Goal: Task Accomplishment & Management: Manage account settings

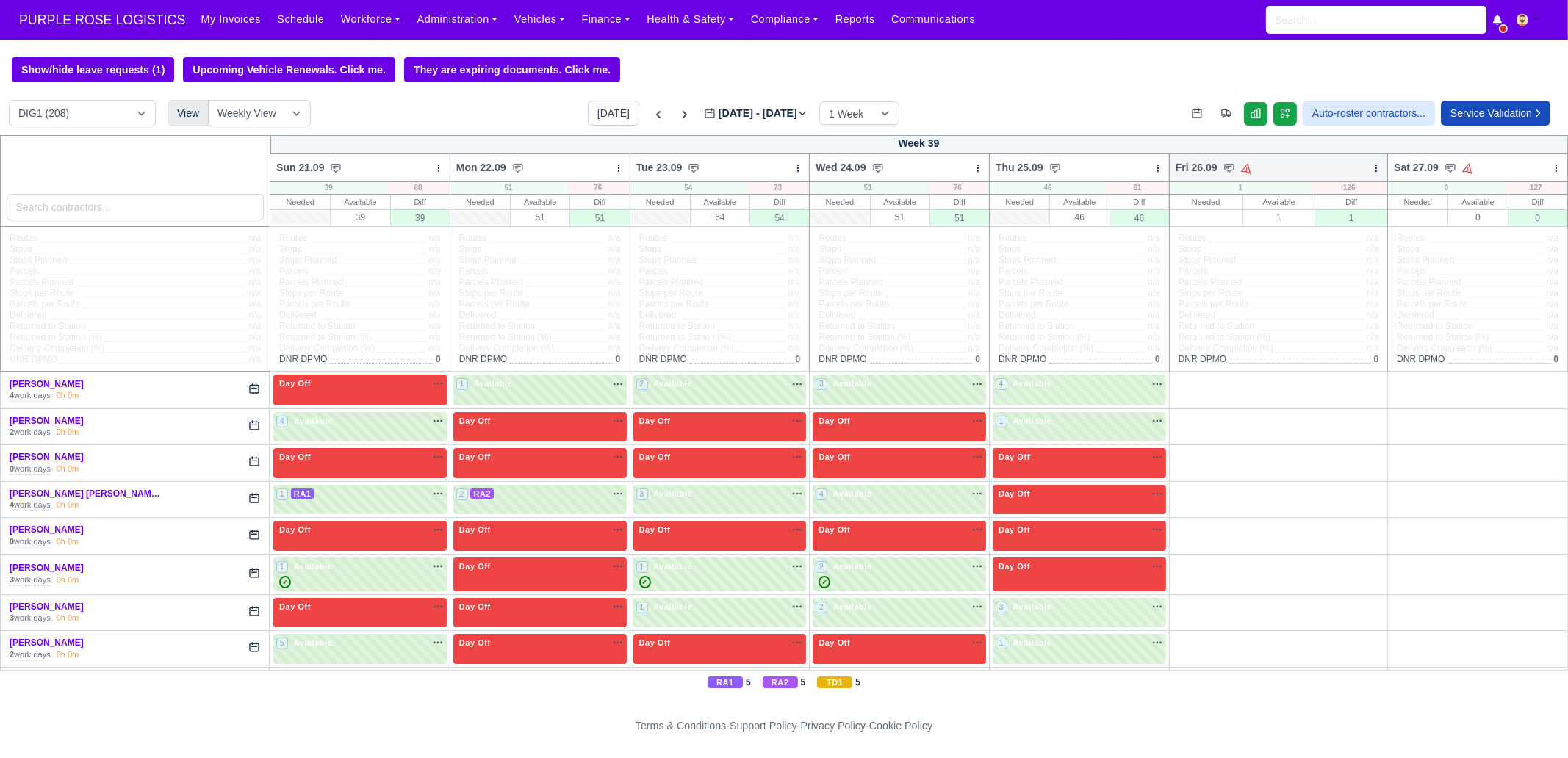
click at [1254, 168] on icon at bounding box center [1376, 168] width 10 height 10
click at [1254, 211] on link "Bulk Status Change" at bounding box center [1299, 220] width 165 height 27
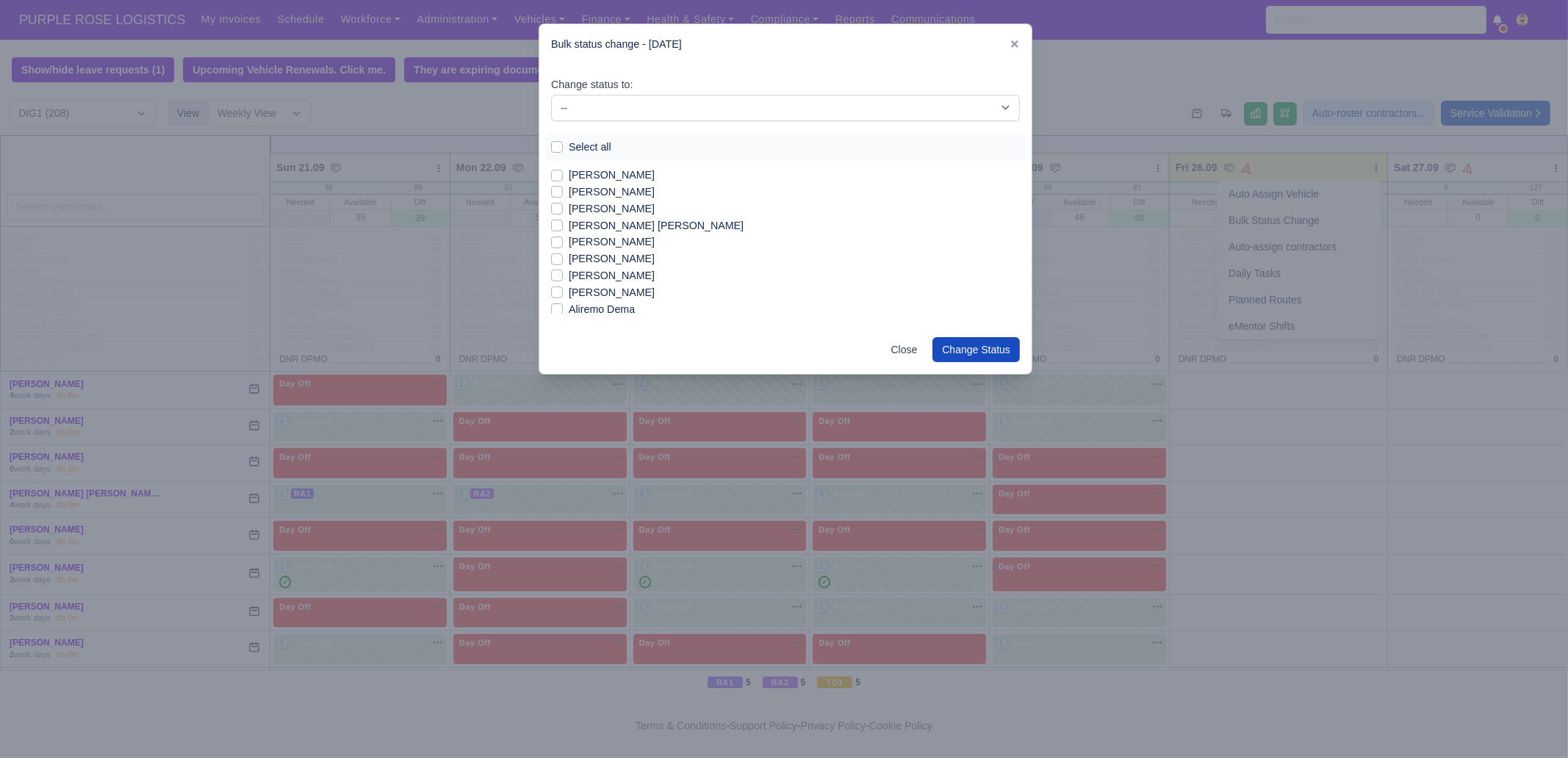
click at [584, 149] on label "Select all" at bounding box center [590, 147] width 43 height 17
click at [563, 149] on input "Select all" at bounding box center [557, 144] width 12 height 11
checkbox input "true"
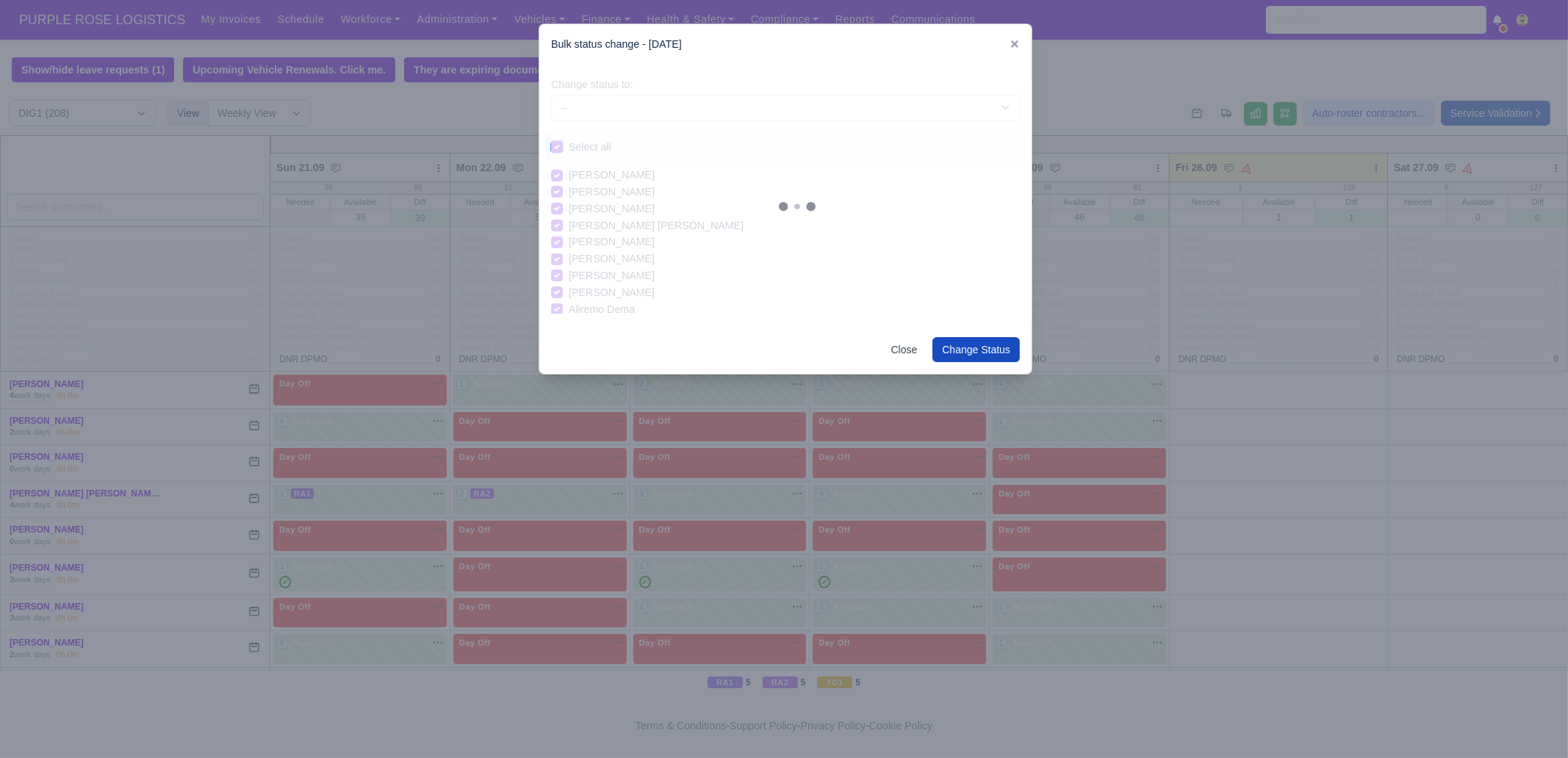
checkbox input "true"
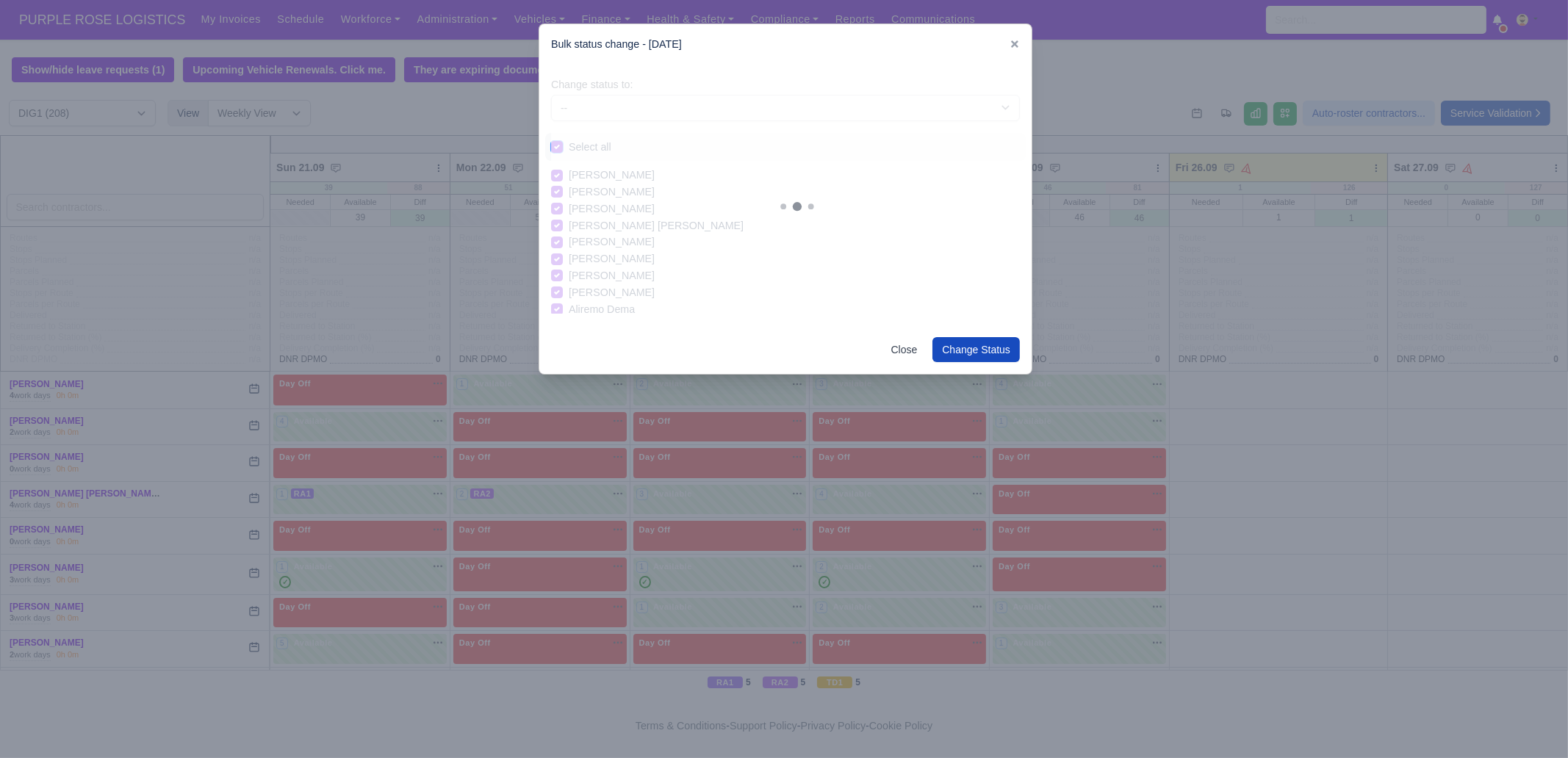
checkbox input "true"
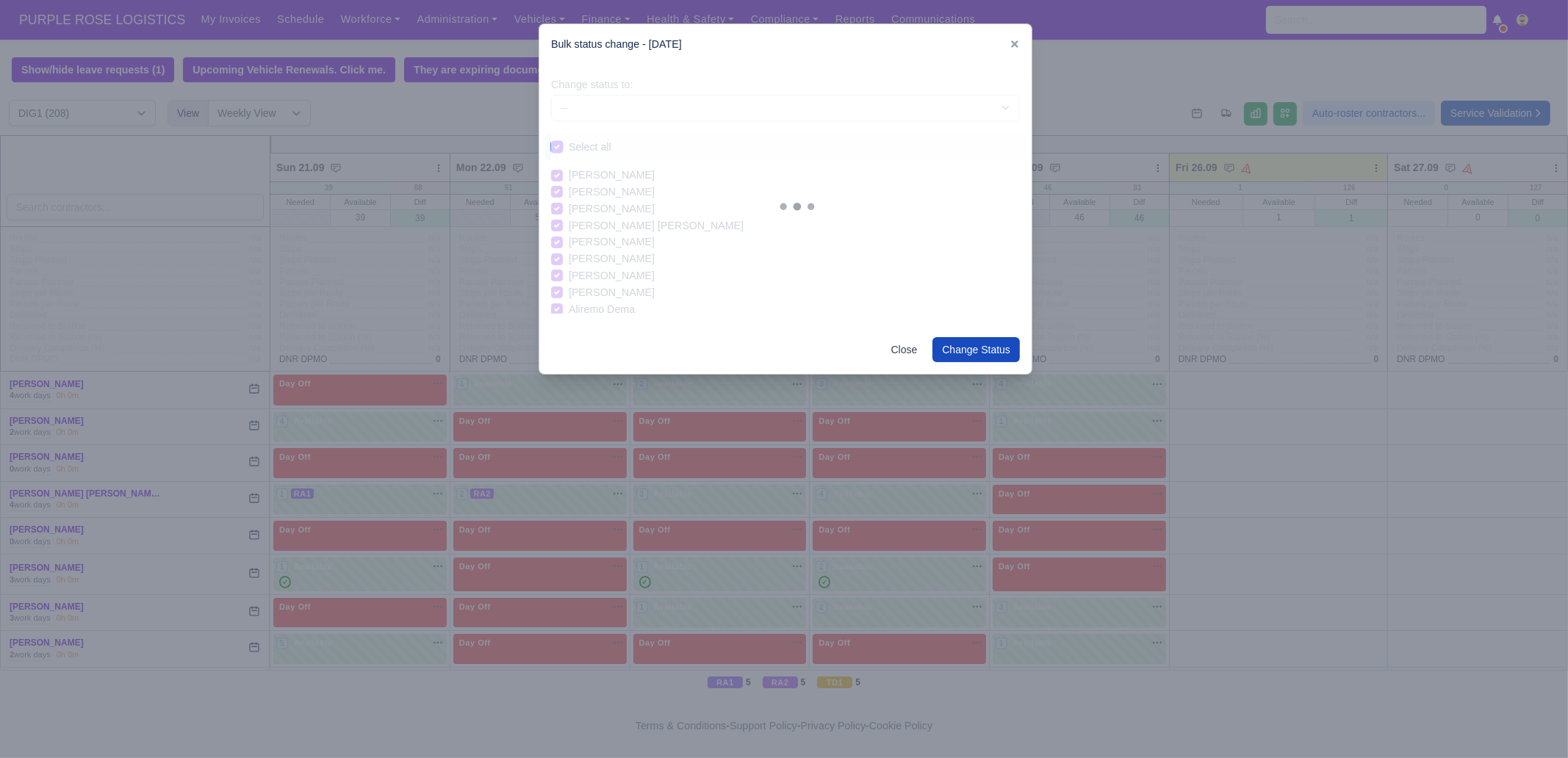
checkbox input "true"
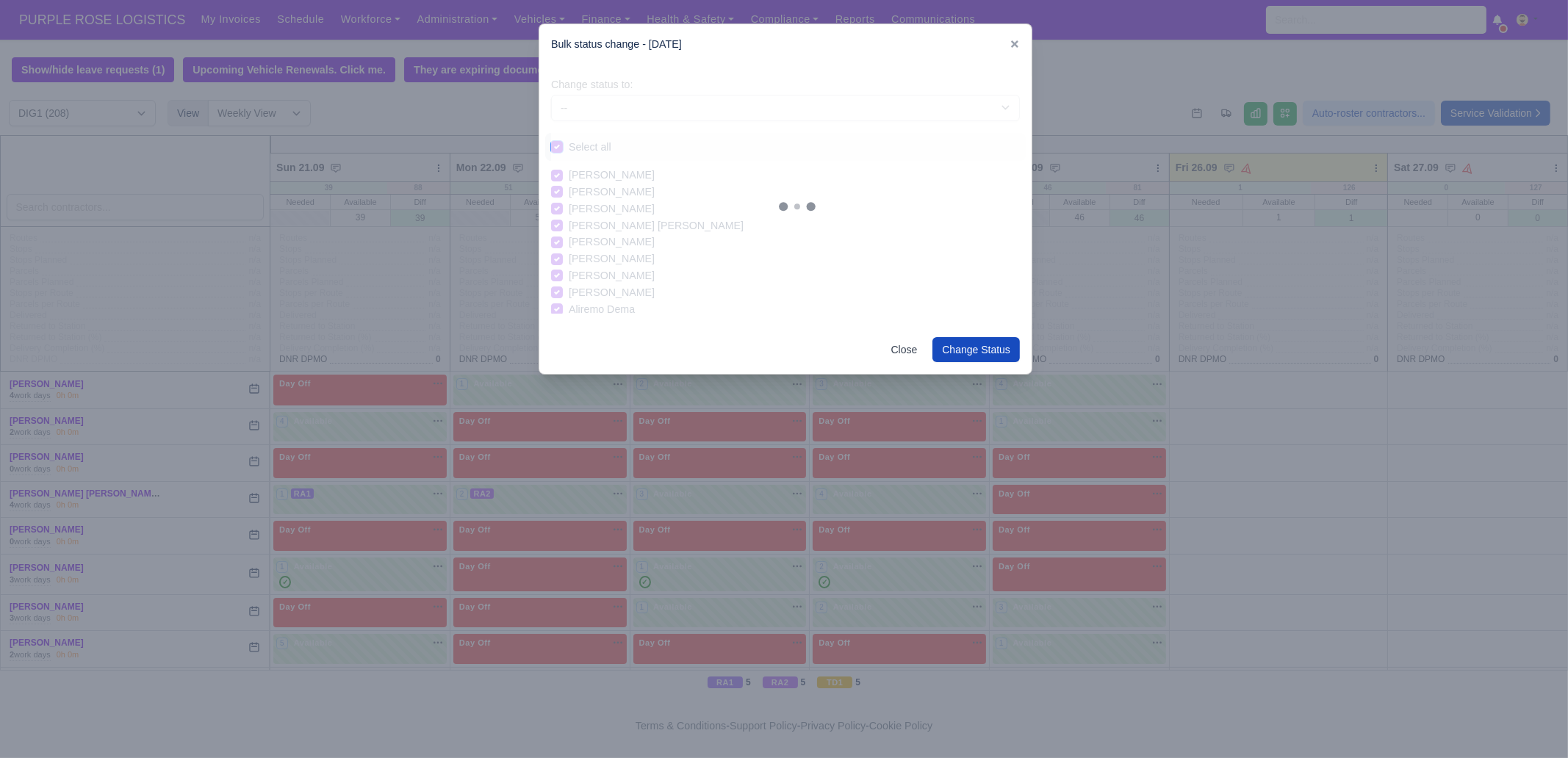
checkbox input "true"
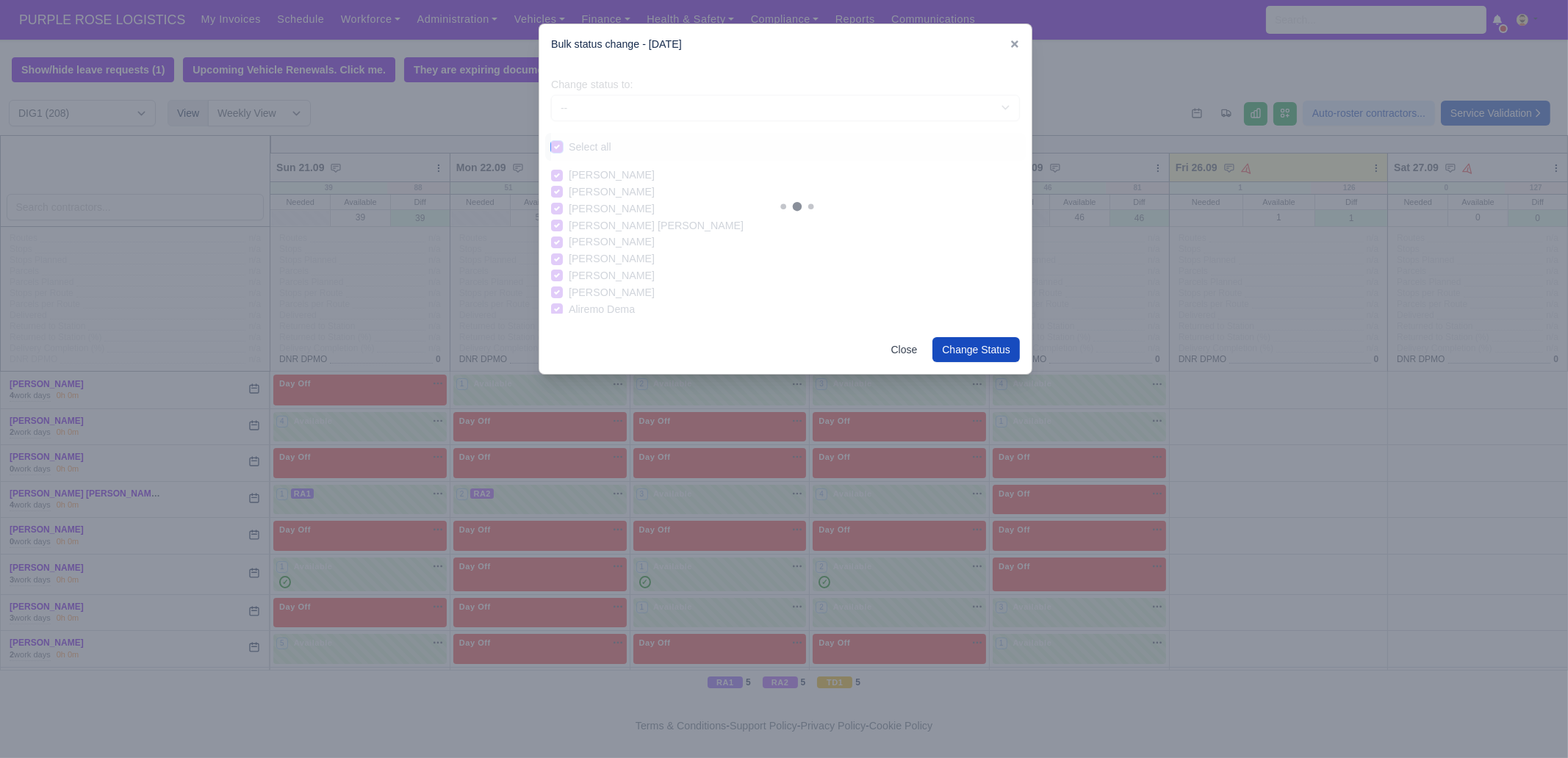
checkbox input "true"
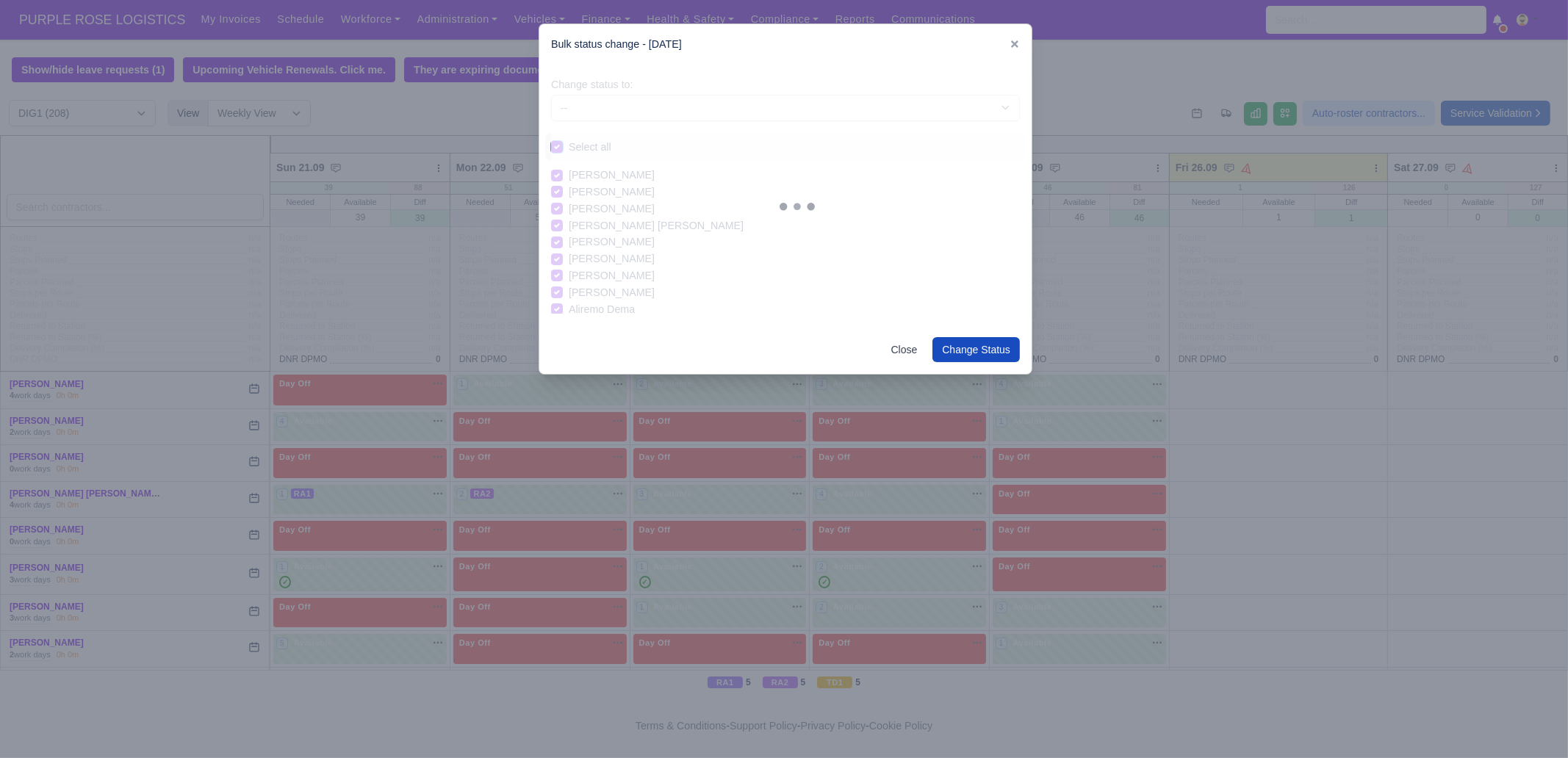
checkbox input "true"
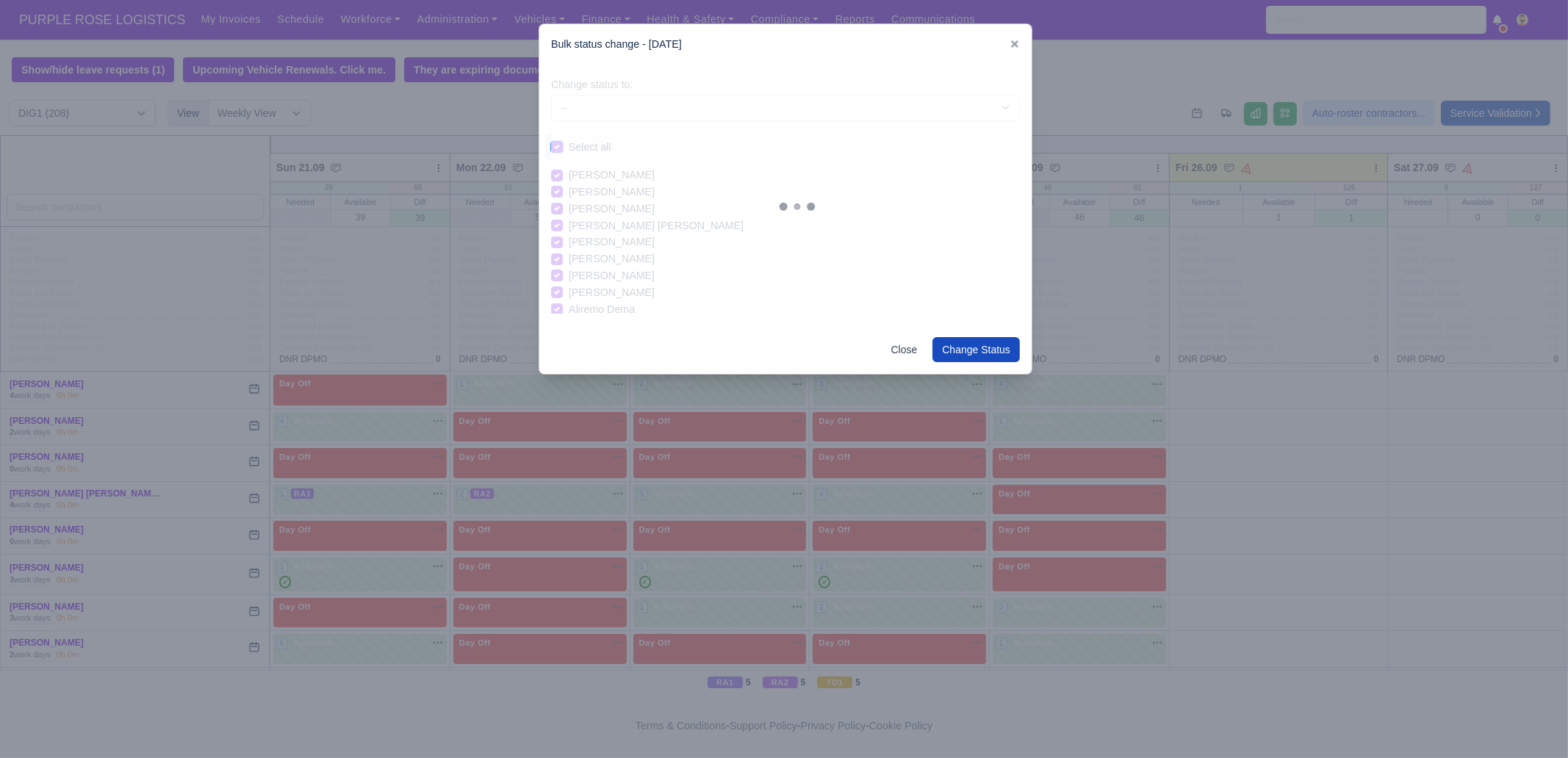
checkbox input "true"
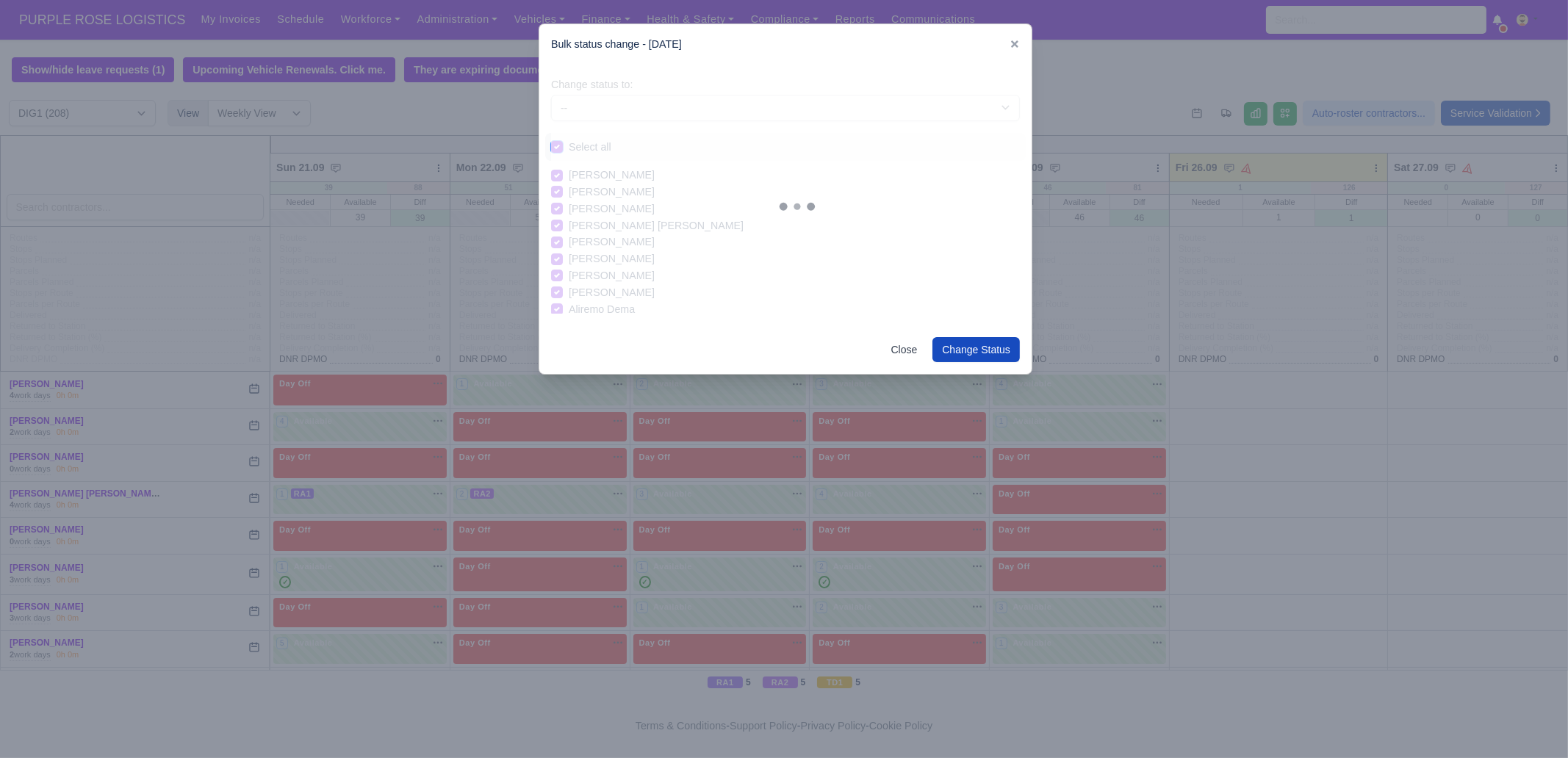
checkbox input "true"
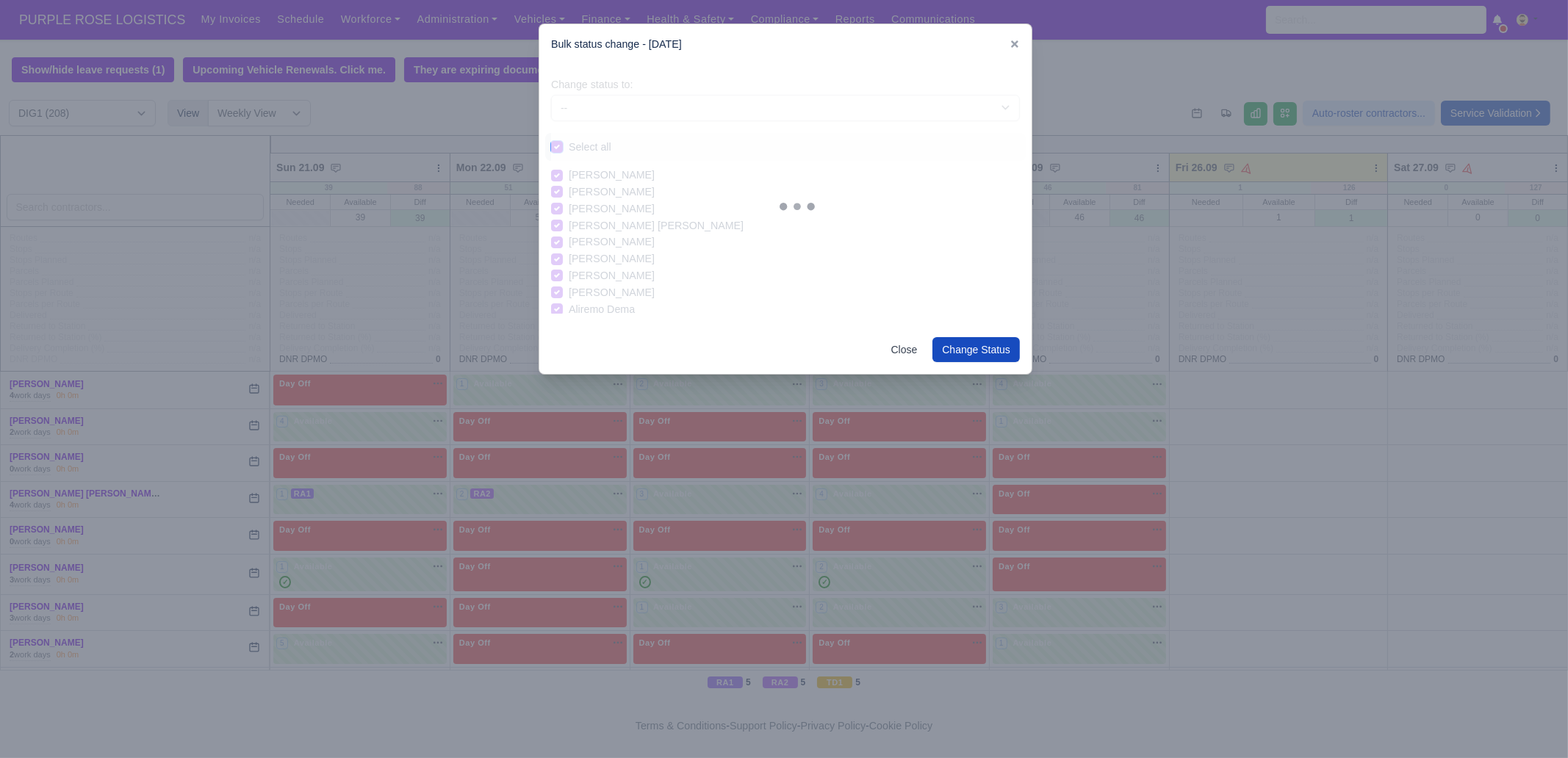
checkbox input "true"
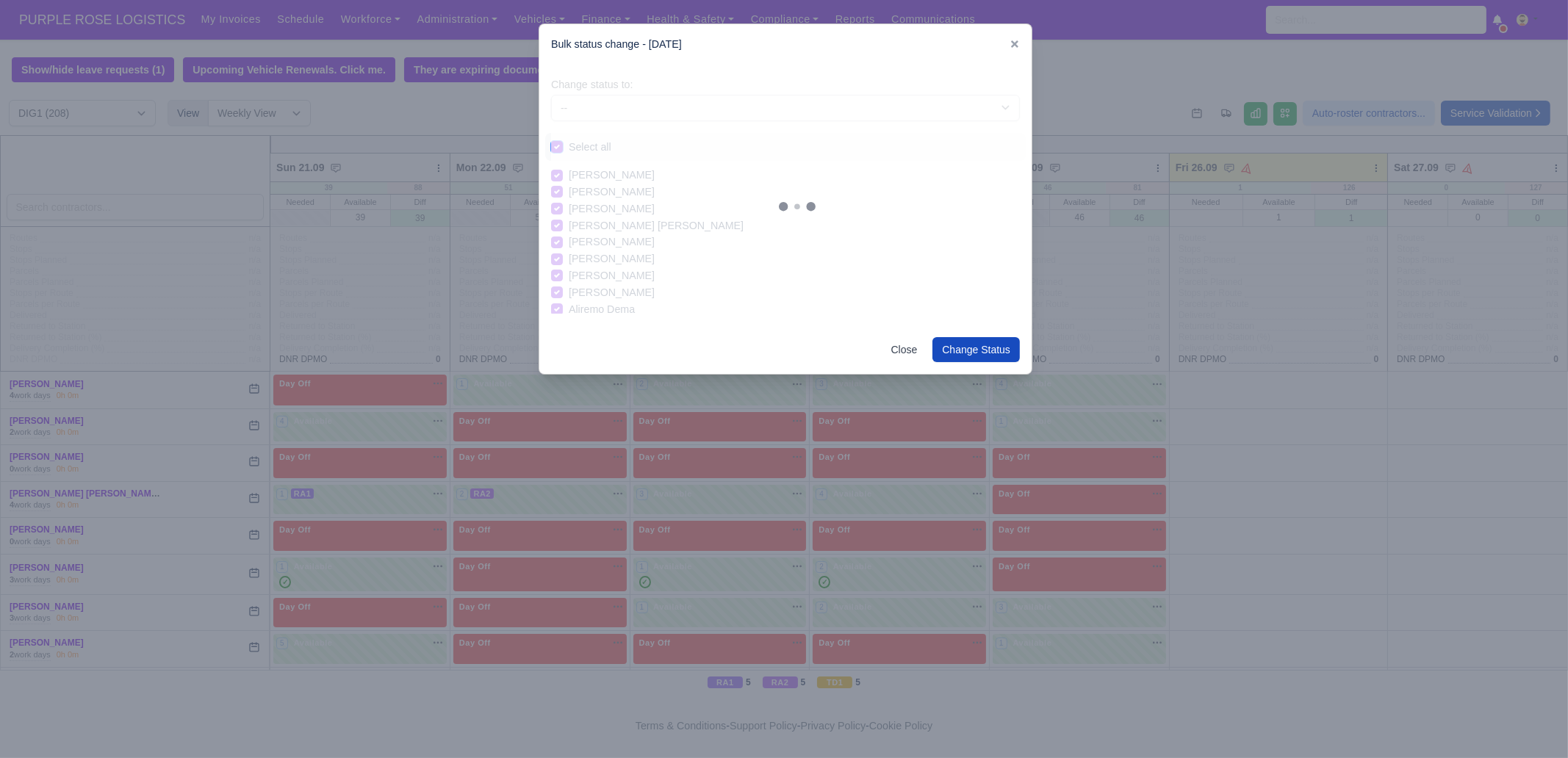
checkbox input "true"
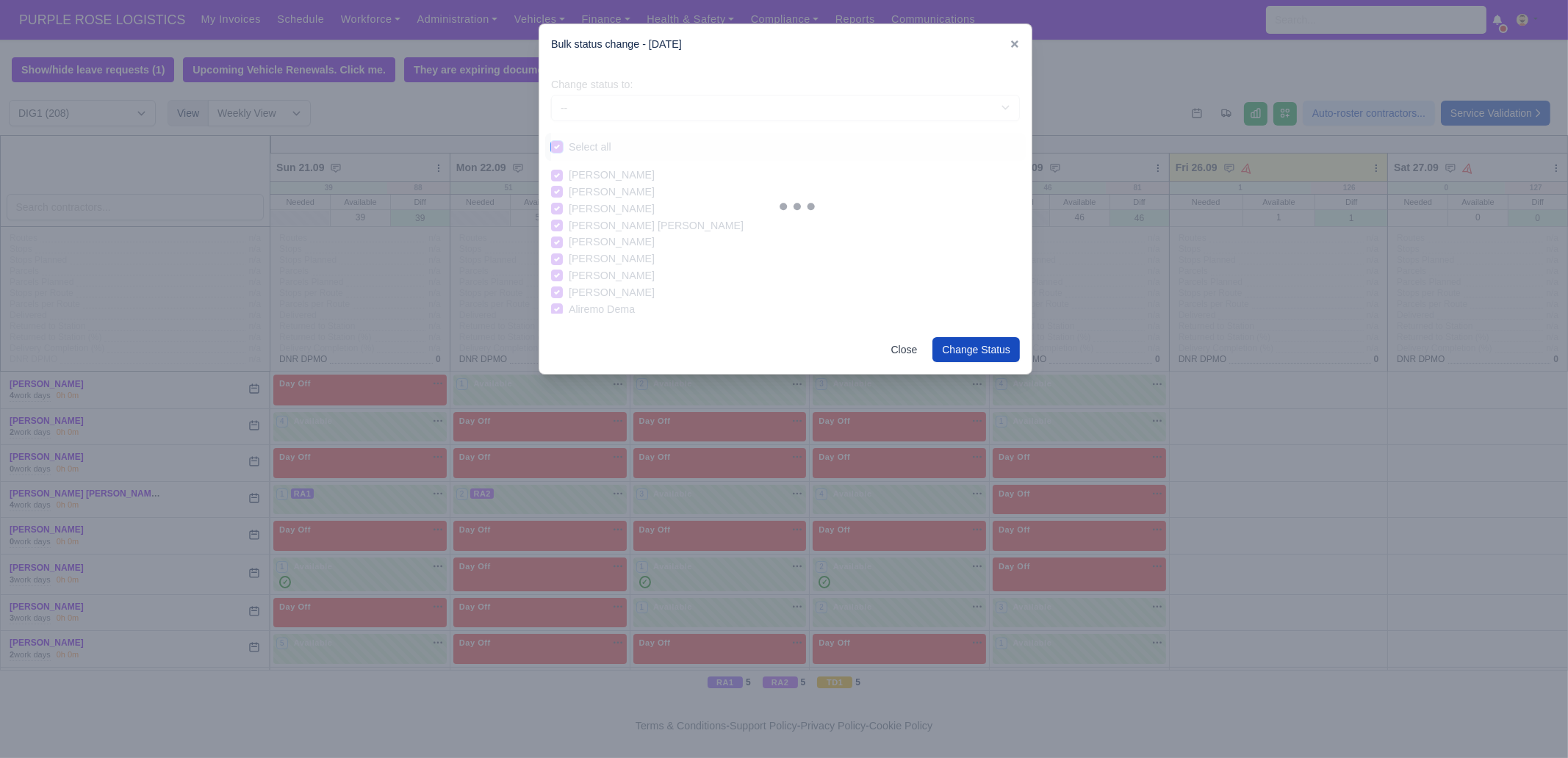
checkbox input "true"
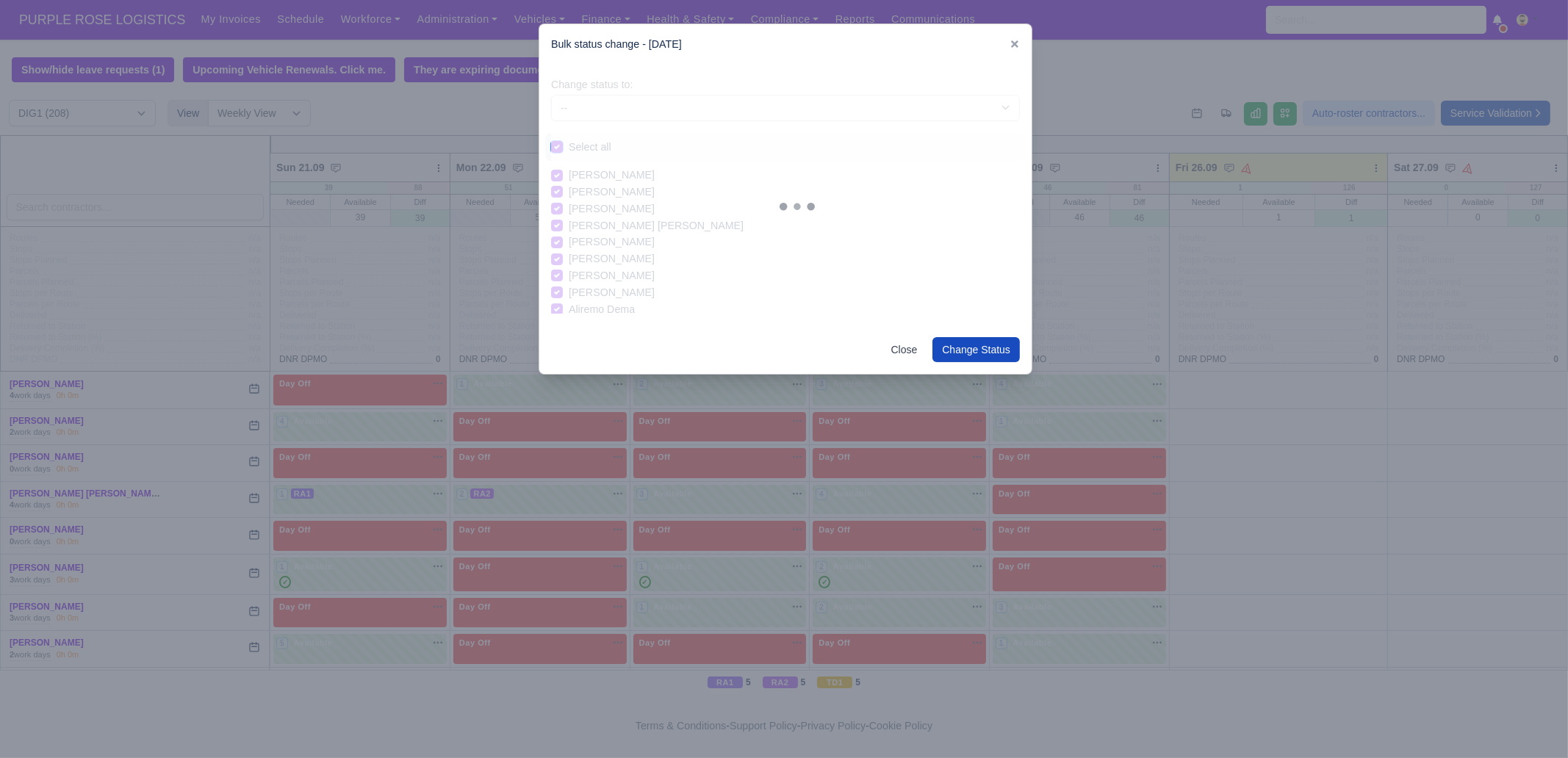
checkbox input "true"
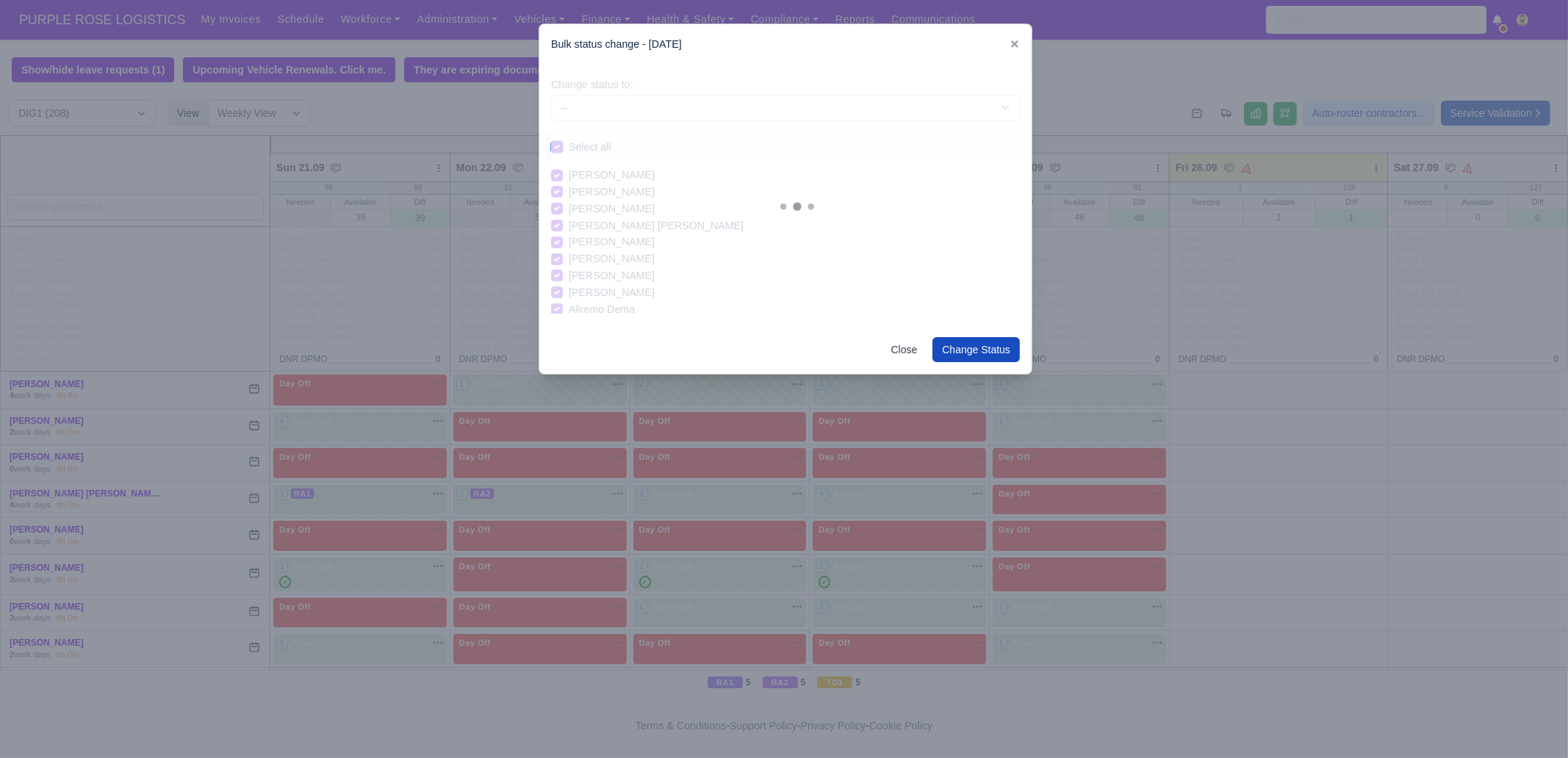
checkbox input "true"
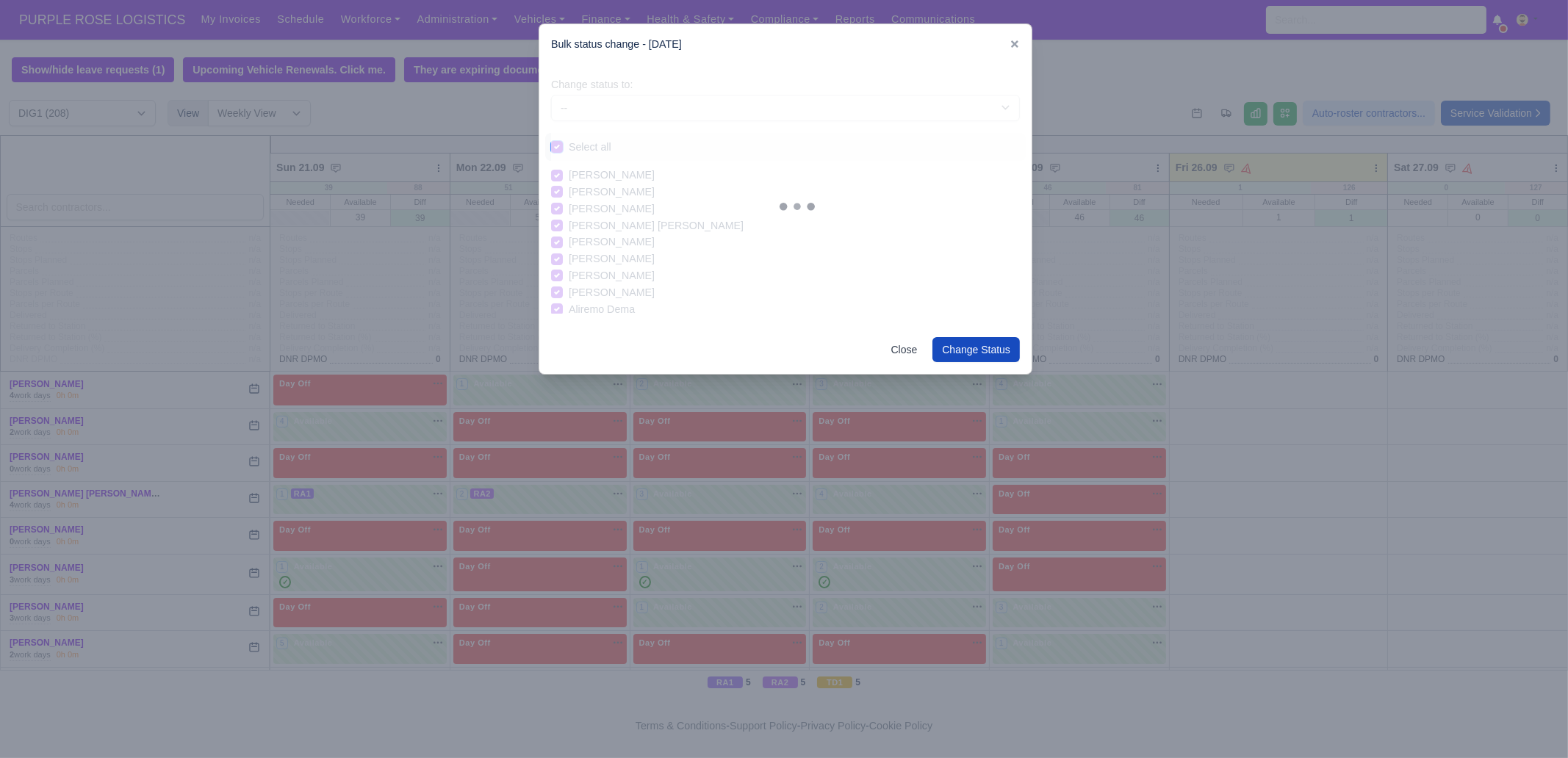
checkbox input "true"
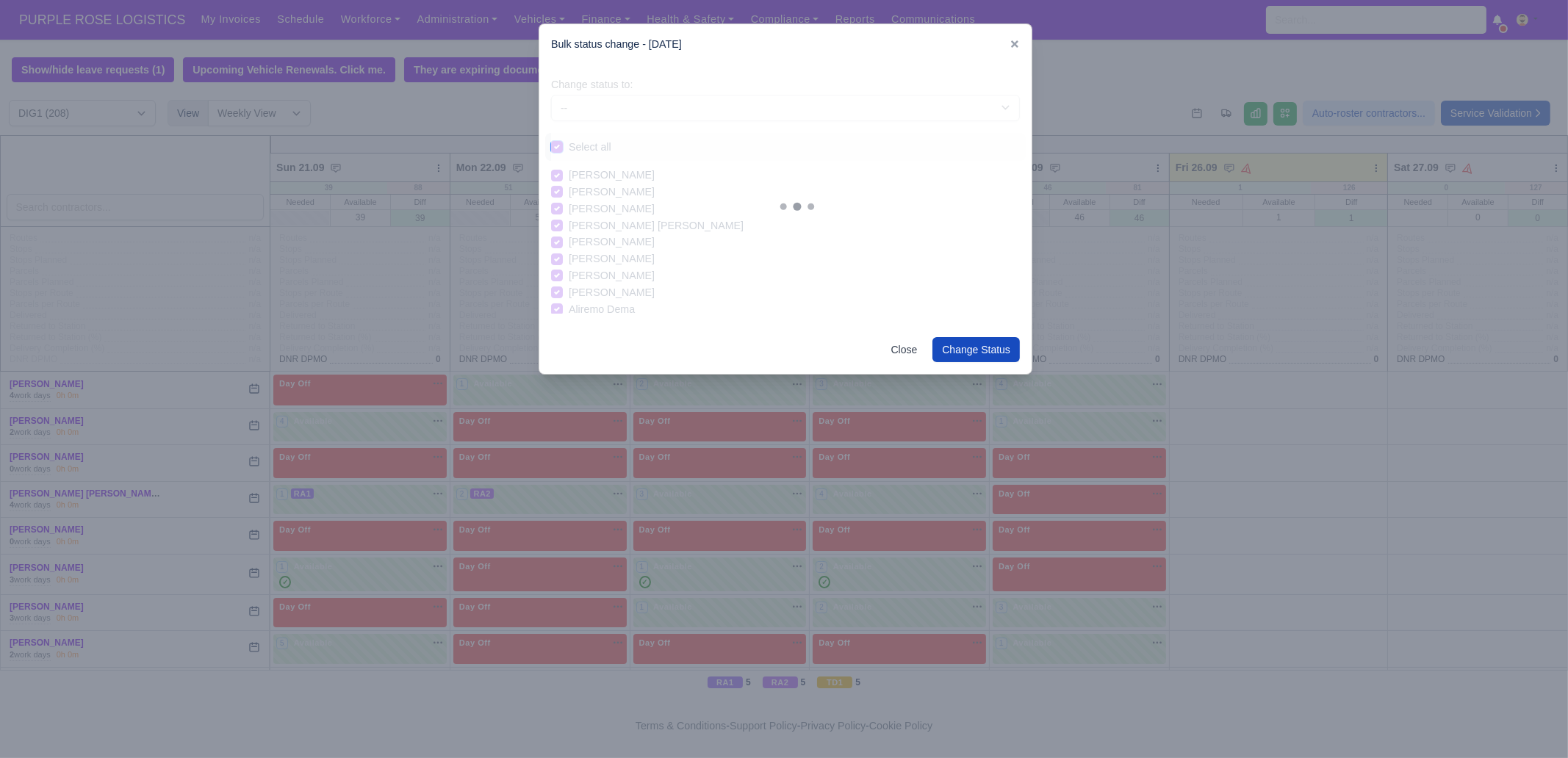
checkbox input "true"
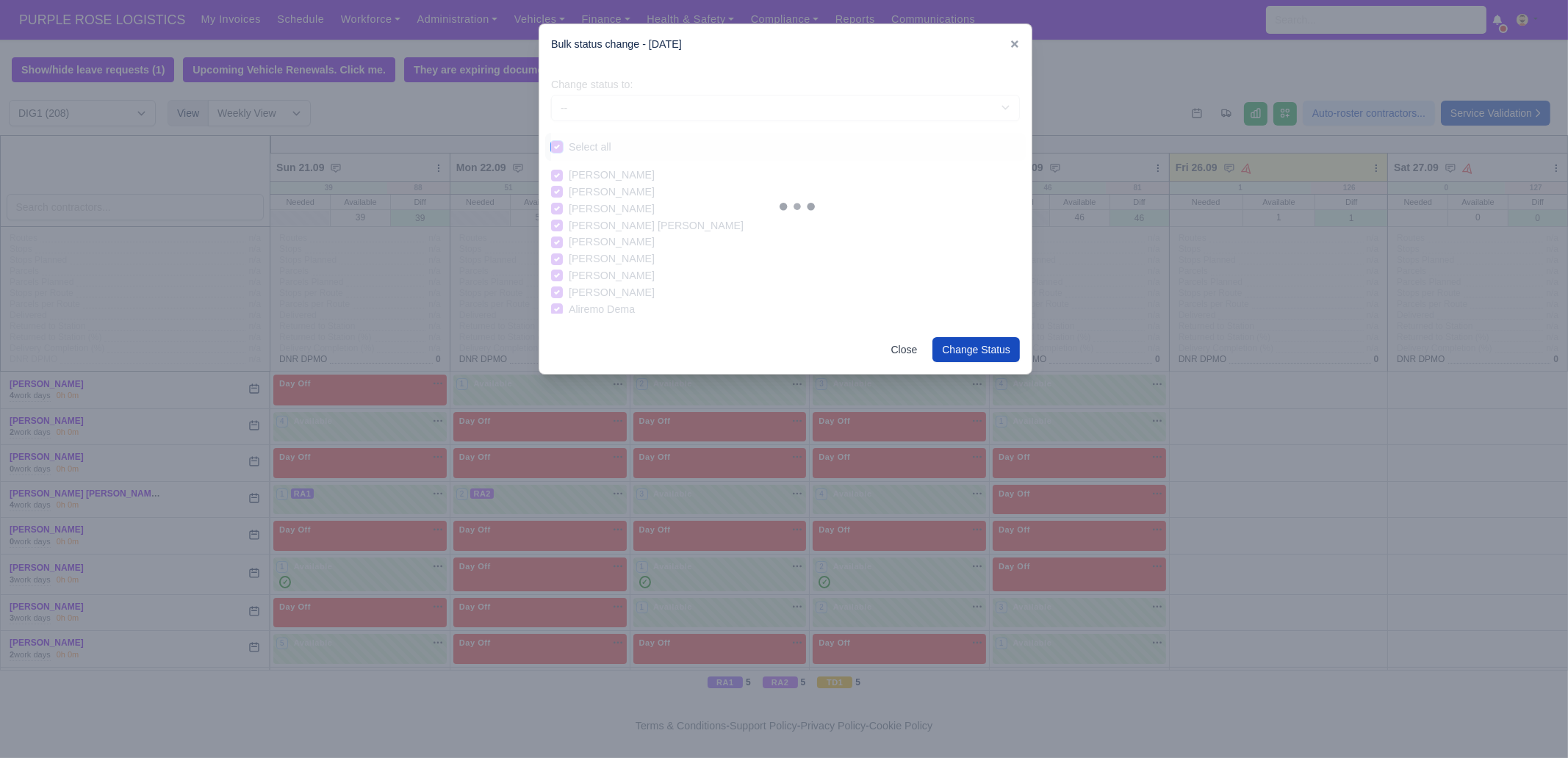
checkbox input "true"
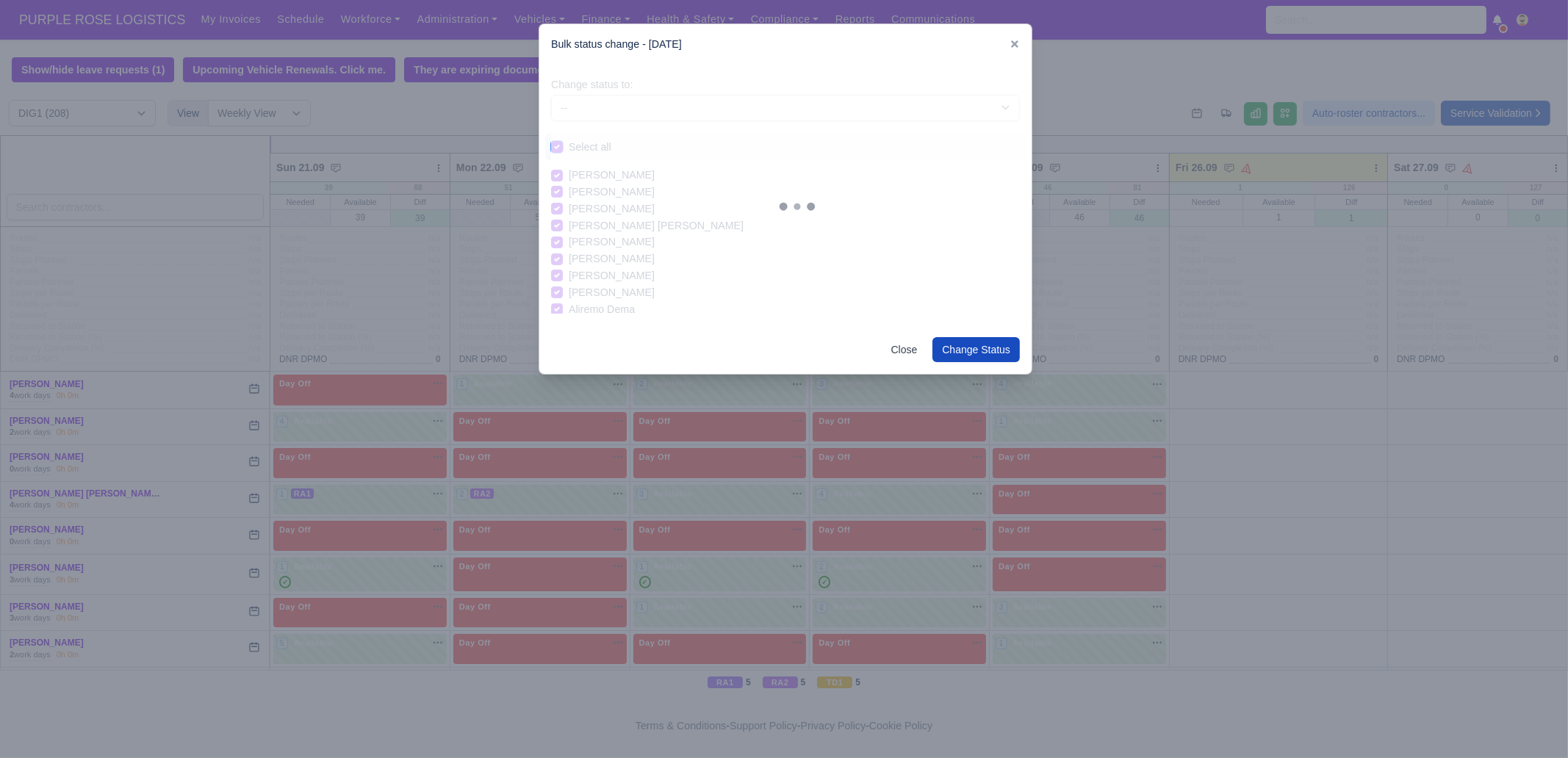
checkbox input "true"
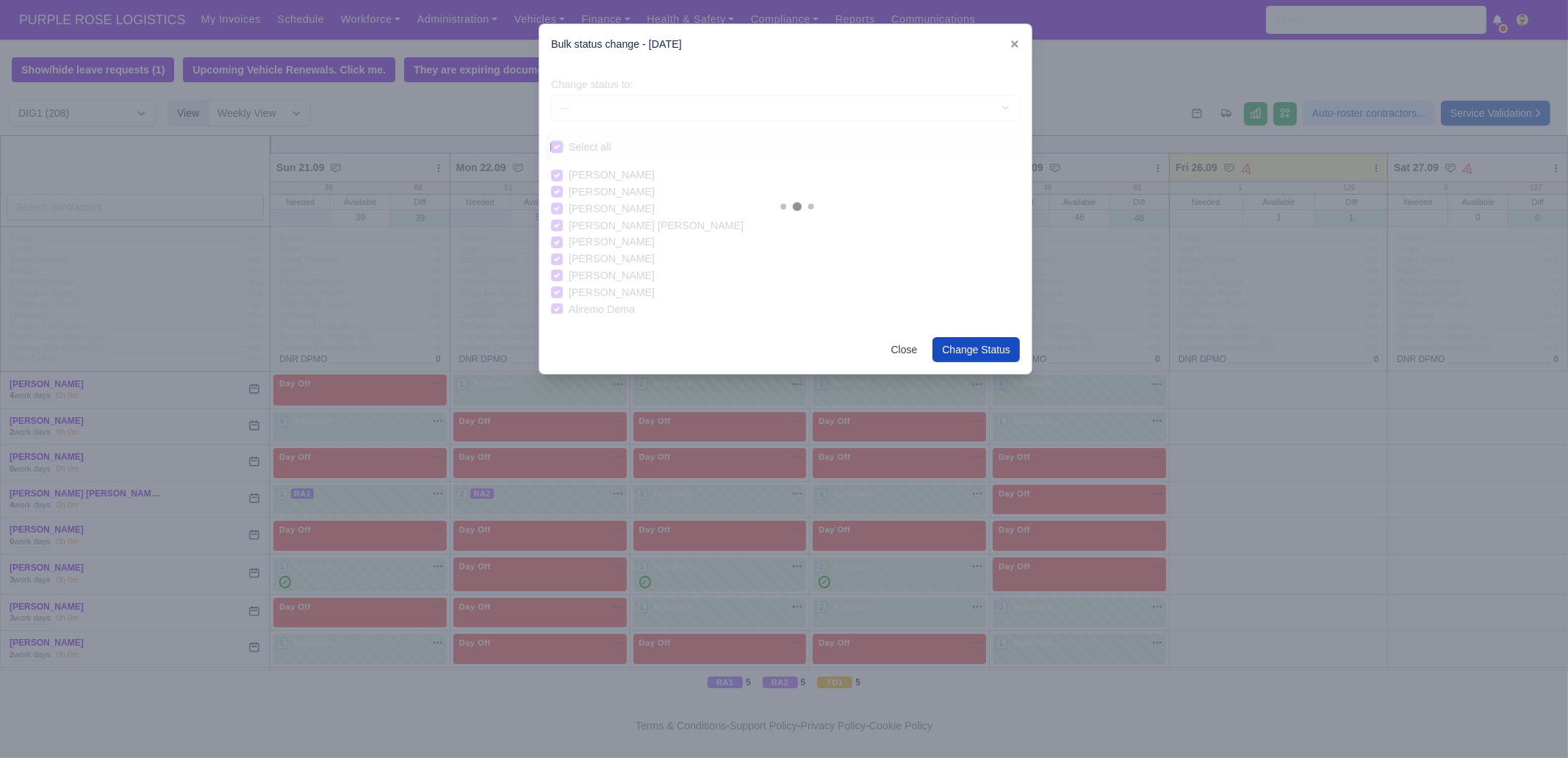
checkbox input "true"
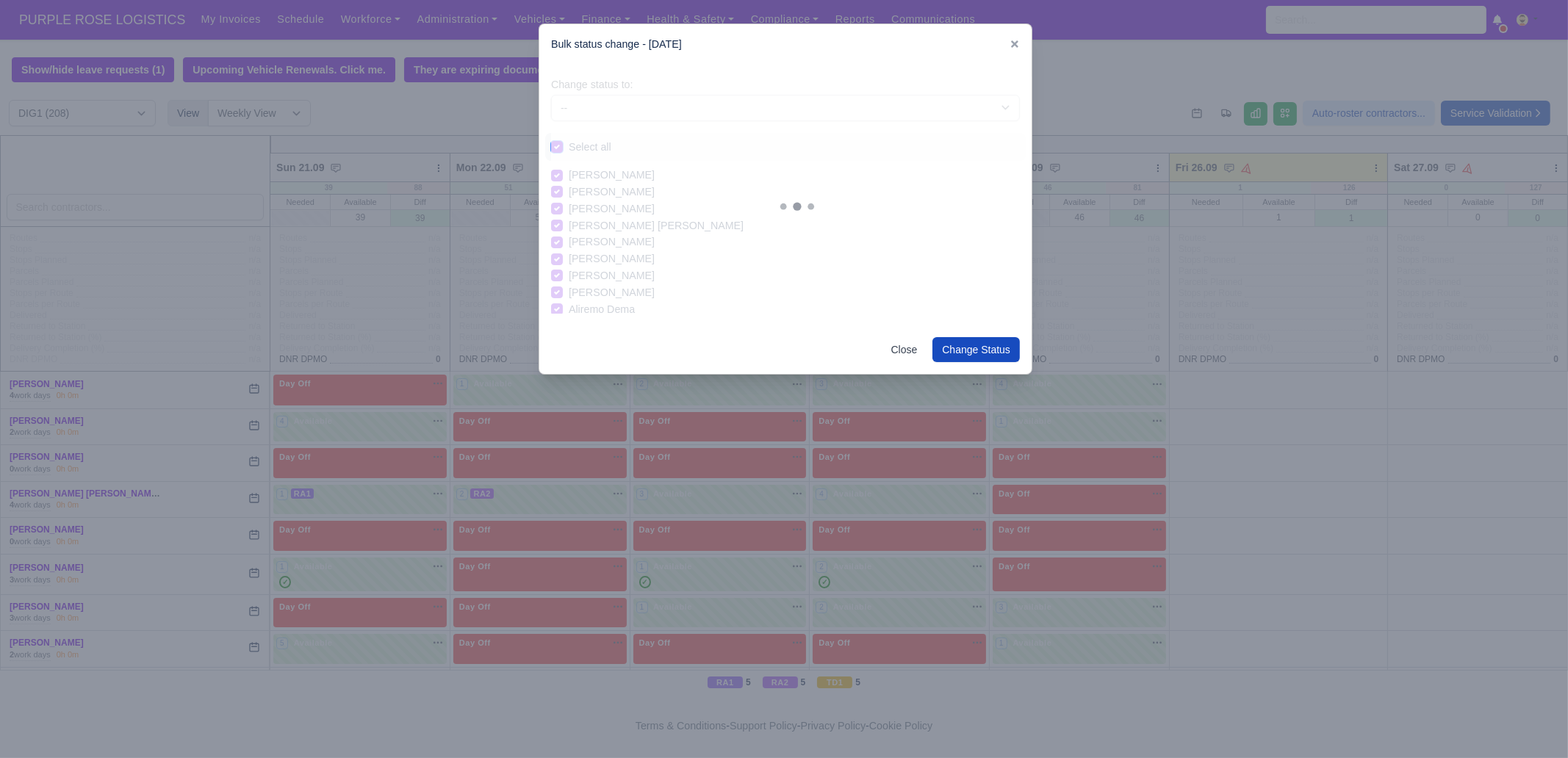
checkbox input "true"
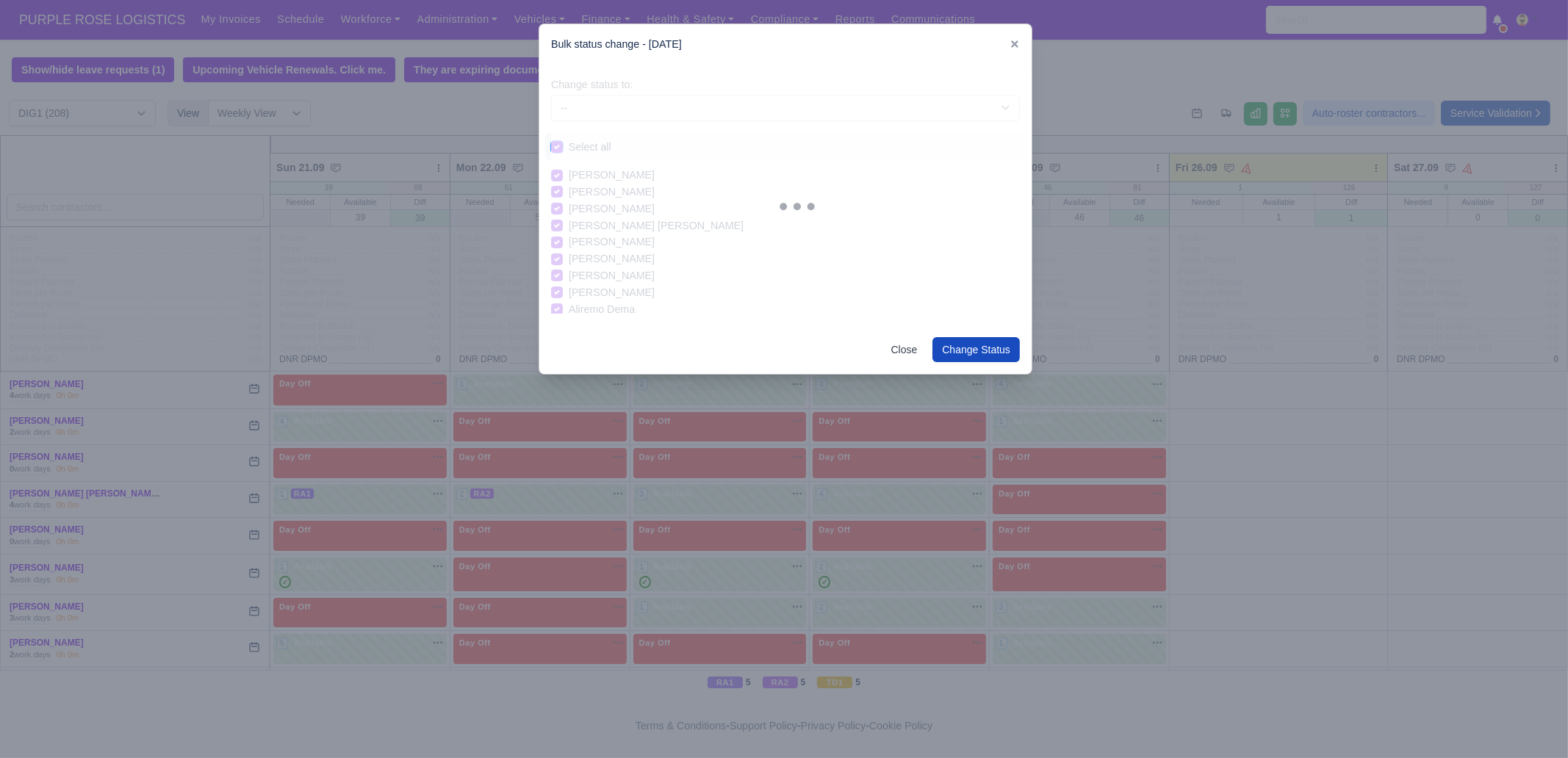
checkbox input "true"
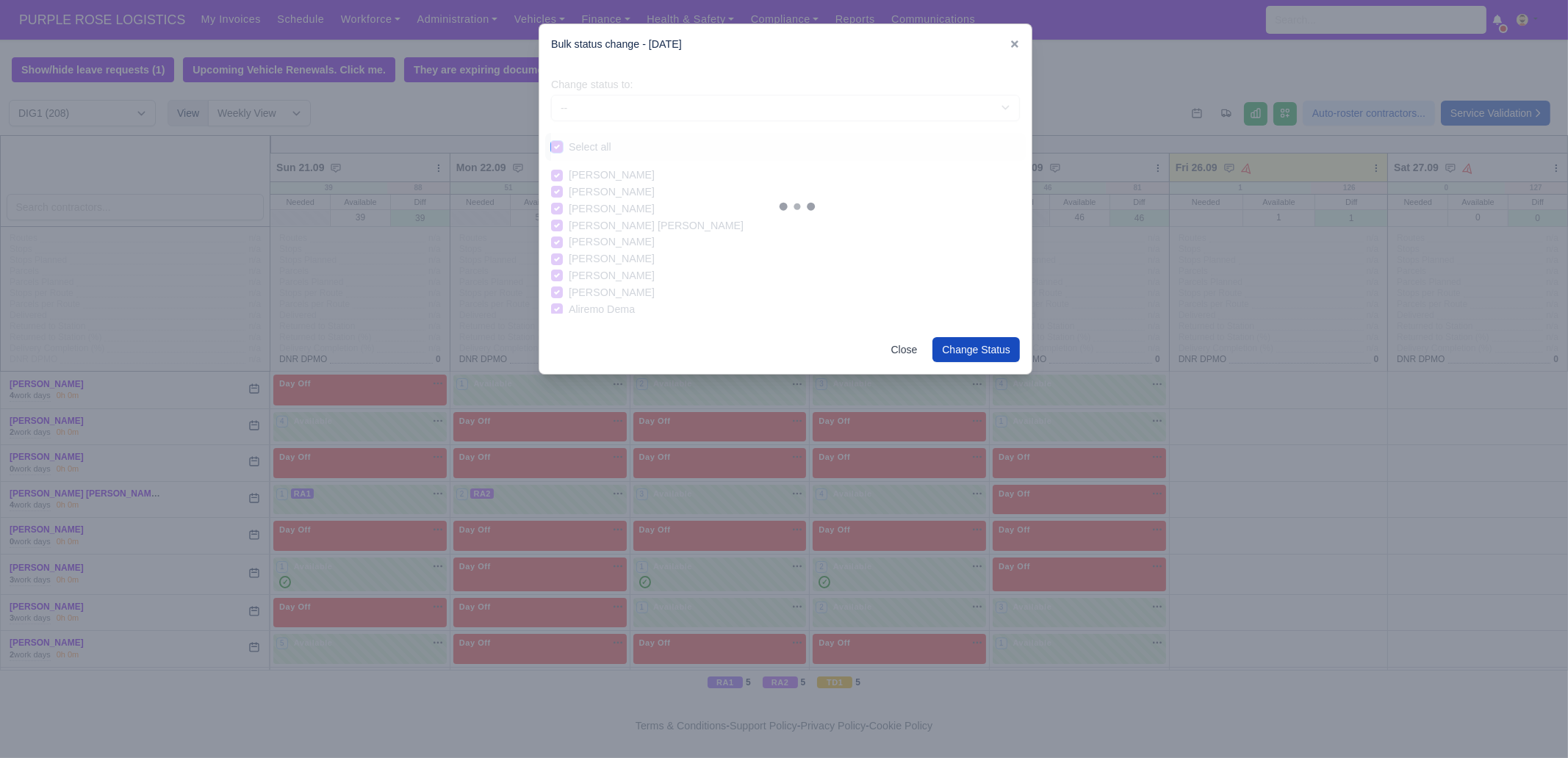
checkbox input "true"
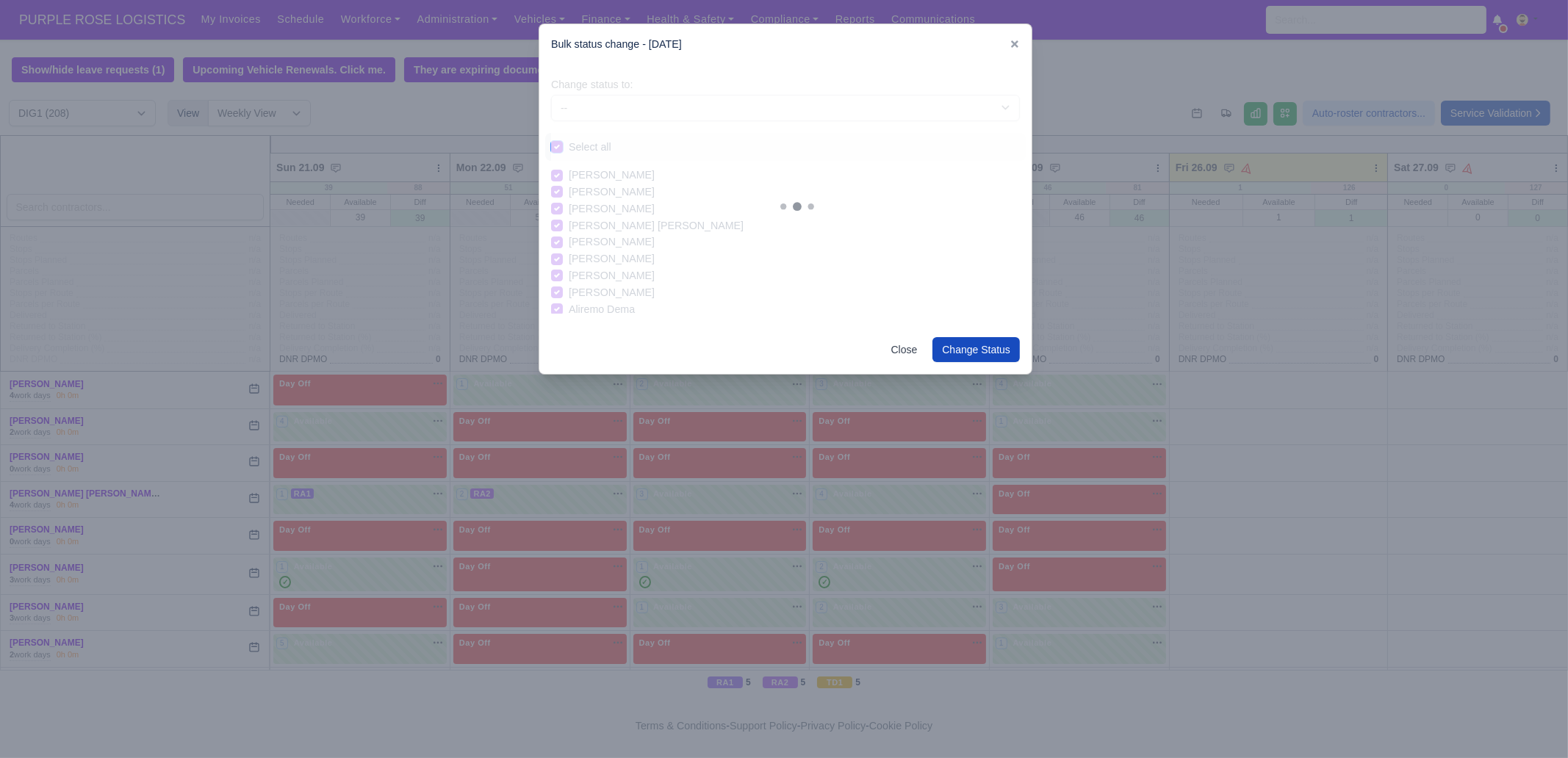
checkbox input "true"
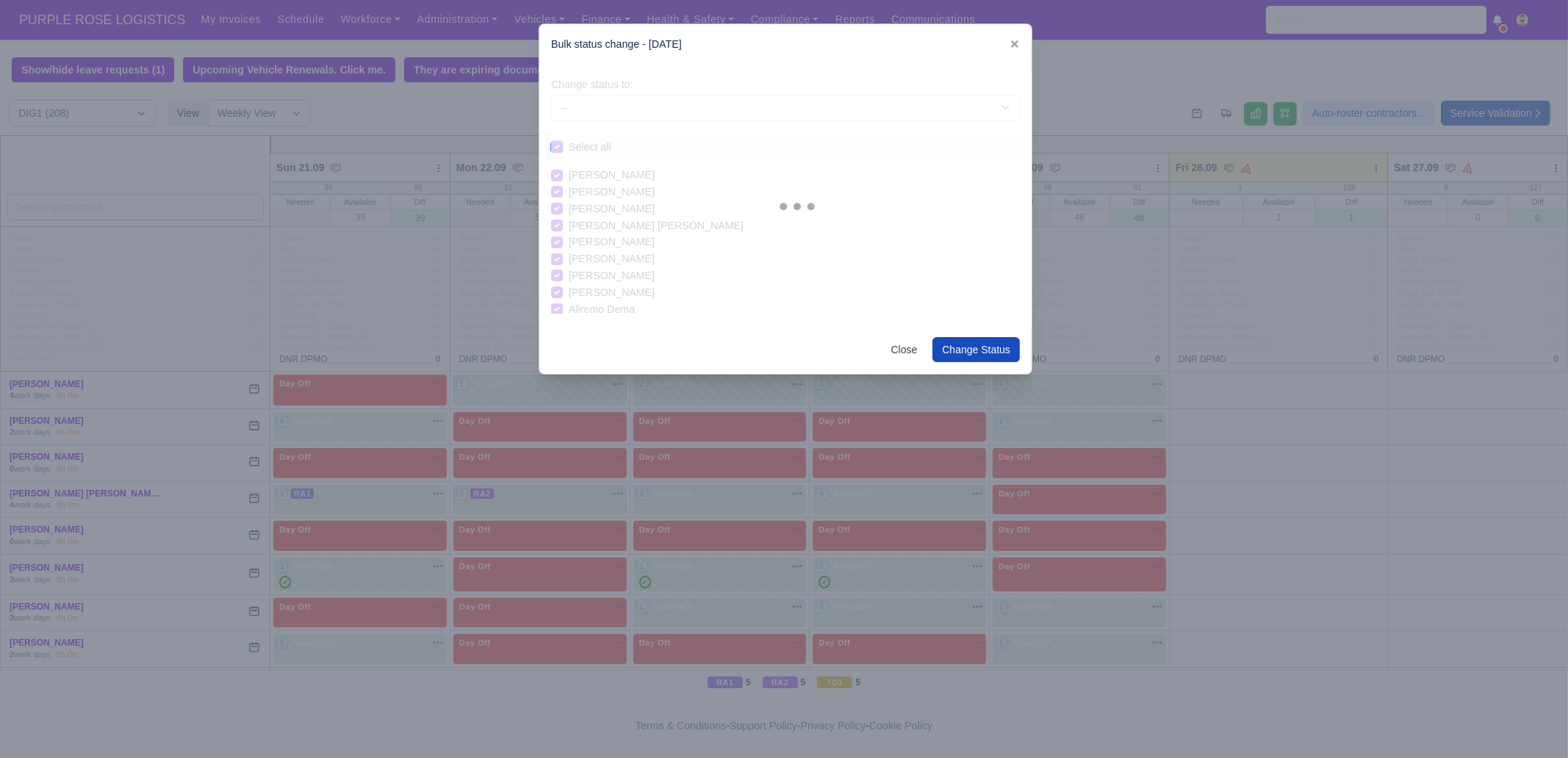
checkbox input "true"
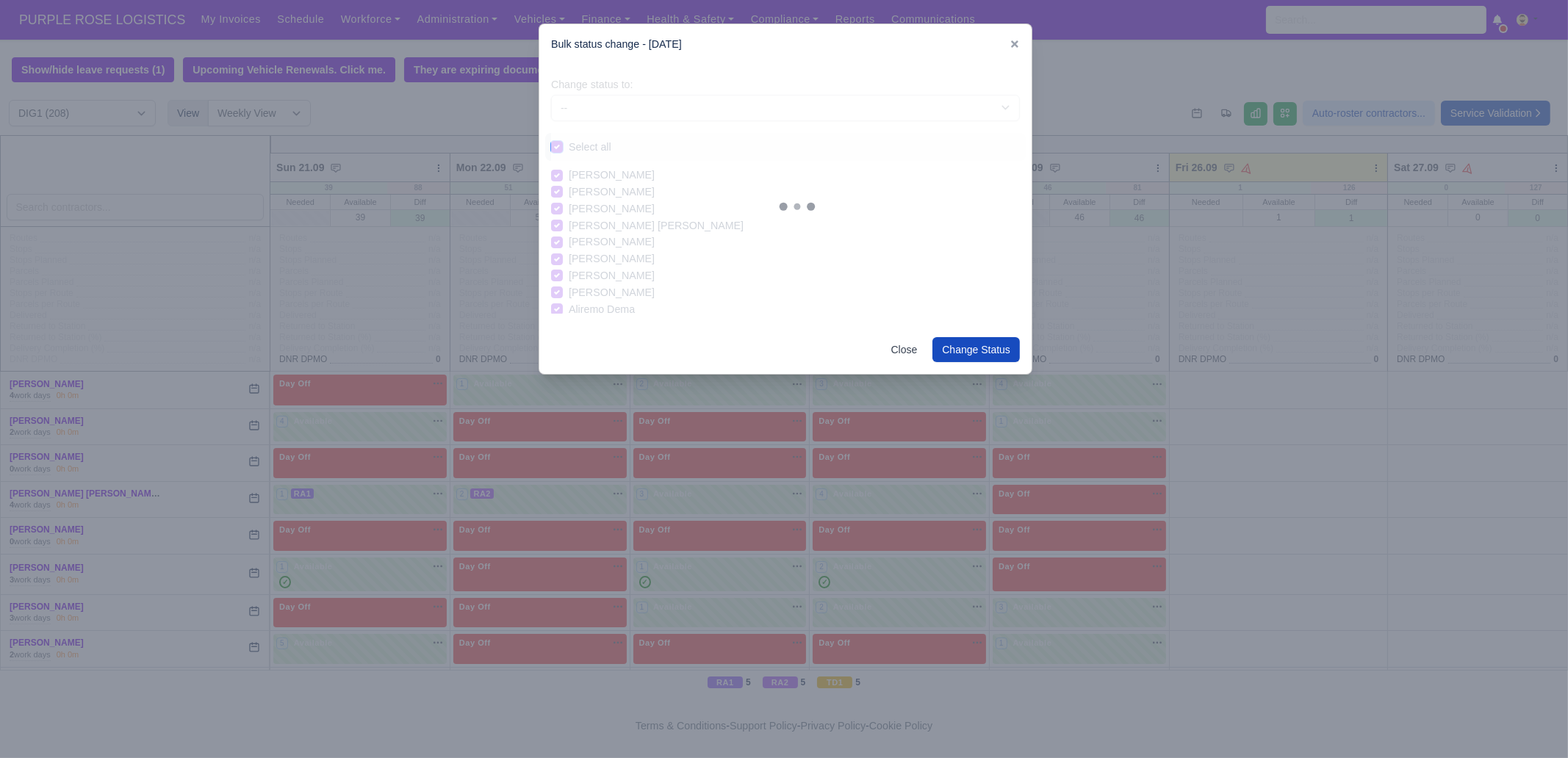
checkbox input "true"
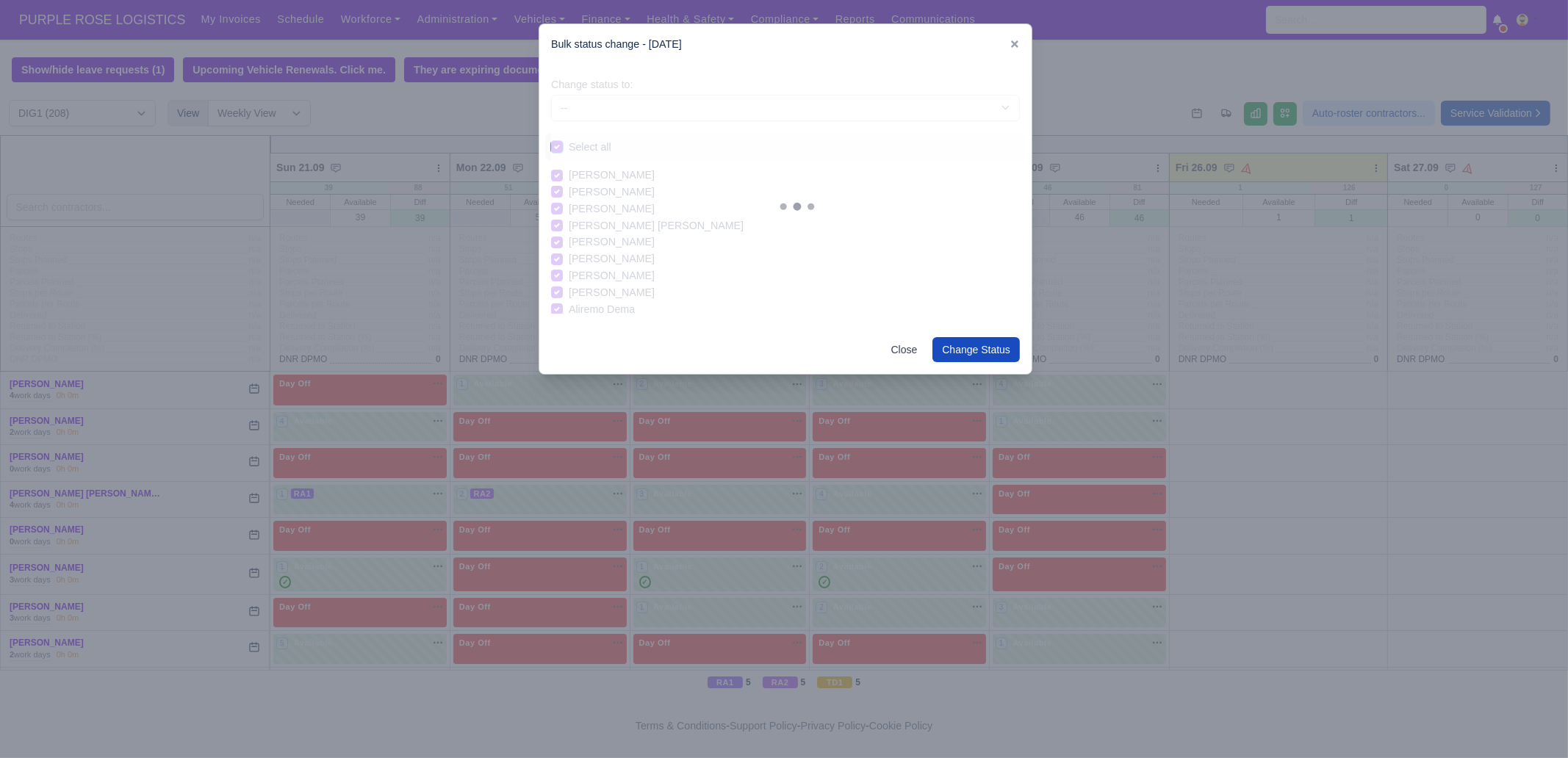
checkbox input "true"
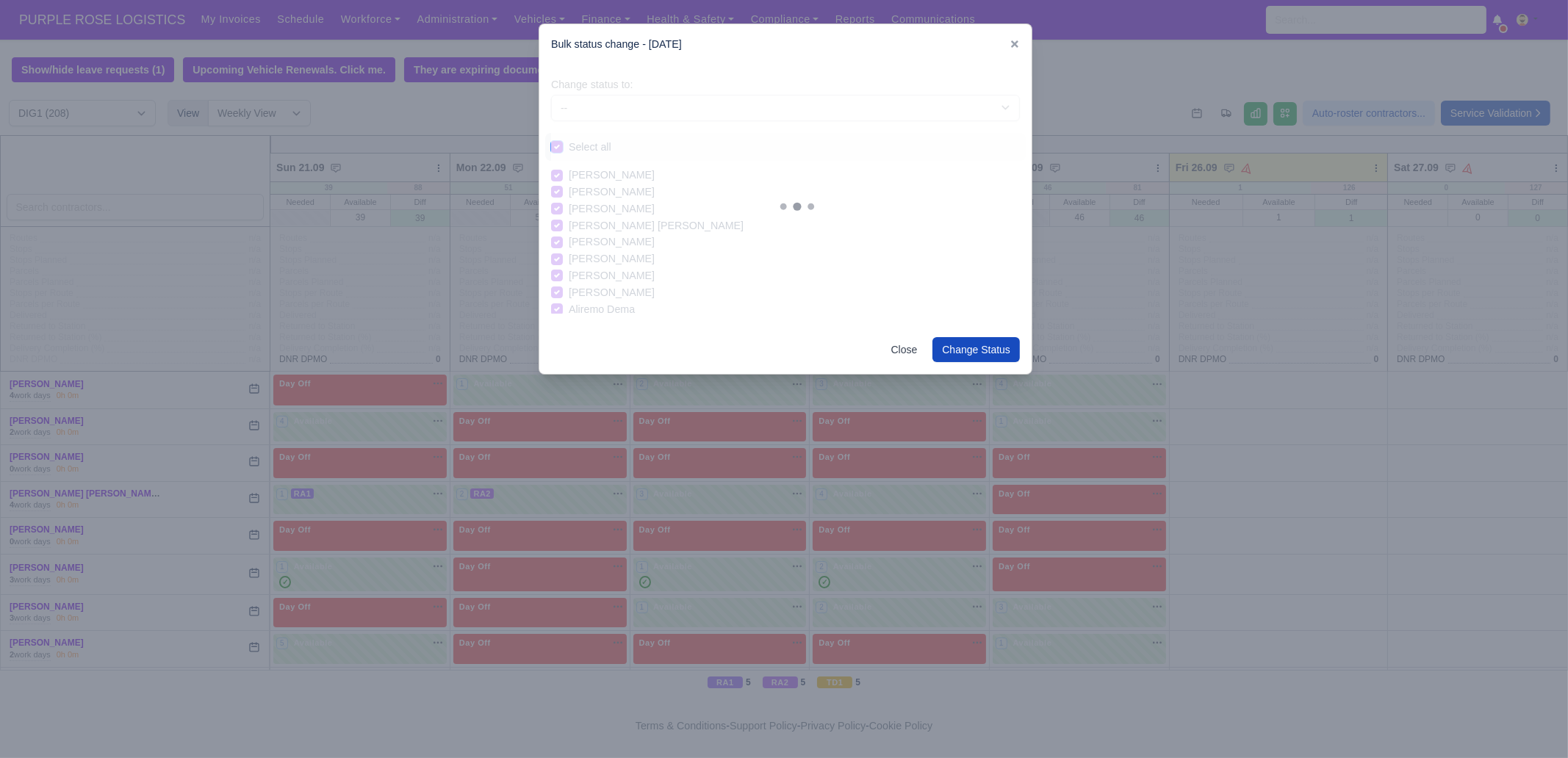
checkbox input "true"
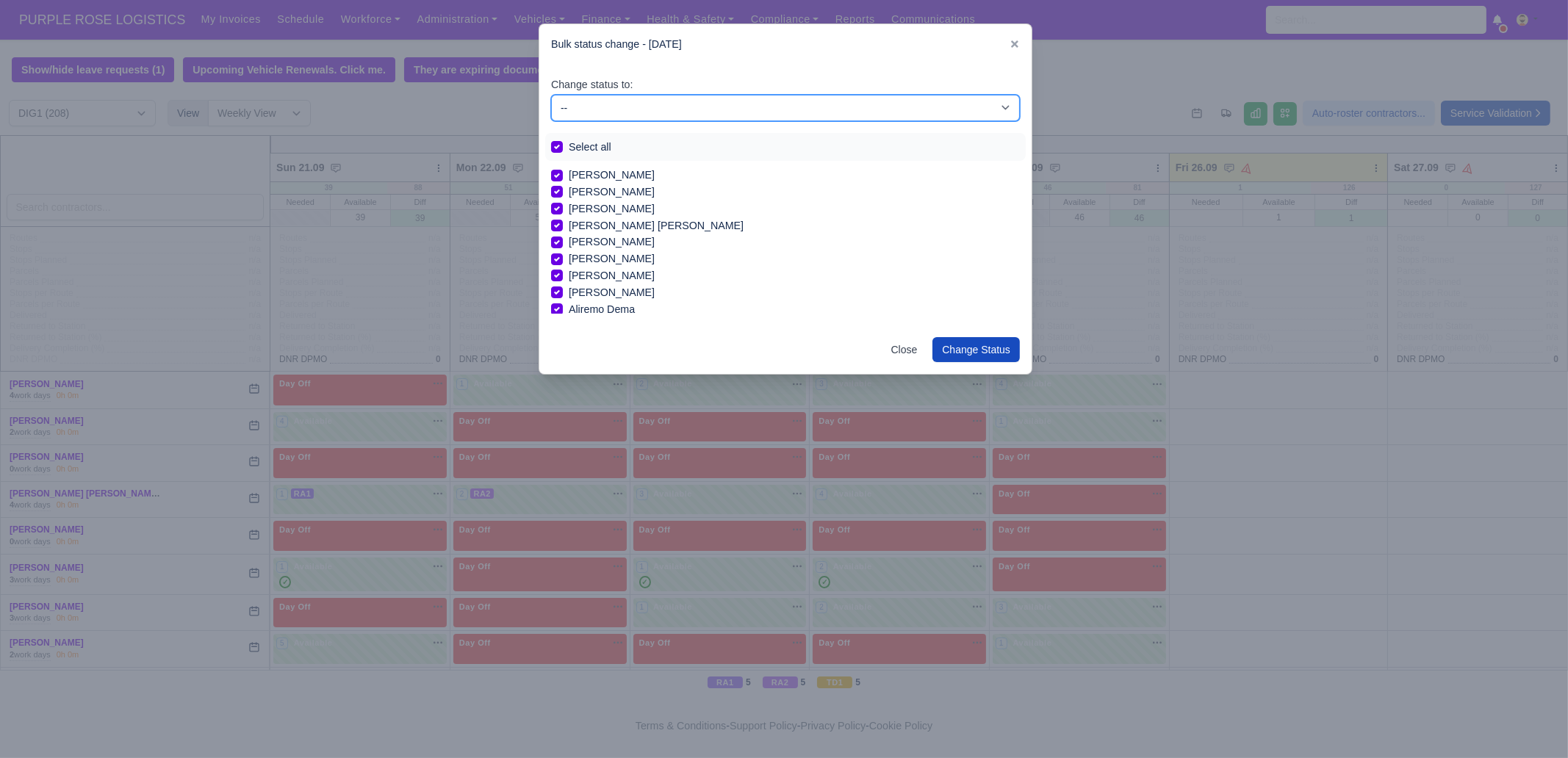
drag, startPoint x: 695, startPoint y: 104, endPoint x: 689, endPoint y: 115, distance: 12.5
click at [695, 104] on select "-- Unasigned Available Day Off Stand By Other Depot" at bounding box center [785, 108] width 468 height 27
select select "Day Off"
click at [551, 95] on select "-- Unasigned Available Day Off Stand By Other Depot" at bounding box center [785, 108] width 468 height 27
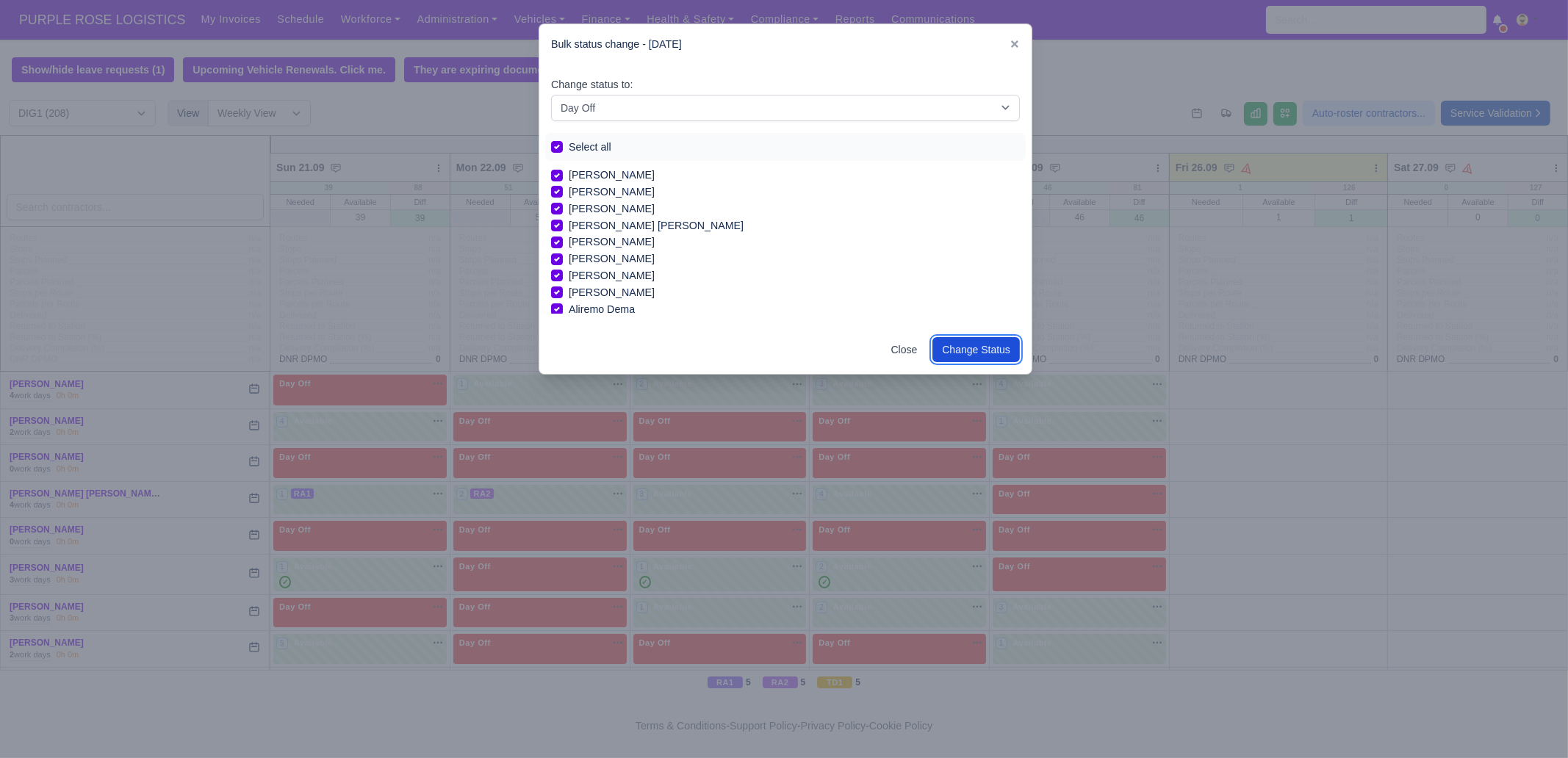
click at [971, 349] on button "Change Status" at bounding box center [976, 349] width 87 height 25
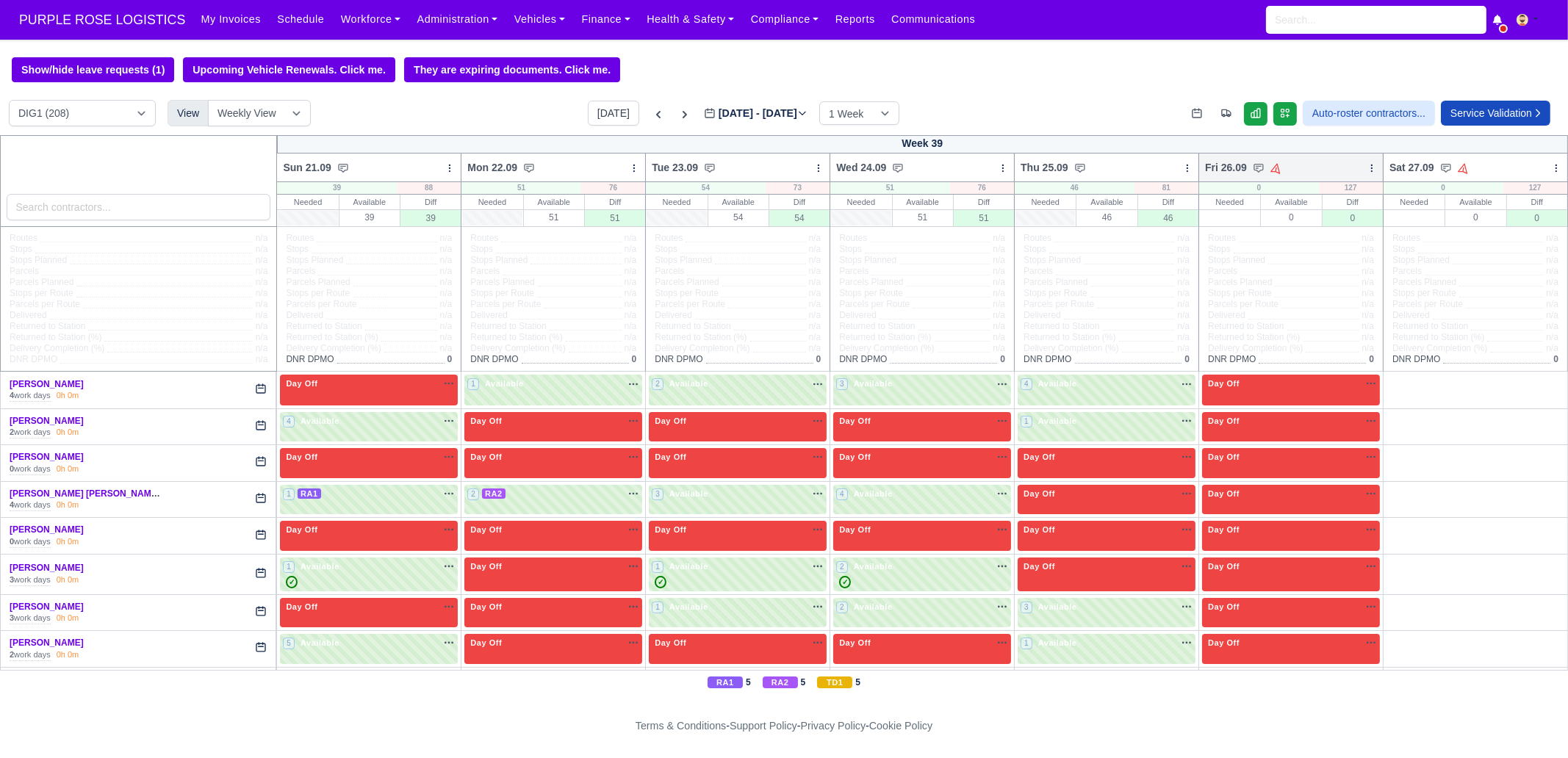
click at [1254, 170] on icon at bounding box center [1372, 168] width 10 height 10
click at [1254, 217] on link "Bulk Status Change" at bounding box center [1294, 220] width 165 height 27
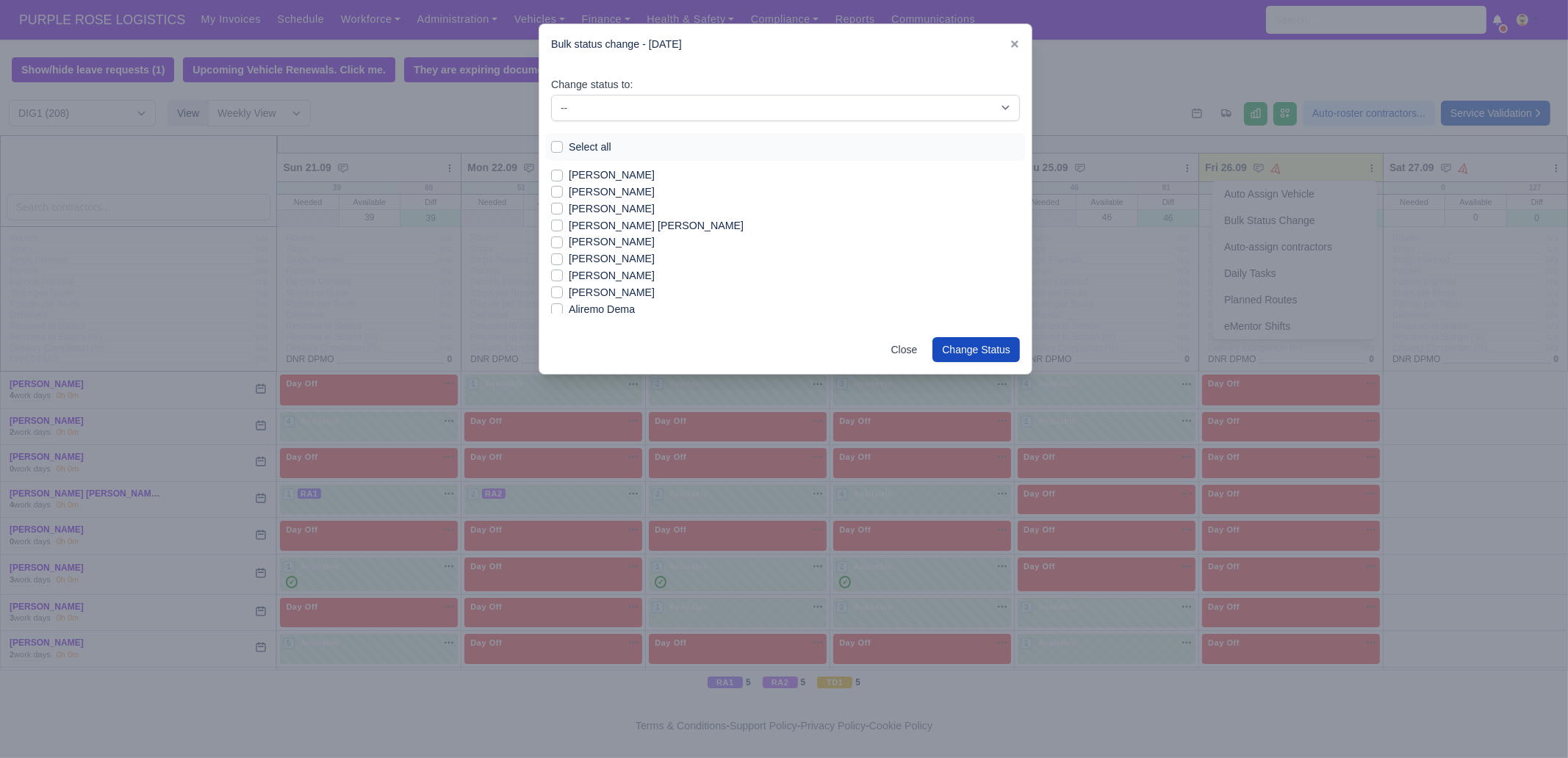
click at [582, 171] on label "[PERSON_NAME]" at bounding box center [612, 176] width 86 height 17
click at [563, 171] on input "[PERSON_NAME]" at bounding box center [557, 172] width 12 height 11
checkbox input "true"
click at [587, 186] on label "[PERSON_NAME]" at bounding box center [612, 192] width 86 height 17
click at [563, 186] on input "[PERSON_NAME]" at bounding box center [557, 189] width 12 height 11
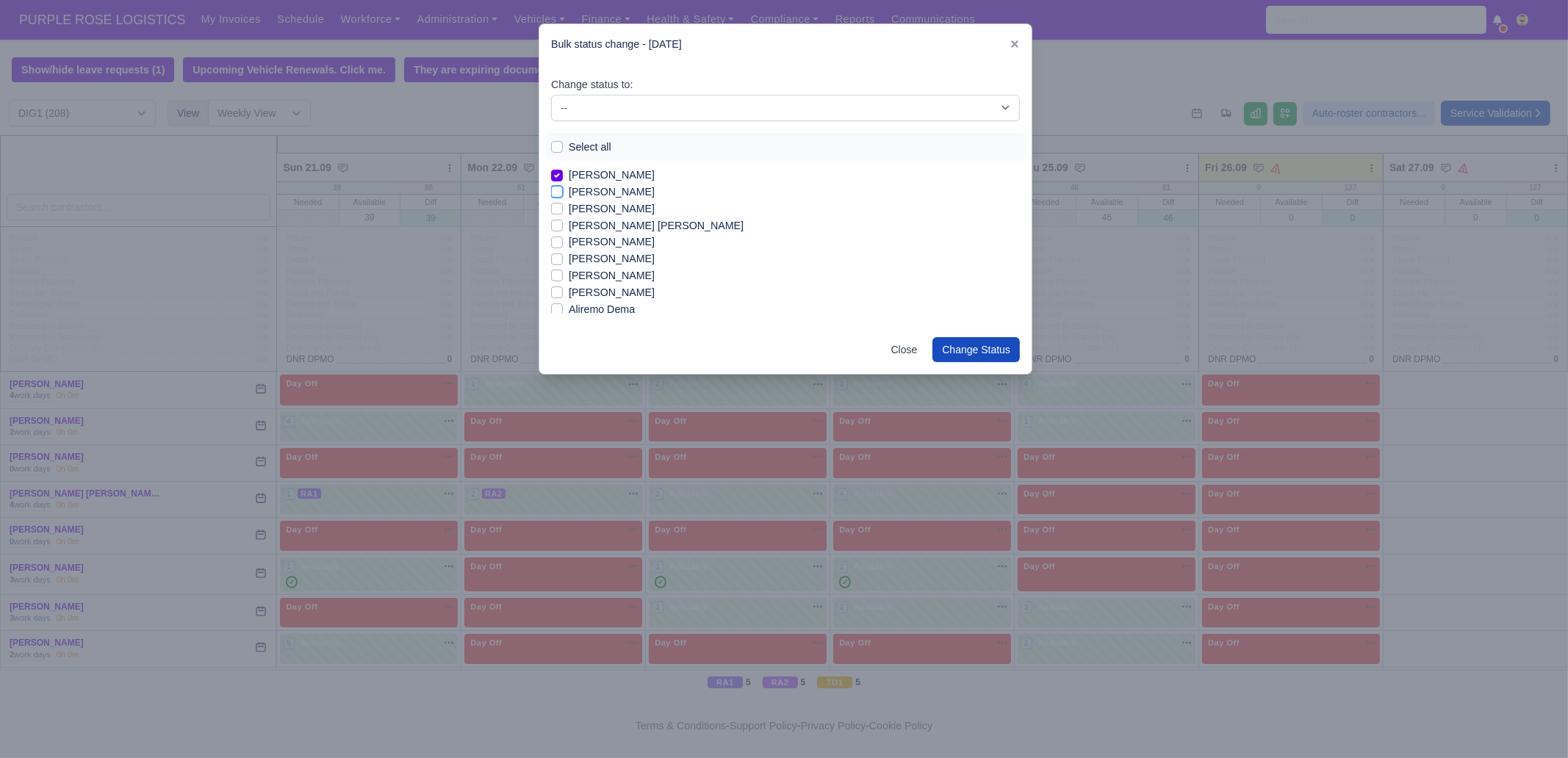
checkbox input "true"
click at [599, 210] on label "[PERSON_NAME]" at bounding box center [612, 209] width 86 height 17
click at [563, 210] on input "[PERSON_NAME]" at bounding box center [557, 206] width 12 height 11
click at [623, 212] on label "[PERSON_NAME]" at bounding box center [612, 209] width 86 height 17
click at [563, 212] on input "[PERSON_NAME]" at bounding box center [557, 206] width 12 height 11
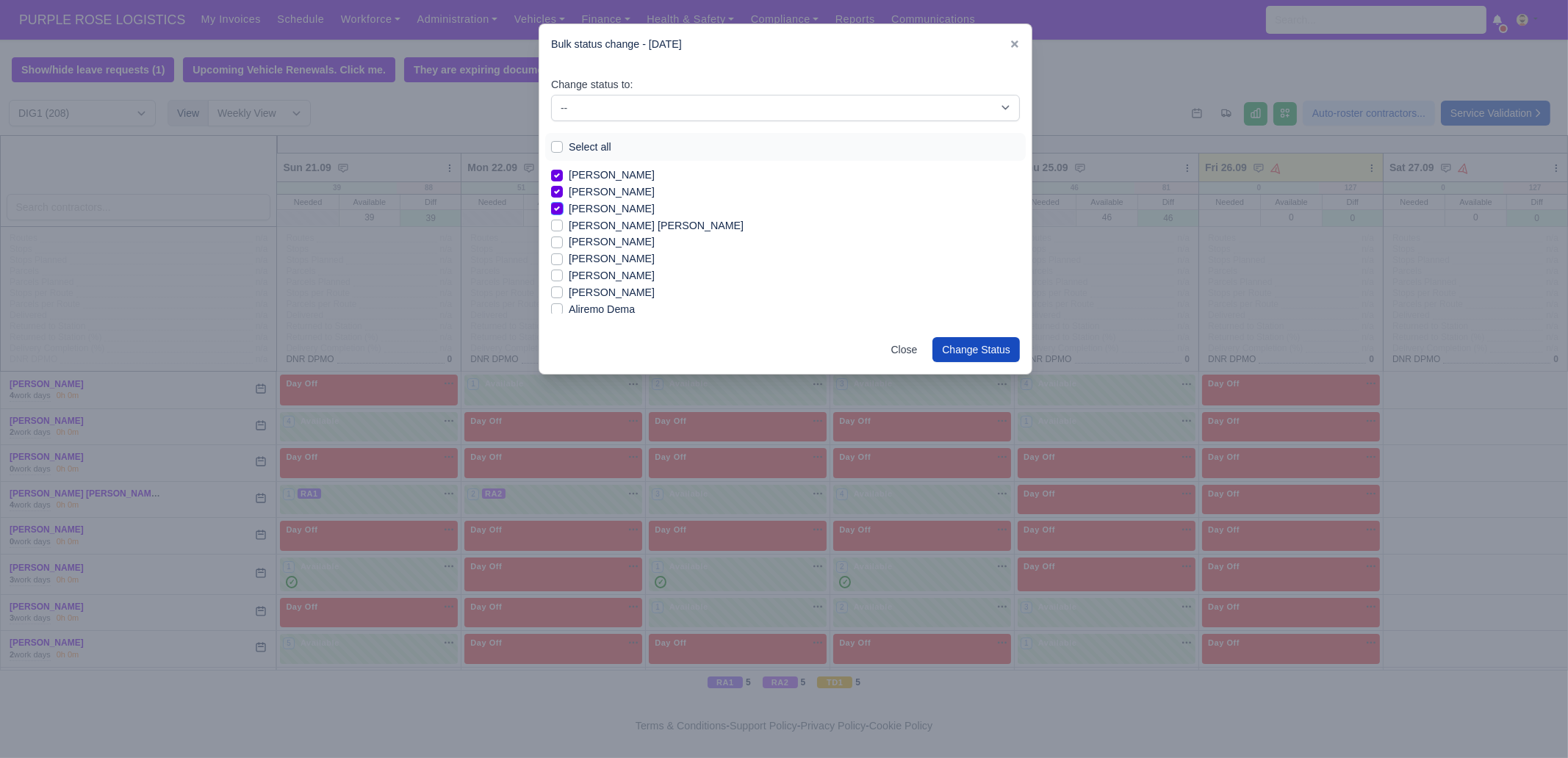
checkbox input "false"
click at [616, 227] on label "[PERSON_NAME] [PERSON_NAME]" at bounding box center [656, 226] width 175 height 17
click at [563, 227] on input "[PERSON_NAME] [PERSON_NAME]" at bounding box center [557, 223] width 12 height 11
checkbox input "true"
click at [615, 258] on label "[PERSON_NAME]" at bounding box center [612, 259] width 86 height 17
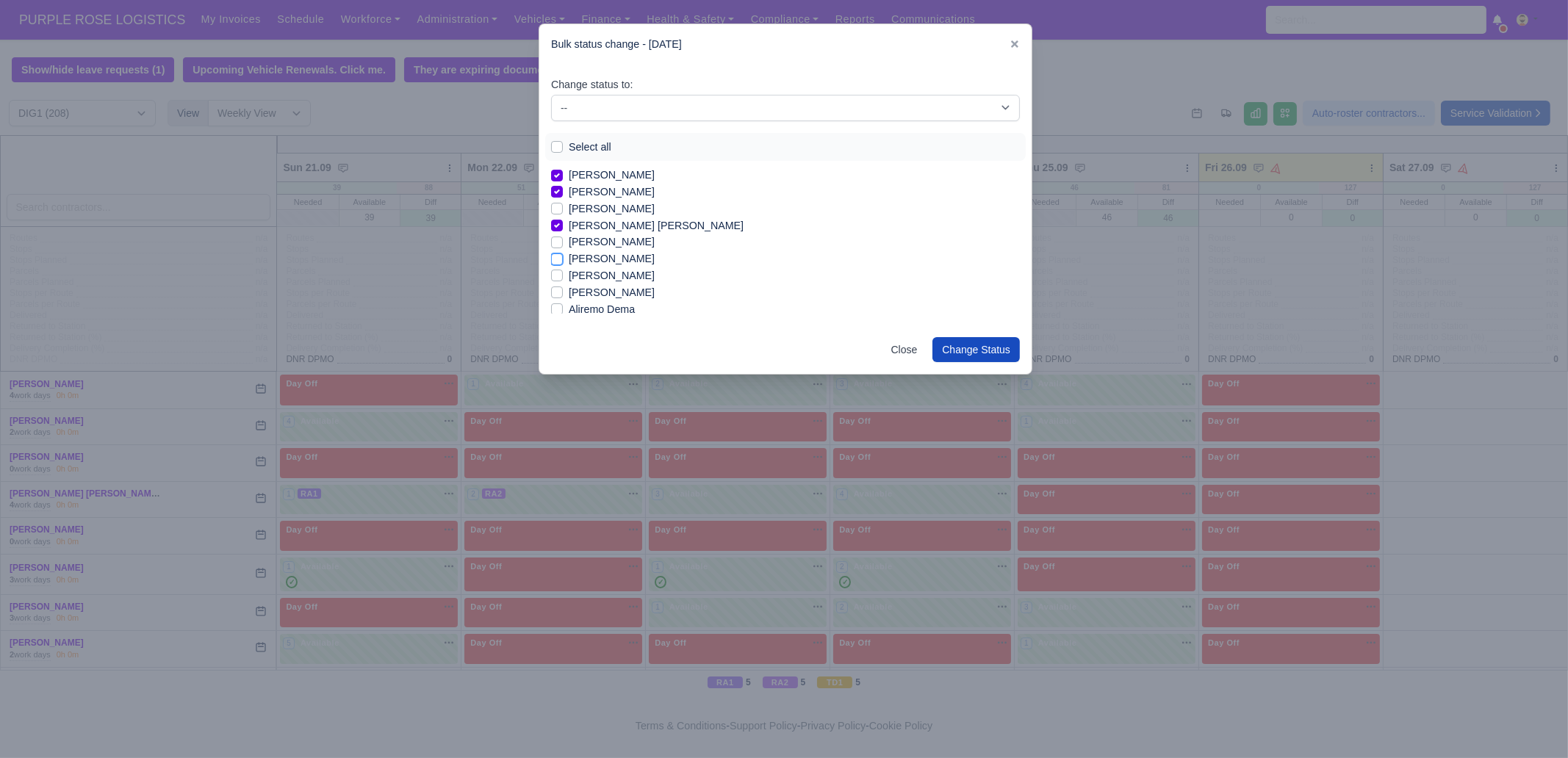
click at [563, 258] on input "[PERSON_NAME]" at bounding box center [557, 256] width 12 height 11
checkbox input "true"
click at [607, 279] on label "[PERSON_NAME]" at bounding box center [612, 276] width 86 height 17
click at [563, 279] on input "[PERSON_NAME]" at bounding box center [557, 273] width 12 height 11
checkbox input "true"
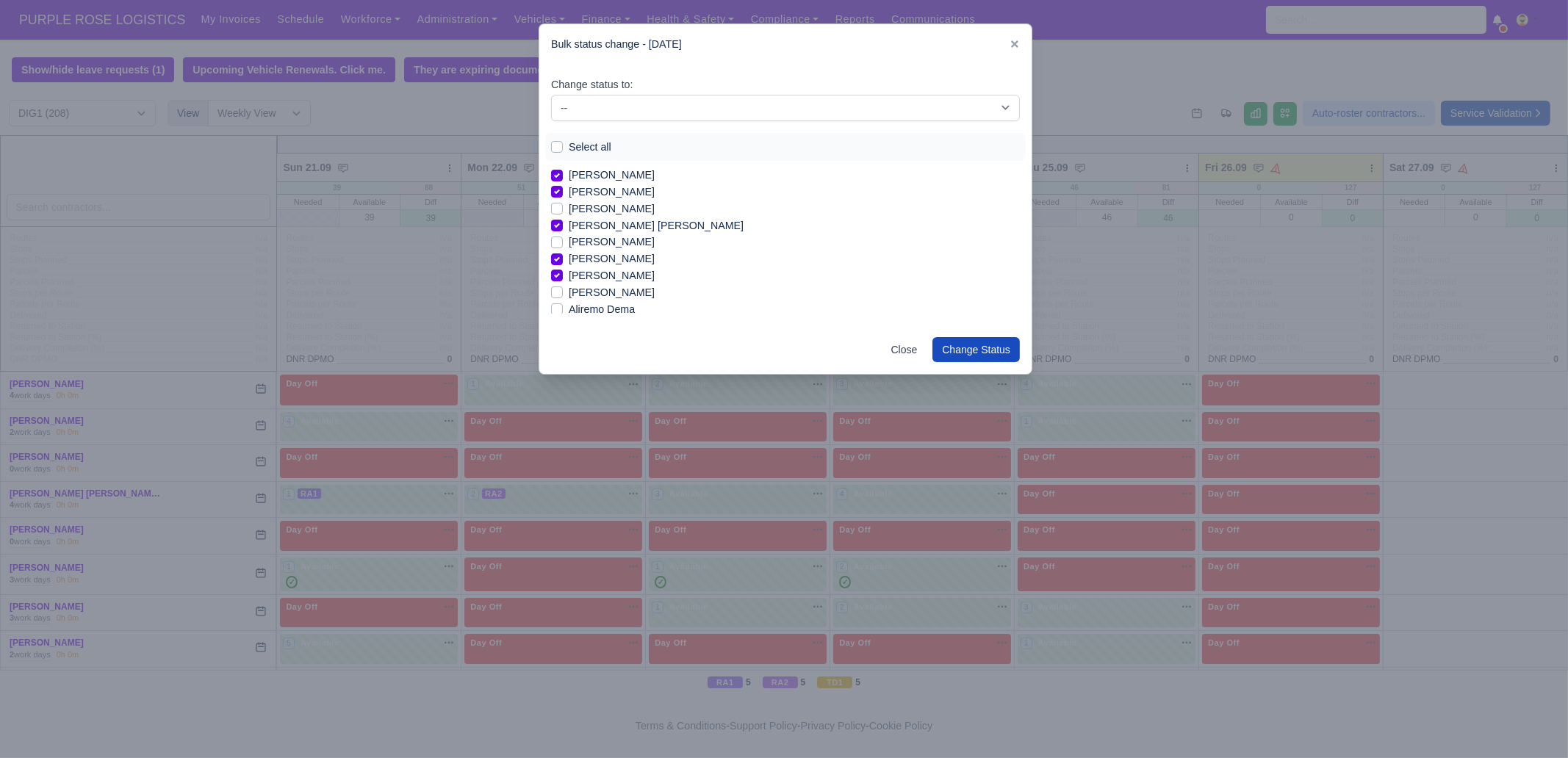
click at [601, 294] on label "[PERSON_NAME]" at bounding box center [612, 293] width 86 height 17
click at [563, 294] on input "[PERSON_NAME]" at bounding box center [557, 290] width 12 height 11
checkbox input "true"
click at [597, 267] on label "[PERSON_NAME]" at bounding box center [612, 261] width 86 height 17
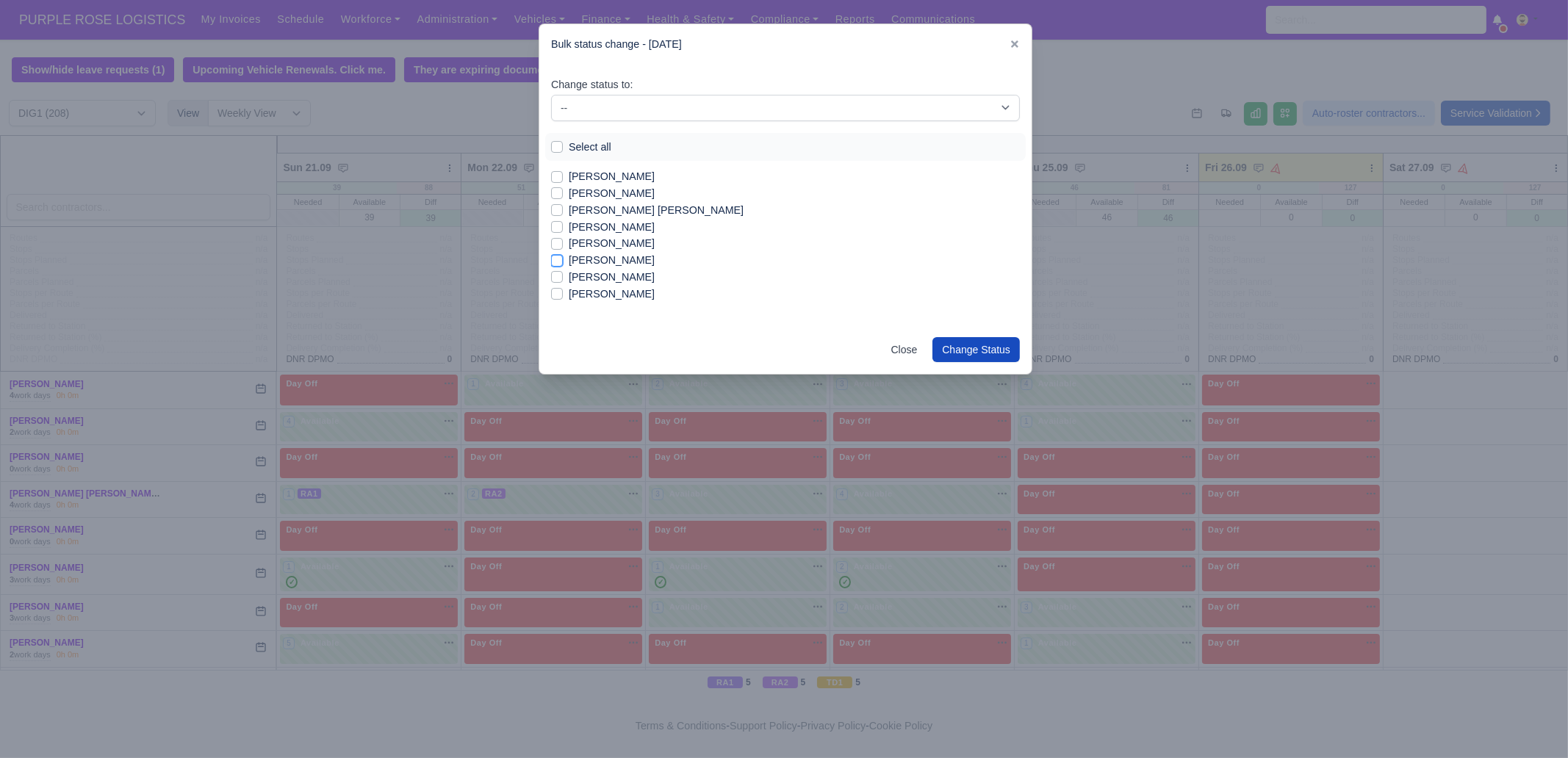
click at [563, 264] on input "[PERSON_NAME]" at bounding box center [557, 258] width 12 height 11
checkbox input "true"
click at [611, 248] on label "[PERSON_NAME]" at bounding box center [612, 244] width 86 height 17
click at [563, 247] on input "[PERSON_NAME]" at bounding box center [557, 241] width 12 height 11
checkbox input "true"
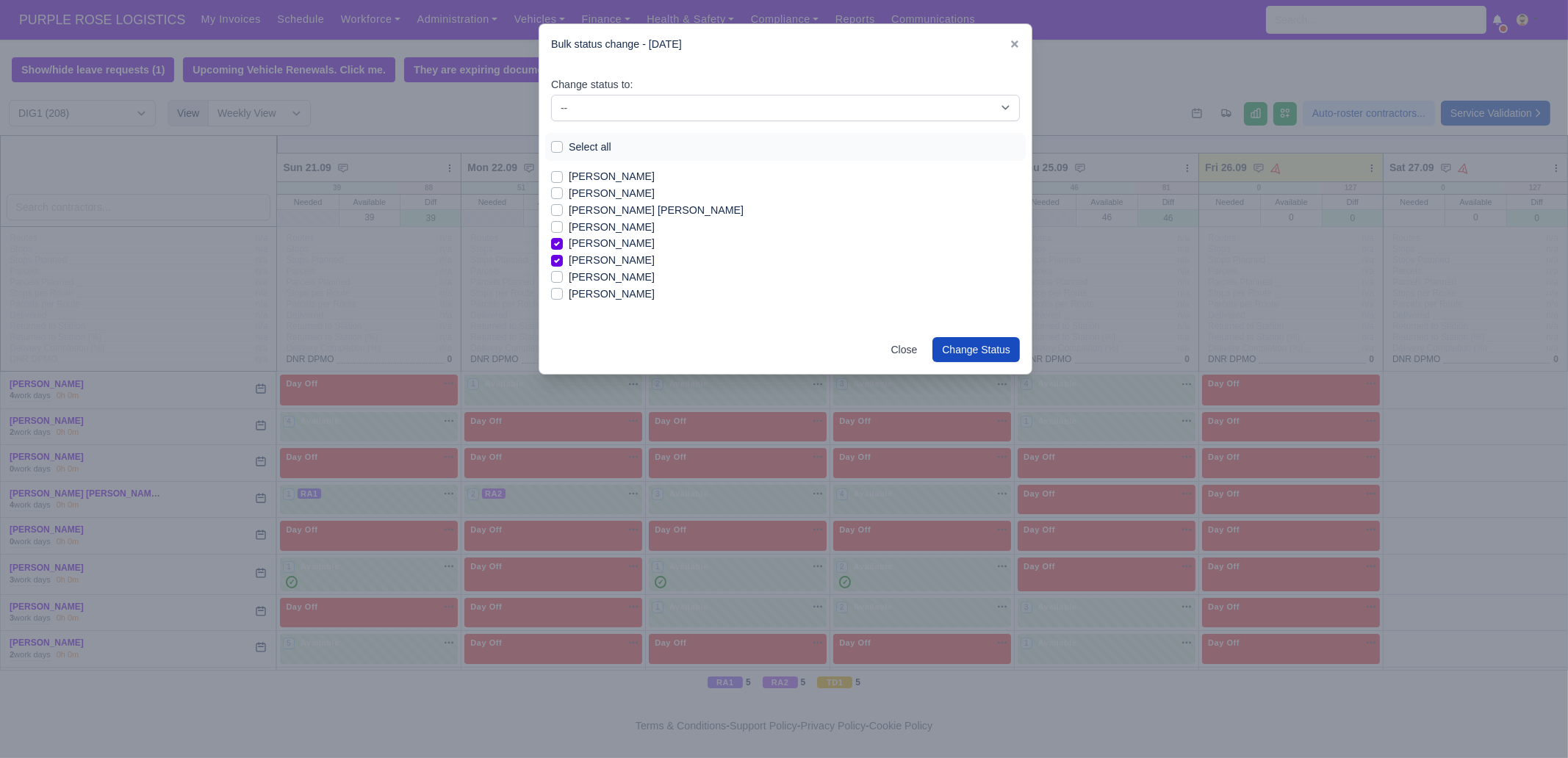
click at [623, 208] on label "[PERSON_NAME] [PERSON_NAME]" at bounding box center [656, 211] width 175 height 17
click at [563, 208] on input "[PERSON_NAME] [PERSON_NAME]" at bounding box center [557, 208] width 12 height 11
checkbox input "true"
click at [626, 195] on label "[PERSON_NAME]" at bounding box center [612, 194] width 86 height 17
click at [563, 195] on input "[PERSON_NAME]" at bounding box center [557, 191] width 12 height 11
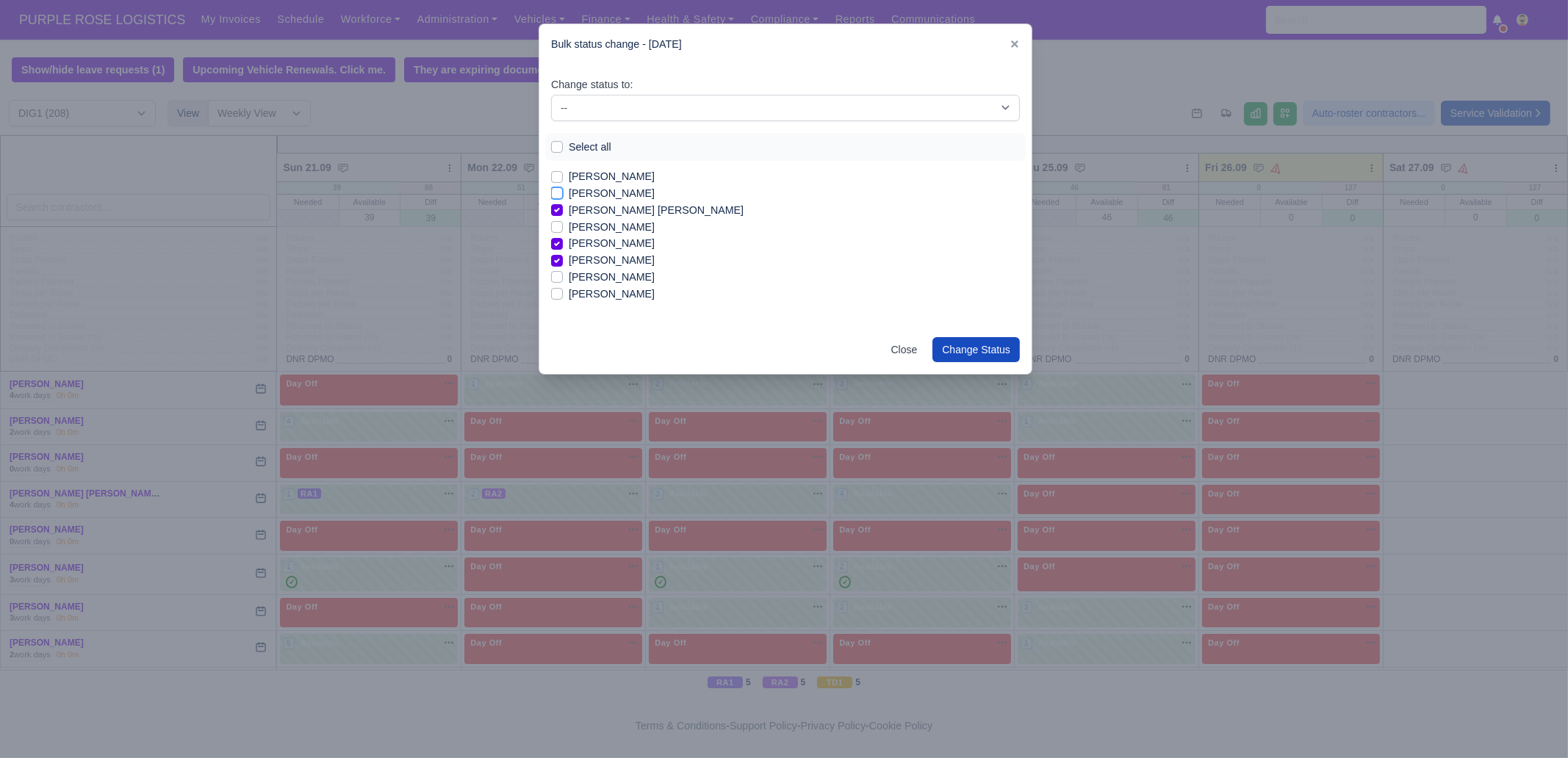
checkbox input "true"
click at [606, 221] on label "[PERSON_NAME]" at bounding box center [612, 218] width 86 height 17
click at [563, 221] on input "[PERSON_NAME]" at bounding box center [557, 215] width 12 height 11
checkbox input "true"
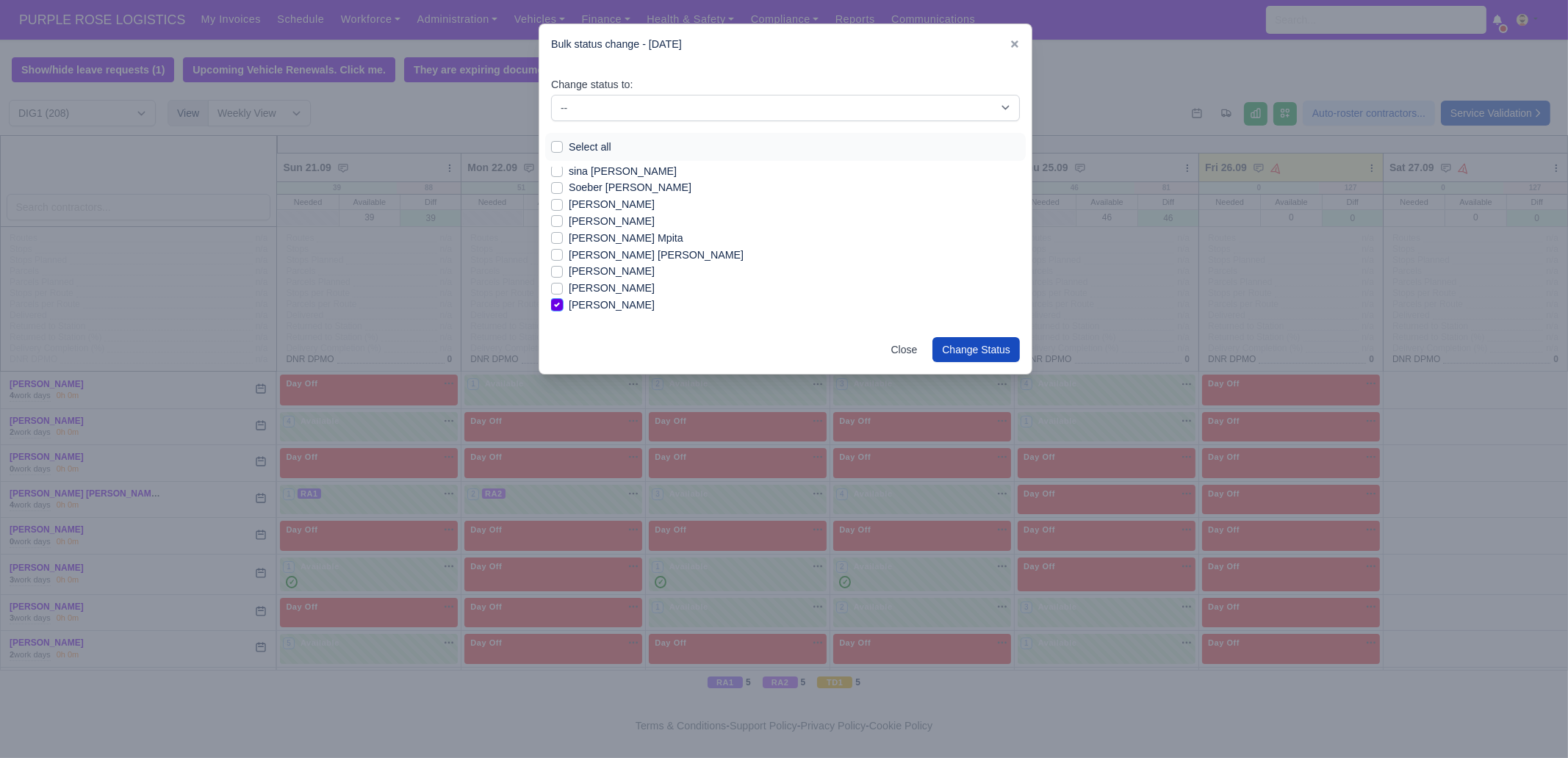
scroll to position [1806, 0]
click at [600, 244] on label "[PERSON_NAME] Mpita" at bounding box center [626, 244] width 115 height 17
click at [563, 244] on input "[PERSON_NAME] Mpita" at bounding box center [557, 241] width 12 height 11
checkbox input "true"
click at [593, 179] on label "sina [PERSON_NAME]" at bounding box center [623, 176] width 108 height 17
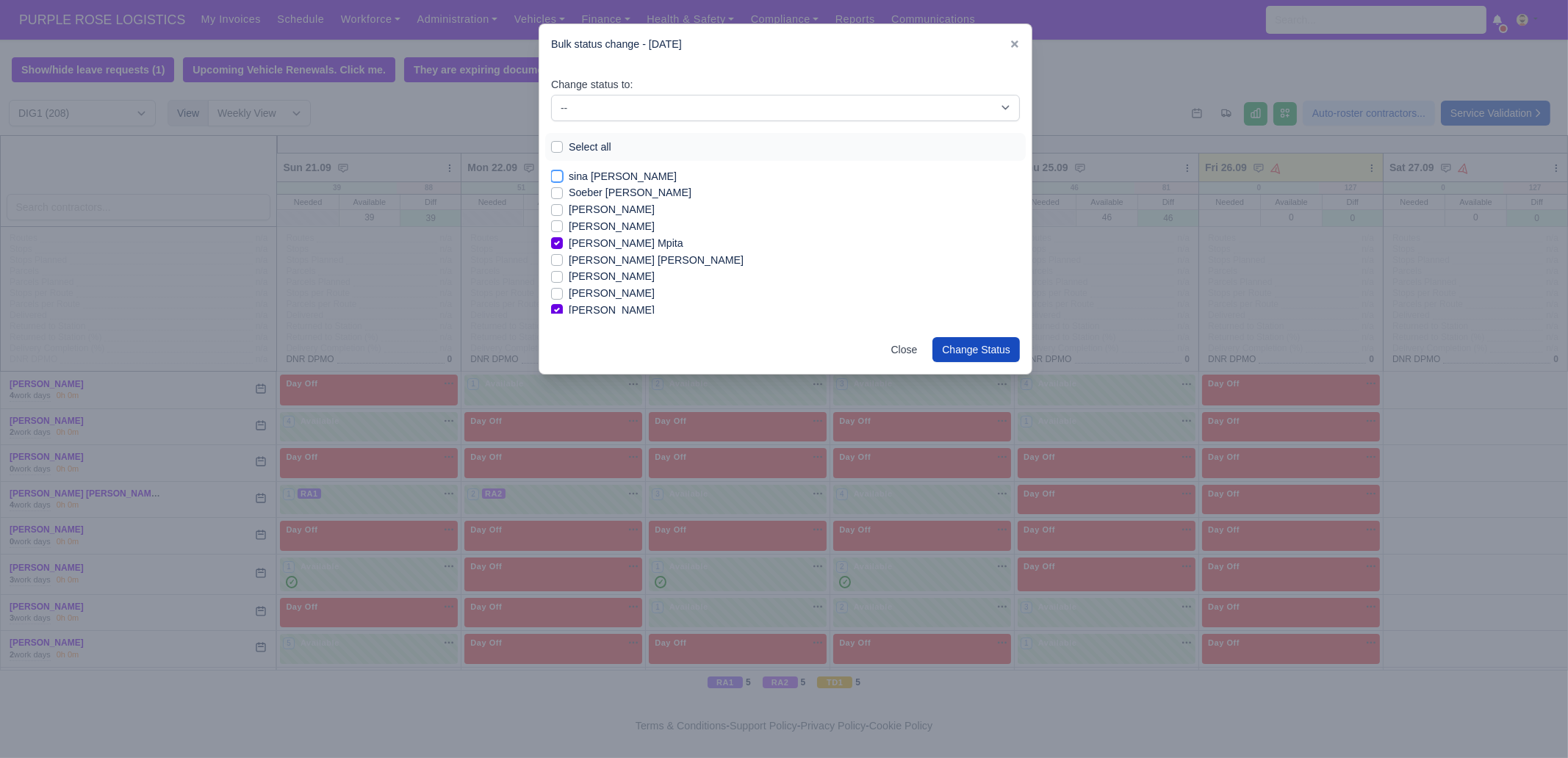
click at [563, 179] on input "sina [PERSON_NAME]" at bounding box center [557, 173] width 12 height 11
checkbox input "true"
click at [625, 238] on label "[PERSON_NAME] [PERSON_NAME]" at bounding box center [656, 235] width 175 height 17
click at [563, 238] on input "[PERSON_NAME] [PERSON_NAME]" at bounding box center [557, 231] width 12 height 11
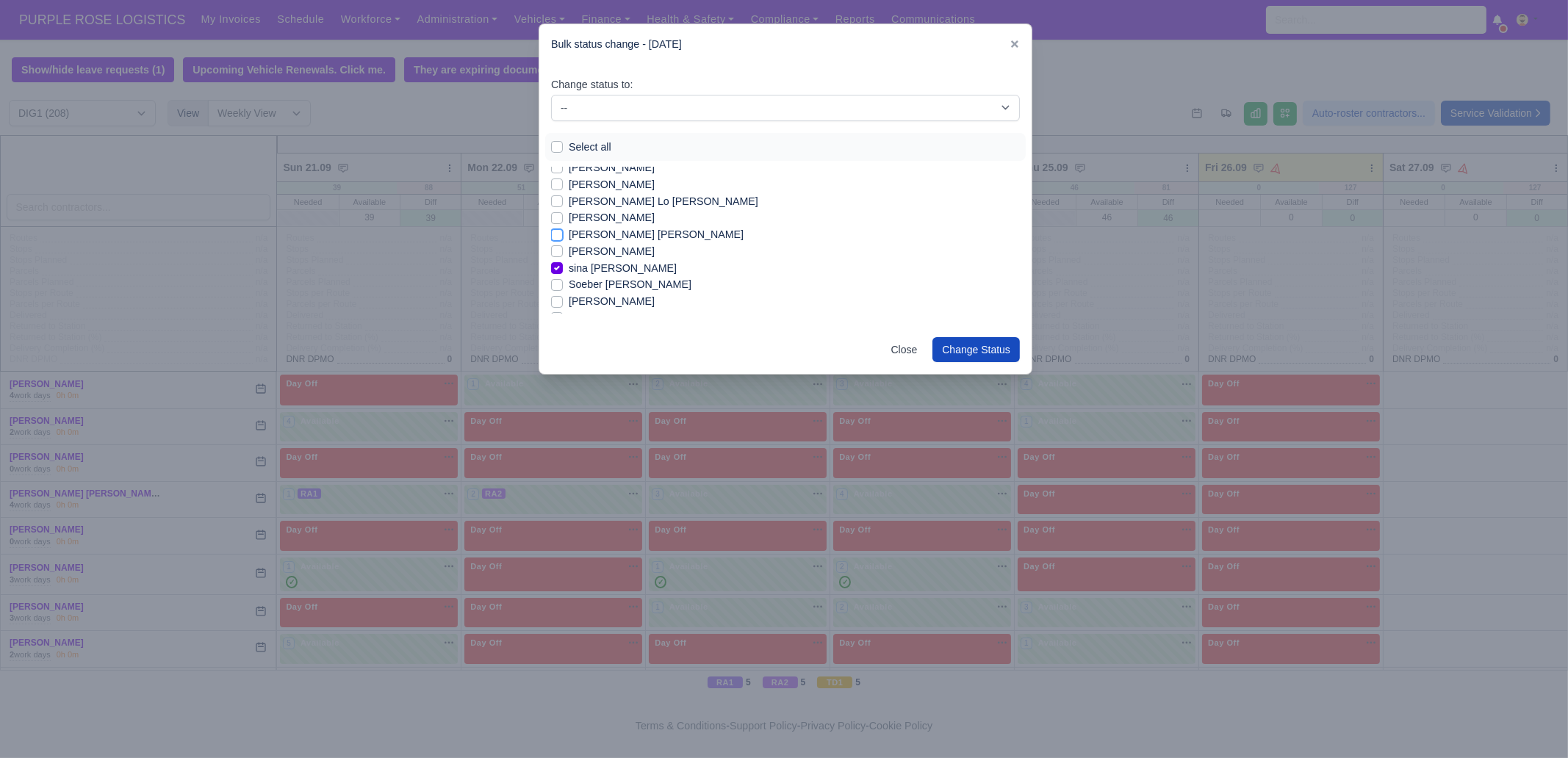
checkbox input "true"
click at [622, 221] on label "[PERSON_NAME]" at bounding box center [612, 218] width 86 height 17
click at [563, 221] on input "[PERSON_NAME]" at bounding box center [557, 215] width 12 height 11
checkbox input "true"
click at [622, 204] on label "[PERSON_NAME] Lo [PERSON_NAME]" at bounding box center [663, 202] width 189 height 17
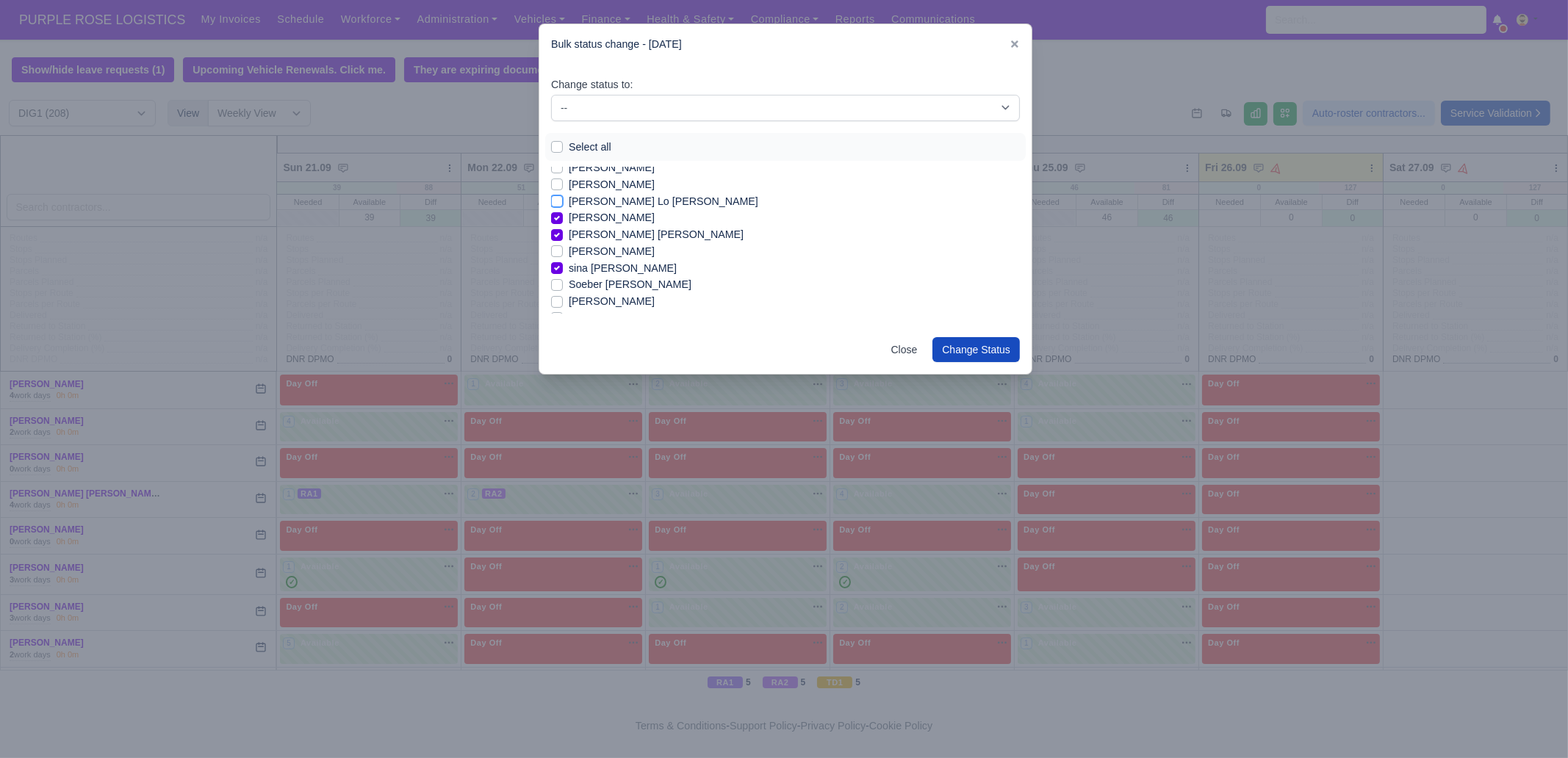
click at [563, 204] on input "[PERSON_NAME] Lo [PERSON_NAME]" at bounding box center [557, 199] width 12 height 11
checkbox input "true"
click at [613, 225] on label "[PERSON_NAME]" at bounding box center [612, 226] width 86 height 17
click at [563, 225] on input "[PERSON_NAME]" at bounding box center [557, 223] width 12 height 11
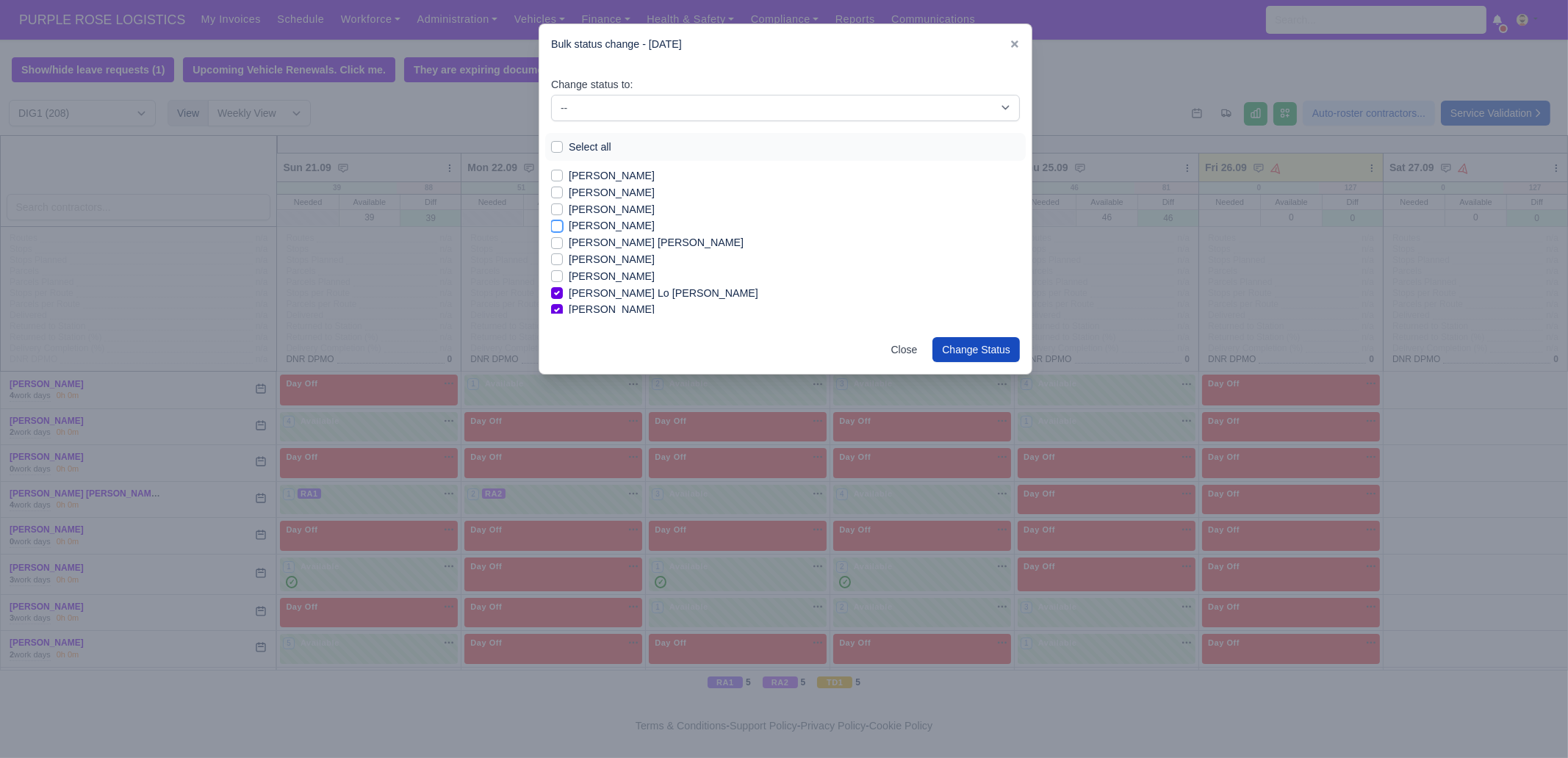
checkbox input "true"
click at [606, 190] on label "[PERSON_NAME]" at bounding box center [612, 193] width 86 height 17
click at [563, 190] on input "[PERSON_NAME]" at bounding box center [557, 190] width 12 height 11
checkbox input "true"
click at [606, 176] on label "[PERSON_NAME]" at bounding box center [612, 176] width 86 height 17
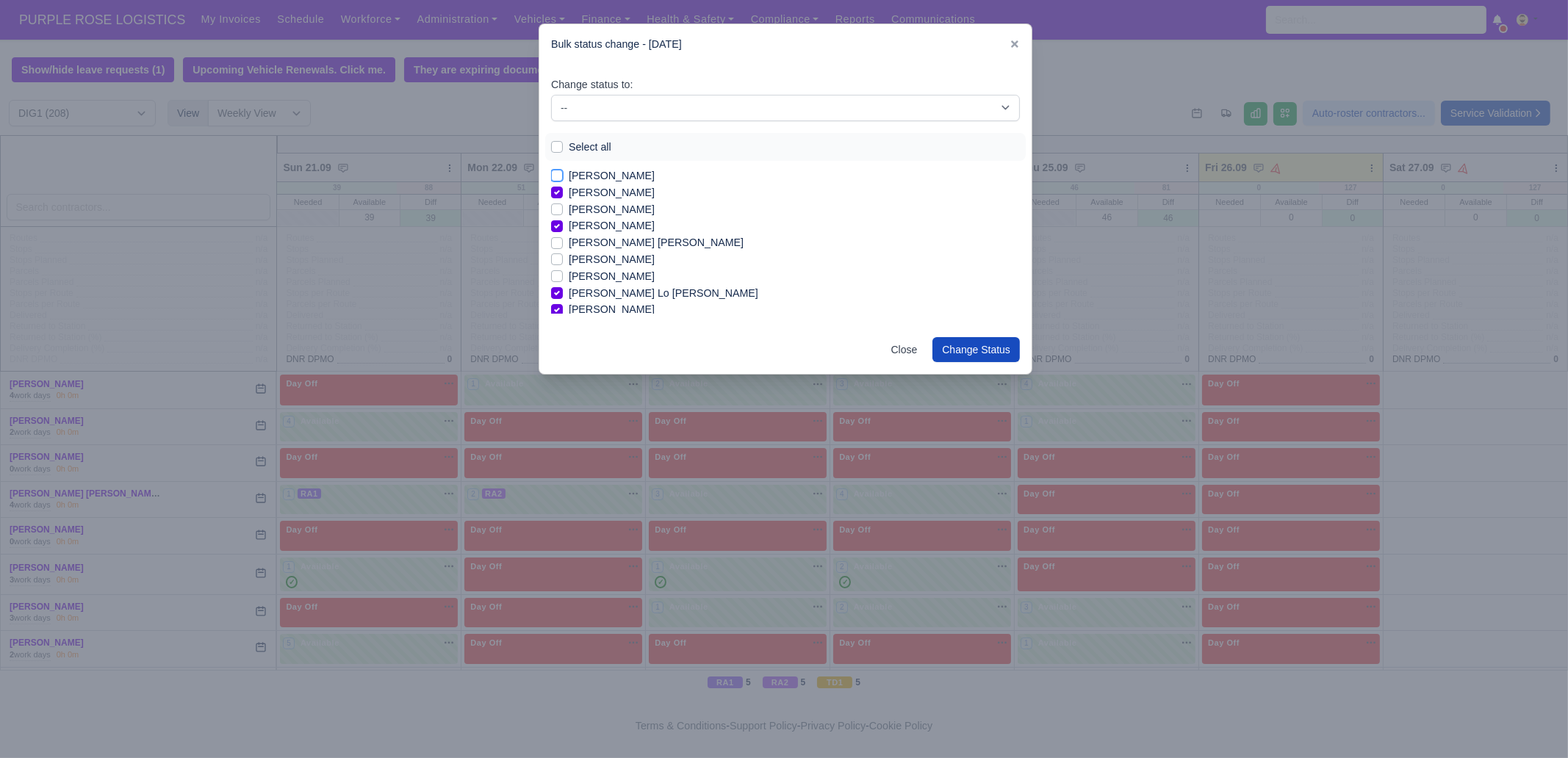
click at [563, 176] on input "[PERSON_NAME]" at bounding box center [557, 173] width 12 height 11
checkbox input "true"
click at [603, 219] on label "[PERSON_NAME]" at bounding box center [612, 218] width 86 height 17
click at [563, 219] on input "[PERSON_NAME]" at bounding box center [557, 215] width 12 height 11
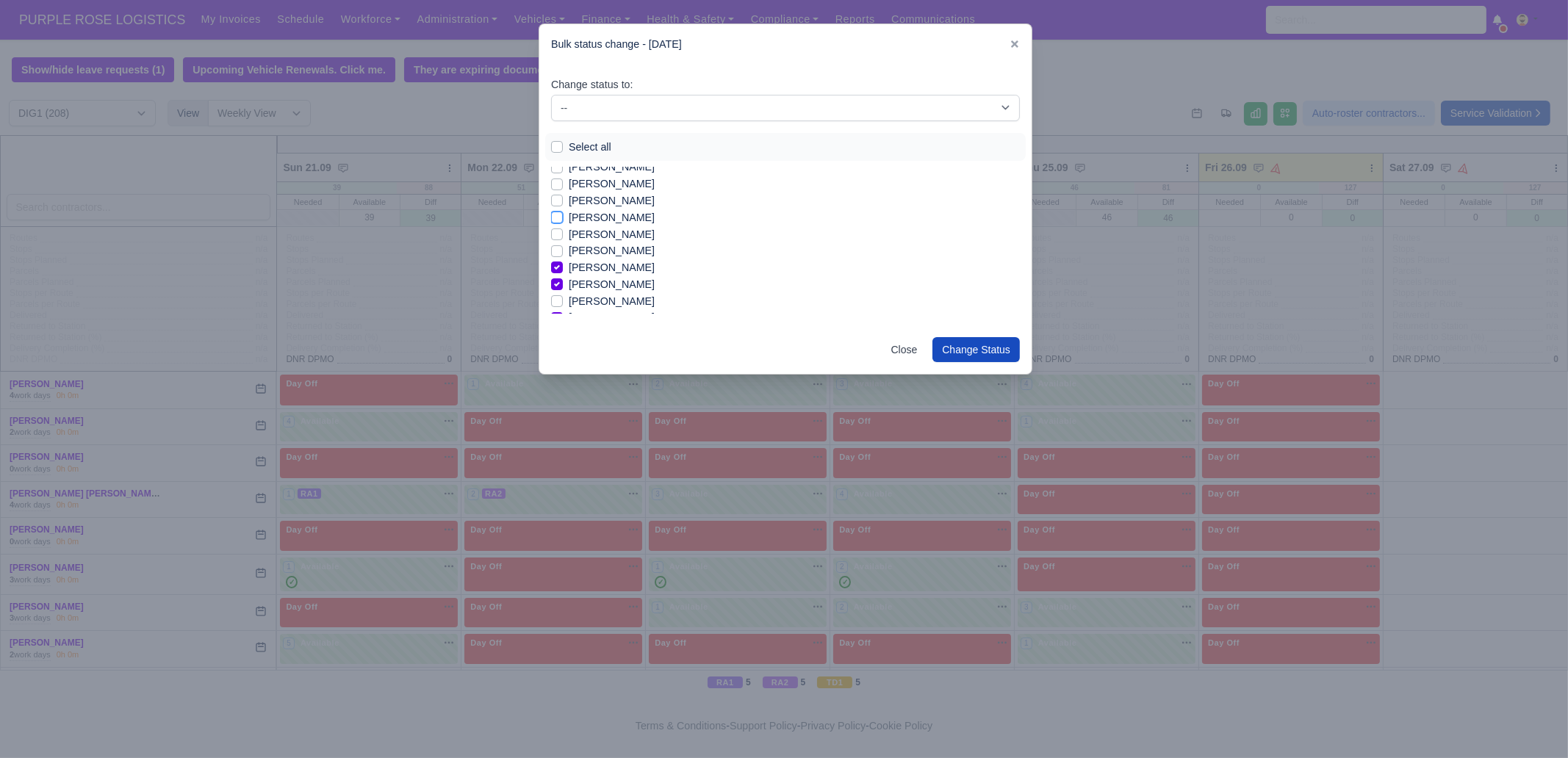
checkbox input "true"
click at [603, 201] on label "[PERSON_NAME]" at bounding box center [612, 201] width 86 height 17
click at [563, 201] on input "[PERSON_NAME]" at bounding box center [557, 198] width 12 height 11
checkbox input "true"
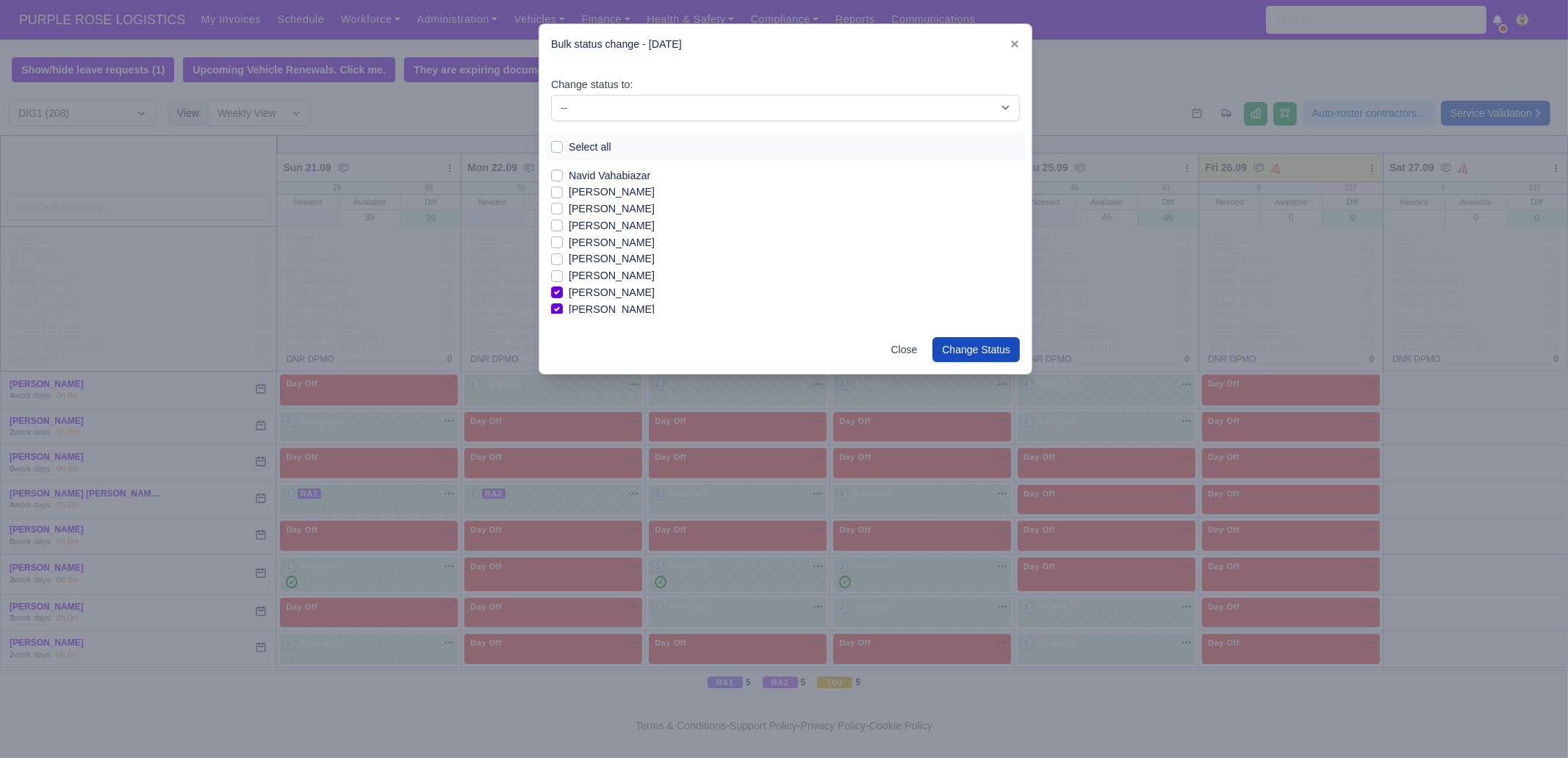
click at [606, 225] on label "[PERSON_NAME]" at bounding box center [612, 226] width 86 height 17
click at [563, 225] on input "[PERSON_NAME]" at bounding box center [557, 223] width 12 height 11
checkbox input "true"
click at [603, 192] on label "[PERSON_NAME]" at bounding box center [612, 192] width 86 height 17
click at [563, 192] on input "[PERSON_NAME]" at bounding box center [557, 189] width 12 height 11
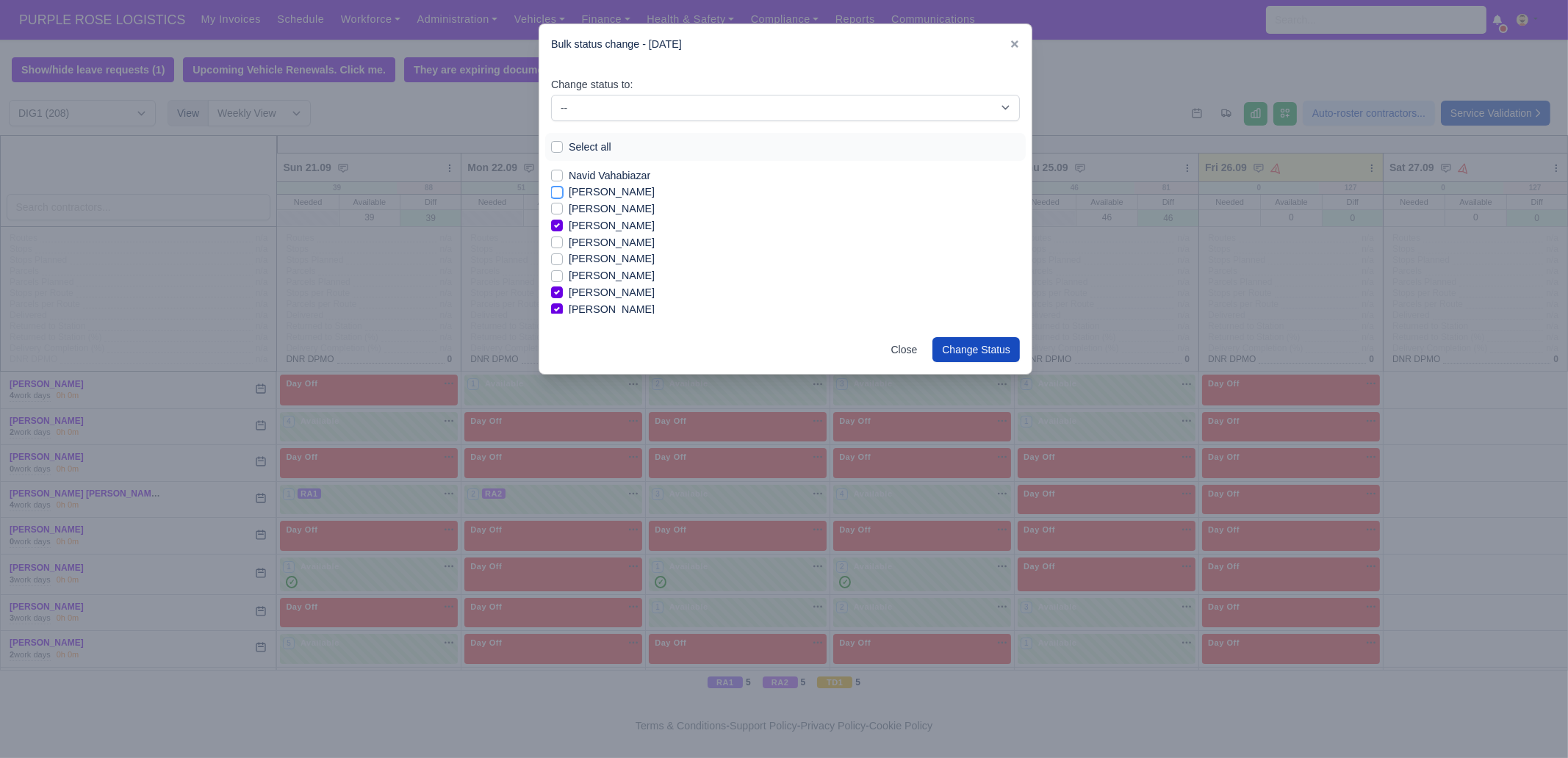
checkbox input "true"
click at [606, 253] on label "[PERSON_NAME]" at bounding box center [612, 251] width 86 height 17
click at [563, 253] on input "[PERSON_NAME]" at bounding box center [557, 248] width 12 height 11
checkbox input "true"
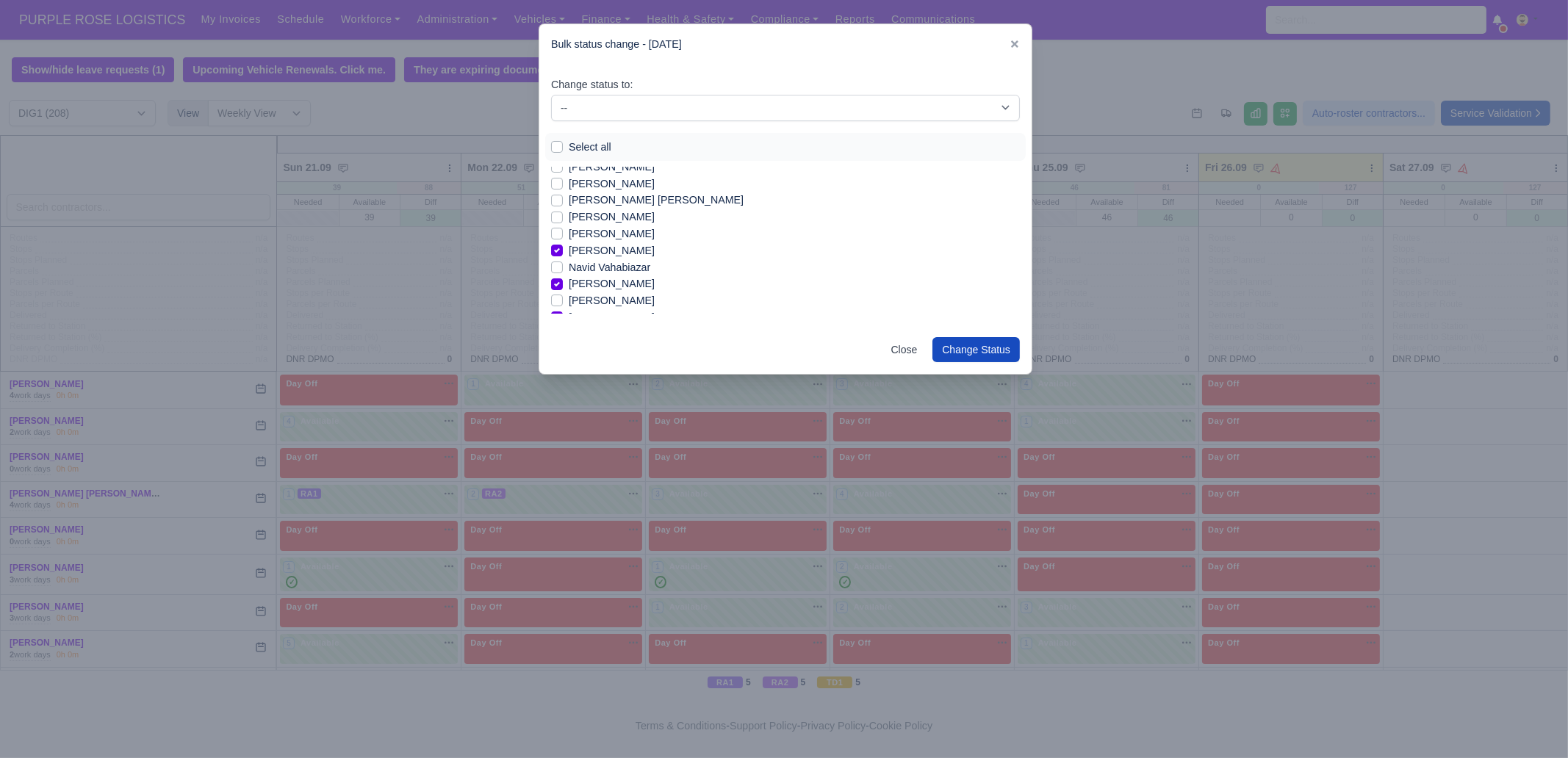
click at [604, 241] on label "[PERSON_NAME]" at bounding box center [612, 234] width 86 height 17
click at [563, 238] on input "[PERSON_NAME]" at bounding box center [557, 231] width 12 height 11
checkbox input "true"
click at [610, 221] on label "[PERSON_NAME]" at bounding box center [612, 217] width 86 height 17
click at [563, 221] on input "[PERSON_NAME]" at bounding box center [557, 214] width 12 height 11
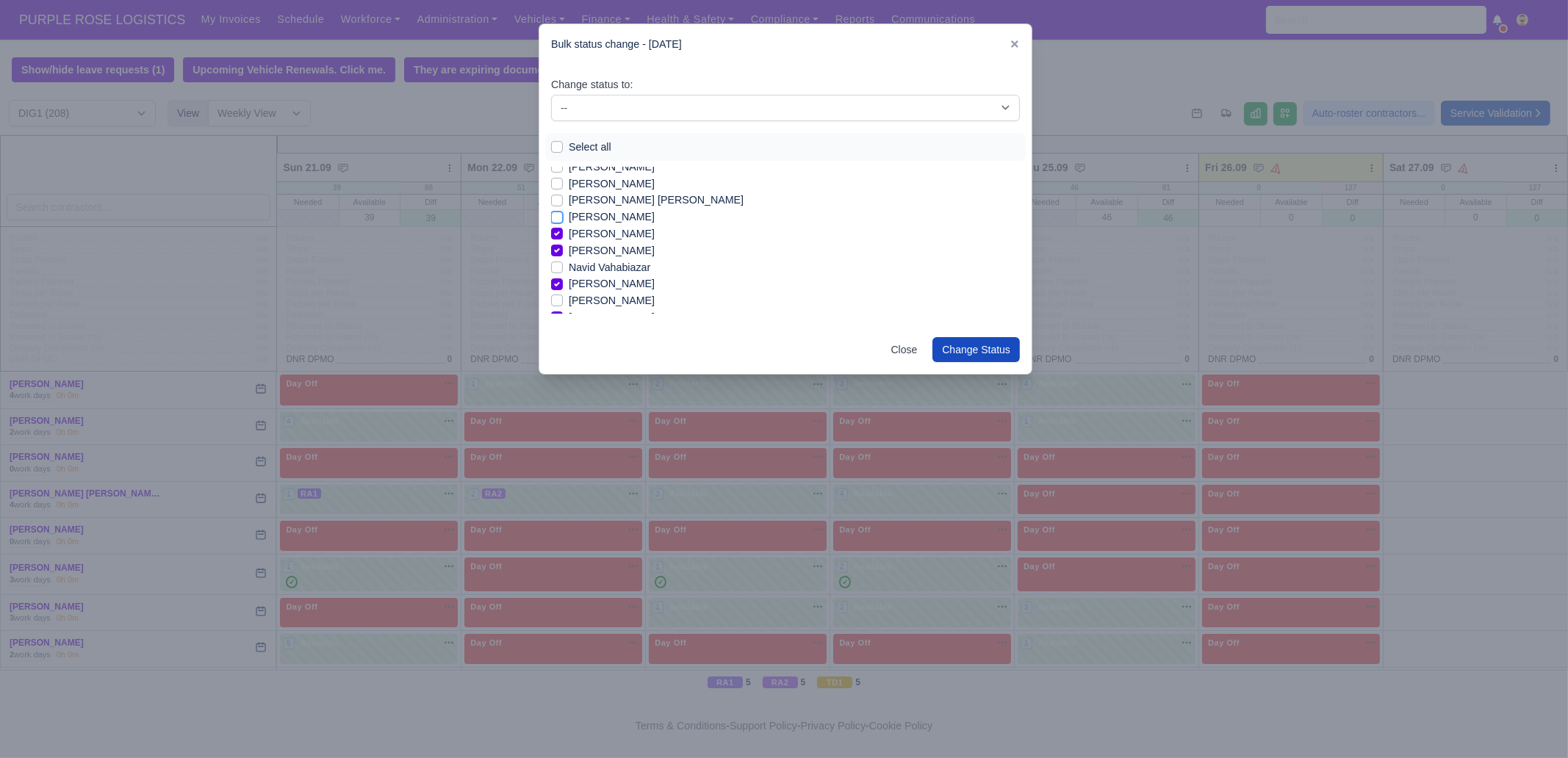
checkbox input "true"
click at [618, 258] on label "[PERSON_NAME]" at bounding box center [612, 259] width 86 height 17
click at [563, 258] on input "[PERSON_NAME]" at bounding box center [557, 256] width 12 height 11
checkbox input "true"
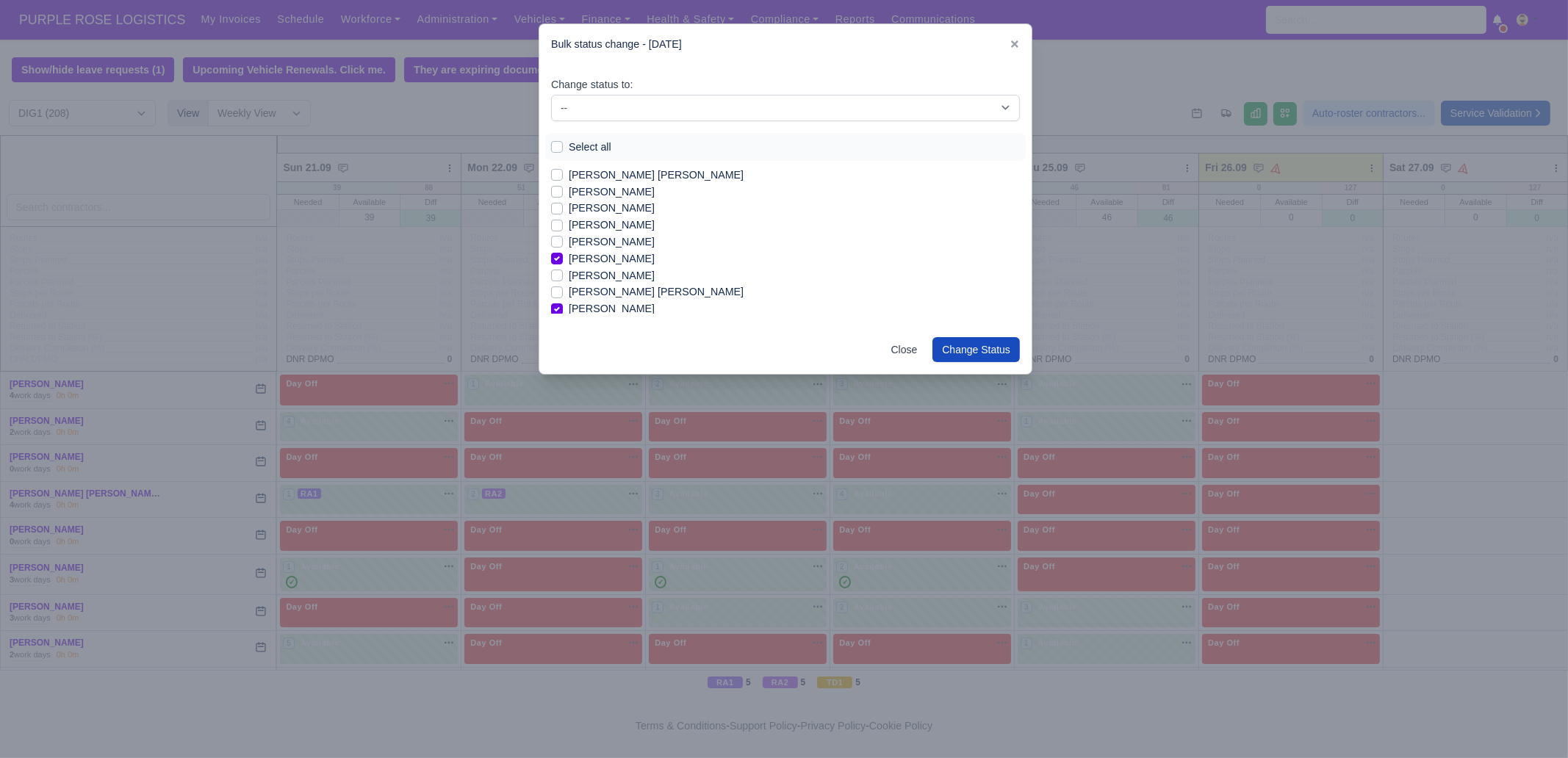
click at [623, 240] on label "[PERSON_NAME]" at bounding box center [612, 242] width 86 height 17
click at [563, 240] on input "[PERSON_NAME]" at bounding box center [557, 239] width 12 height 11
checkbox input "true"
click at [624, 213] on label "[PERSON_NAME]" at bounding box center [612, 208] width 86 height 17
click at [563, 212] on input "[PERSON_NAME]" at bounding box center [557, 205] width 12 height 11
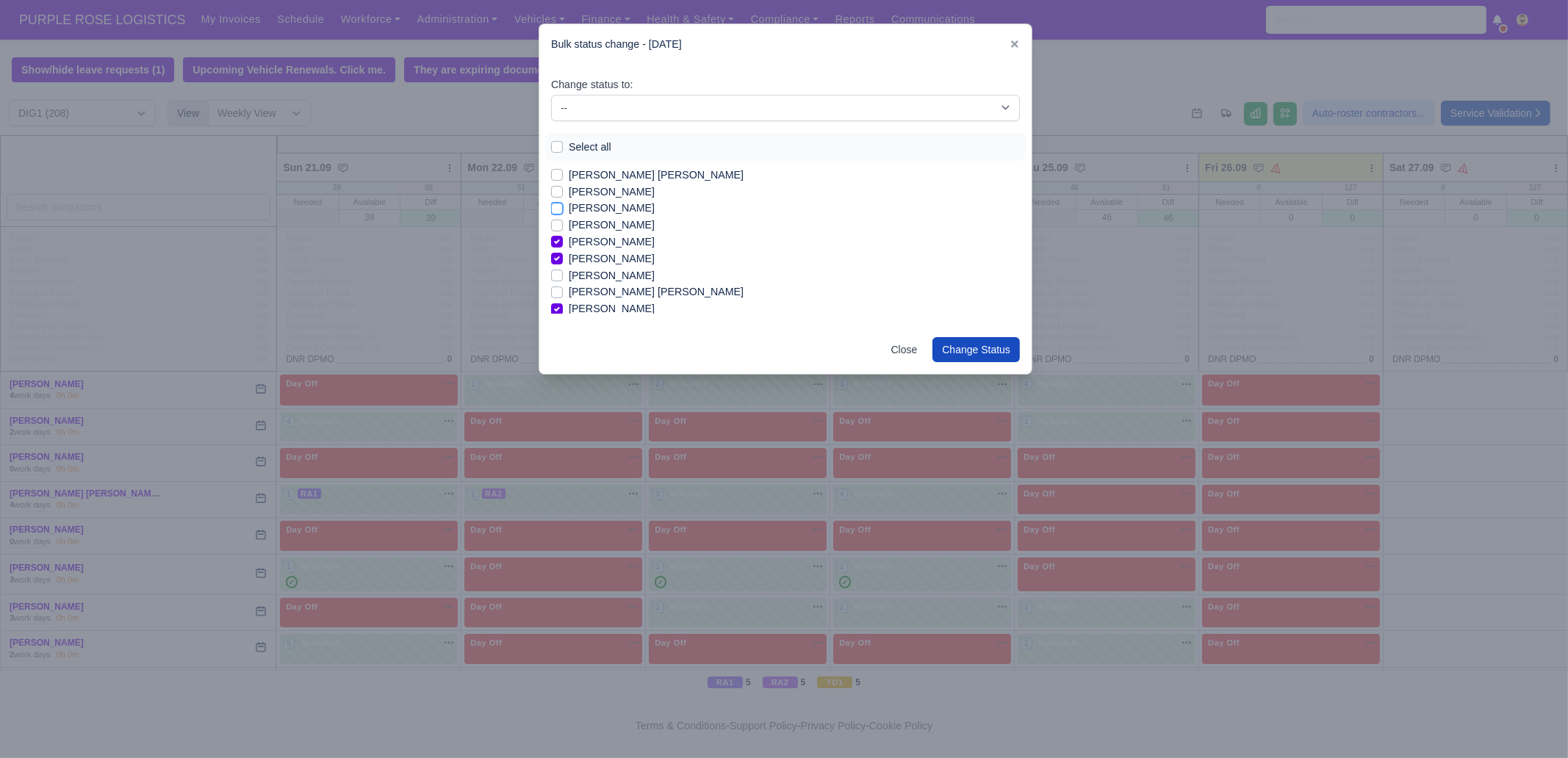
checkbox input "true"
click at [628, 223] on label "[PERSON_NAME]" at bounding box center [612, 225] width 86 height 17
click at [563, 223] on input "[PERSON_NAME]" at bounding box center [557, 222] width 12 height 11
checkbox input "true"
click at [632, 182] on label "[PERSON_NAME] [PERSON_NAME]" at bounding box center [656, 176] width 175 height 17
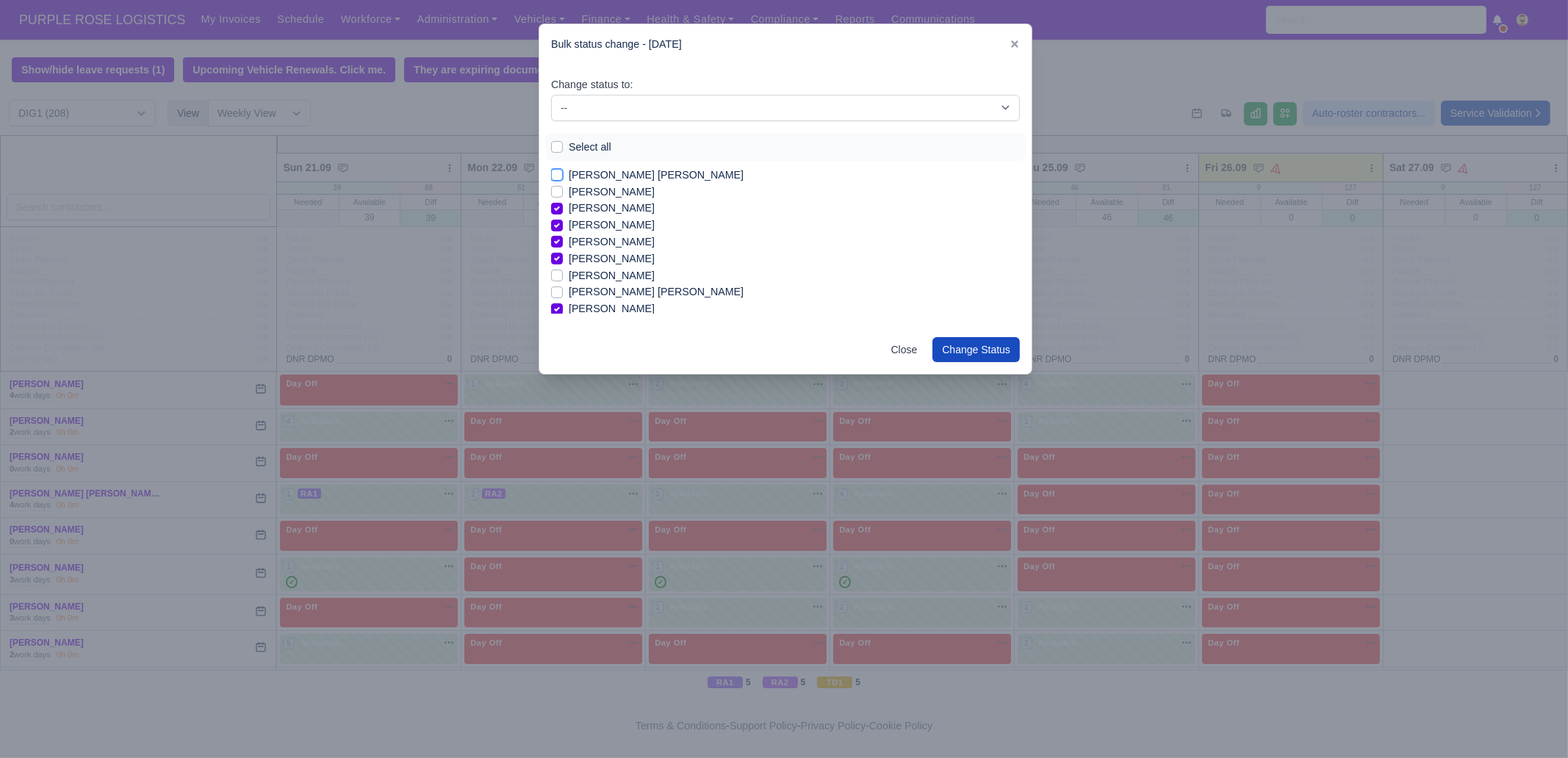
click at [563, 179] on input "[PERSON_NAME] [PERSON_NAME]" at bounding box center [557, 172] width 12 height 11
checkbox input "true"
click at [605, 299] on label "[PERSON_NAME]" at bounding box center [612, 301] width 86 height 17
click at [563, 299] on input "[PERSON_NAME]" at bounding box center [557, 298] width 12 height 11
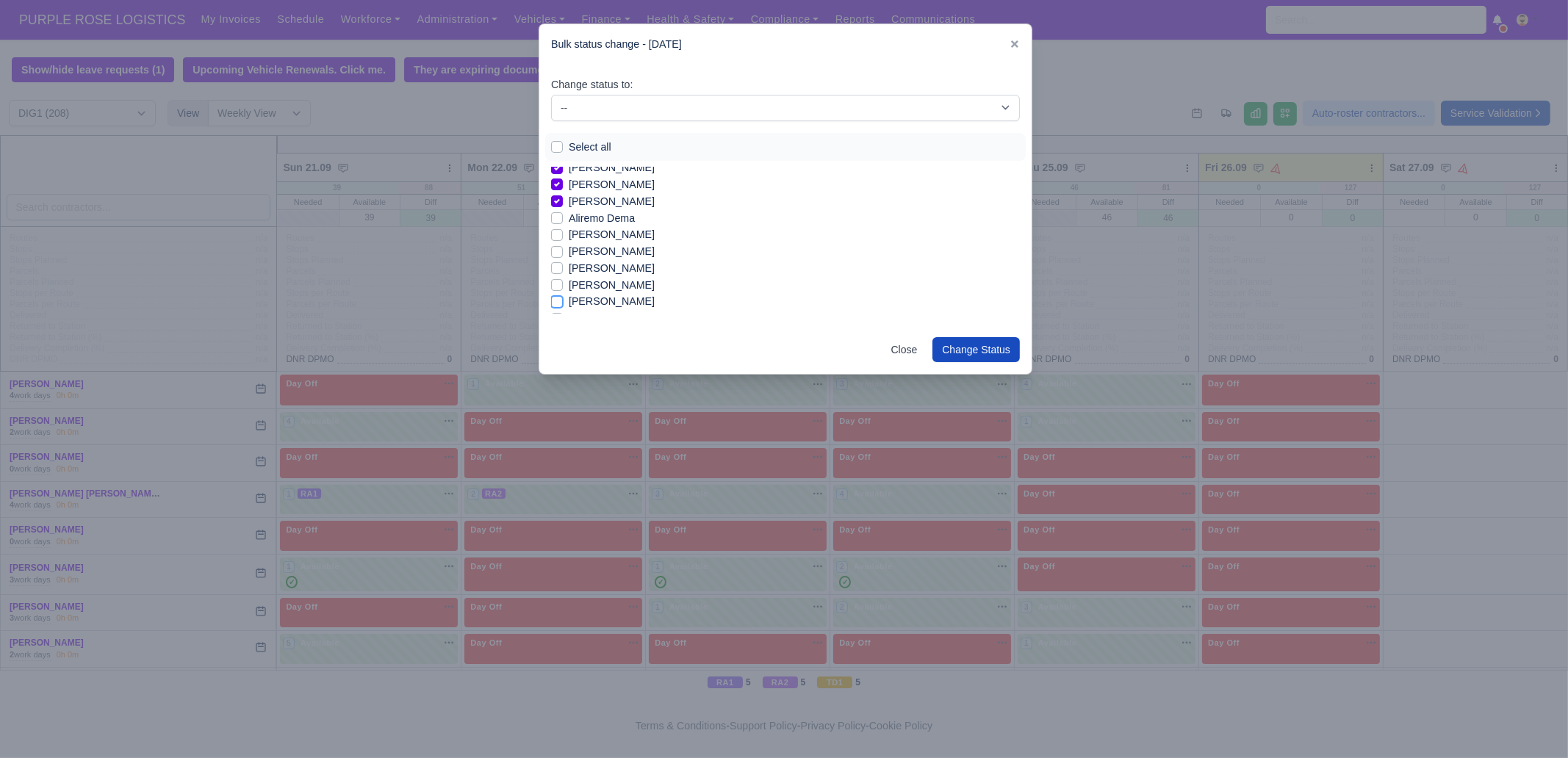
checkbox input "true"
click at [617, 225] on label "[PERSON_NAME]" at bounding box center [612, 227] width 86 height 17
click at [563, 225] on input "[PERSON_NAME]" at bounding box center [557, 224] width 12 height 11
checkbox input "true"
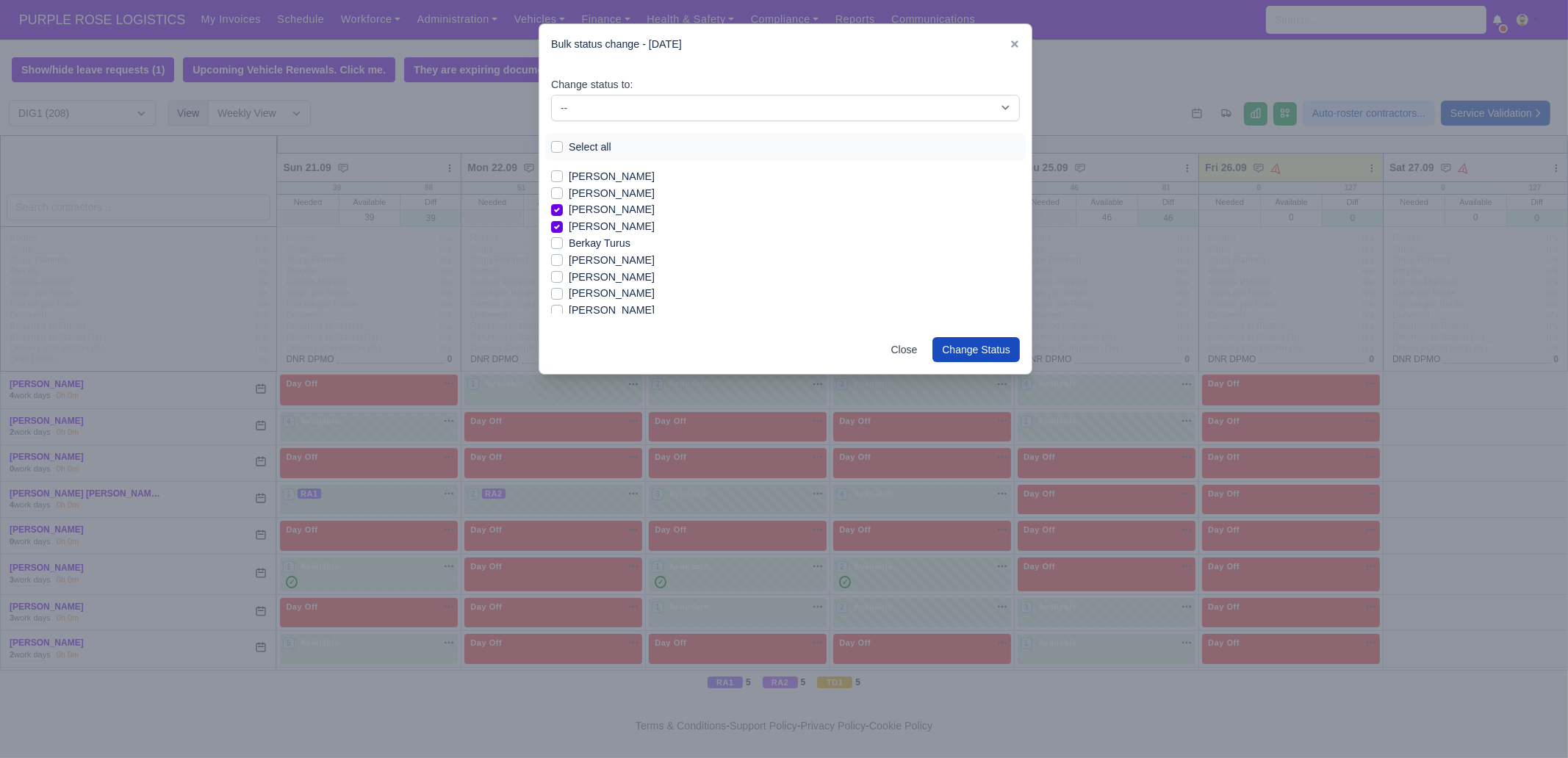
click at [614, 244] on label "Berkay Turus" at bounding box center [600, 244] width 62 height 17
click at [605, 241] on label "Berkay Turus" at bounding box center [600, 244] width 62 height 17
click at [563, 241] on input "Berkay Turus" at bounding box center [557, 241] width 12 height 11
checkbox input "true"
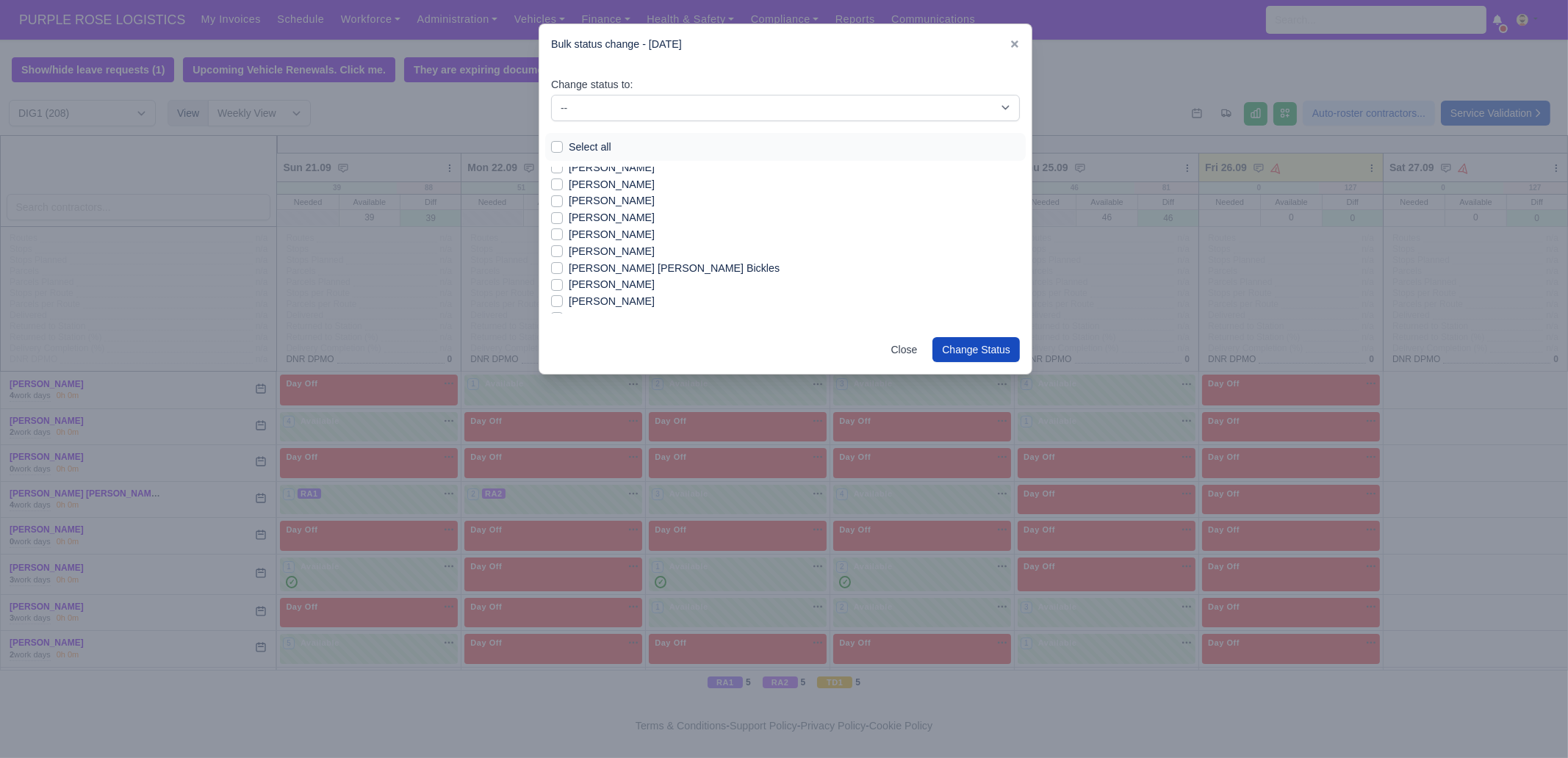
click at [616, 250] on label "[PERSON_NAME]" at bounding box center [612, 251] width 86 height 17
click at [563, 250] on input "[PERSON_NAME]" at bounding box center [557, 248] width 12 height 11
checkbox input "true"
click at [628, 278] on label "[PERSON_NAME]" at bounding box center [612, 279] width 86 height 17
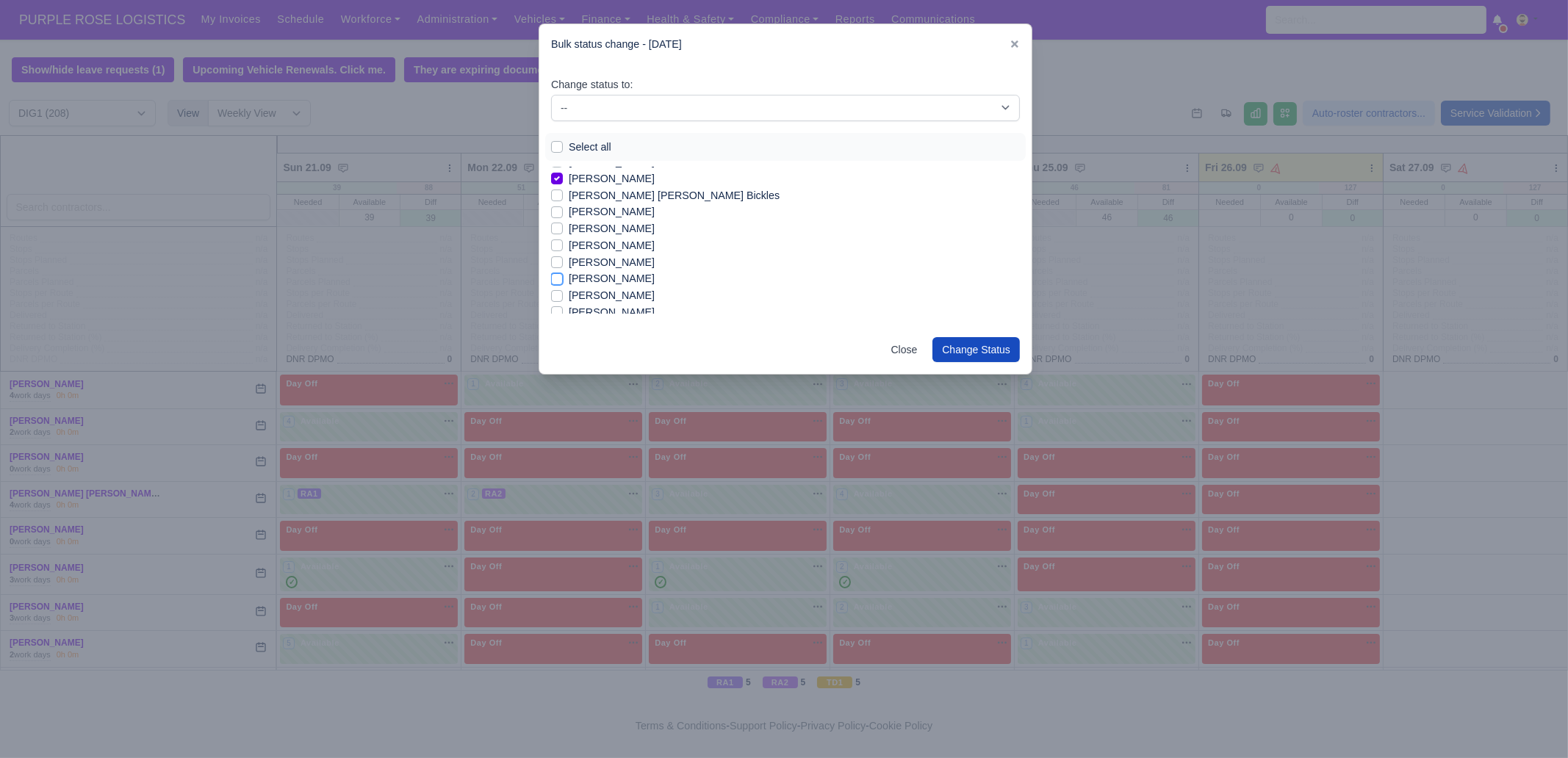
click at [563, 278] on input "[PERSON_NAME]" at bounding box center [557, 276] width 12 height 11
checkbox input "true"
click at [600, 310] on label "[PERSON_NAME]" at bounding box center [612, 309] width 86 height 17
click at [563, 310] on input "[PERSON_NAME]" at bounding box center [557, 306] width 12 height 11
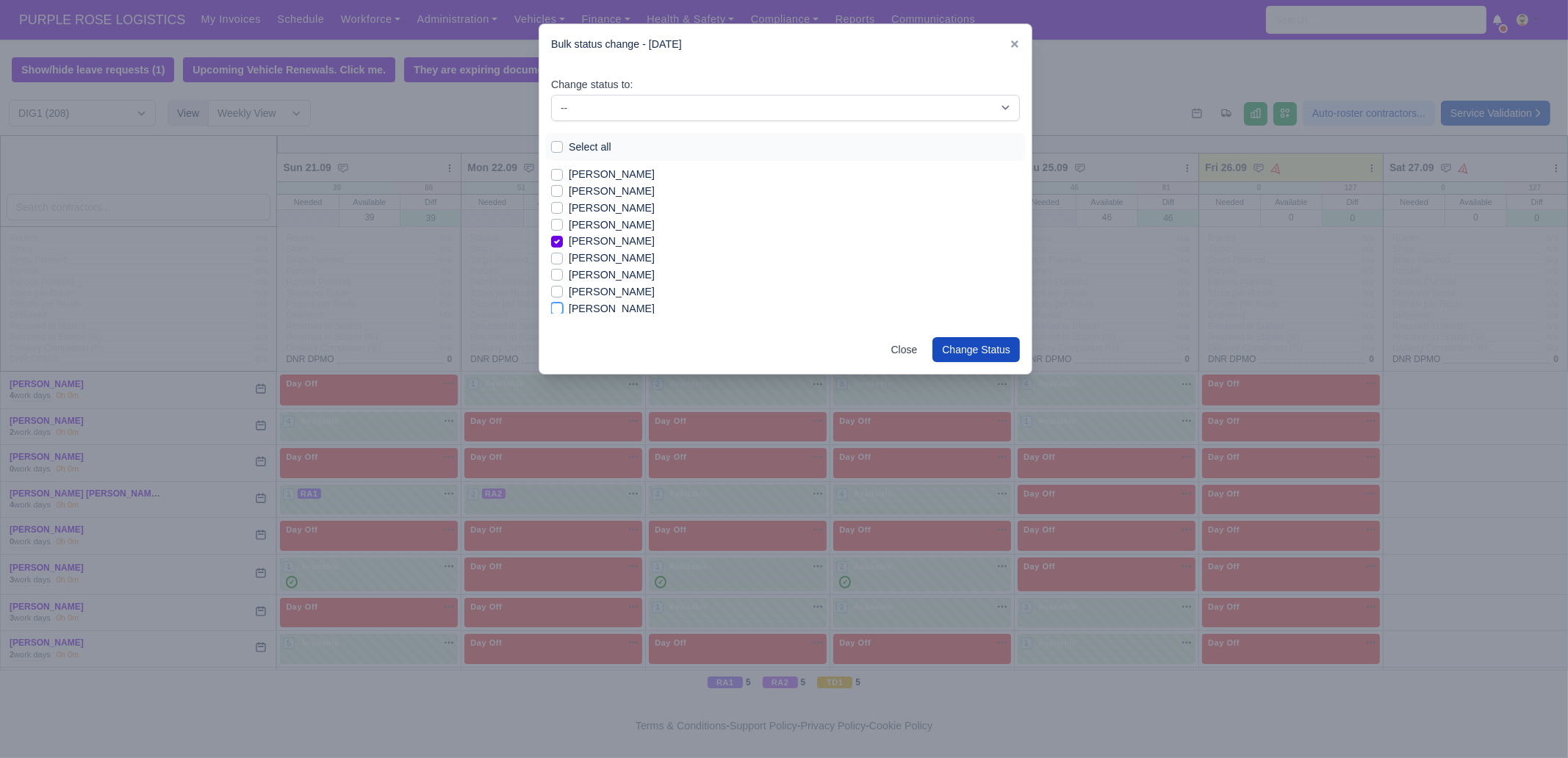
checkbox input "true"
click at [604, 287] on label "[PERSON_NAME]" at bounding box center [612, 285] width 86 height 17
click at [563, 287] on input "[PERSON_NAME]" at bounding box center [557, 282] width 12 height 11
checkbox input "true"
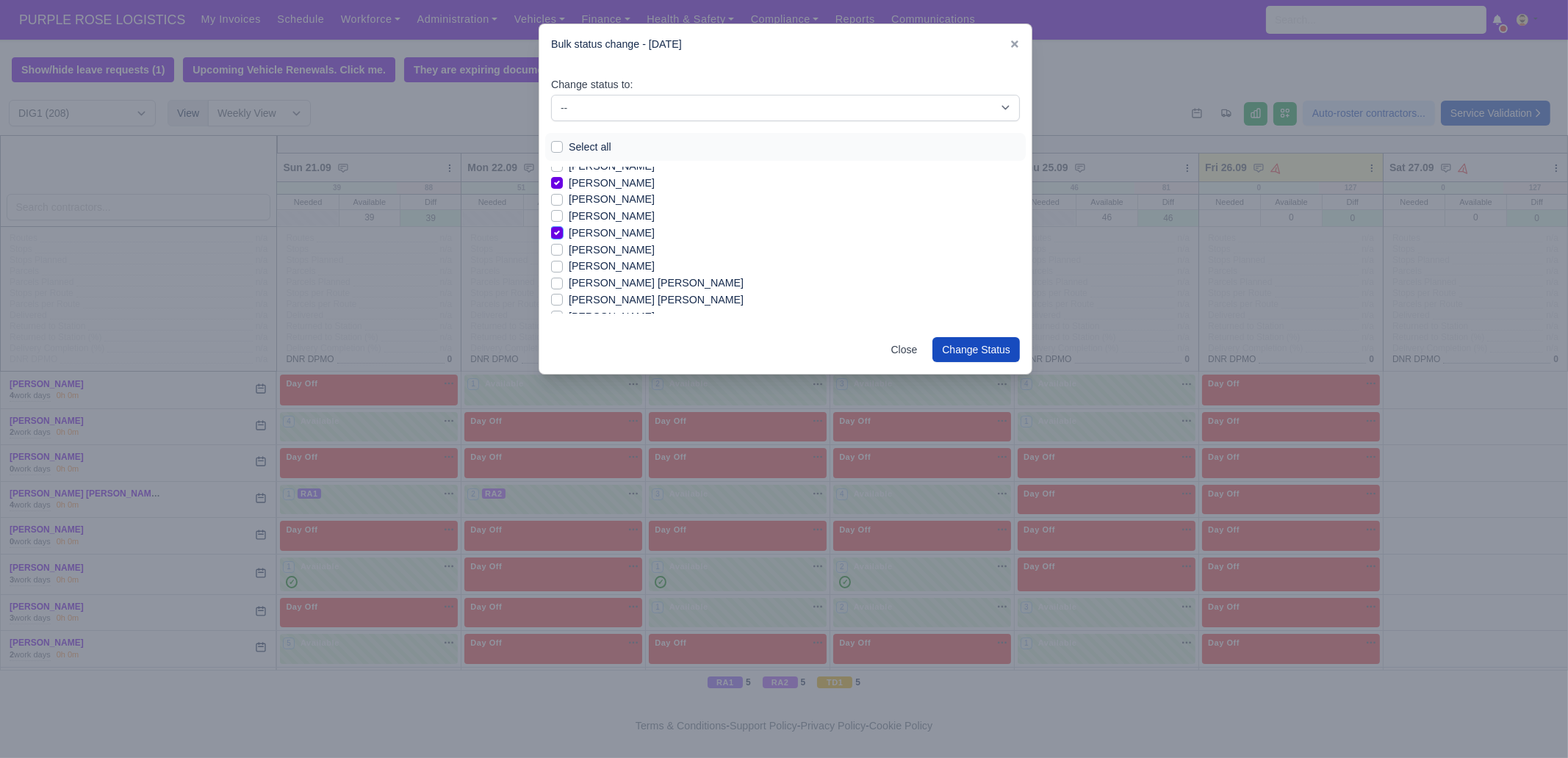
scroll to position [533, 0]
click at [603, 294] on label "[PERSON_NAME]" at bounding box center [612, 296] width 86 height 17
click at [563, 294] on input "[PERSON_NAME]" at bounding box center [557, 293] width 12 height 11
checkbox input "true"
click at [622, 310] on label "[PERSON_NAME]" at bounding box center [612, 313] width 86 height 17
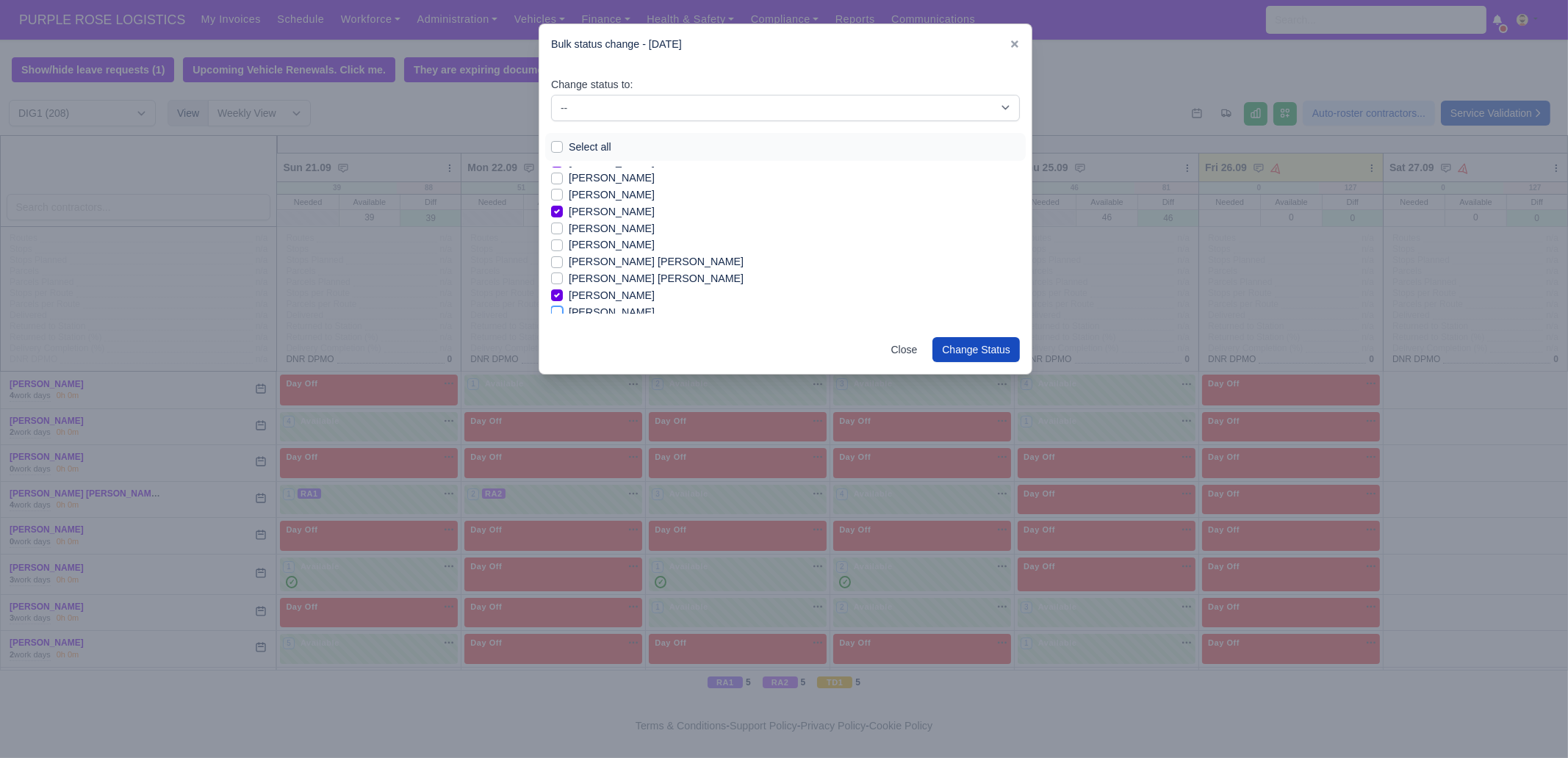
click at [563, 310] on input "[PERSON_NAME]" at bounding box center [557, 310] width 12 height 11
checkbox input "true"
click at [617, 232] on label "[PERSON_NAME]" at bounding box center [612, 235] width 86 height 17
click at [563, 232] on input "[PERSON_NAME]" at bounding box center [557, 232] width 12 height 11
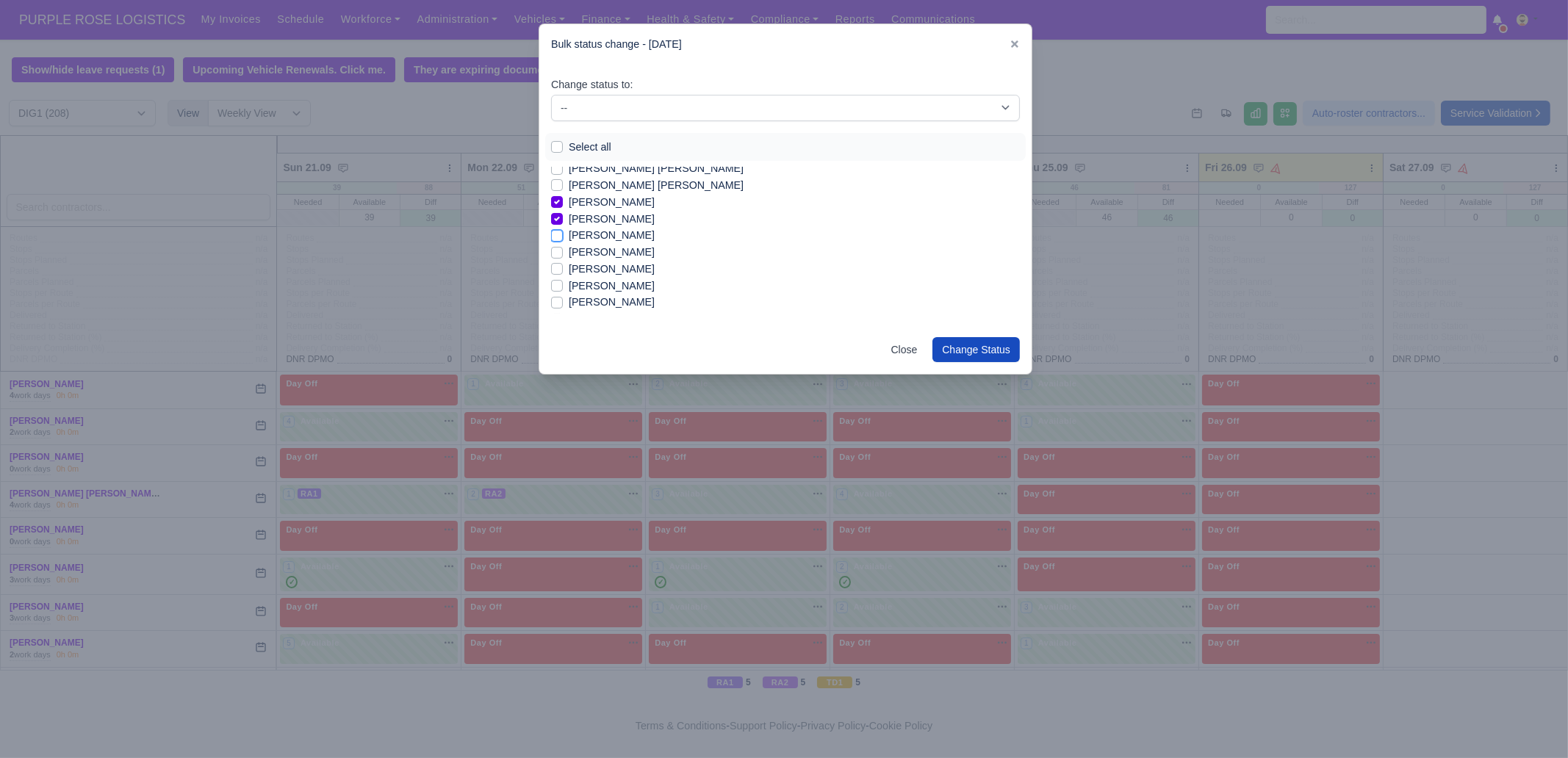
checkbox input "true"
click at [628, 267] on label "[PERSON_NAME]" at bounding box center [612, 264] width 86 height 17
click at [563, 267] on input "[PERSON_NAME]" at bounding box center [557, 261] width 12 height 11
checkbox input "true"
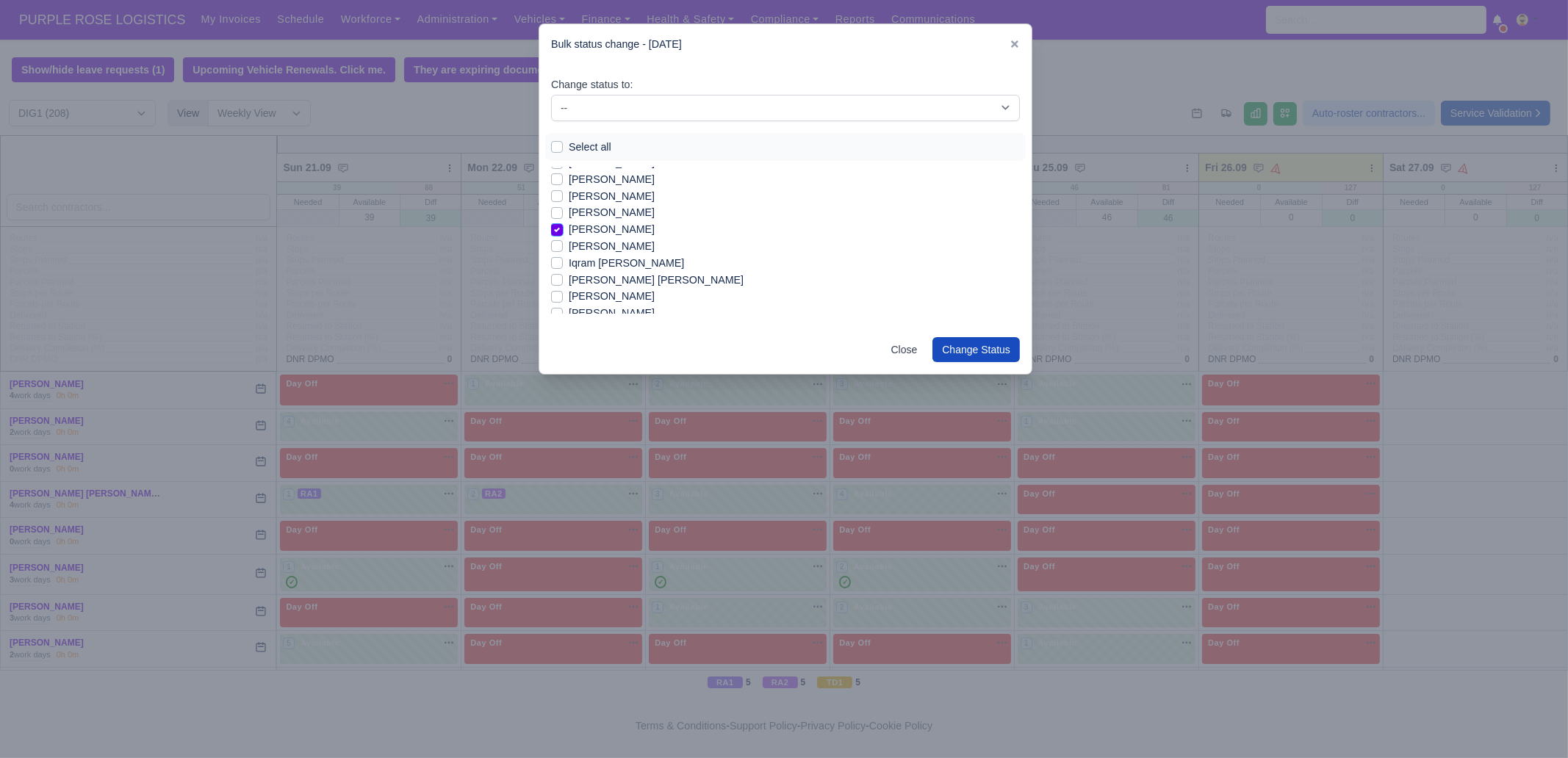
scroll to position [717, 0]
click at [621, 292] on label "[PERSON_NAME]" at bounding box center [612, 294] width 86 height 17
click at [563, 292] on input "[PERSON_NAME]" at bounding box center [557, 291] width 12 height 11
checkbox input "true"
click at [593, 309] on label "[PERSON_NAME]" at bounding box center [612, 311] width 86 height 17
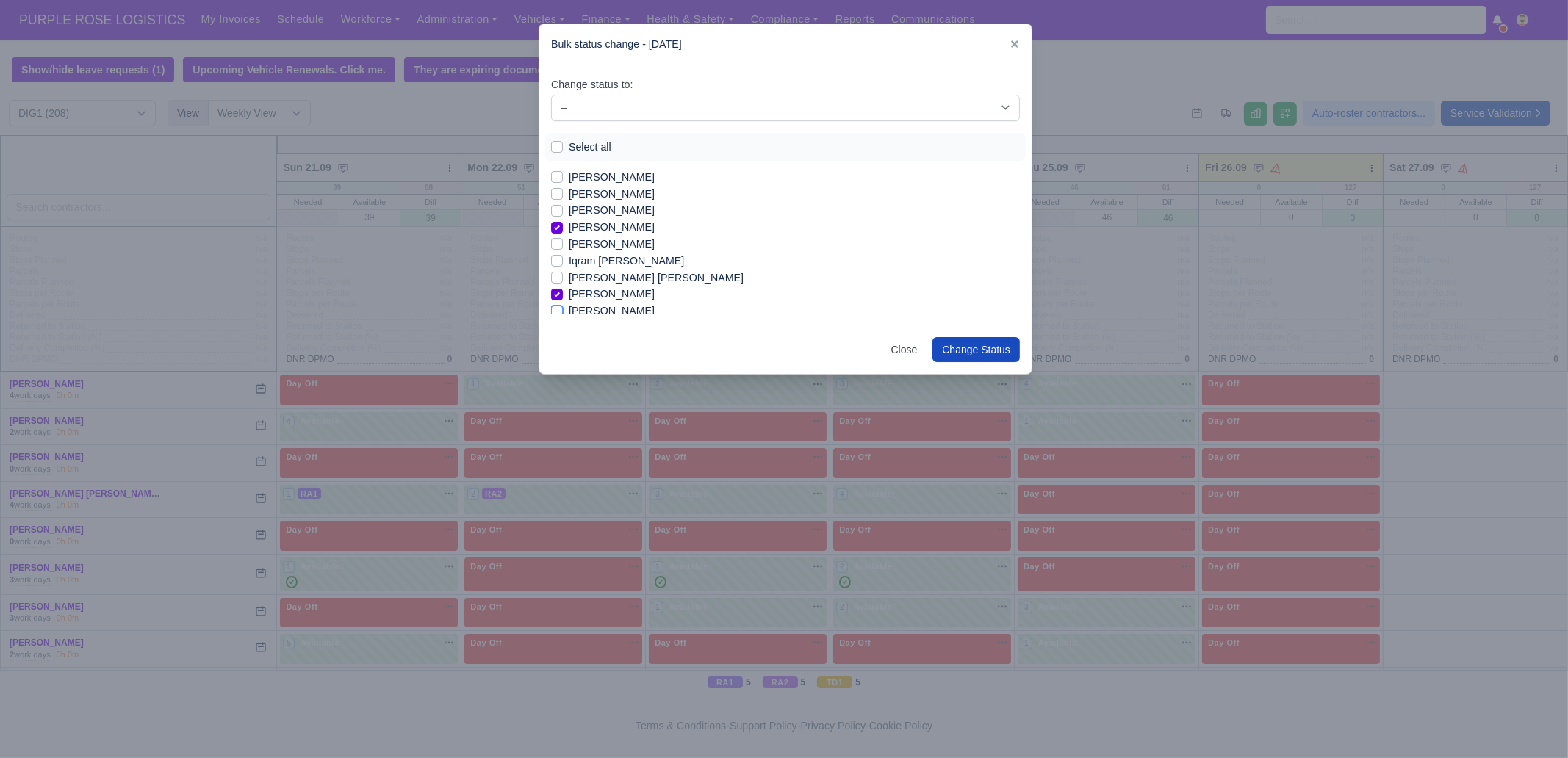
click at [563, 309] on input "[PERSON_NAME]" at bounding box center [557, 308] width 12 height 11
checkbox input "true"
click at [616, 265] on label "[PERSON_NAME]" at bounding box center [612, 269] width 86 height 17
click at [563, 265] on input "[PERSON_NAME]" at bounding box center [557, 266] width 12 height 11
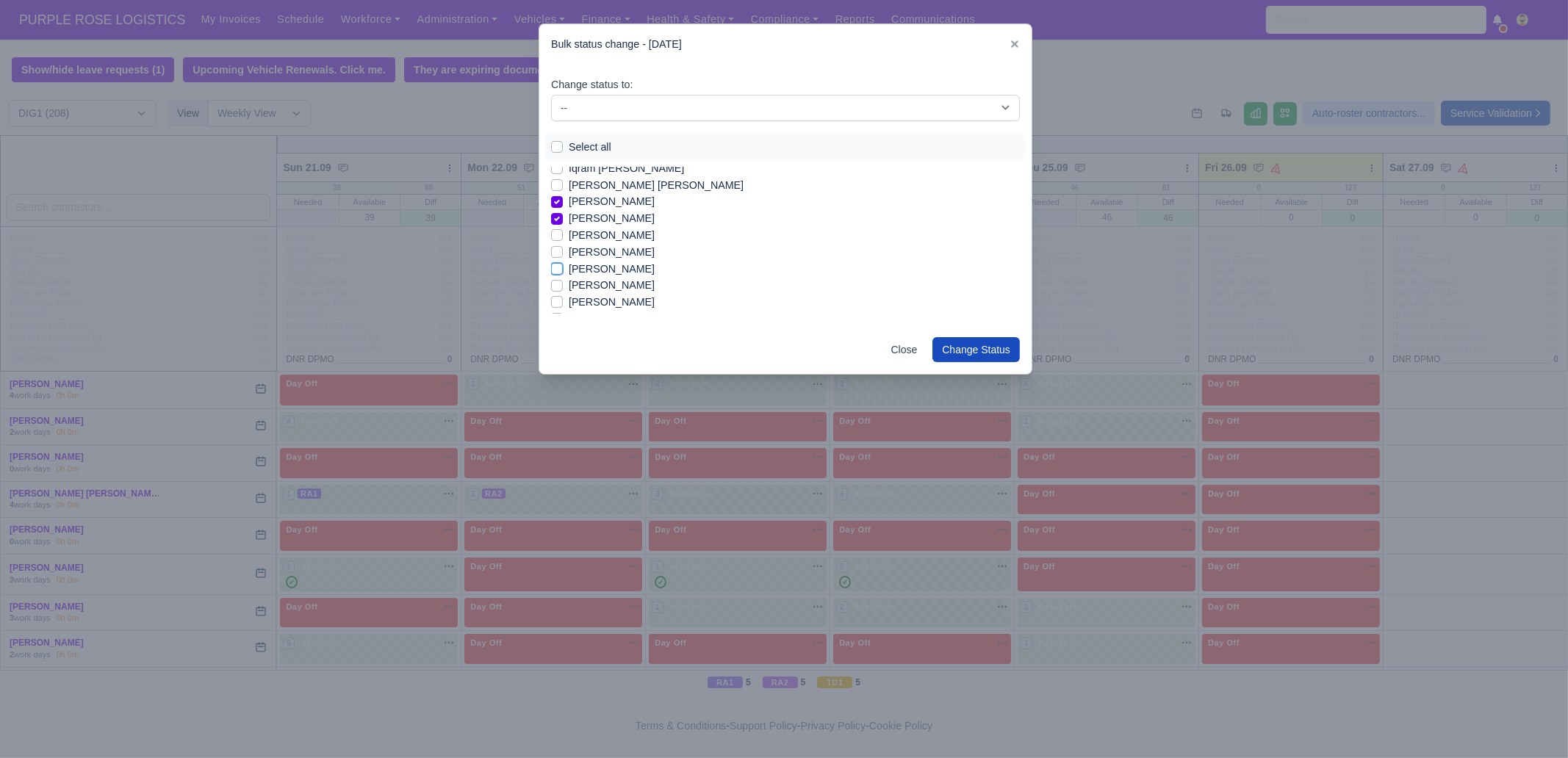
checkbox input "true"
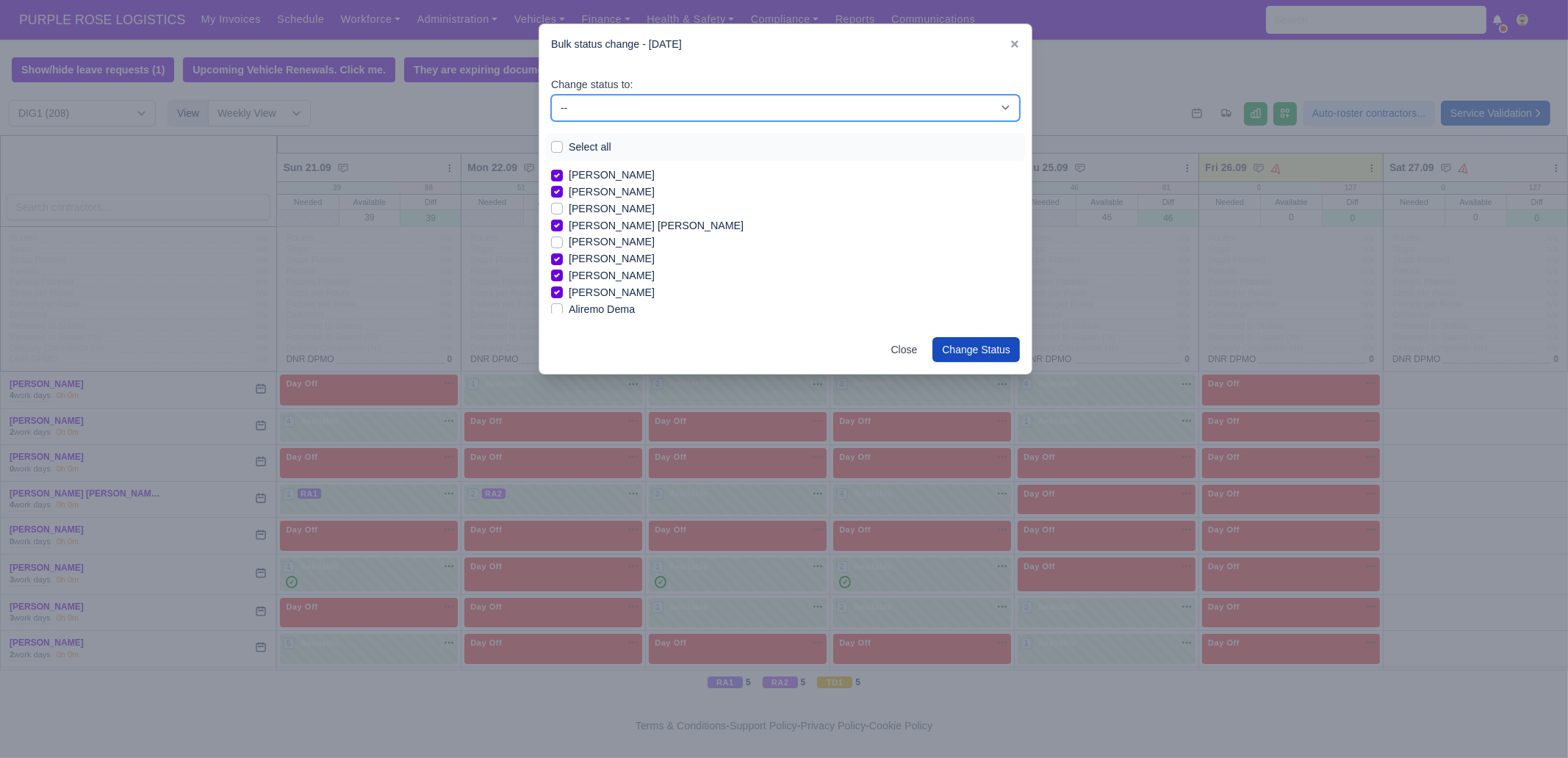
click at [689, 111] on select "-- Unasigned Available Day Off Stand By Other Depot" at bounding box center [785, 108] width 468 height 27
select select "Available"
click at [551, 95] on select "-- Unasigned Available Day Off Stand By Other Depot" at bounding box center [785, 108] width 468 height 27
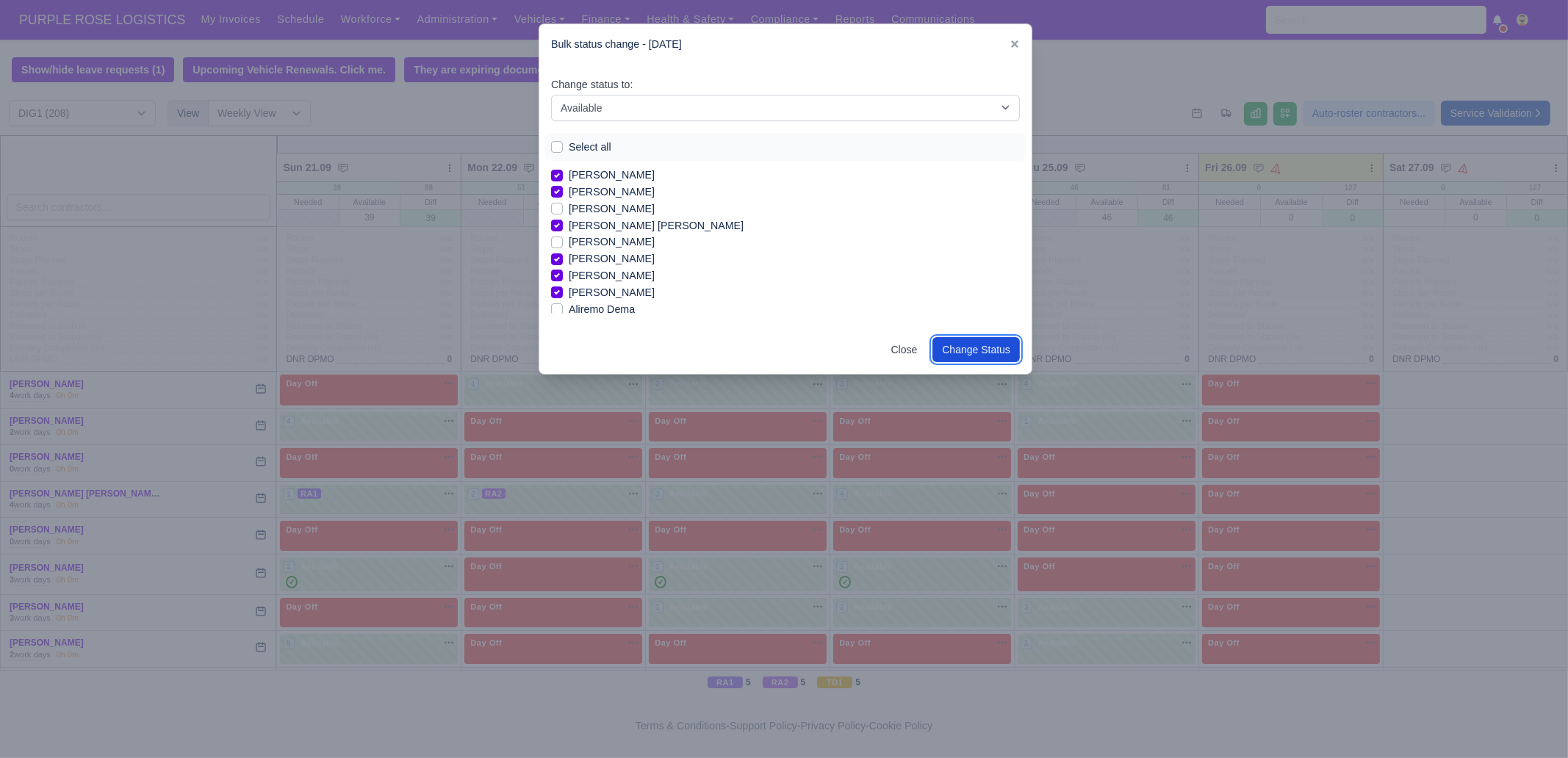
click at [983, 346] on button "Change Status" at bounding box center [976, 349] width 87 height 25
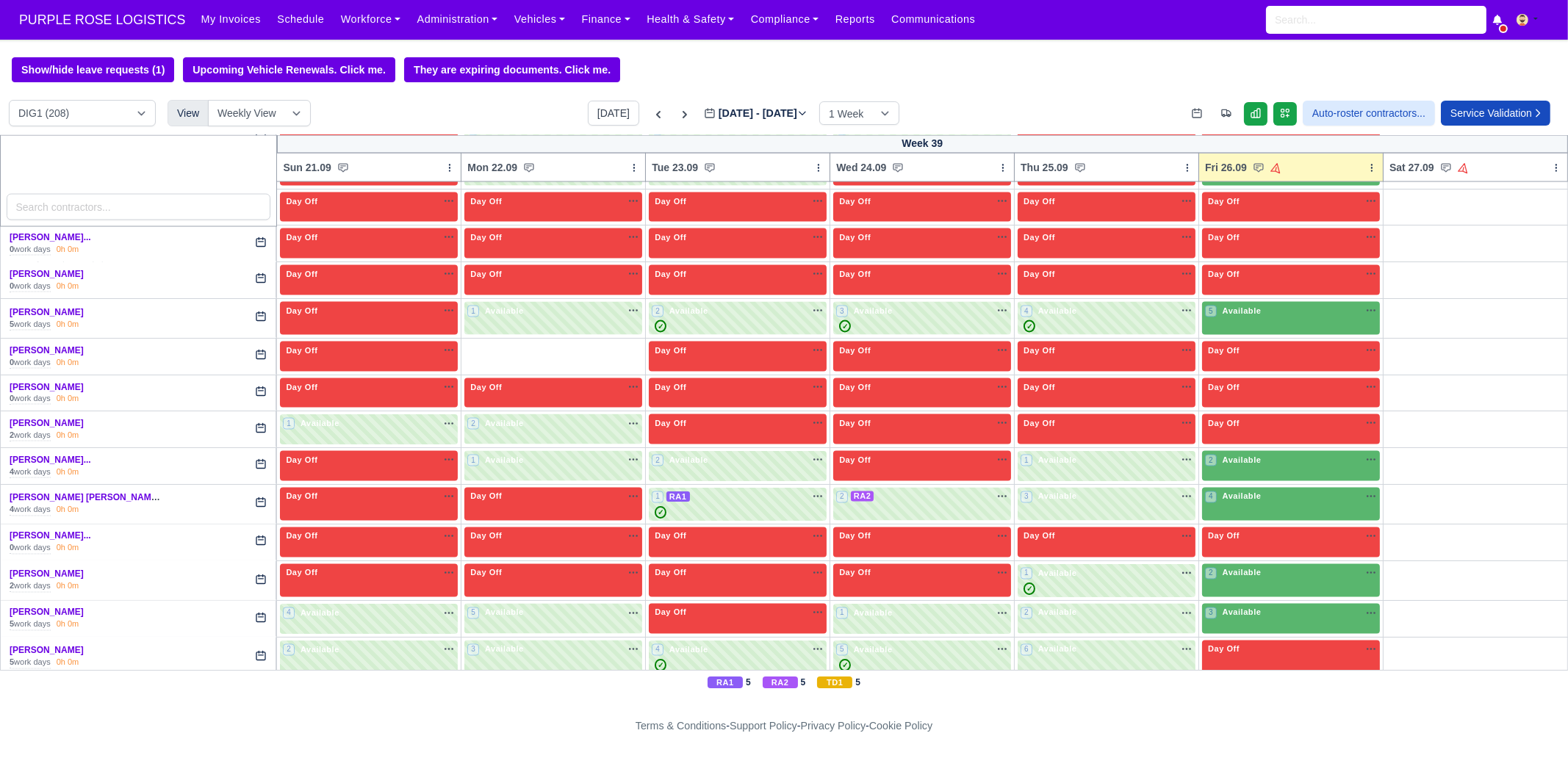
scroll to position [4363, 0]
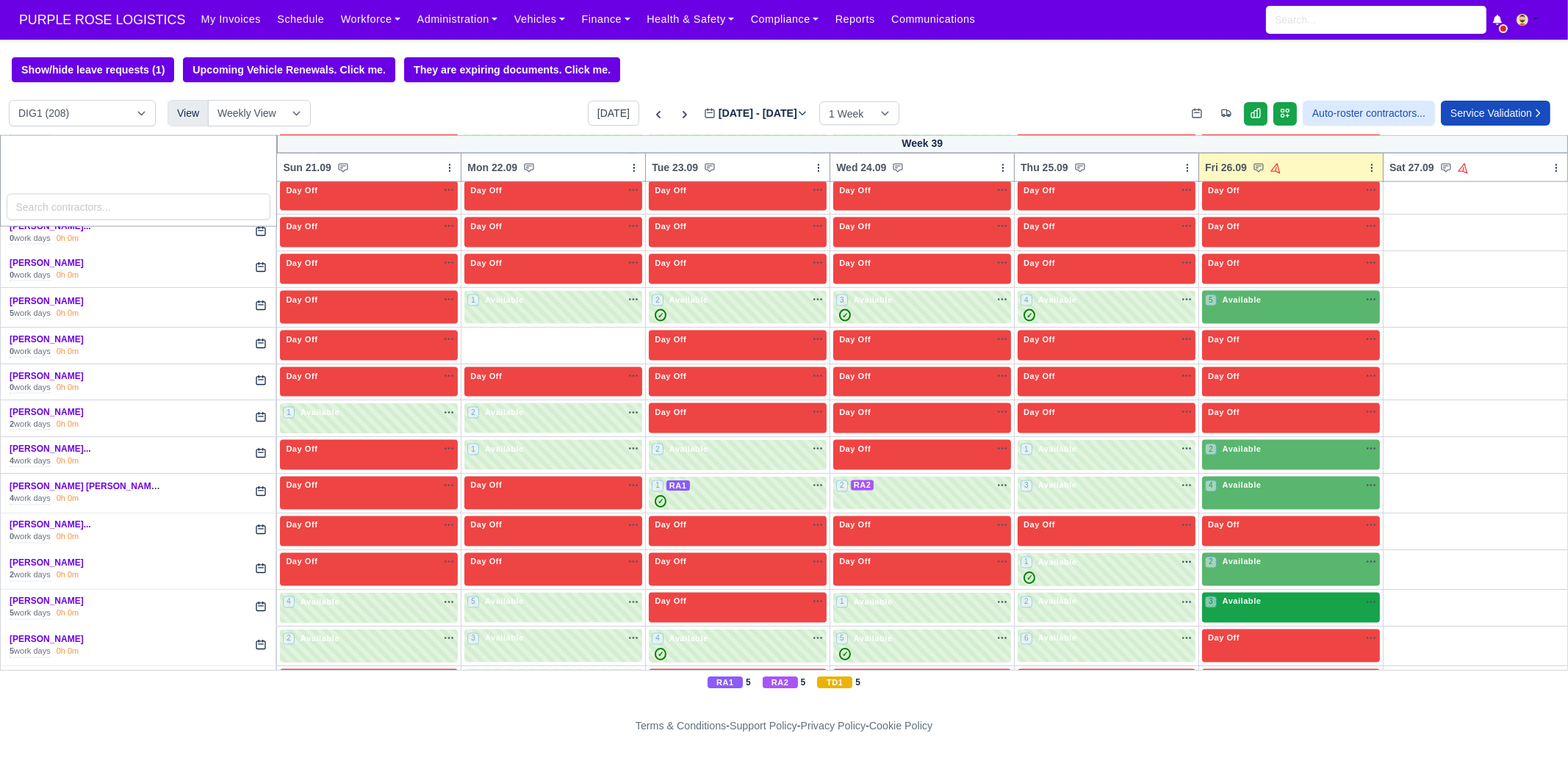
click at [1237, 580] on div "3 Available na" at bounding box center [1291, 603] width 172 height 15
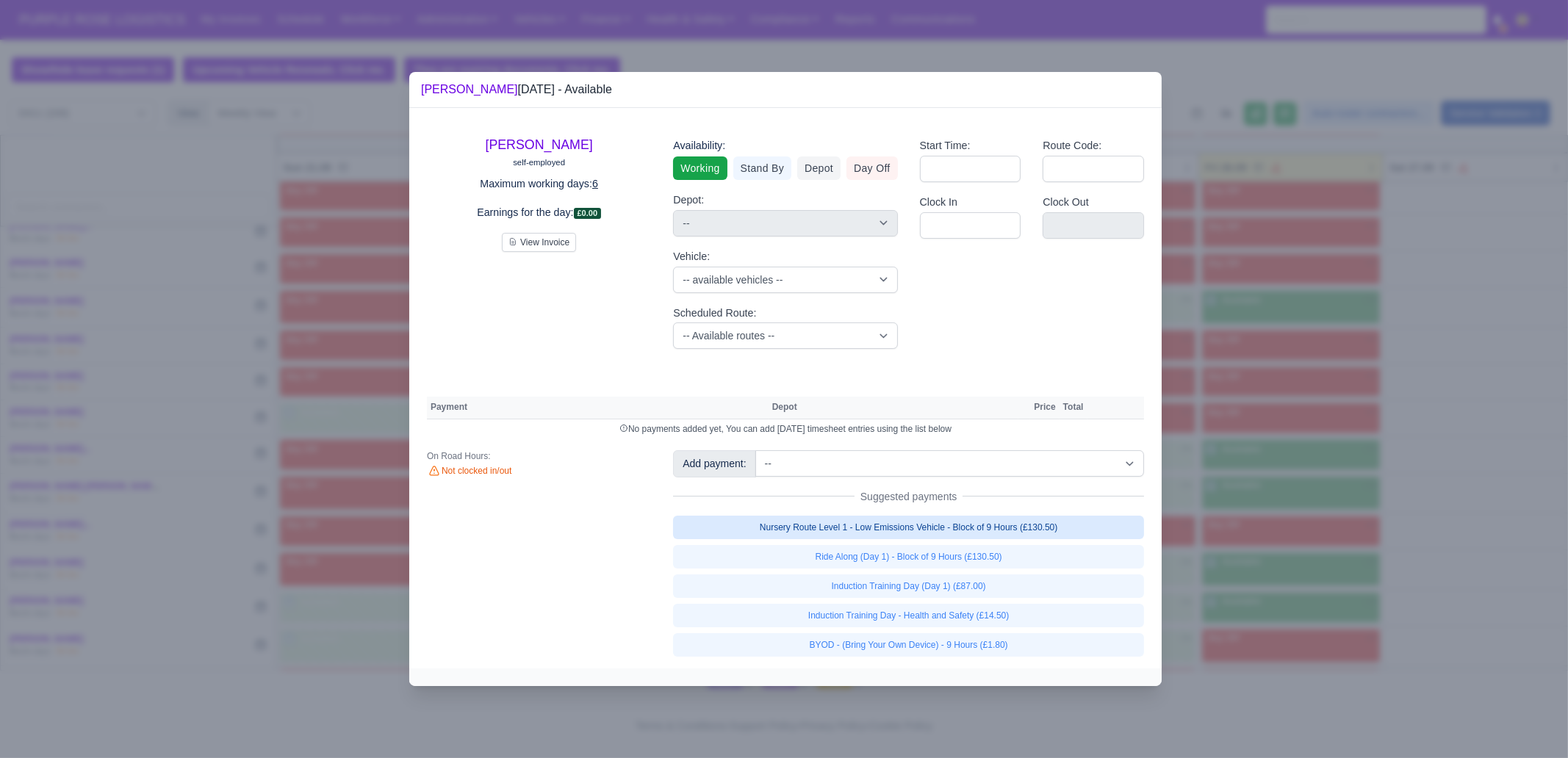
click at [1054, 529] on link "Nursery Route Level 1 - Low Emissions Vehicle - Block of 9 Hours (£130.50)" at bounding box center [909, 527] width 471 height 24
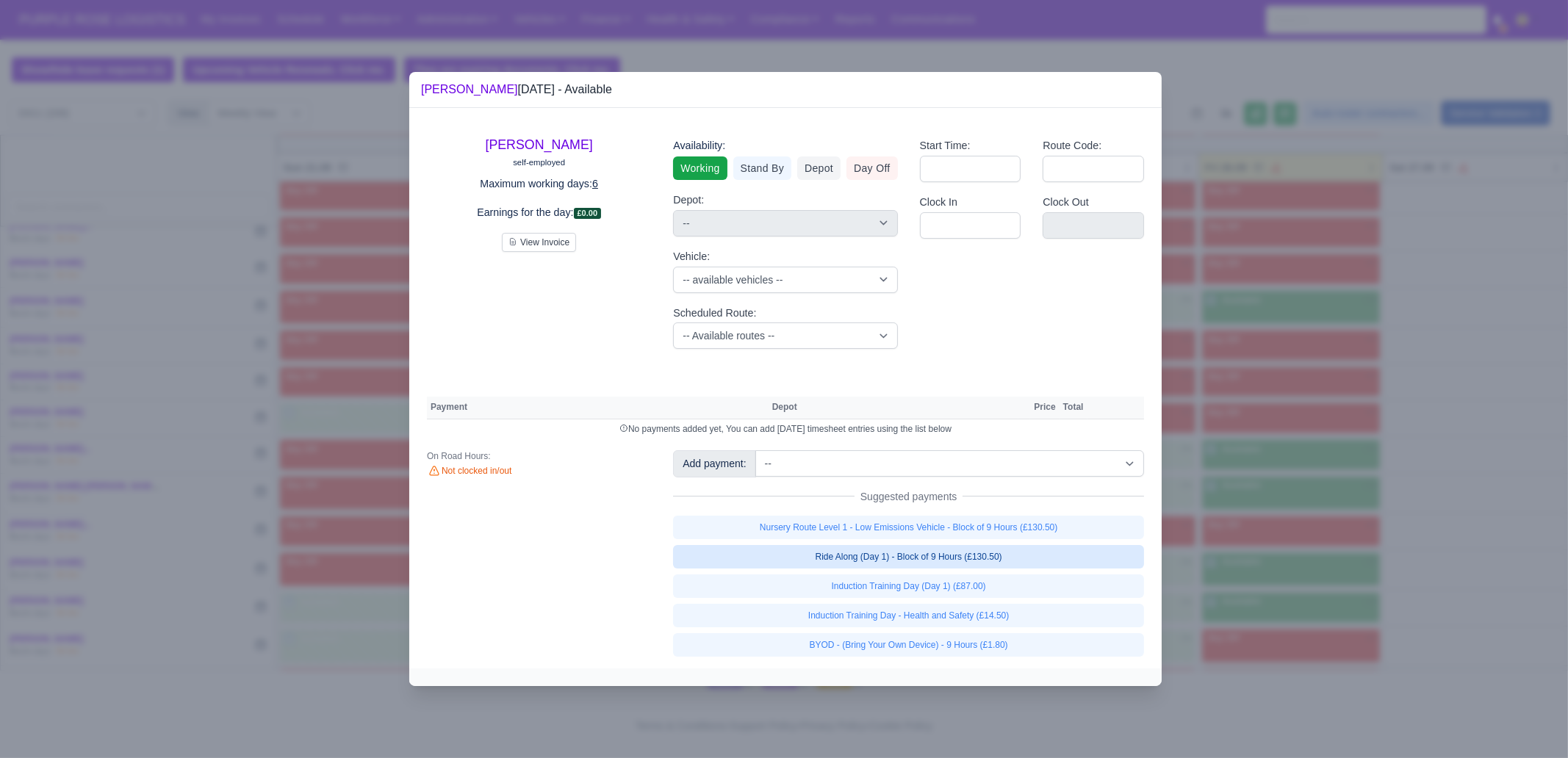
select select "1"
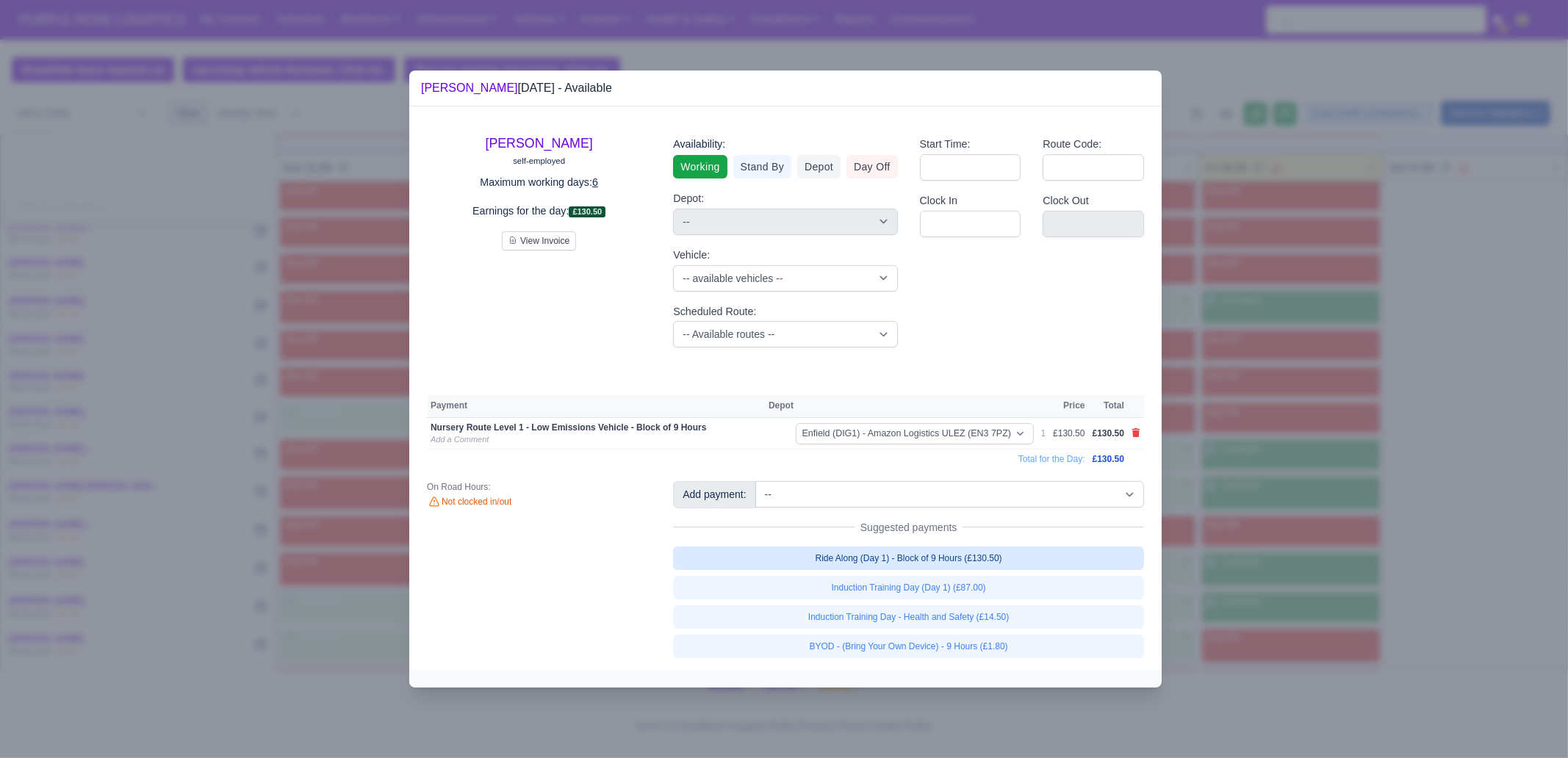
click at [1011, 580] on link "BYOD - (Bring Your Own Device) - 9 Hours (£1.80)" at bounding box center [909, 646] width 471 height 24
select select "1"
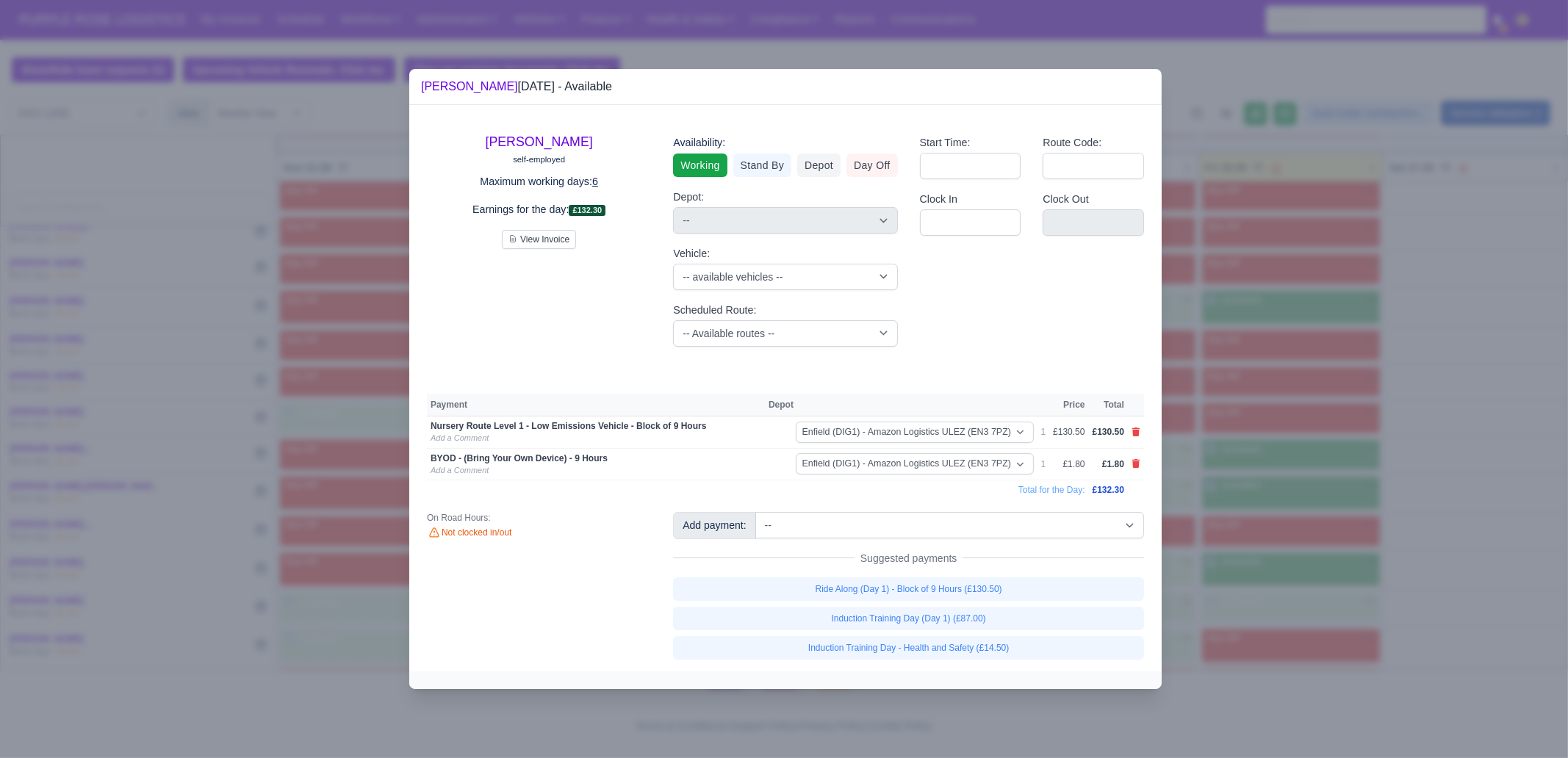
click at [1254, 541] on div at bounding box center [784, 379] width 1568 height 758
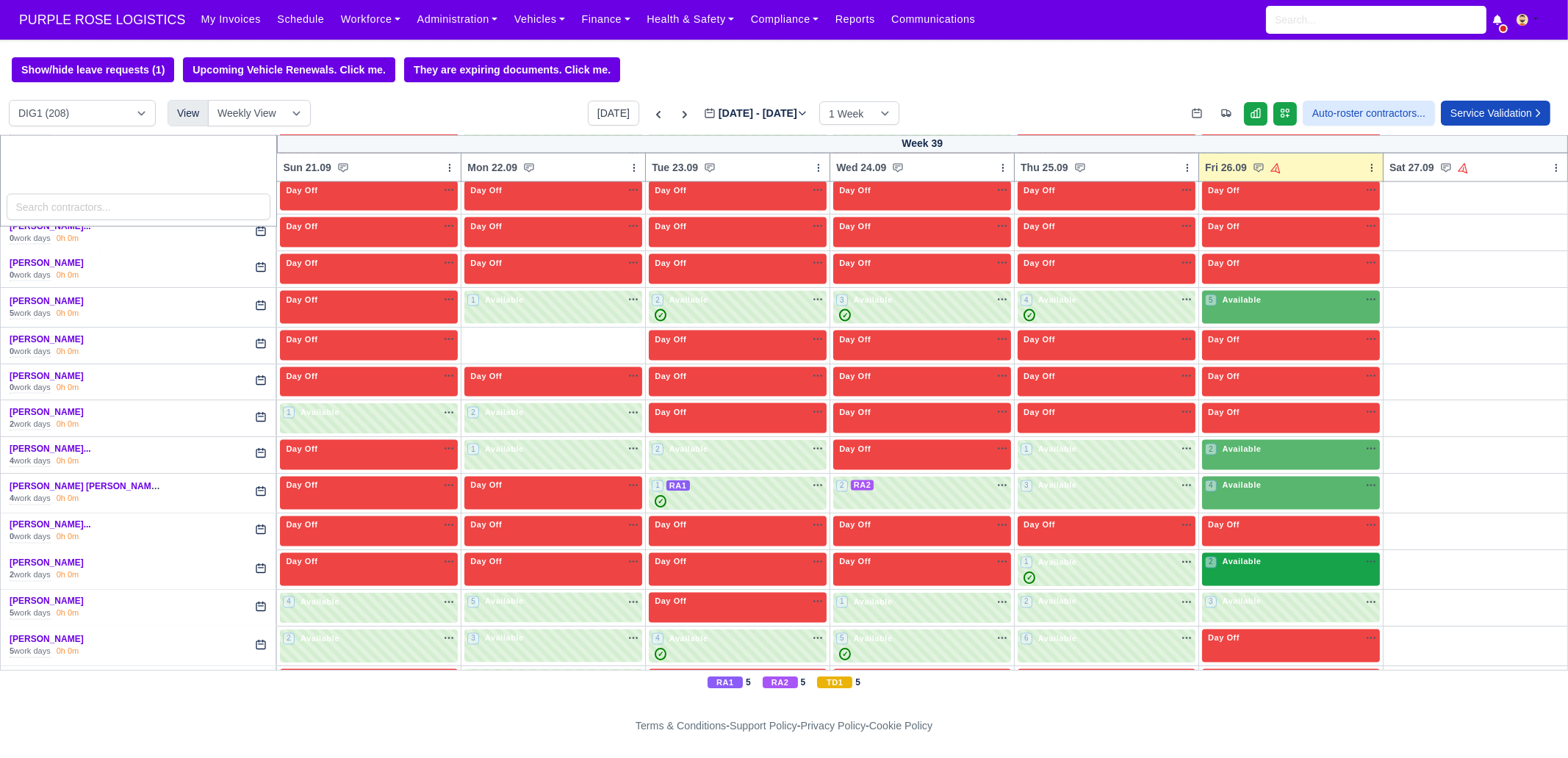
click at [1254, 556] on div "2 Available na" at bounding box center [1291, 563] width 172 height 12
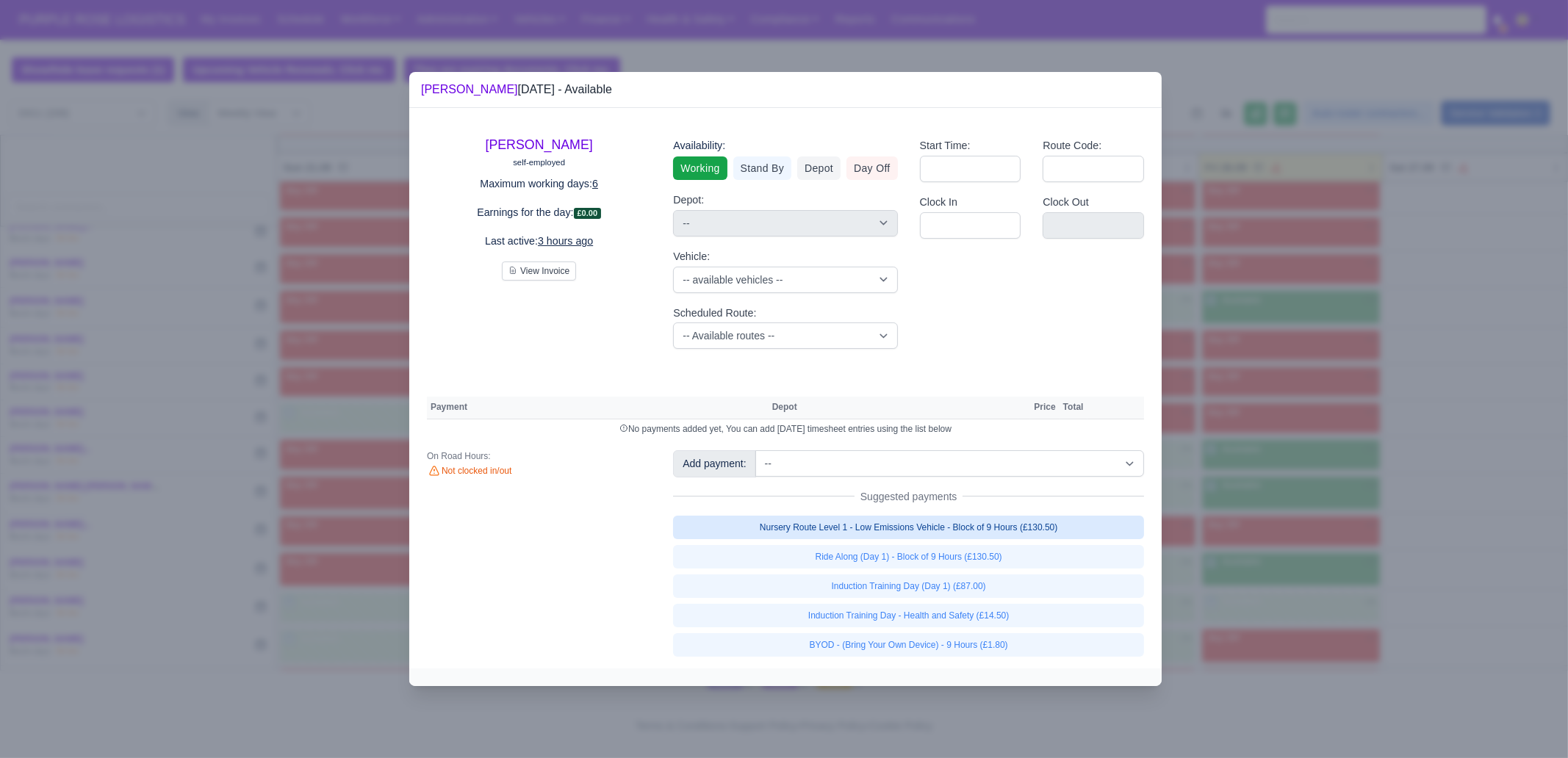
click at [1004, 517] on link "Nursery Route Level 1 - Low Emissions Vehicle - Block of 9 Hours (£130.50)" at bounding box center [909, 527] width 471 height 24
select select "1"
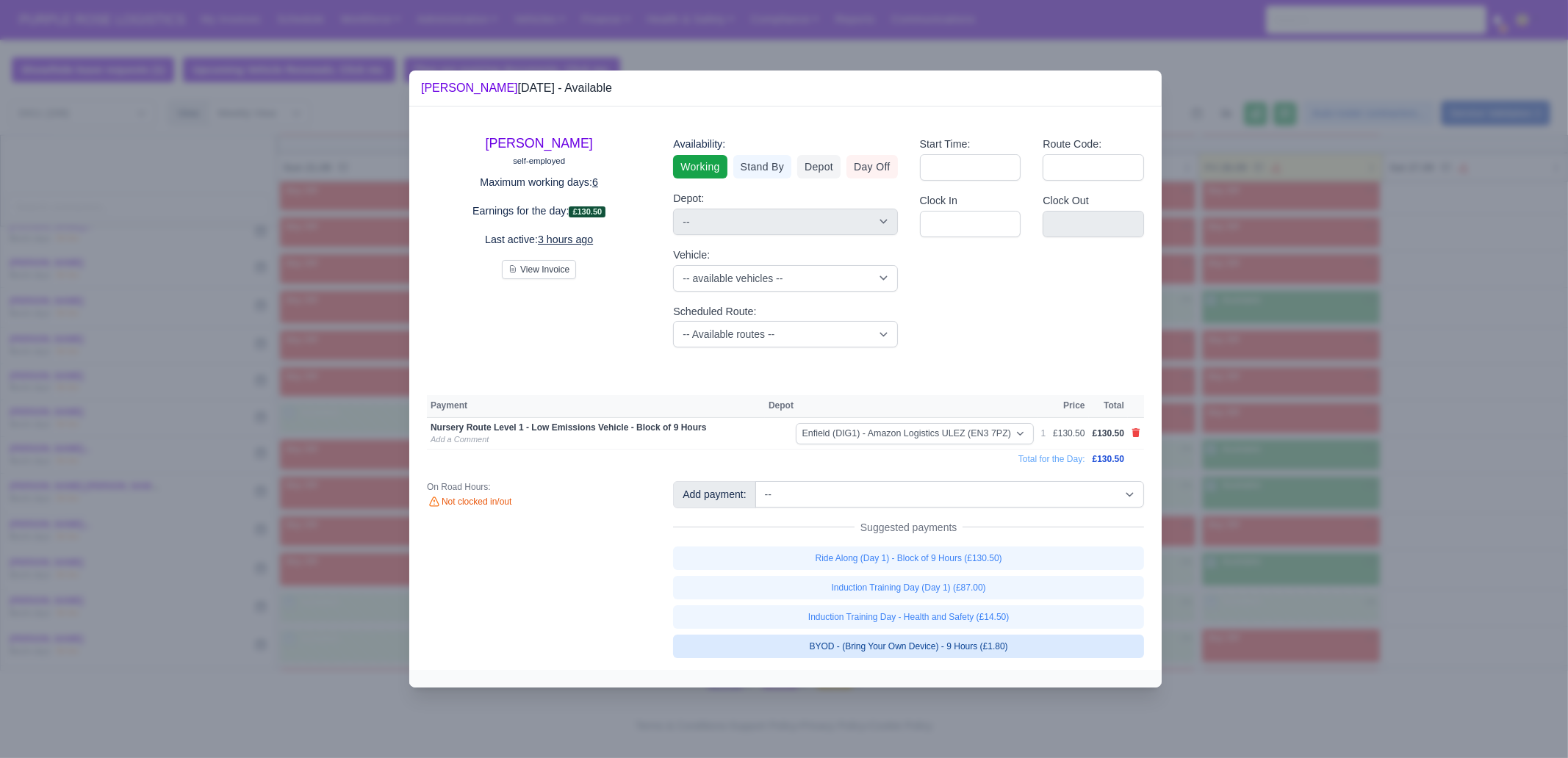
click at [1011, 580] on link "BYOD - (Bring Your Own Device) - 9 Hours (£1.80)" at bounding box center [909, 646] width 471 height 24
select select "1"
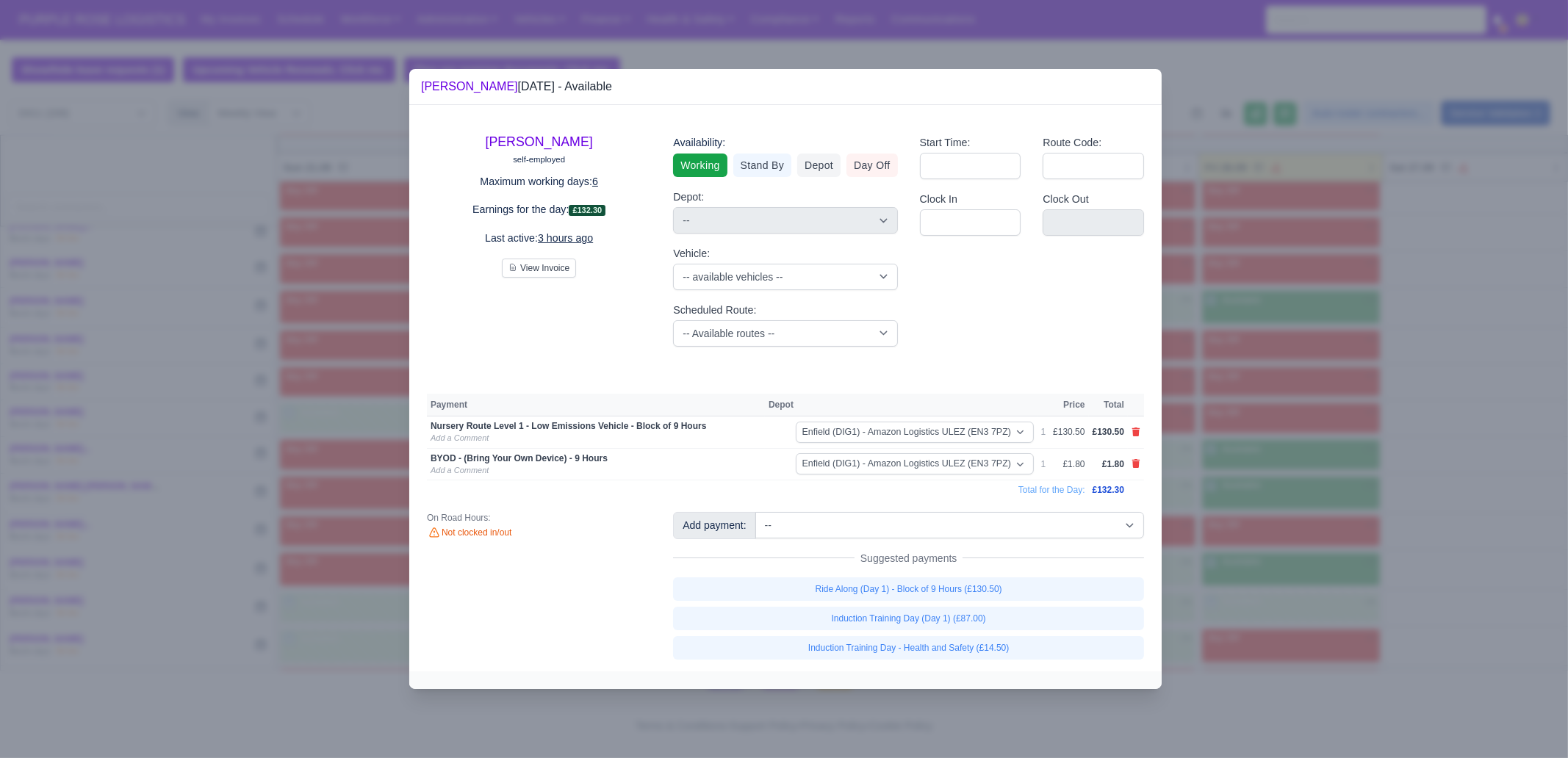
click at [1254, 553] on div at bounding box center [784, 379] width 1568 height 758
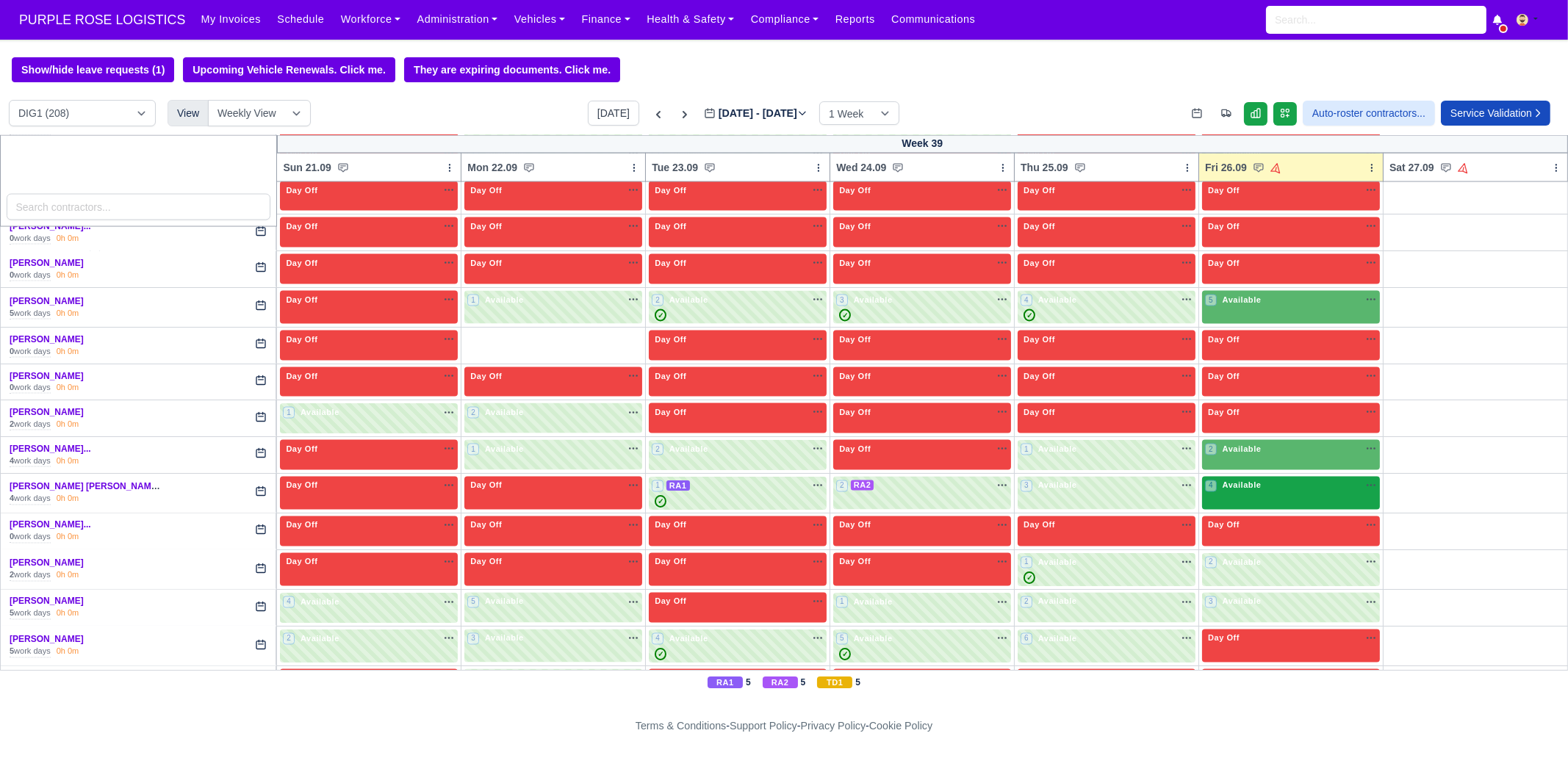
click at [1254, 477] on div "4 Available" at bounding box center [1291, 494] width 178 height 34
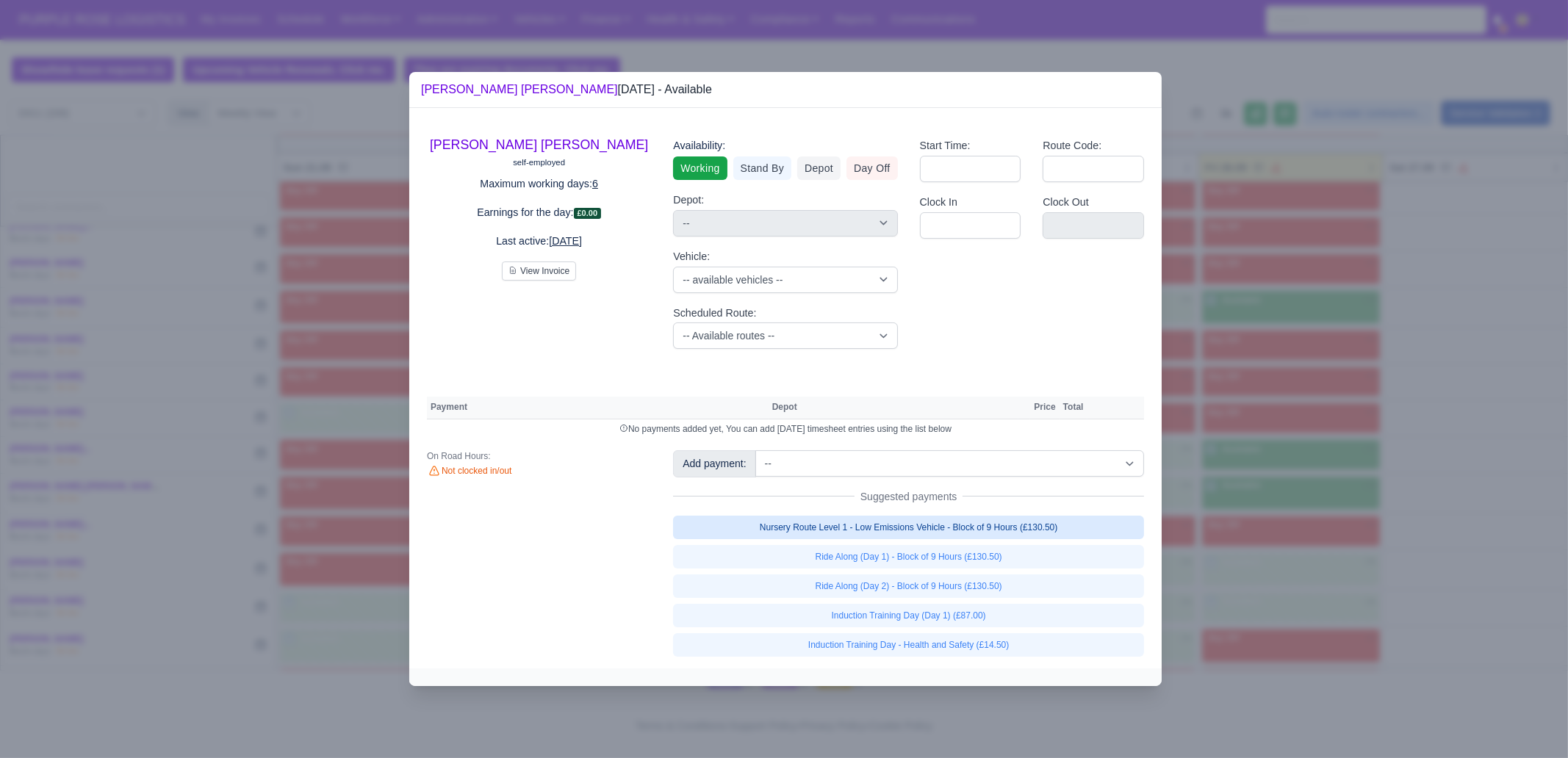
click at [1070, 527] on link "Nursery Route Level 1 - Low Emissions Vehicle - Block of 9 Hours (£130.50)" at bounding box center [909, 527] width 471 height 24
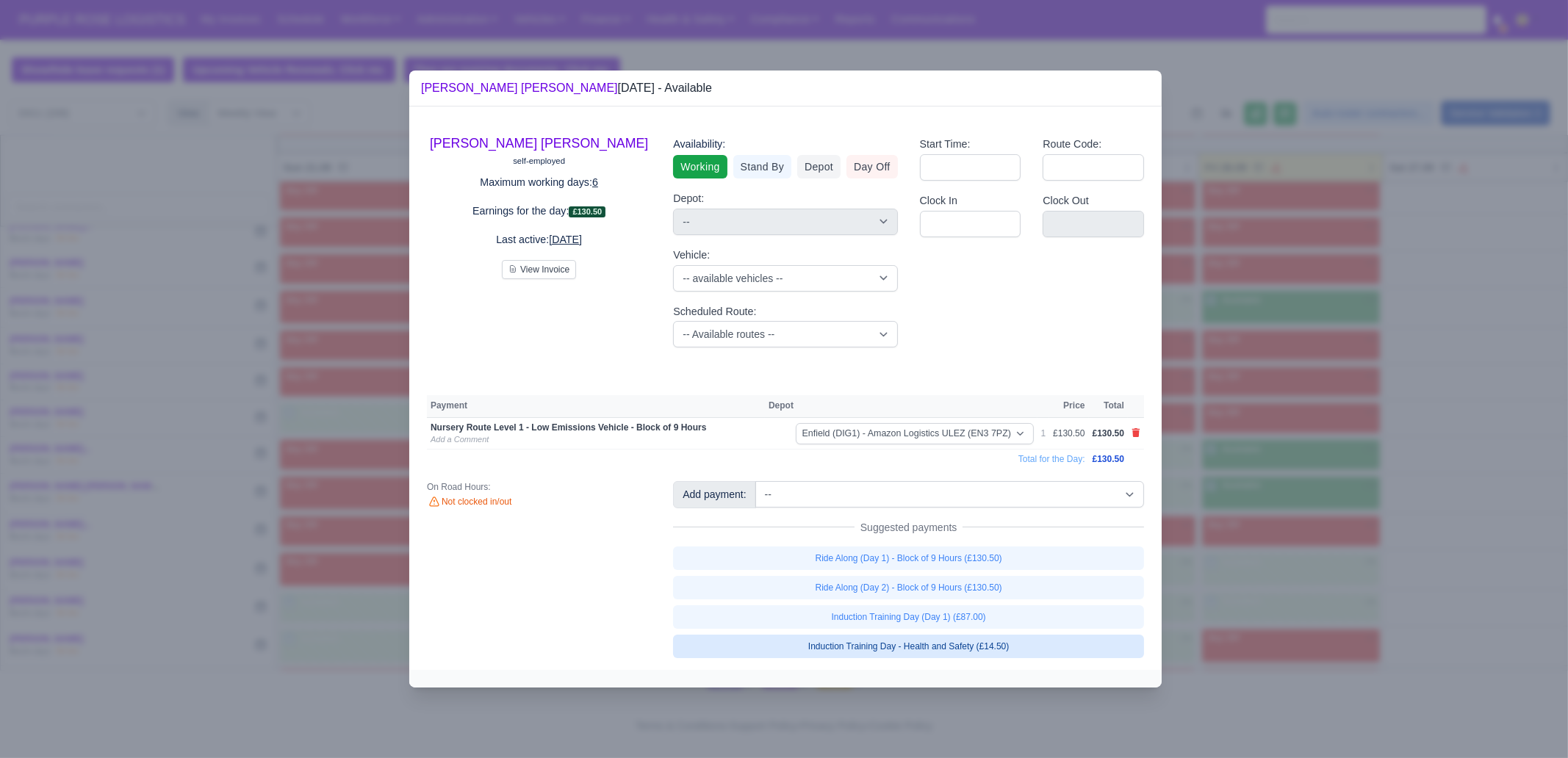
click at [1007, 580] on link "Induction Training Day - Health and Safety (£14.50)" at bounding box center [909, 646] width 471 height 24
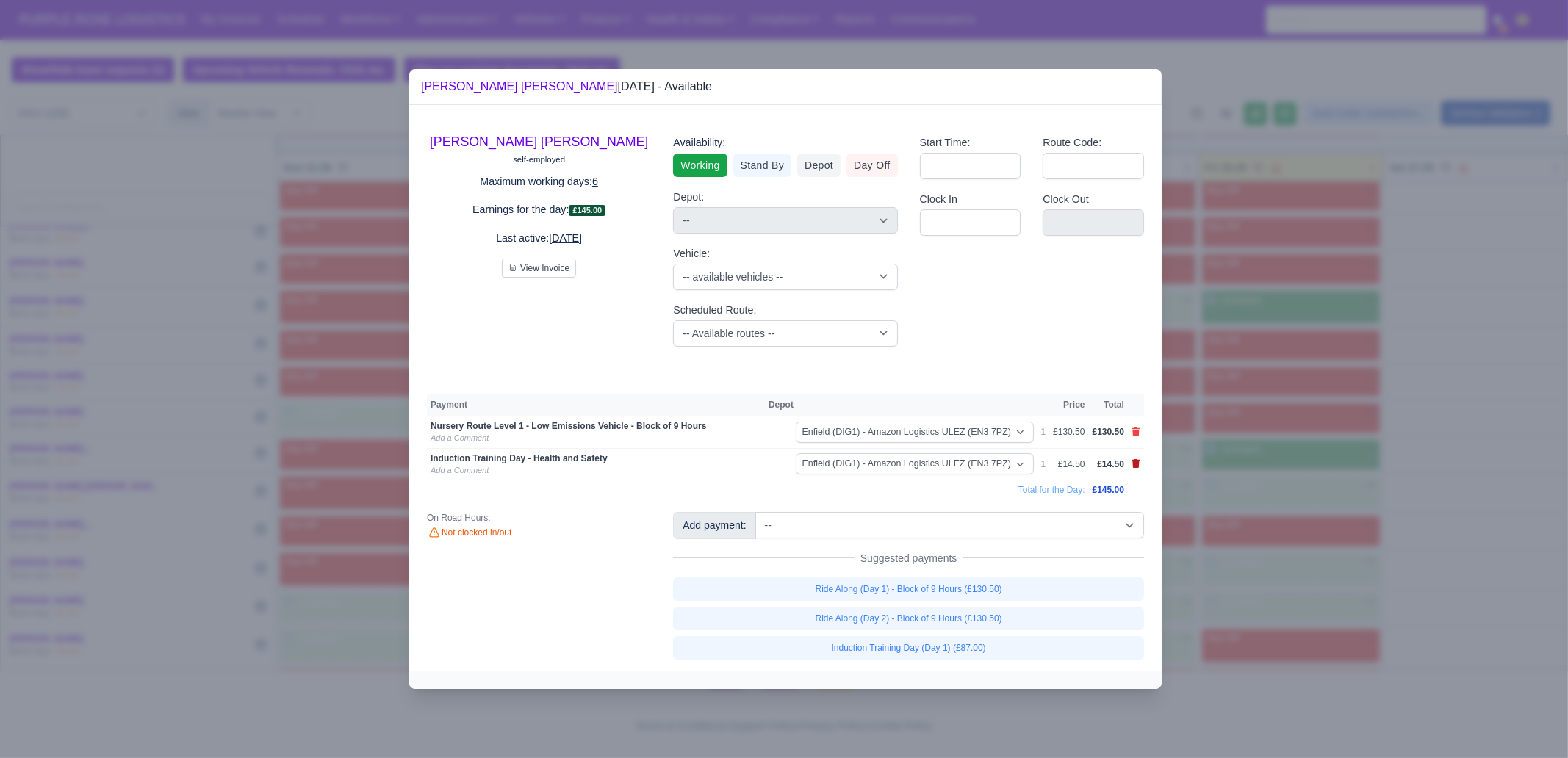
click at [1137, 461] on icon at bounding box center [1136, 464] width 8 height 9
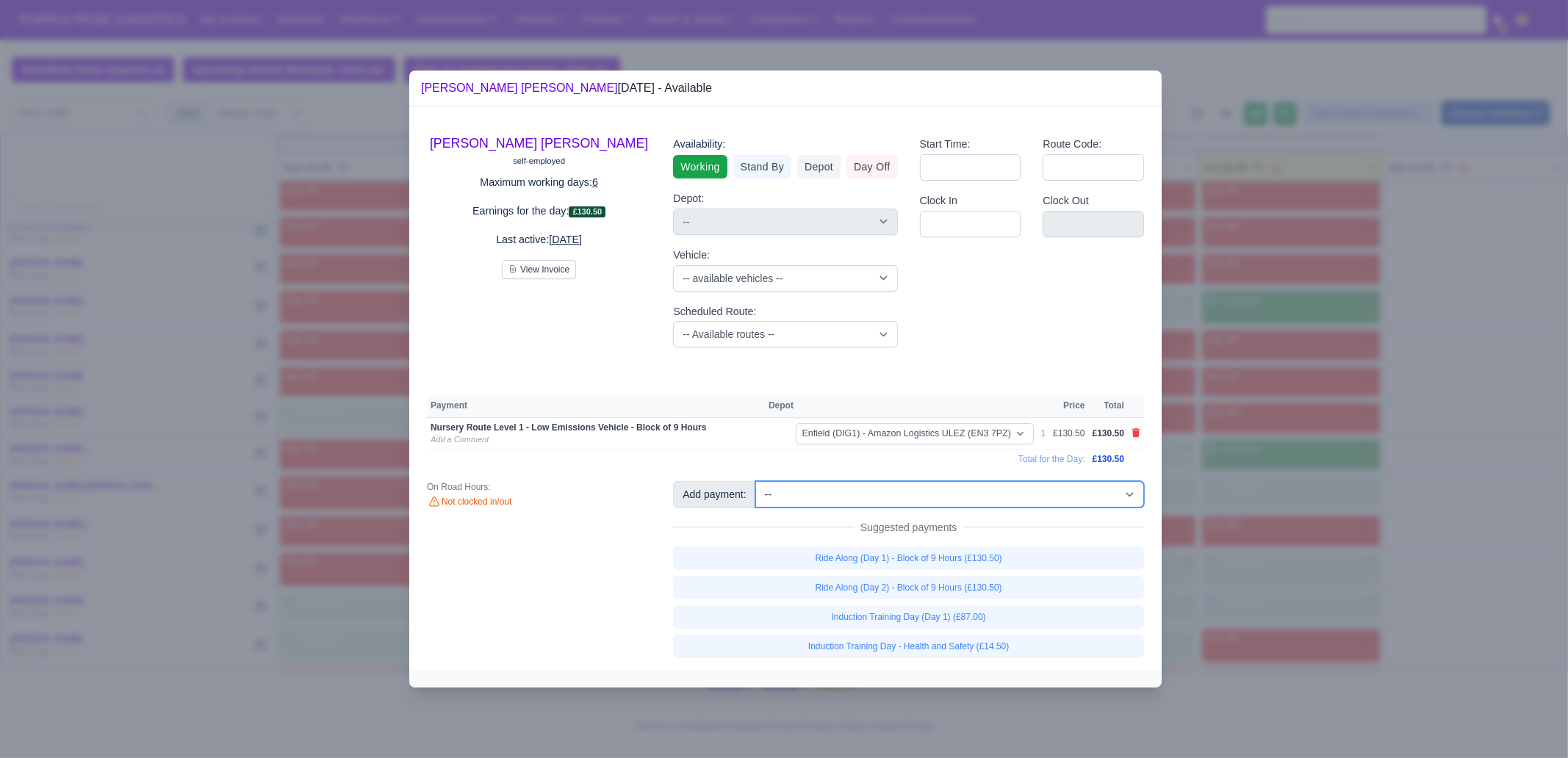
click at [1035, 500] on select "-- Additional Hour Support (£14.50) Additional Hour Support (Walkers) (£13.50) …" at bounding box center [949, 494] width 389 height 27
click at [755, 481] on select "-- Additional Hour Support (£14.50) Additional Hour Support (Walkers) (£13.50) …" at bounding box center [949, 494] width 389 height 27
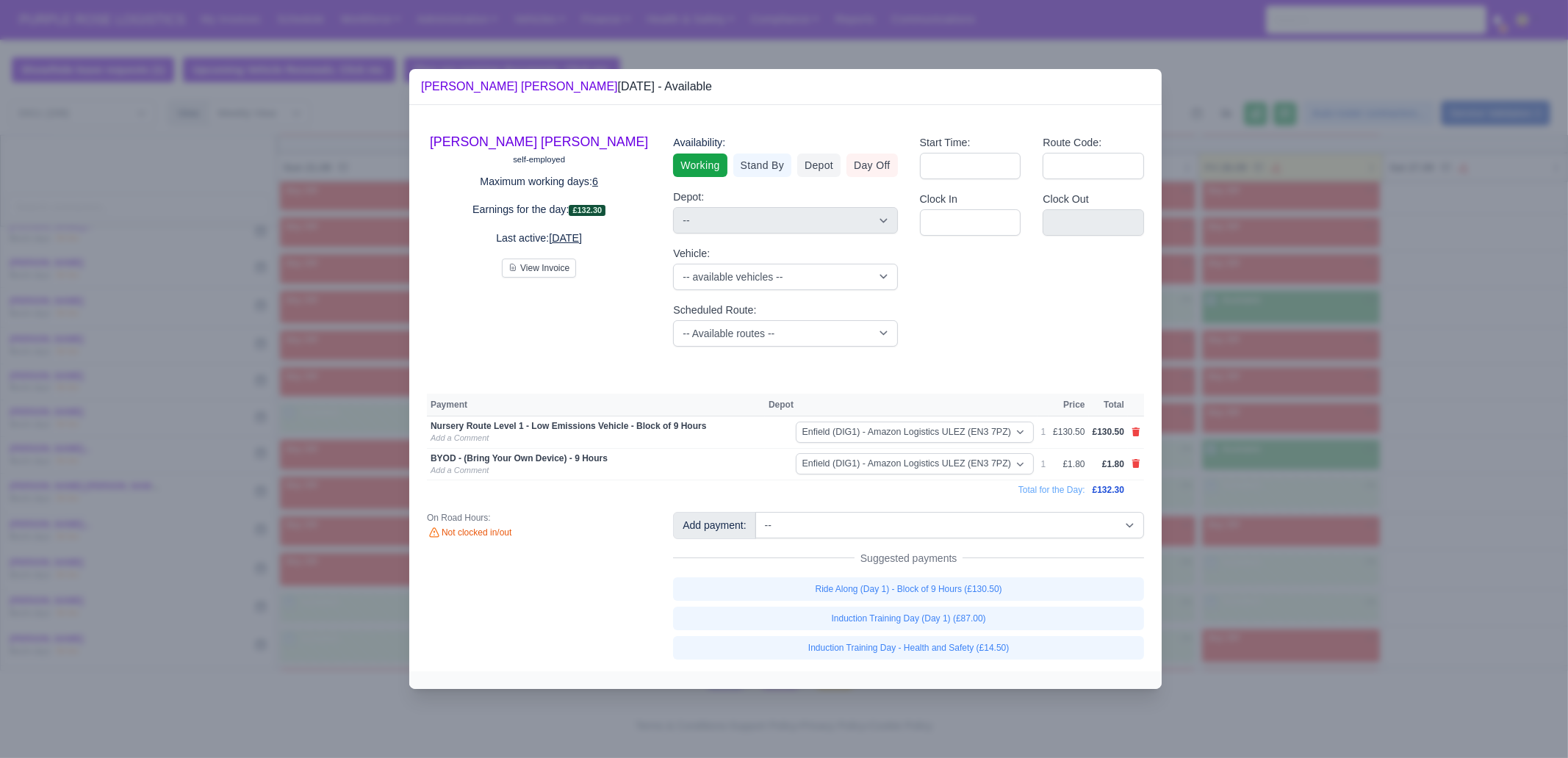
click at [1254, 577] on div at bounding box center [784, 379] width 1568 height 758
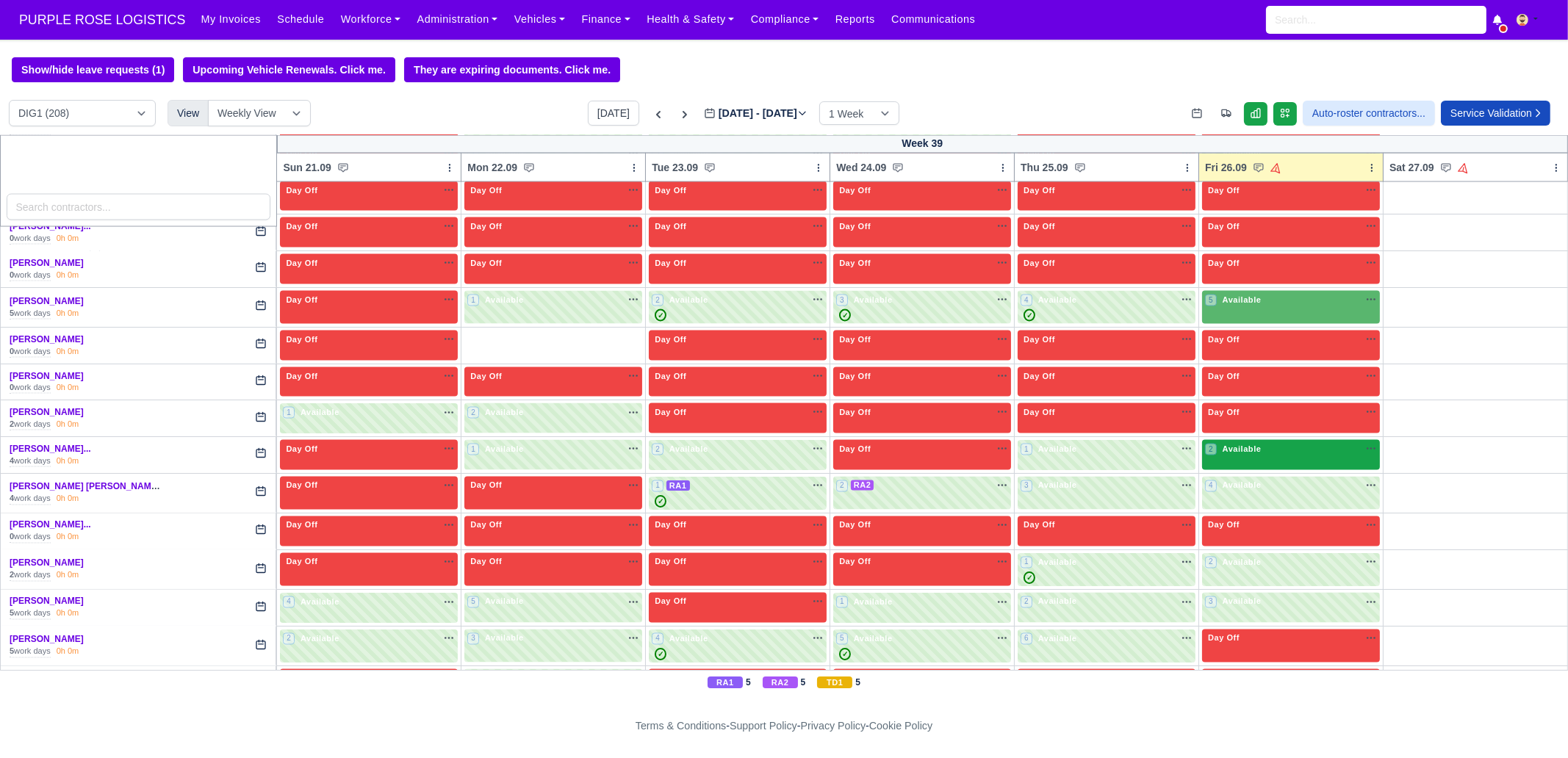
click at [1253, 443] on div "2 Available na" at bounding box center [1291, 451] width 172 height 15
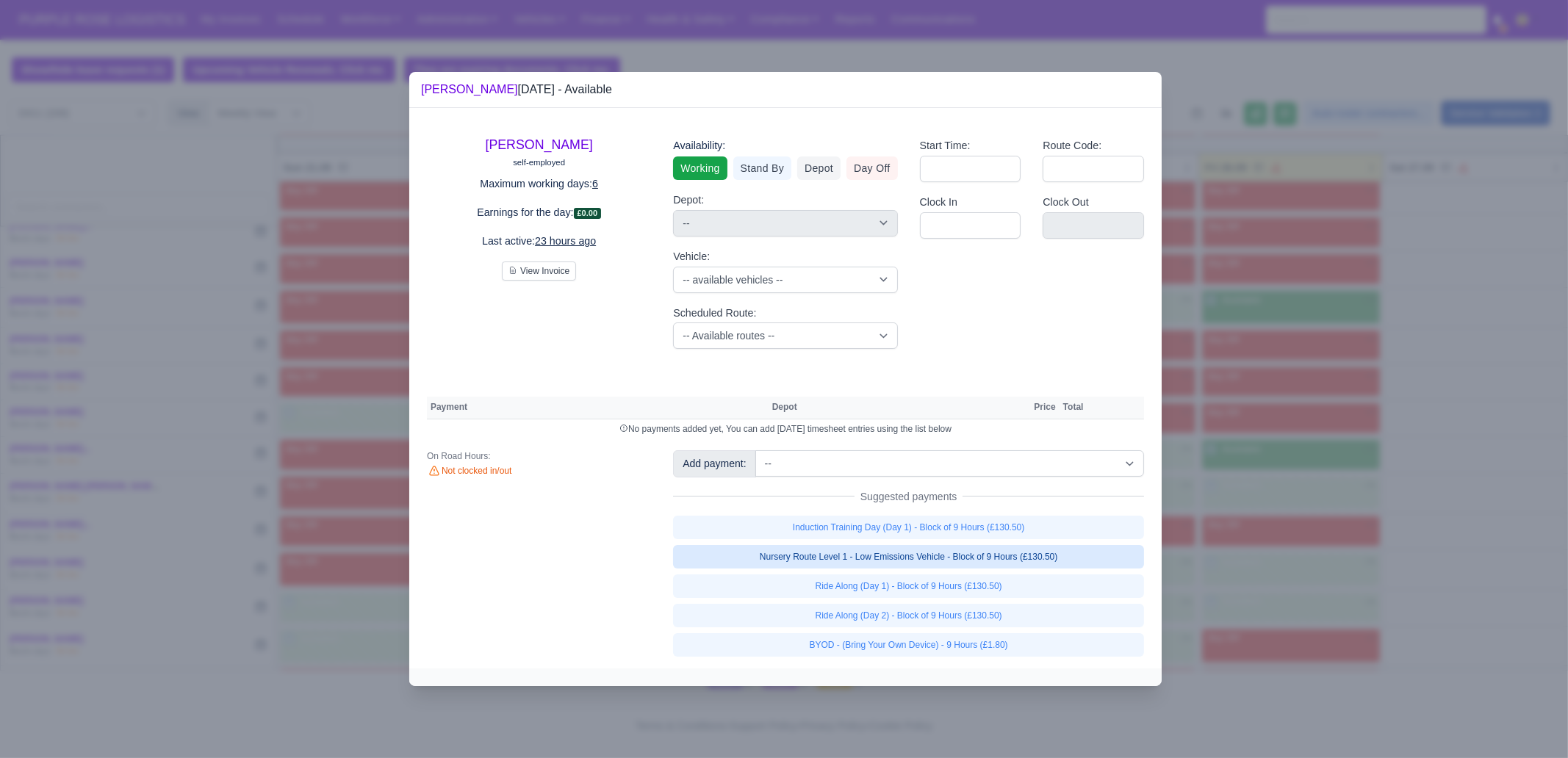
click at [1047, 557] on link "Nursery Route Level 1 - Low Emissions Vehicle - Block of 9 Hours (£130.50)" at bounding box center [909, 556] width 471 height 24
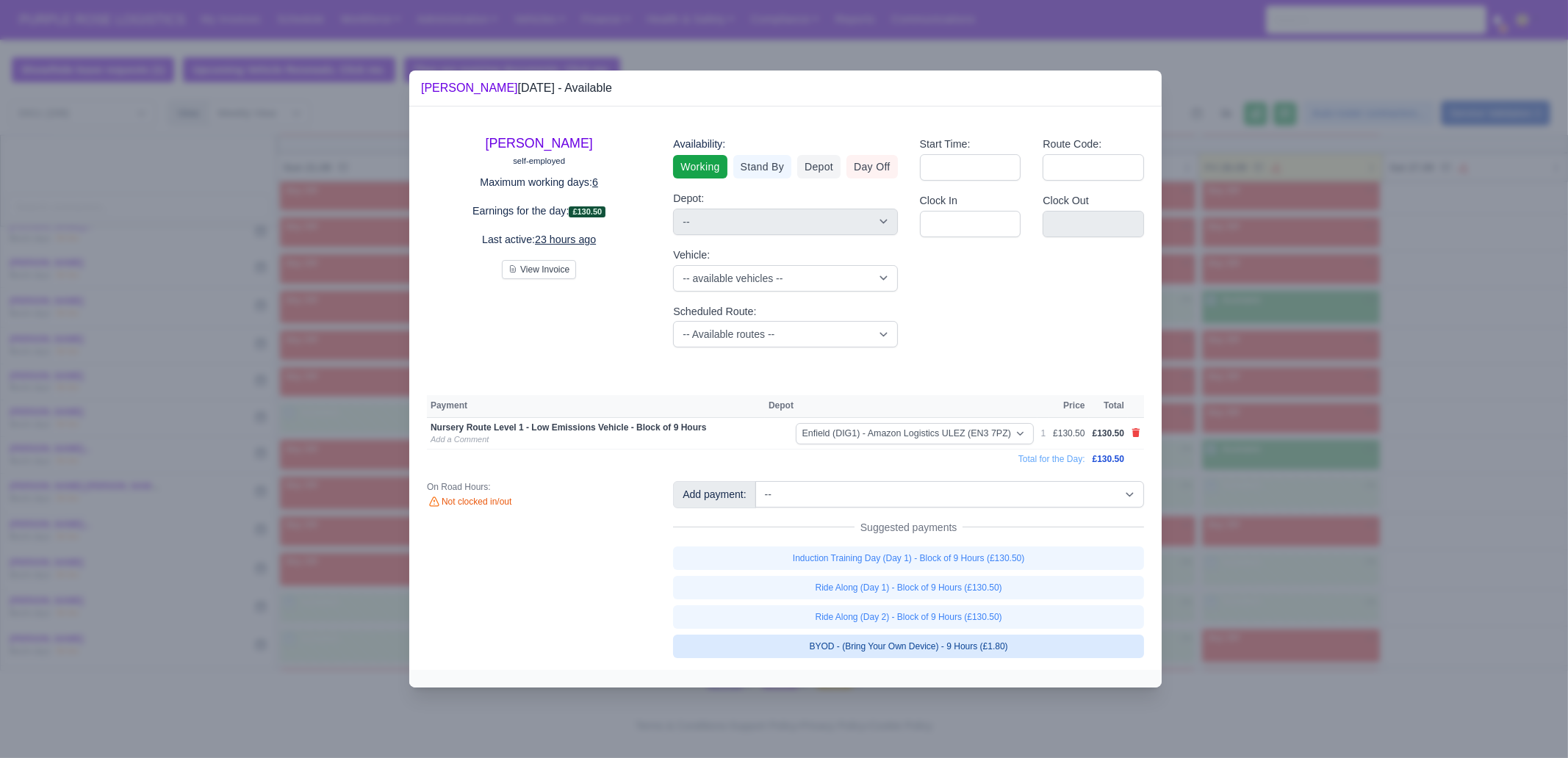
click at [1031, 580] on link "BYOD - (Bring Your Own Device) - 9 Hours (£1.80)" at bounding box center [909, 646] width 471 height 24
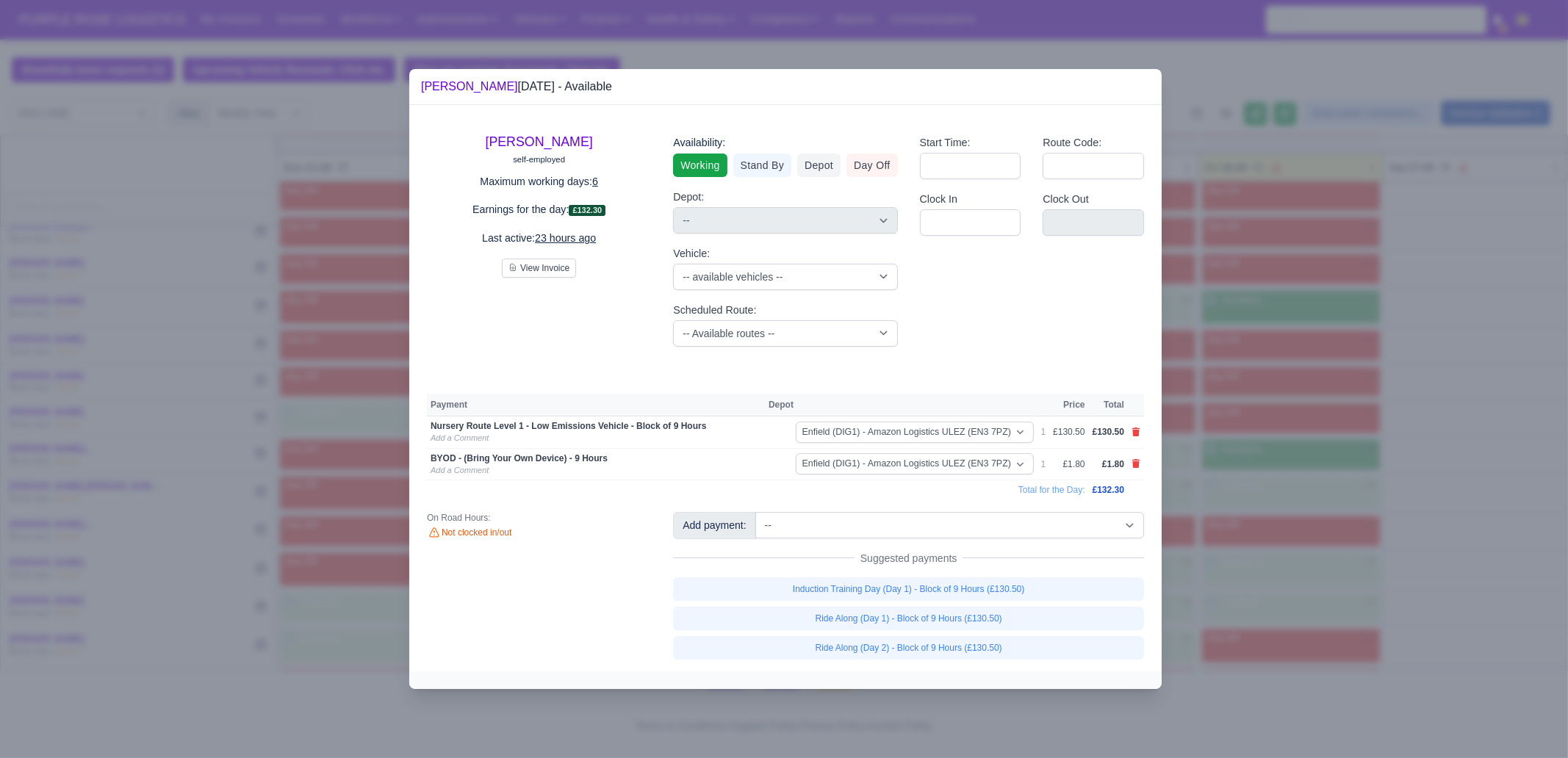
click at [1228, 580] on div at bounding box center [784, 379] width 1568 height 758
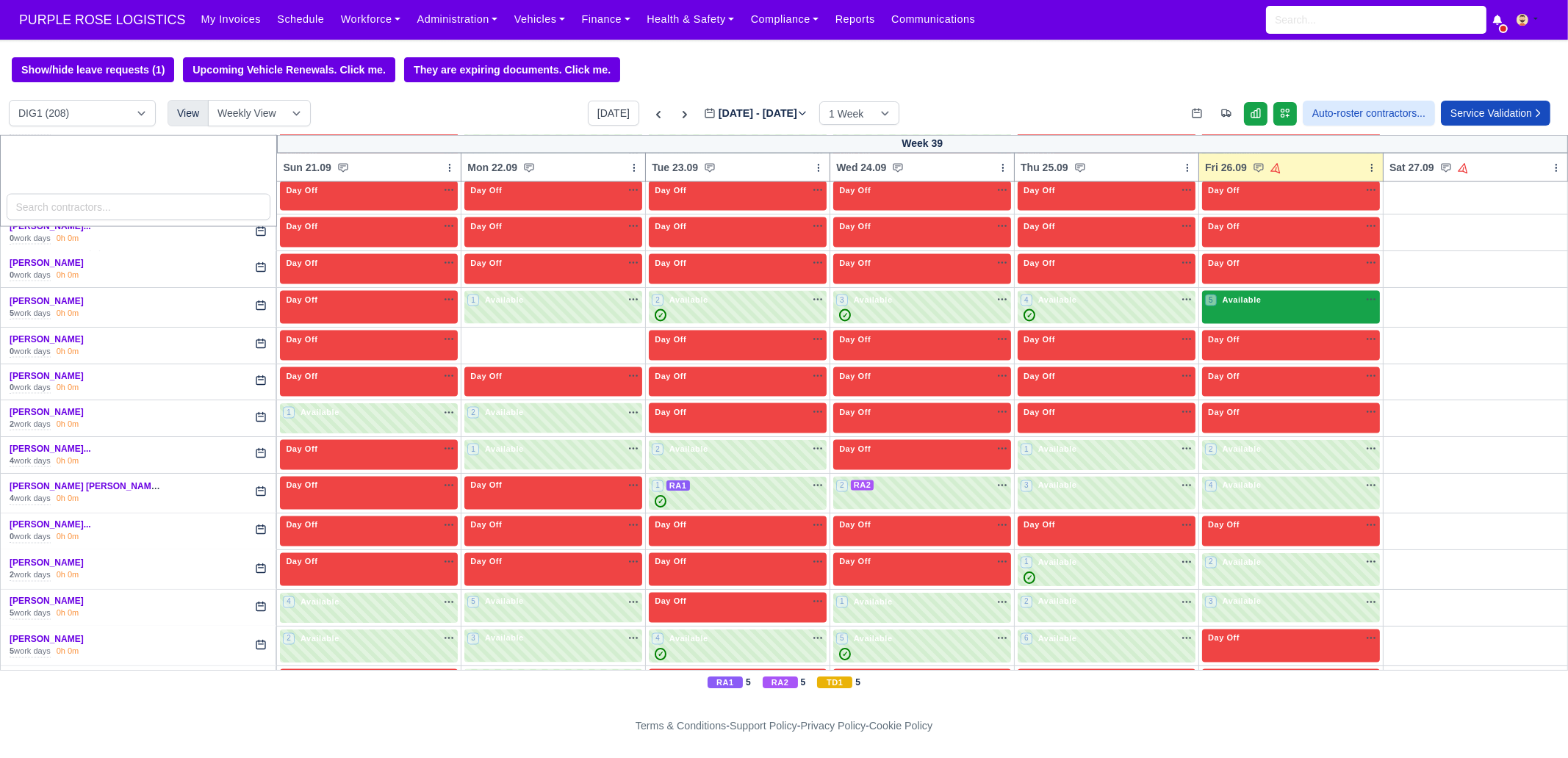
click at [1242, 291] on div "5 Available" at bounding box center [1291, 308] width 178 height 34
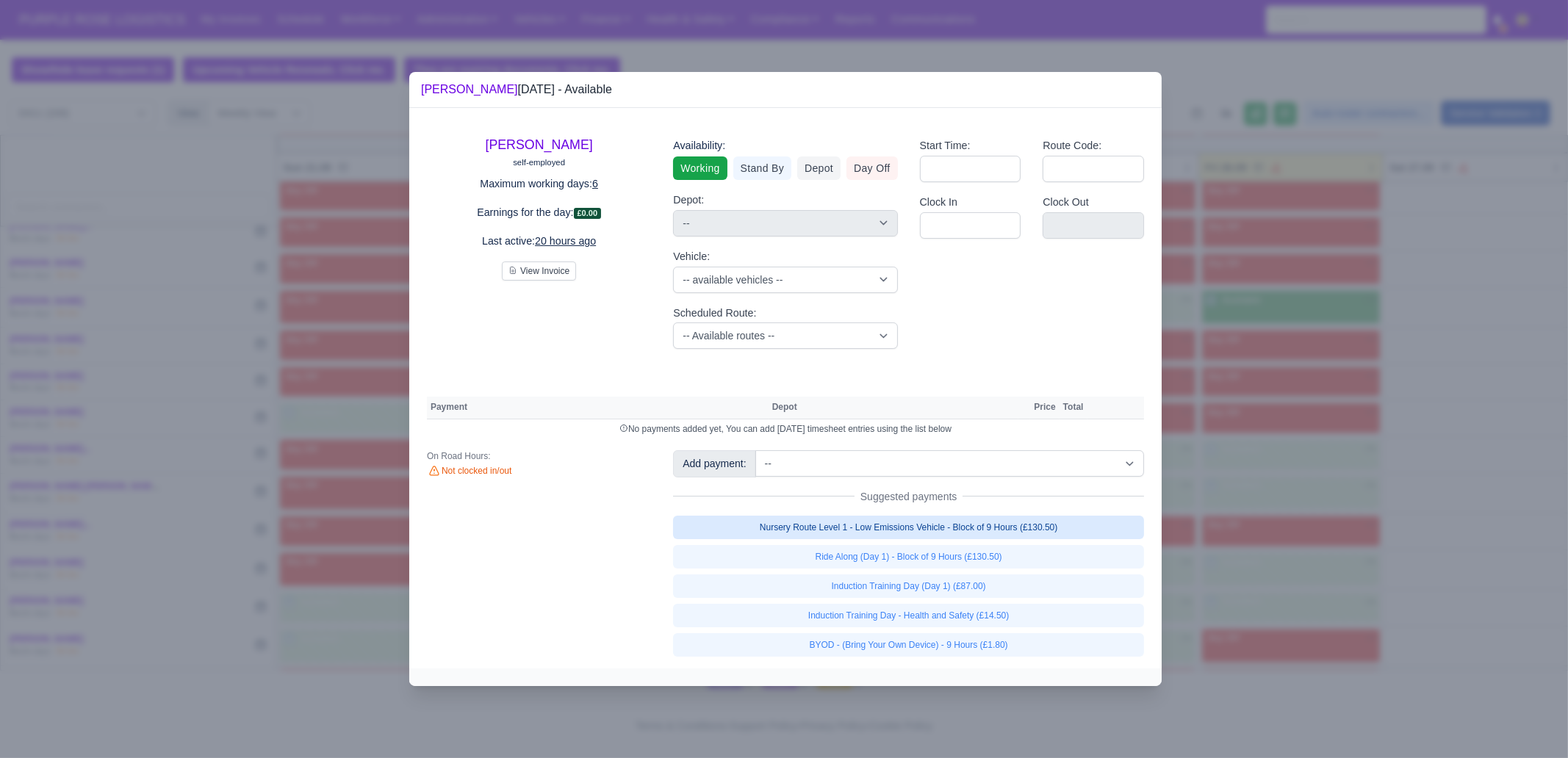
click at [1040, 523] on link "Nursery Route Level 1 - Low Emissions Vehicle - Block of 9 Hours (£130.50)" at bounding box center [909, 527] width 471 height 24
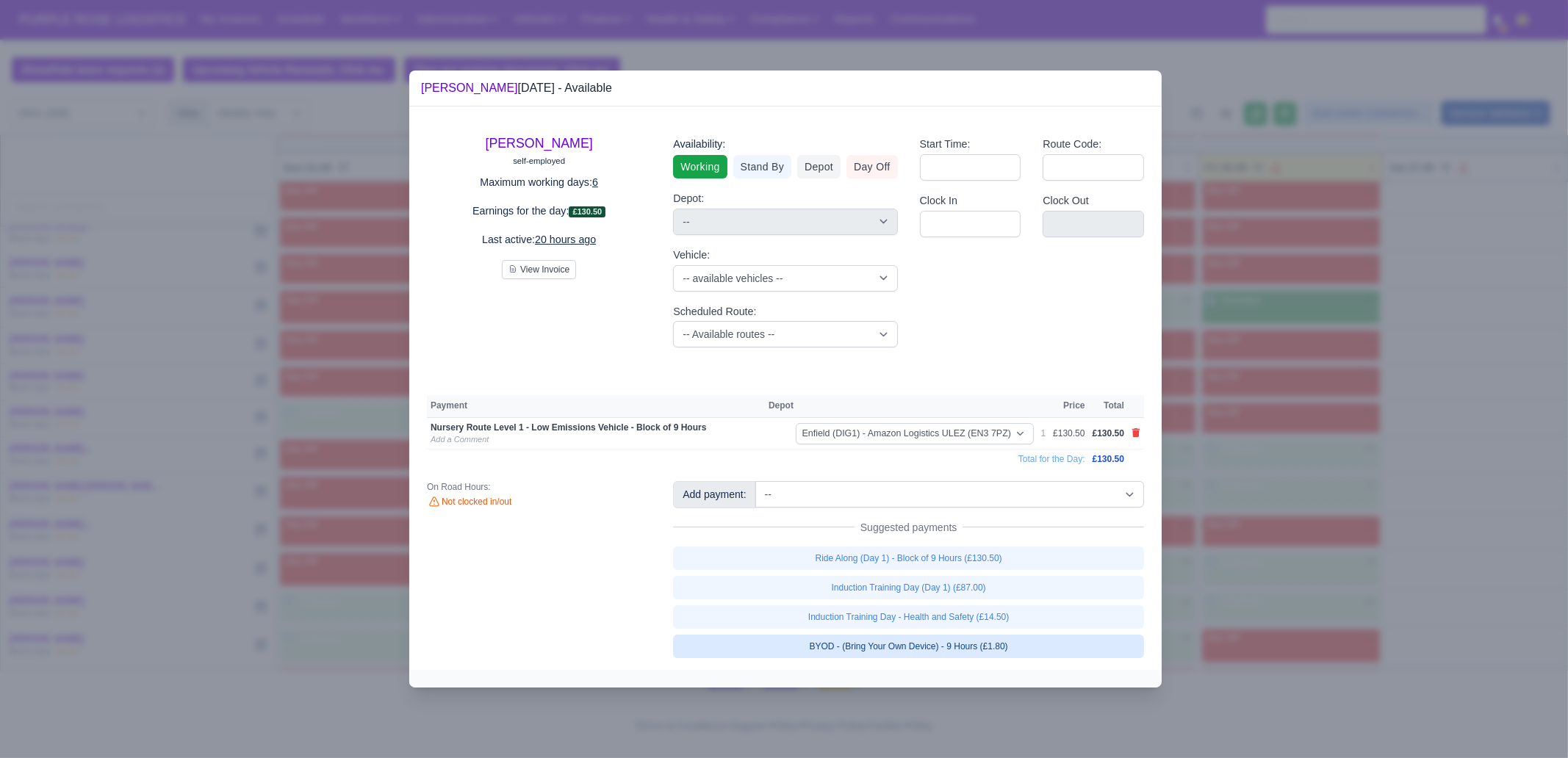
click at [1021, 580] on link "BYOD - (Bring Your Own Device) - 9 Hours (£1.80)" at bounding box center [909, 646] width 471 height 24
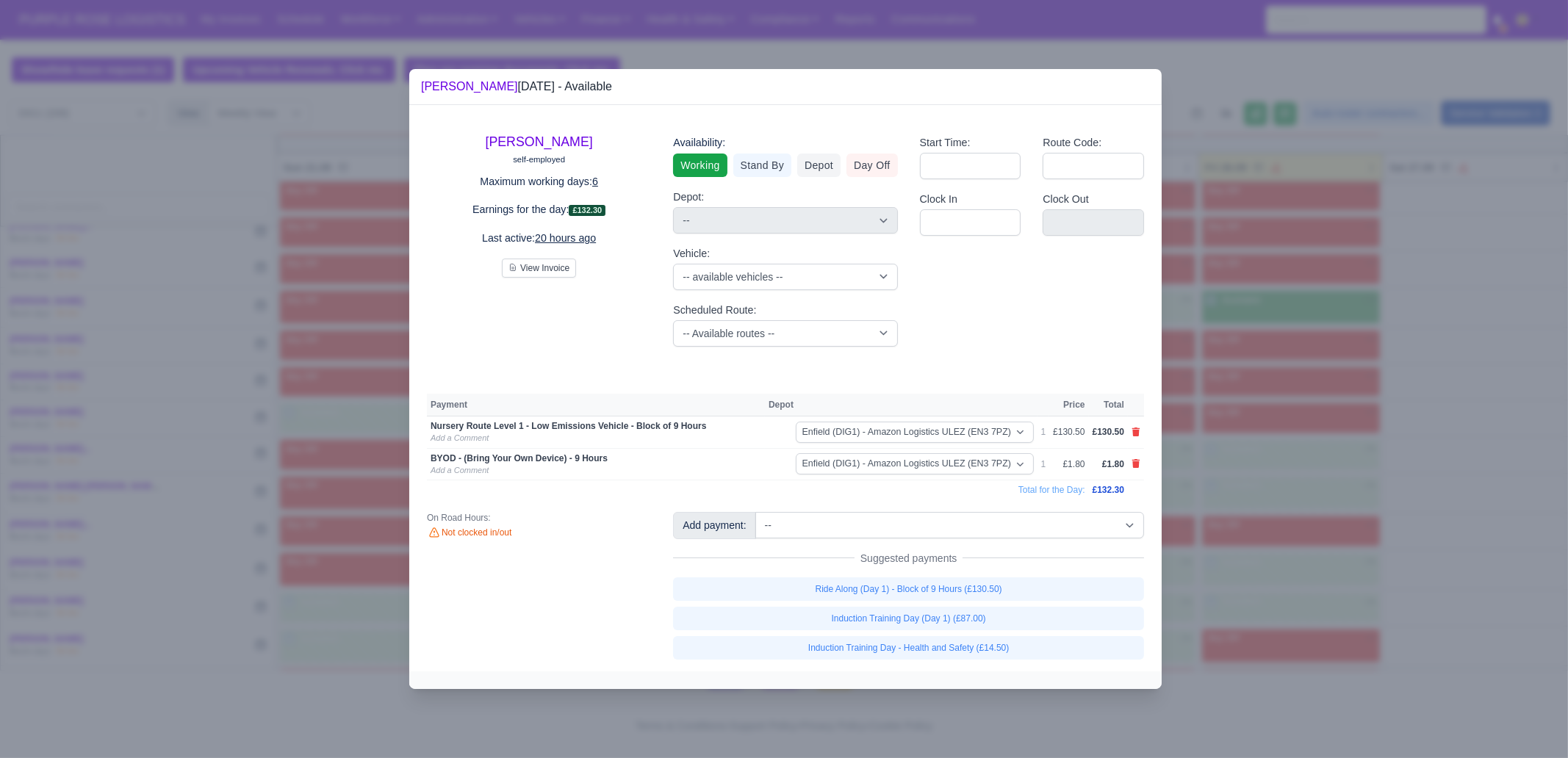
click at [1250, 580] on div at bounding box center [784, 379] width 1568 height 758
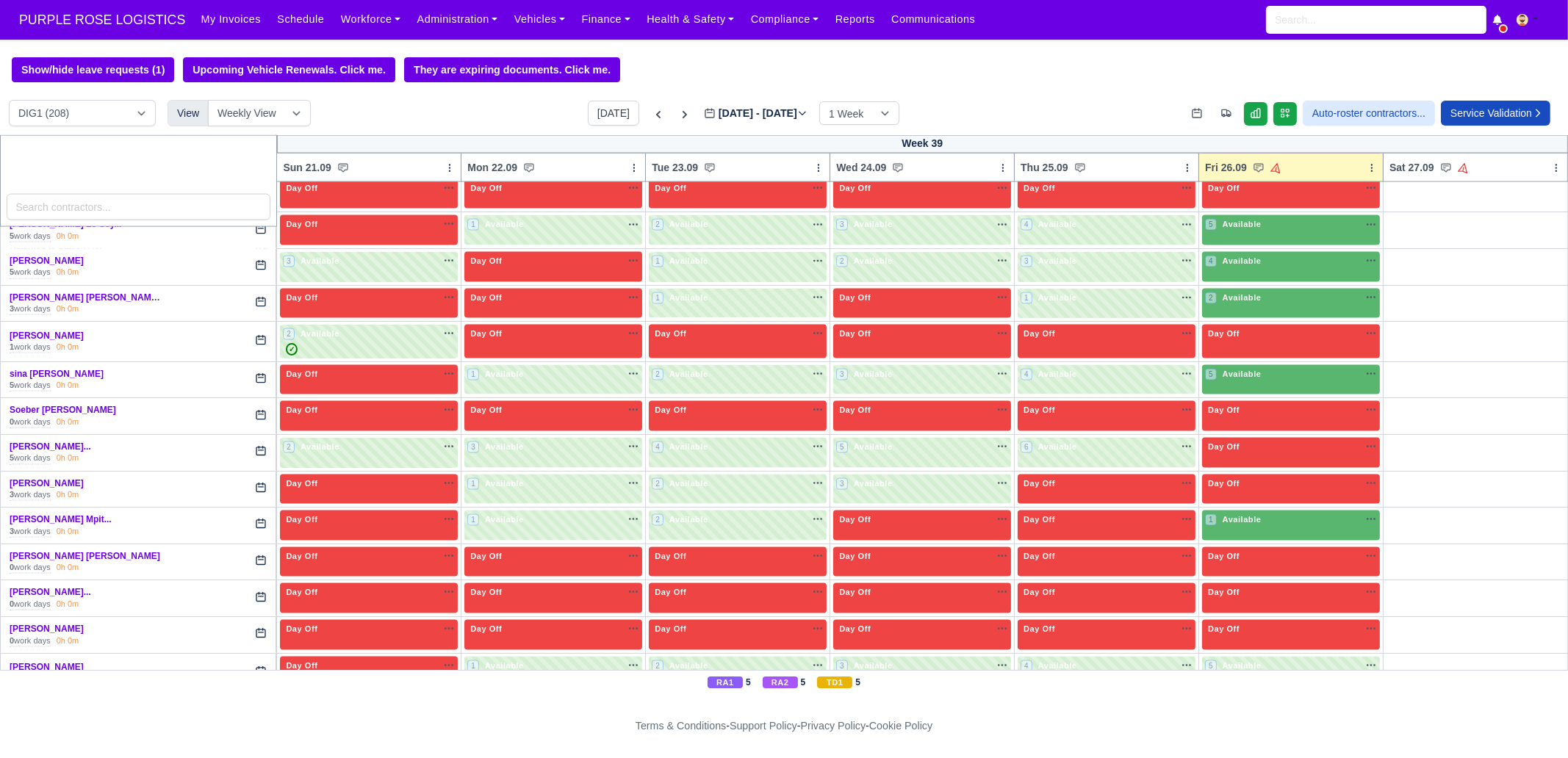
scroll to position [3996, 0]
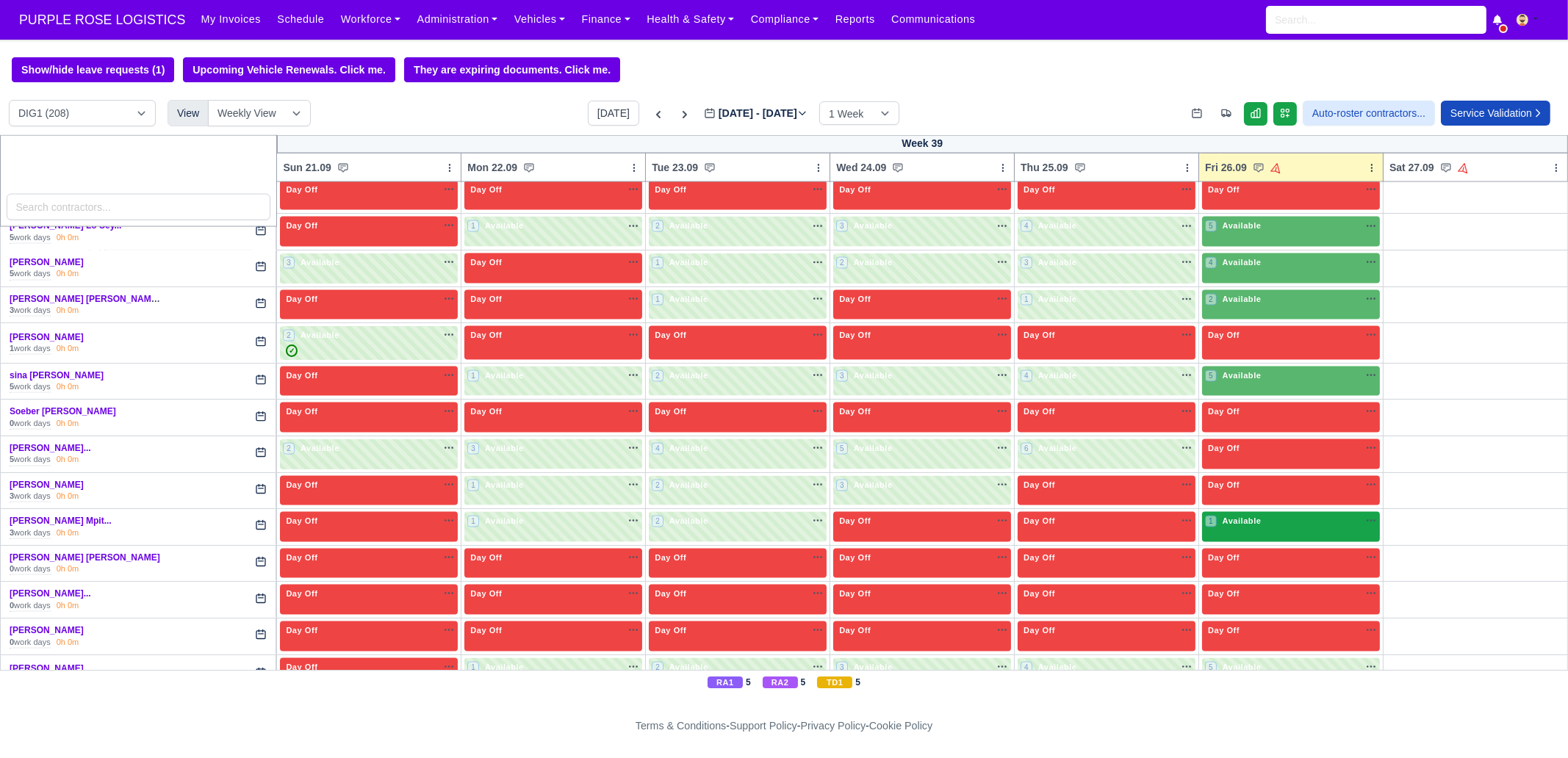
click at [1224, 516] on span "Available" at bounding box center [1242, 520] width 44 height 10
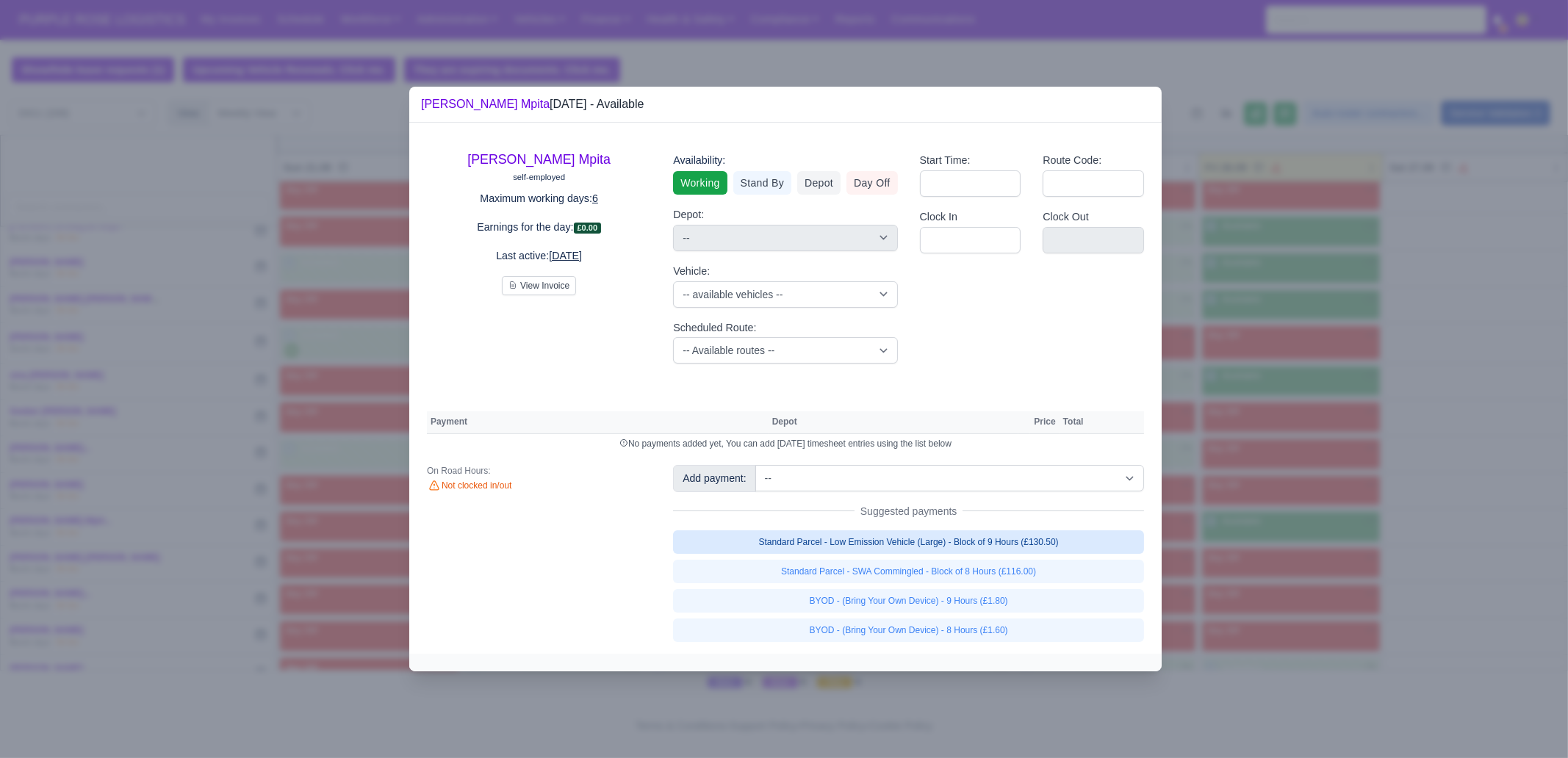
click at [1083, 541] on link "Standard Parcel - Low Emission Vehicle (Large) - Block of 9 Hours (£130.50)" at bounding box center [909, 542] width 471 height 24
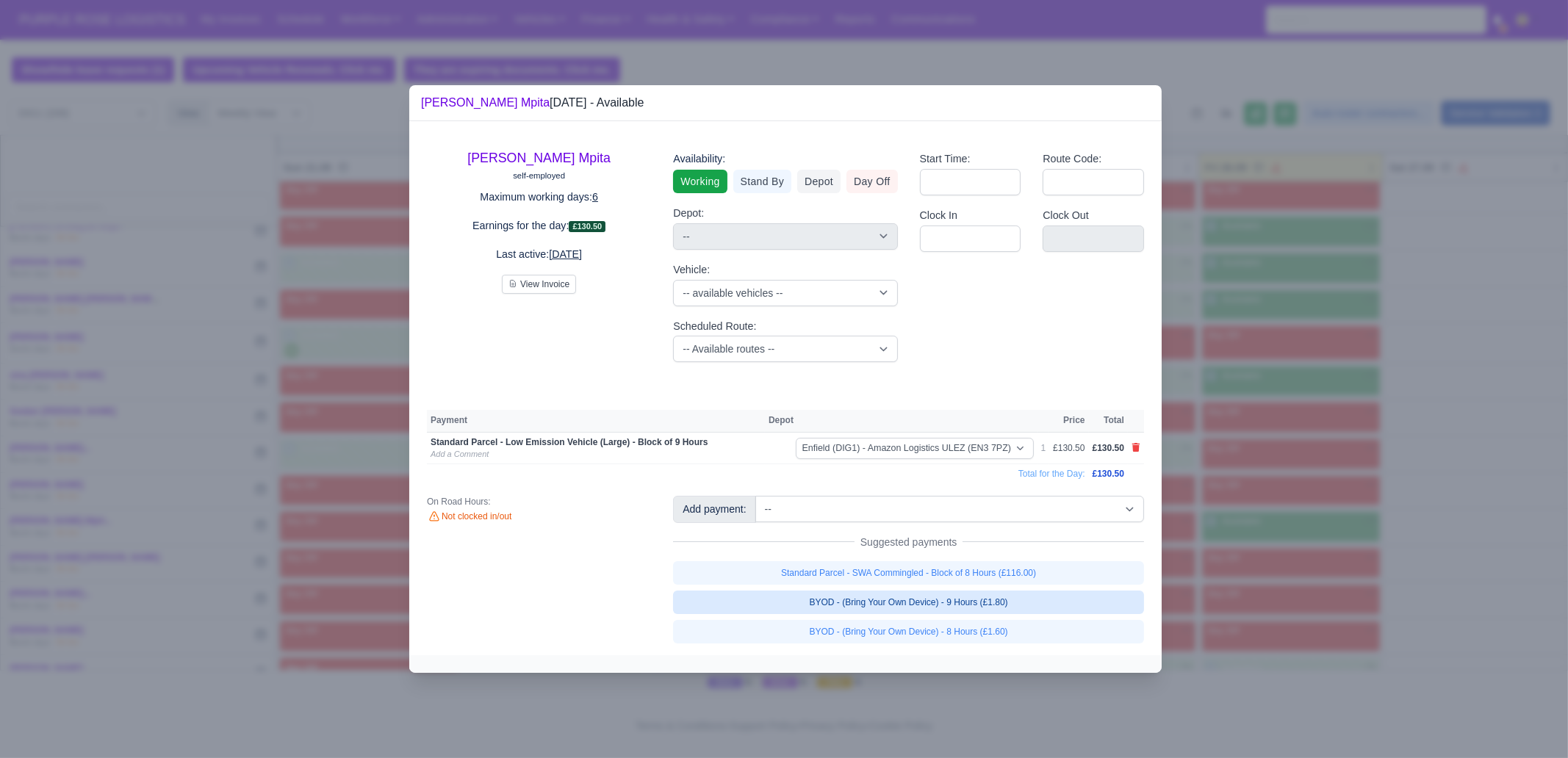
click at [1046, 580] on link "BYOD - (Bring Your Own Device) - 9 Hours (£1.80)" at bounding box center [909, 602] width 471 height 24
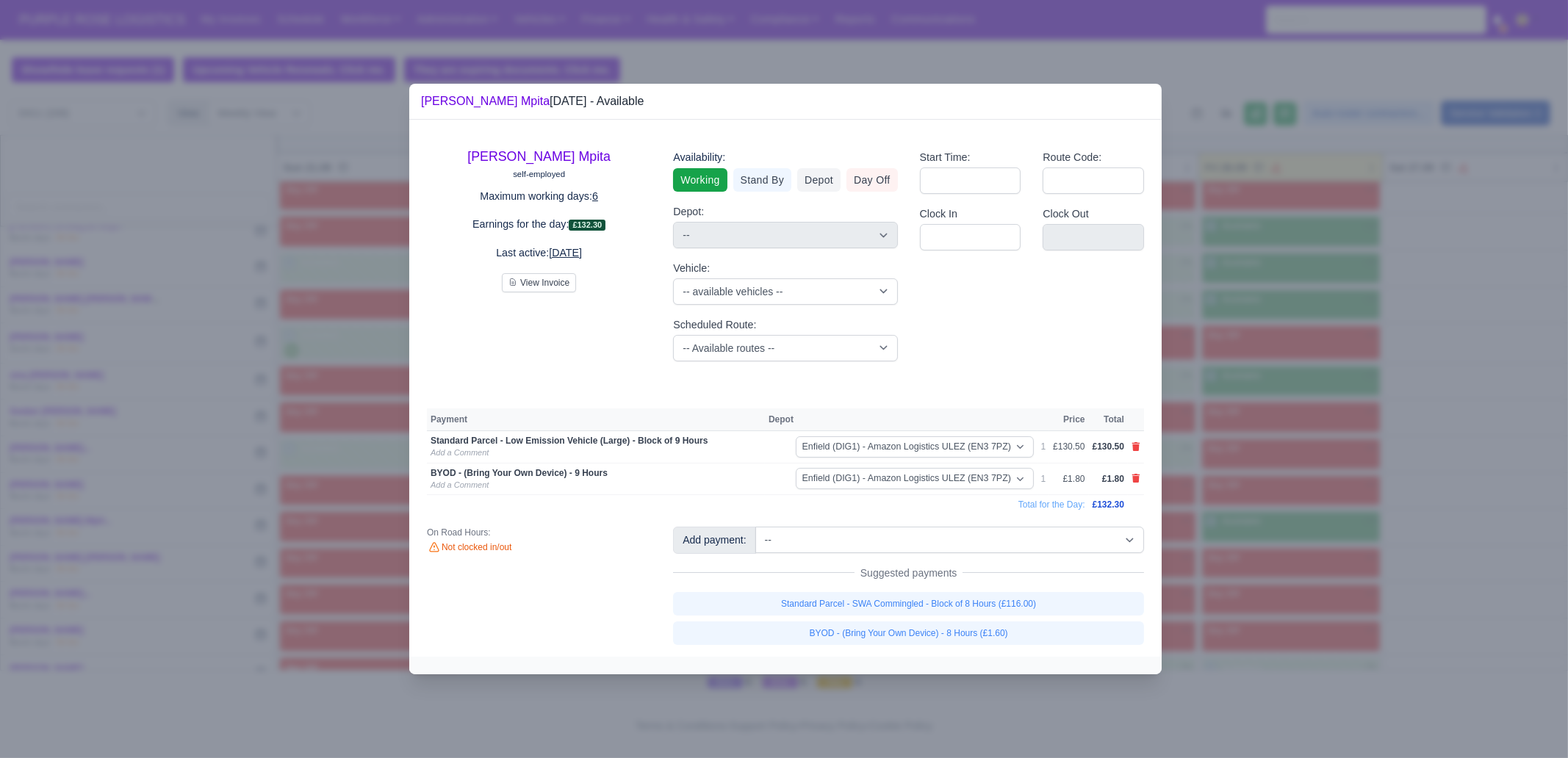
click at [1254, 568] on div at bounding box center [784, 379] width 1568 height 758
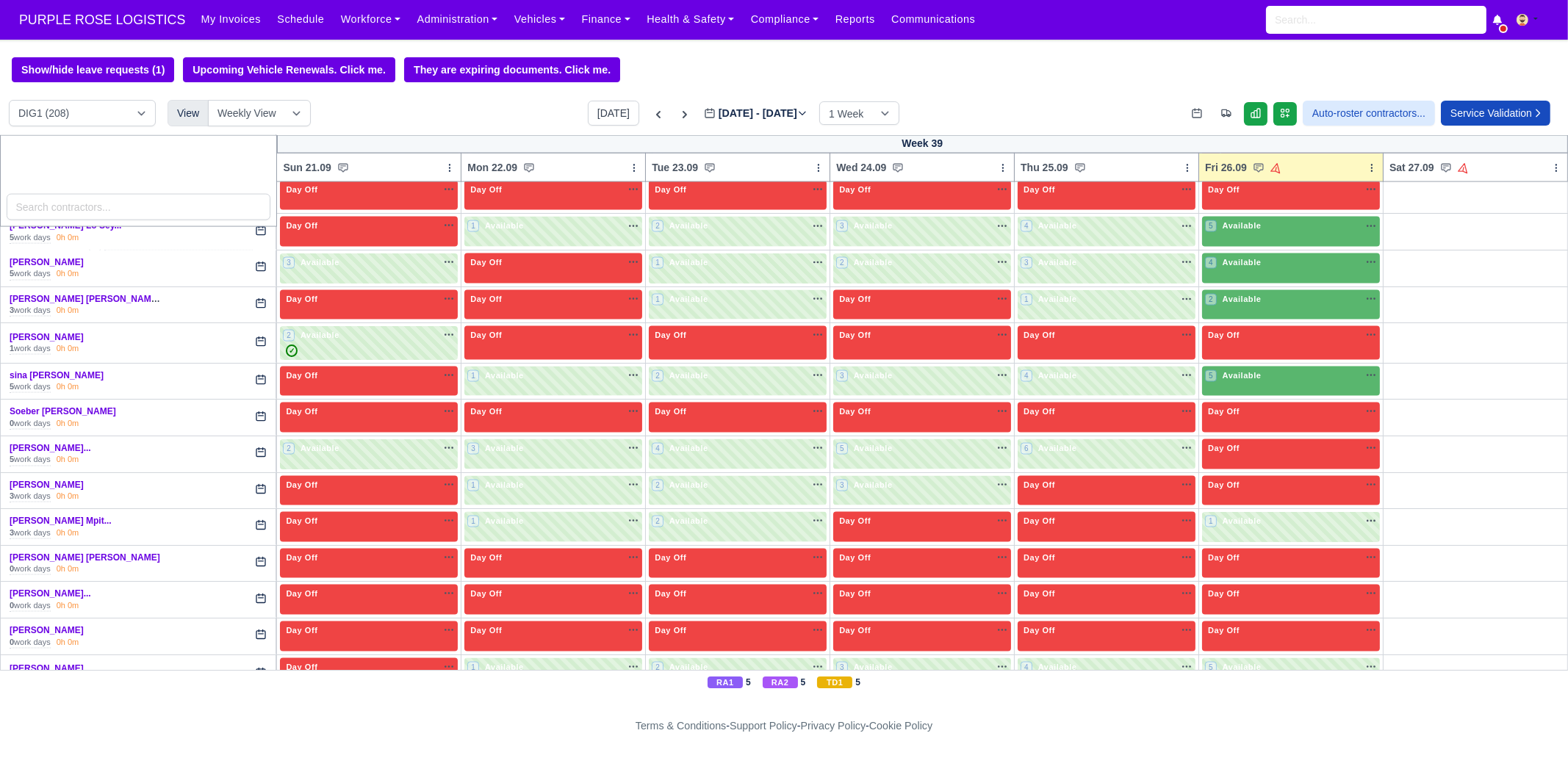
click at [1249, 369] on div "5 Available na" at bounding box center [1291, 377] width 172 height 15
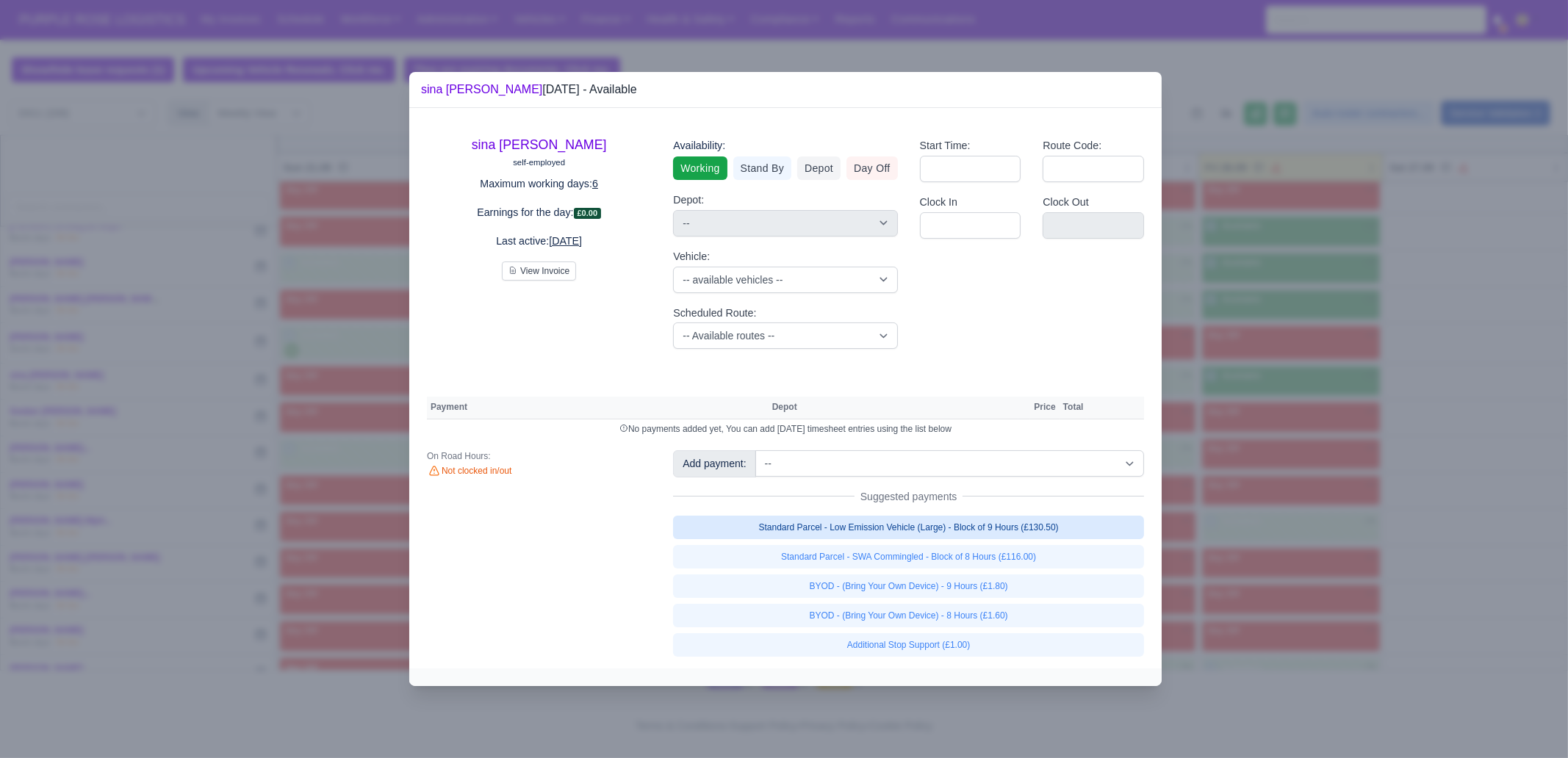
click at [1041, 523] on link "Standard Parcel - Low Emission Vehicle (Large) - Block of 9 Hours (£130.50)" at bounding box center [909, 527] width 471 height 24
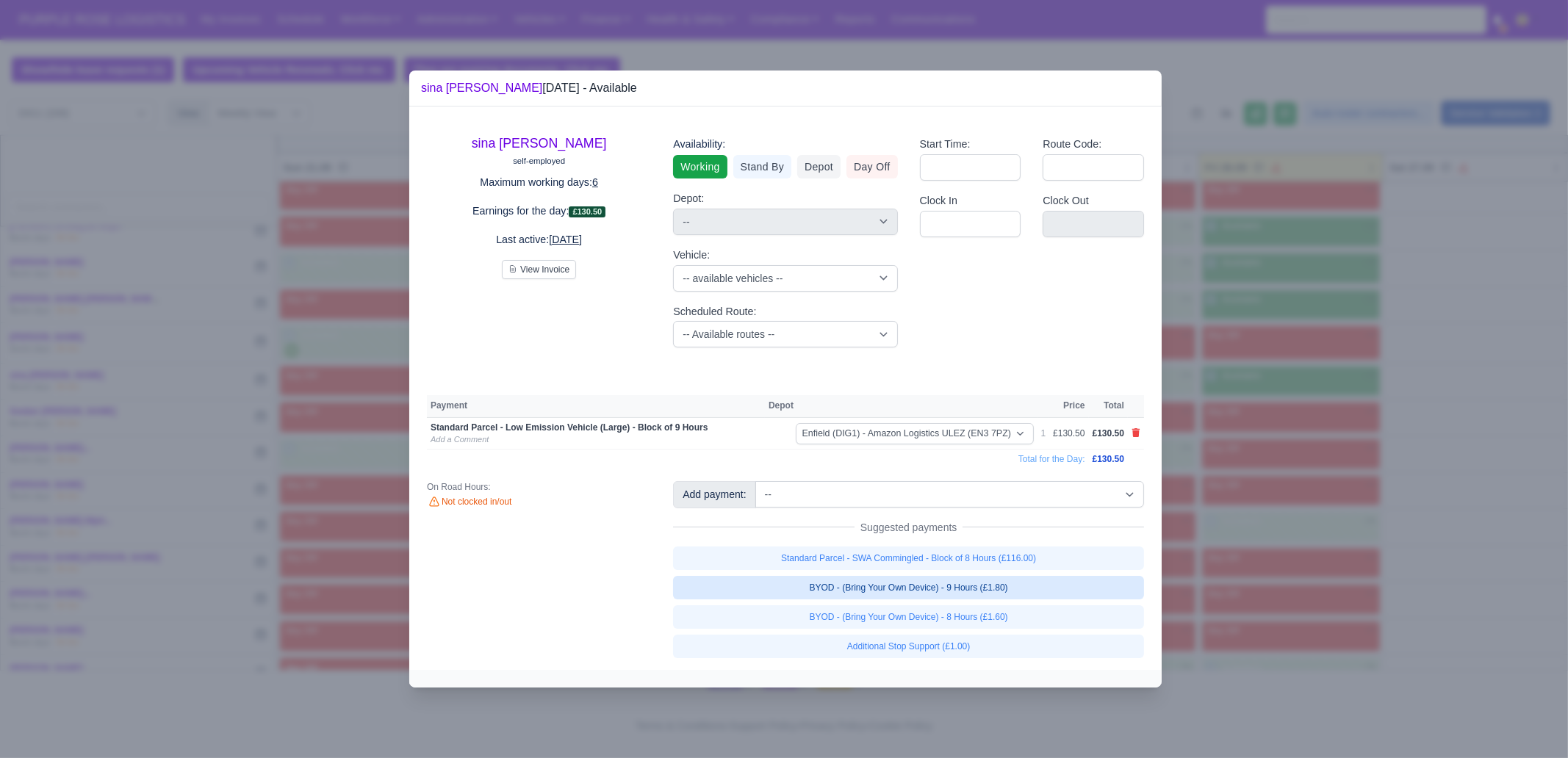
click at [1044, 580] on link "BYOD - (Bring Your Own Device) - 9 Hours (£1.80)" at bounding box center [909, 587] width 471 height 24
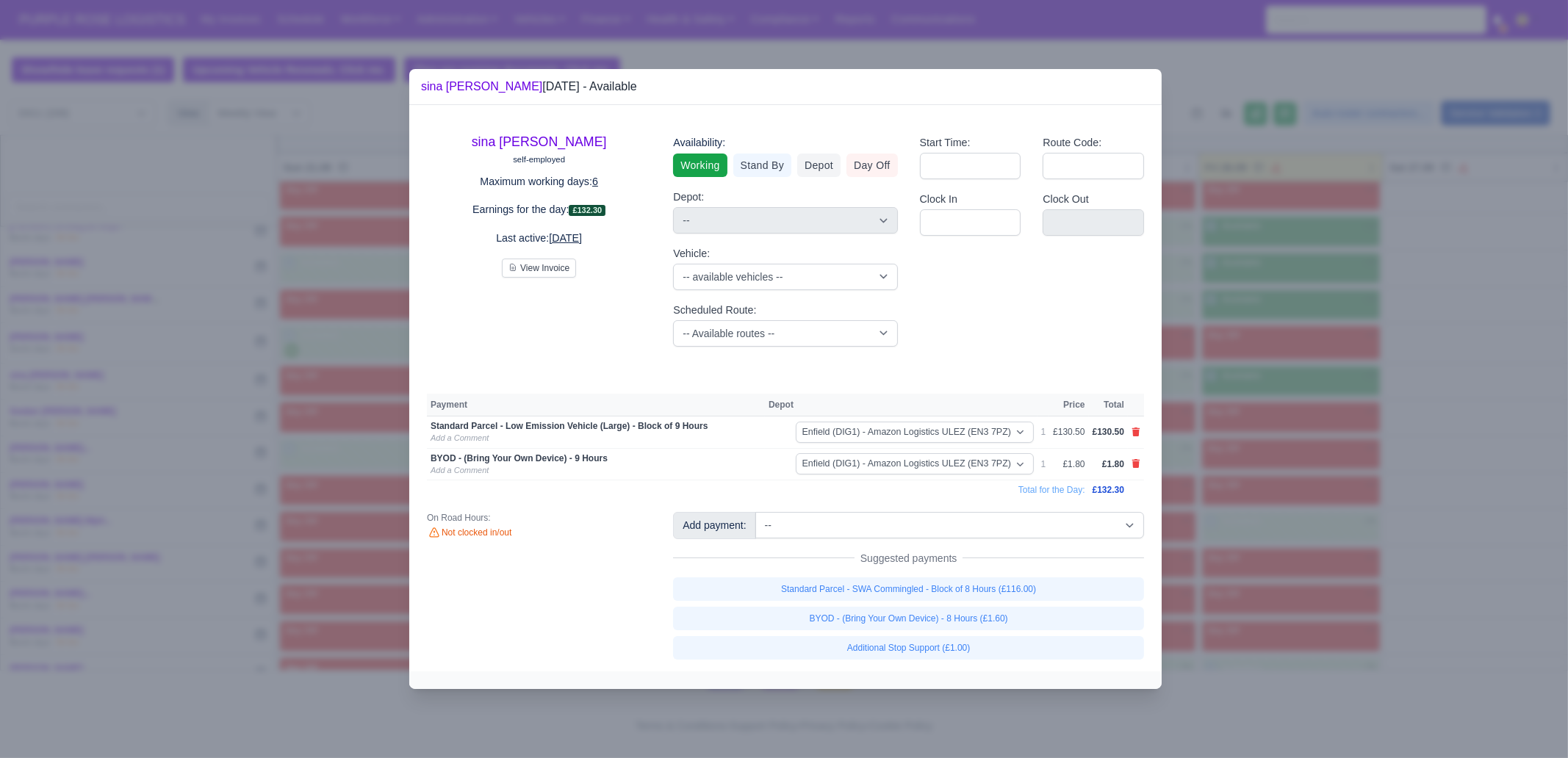
click at [1238, 559] on div at bounding box center [784, 379] width 1568 height 758
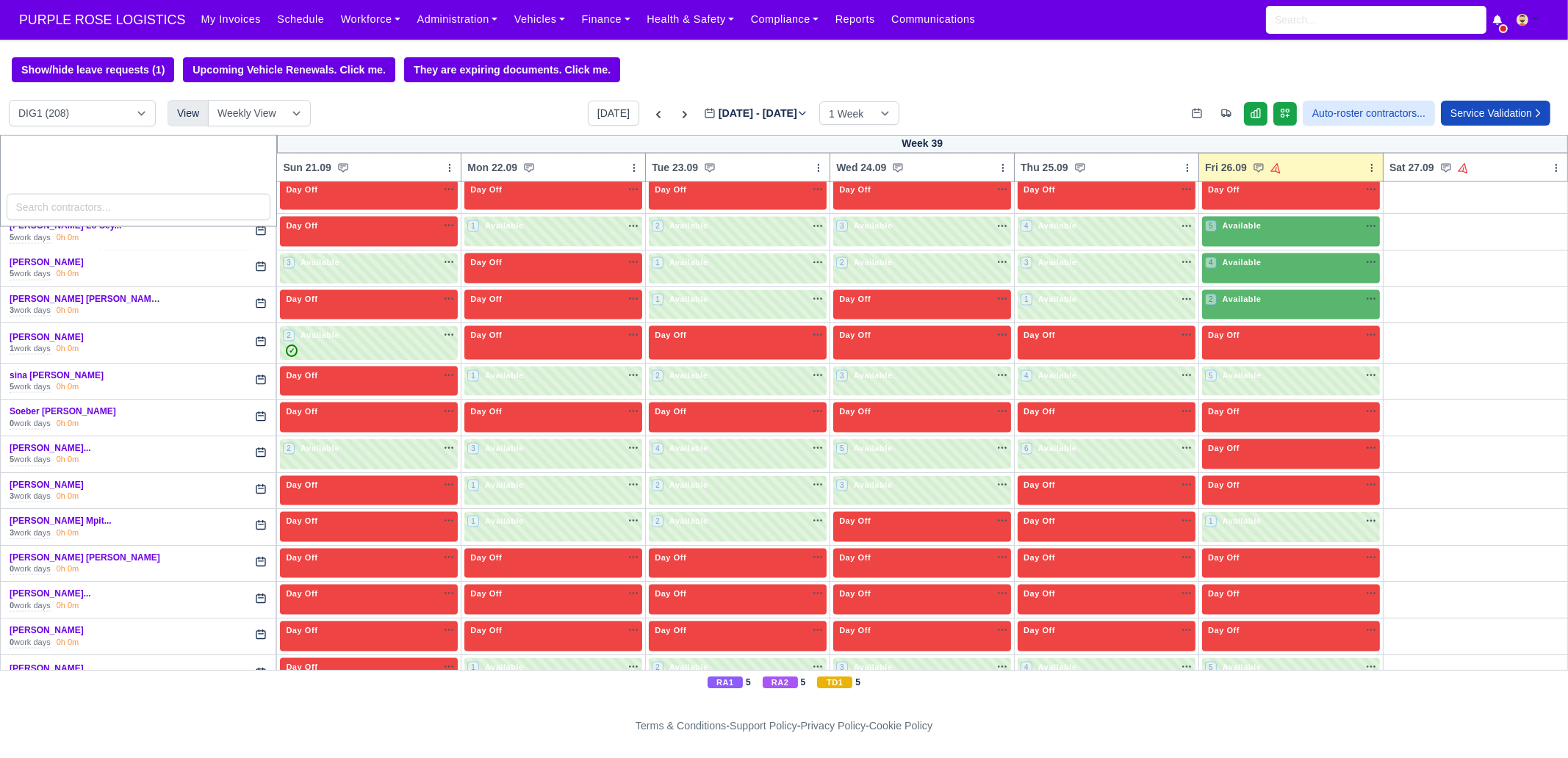
click at [1235, 294] on span "Available" at bounding box center [1242, 298] width 44 height 10
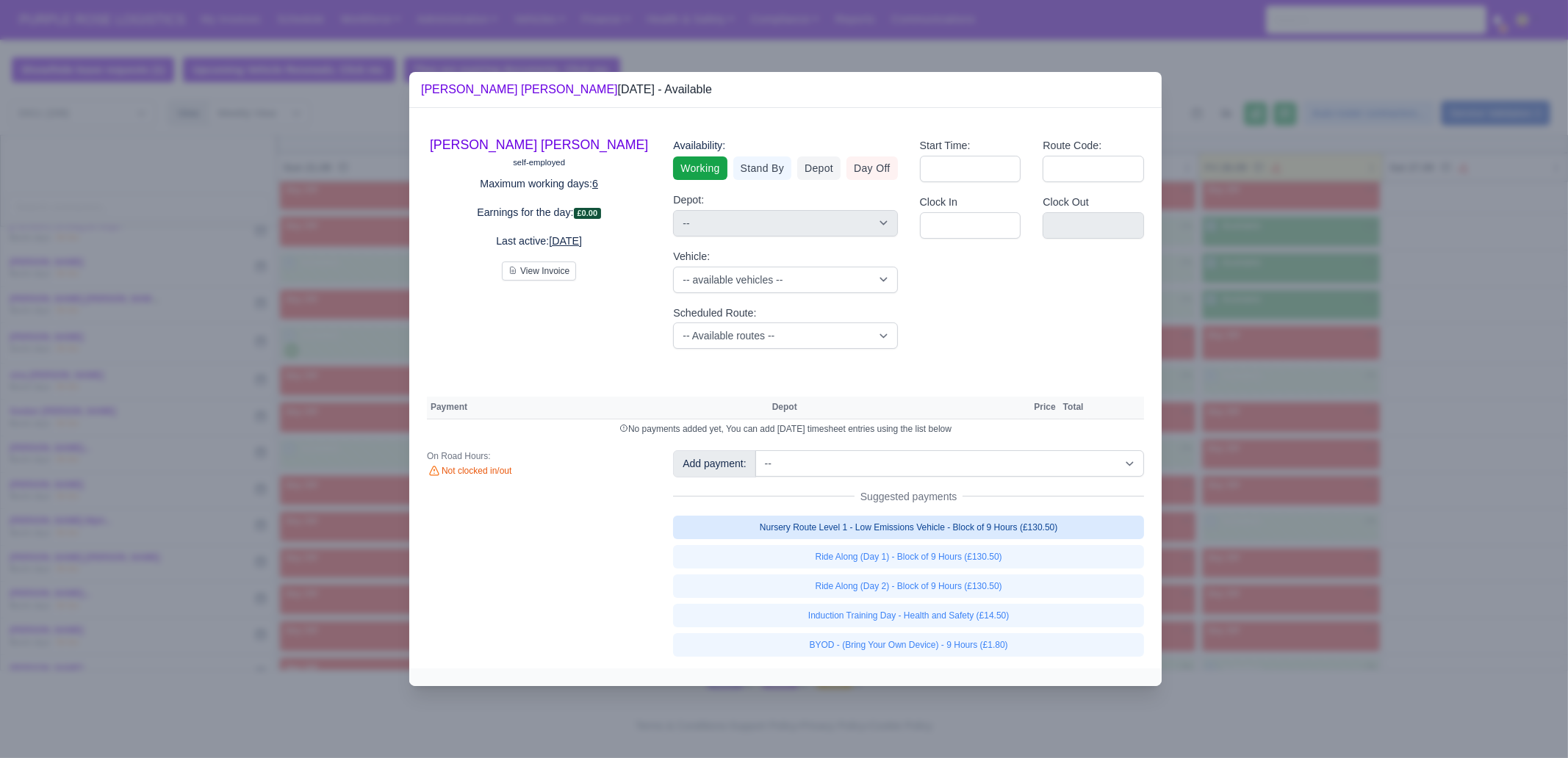
click at [1034, 524] on link "Nursery Route Level 1 - Low Emissions Vehicle - Block of 9 Hours (£130.50)" at bounding box center [909, 527] width 471 height 24
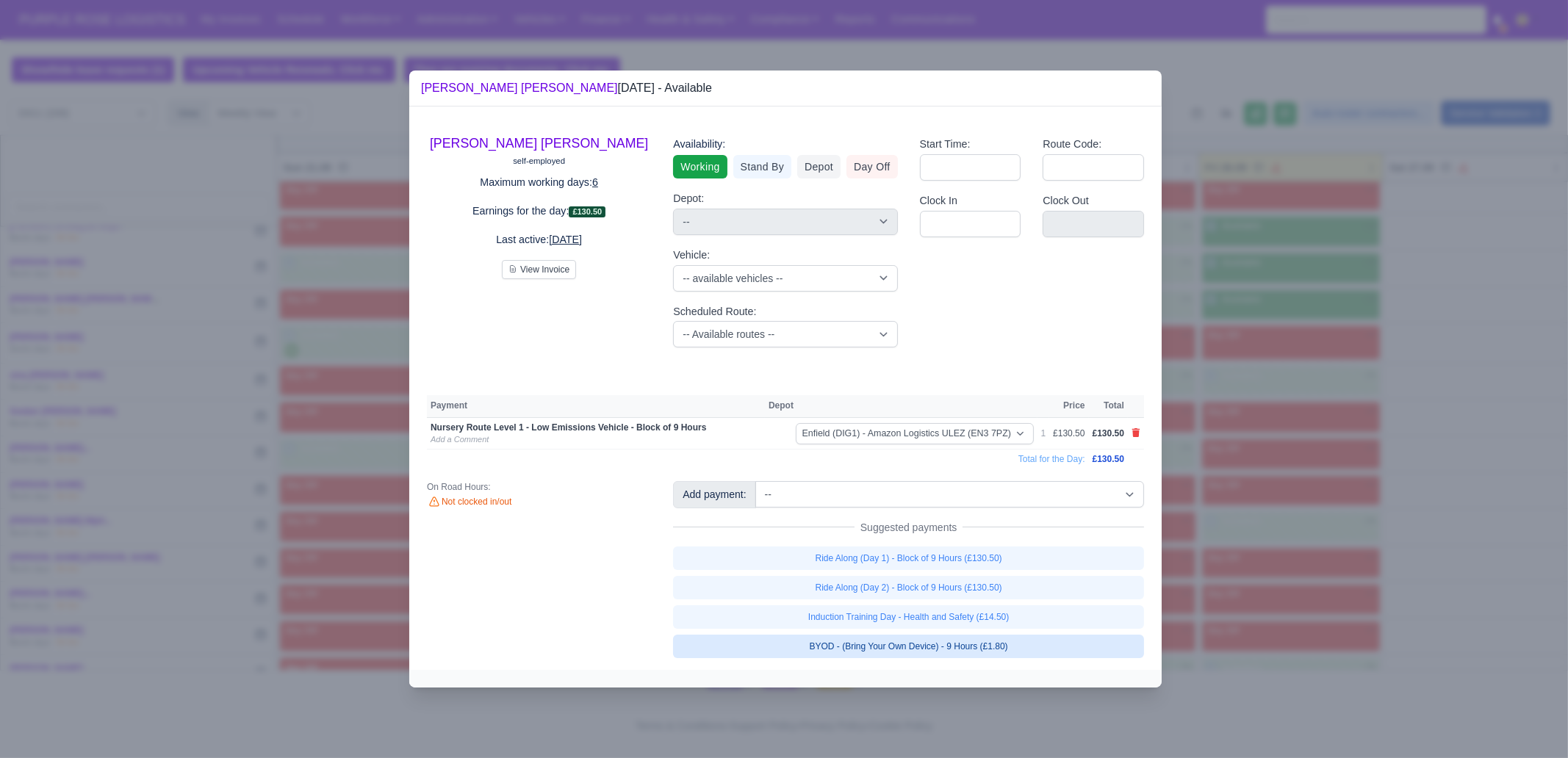
click at [1032, 580] on link "BYOD - (Bring Your Own Device) - 9 Hours (£1.80)" at bounding box center [909, 646] width 471 height 24
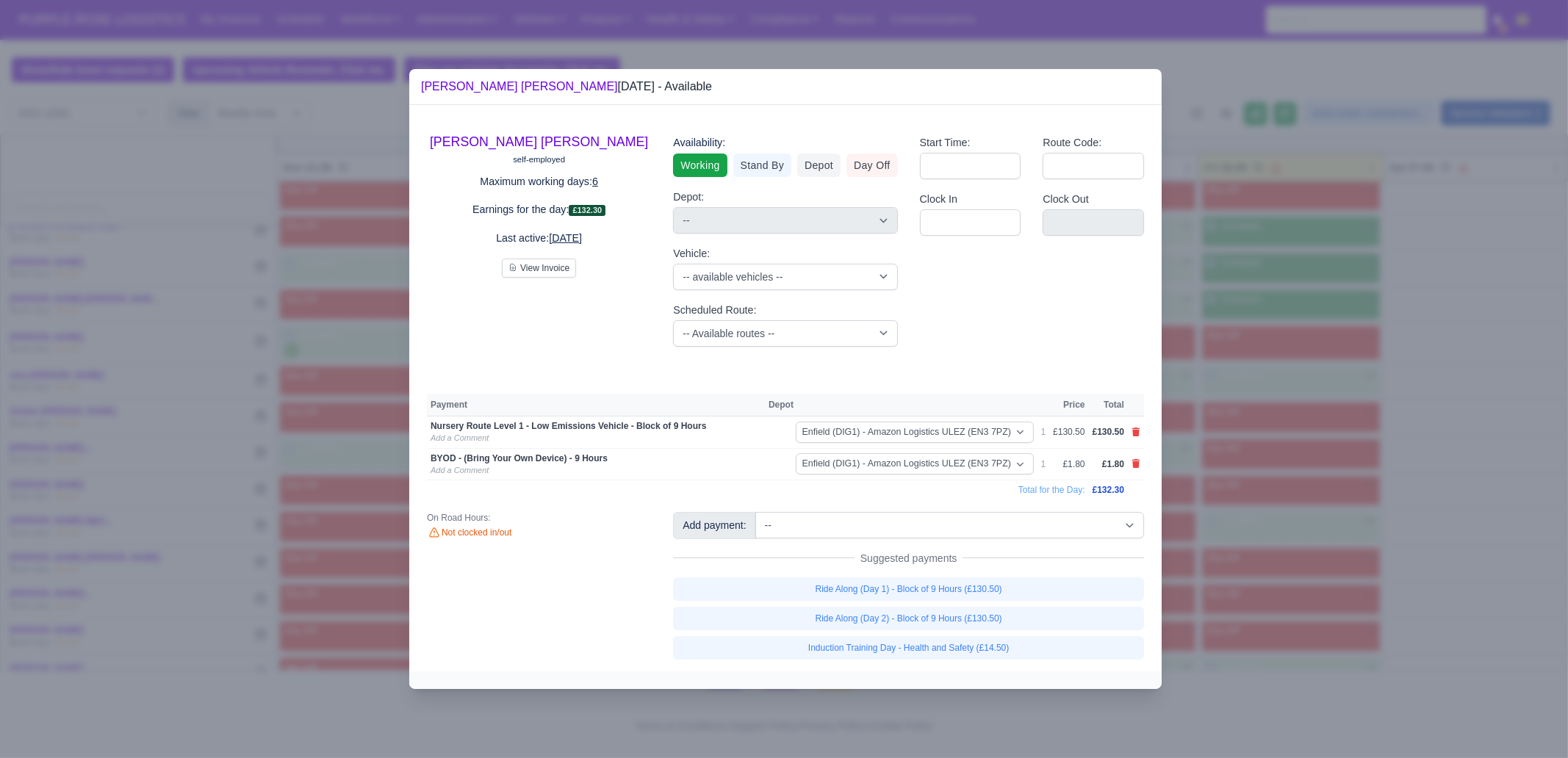
click at [1254, 505] on div at bounding box center [784, 379] width 1568 height 758
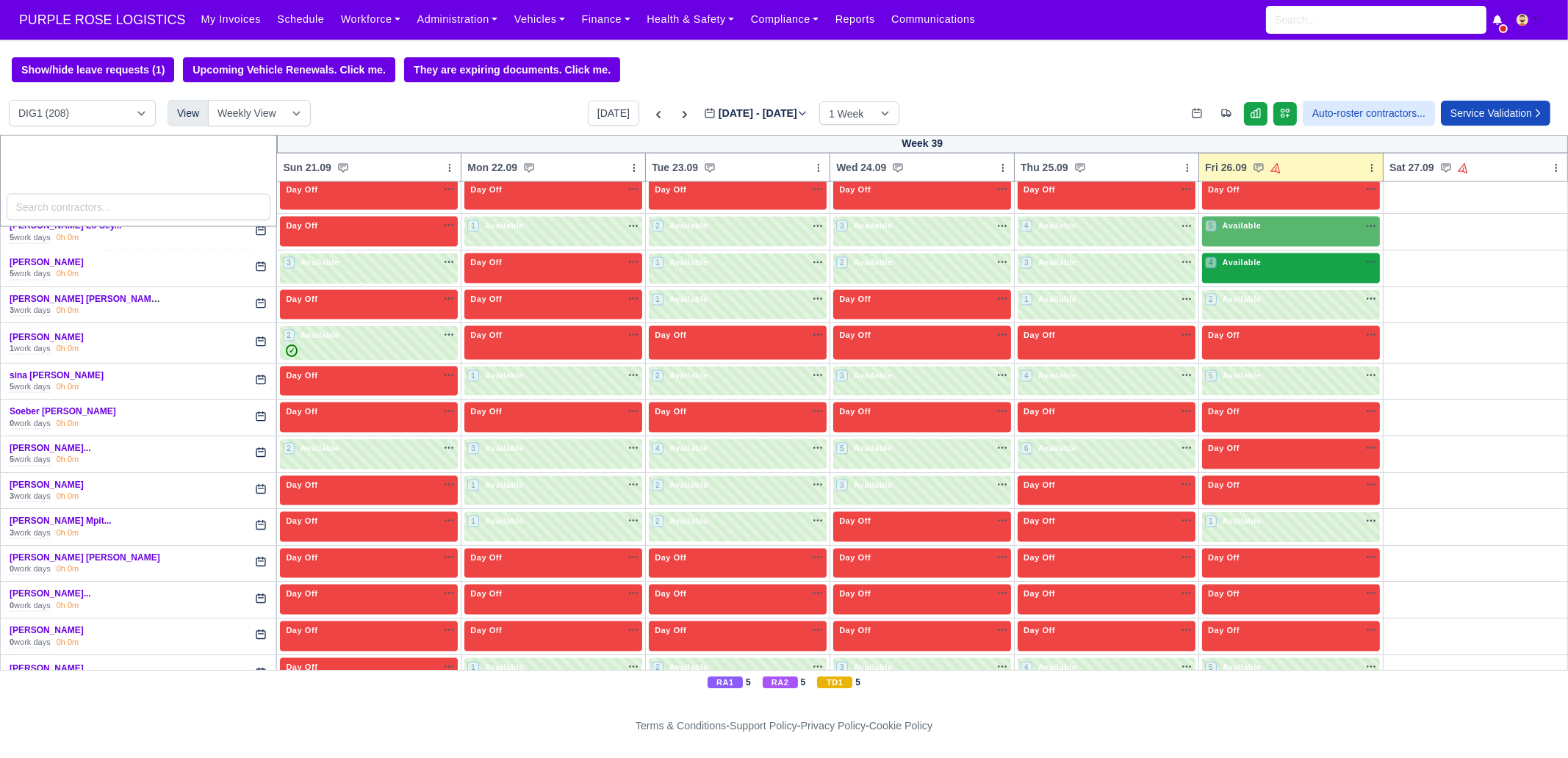
click at [1254, 254] on div "4 Available" at bounding box center [1291, 268] width 178 height 30
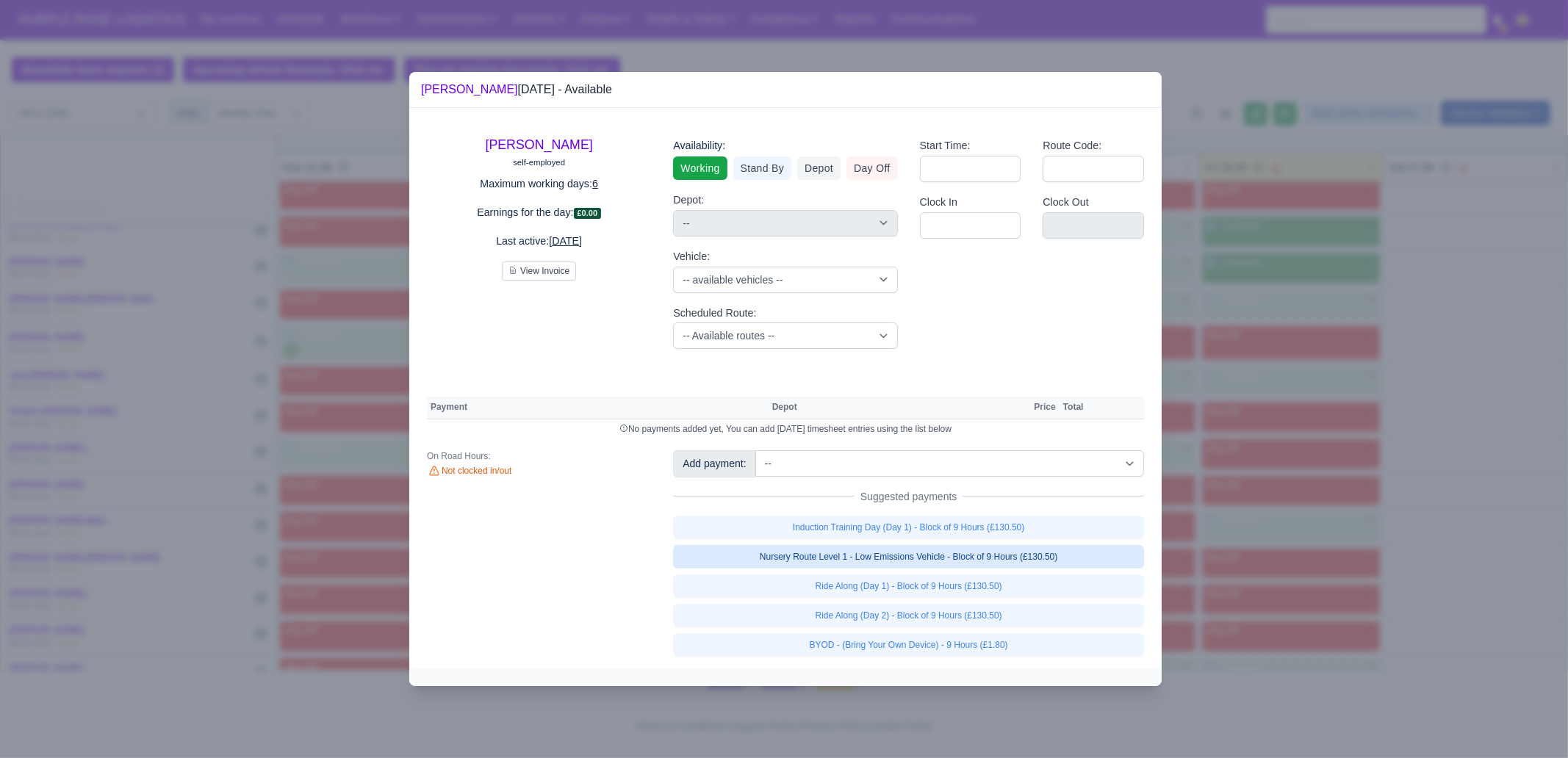
click at [1066, 561] on link "Nursery Route Level 1 - Low Emissions Vehicle - Block of 9 Hours (£130.50)" at bounding box center [909, 556] width 471 height 24
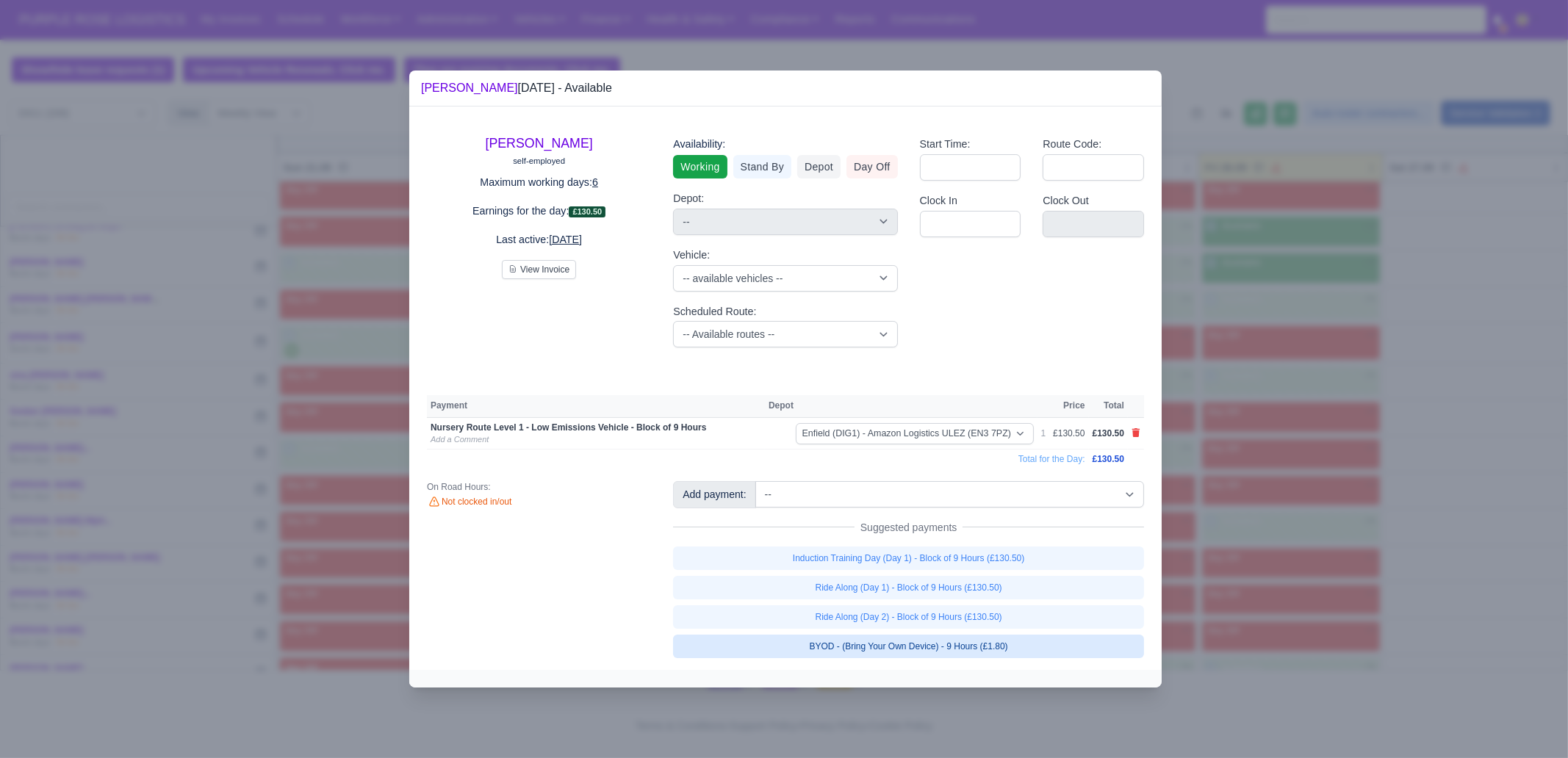
click at [1034, 580] on link "BYOD - (Bring Your Own Device) - 9 Hours (£1.80)" at bounding box center [909, 646] width 471 height 24
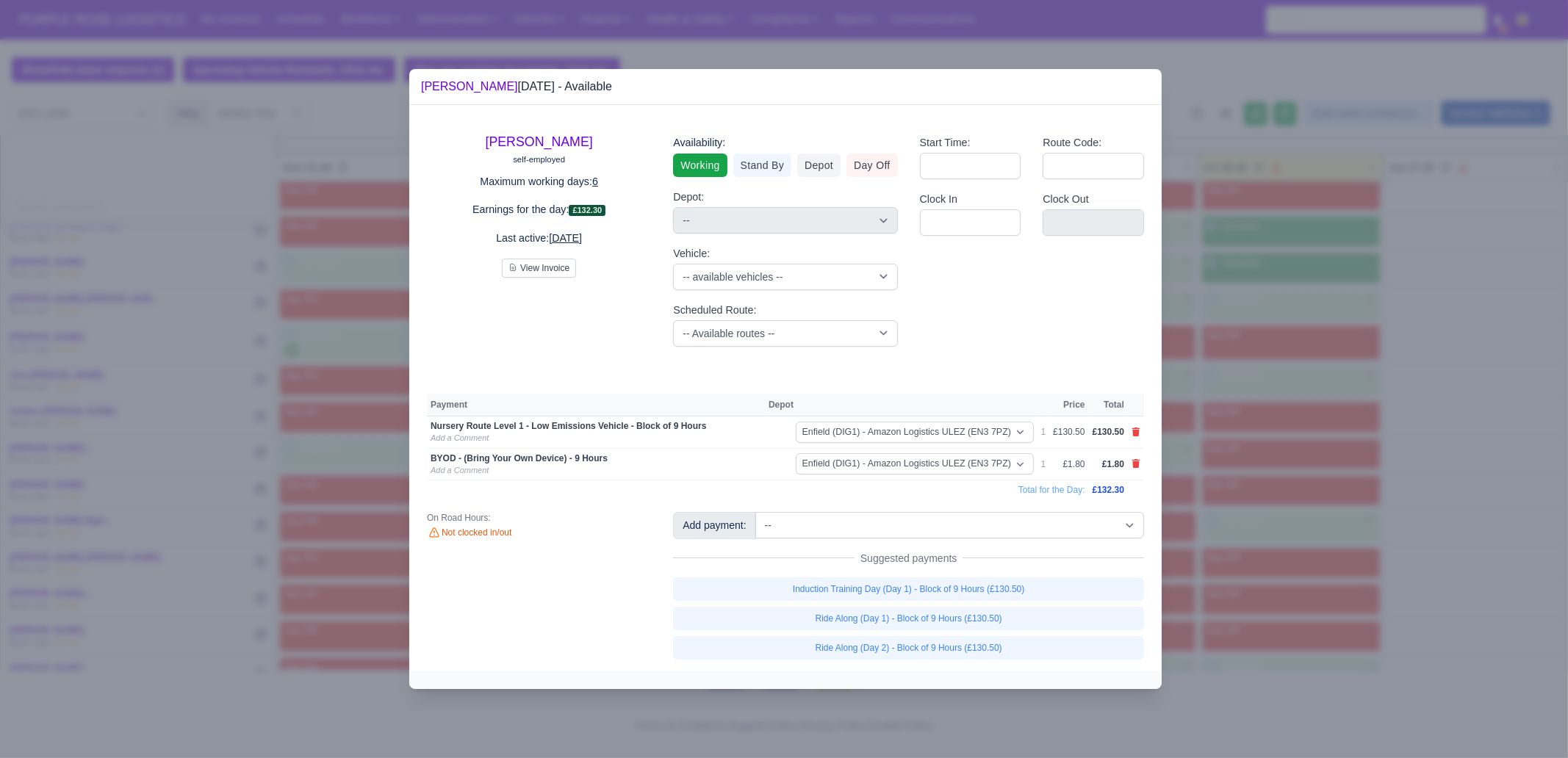
click at [1246, 461] on div at bounding box center [784, 379] width 1568 height 758
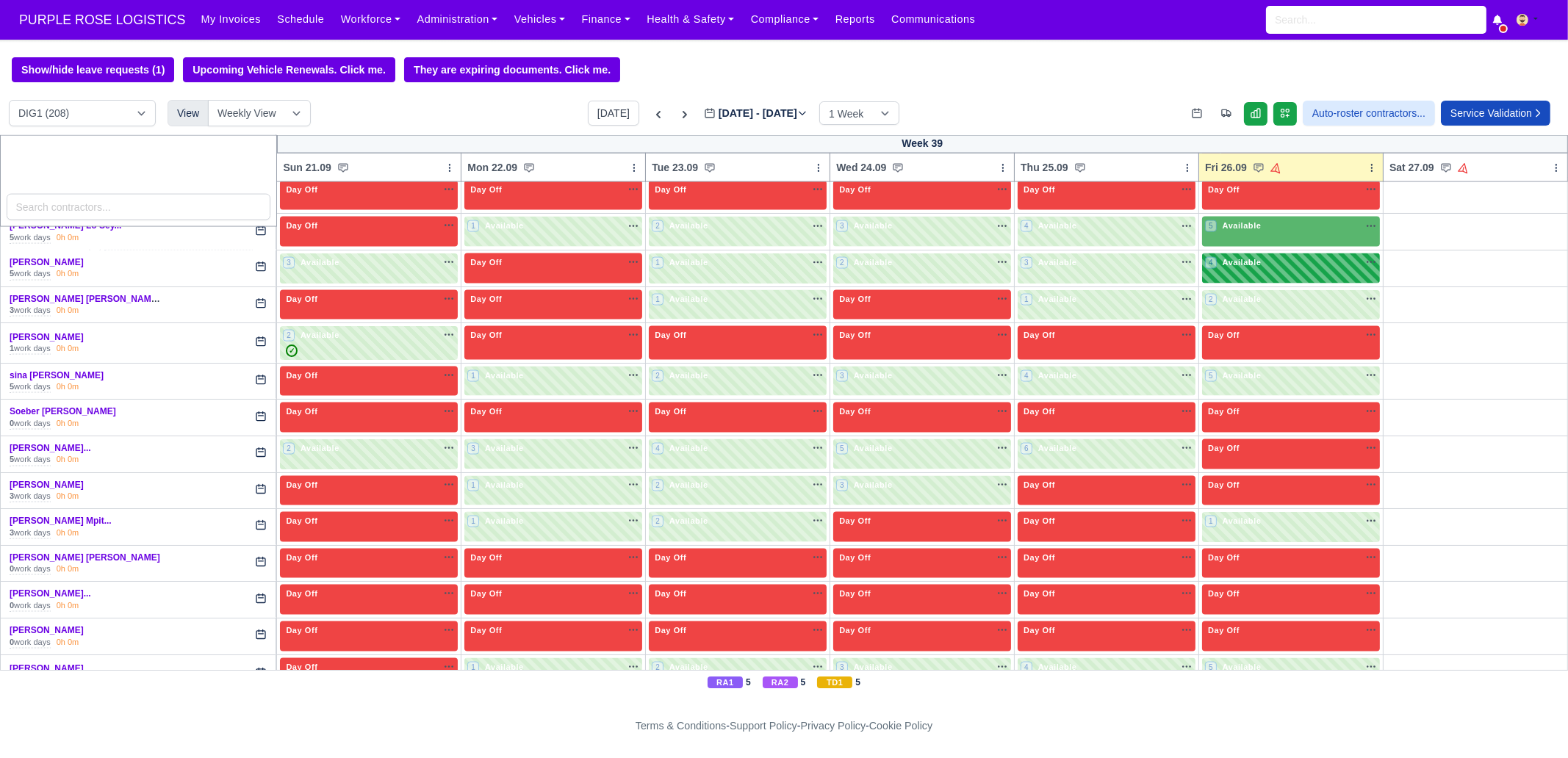
click at [1244, 254] on div "4 Available" at bounding box center [1291, 268] width 178 height 30
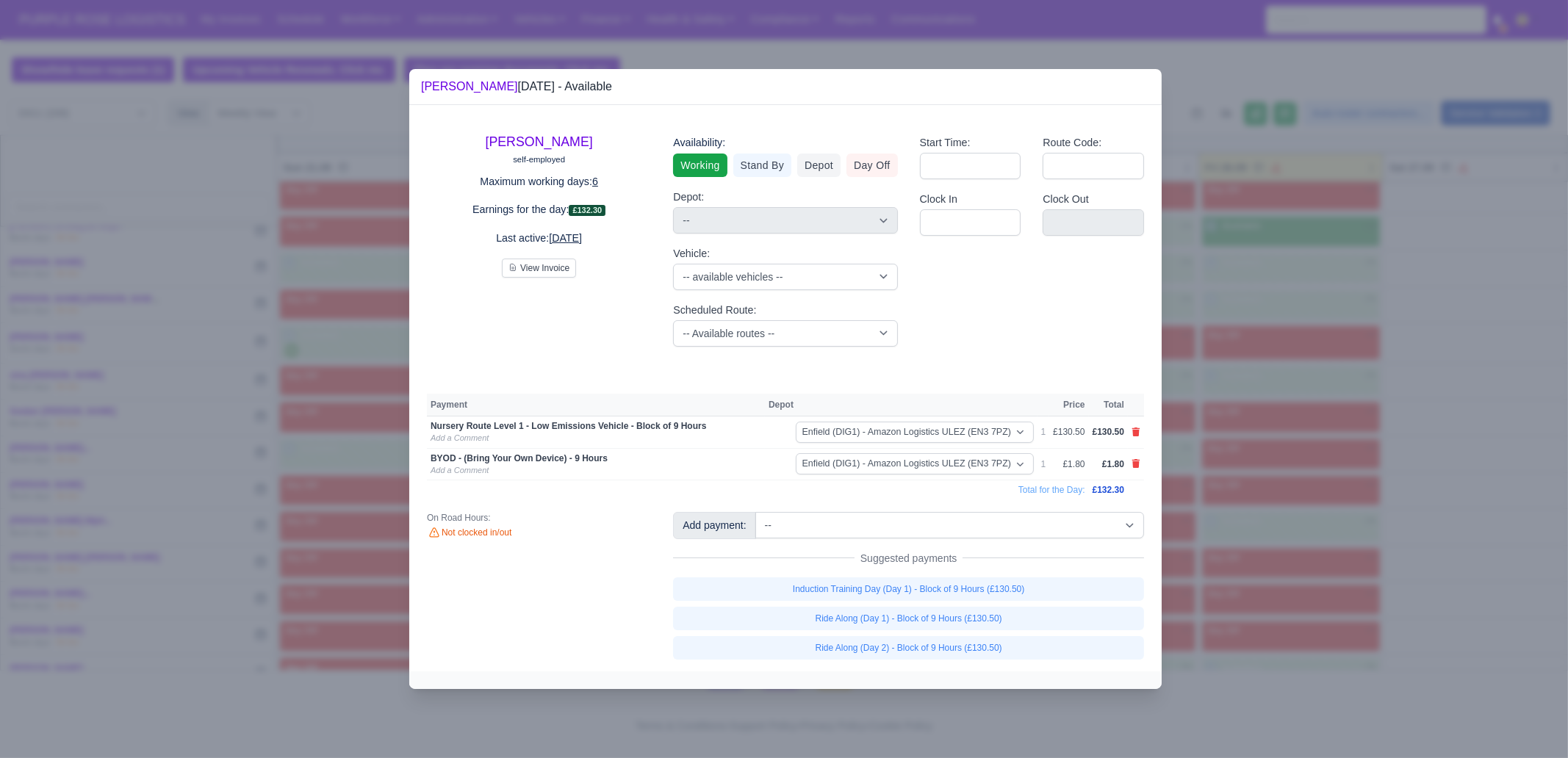
click at [1254, 448] on div at bounding box center [784, 379] width 1568 height 758
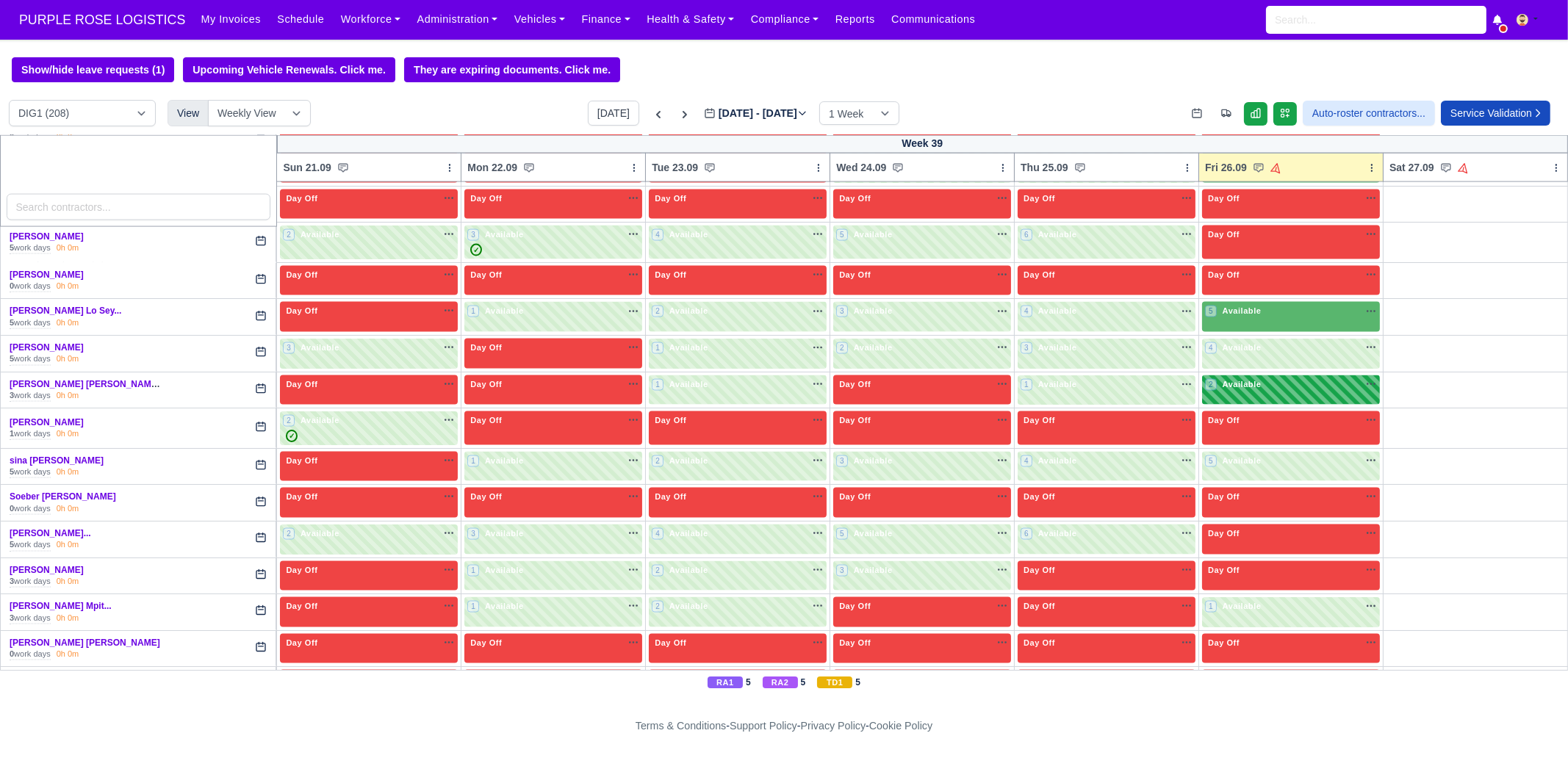
scroll to position [3904, 0]
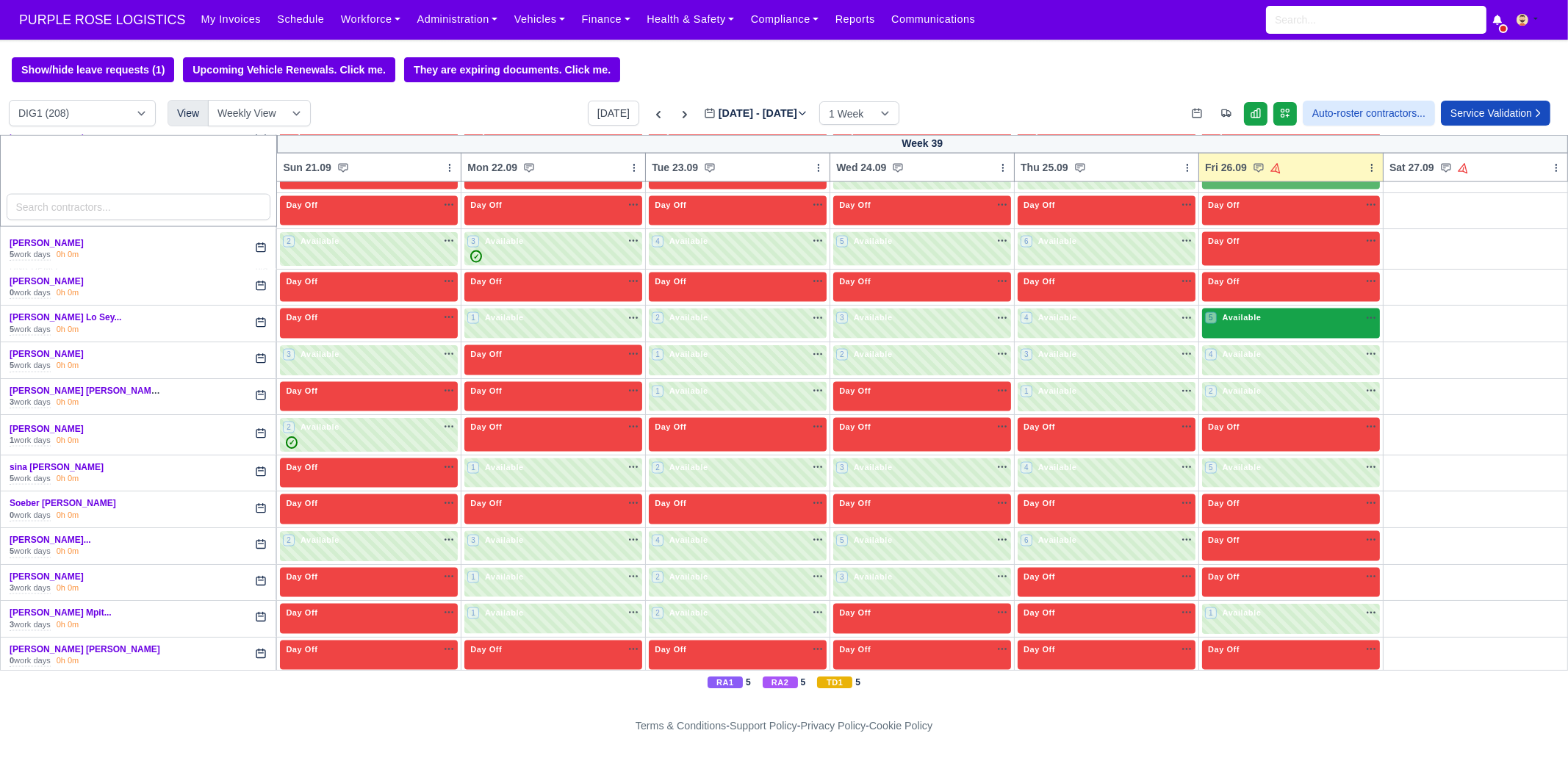
click at [1254, 311] on div "5 Available na" at bounding box center [1291, 317] width 172 height 12
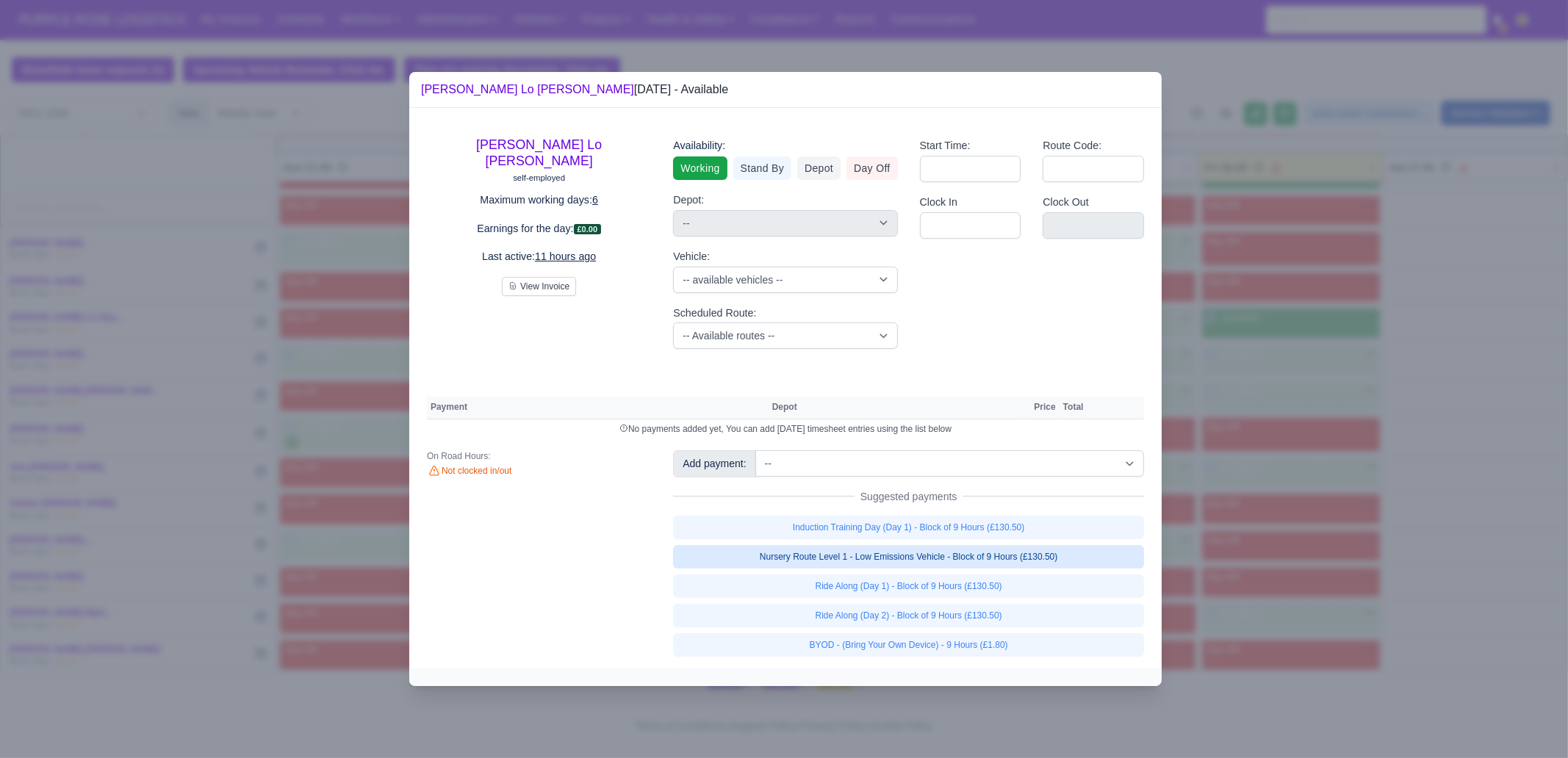
click at [1044, 559] on link "Nursery Route Level 1 - Low Emissions Vehicle - Block of 9 Hours (£130.50)" at bounding box center [909, 556] width 471 height 24
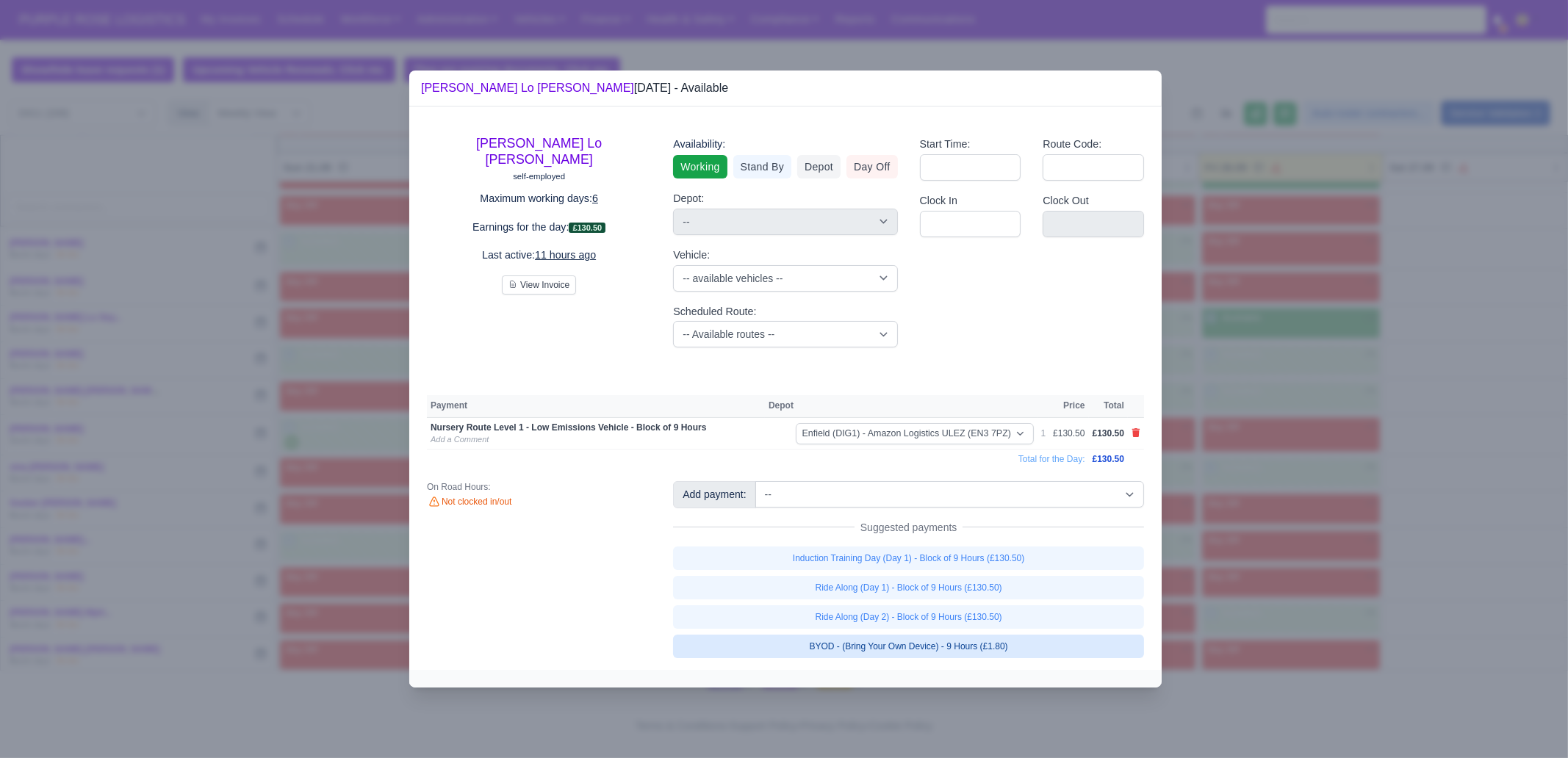
click at [1021, 580] on link "BYOD - (Bring Your Own Device) - 9 Hours (£1.80)" at bounding box center [909, 646] width 471 height 24
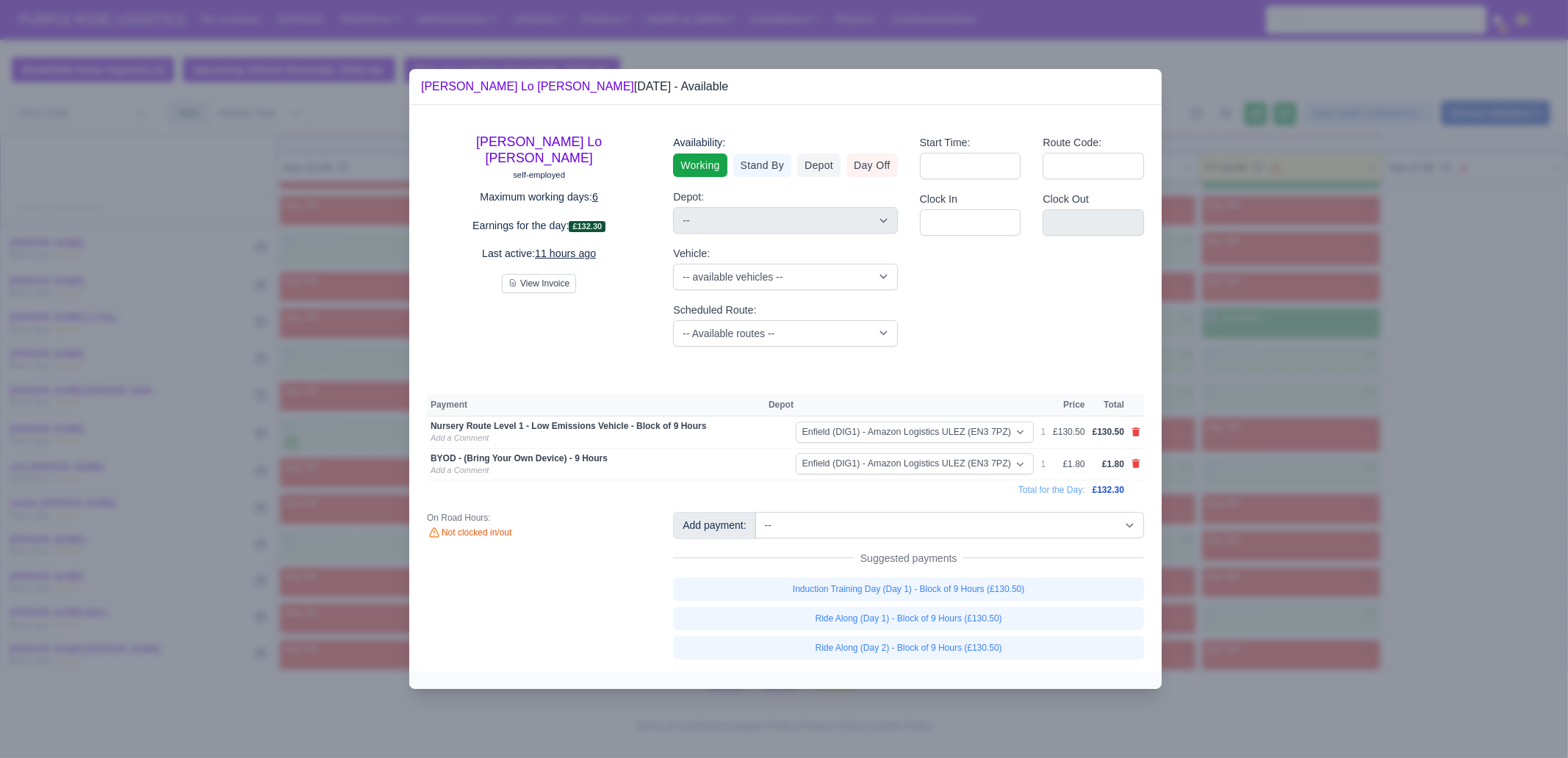
click at [1240, 558] on div at bounding box center [784, 379] width 1568 height 758
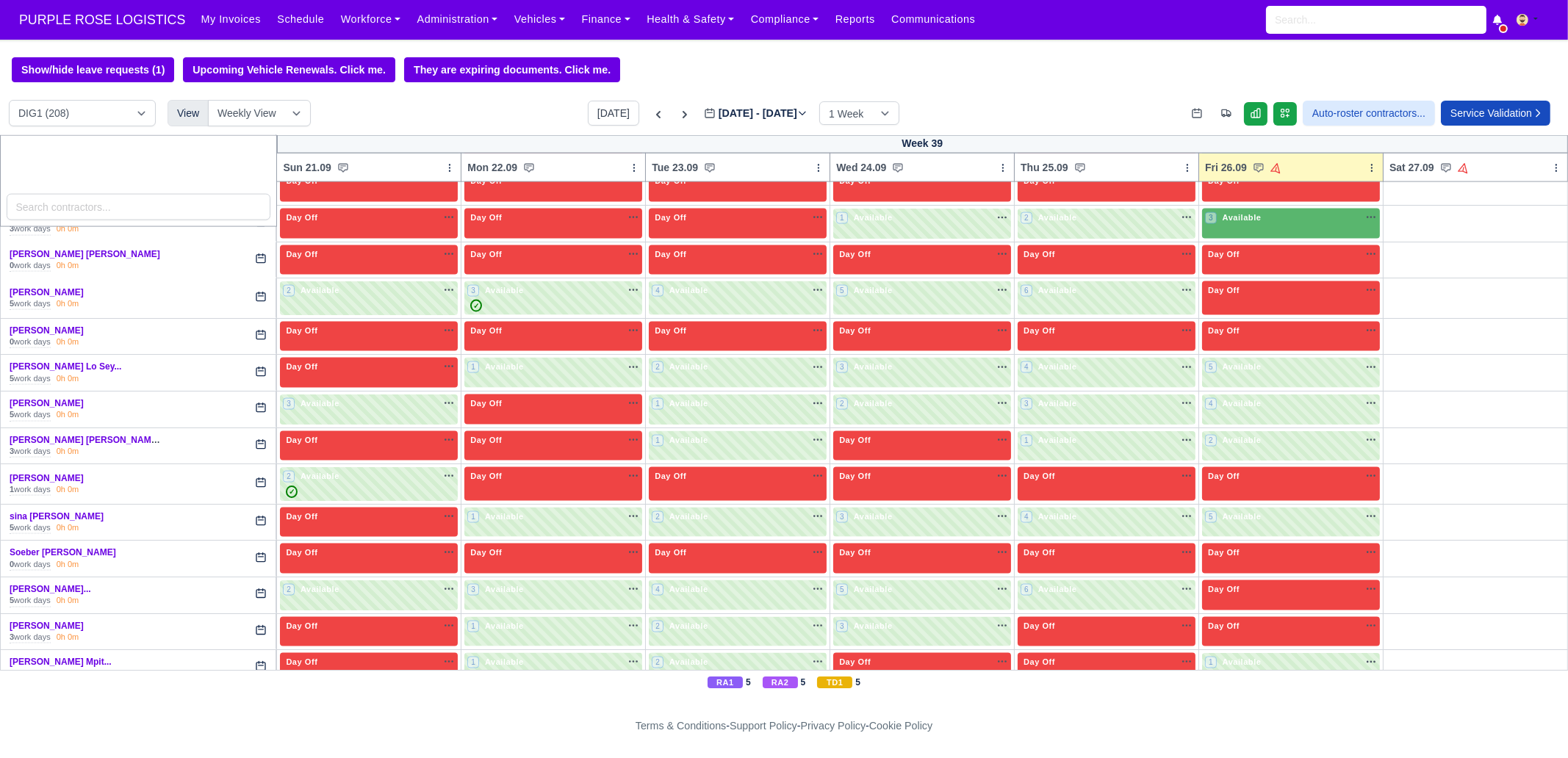
scroll to position [3721, 0]
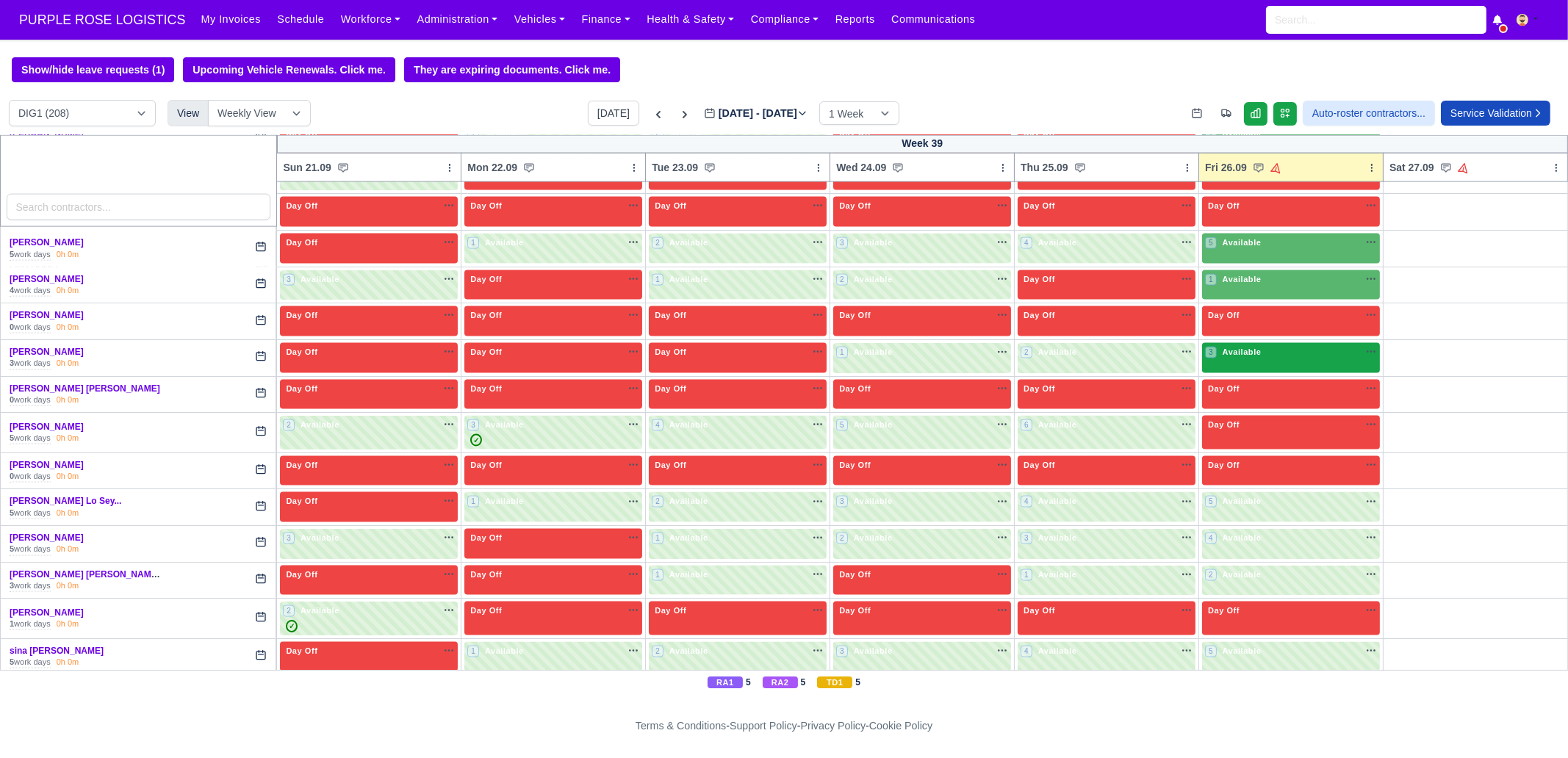
click at [1236, 346] on span "Available" at bounding box center [1242, 351] width 44 height 10
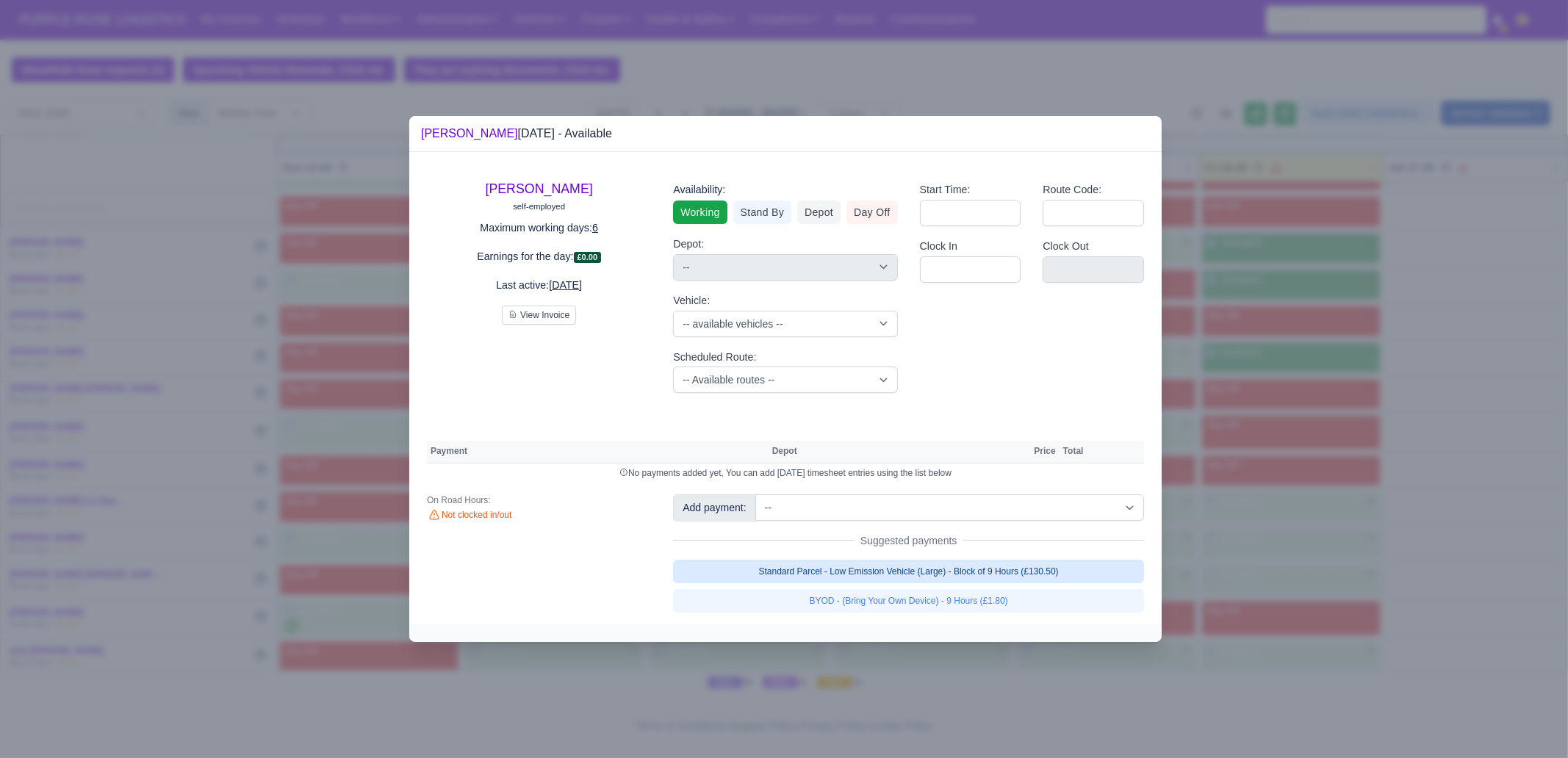
click at [945, 580] on link "Standard Parcel - Low Emission Vehicle (Large) - Block of 9 Hours (£130.50)" at bounding box center [909, 571] width 471 height 24
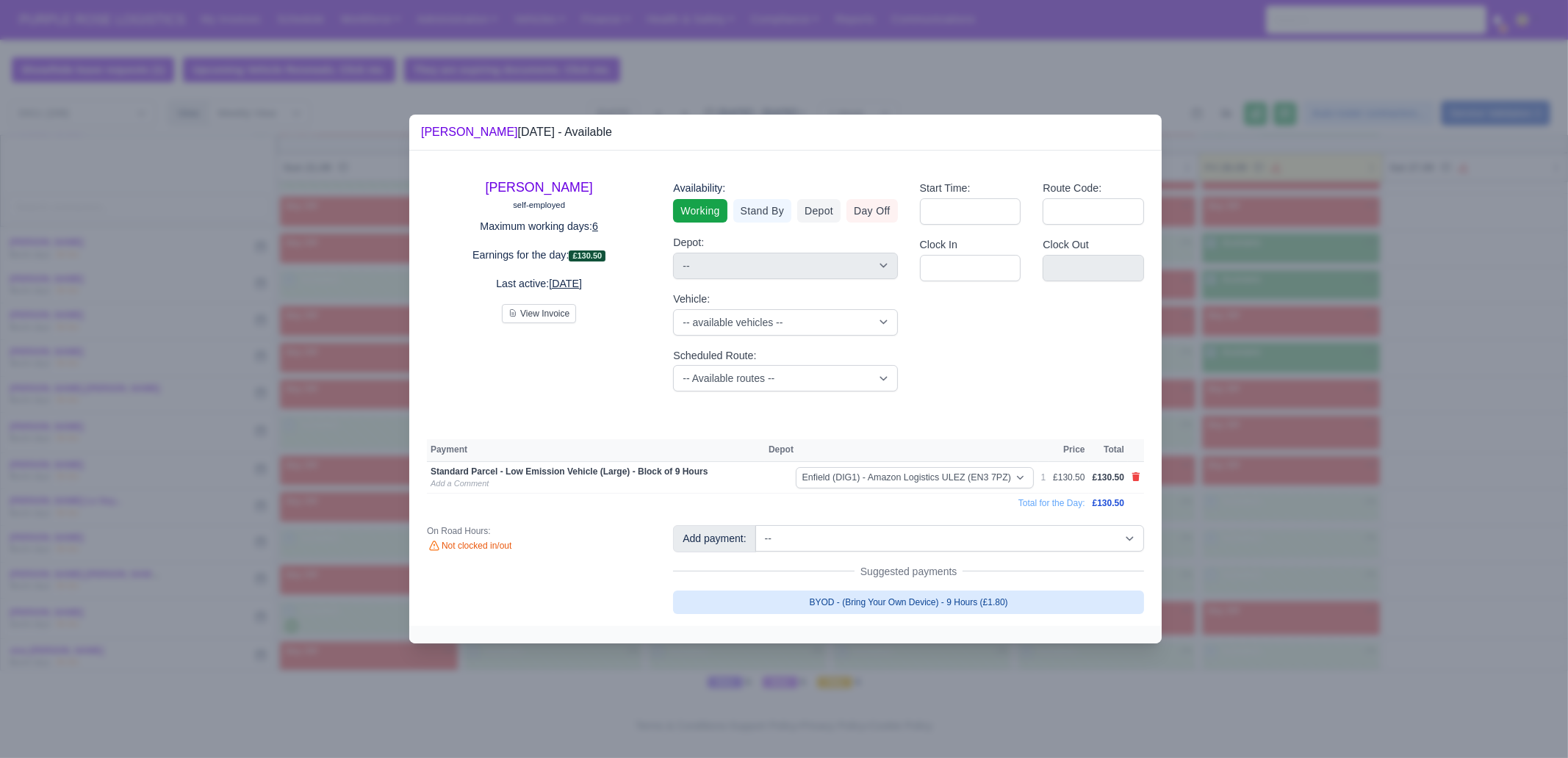
click at [951, 580] on link "BYOD - (Bring Your Own Device) - 9 Hours (£1.80)" at bounding box center [909, 602] width 471 height 24
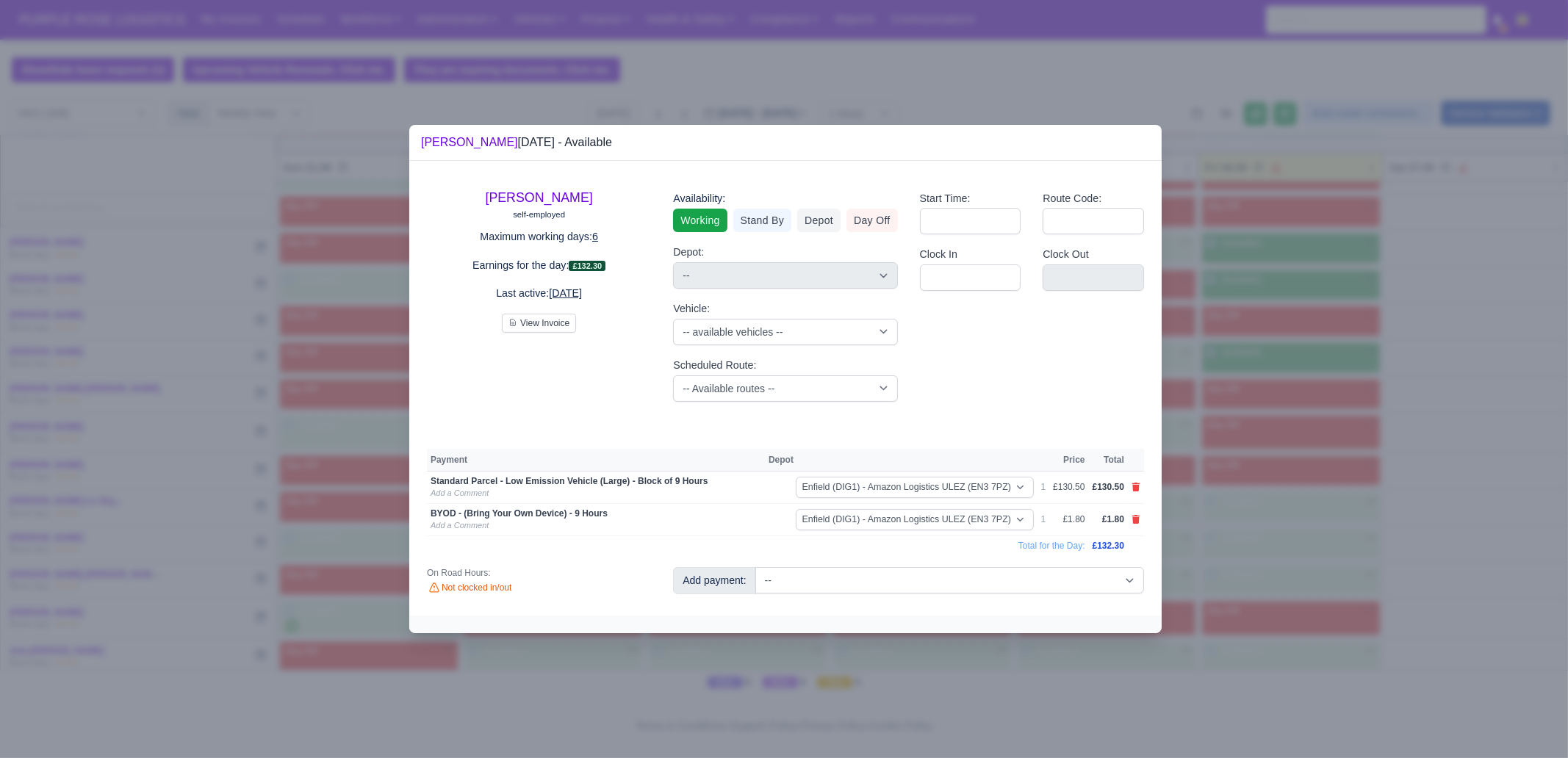
click at [1254, 580] on div at bounding box center [784, 379] width 1568 height 758
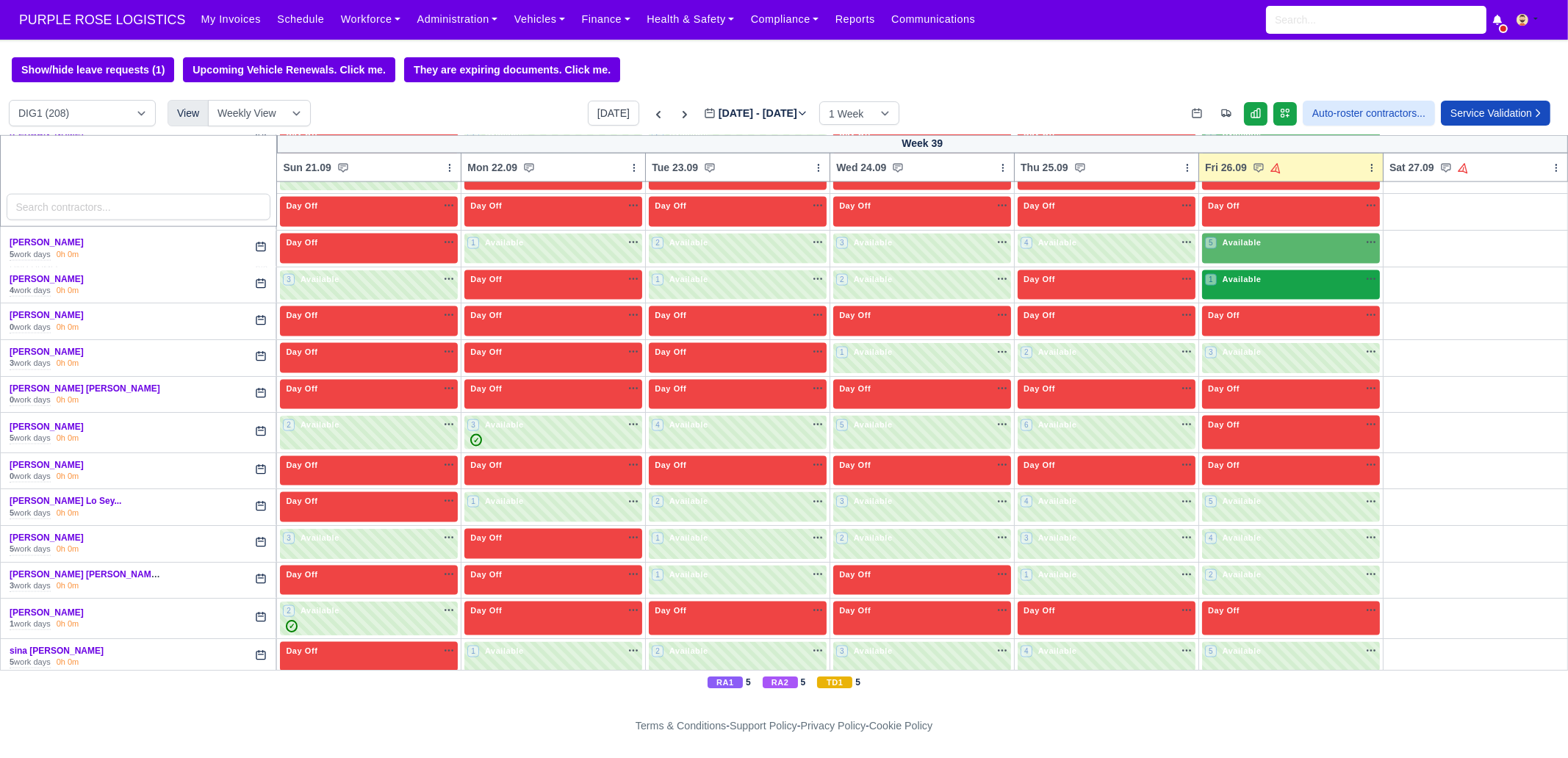
click at [1254, 271] on div "1 Available" at bounding box center [1291, 285] width 178 height 30
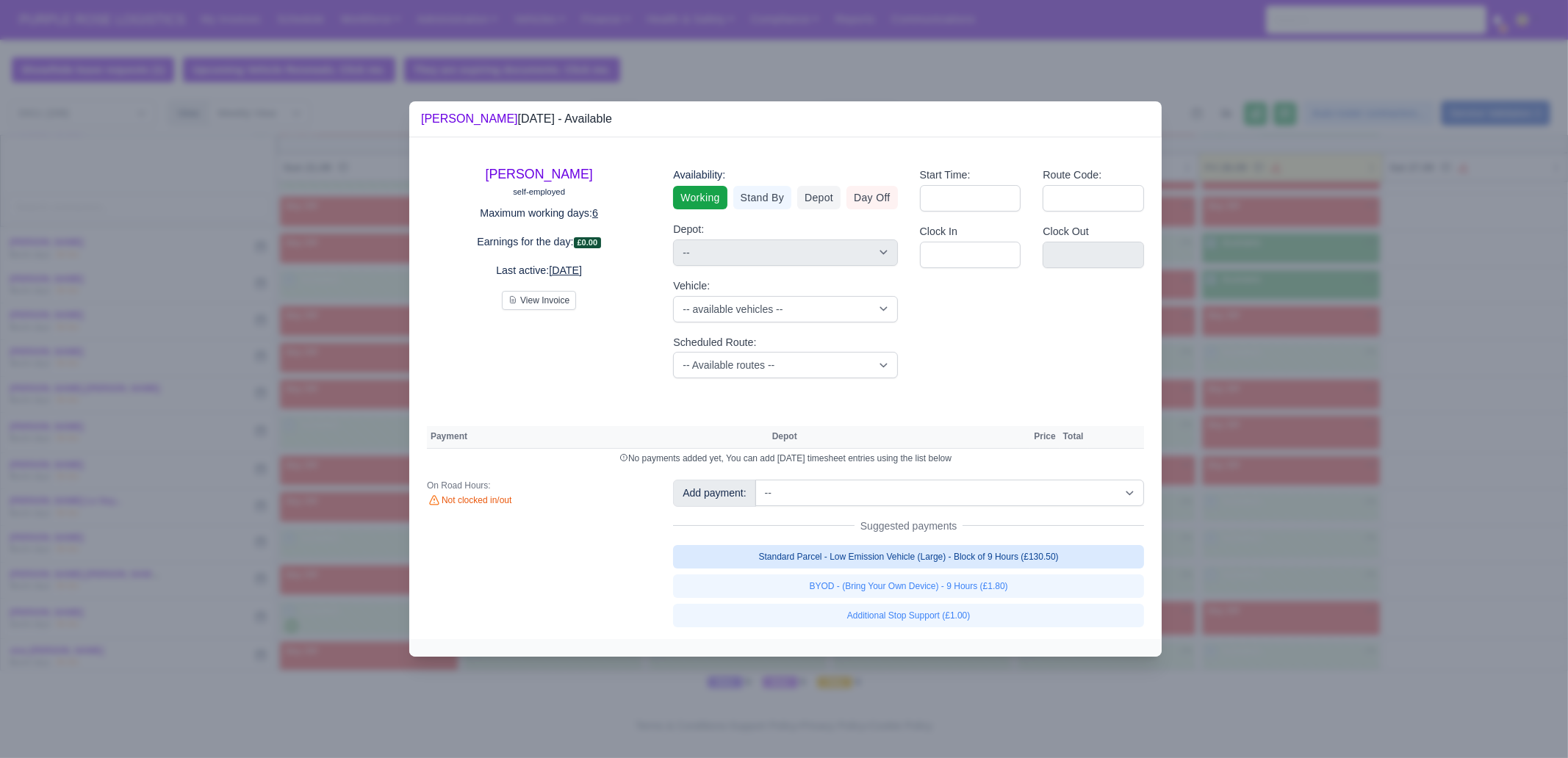
click at [1080, 553] on link "Standard Parcel - Low Emission Vehicle (Large) - Block of 9 Hours (£130.50)" at bounding box center [909, 556] width 471 height 24
click at [1056, 569] on link "Standard Parcel - Low Emission Vehicle (Large) - Block of 9 Hours (£130.50)" at bounding box center [909, 556] width 471 height 24
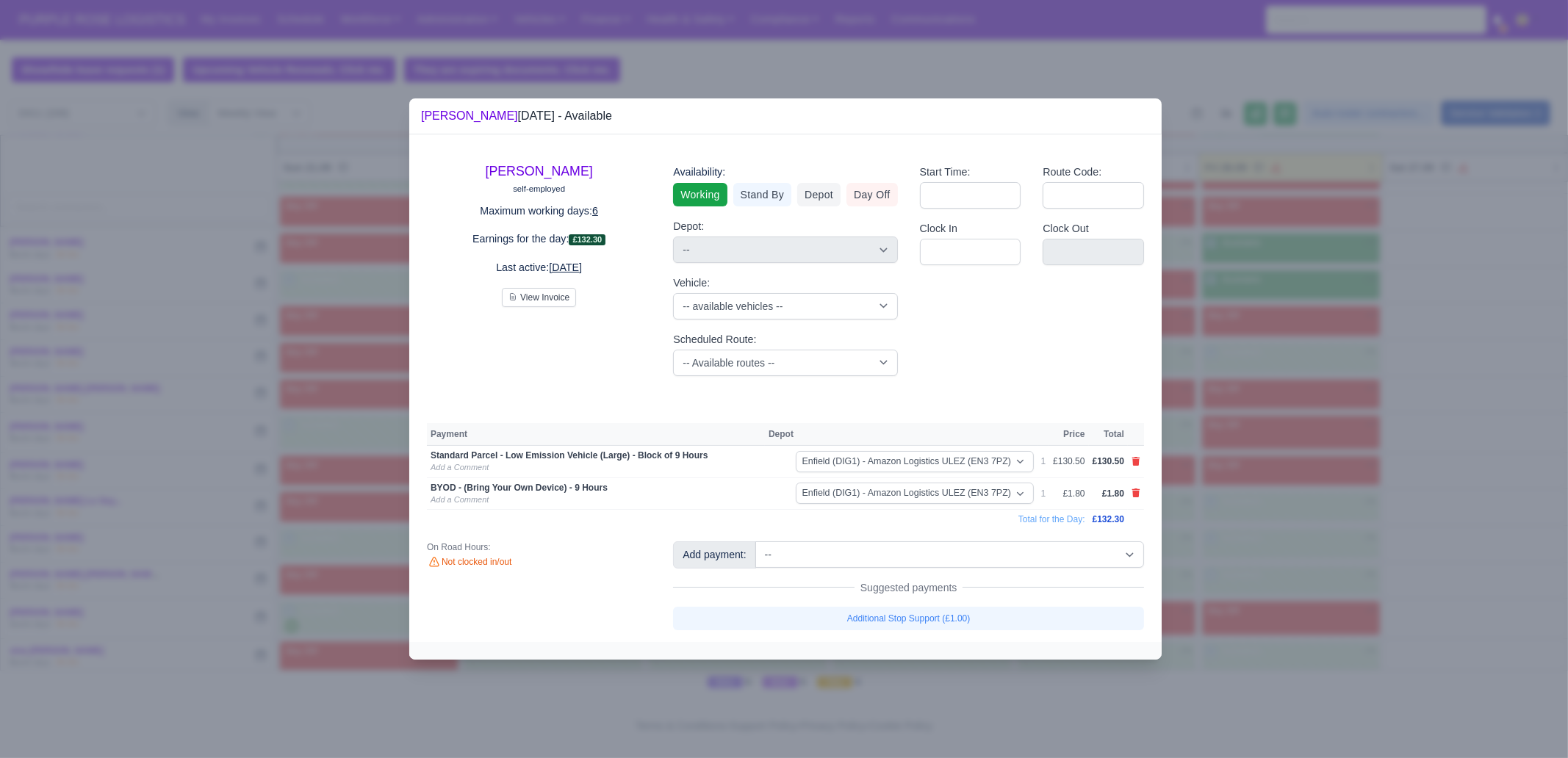
click at [1254, 532] on div at bounding box center [784, 379] width 1568 height 758
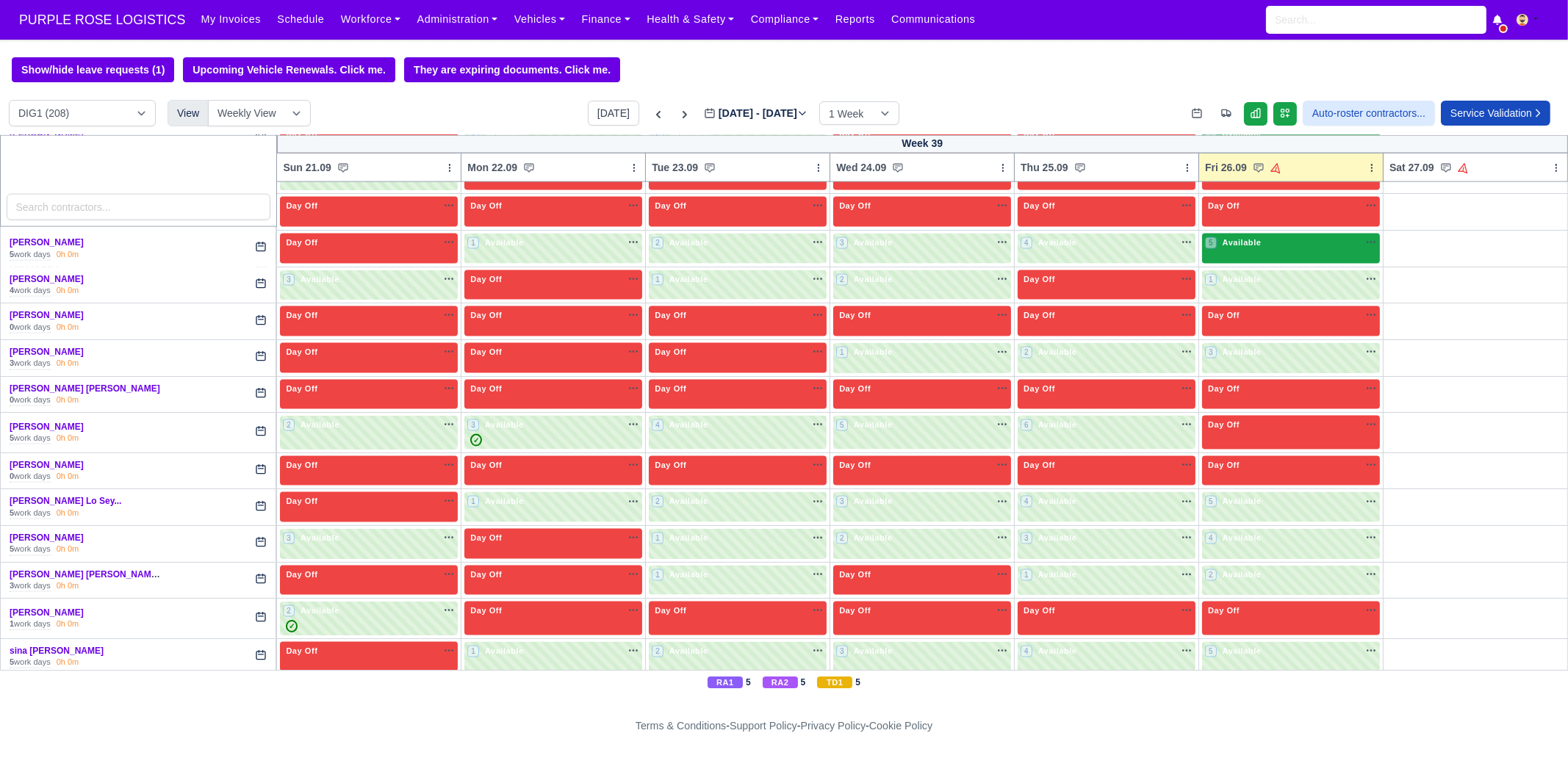
scroll to position [3629, 0]
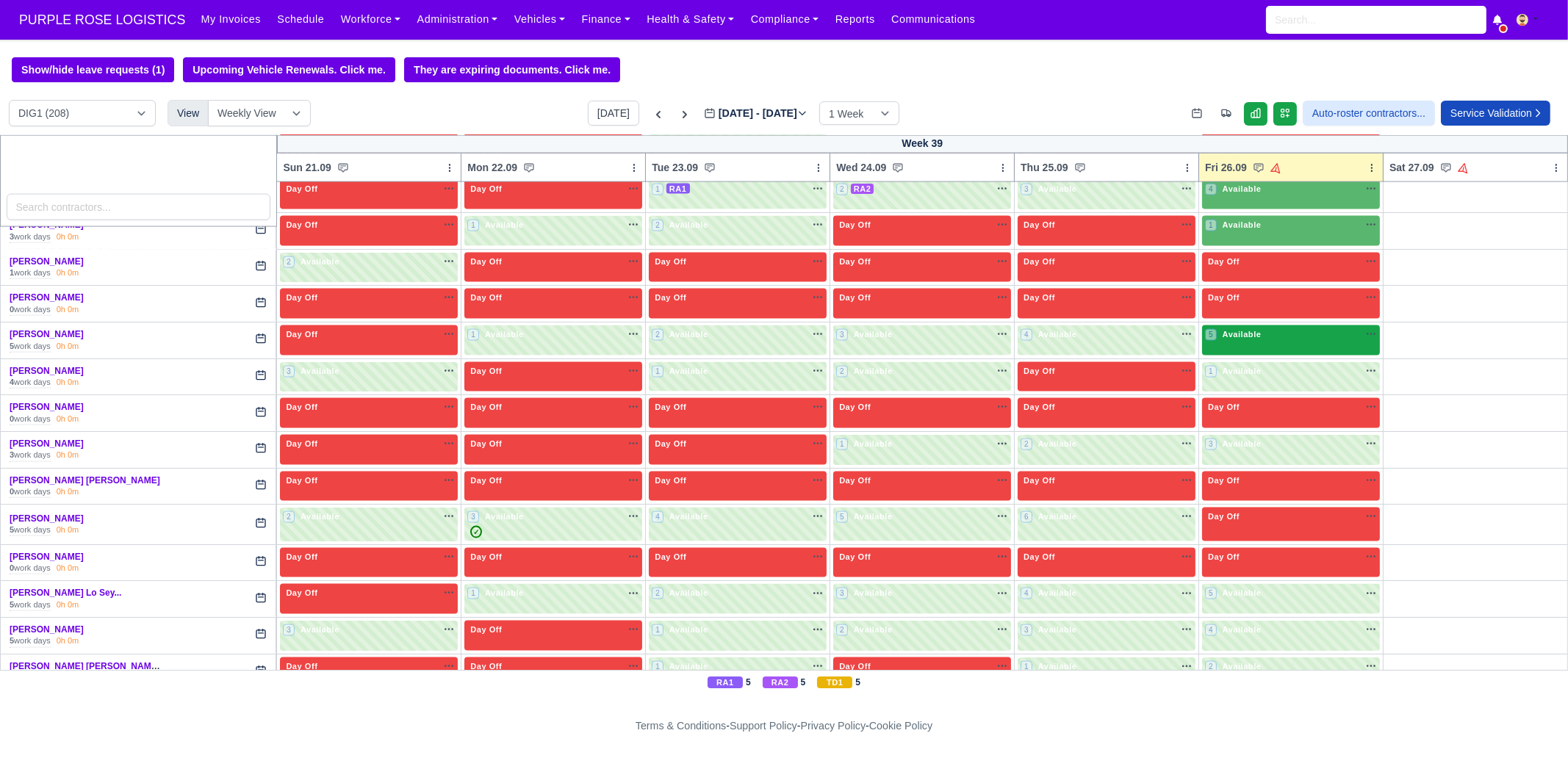
click at [1254, 328] on div "5 Available na" at bounding box center [1291, 334] width 172 height 12
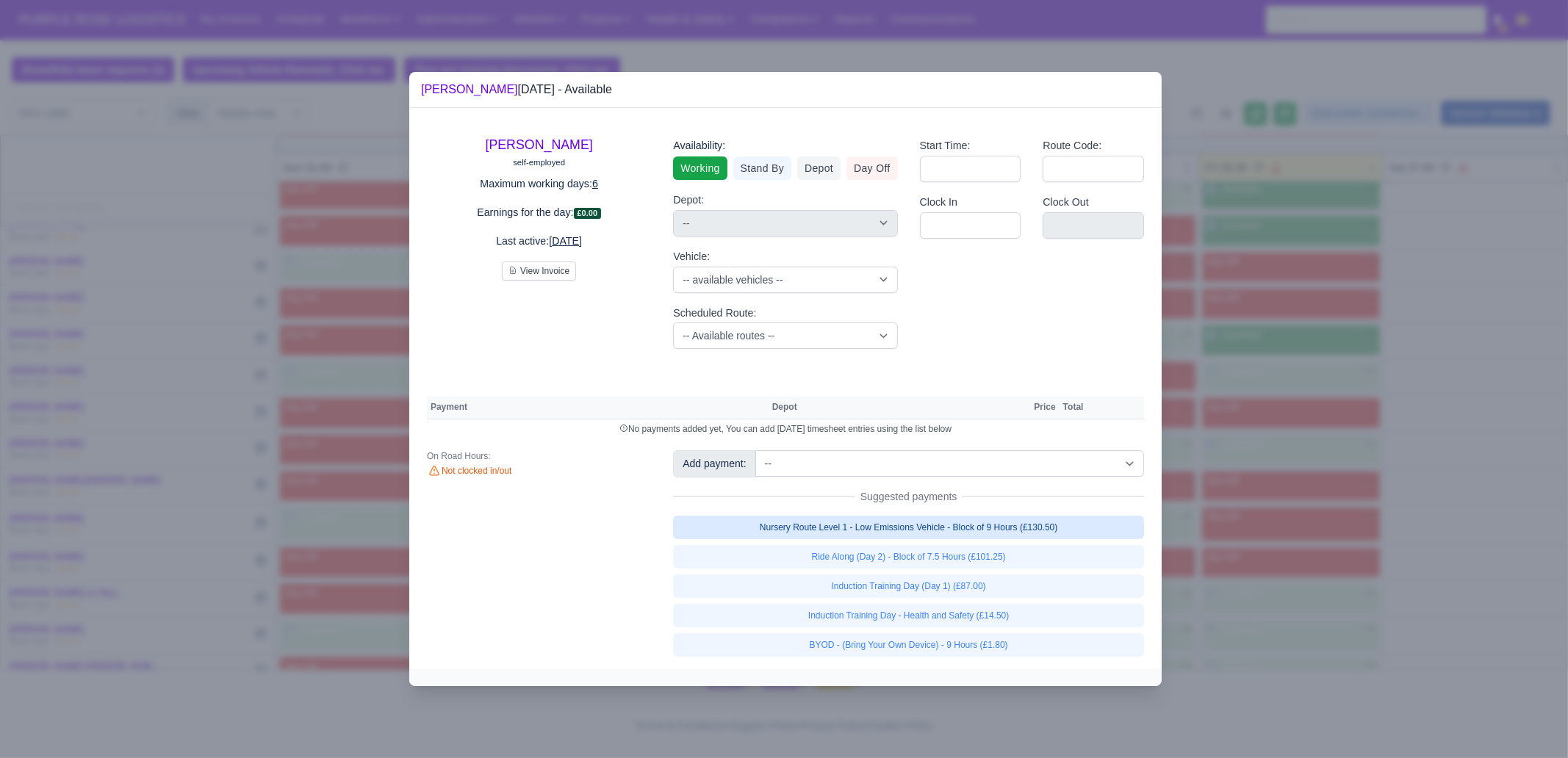
click at [1020, 532] on link "Nursery Route Level 1 - Low Emissions Vehicle - Block of 9 Hours (£130.50)" at bounding box center [909, 527] width 471 height 24
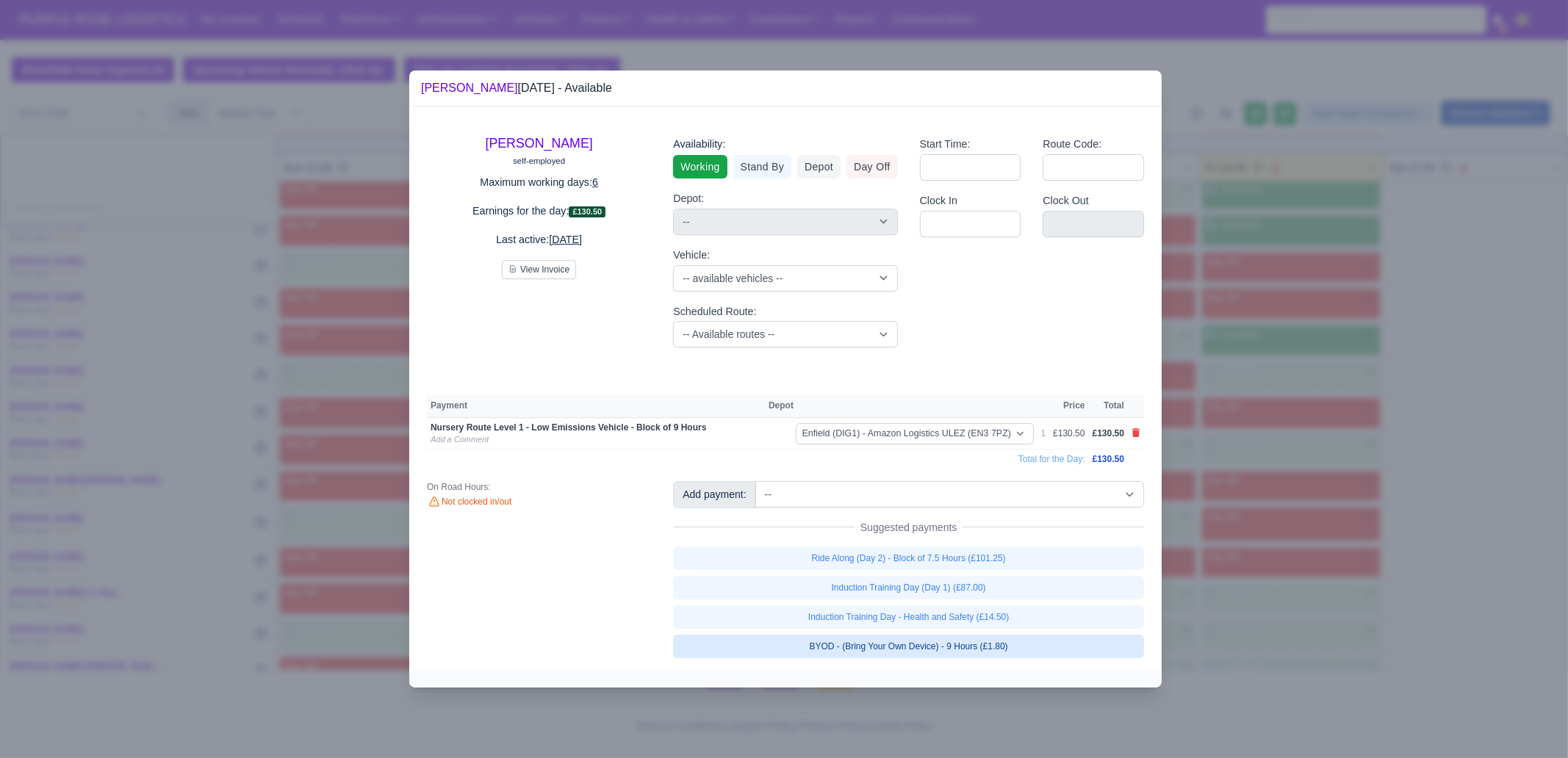
click at [1021, 580] on link "BYOD - (Bring Your Own Device) - 9 Hours (£1.80)" at bounding box center [909, 646] width 471 height 24
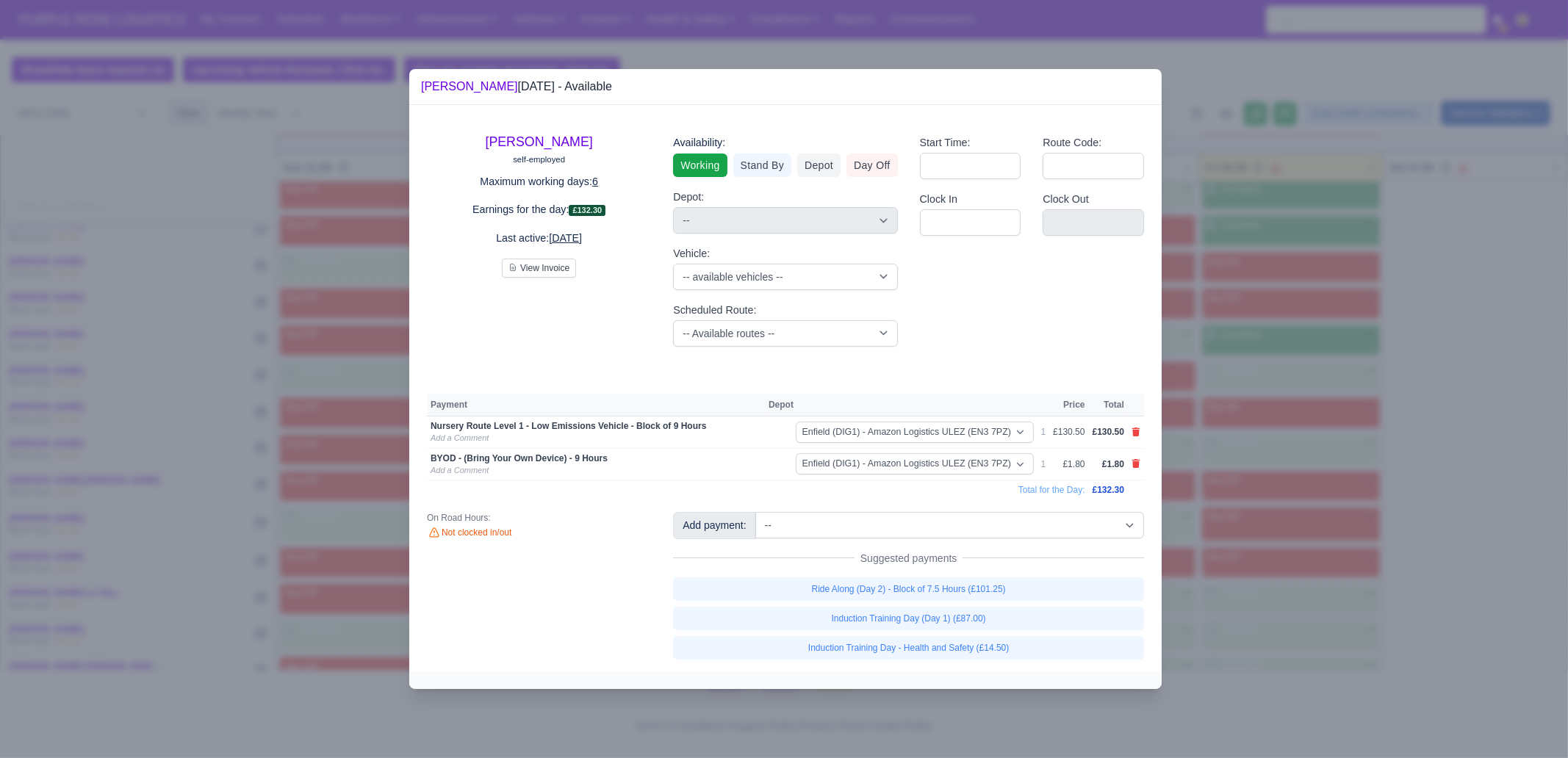
drag, startPoint x: 1259, startPoint y: 529, endPoint x: 1249, endPoint y: 469, distance: 60.8
click at [1254, 527] on div at bounding box center [784, 379] width 1568 height 758
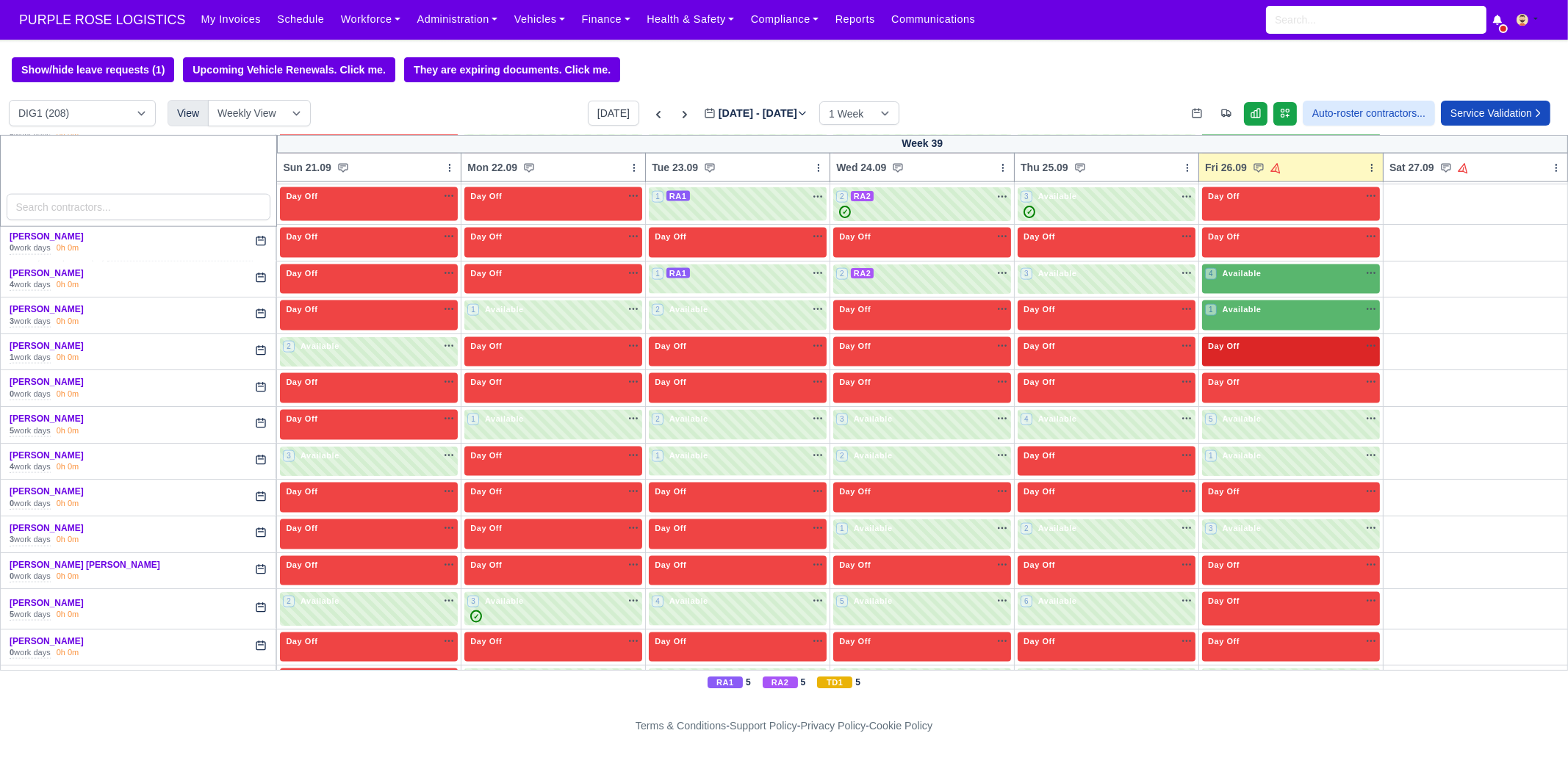
scroll to position [3537, 0]
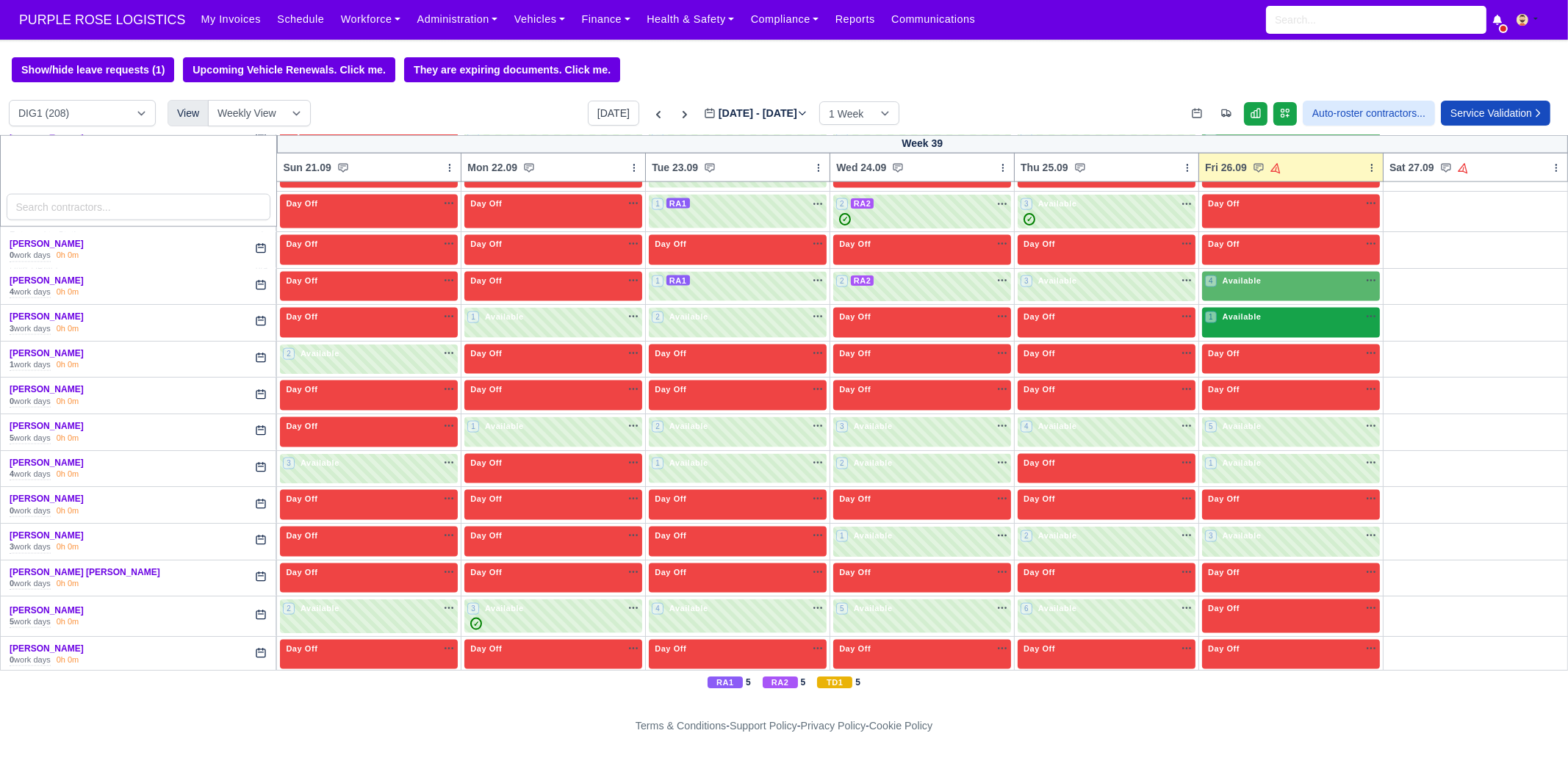
click at [1254, 310] on div "1 Available na" at bounding box center [1291, 317] width 172 height 12
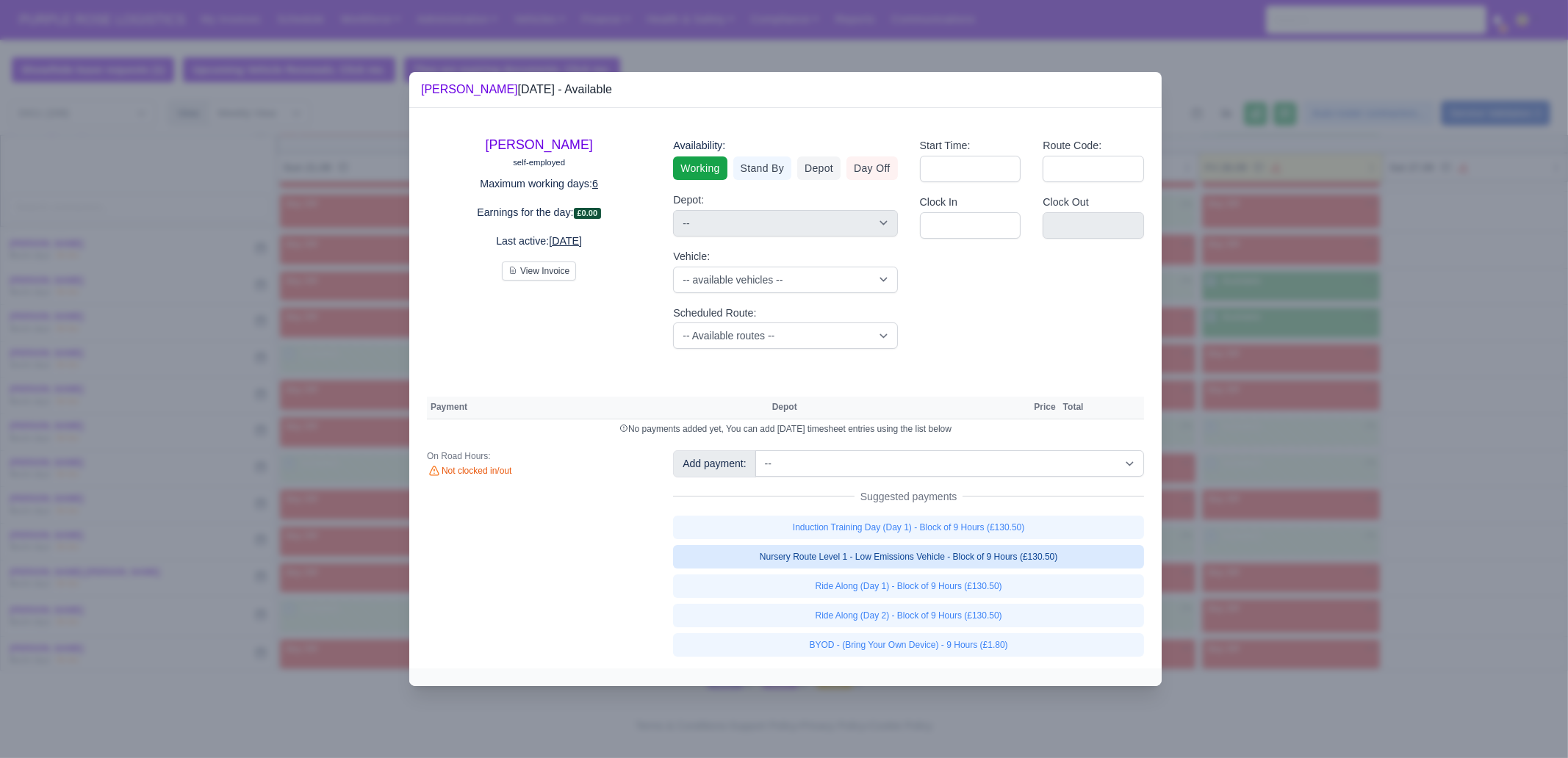
click at [1070, 559] on link "Nursery Route Level 1 - Low Emissions Vehicle - Block of 9 Hours (£130.50)" at bounding box center [909, 556] width 471 height 24
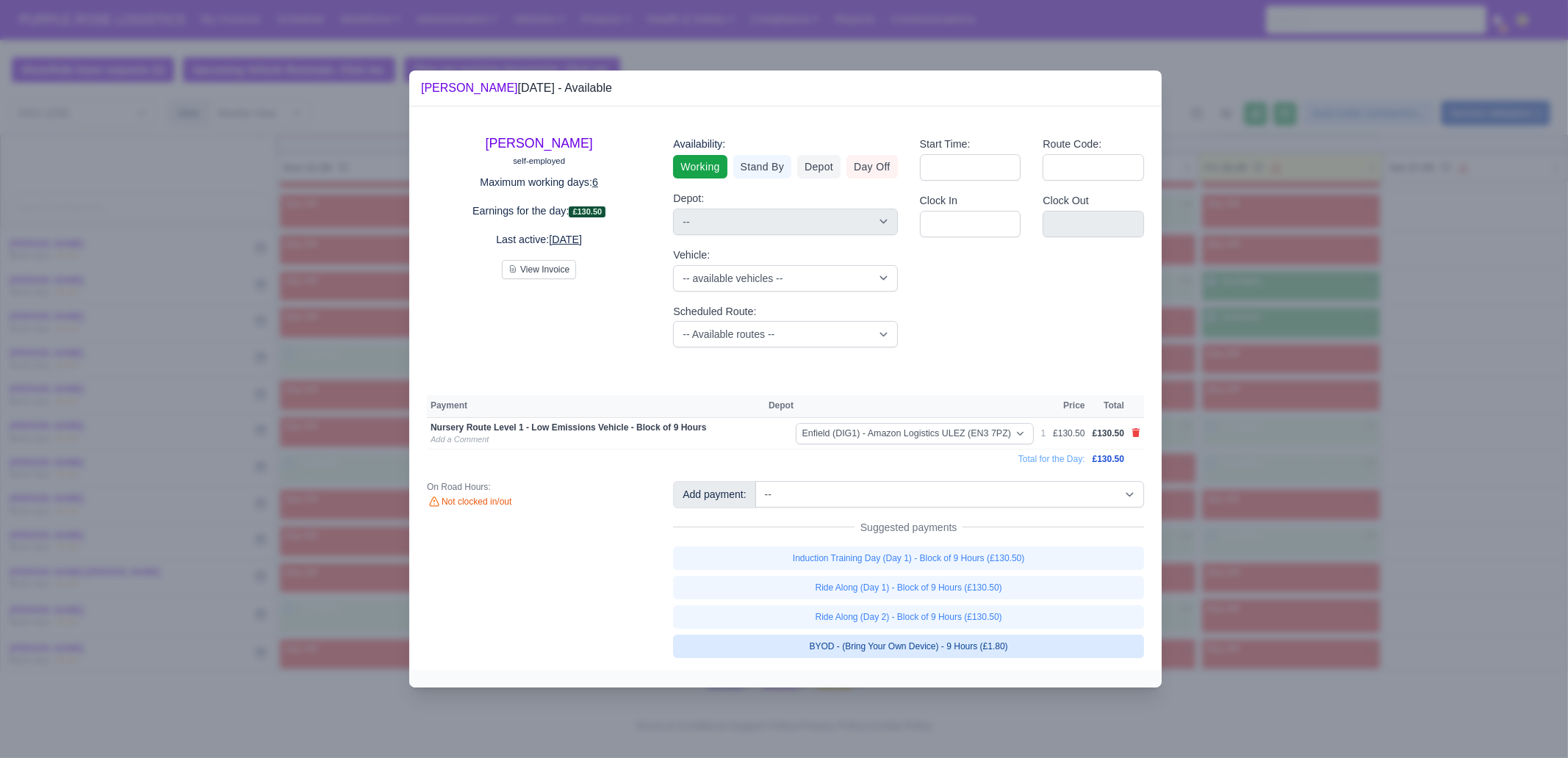
click at [1042, 580] on link "BYOD - (Bring Your Own Device) - 9 Hours (£1.80)" at bounding box center [909, 646] width 471 height 24
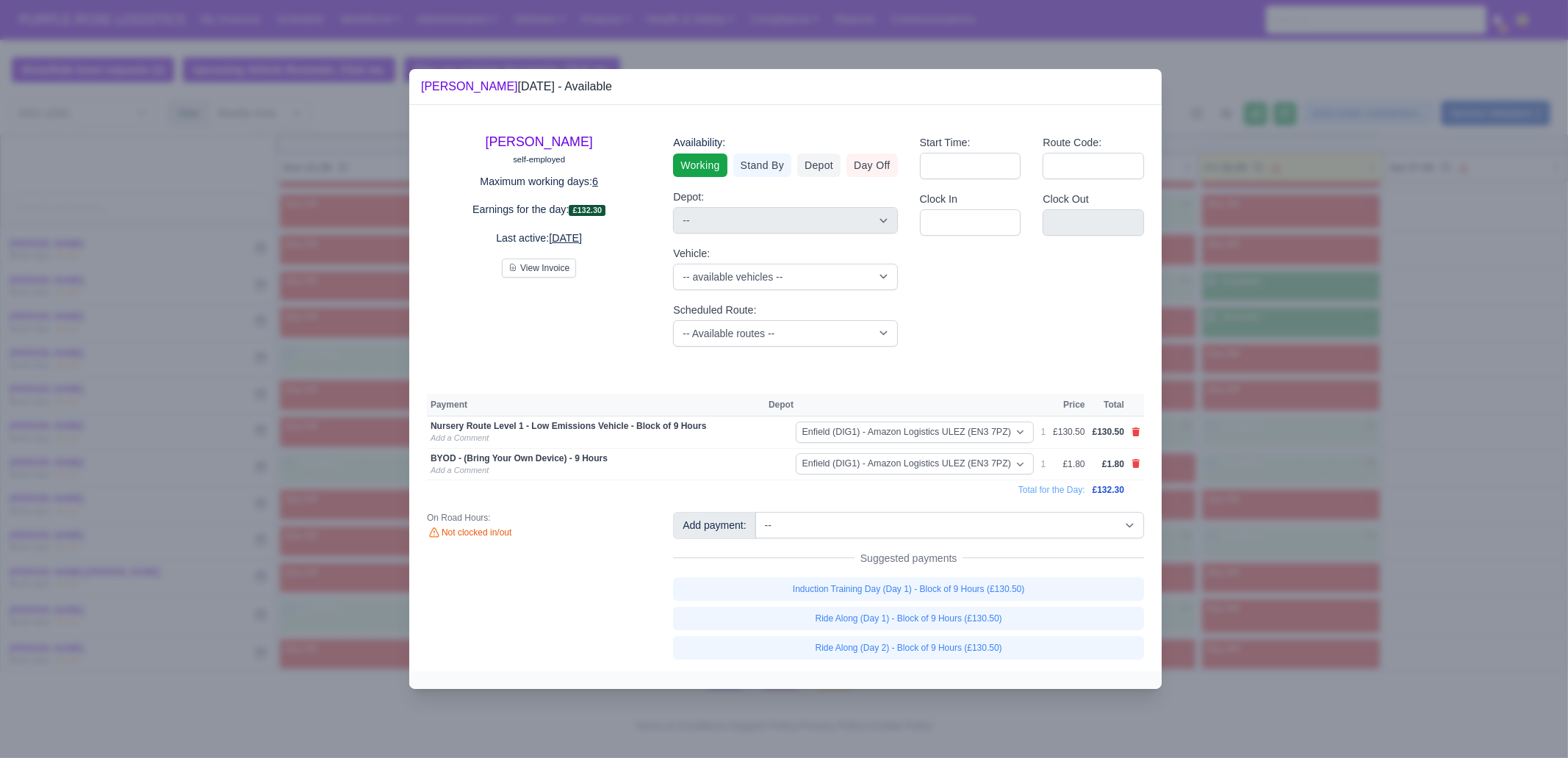
click at [1254, 556] on div at bounding box center [784, 379] width 1568 height 758
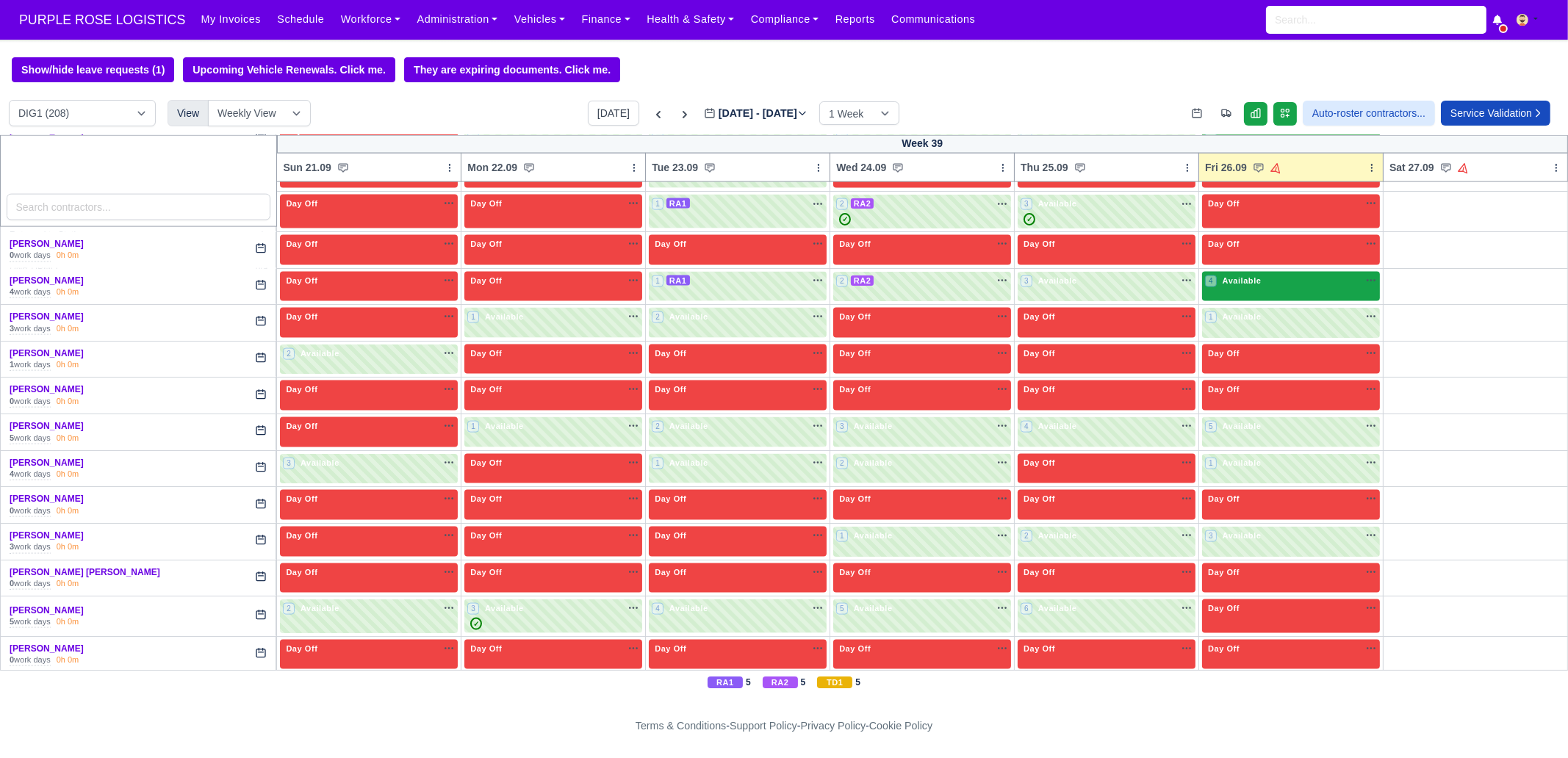
click at [1254, 274] on div "4 Available na" at bounding box center [1291, 281] width 172 height 12
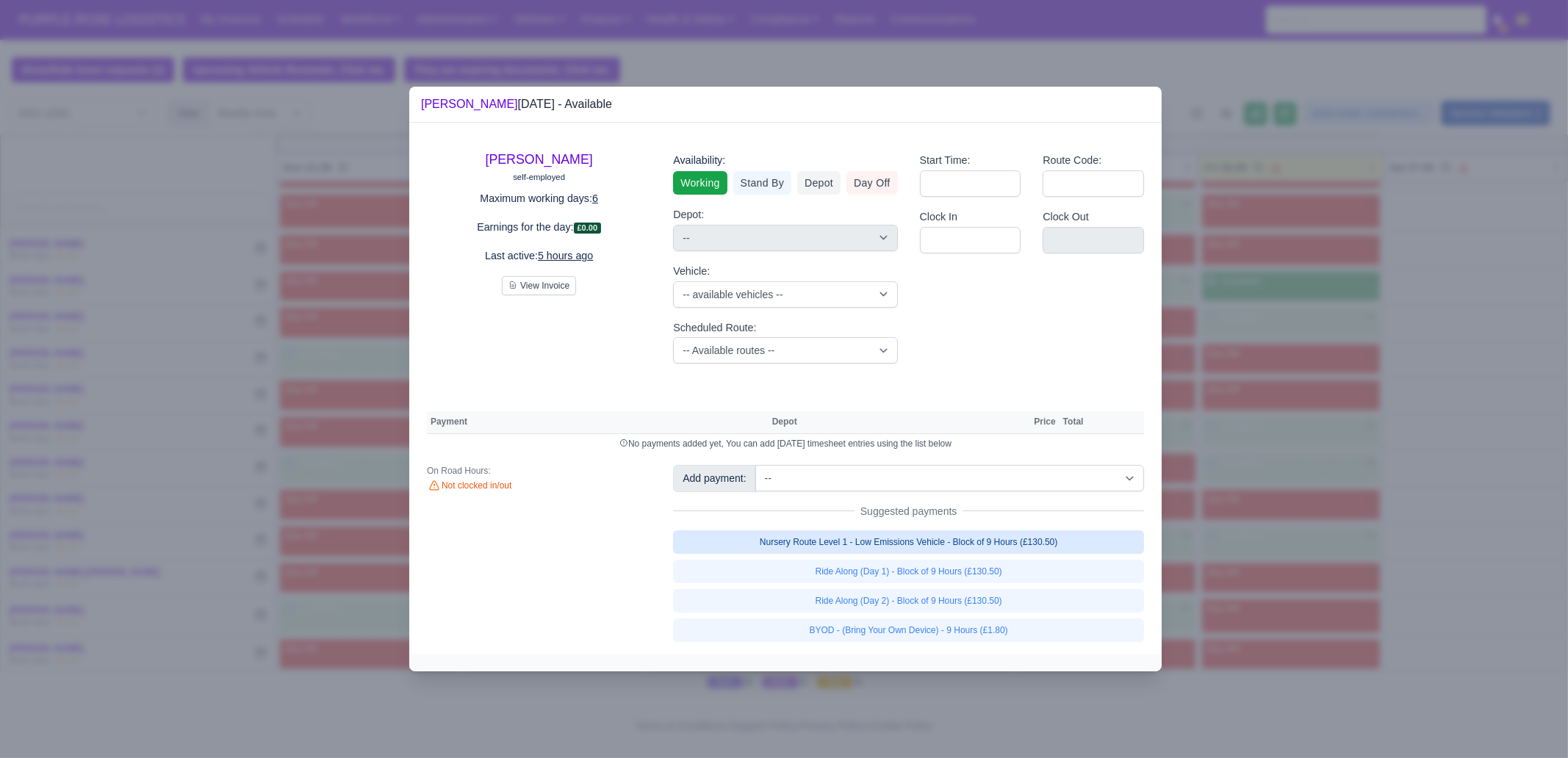
click at [1067, 545] on link "Nursery Route Level 1 - Low Emissions Vehicle - Block of 9 Hours (£130.50)" at bounding box center [909, 542] width 471 height 24
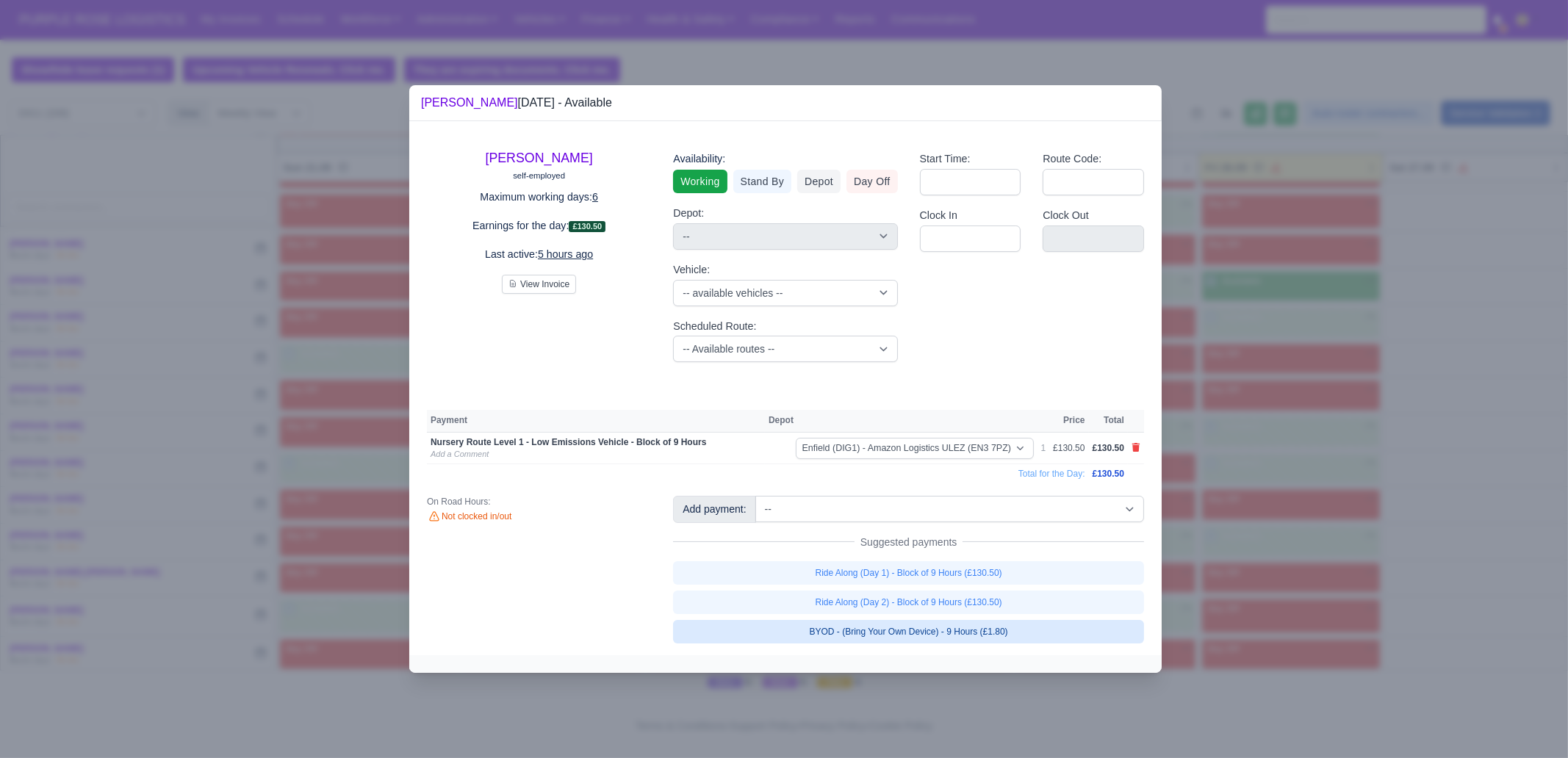
click at [1017, 580] on link "BYOD - (Bring Your Own Device) - 9 Hours (£1.80)" at bounding box center [909, 632] width 471 height 24
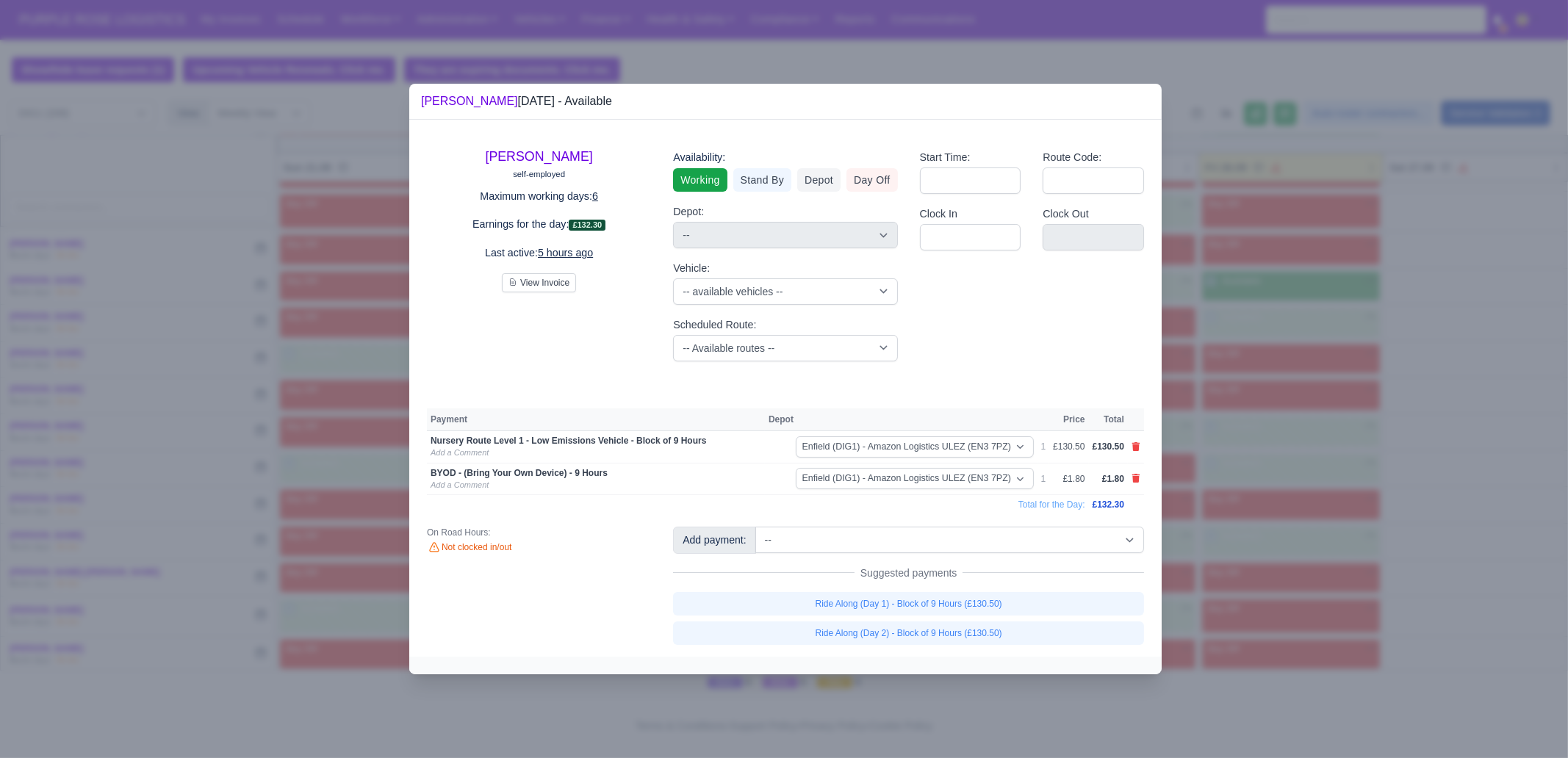
click at [1254, 567] on div at bounding box center [784, 379] width 1568 height 758
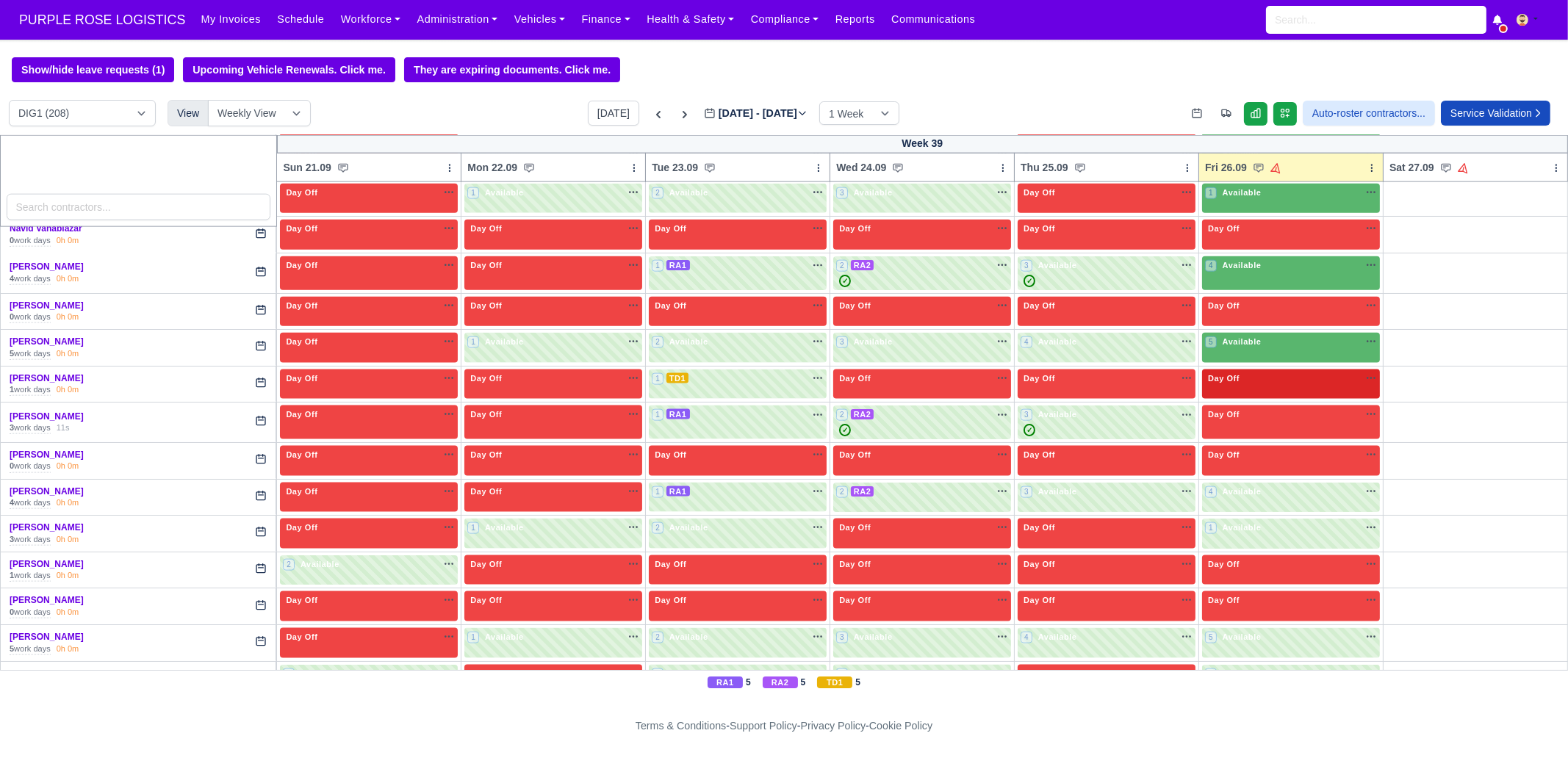
scroll to position [3262, 0]
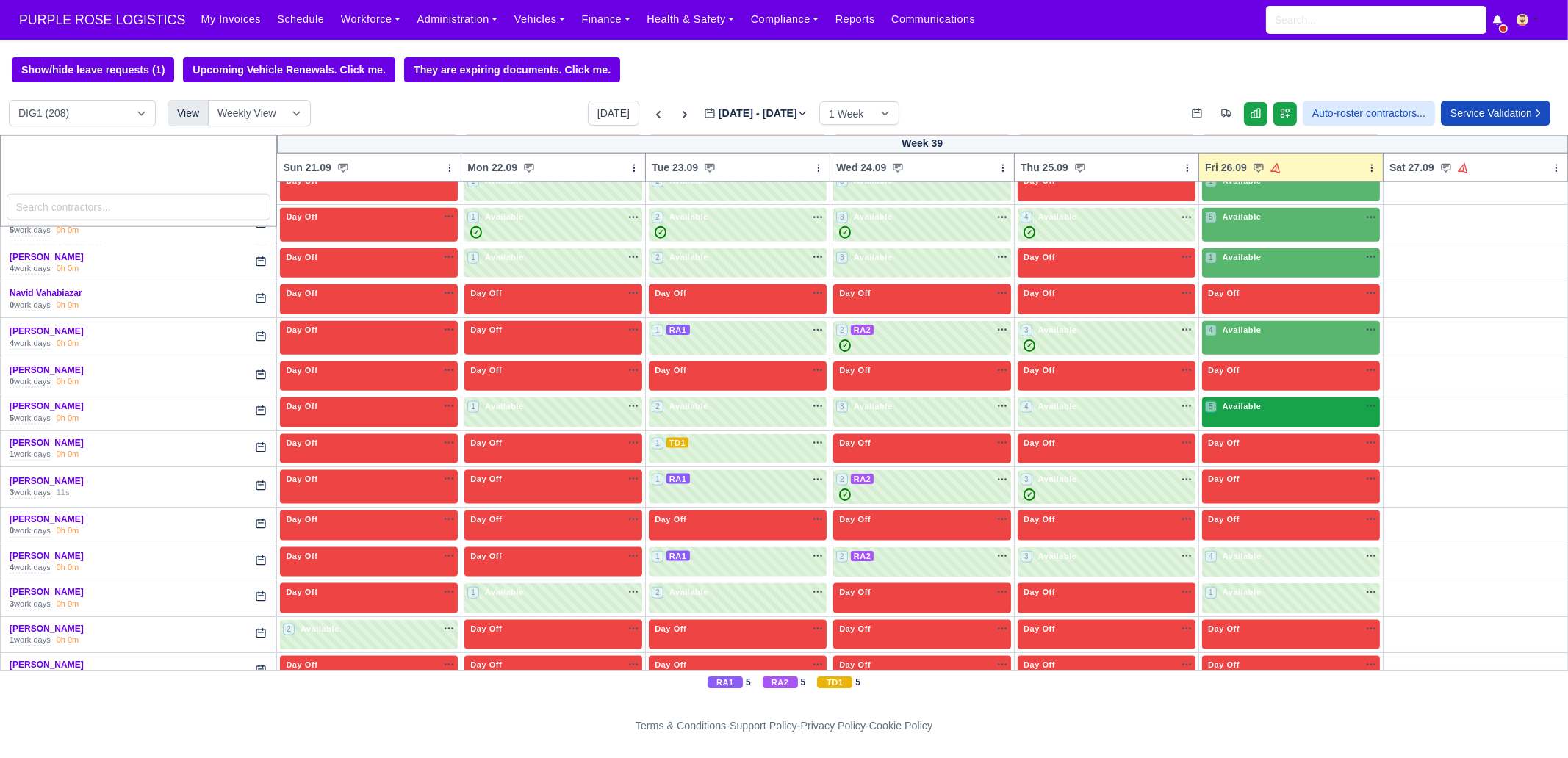
click at [1242, 399] on div "5 Available" at bounding box center [1291, 412] width 178 height 30
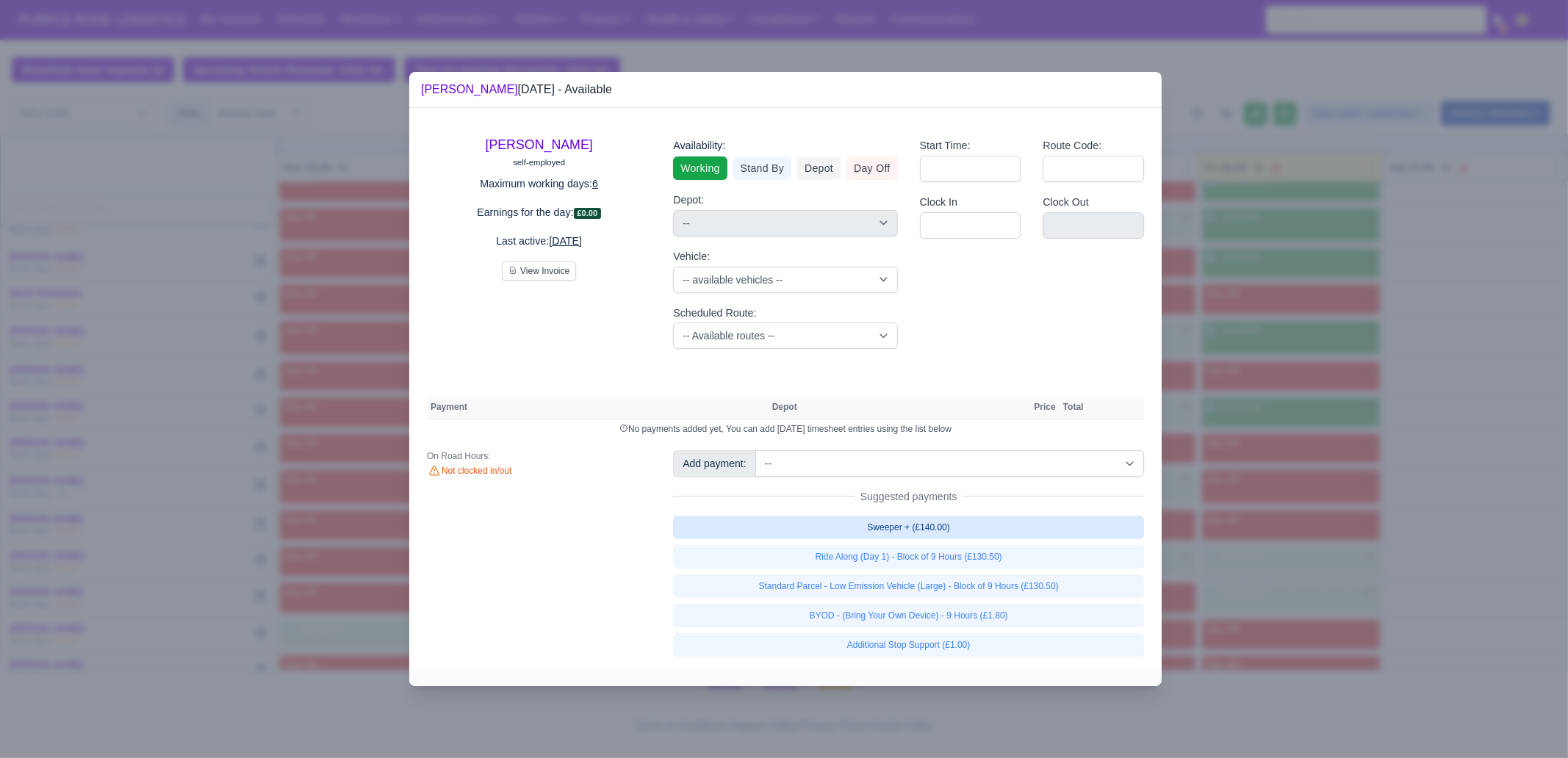
click at [1034, 537] on link "Sweeper + (£140.00)" at bounding box center [909, 527] width 471 height 24
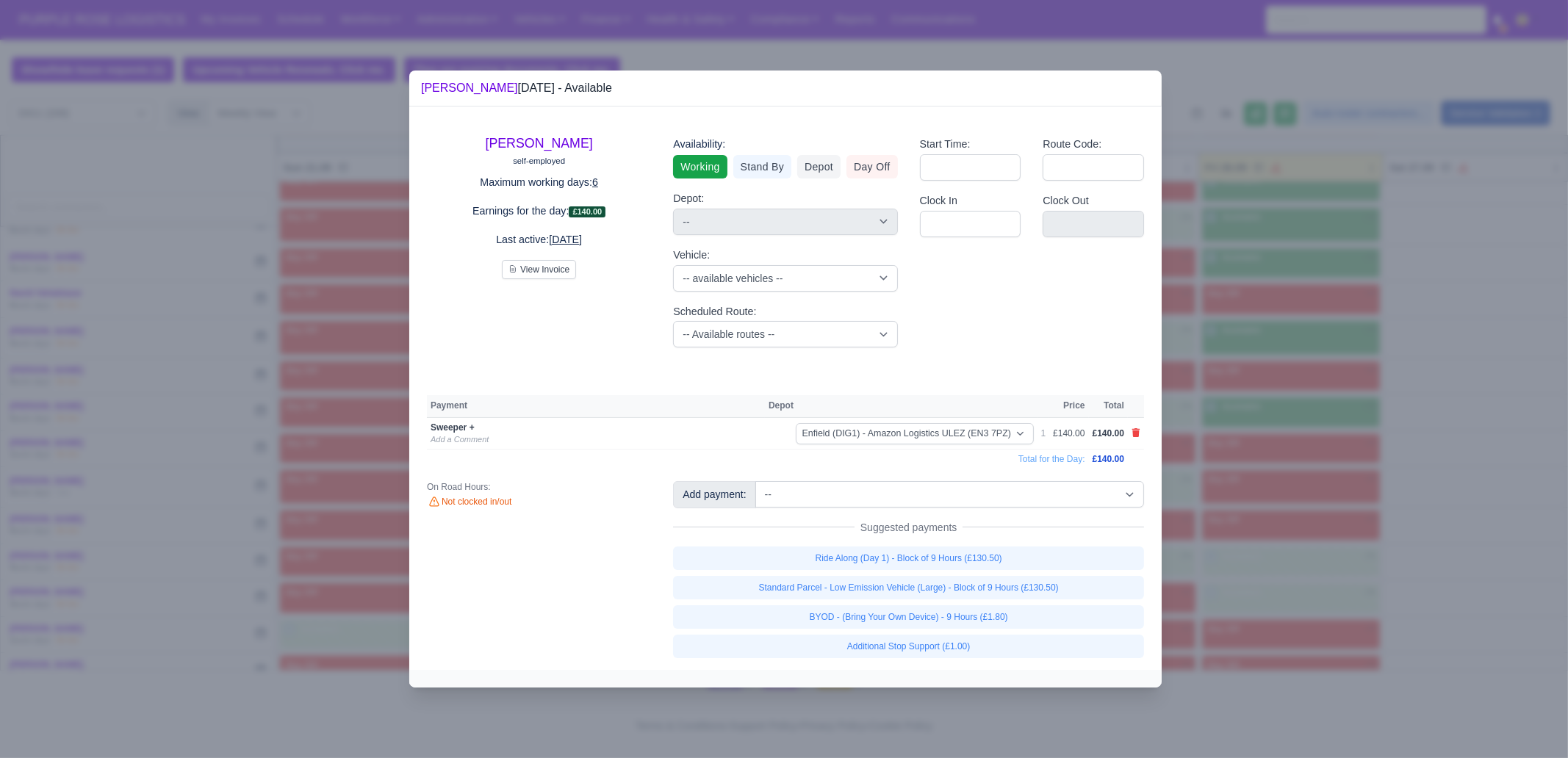
click at [1254, 580] on div at bounding box center [784, 379] width 1568 height 758
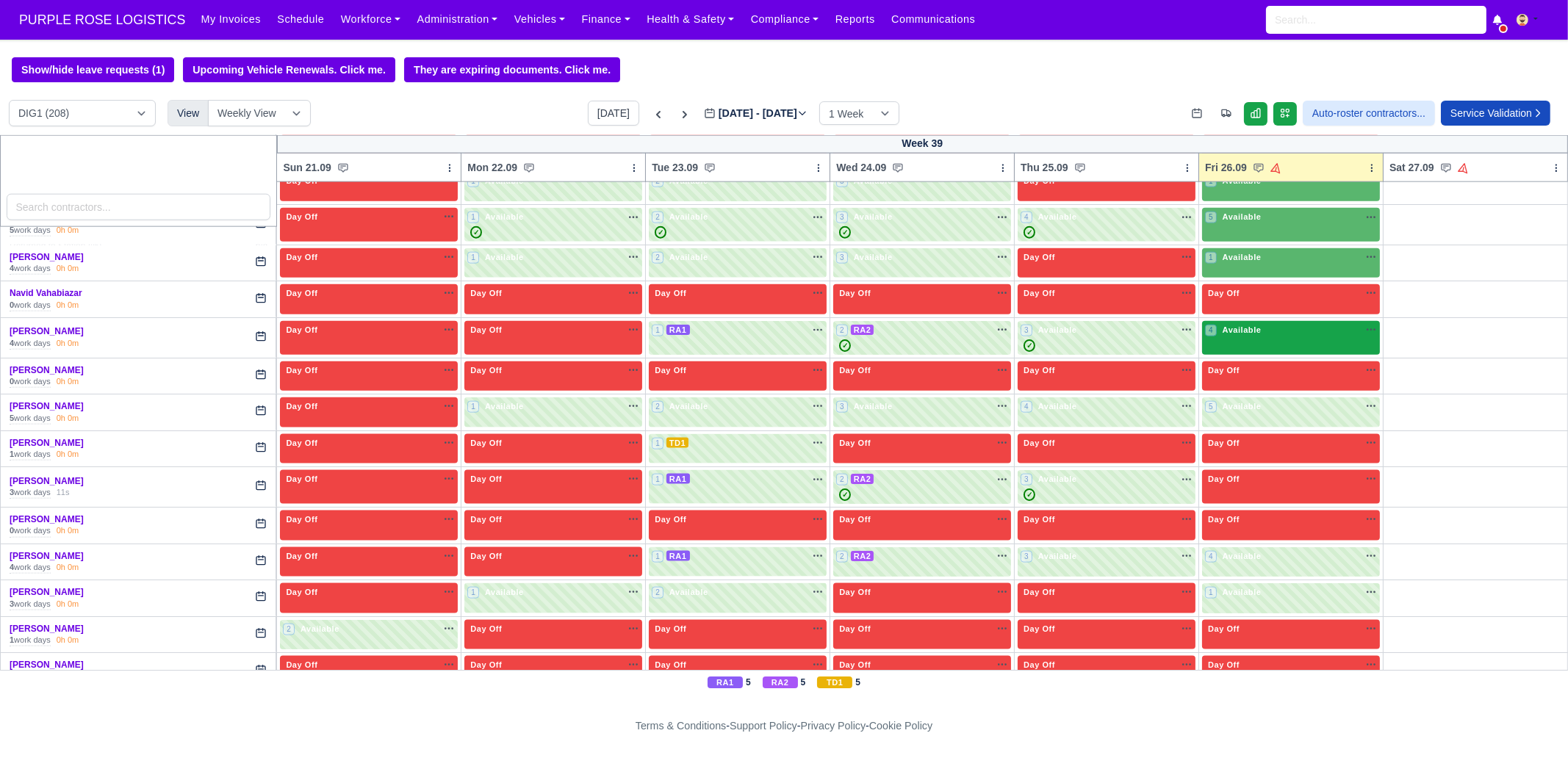
click at [1254, 321] on div "4 Available" at bounding box center [1291, 338] width 178 height 34
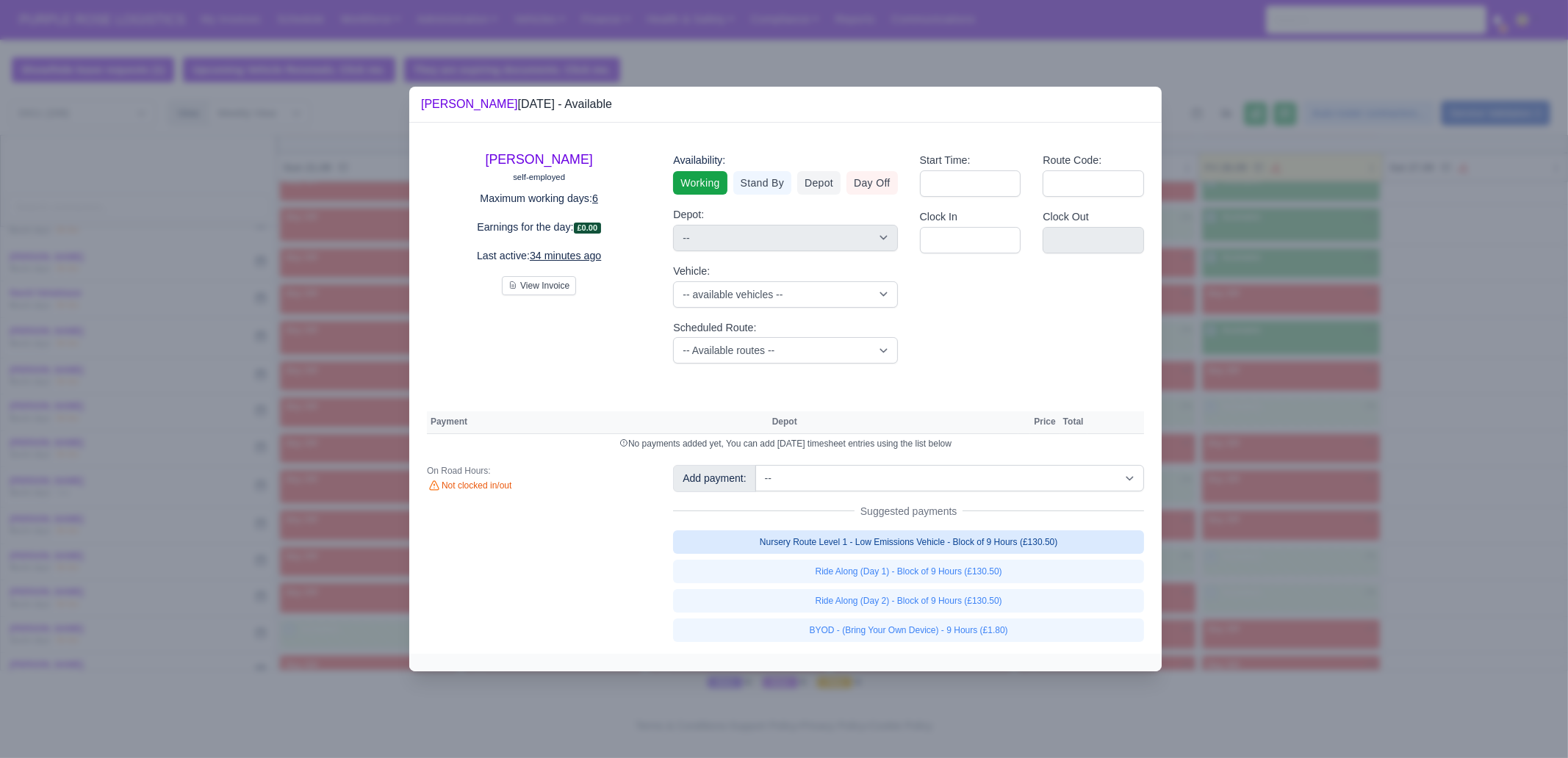
click at [1036, 546] on link "Nursery Route Level 1 - Low Emissions Vehicle - Block of 9 Hours (£130.50)" at bounding box center [909, 542] width 471 height 24
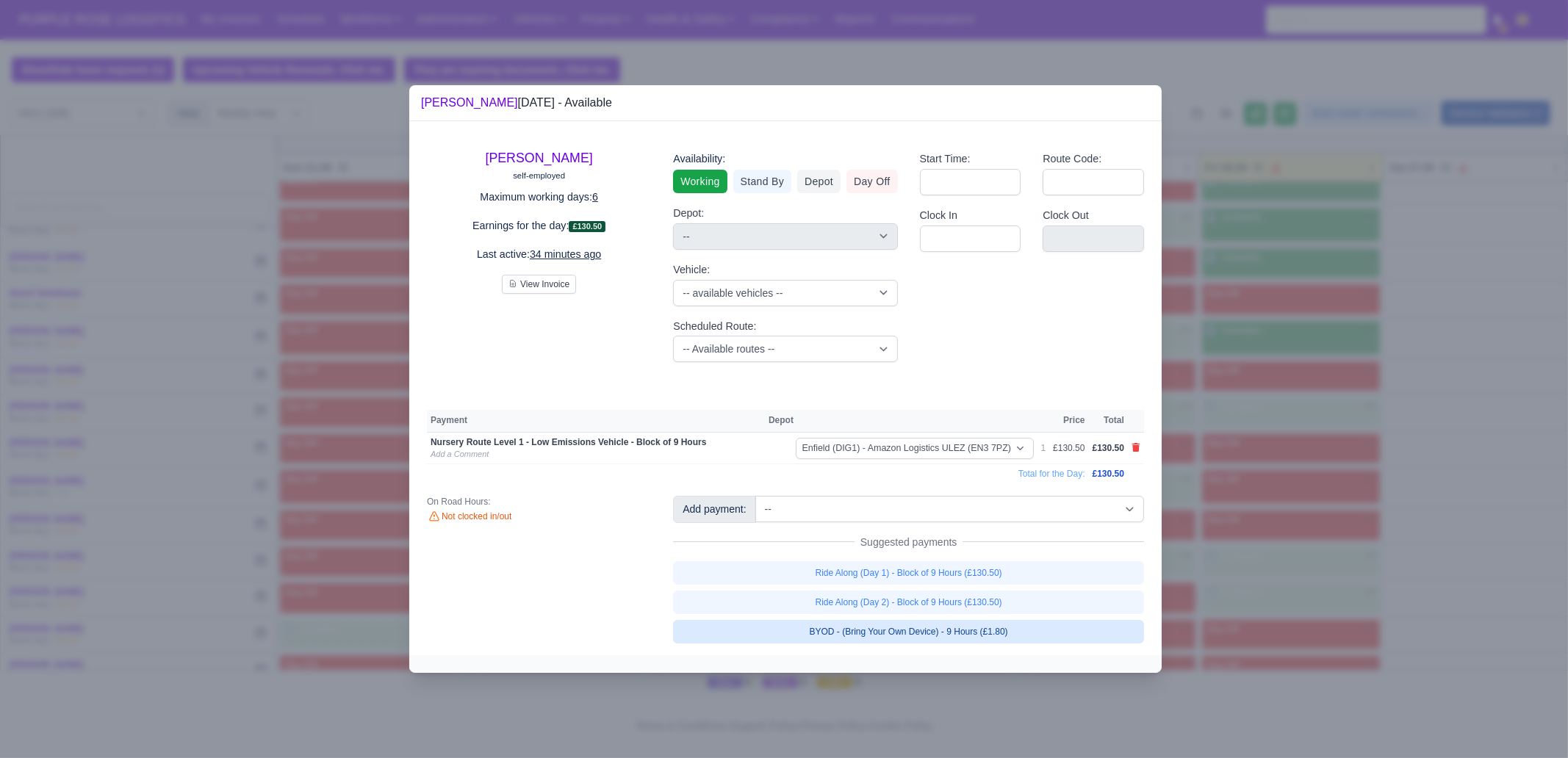
click at [1031, 580] on link "BYOD - (Bring Your Own Device) - 9 Hours (£1.80)" at bounding box center [909, 632] width 471 height 24
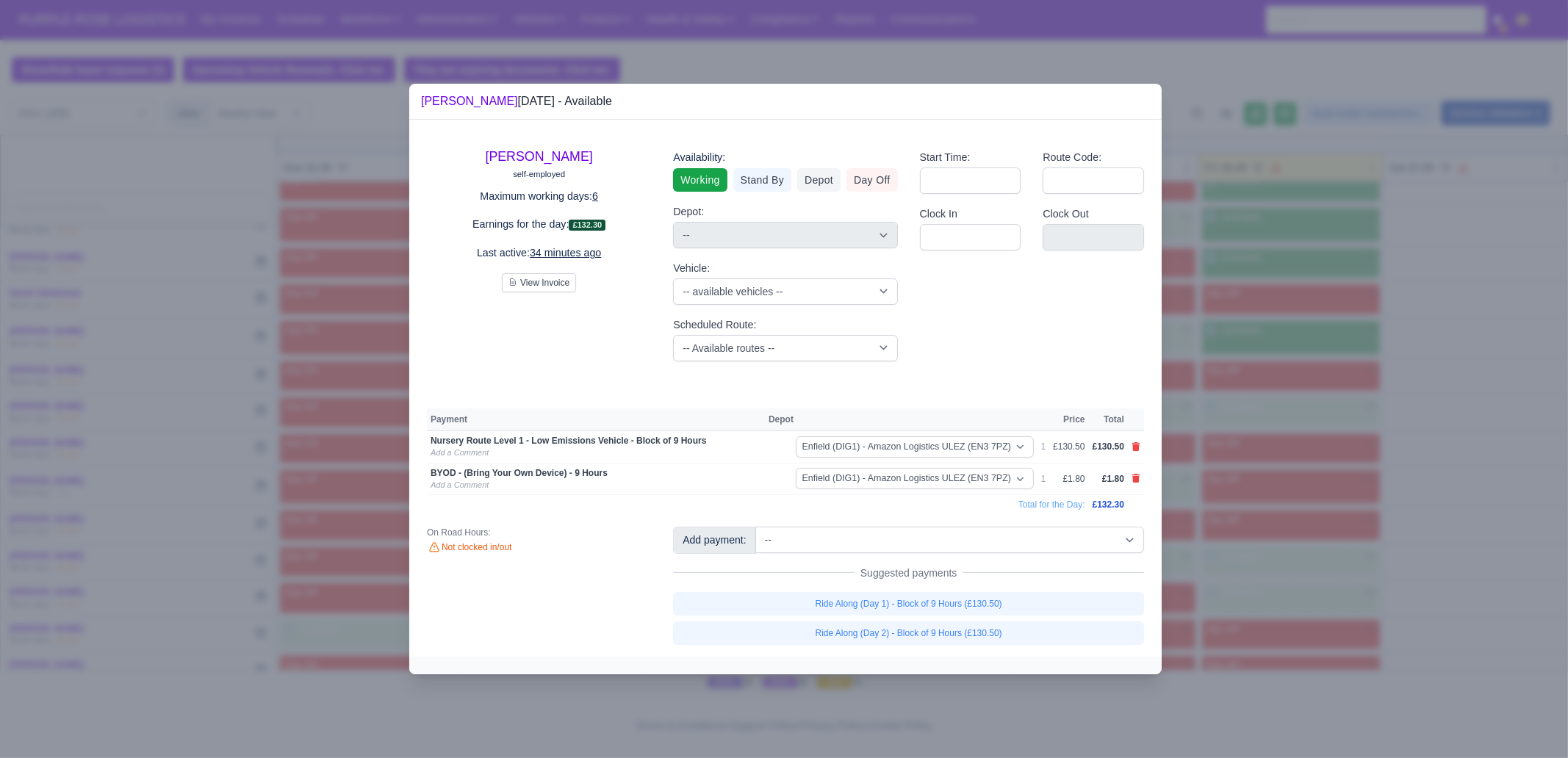
click at [1254, 553] on div at bounding box center [784, 379] width 1568 height 758
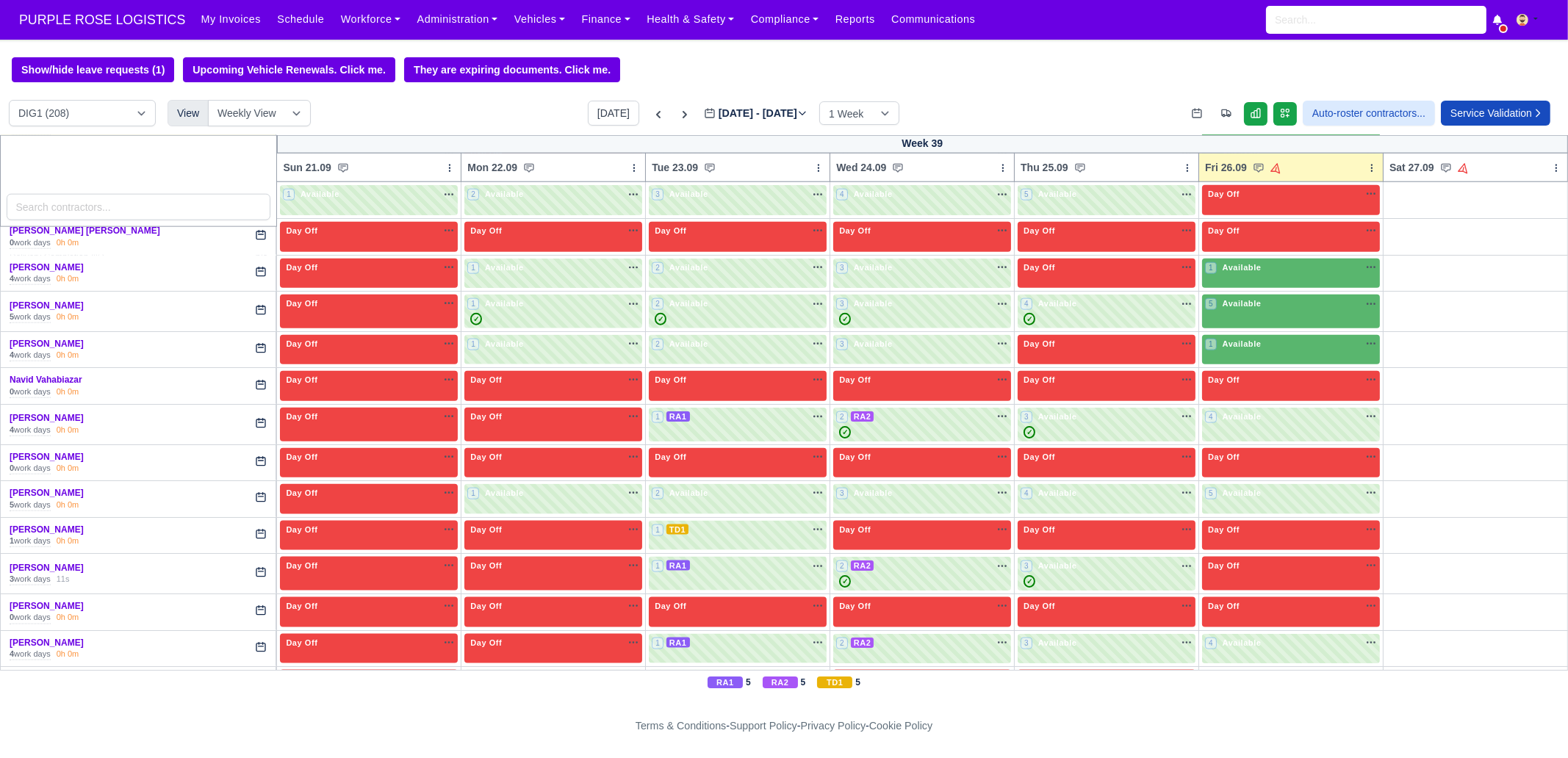
scroll to position [3170, 0]
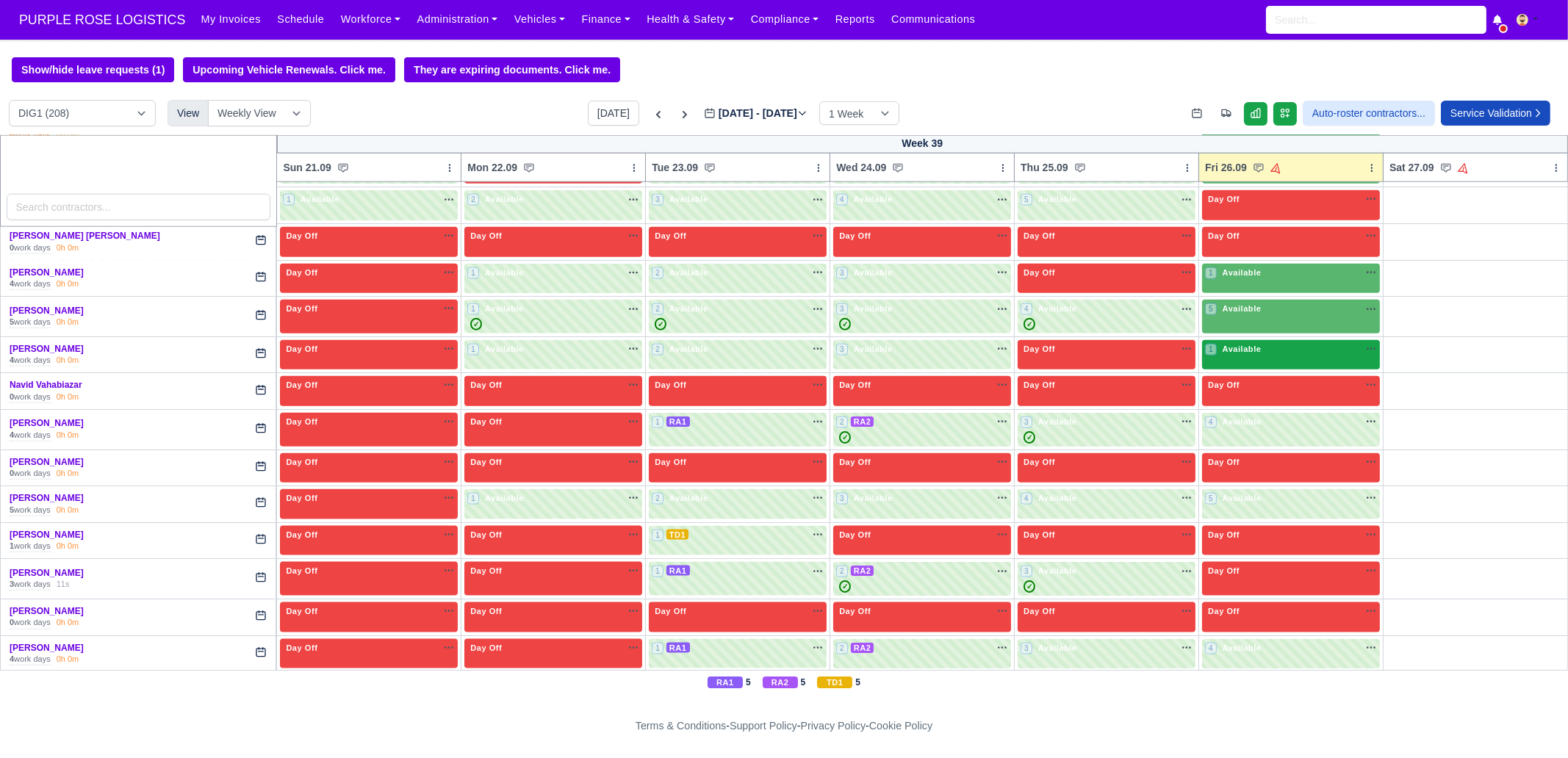
click at [1254, 343] on div "1 Available na" at bounding box center [1291, 349] width 172 height 12
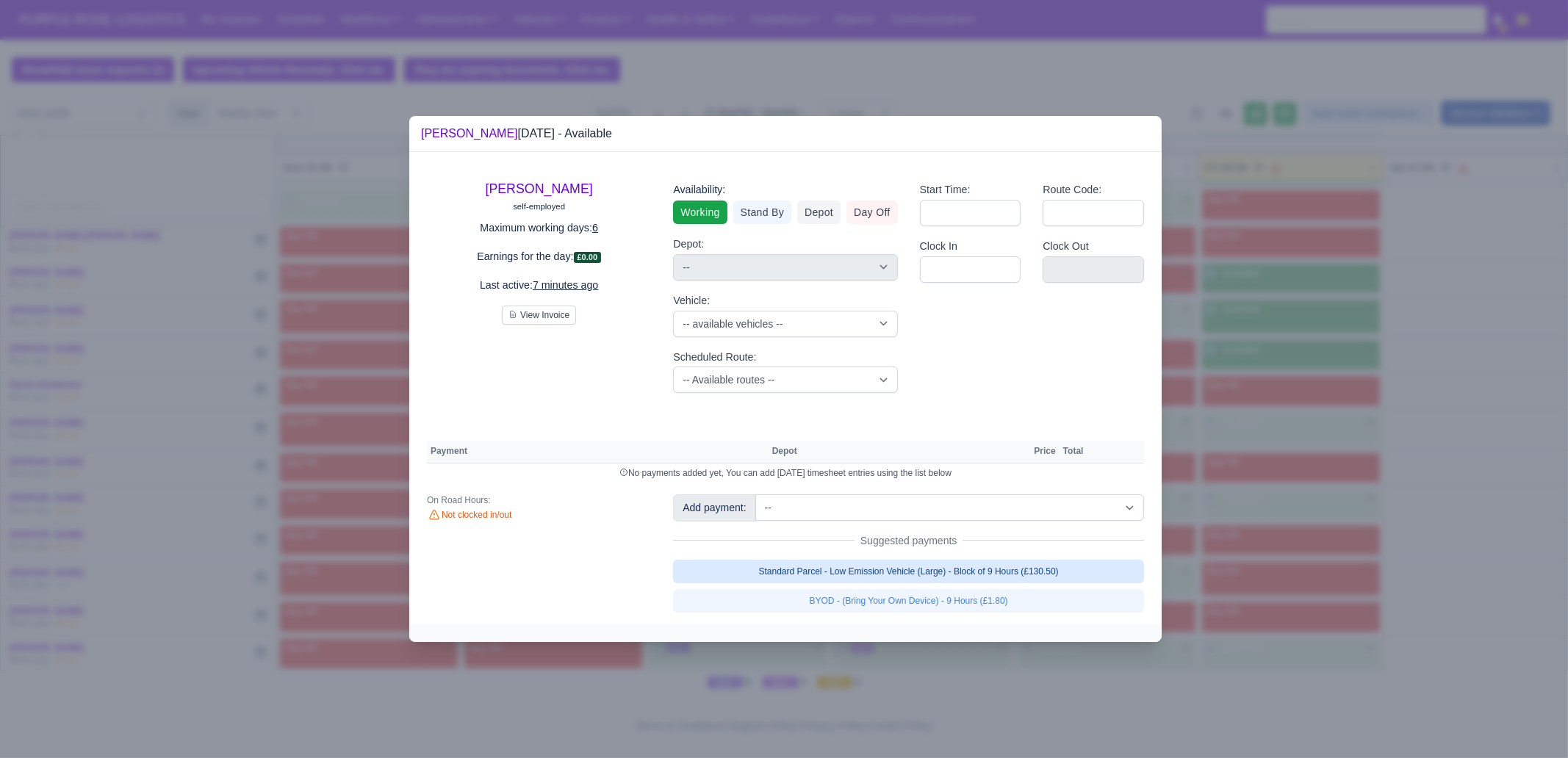
click at [1070, 576] on link "Standard Parcel - Low Emission Vehicle (Large) - Block of 9 Hours (£130.50)" at bounding box center [909, 571] width 471 height 24
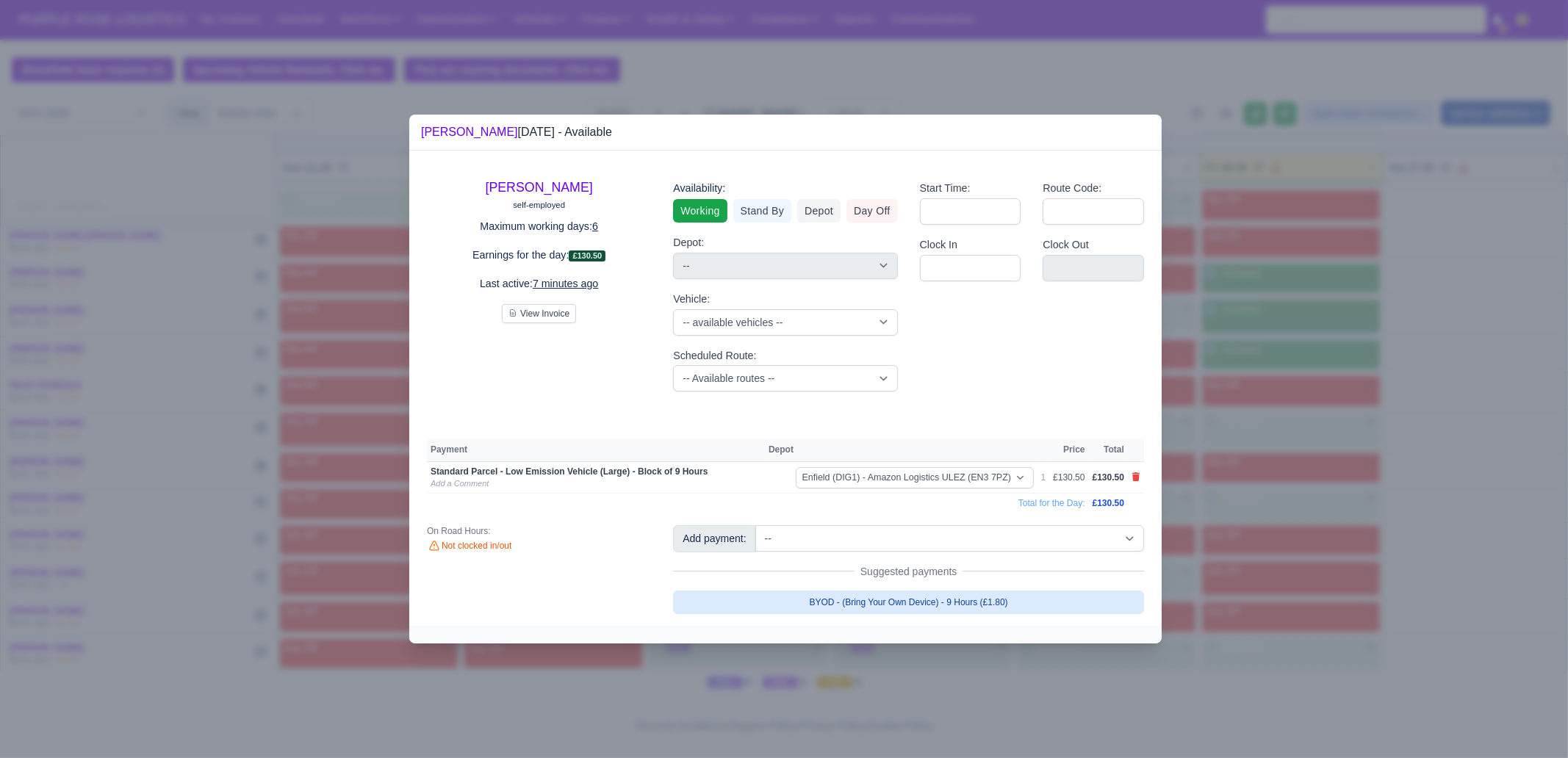
click at [1052, 580] on link "BYOD - (Bring Your Own Device) - 9 Hours (£1.80)" at bounding box center [909, 602] width 471 height 24
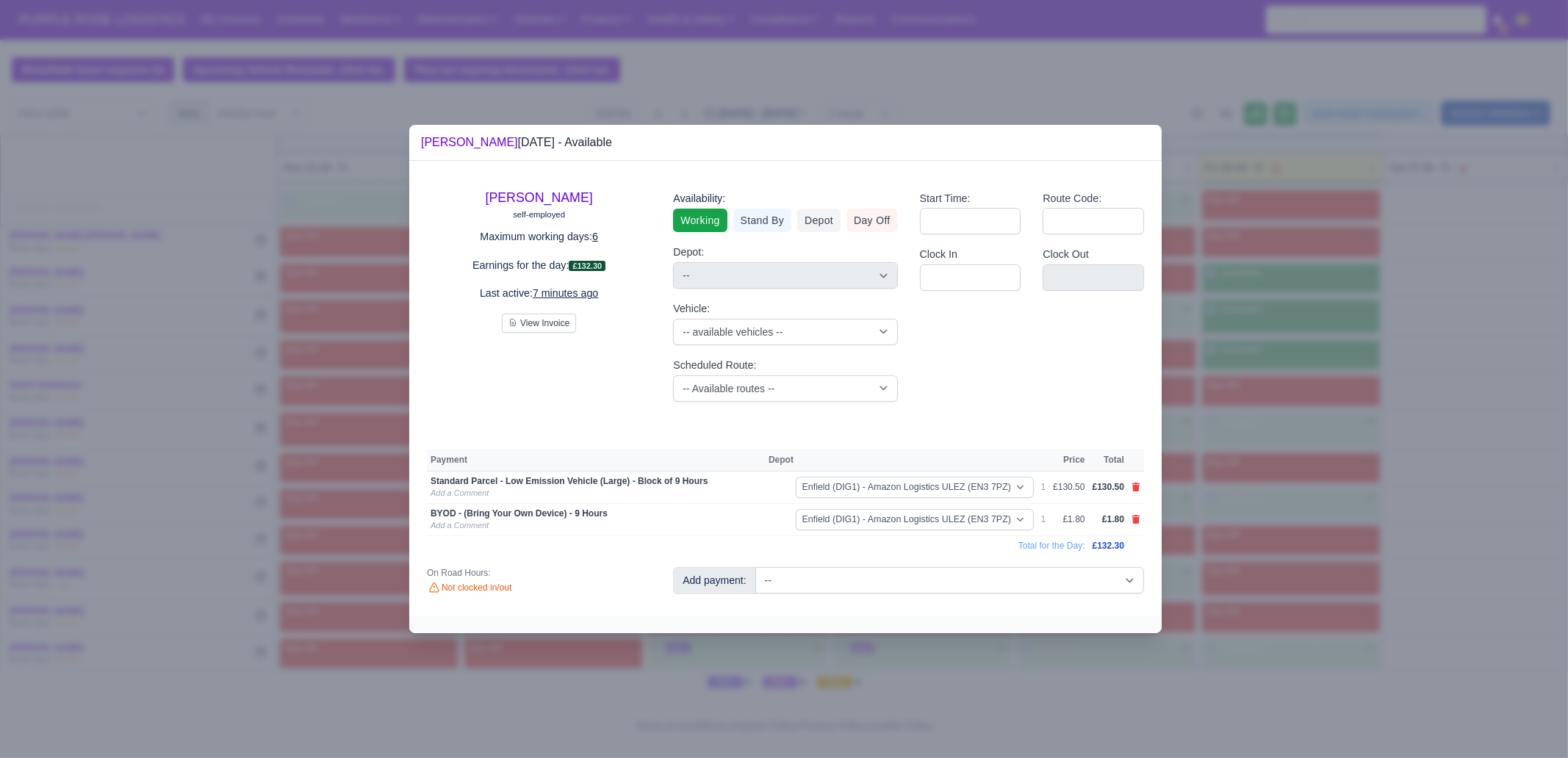
click at [1254, 570] on div at bounding box center [784, 379] width 1568 height 758
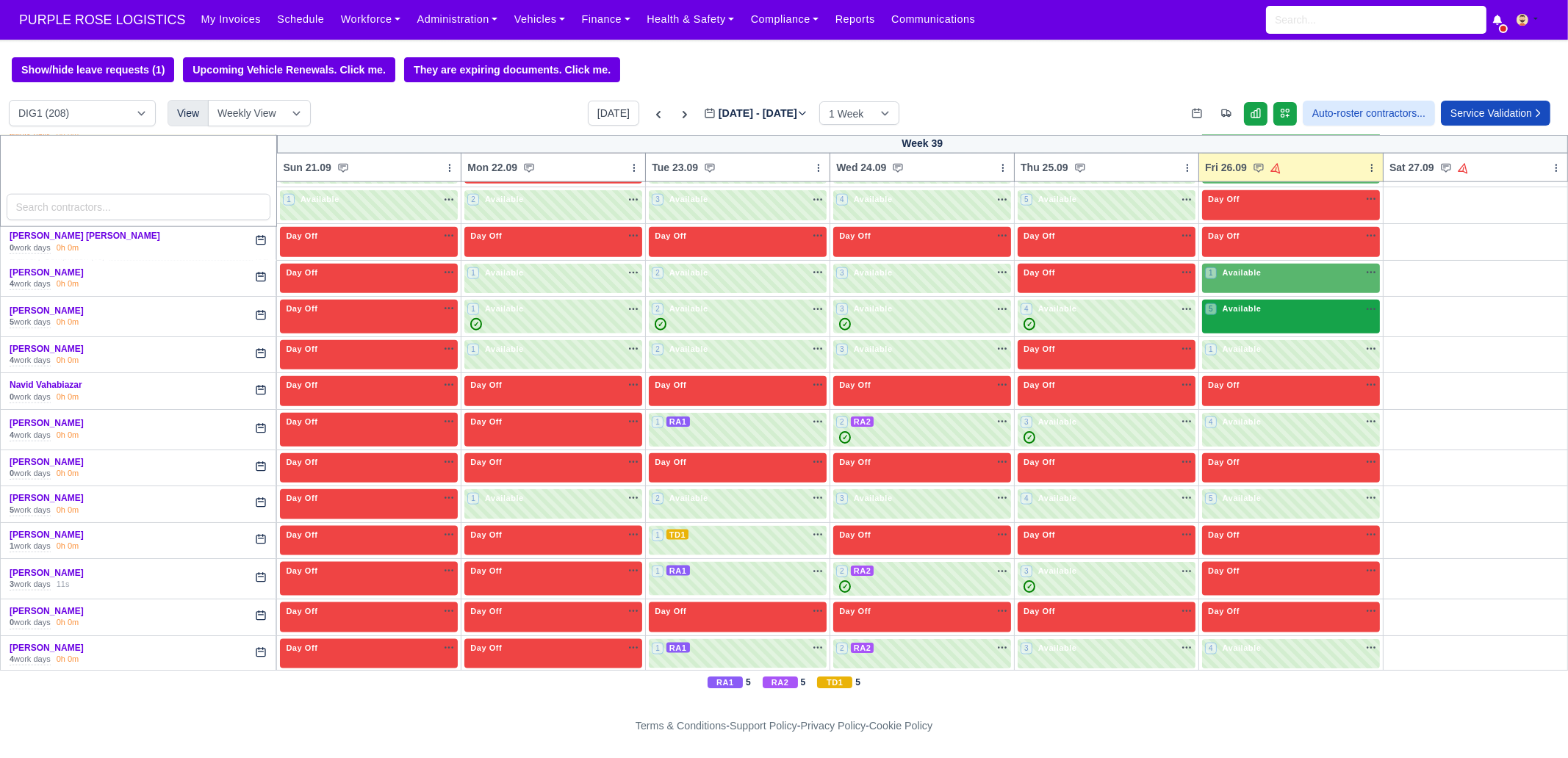
click at [1254, 303] on div "5 Available na" at bounding box center [1291, 309] width 172 height 12
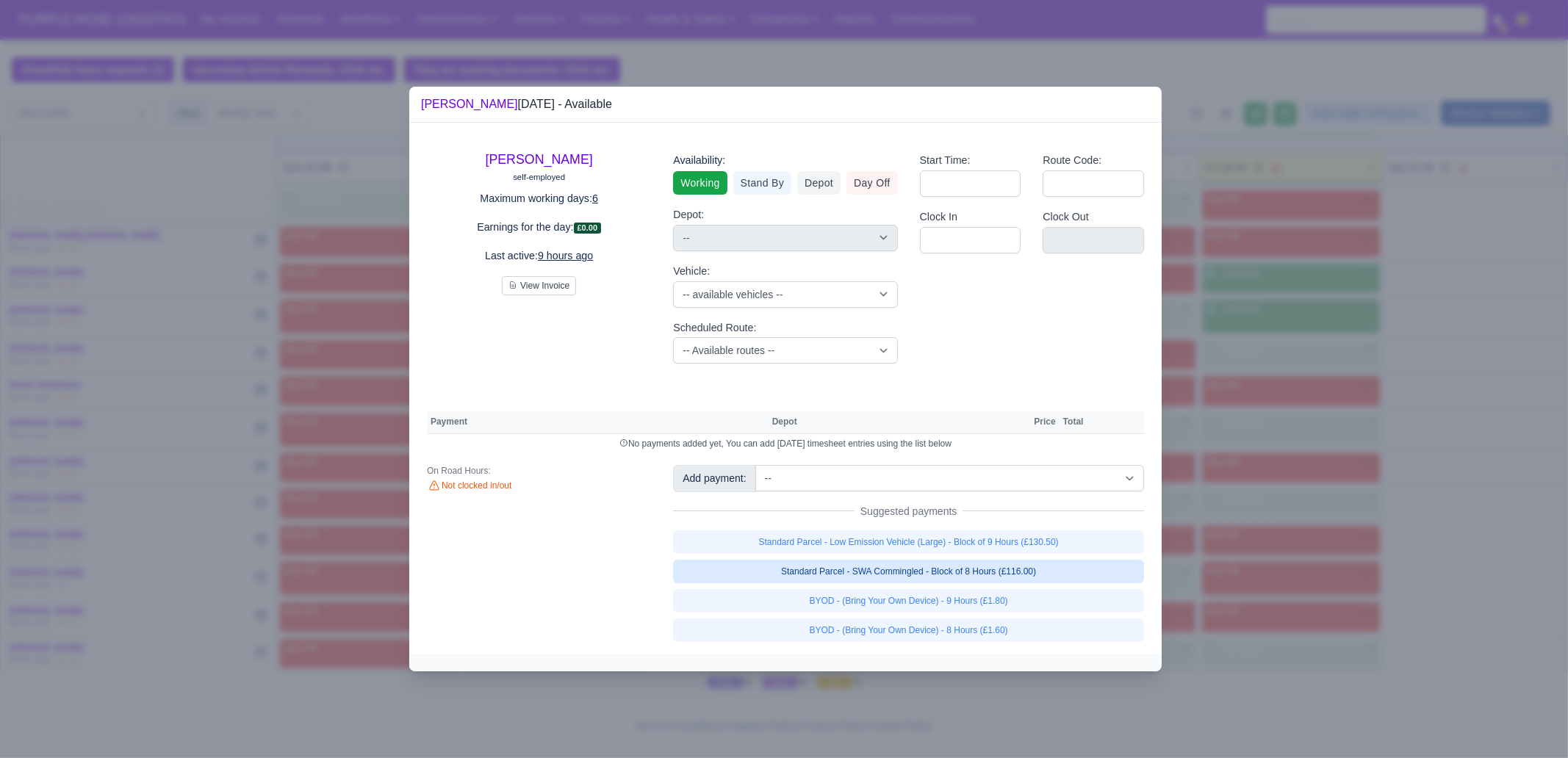
click at [1063, 572] on link "Standard Parcel - SWA Commingled - Block of 8 Hours (£116.00)" at bounding box center [909, 571] width 471 height 24
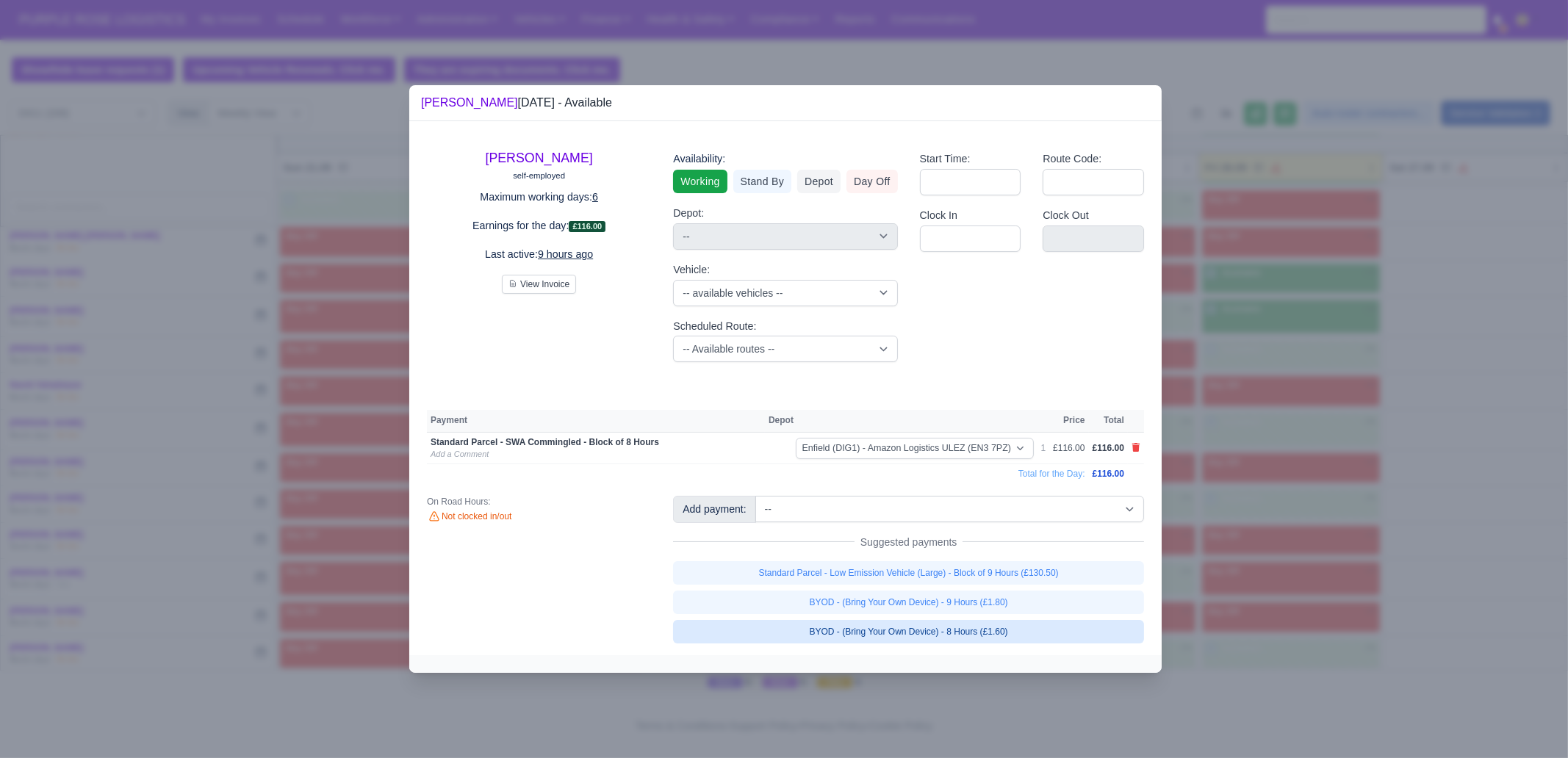
click at [1047, 580] on link "BYOD - (Bring Your Own Device) - 8 Hours (£1.60)" at bounding box center [909, 632] width 471 height 24
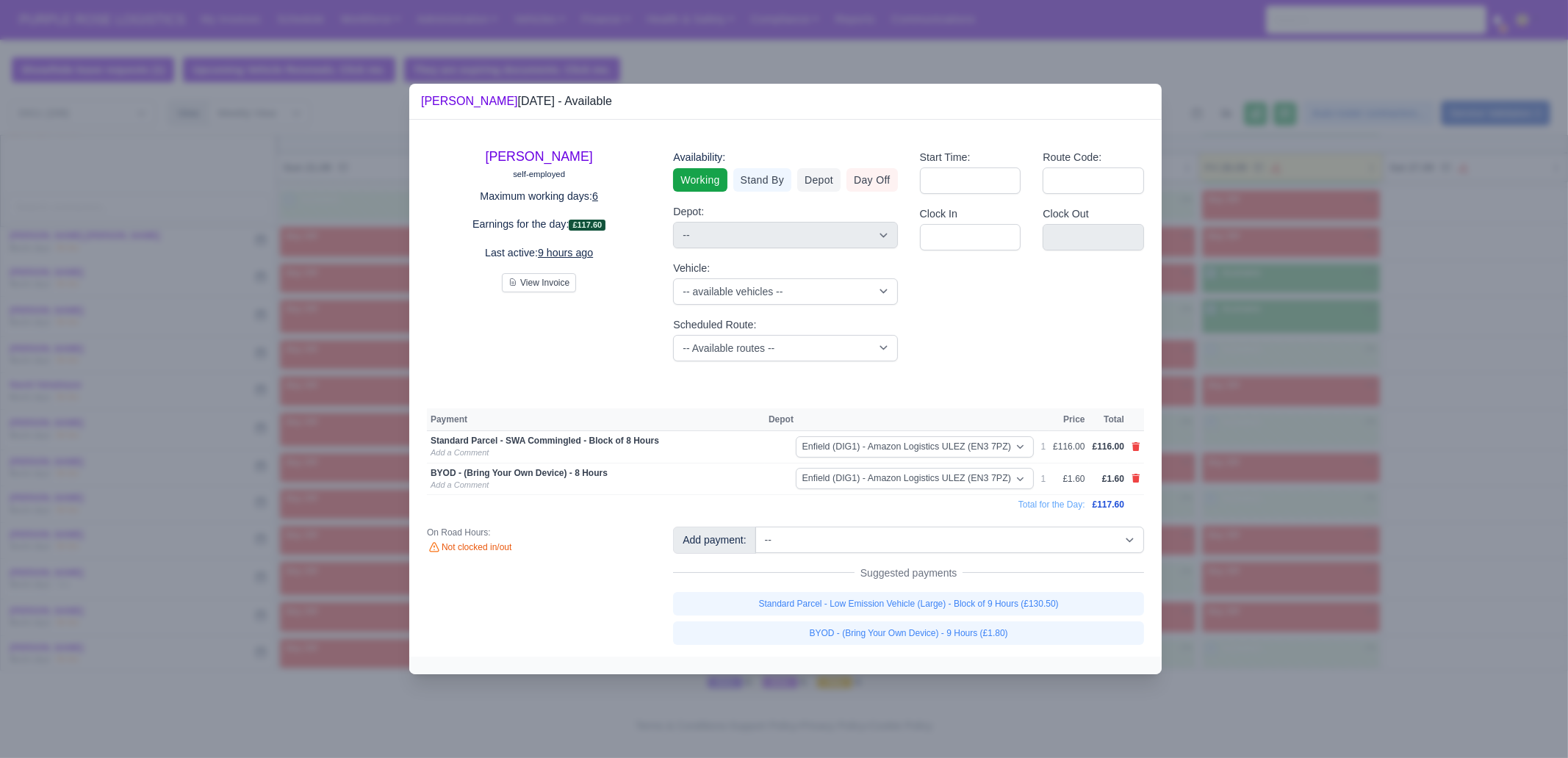
click at [1254, 528] on div at bounding box center [784, 379] width 1568 height 758
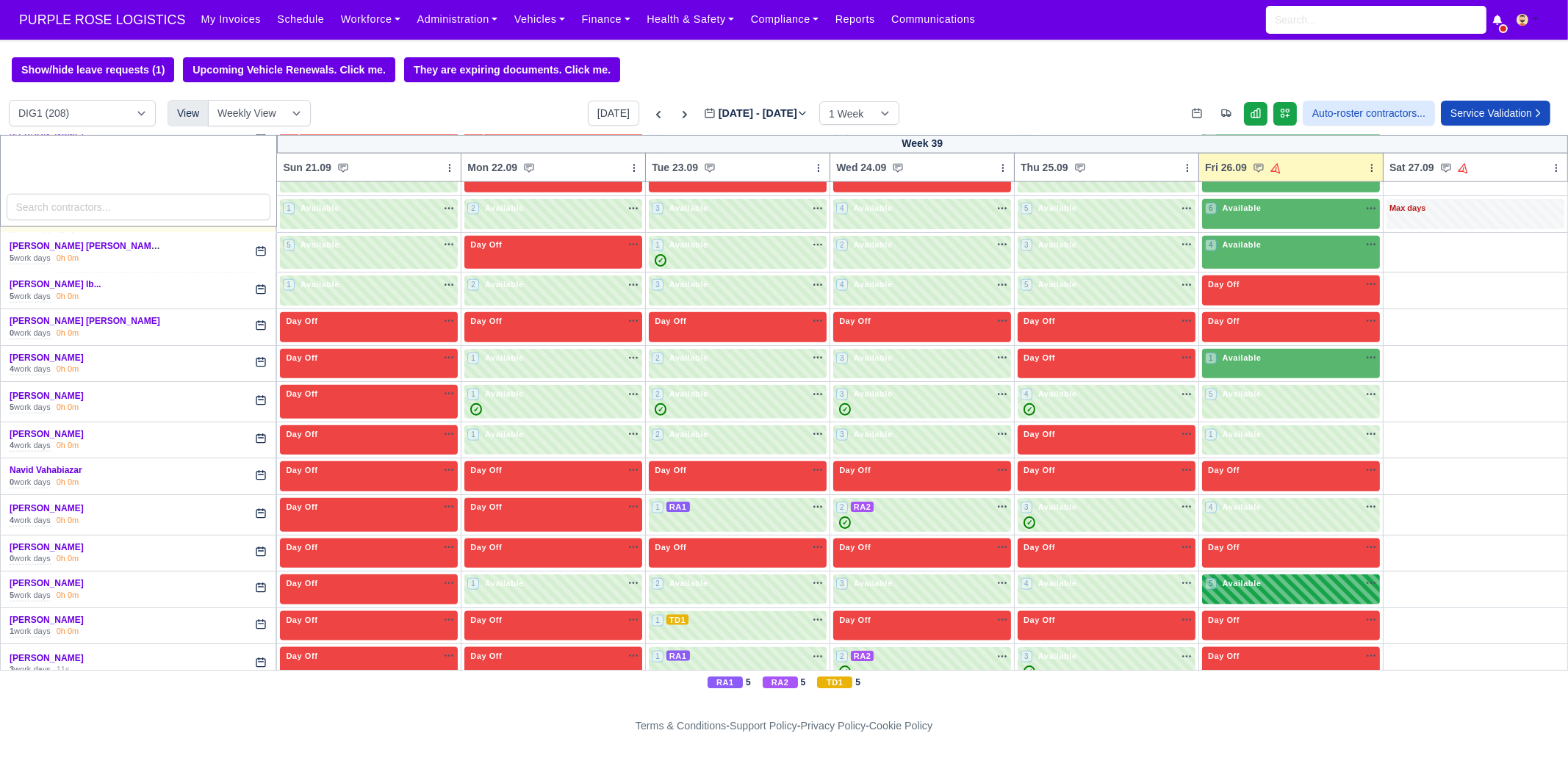
scroll to position [3078, 0]
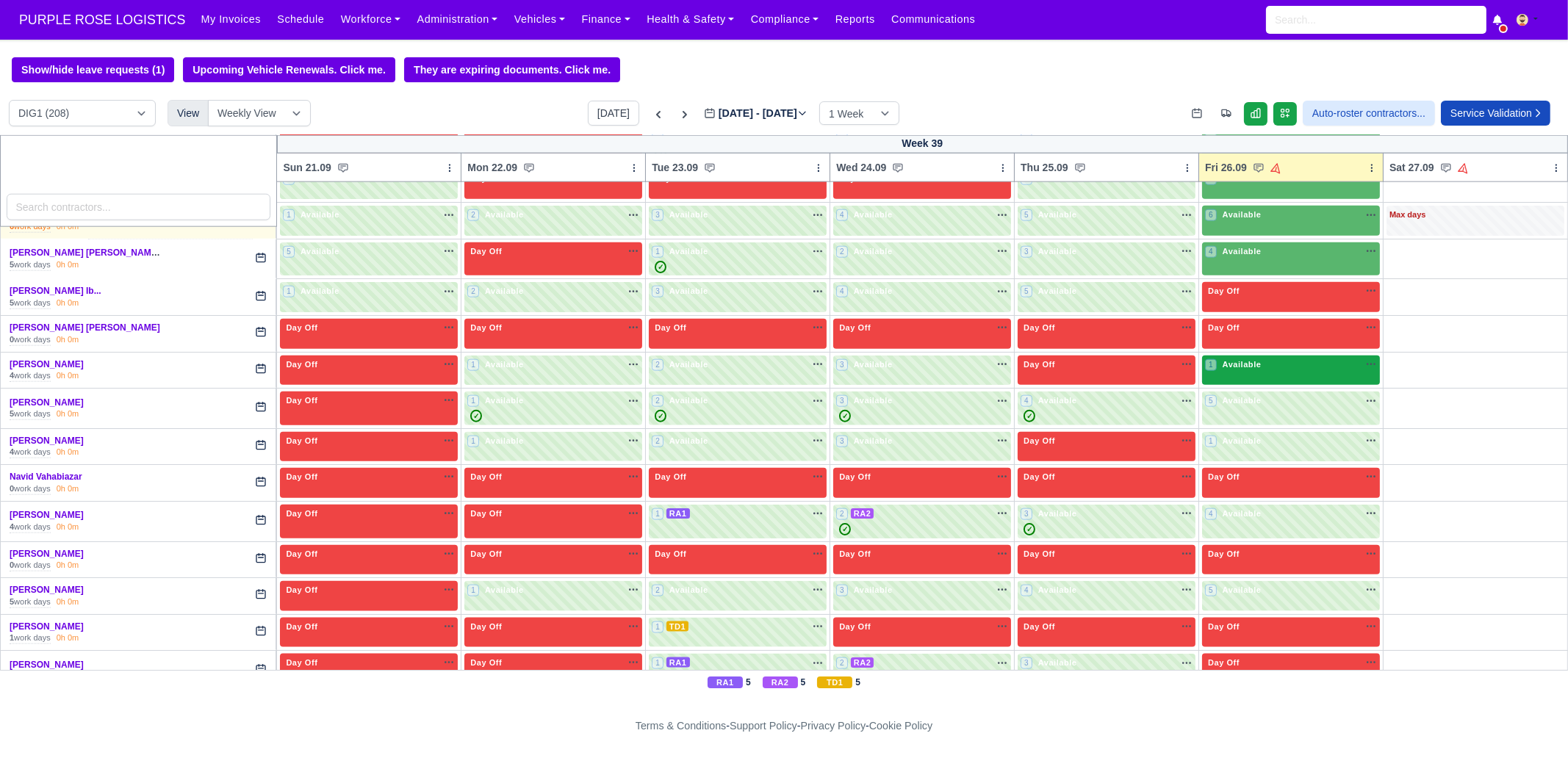
click at [1246, 356] on div "1 Available" at bounding box center [1291, 370] width 178 height 30
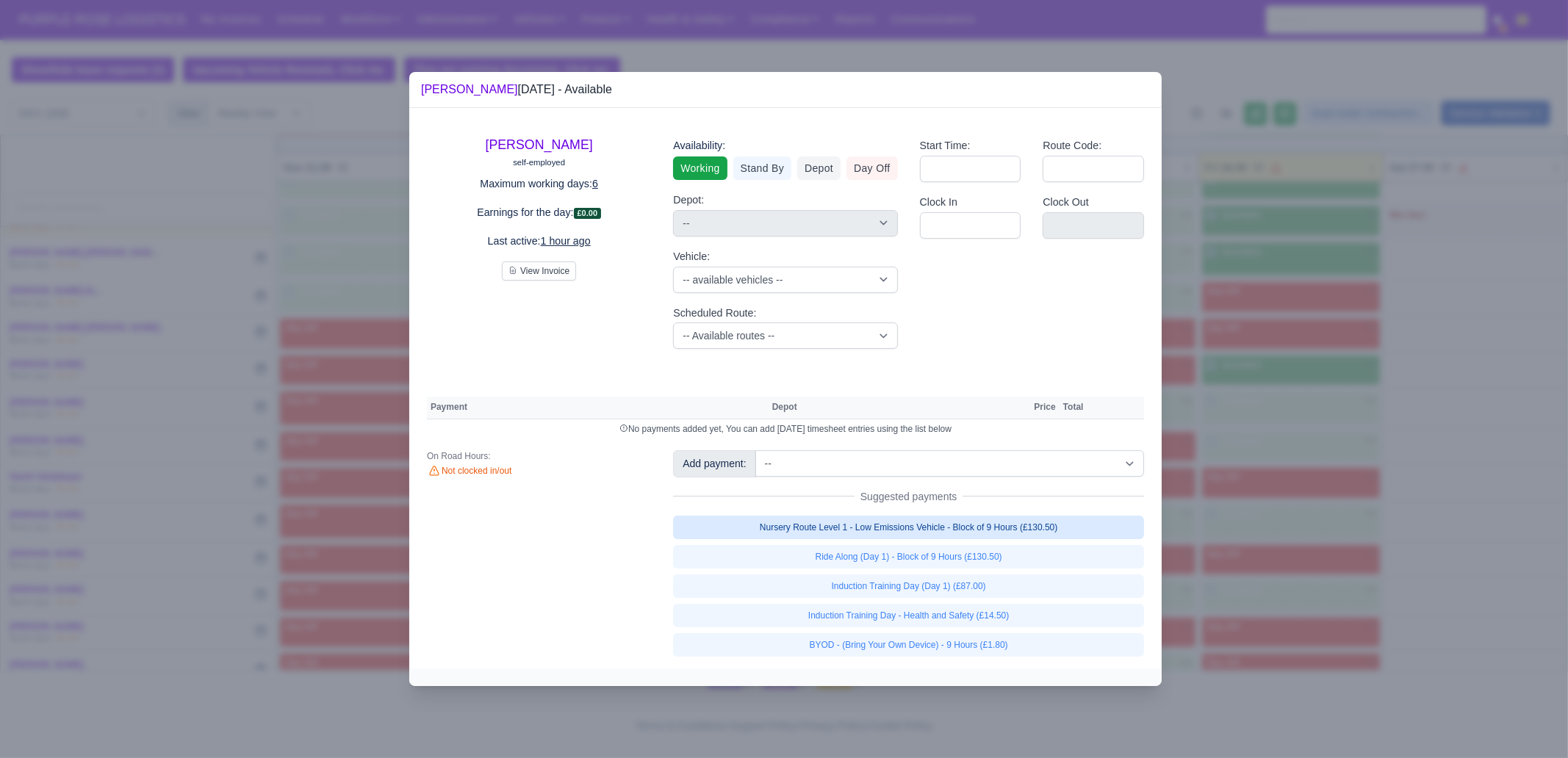
click at [1037, 525] on link "Nursery Route Level 1 - Low Emissions Vehicle - Block of 9 Hours (£130.50)" at bounding box center [909, 527] width 471 height 24
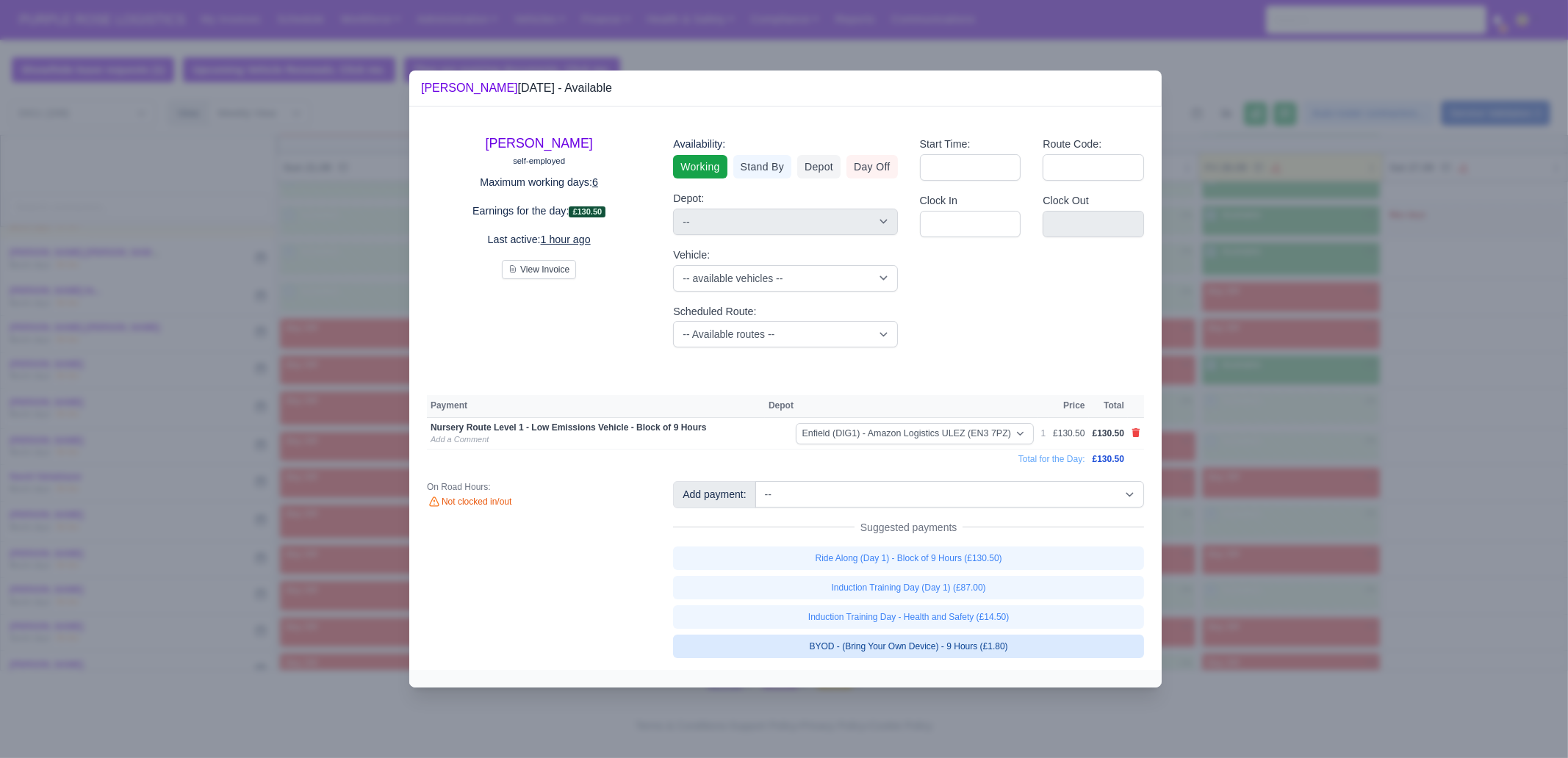
click at [1017, 580] on link "BYOD - (Bring Your Own Device) - 9 Hours (£1.80)" at bounding box center [909, 646] width 471 height 24
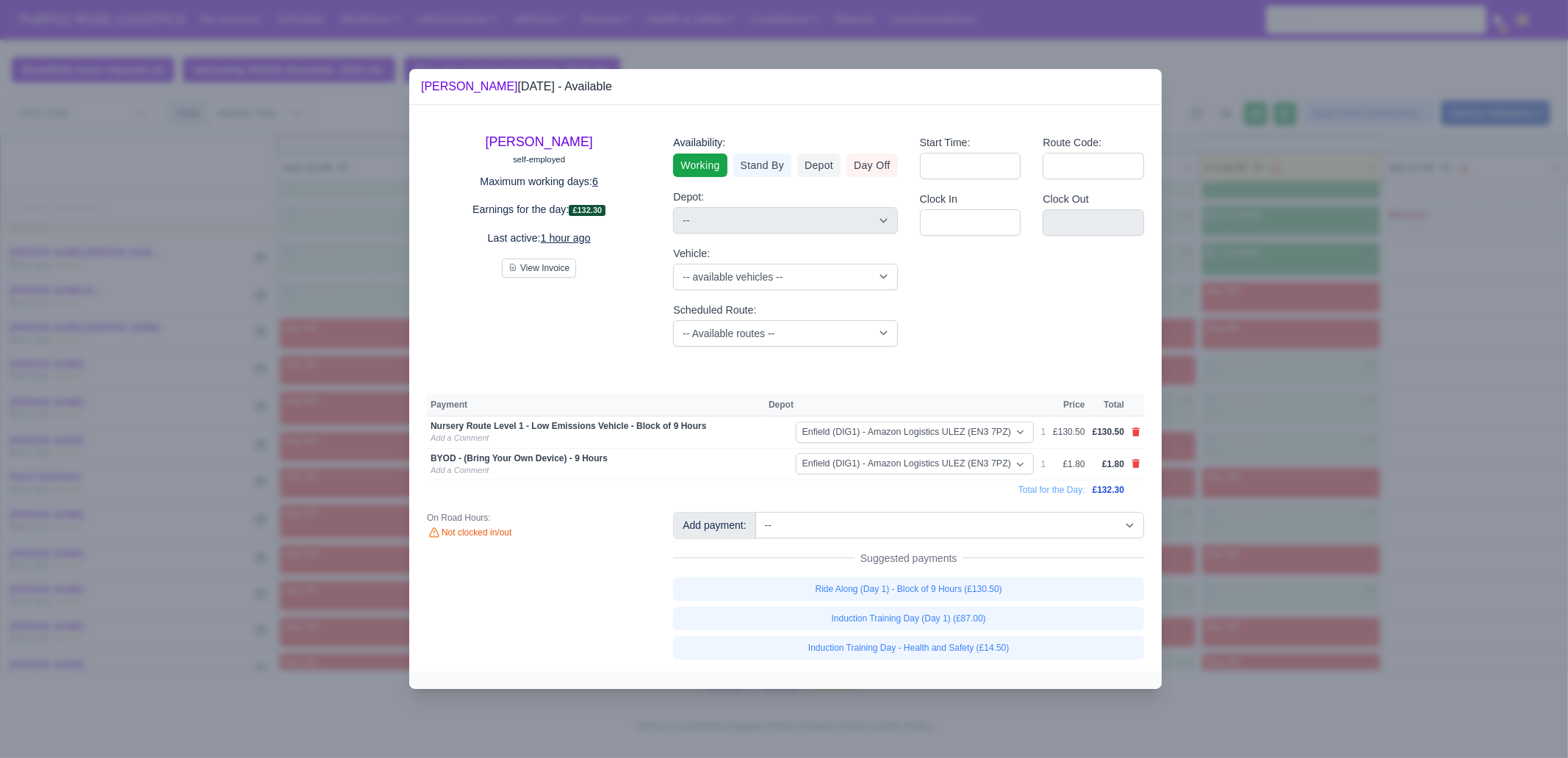
click at [1254, 527] on div at bounding box center [784, 379] width 1568 height 758
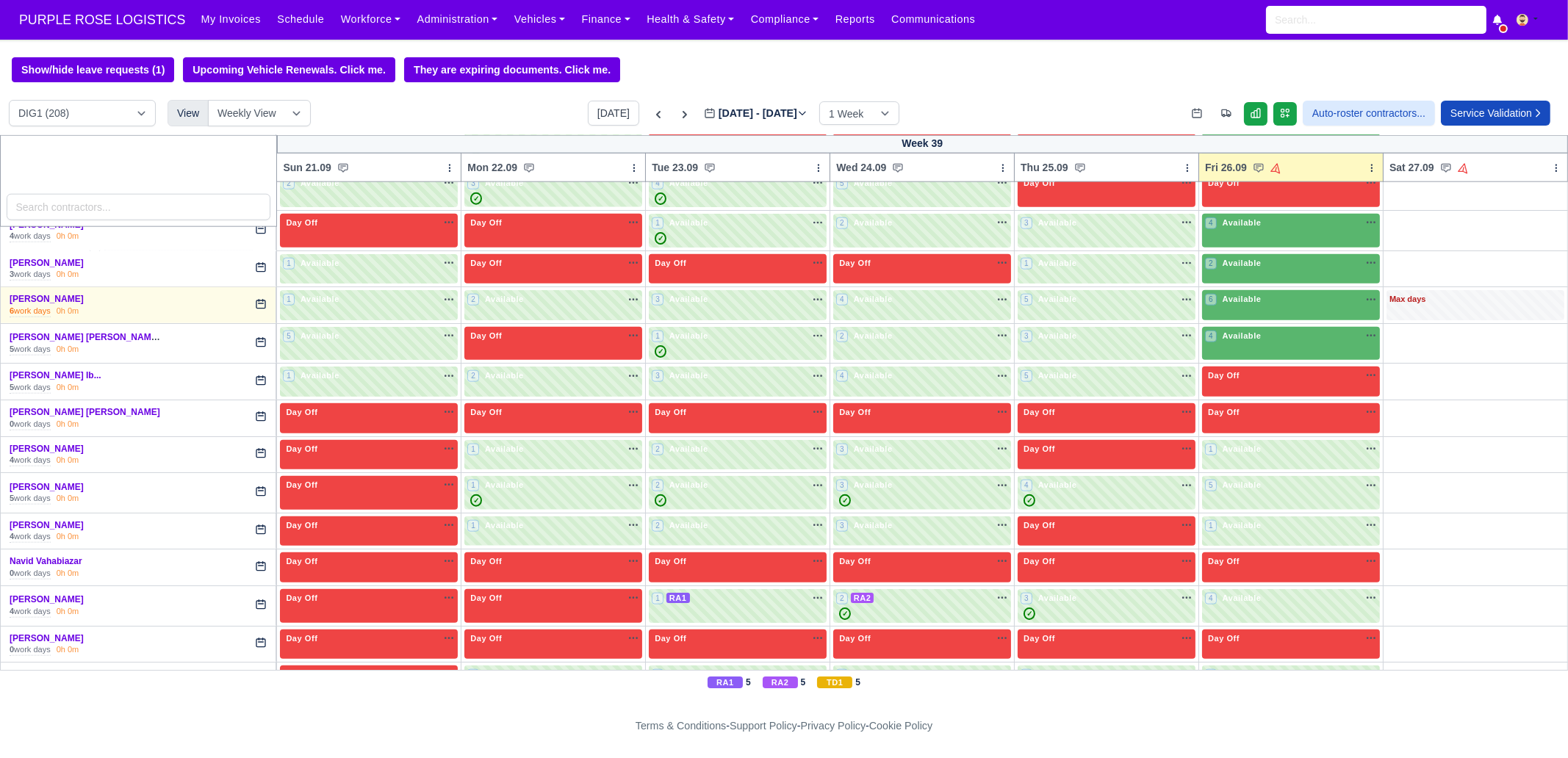
scroll to position [2985, 0]
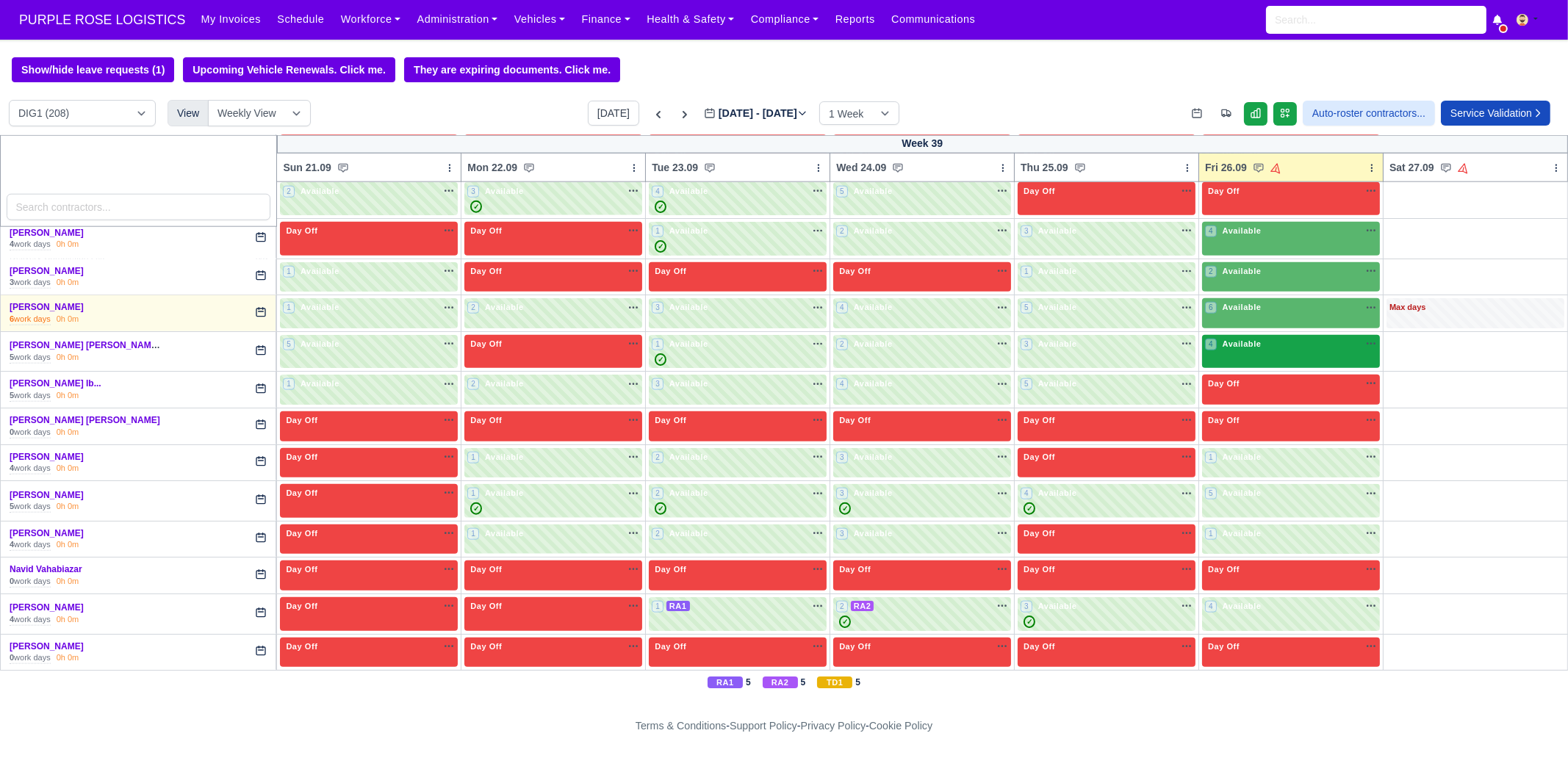
click at [1254, 336] on div "4 Available" at bounding box center [1291, 352] width 178 height 34
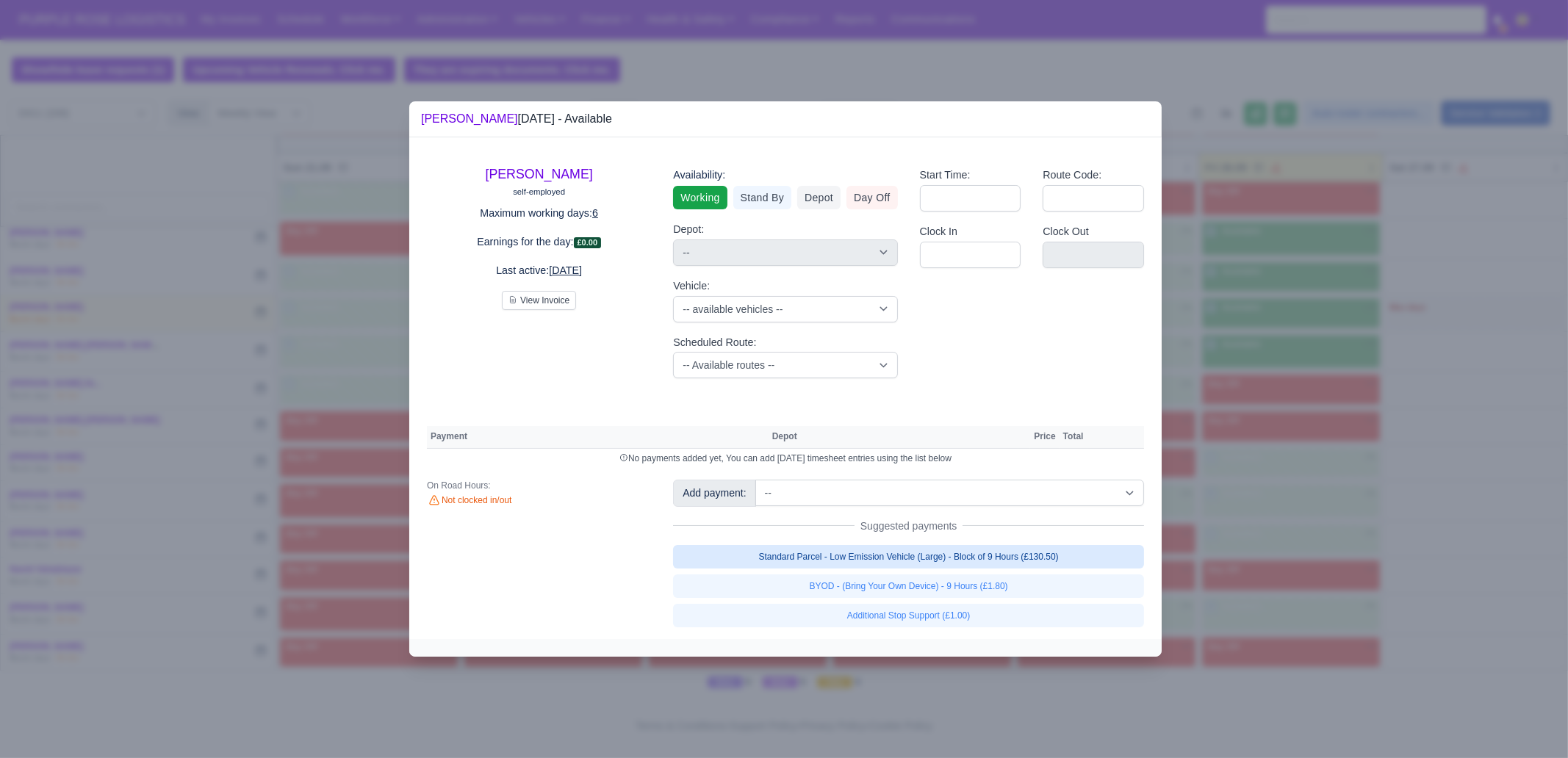
click at [1081, 557] on link "Standard Parcel - Low Emission Vehicle (Large) - Block of 9 Hours (£130.50)" at bounding box center [909, 556] width 471 height 24
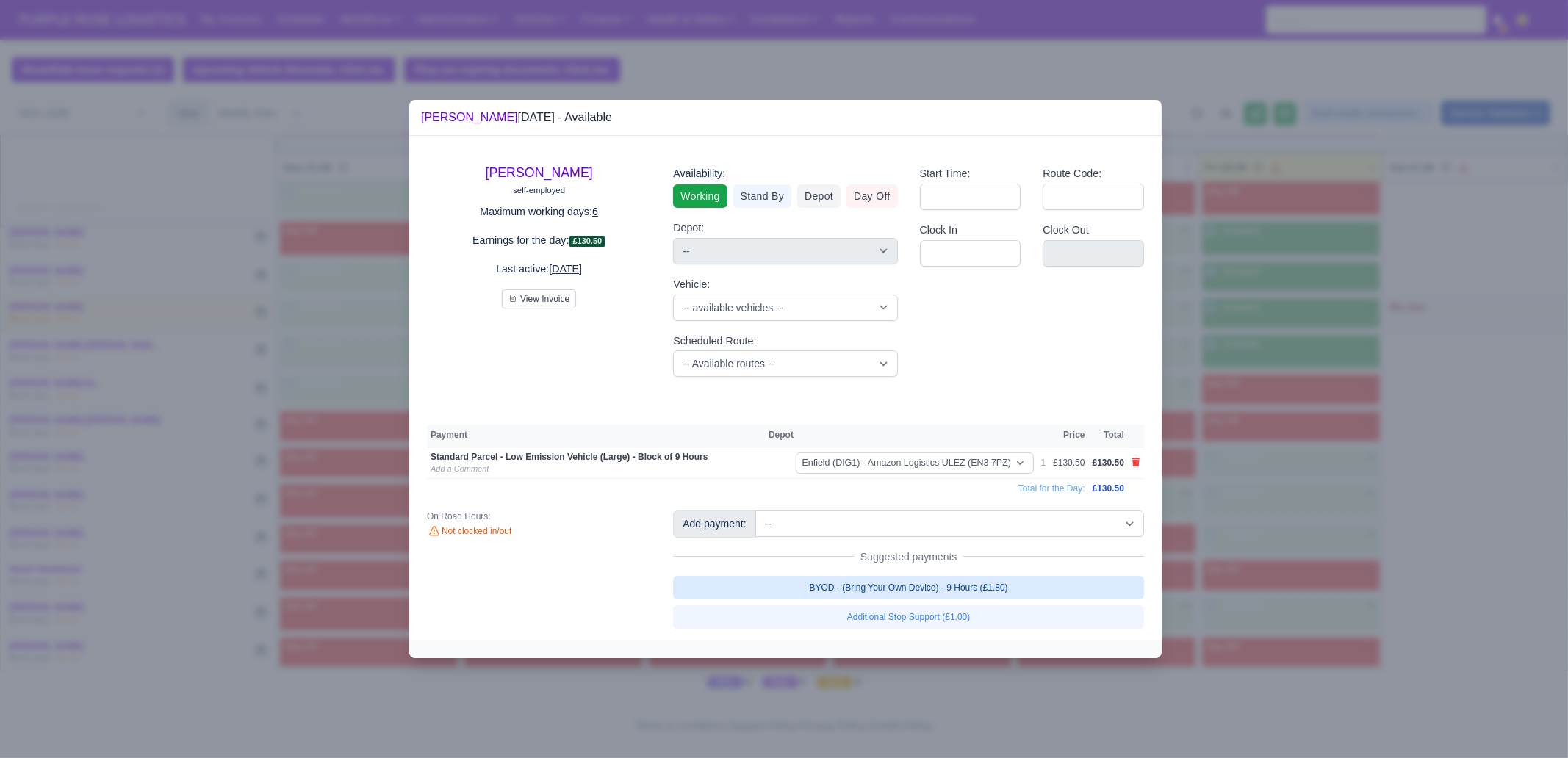
click at [1074, 580] on link "BYOD - (Bring Your Own Device) - 9 Hours (£1.80)" at bounding box center [909, 587] width 471 height 24
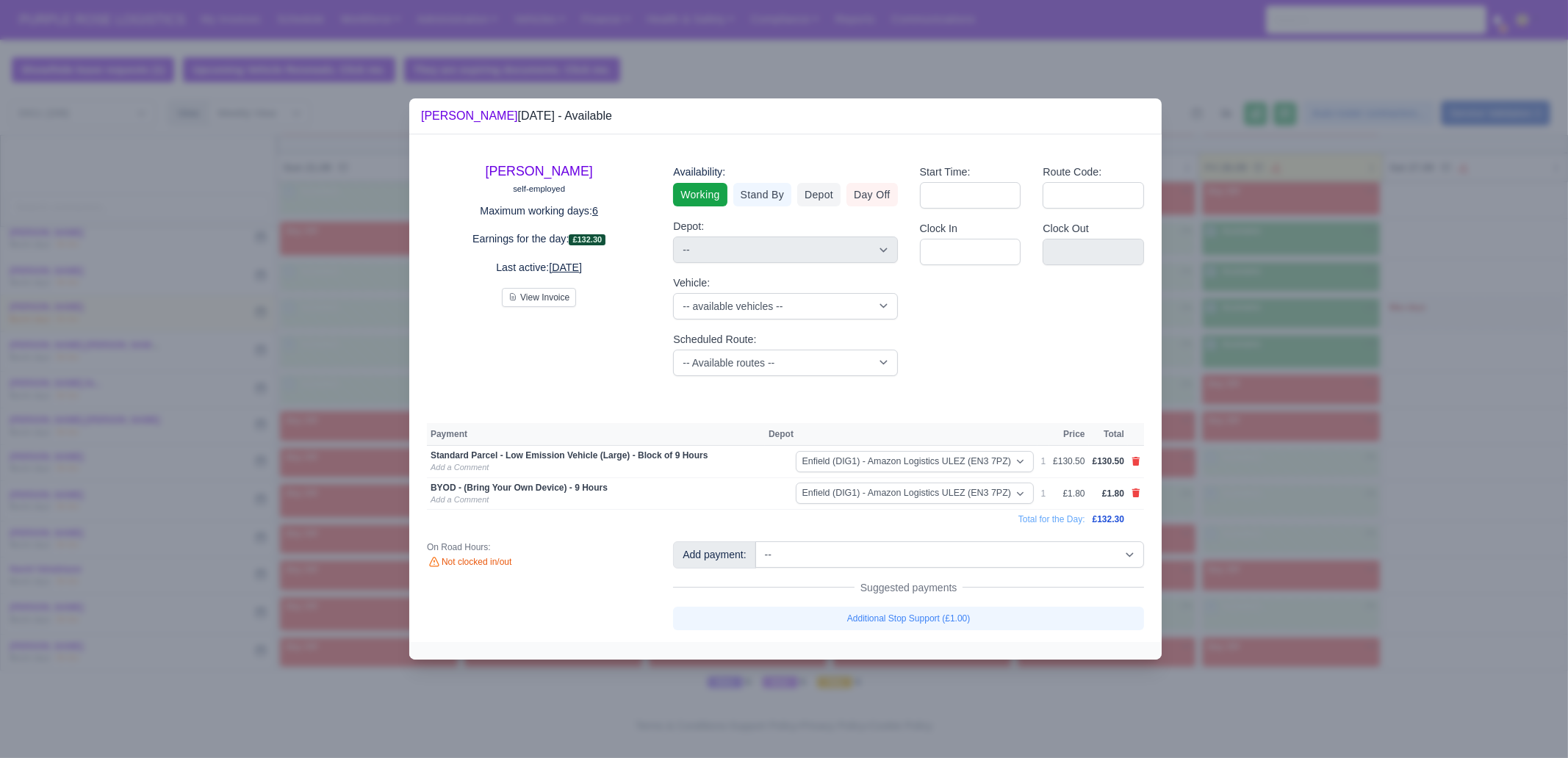
click at [1254, 509] on div at bounding box center [784, 379] width 1568 height 758
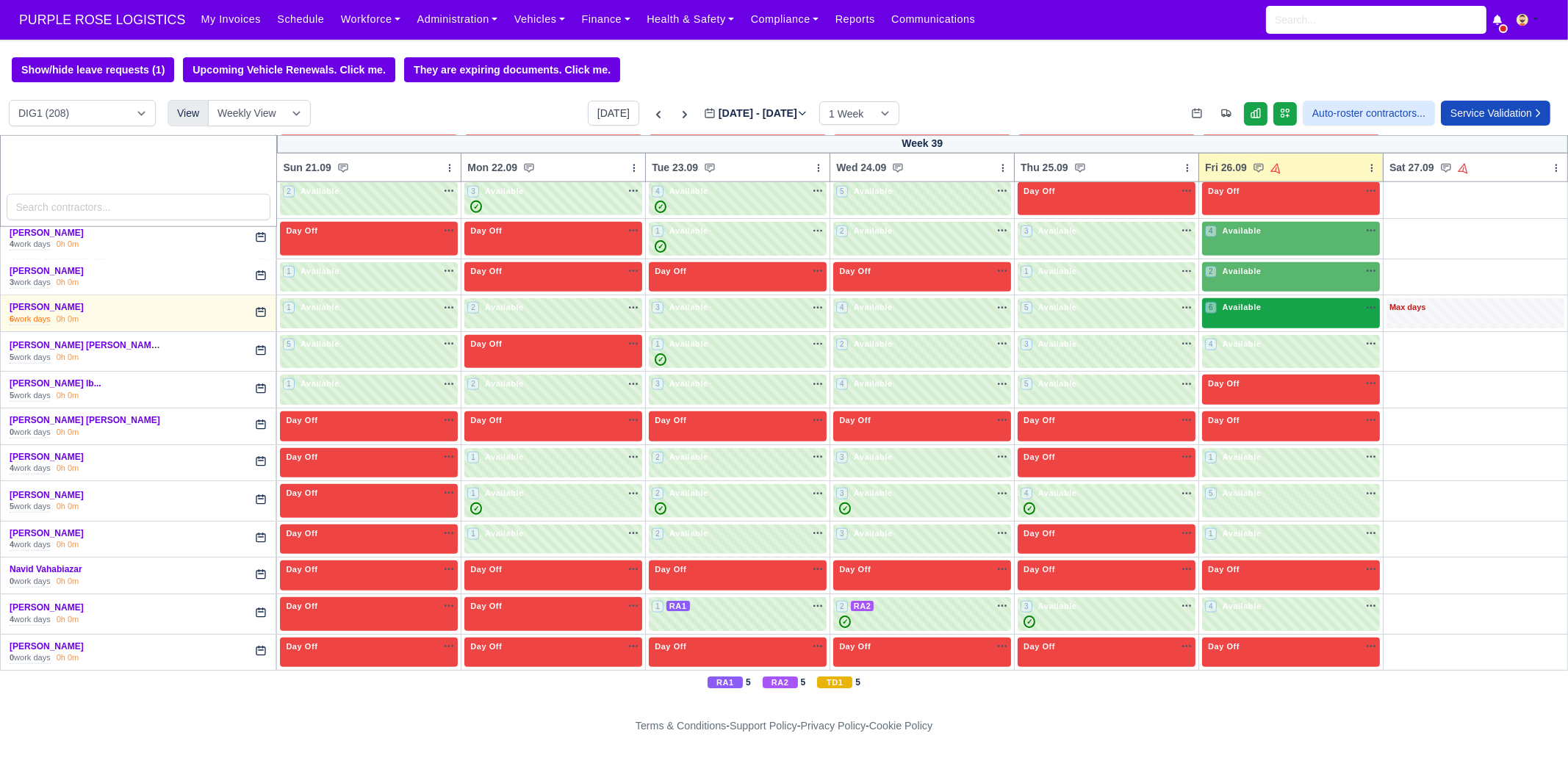
click at [1254, 300] on div "6 Available" at bounding box center [1291, 313] width 178 height 30
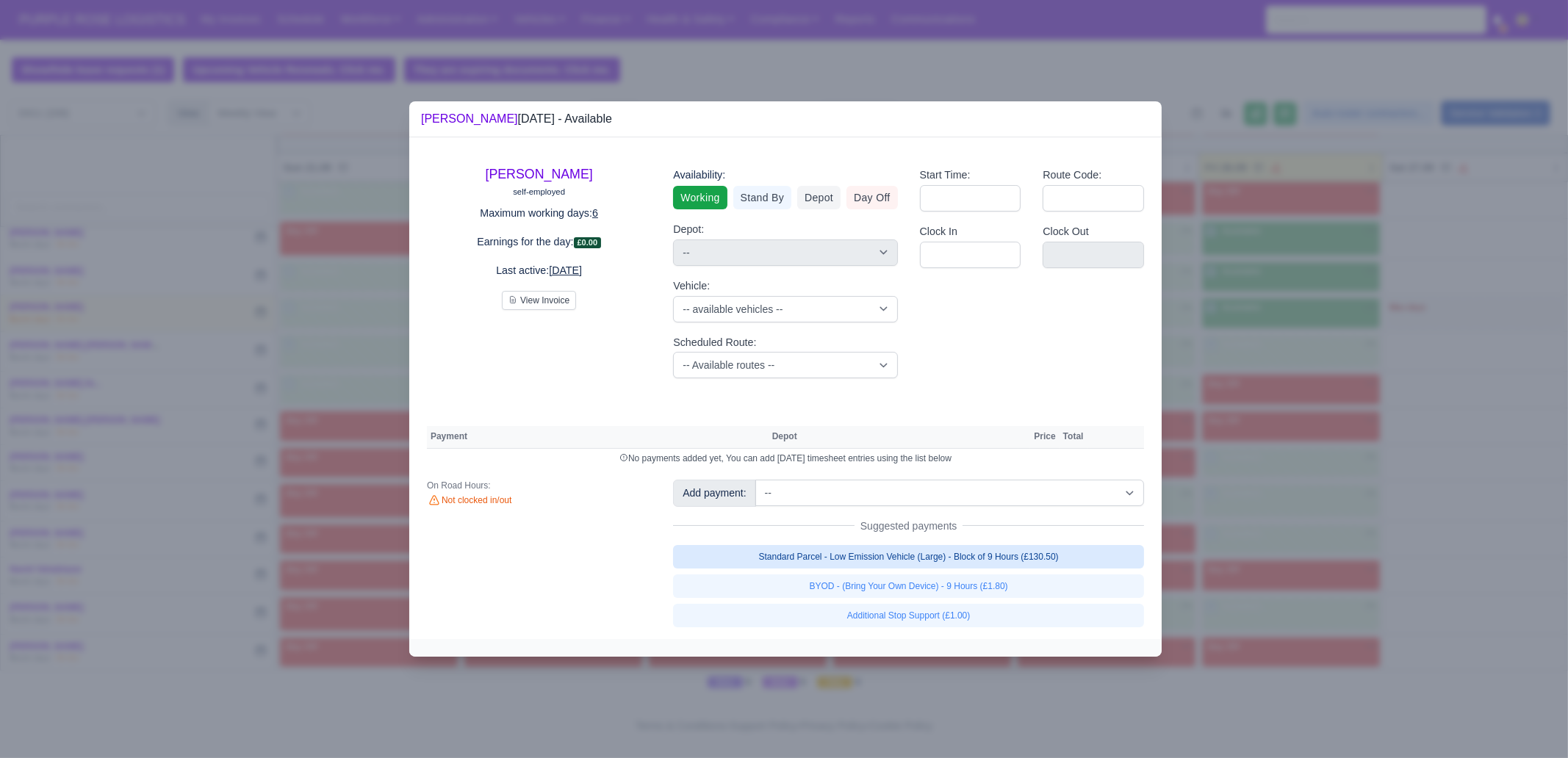
click at [1100, 563] on link "Standard Parcel - Low Emission Vehicle (Large) - Block of 9 Hours (£130.50)" at bounding box center [909, 556] width 471 height 24
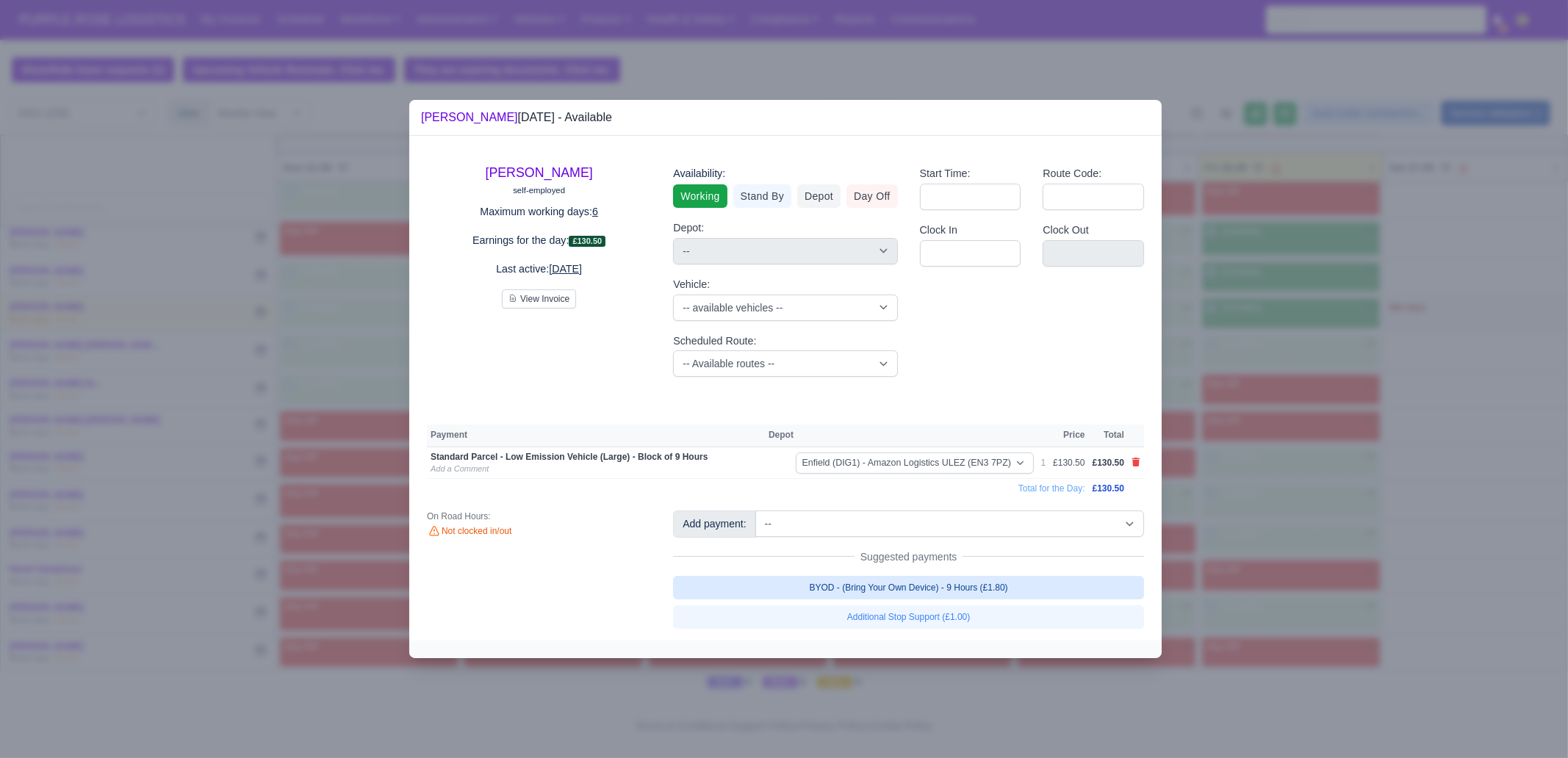
click at [1057, 580] on link "BYOD - (Bring Your Own Device) - 9 Hours (£1.80)" at bounding box center [909, 587] width 471 height 24
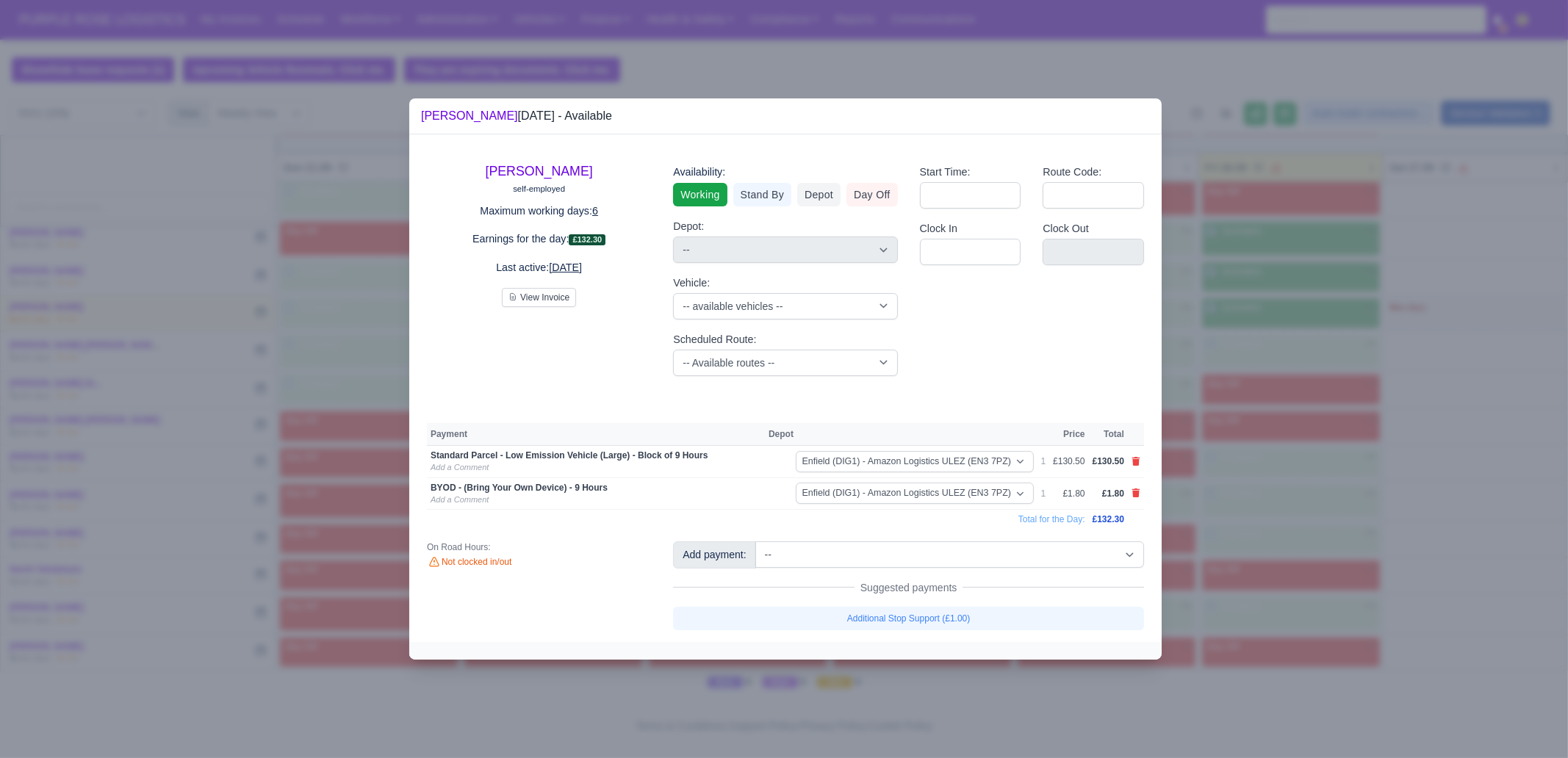
click at [1247, 532] on div at bounding box center [784, 379] width 1568 height 758
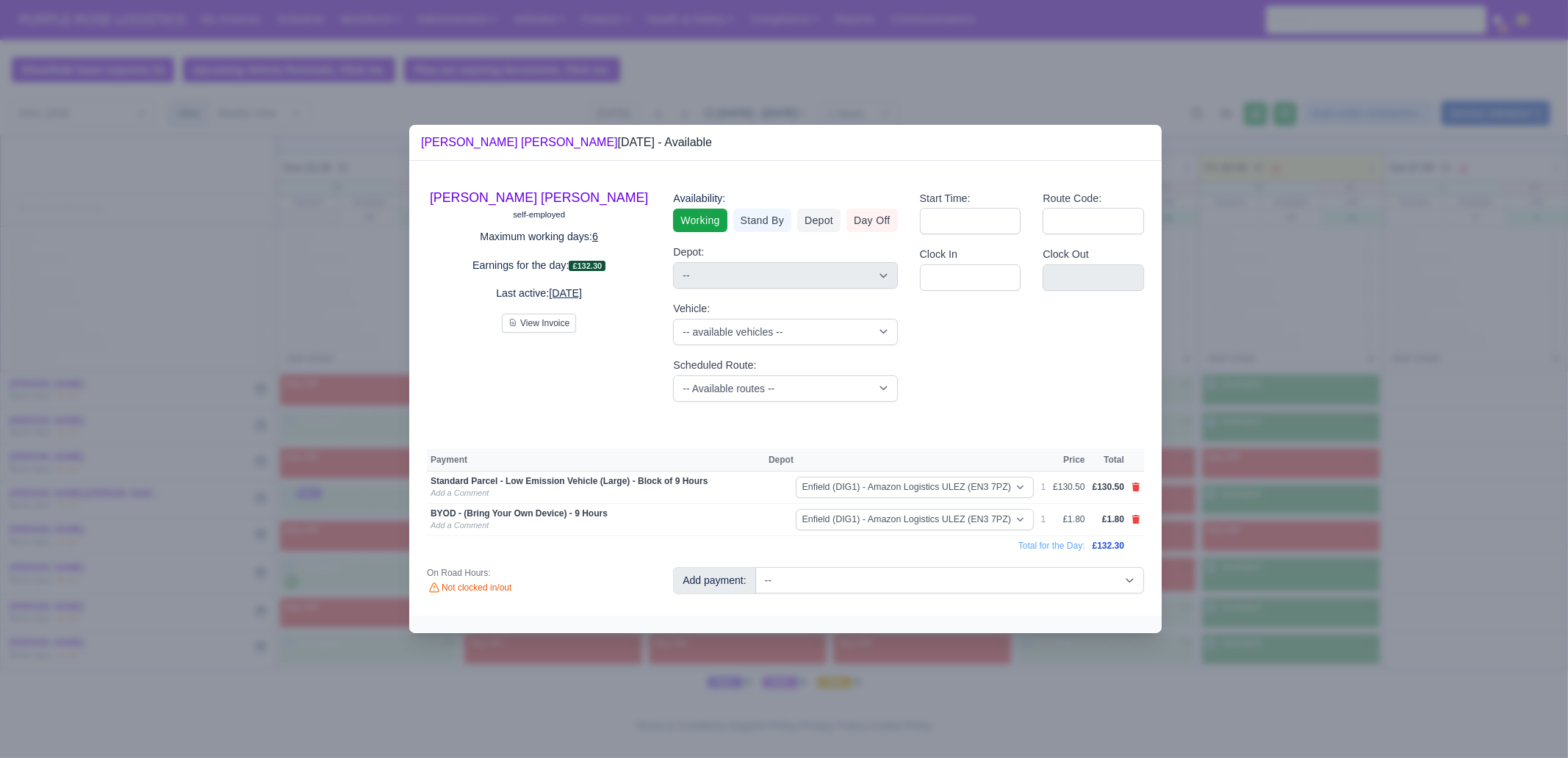
scroll to position [2802, 0]
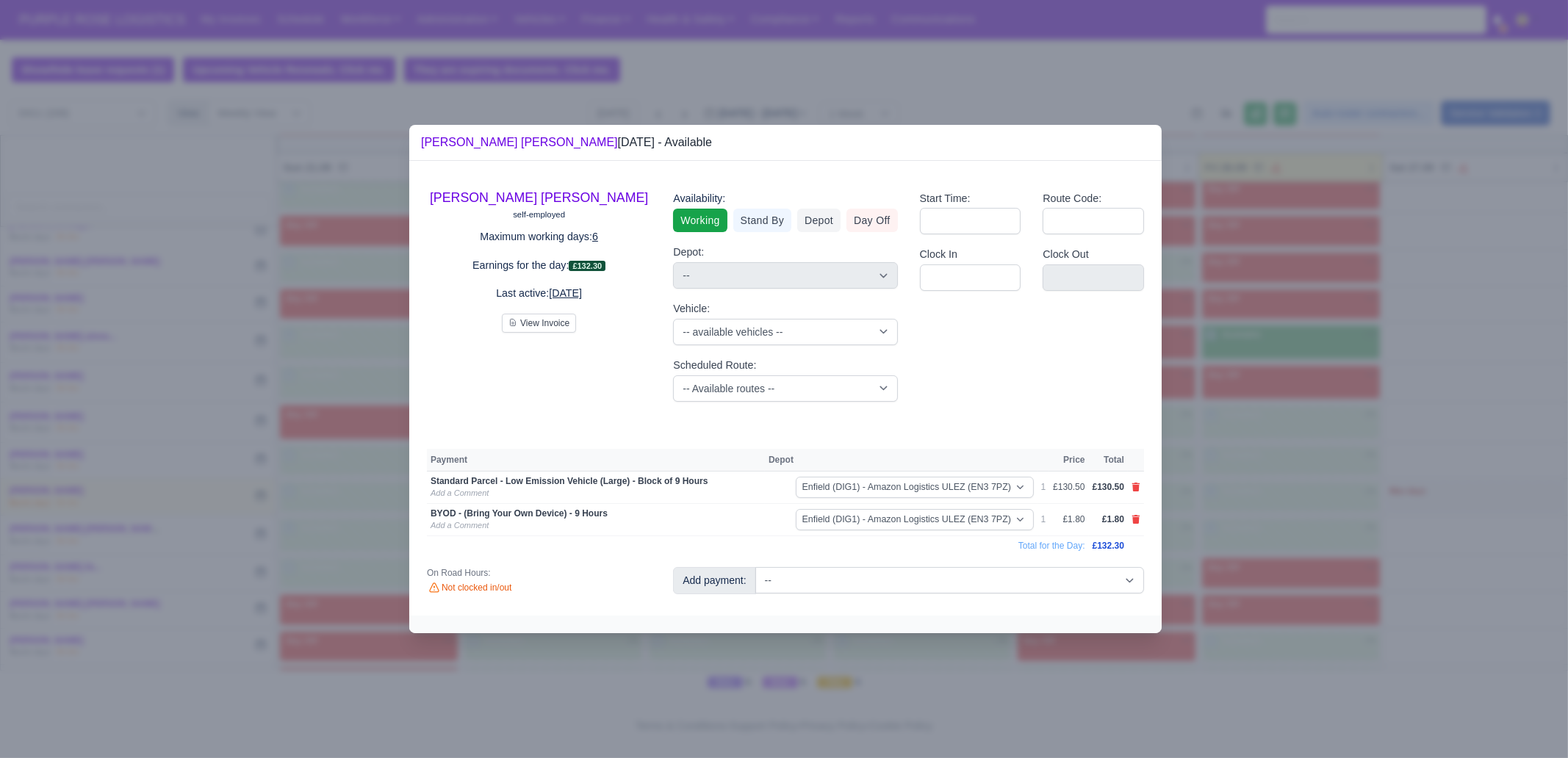
click at [1241, 556] on div at bounding box center [784, 379] width 1568 height 758
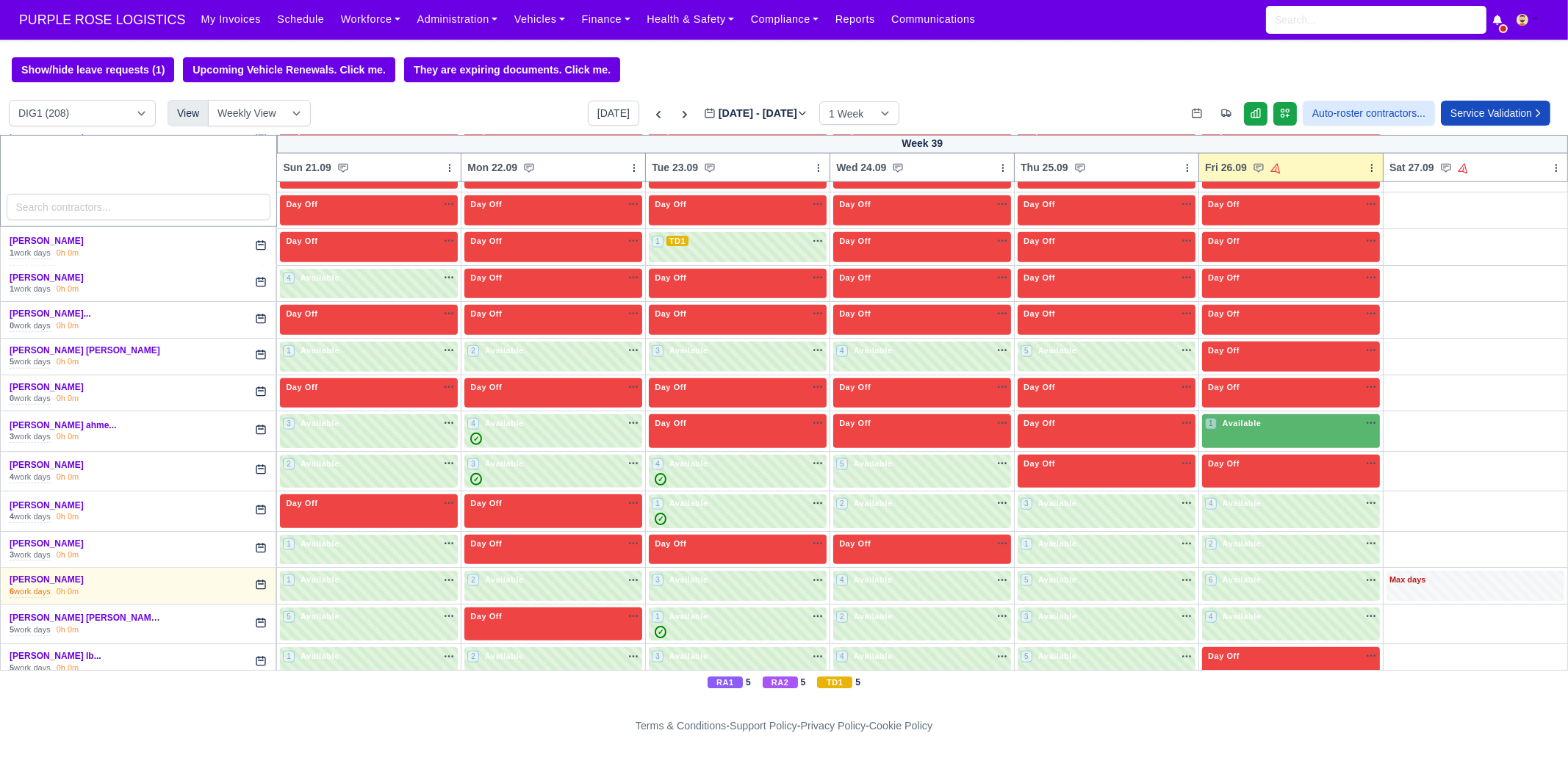
scroll to position [2710, 0]
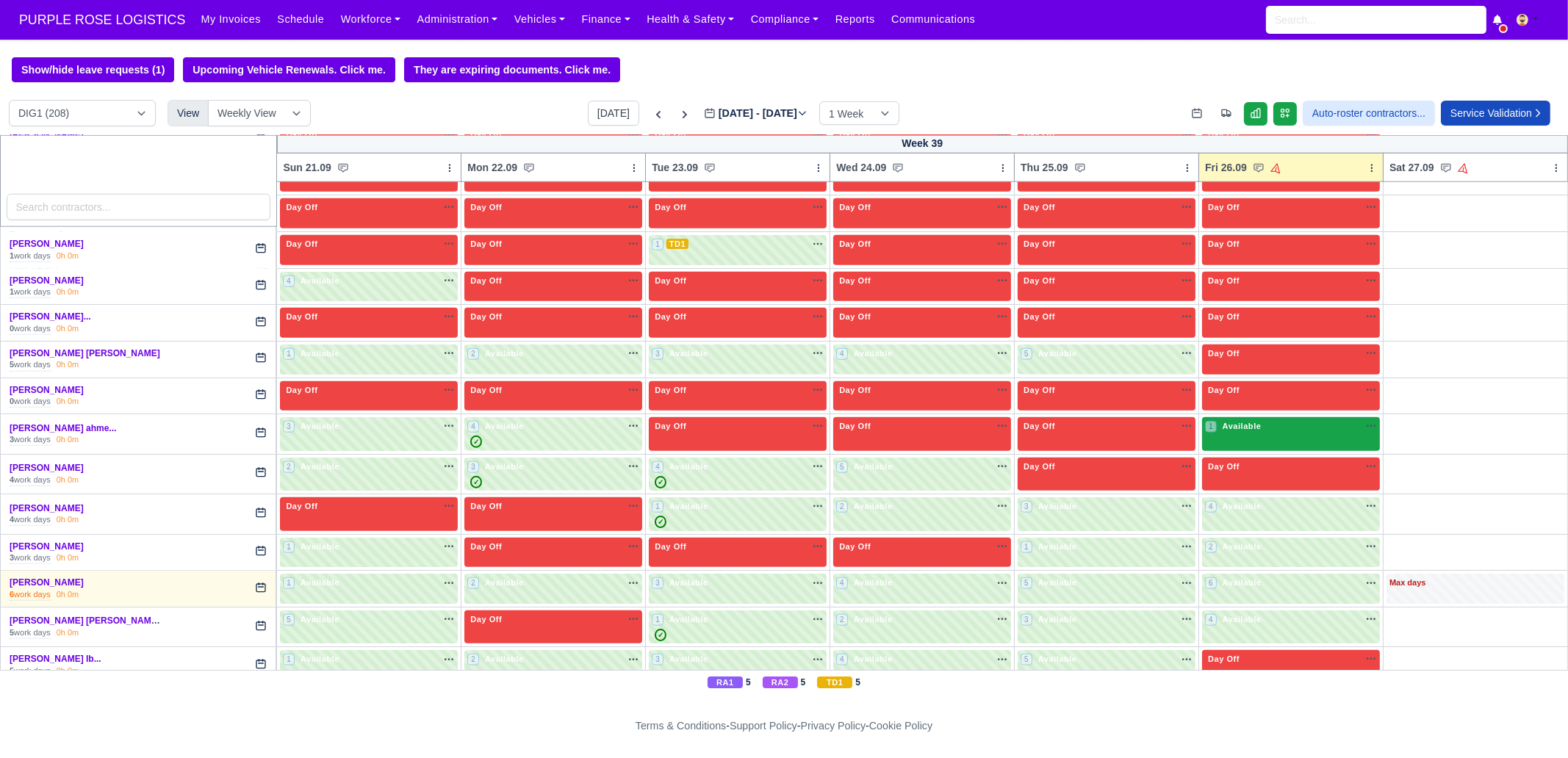
click at [1253, 420] on div "1 Available na" at bounding box center [1291, 428] width 172 height 15
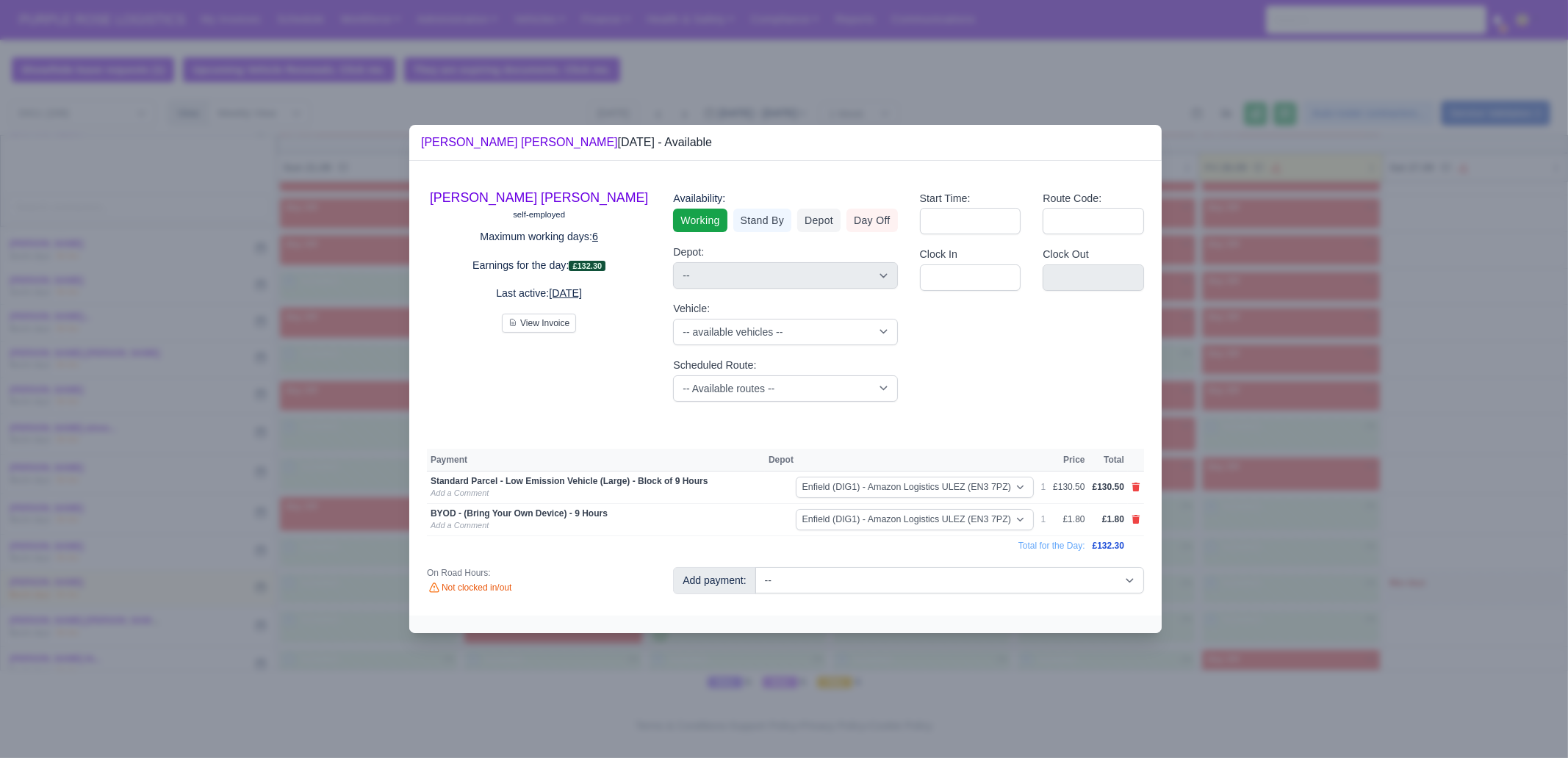
click at [1340, 465] on div at bounding box center [784, 379] width 1568 height 758
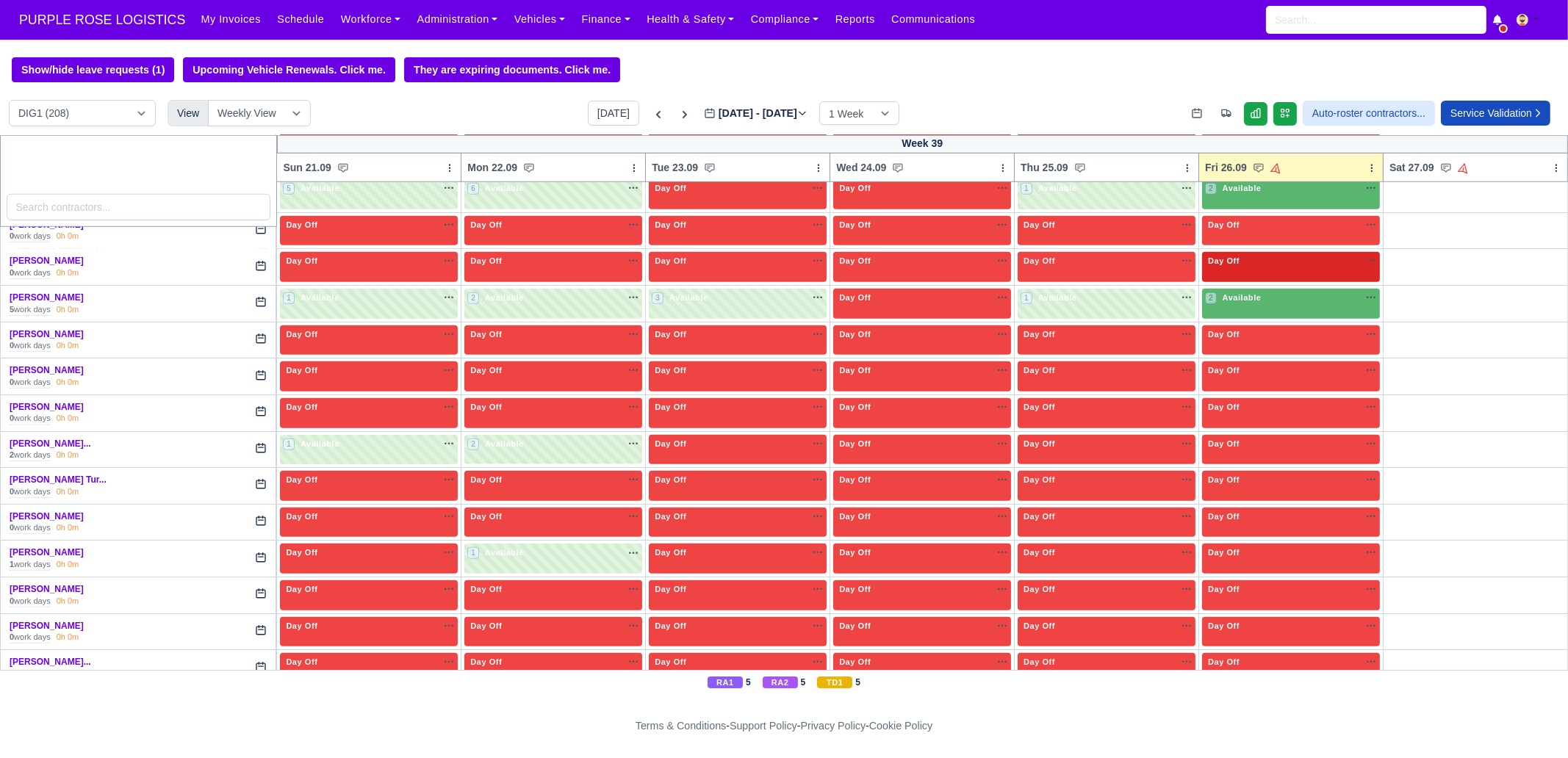
scroll to position [2068, 0]
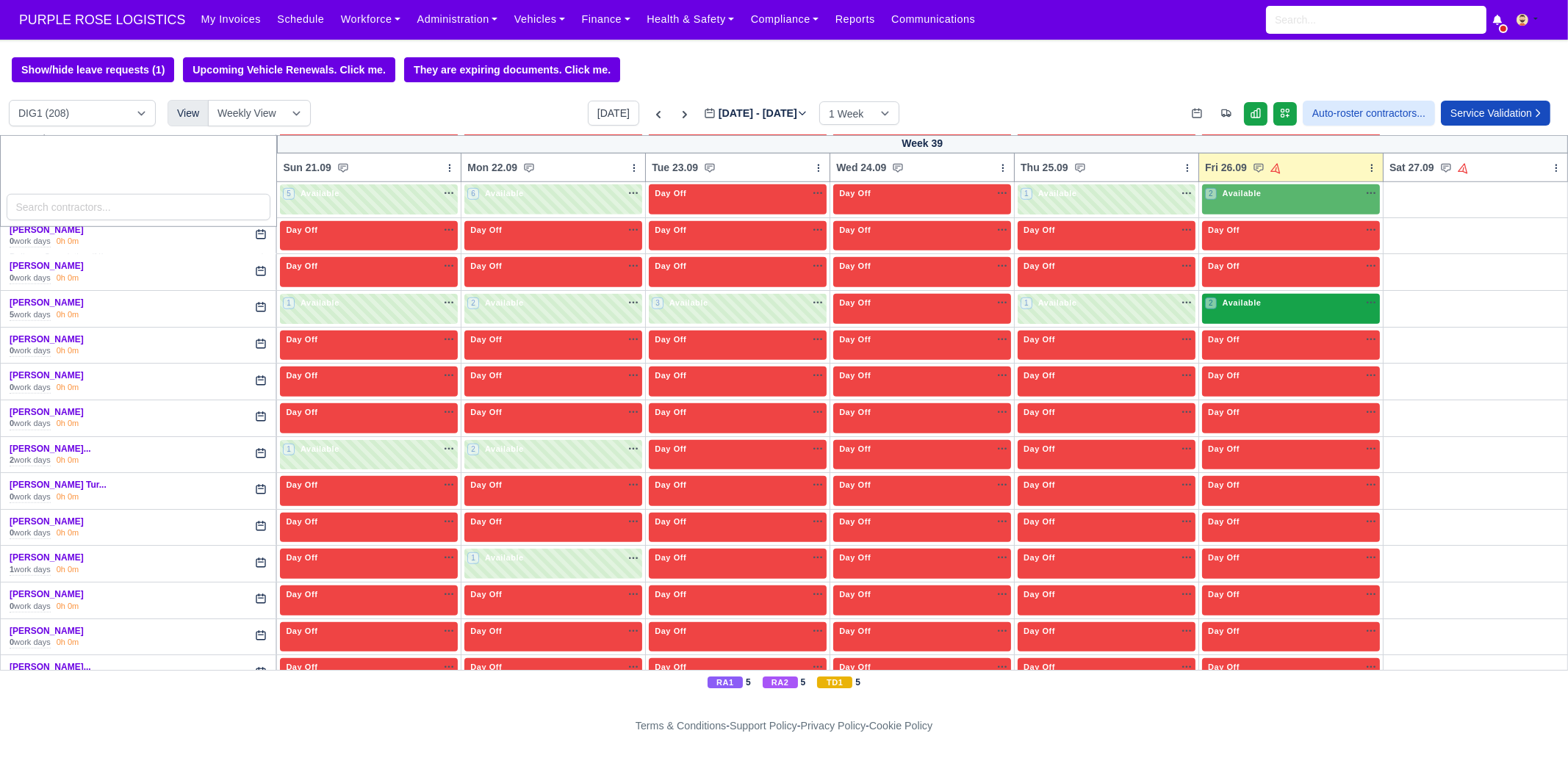
click at [1261, 297] on div "2 Available na" at bounding box center [1291, 303] width 172 height 12
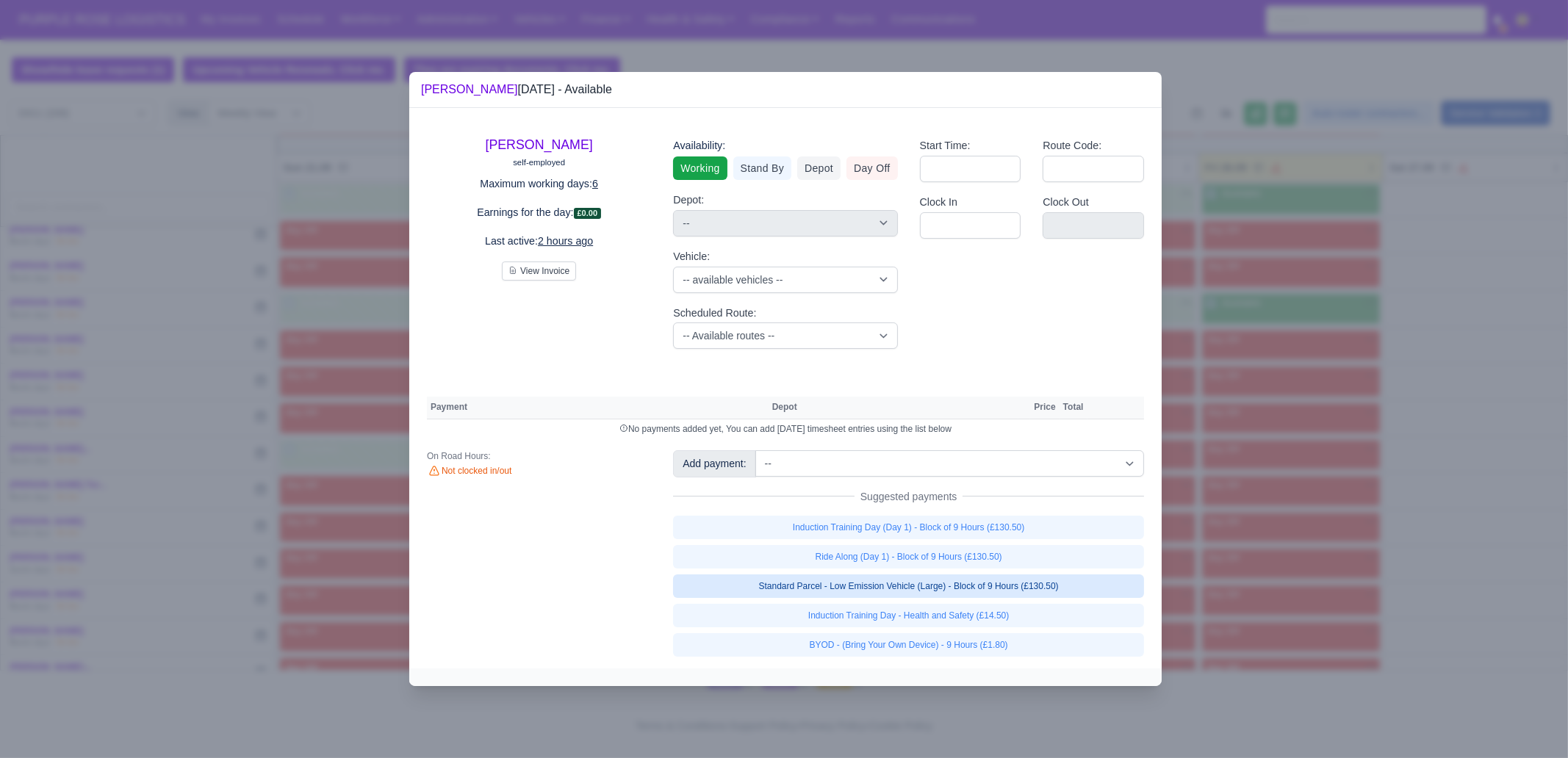
click at [1057, 589] on link "Standard Parcel - Low Emission Vehicle (Large) - Block of 9 Hours (£130.50)" at bounding box center [909, 586] width 471 height 24
select select "1"
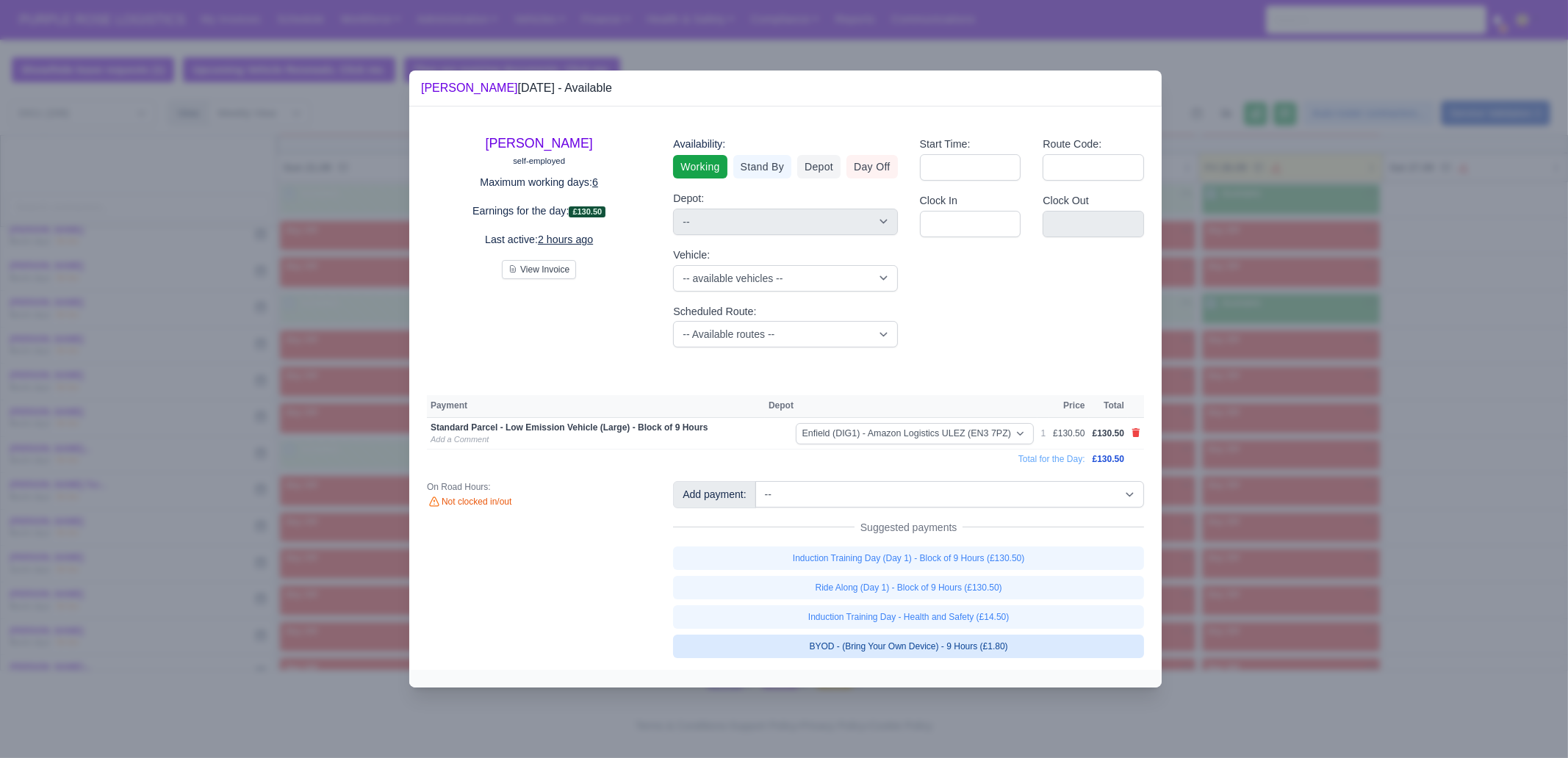
click at [1015, 645] on link "BYOD - (Bring Your Own Device) - 9 Hours (£1.80)" at bounding box center [909, 646] width 471 height 24
select select "1"
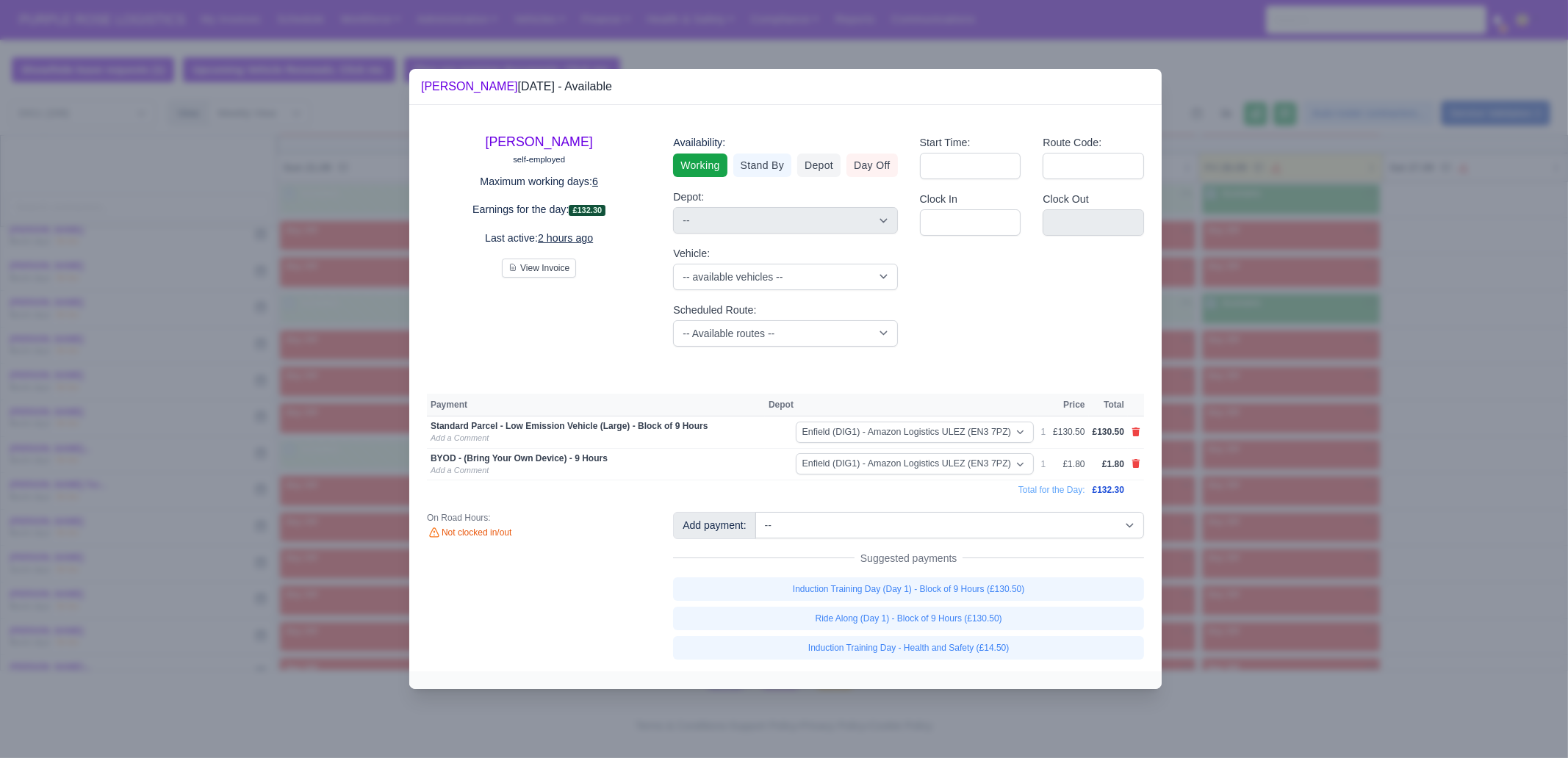
drag, startPoint x: 1280, startPoint y: 521, endPoint x: 1271, endPoint y: 395, distance: 126.3
click at [1280, 521] on div at bounding box center [784, 379] width 1568 height 758
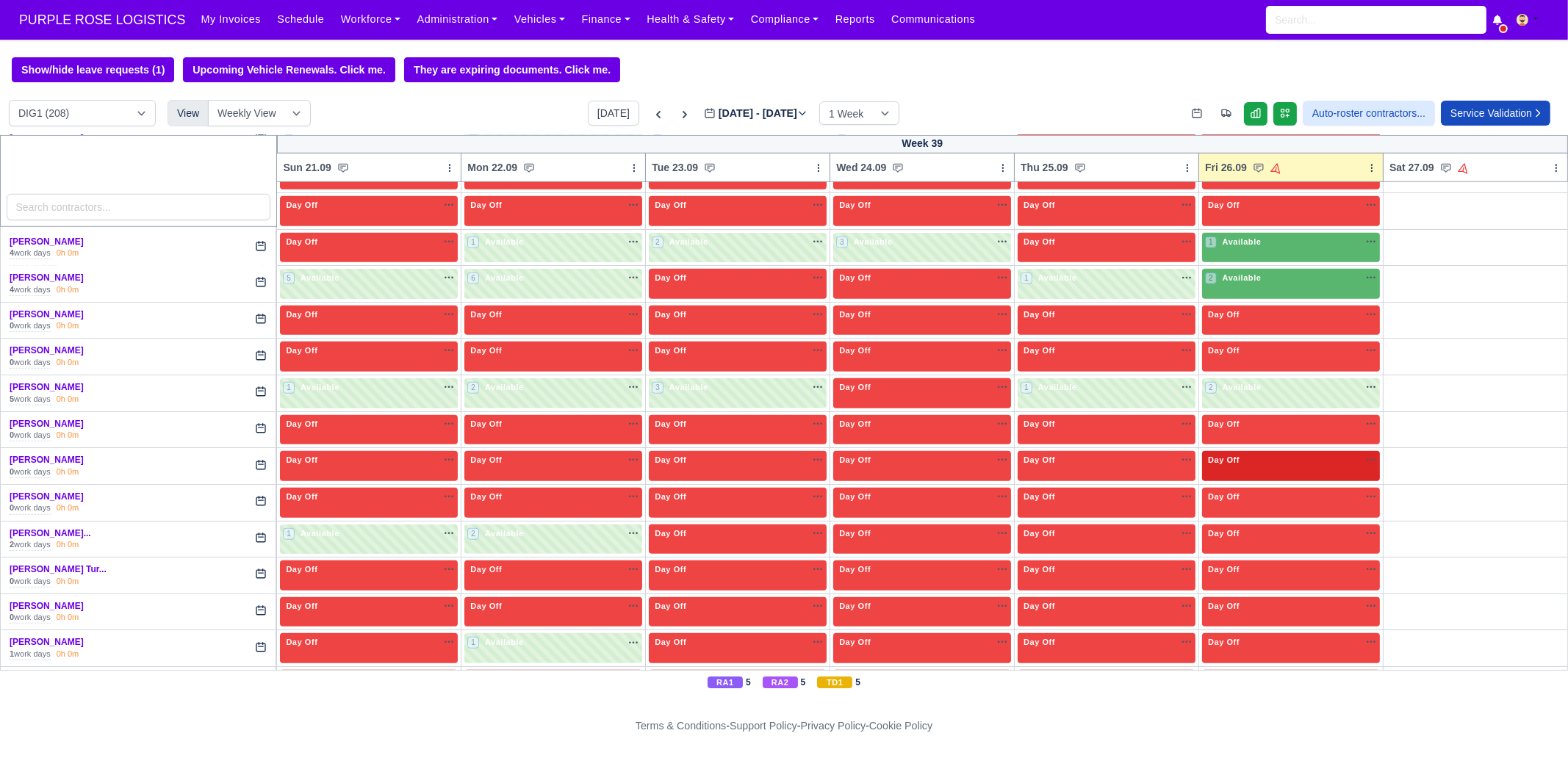
scroll to position [1976, 0]
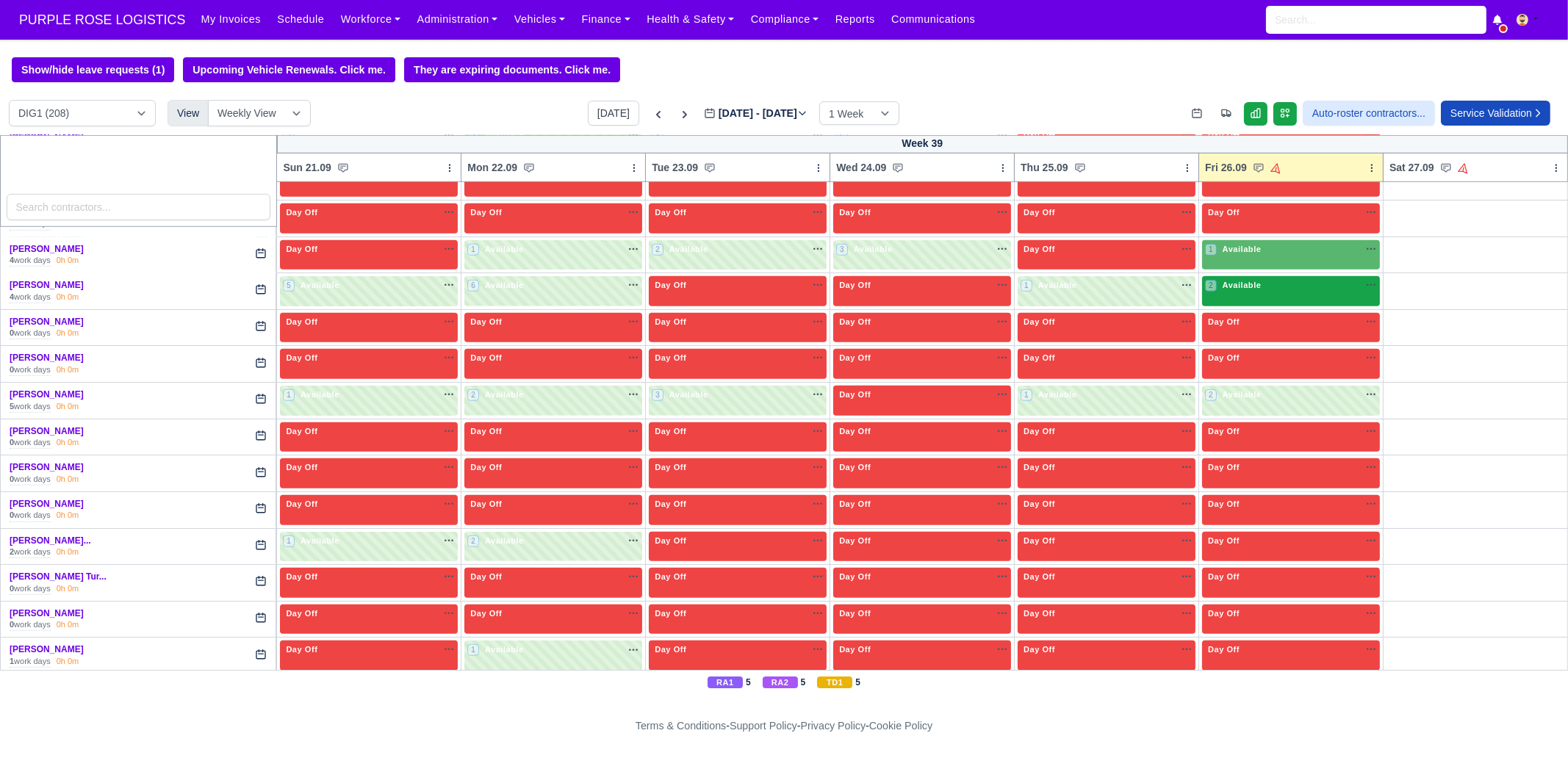
click at [1248, 283] on div "2 Available" at bounding box center [1291, 290] width 178 height 30
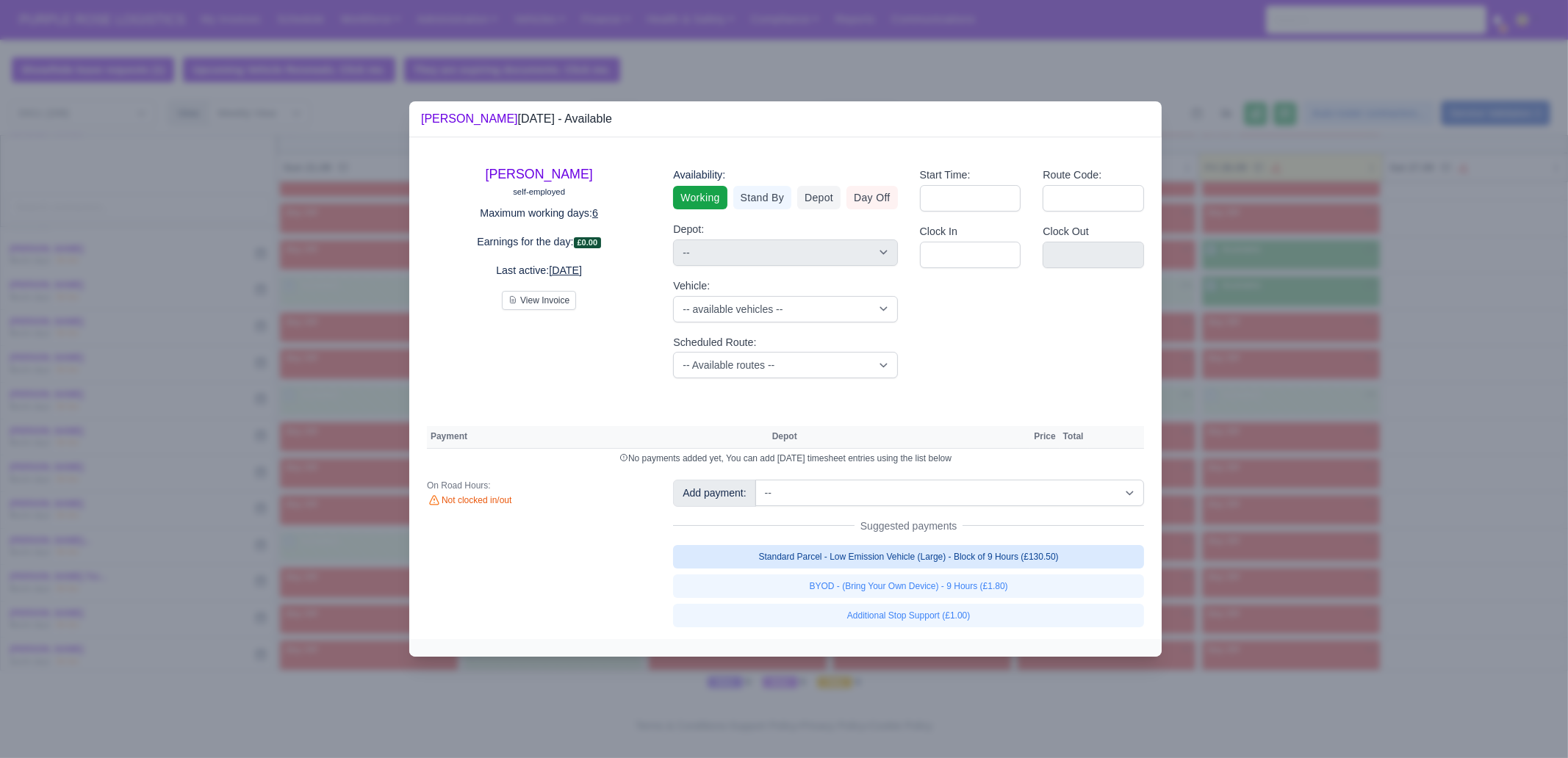
click at [1006, 559] on link "Standard Parcel - Low Emission Vehicle (Large) - Block of 9 Hours (£130.50)" at bounding box center [909, 556] width 471 height 24
select select "1"
click at [1009, 569] on link "Standard Parcel - Low Emission Vehicle (Large) - Block of 9 Hours (£130.50)" at bounding box center [909, 556] width 471 height 24
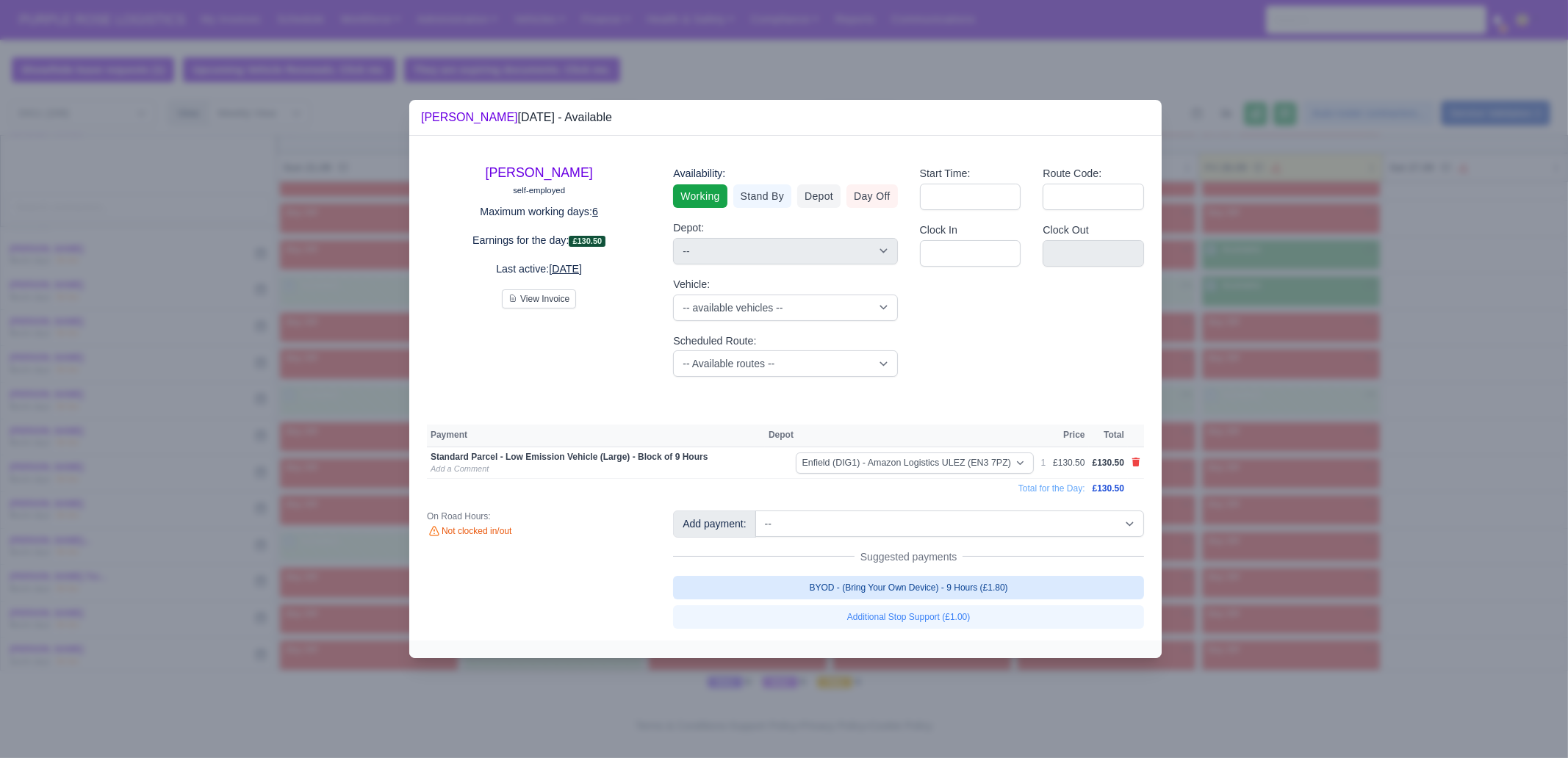
select select "1"
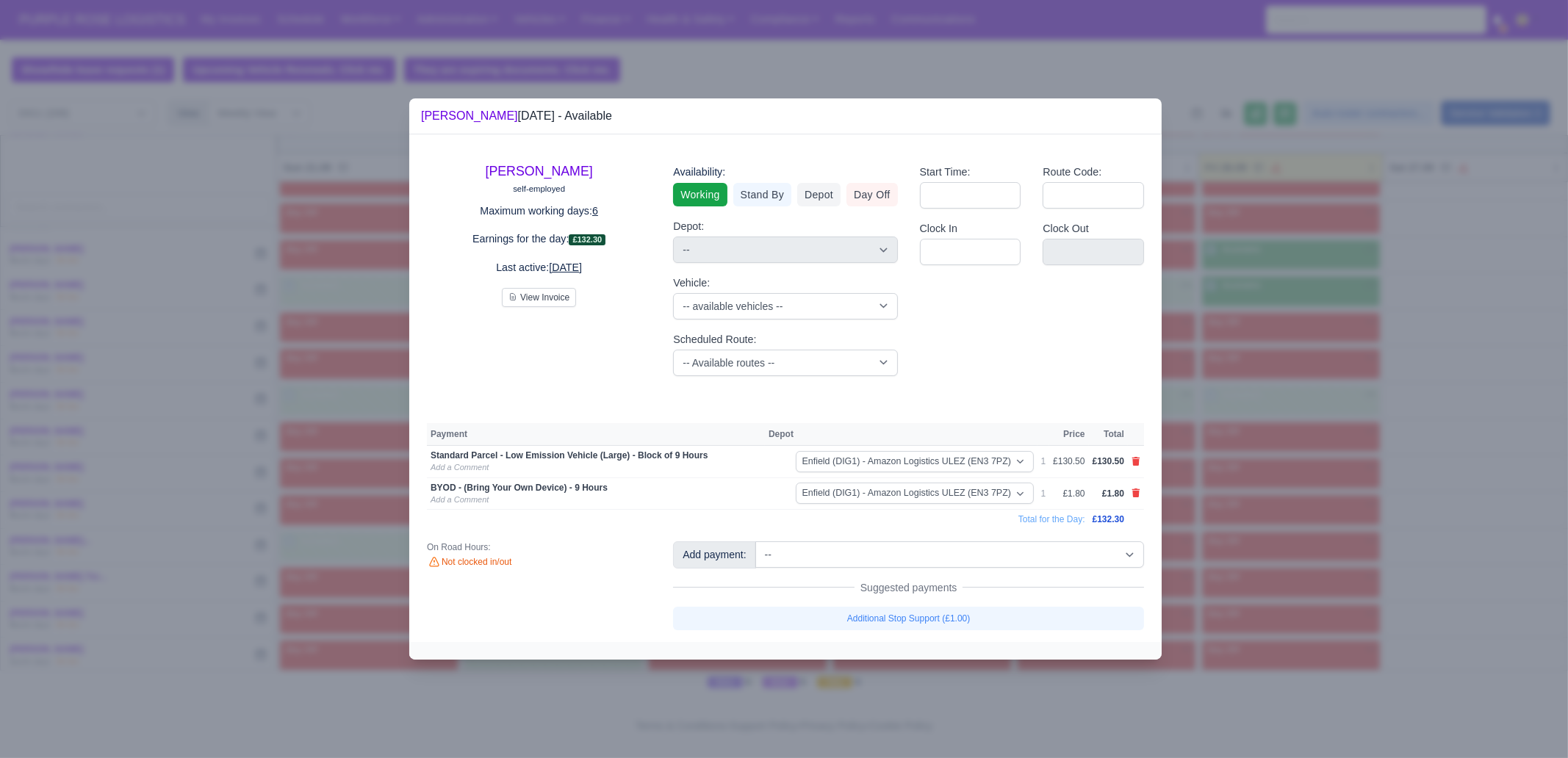
drag, startPoint x: 1302, startPoint y: 533, endPoint x: 1312, endPoint y: 530, distance: 10.4
click at [1307, 533] on div at bounding box center [784, 379] width 1568 height 758
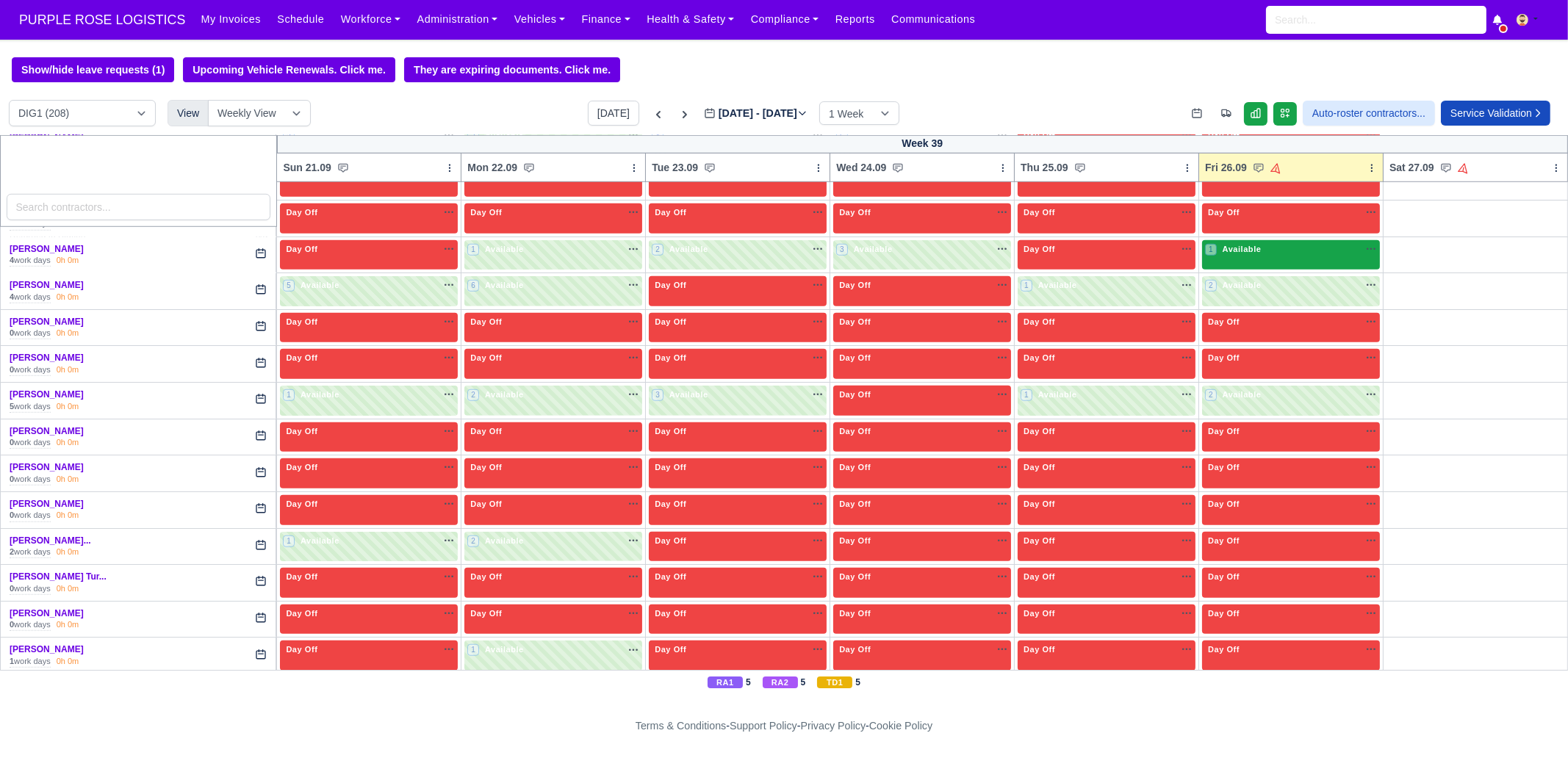
click at [1257, 248] on div "1 Available" at bounding box center [1291, 254] width 178 height 30
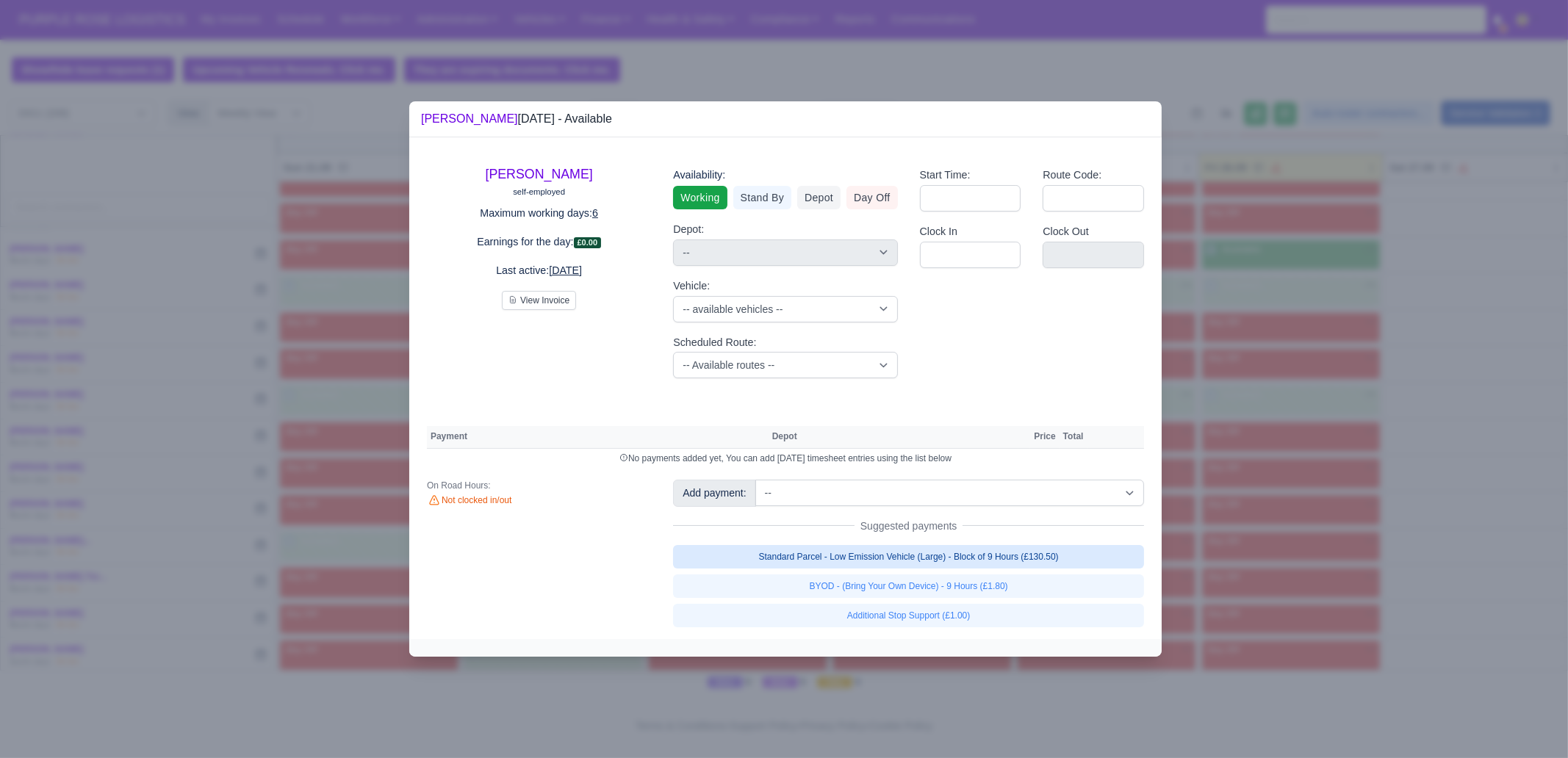
click at [988, 558] on link "Standard Parcel - Low Emission Vehicle (Large) - Block of 9 Hours (£130.50)" at bounding box center [909, 556] width 471 height 24
select select "1"
click at [990, 569] on link "Standard Parcel - Low Emission Vehicle (Large) - Block of 9 Hours (£130.50)" at bounding box center [909, 556] width 471 height 24
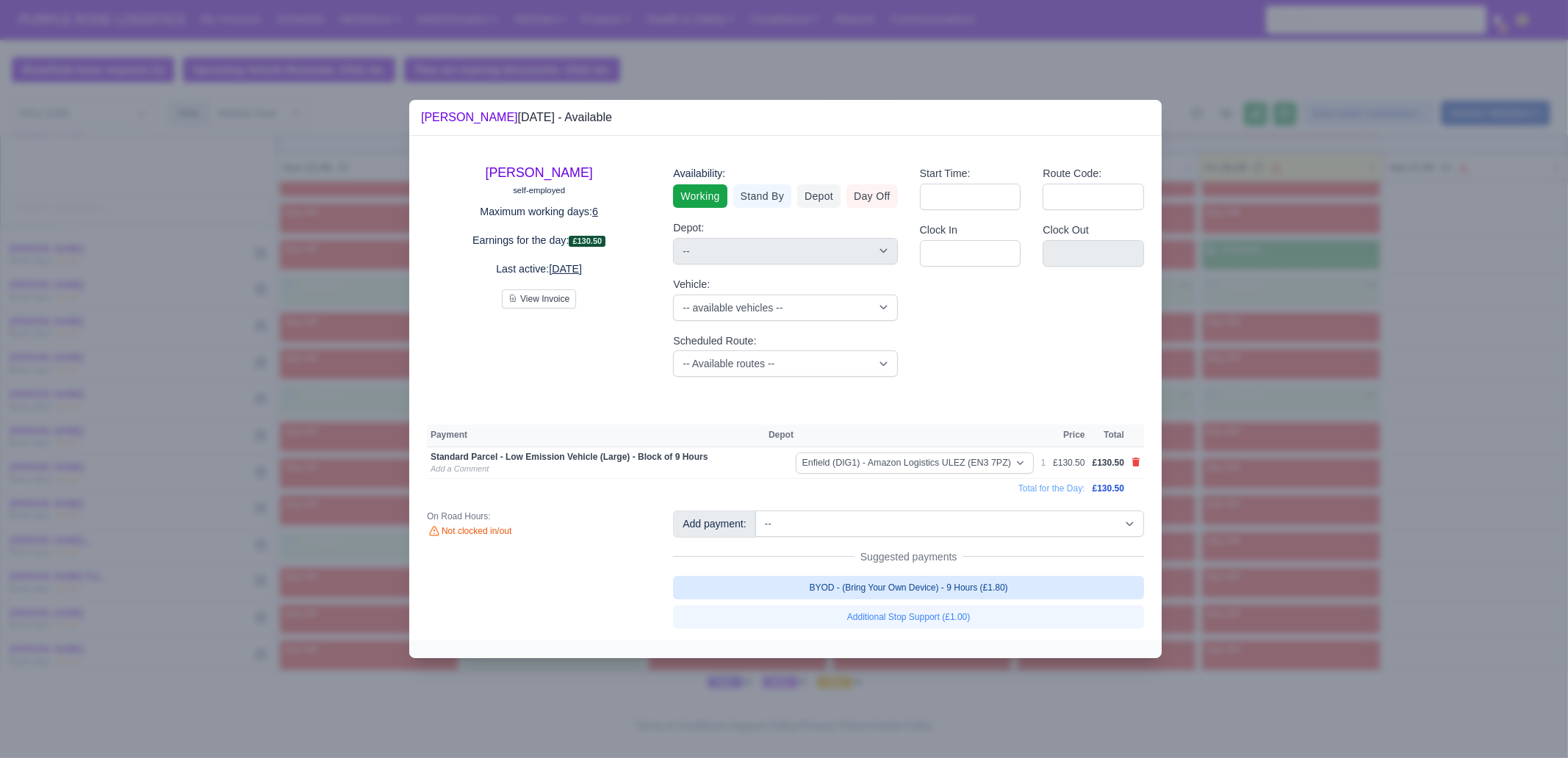
select select "1"
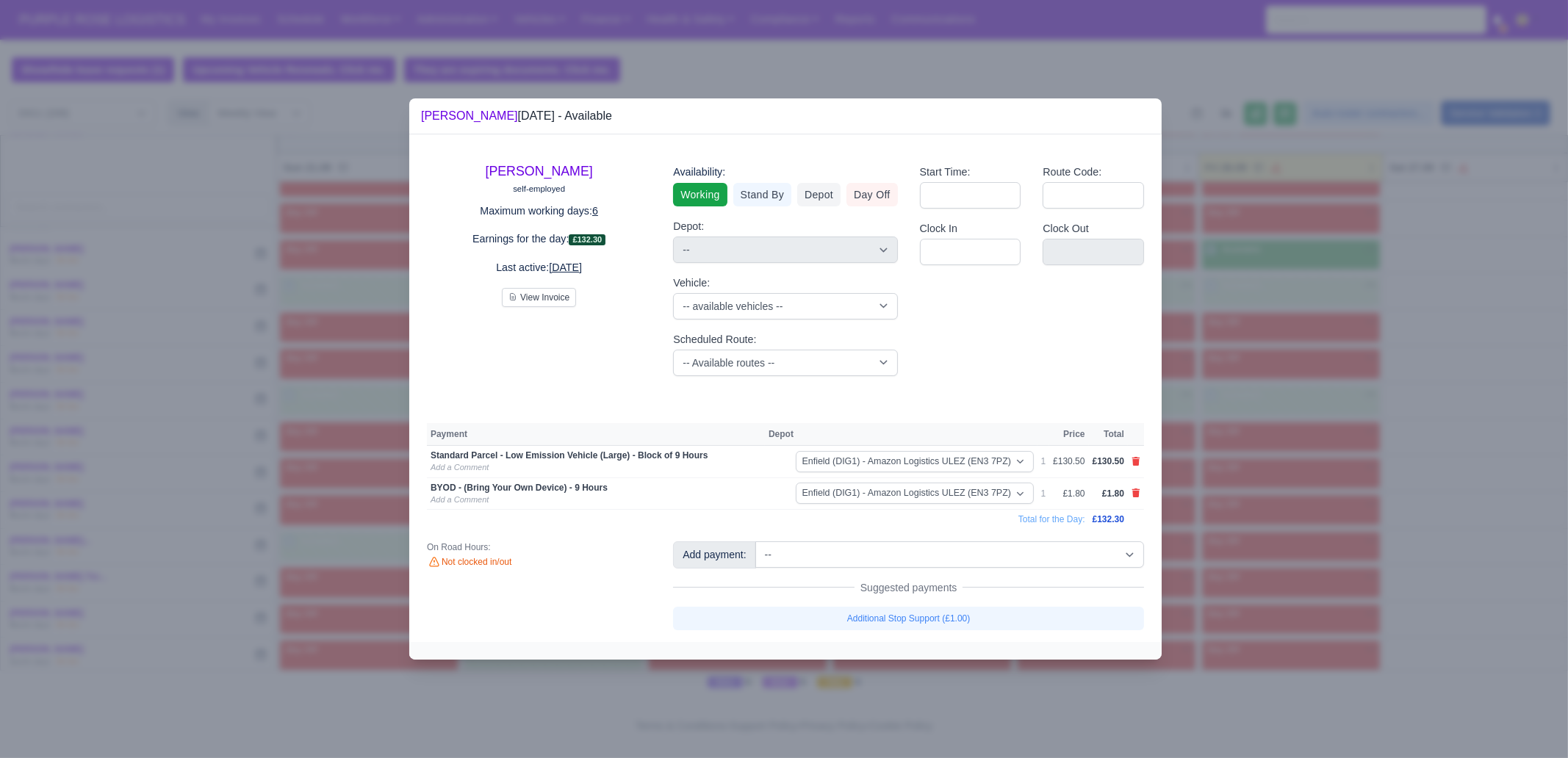
click at [1320, 467] on div at bounding box center [784, 379] width 1568 height 758
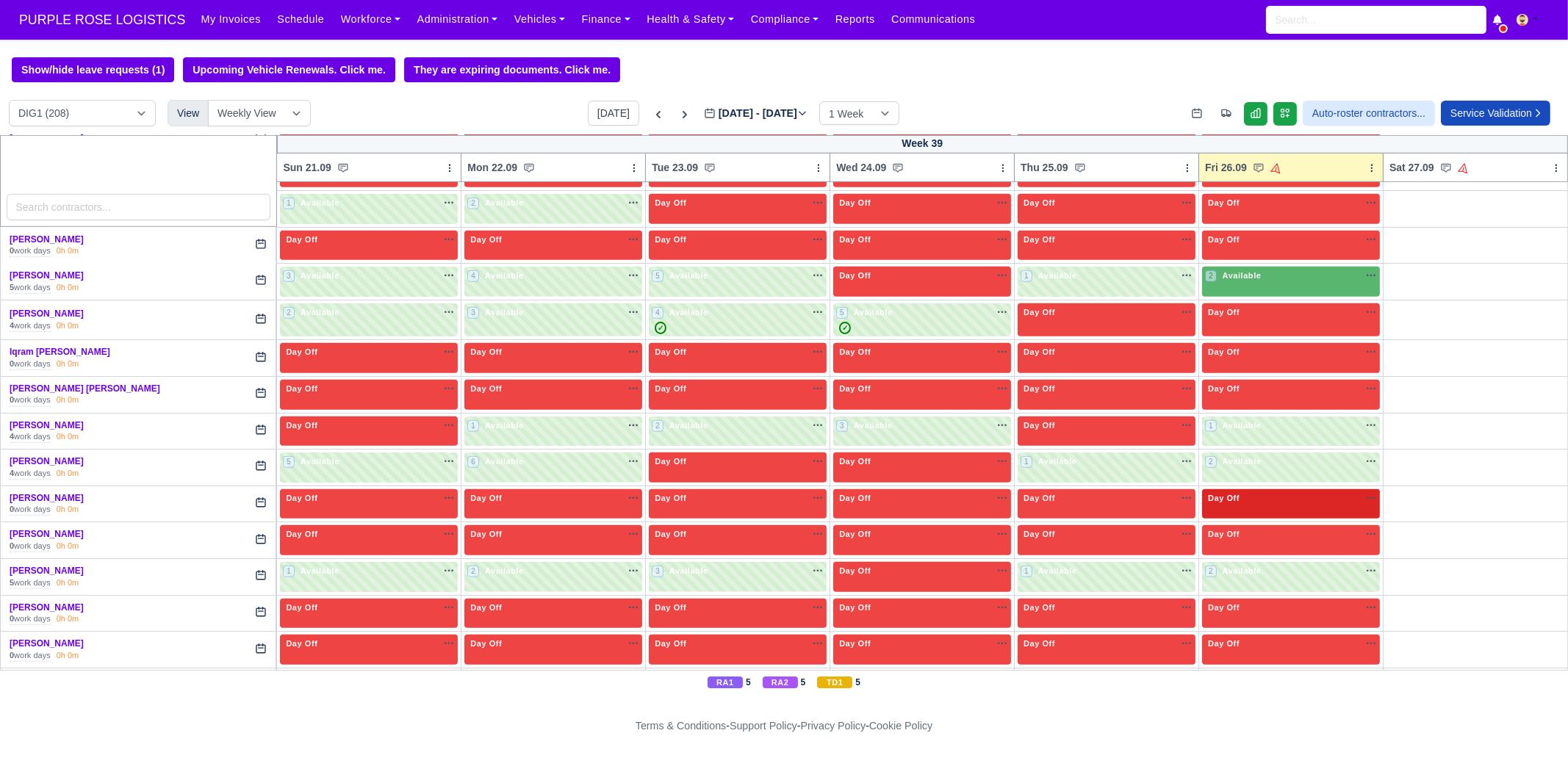
scroll to position [1793, 0]
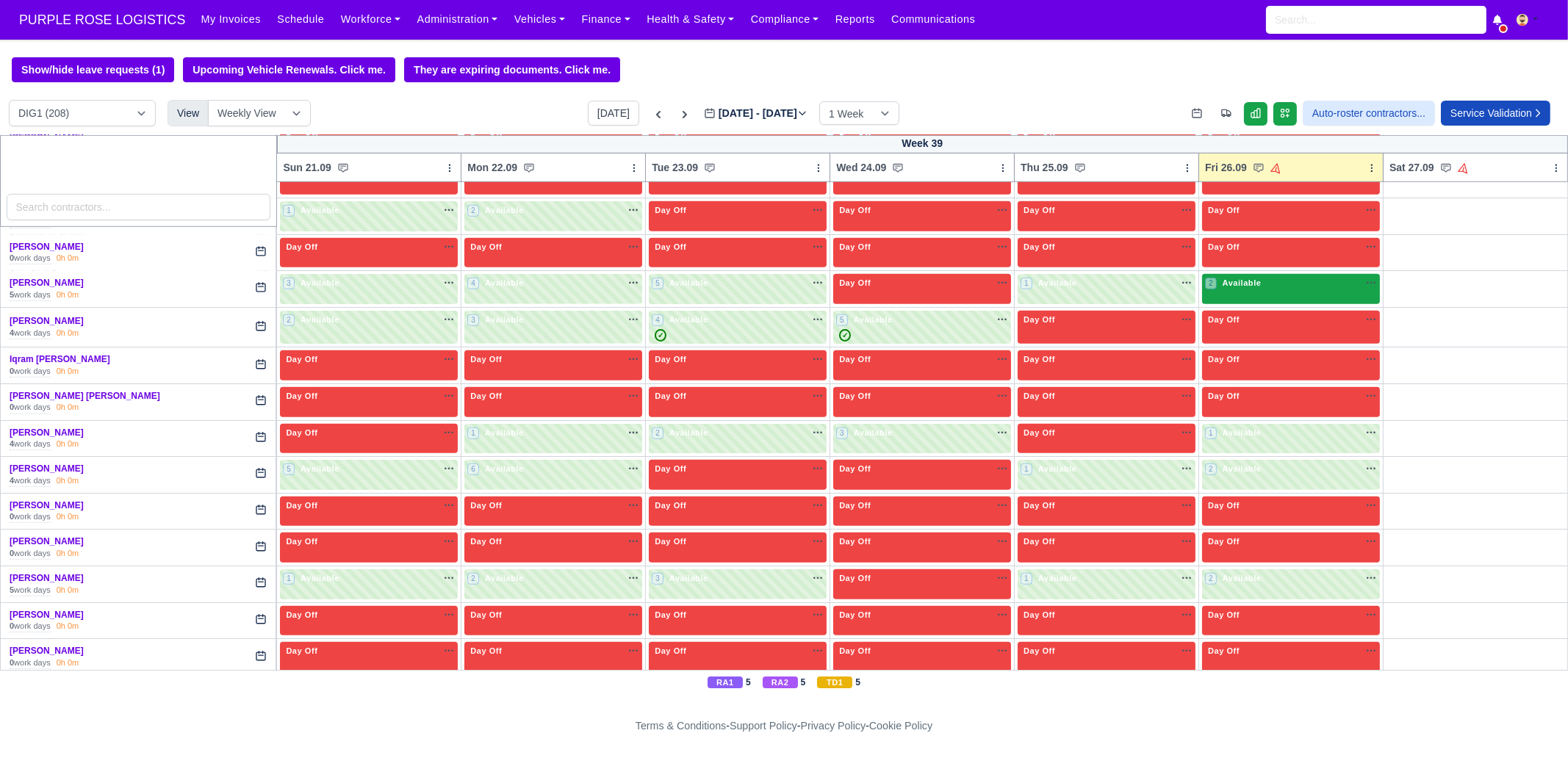
click at [1250, 282] on div "2 Available" at bounding box center [1291, 289] width 178 height 30
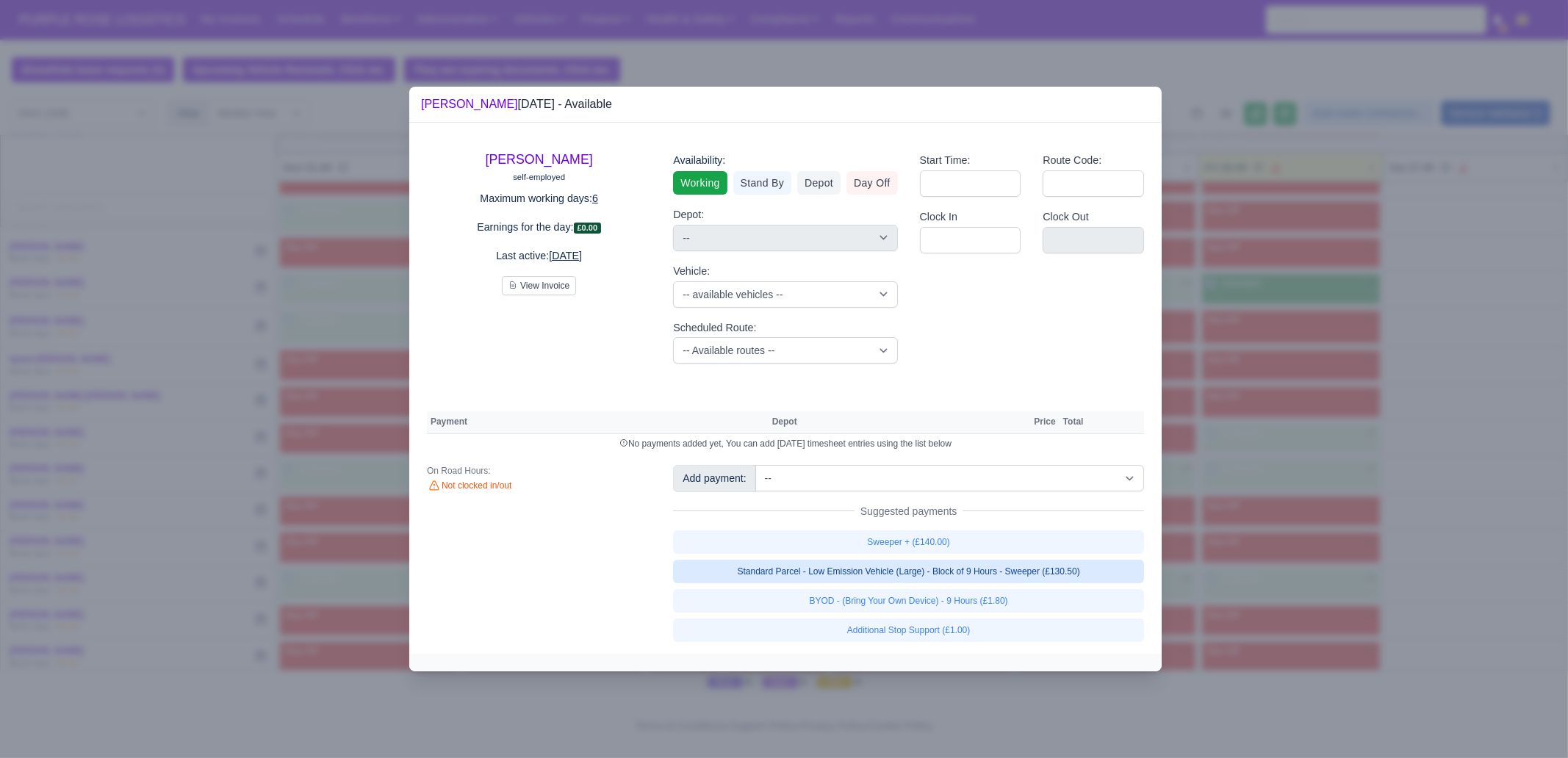
click at [1017, 574] on link "Standard Parcel - Low Emission Vehicle (Large) - Block of 9 Hours - Sweeper (£1…" at bounding box center [909, 571] width 471 height 24
select select "1"
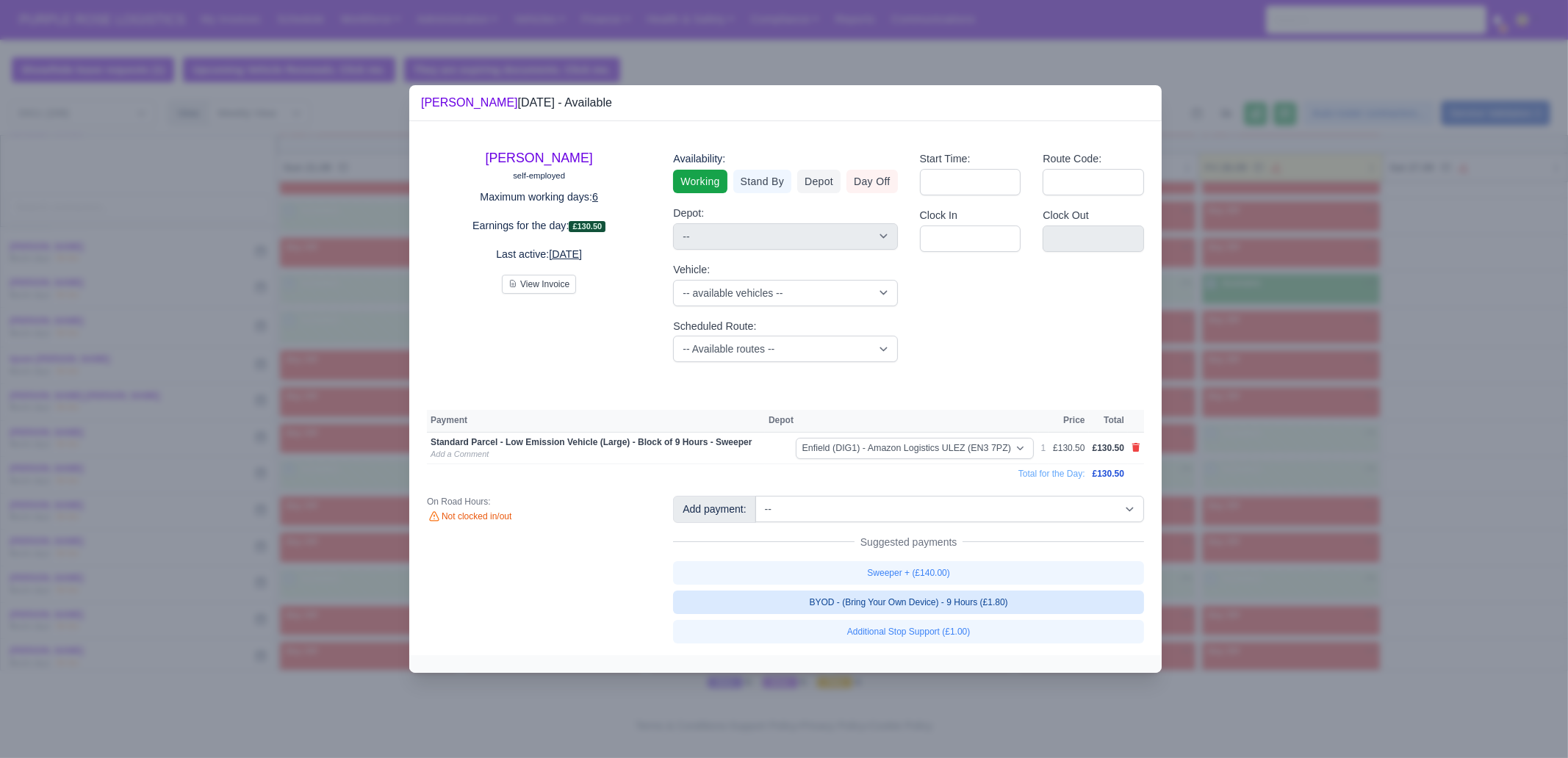
click at [1003, 609] on link "BYOD - (Bring Your Own Device) - 9 Hours (£1.80)" at bounding box center [909, 602] width 471 height 24
select select "1"
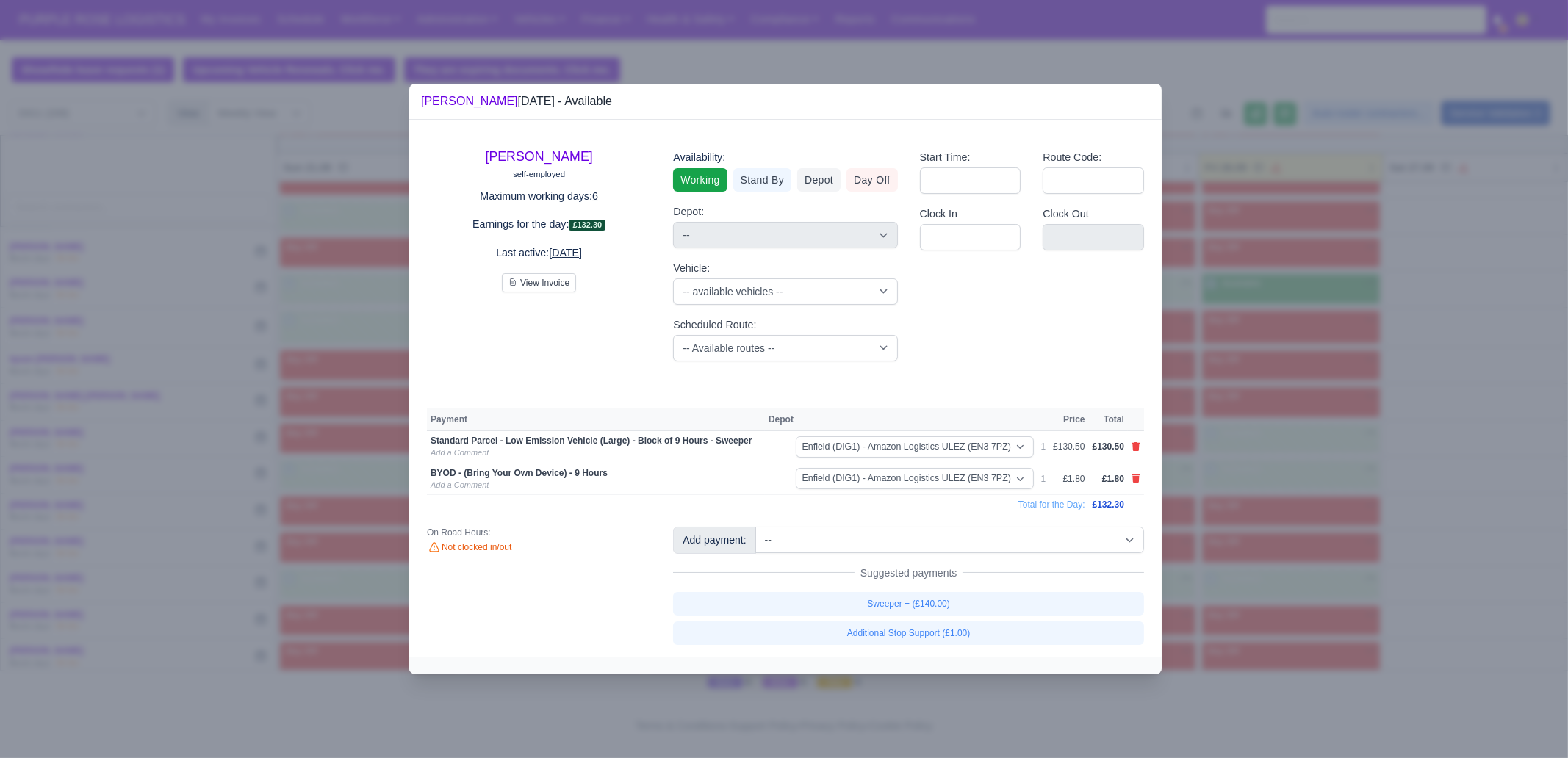
click at [1223, 491] on div at bounding box center [784, 379] width 1568 height 758
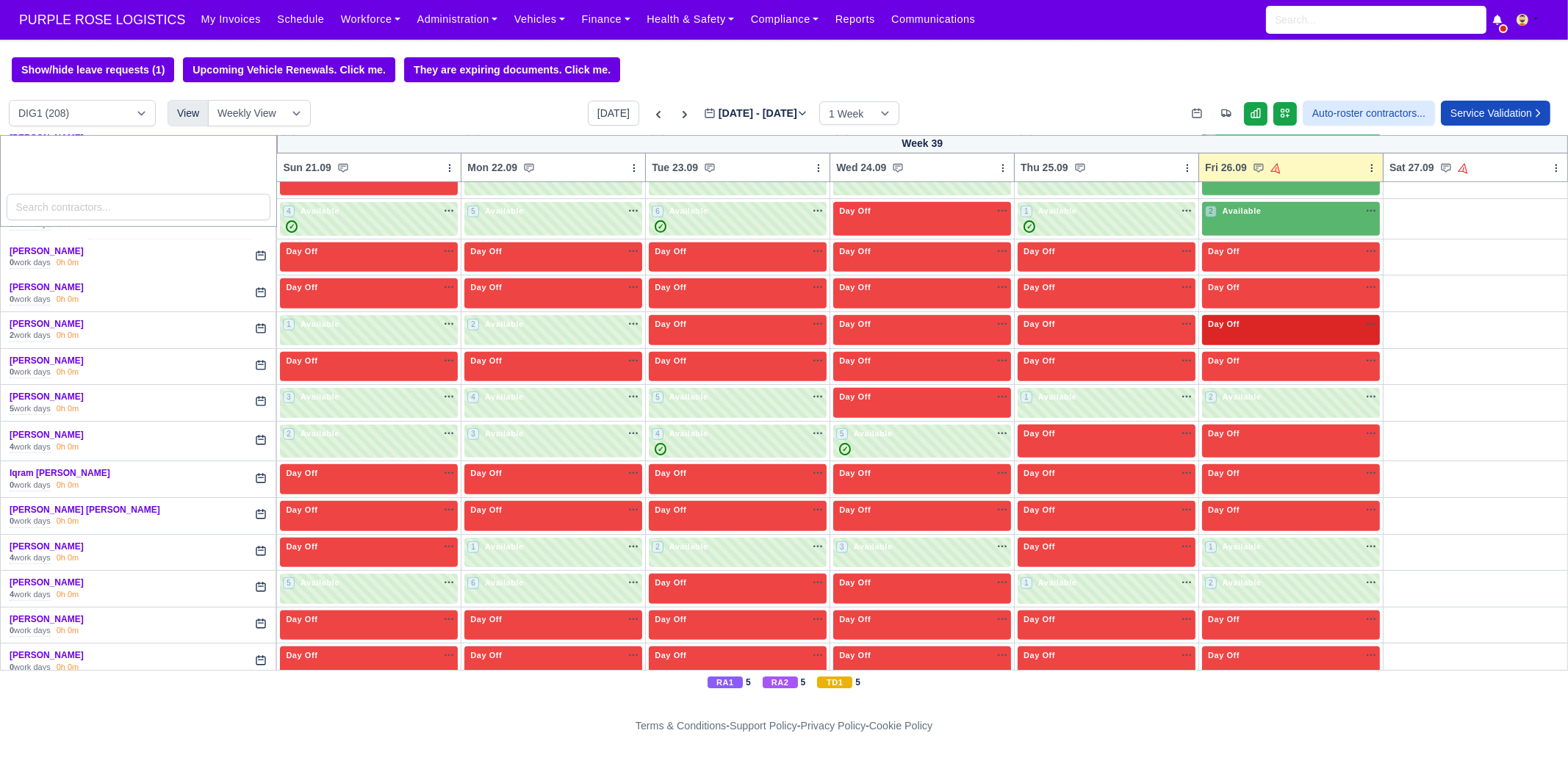
scroll to position [1609, 0]
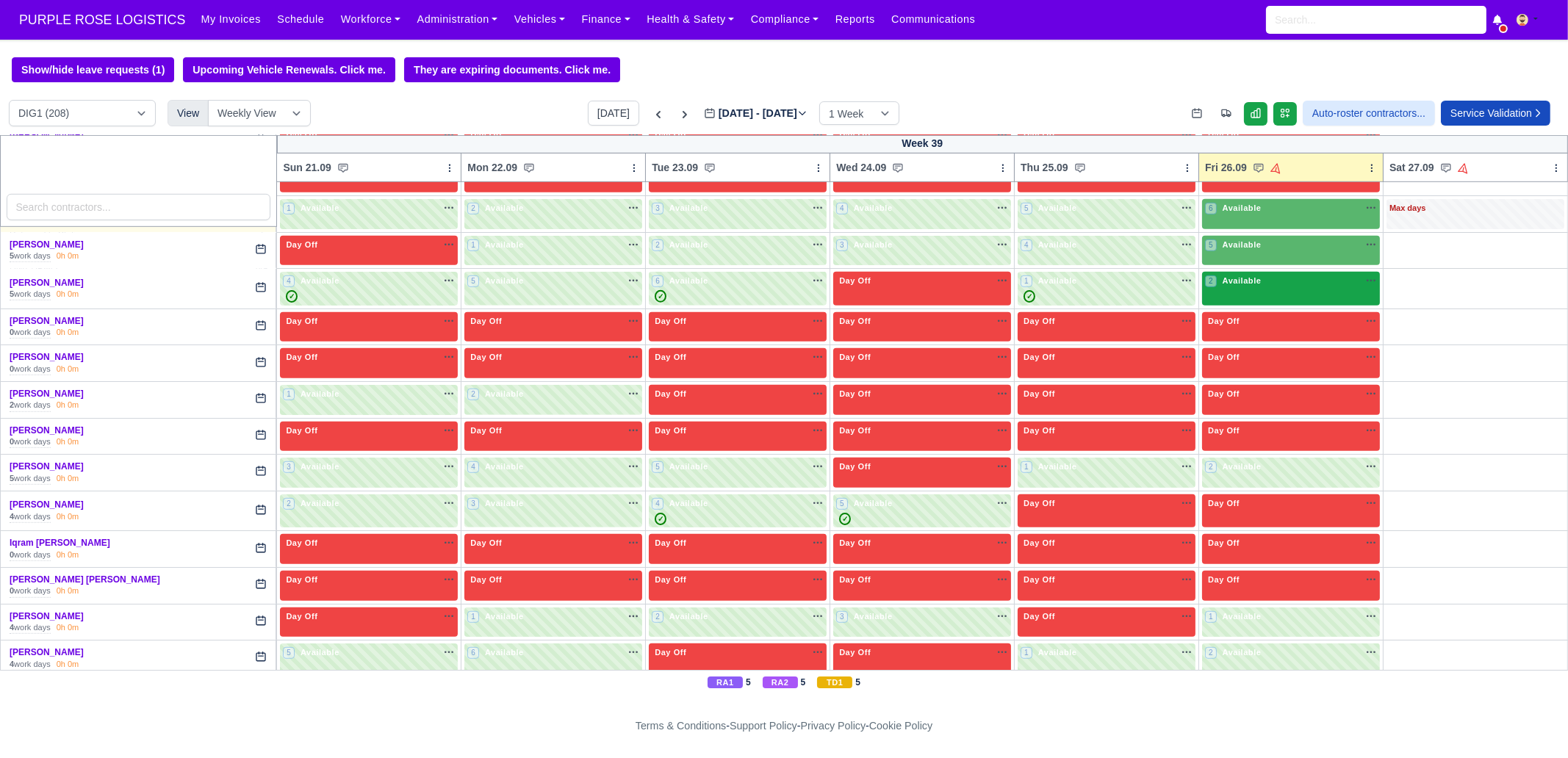
click at [1224, 283] on div "2 Available" at bounding box center [1291, 289] width 178 height 34
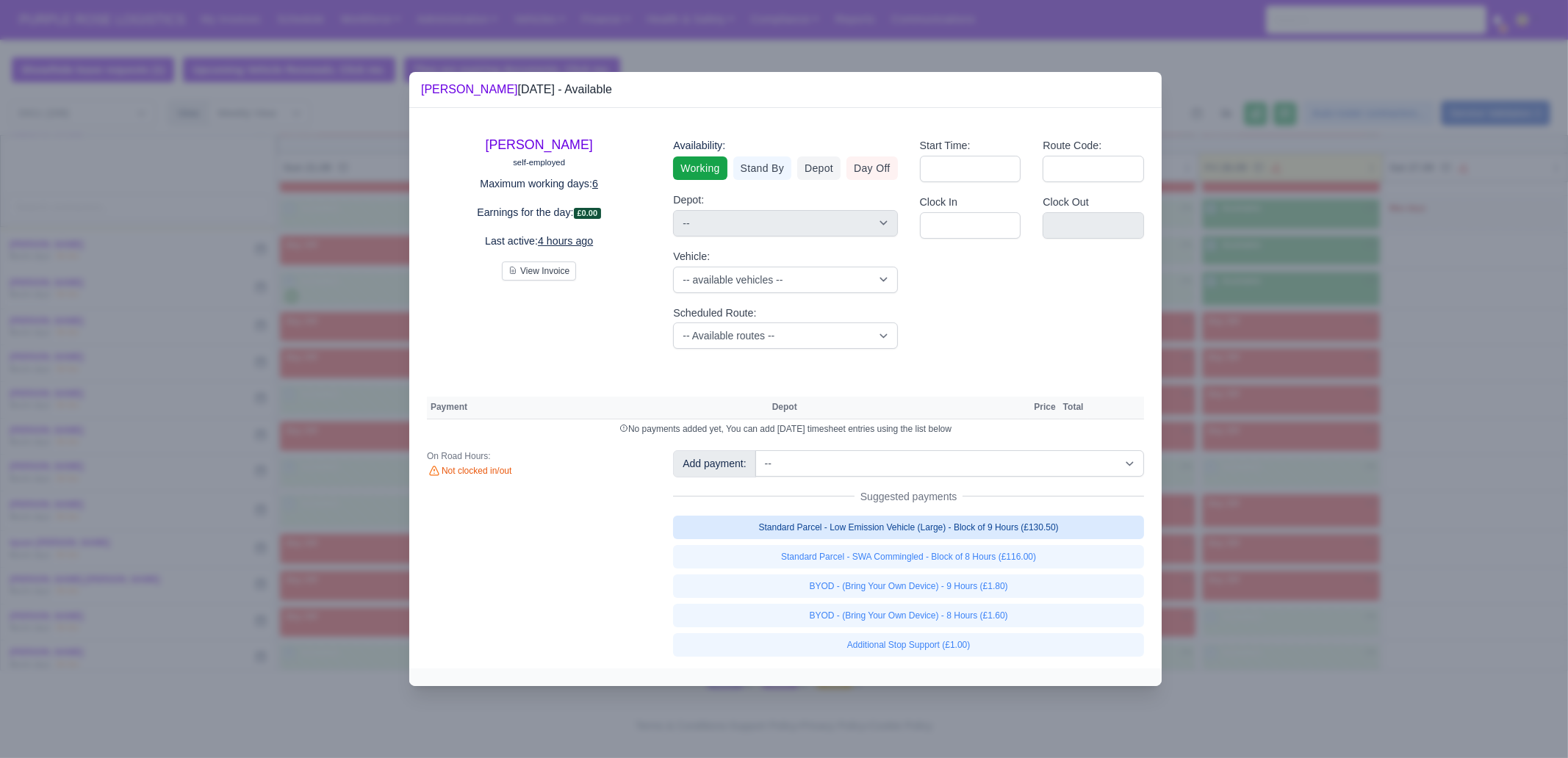
click at [1031, 527] on link "Standard Parcel - Low Emission Vehicle (Large) - Block of 9 Hours (£130.50)" at bounding box center [909, 527] width 471 height 24
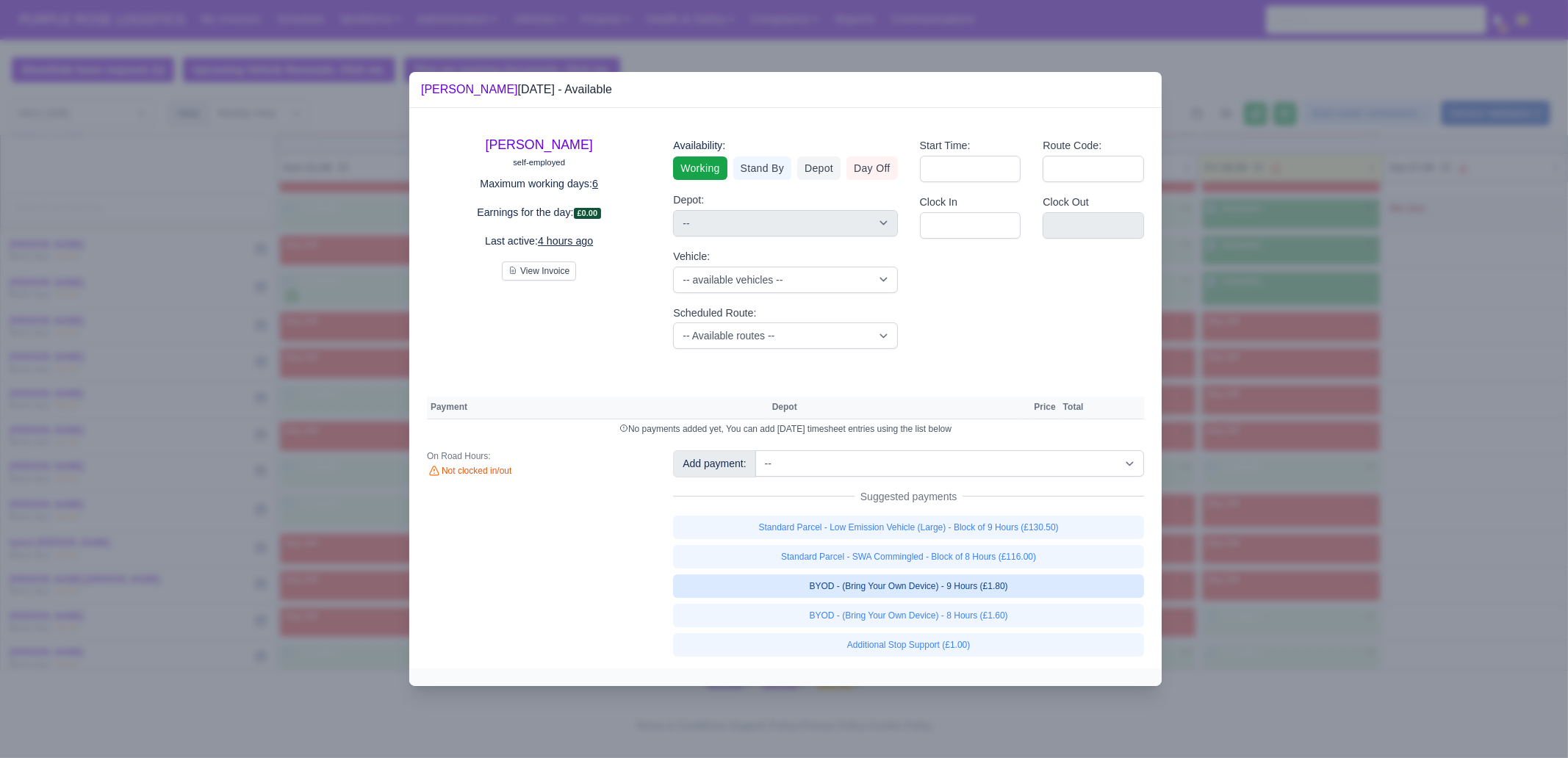
select select "1"
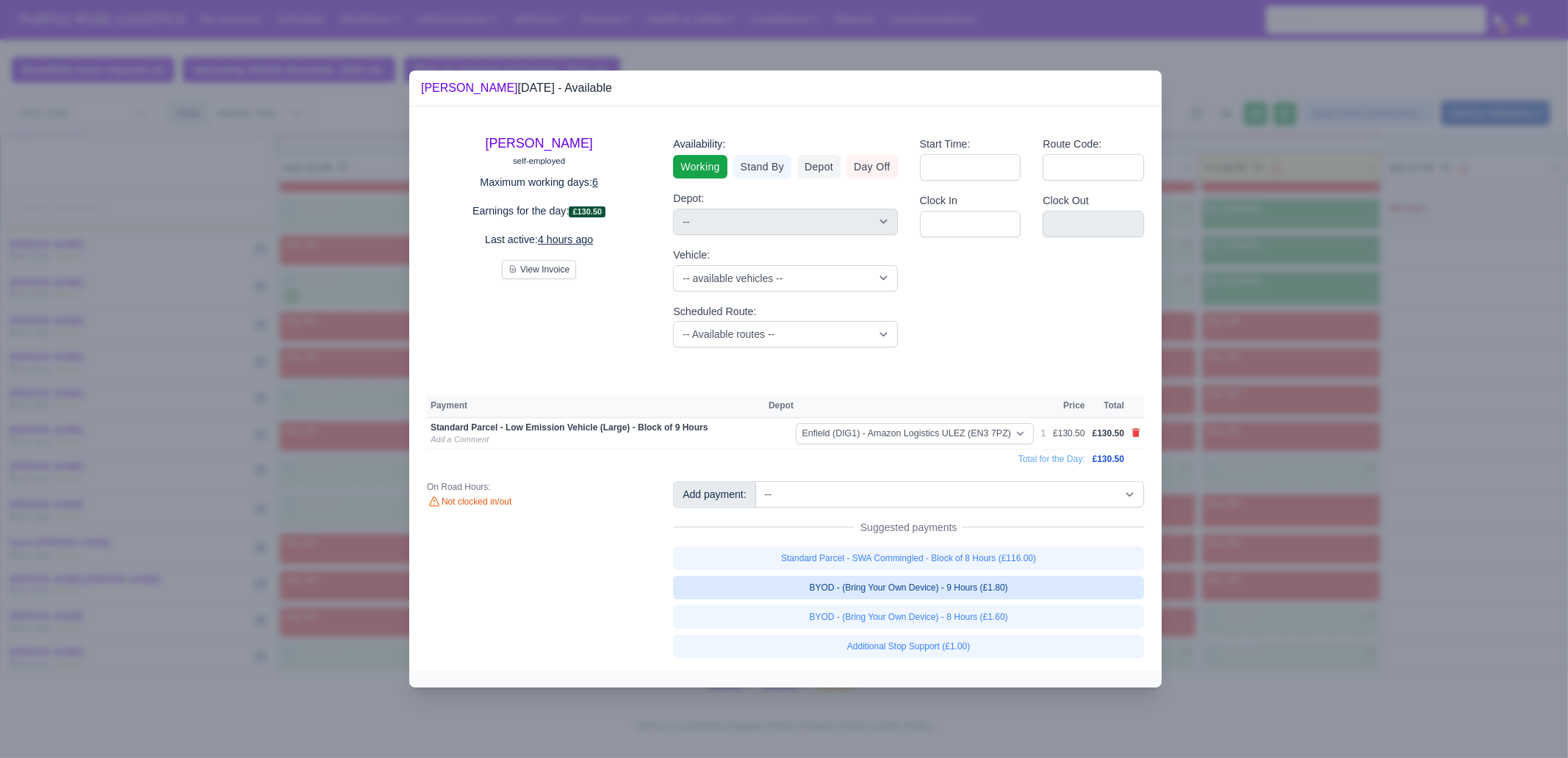
click at [1034, 592] on link "BYOD - (Bring Your Own Device) - 9 Hours (£1.80)" at bounding box center [909, 587] width 471 height 24
select select "1"
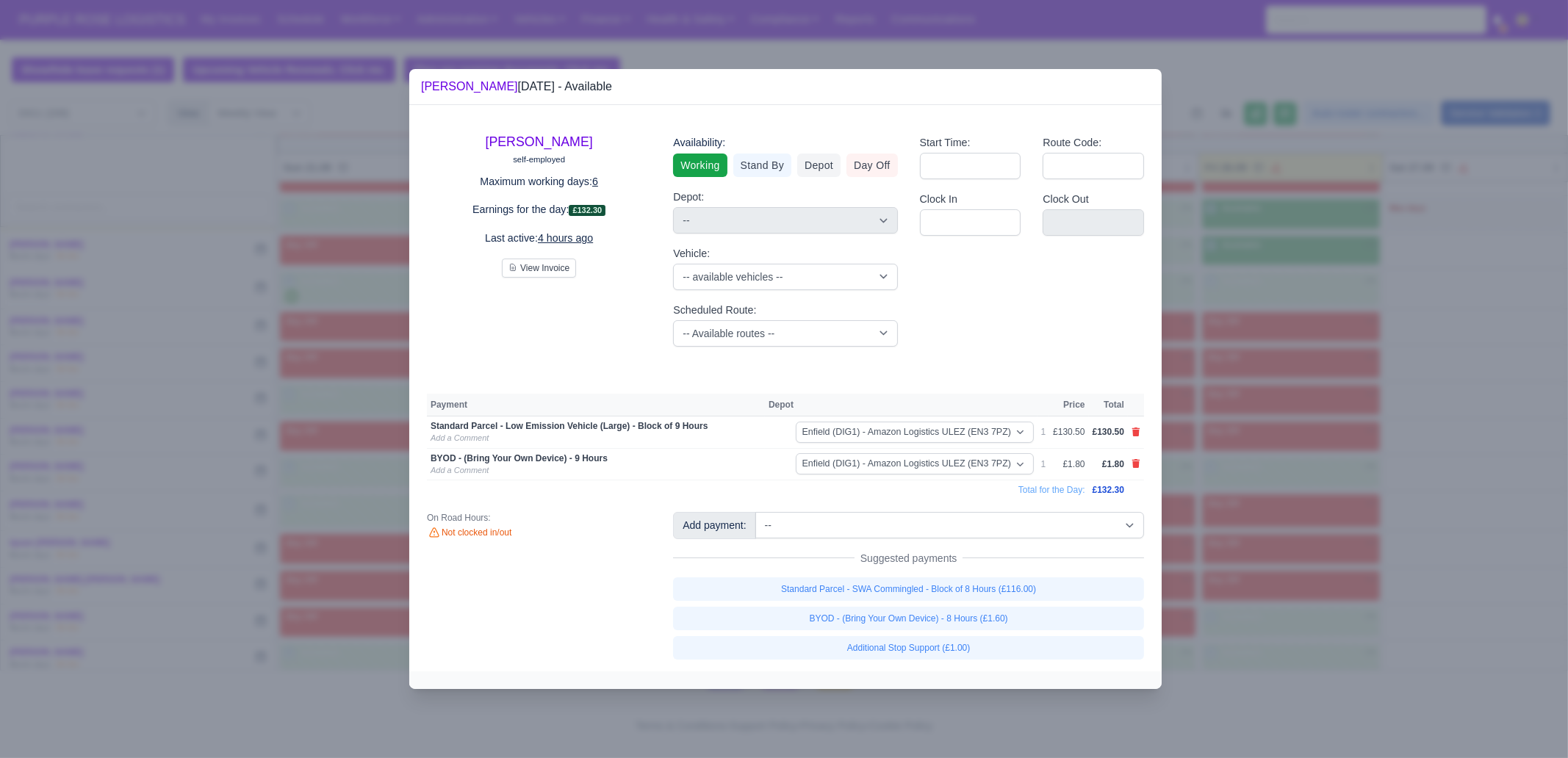
click at [1247, 531] on div at bounding box center [784, 379] width 1568 height 758
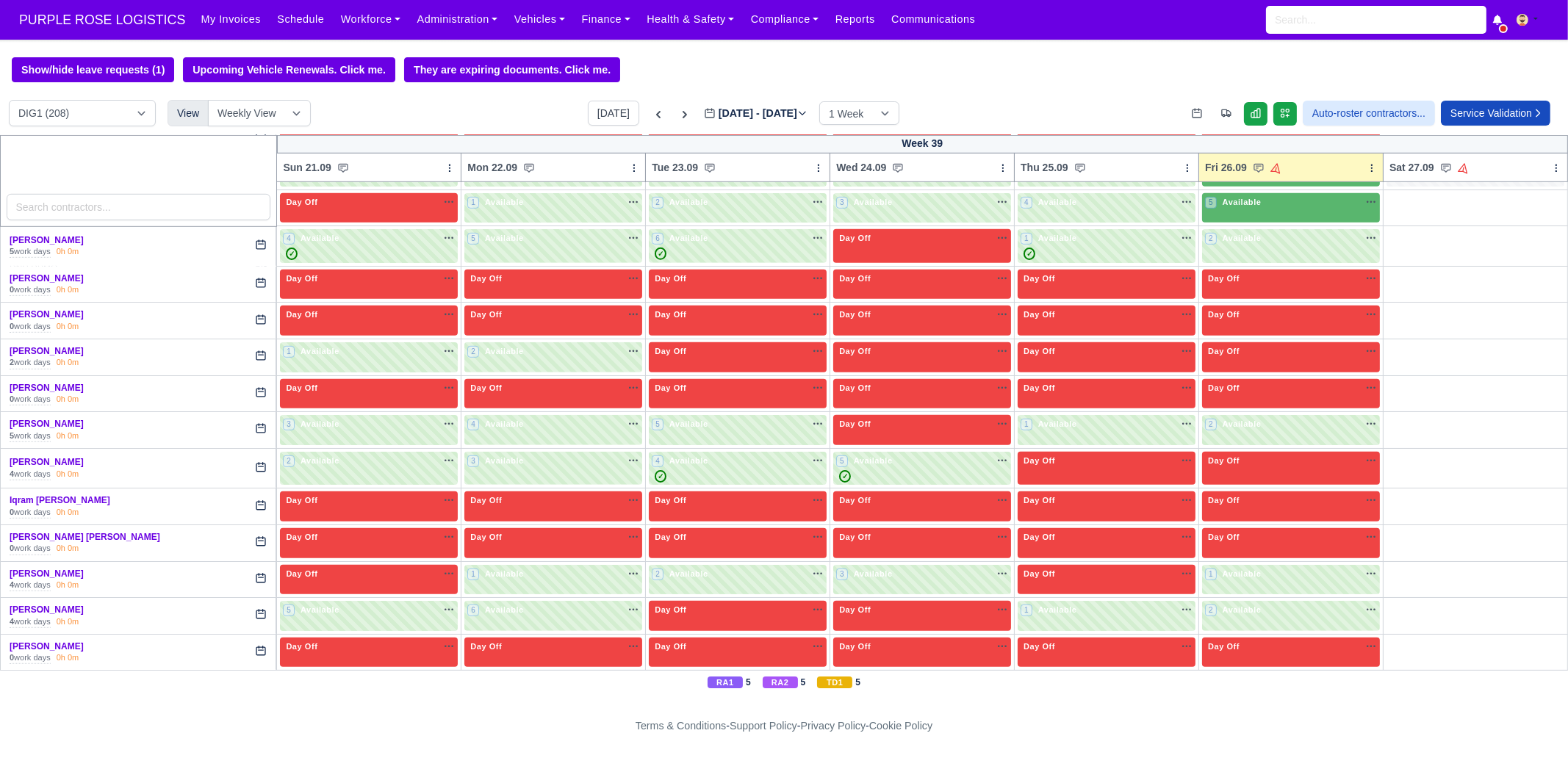
scroll to position [1424, 0]
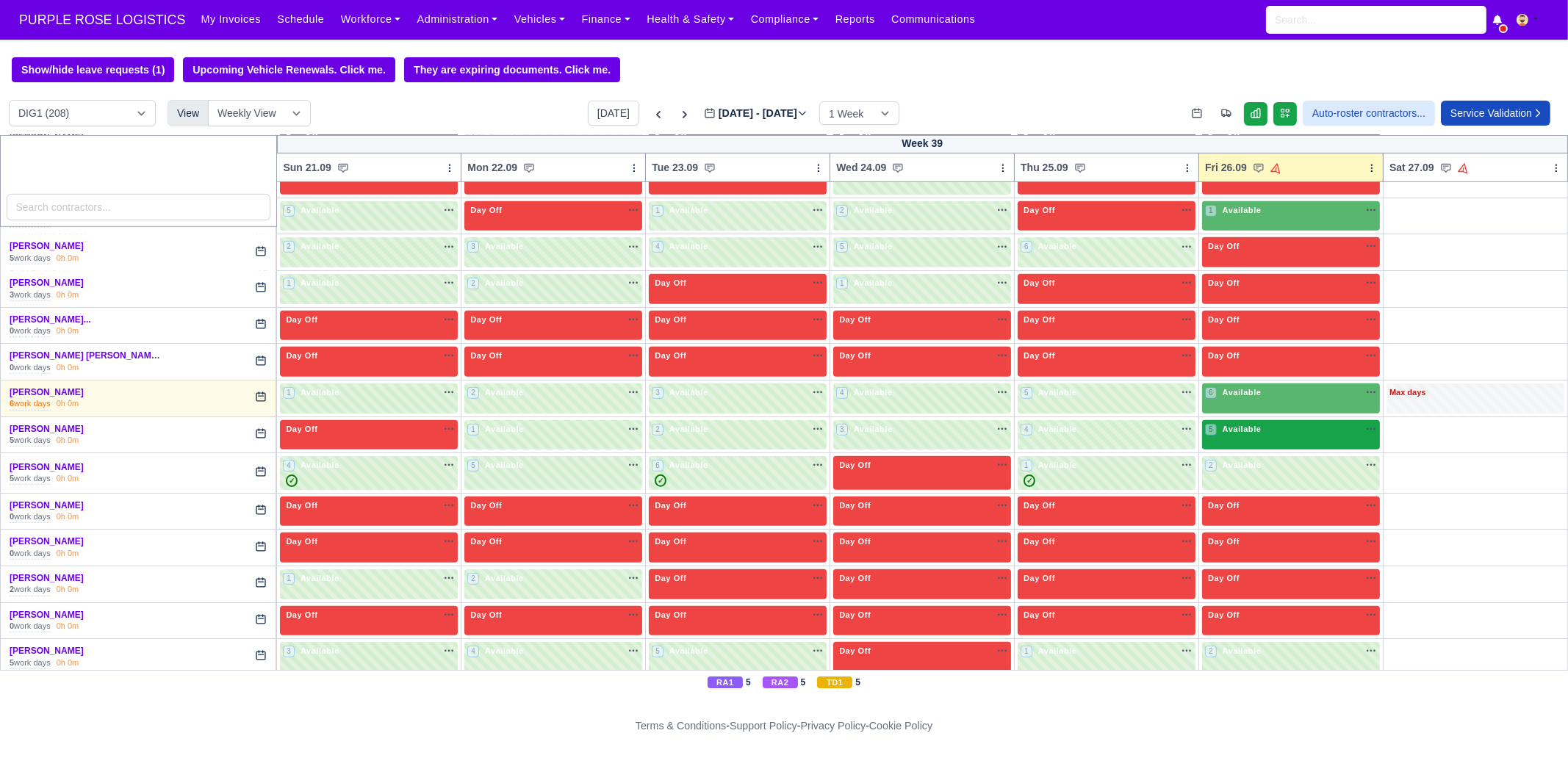
click at [1238, 424] on span "Available" at bounding box center [1242, 428] width 44 height 10
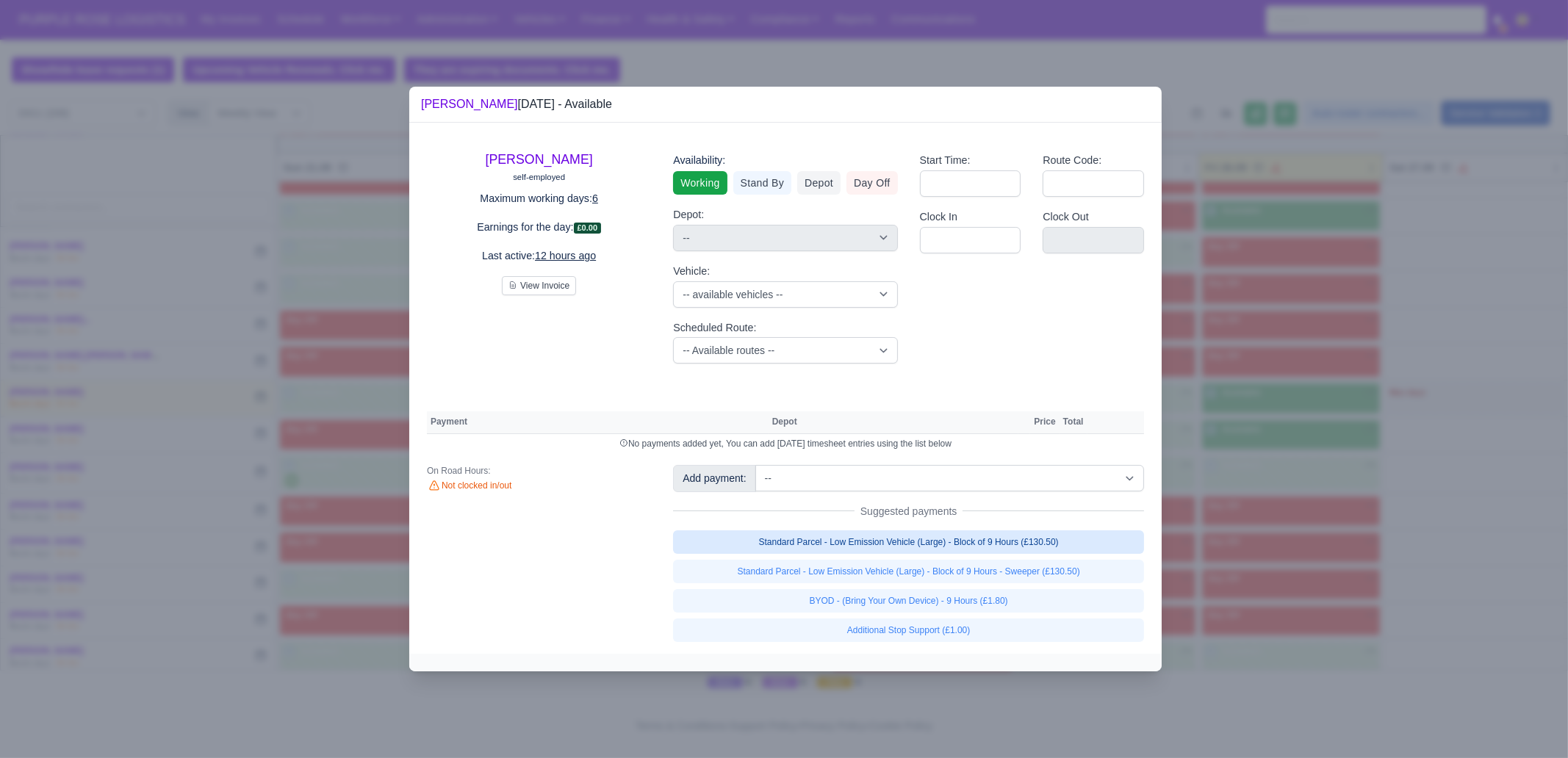
click at [1045, 543] on link "Standard Parcel - Low Emission Vehicle (Large) - Block of 9 Hours (£130.50)" at bounding box center [909, 542] width 471 height 24
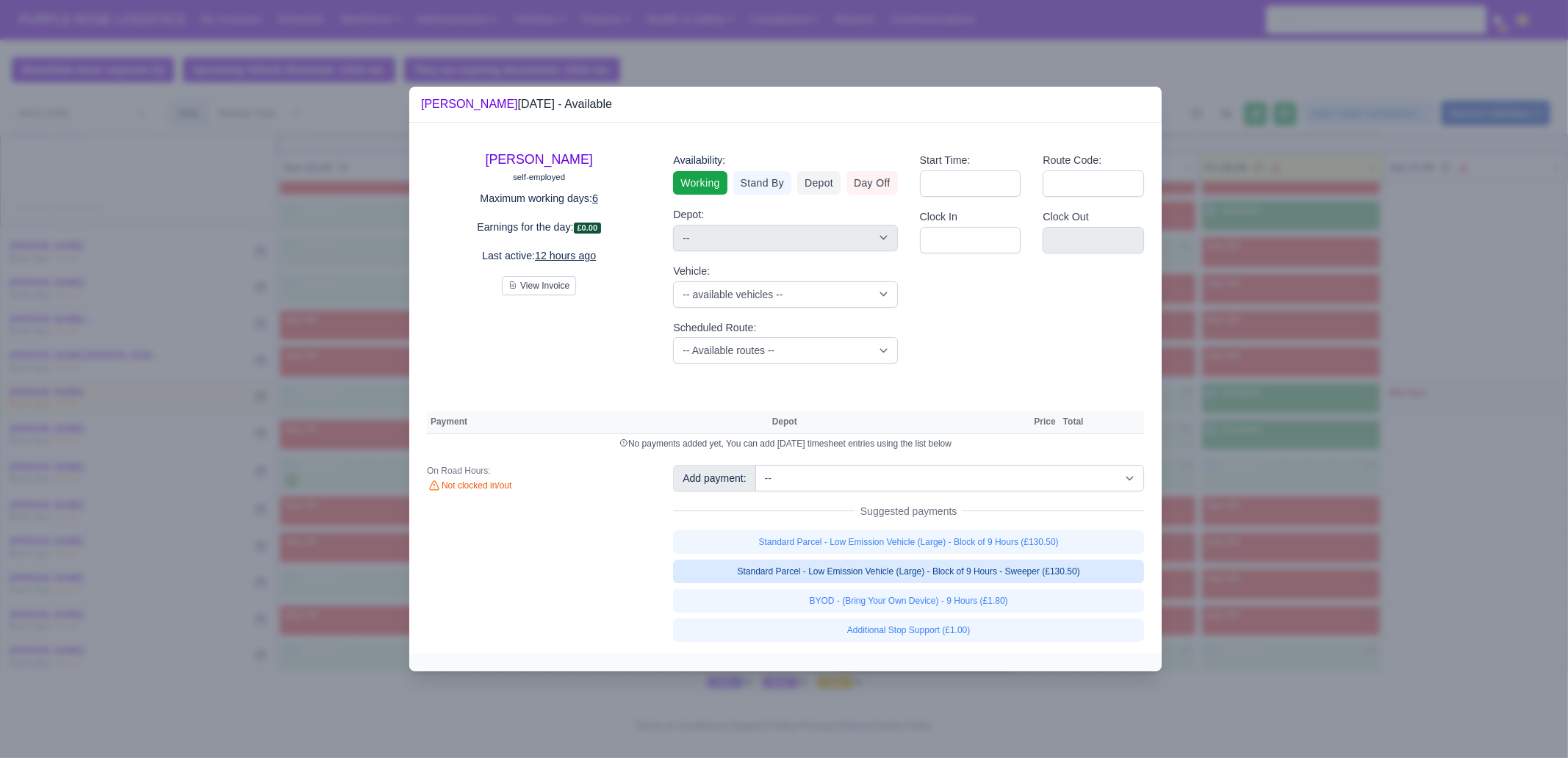
select select "1"
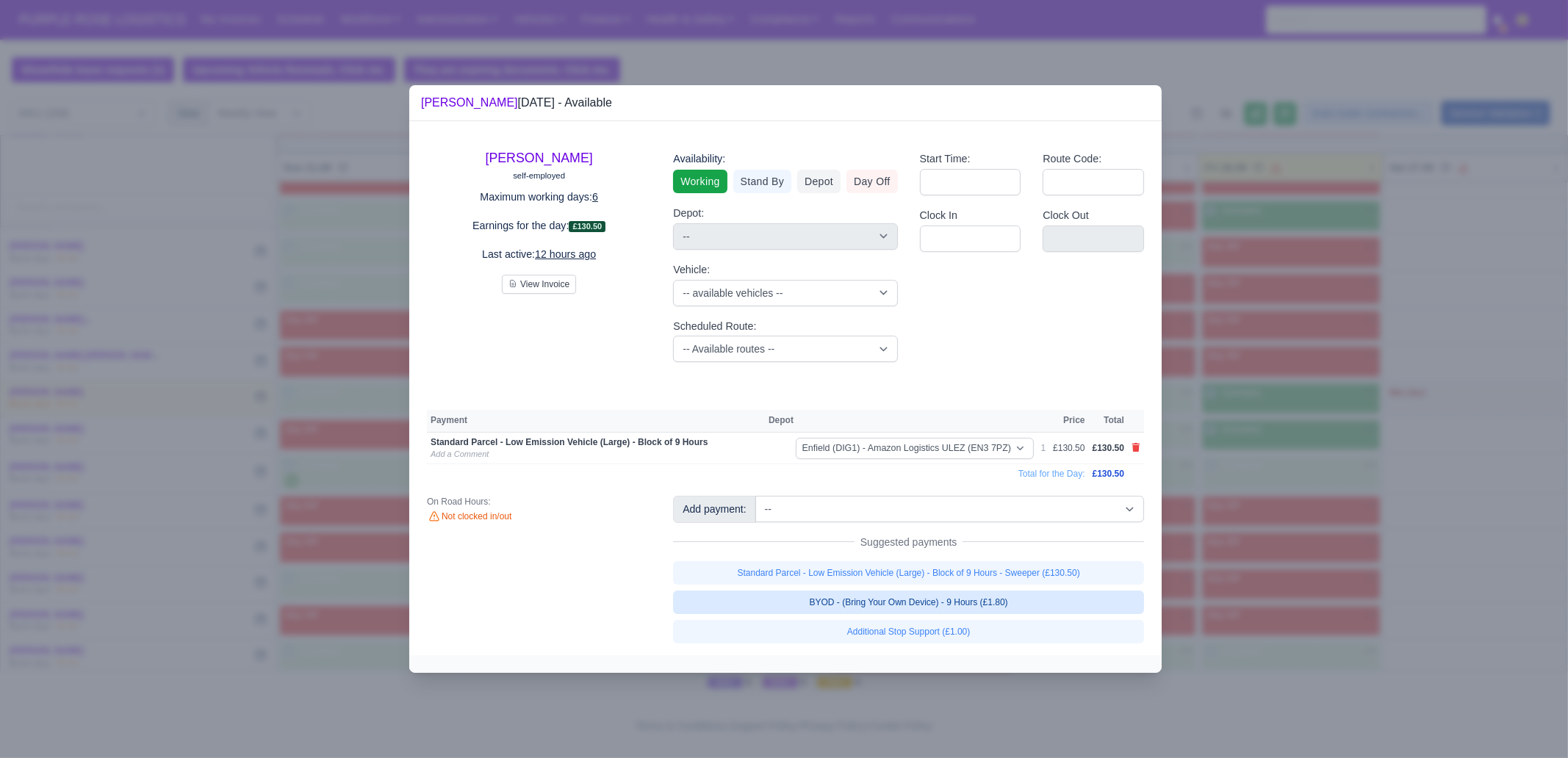
click at [945, 604] on link "BYOD - (Bring Your Own Device) - 9 Hours (£1.80)" at bounding box center [909, 602] width 471 height 24
select select "1"
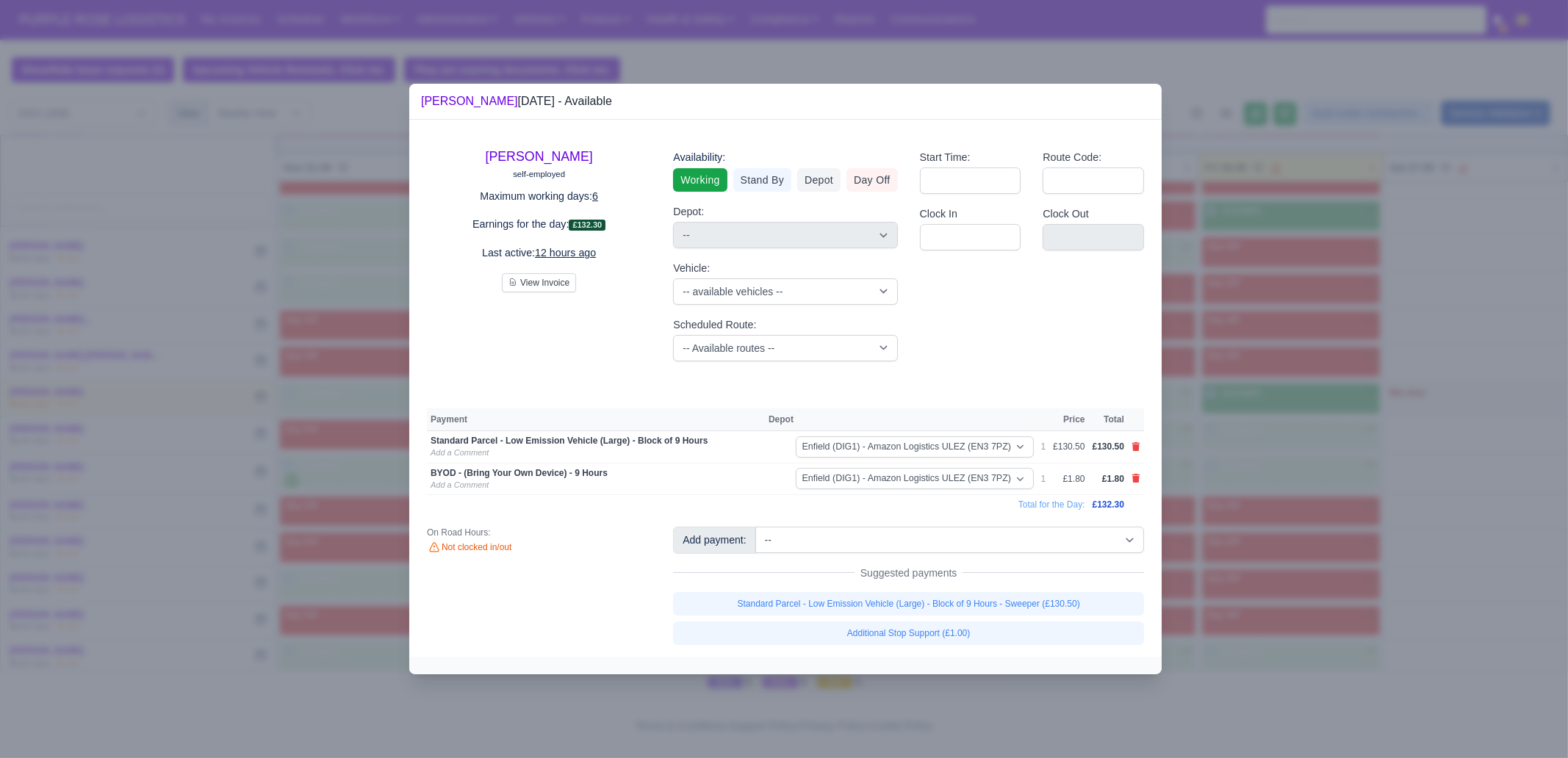
click at [1246, 561] on div at bounding box center [784, 379] width 1568 height 758
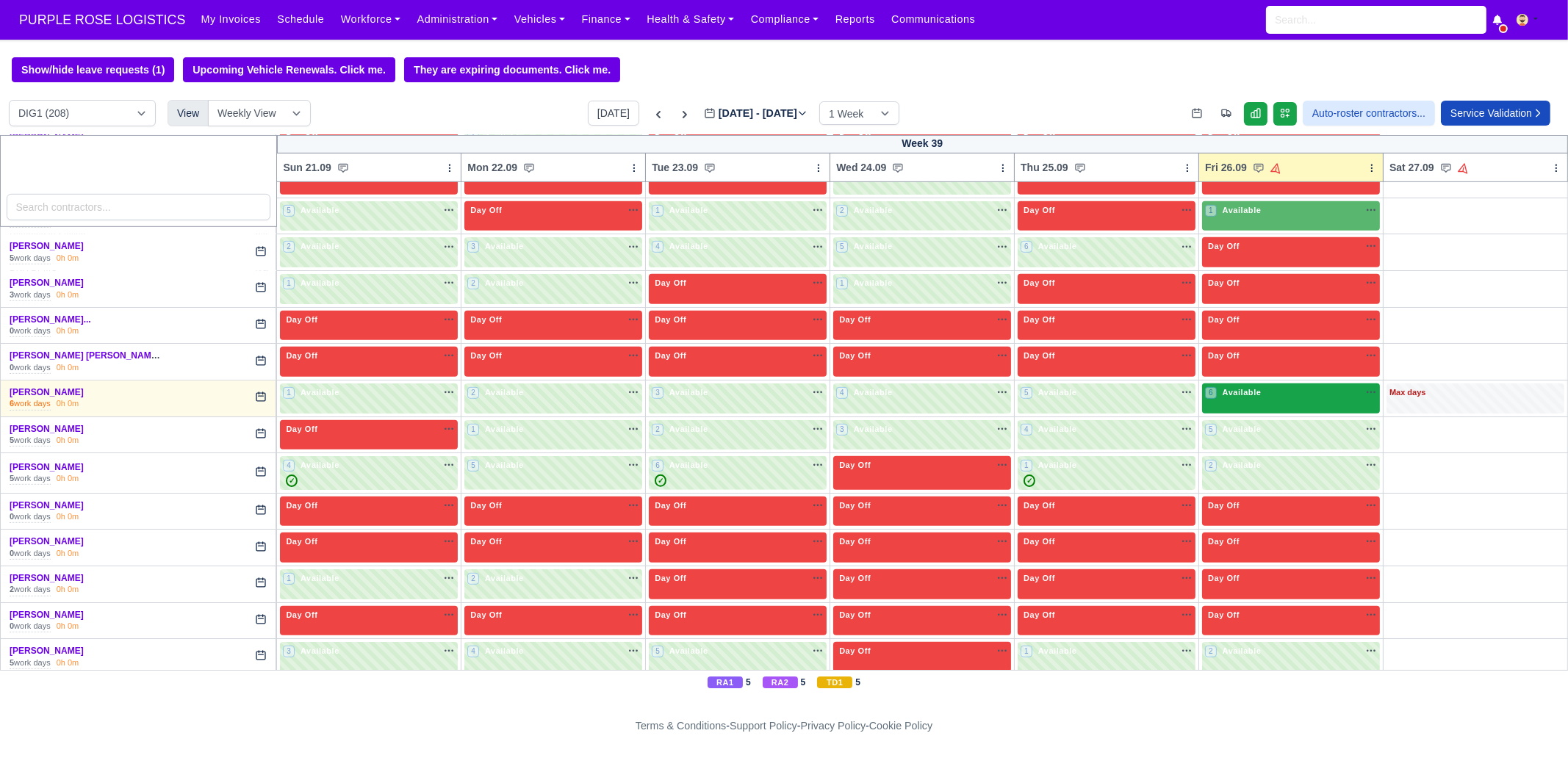
click at [1235, 387] on span "Available" at bounding box center [1242, 392] width 44 height 10
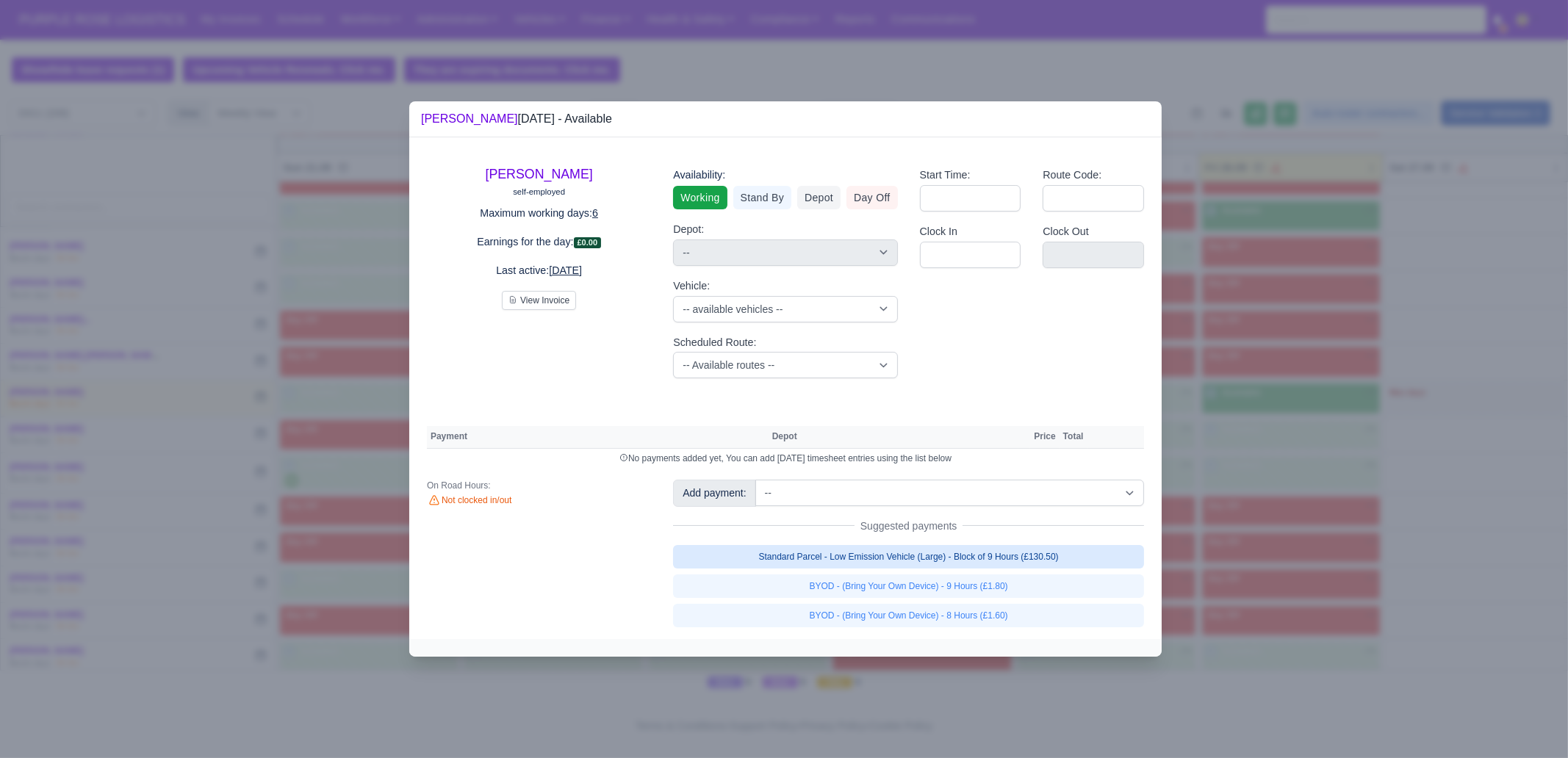
click at [1017, 555] on link "Standard Parcel - Low Emission Vehicle (Large) - Block of 9 Hours (£130.50)" at bounding box center [909, 556] width 471 height 24
select select "1"
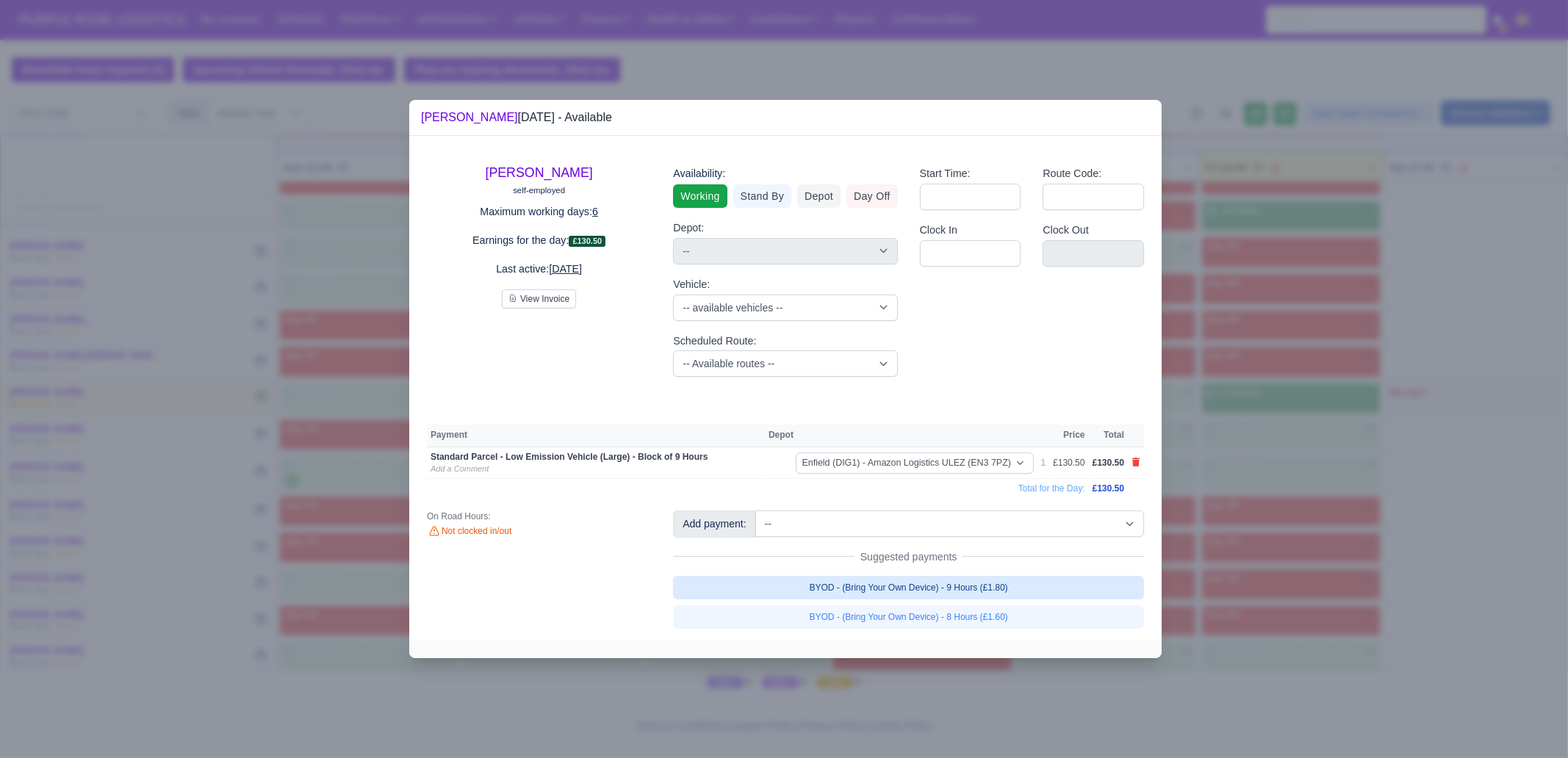
click at [1024, 586] on link "BYOD - (Bring Your Own Device) - 9 Hours (£1.80)" at bounding box center [909, 587] width 471 height 24
select select "1"
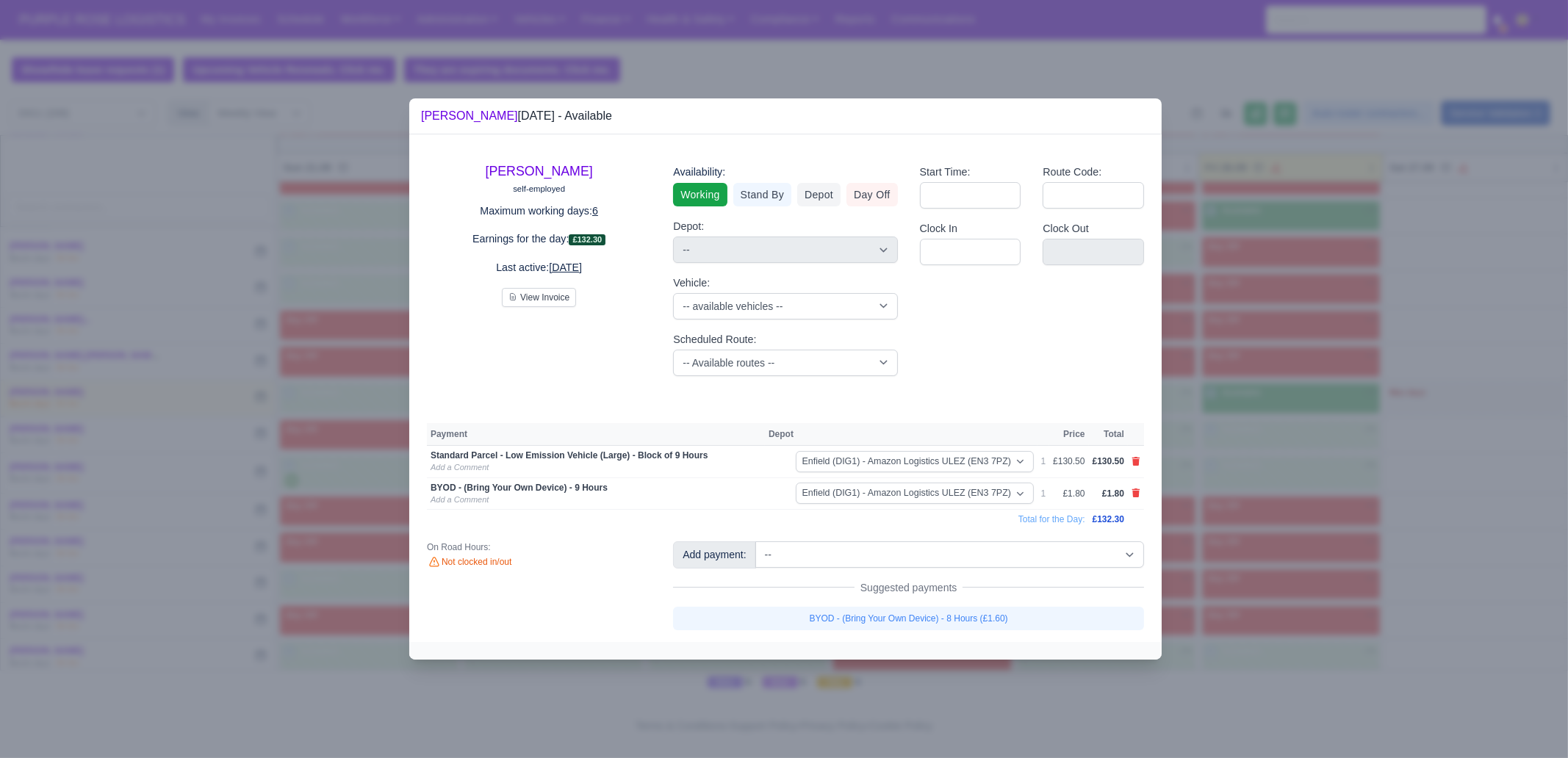
click at [1299, 530] on div at bounding box center [784, 379] width 1568 height 758
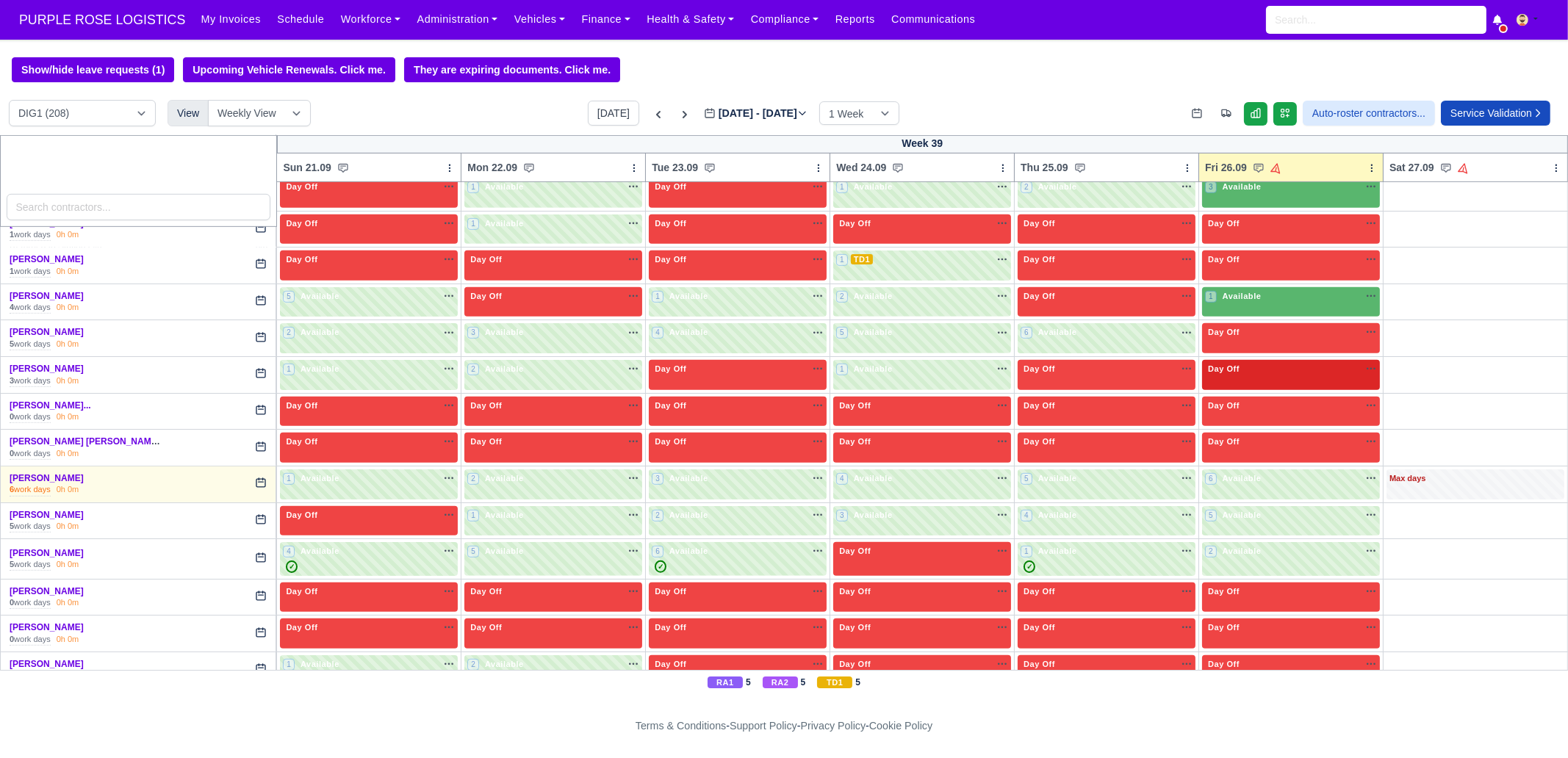
scroll to position [1333, 0]
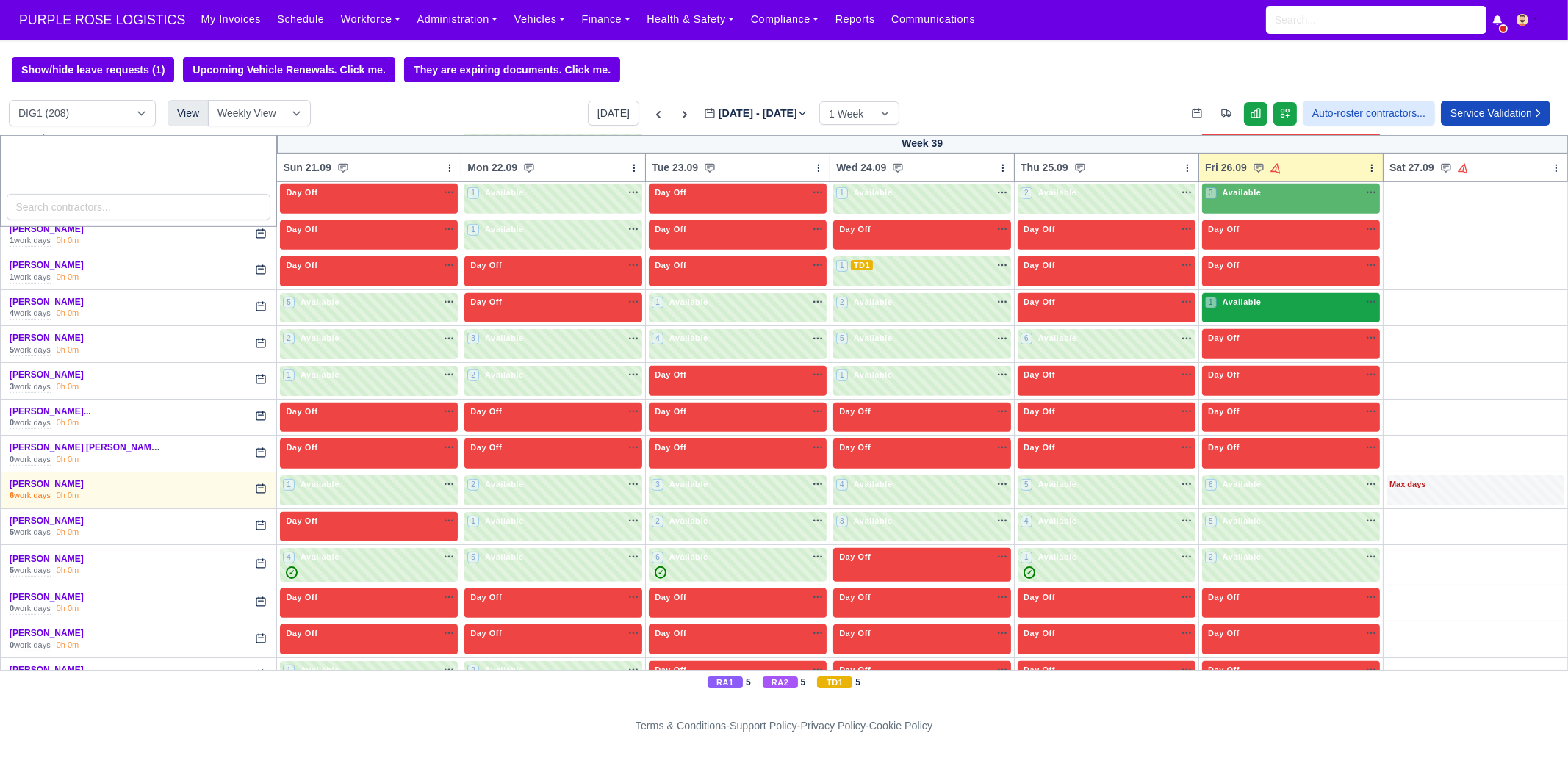
click at [1242, 297] on span "Available" at bounding box center [1242, 301] width 44 height 10
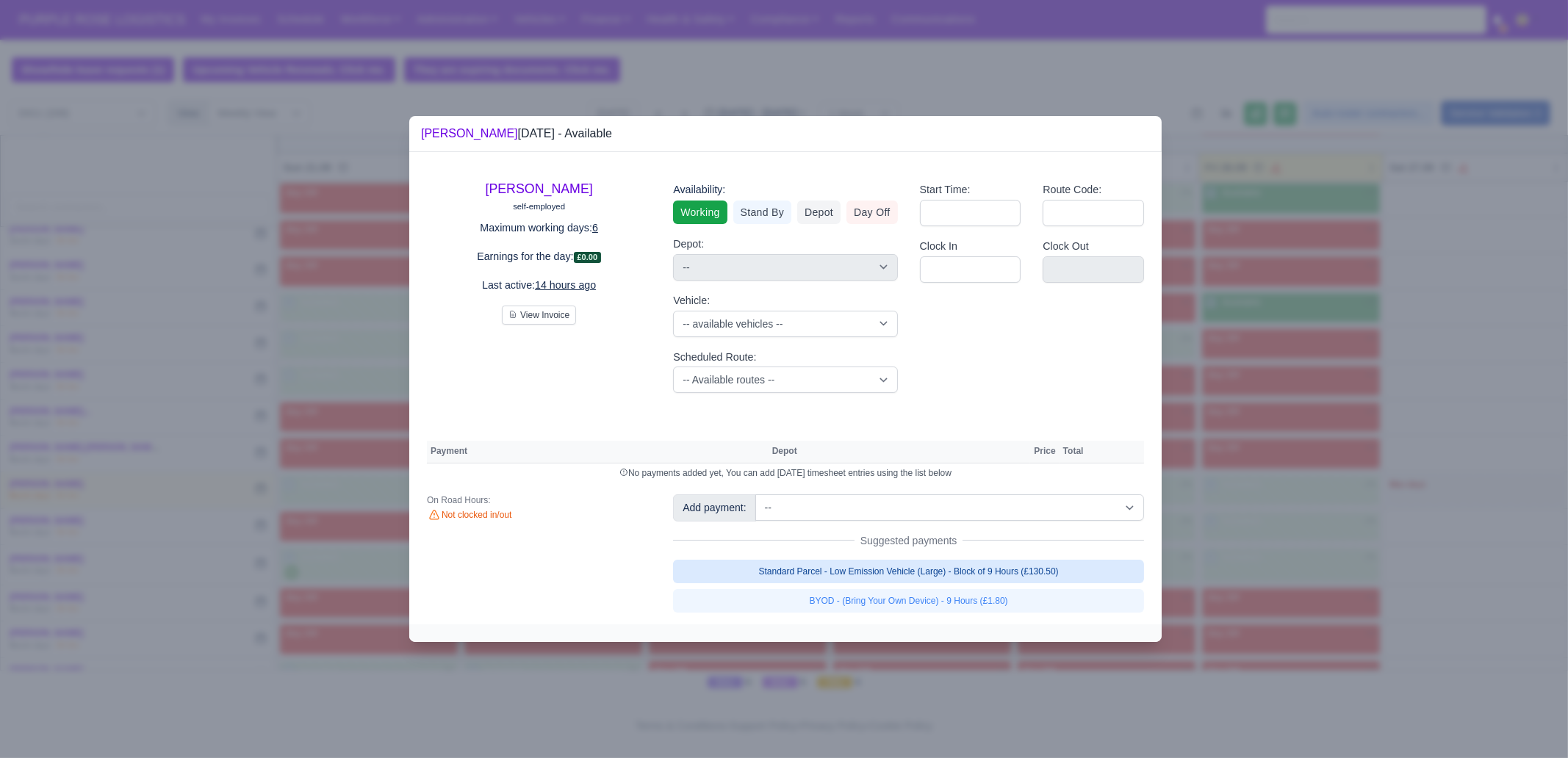
click at [1011, 571] on link "Standard Parcel - Low Emission Vehicle (Large) - Block of 9 Hours (£130.50)" at bounding box center [909, 571] width 471 height 24
select select "1"
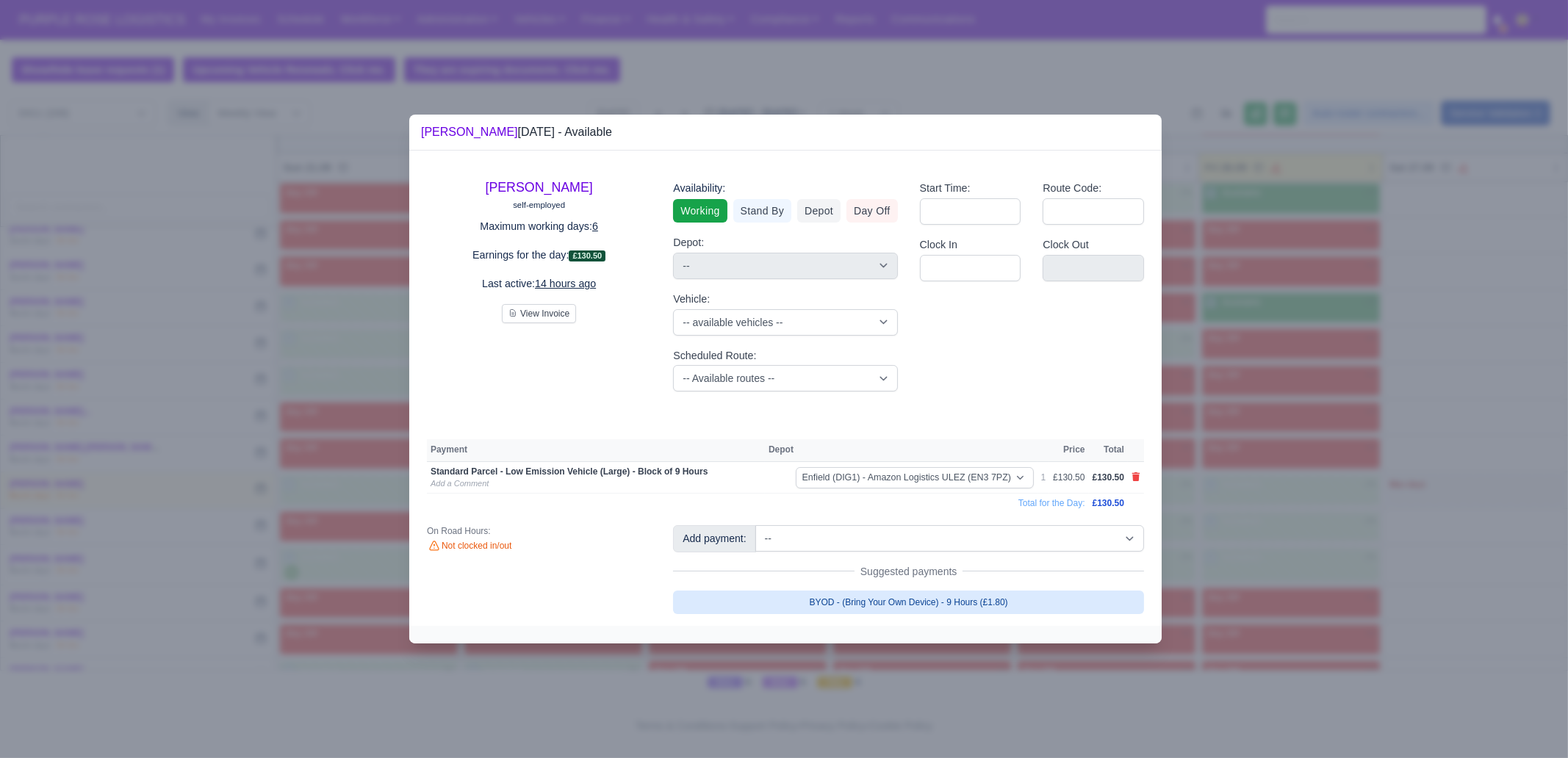
click at [1012, 604] on link "BYOD - (Bring Your Own Device) - 9 Hours (£1.80)" at bounding box center [909, 602] width 471 height 24
select select "1"
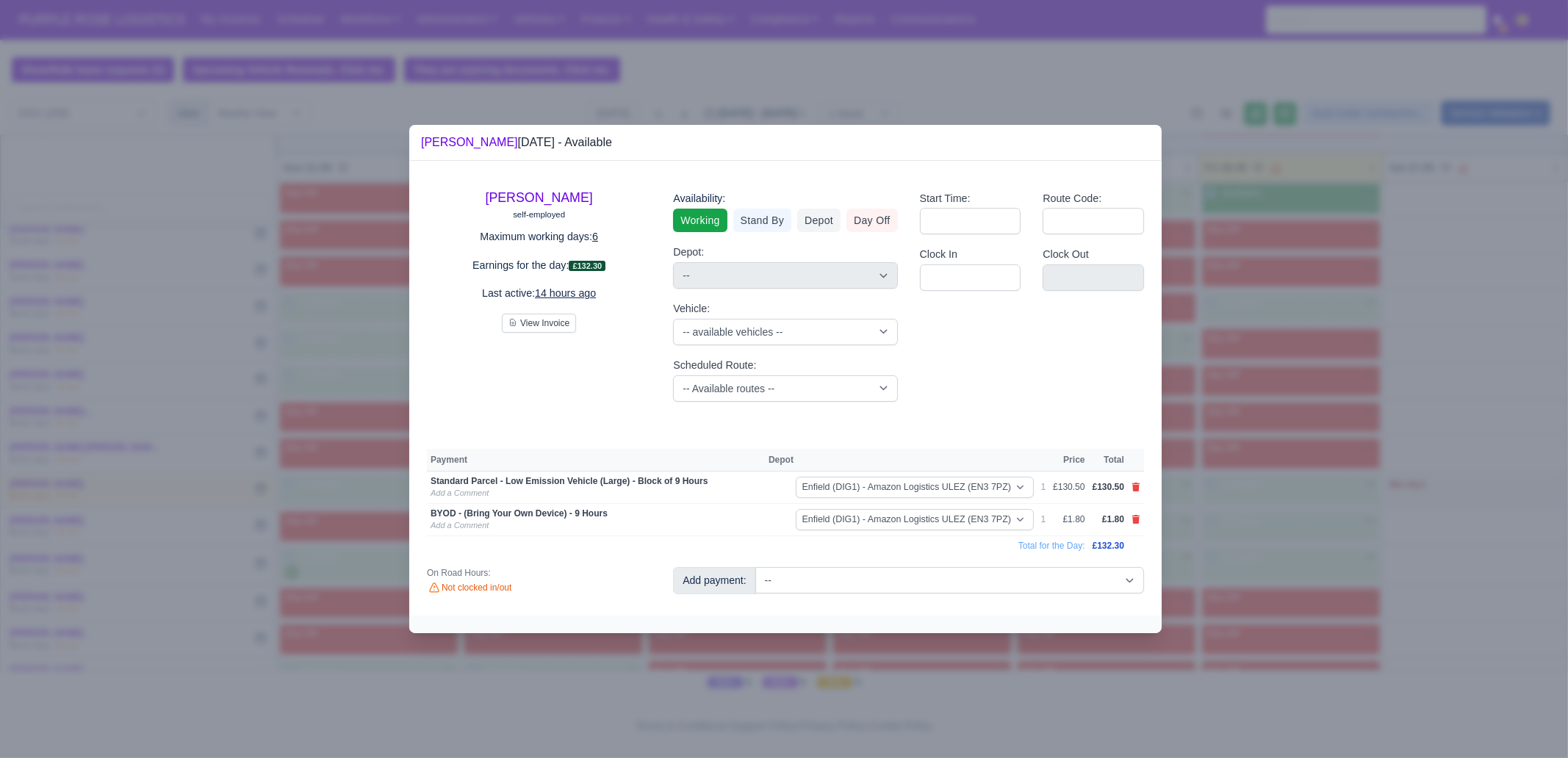
click at [1262, 415] on div at bounding box center [784, 379] width 1568 height 758
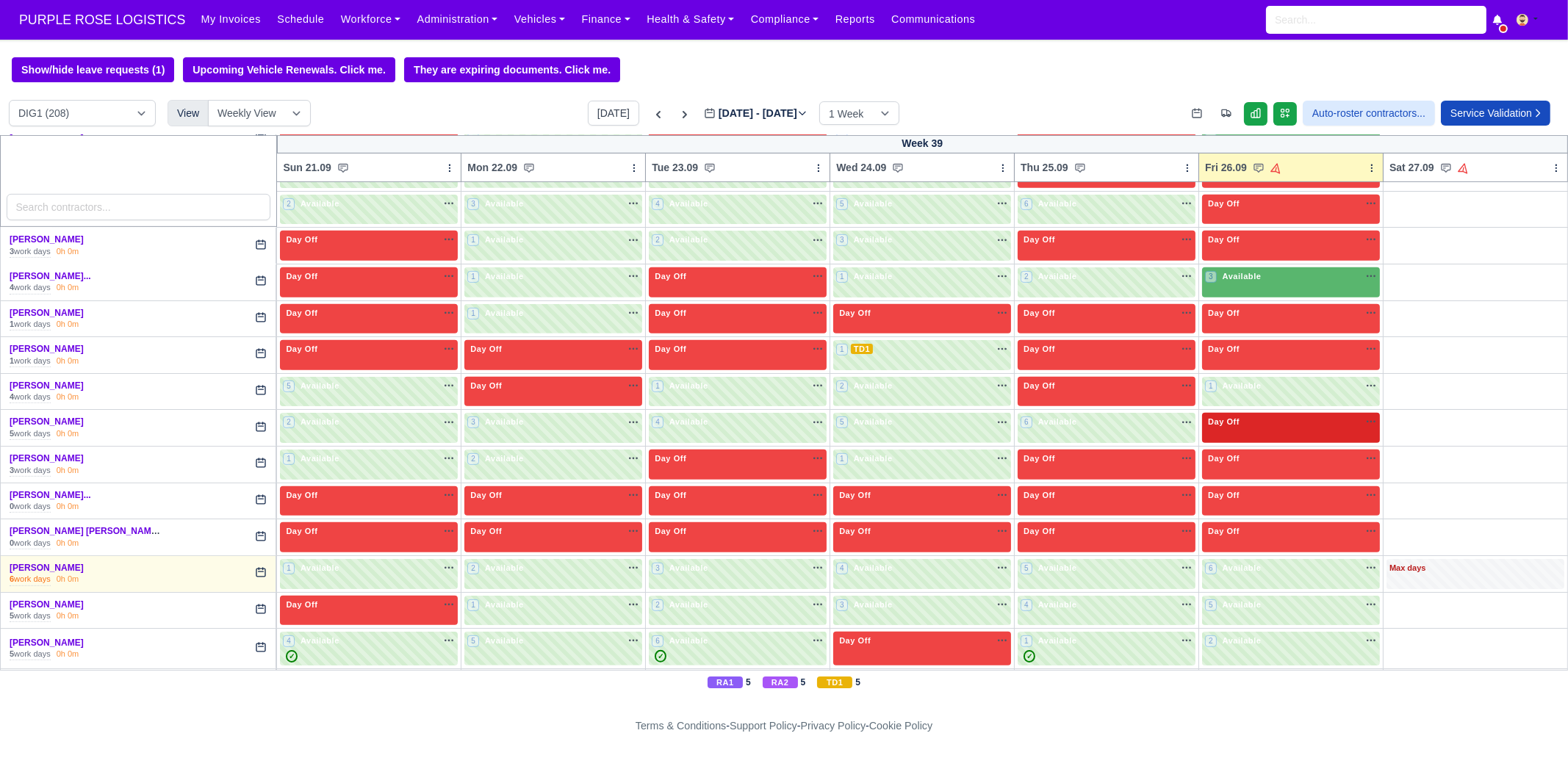
scroll to position [1241, 0]
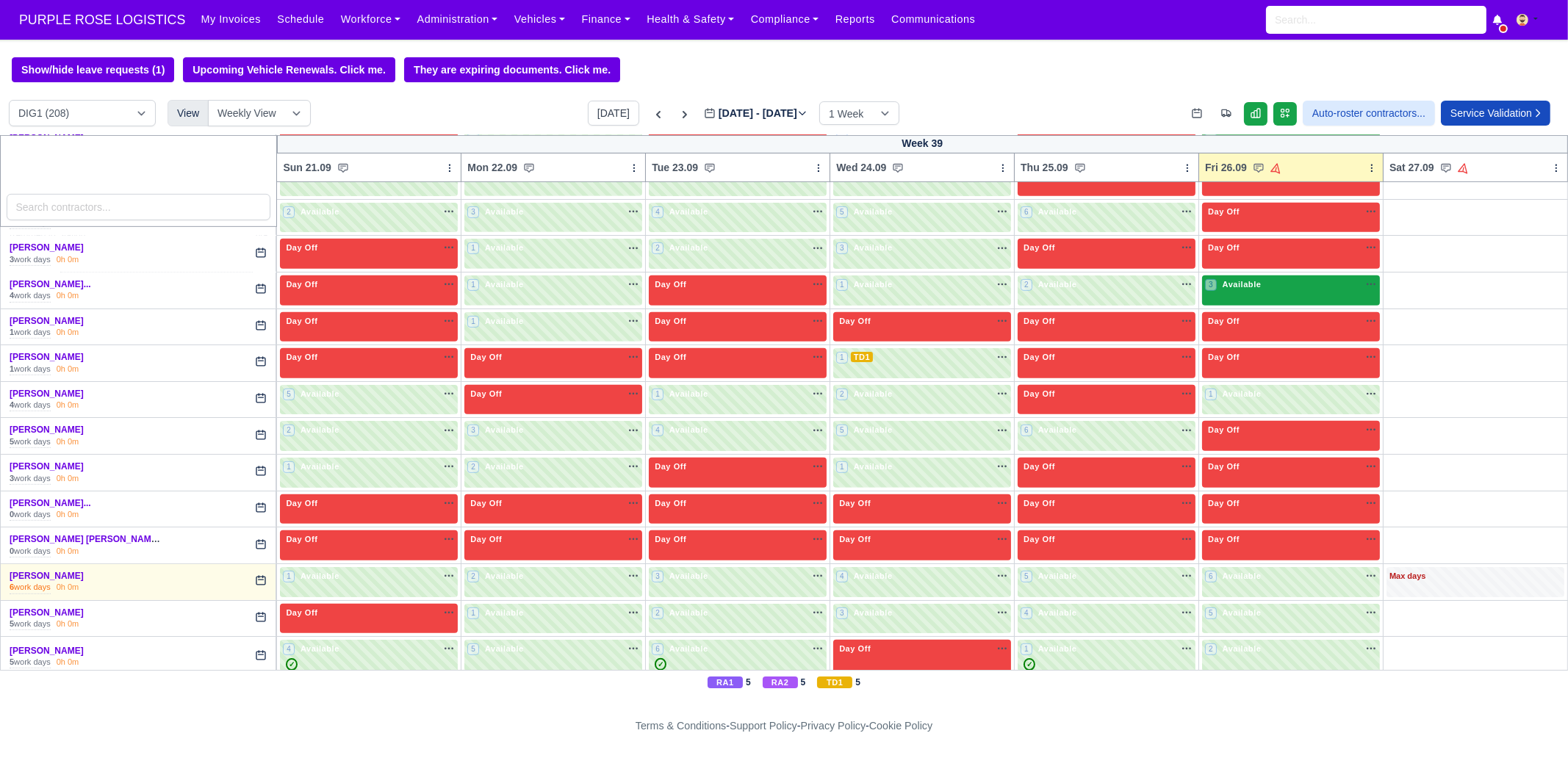
click at [1260, 284] on div "3 Available na" at bounding box center [1291, 286] width 172 height 15
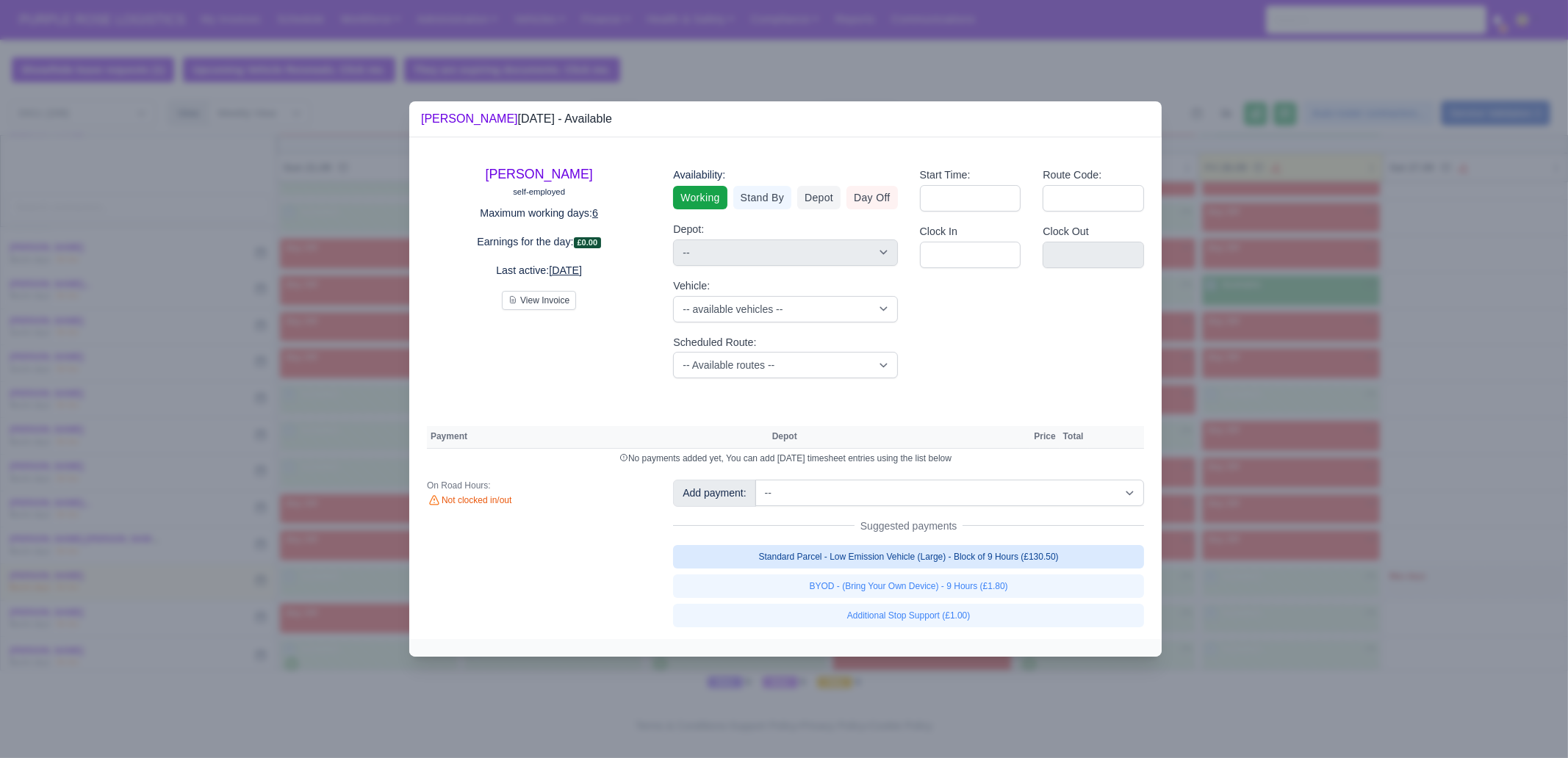
click at [1000, 556] on link "Standard Parcel - Low Emission Vehicle (Large) - Block of 9 Hours (£130.50)" at bounding box center [909, 556] width 471 height 24
select select "1"
click at [1003, 569] on link "Standard Parcel - Low Emission Vehicle (Large) - Block of 9 Hours (£130.50)" at bounding box center [909, 556] width 471 height 24
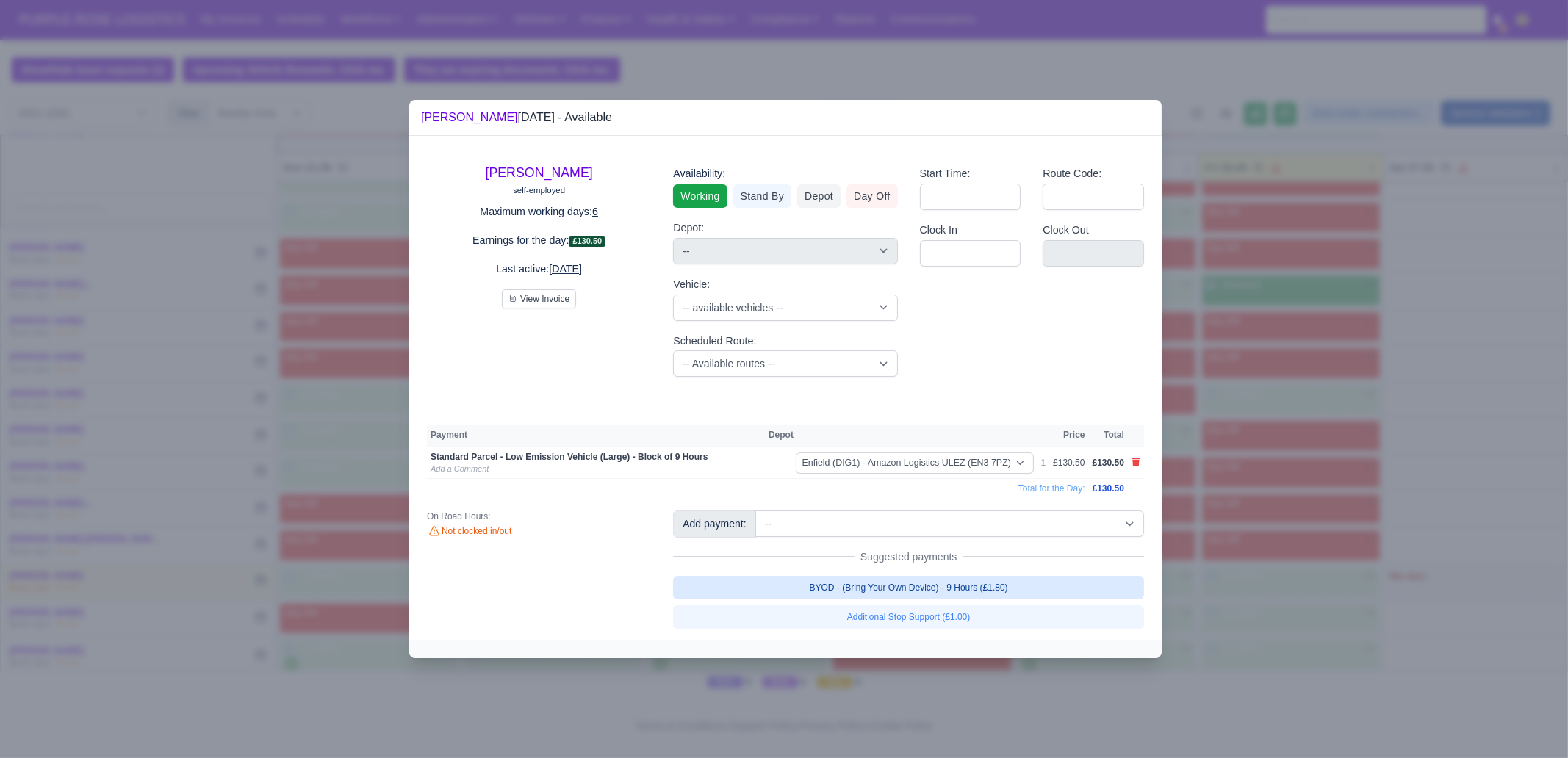
select select "1"
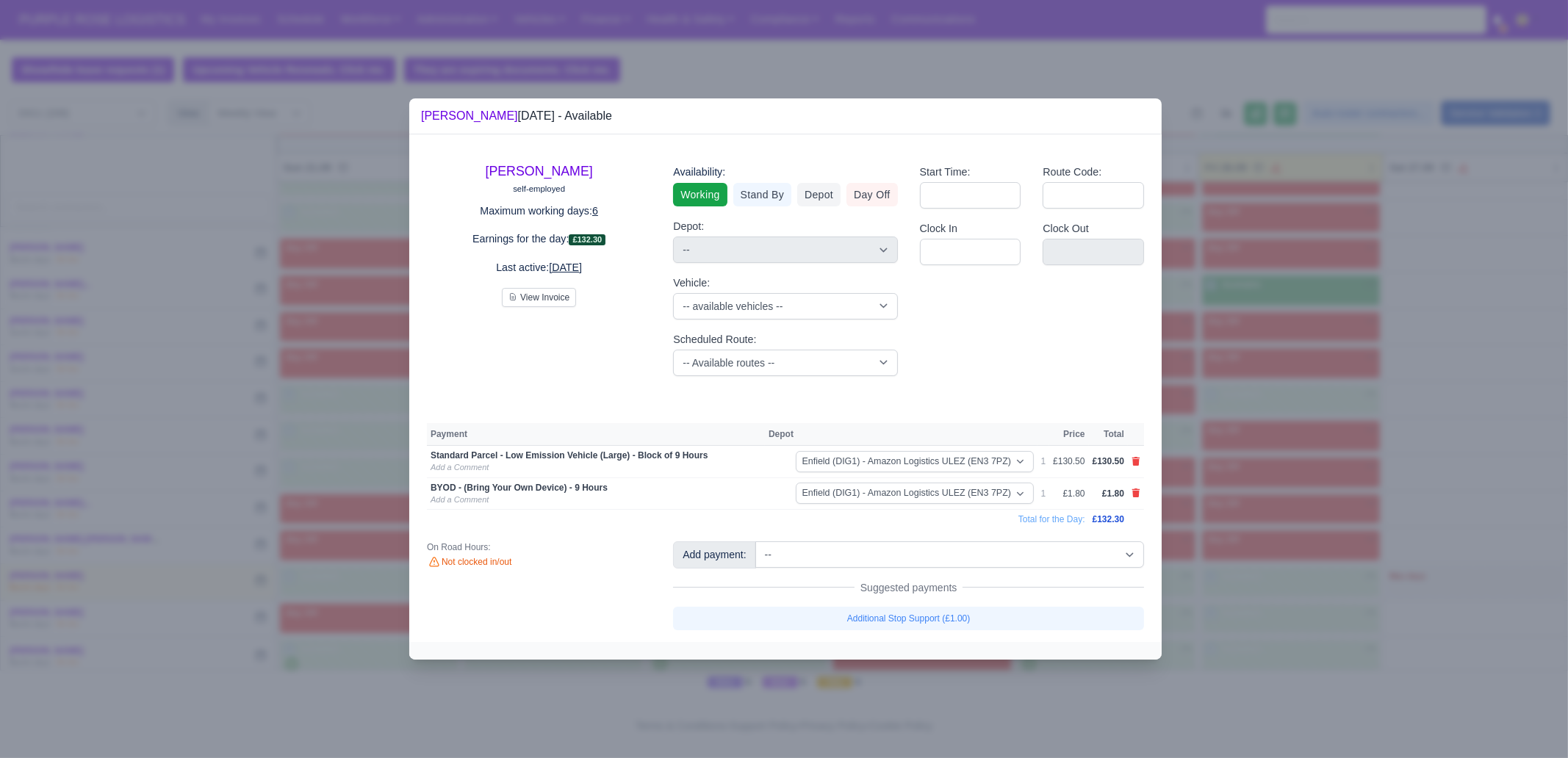
click at [1246, 486] on div at bounding box center [784, 379] width 1568 height 758
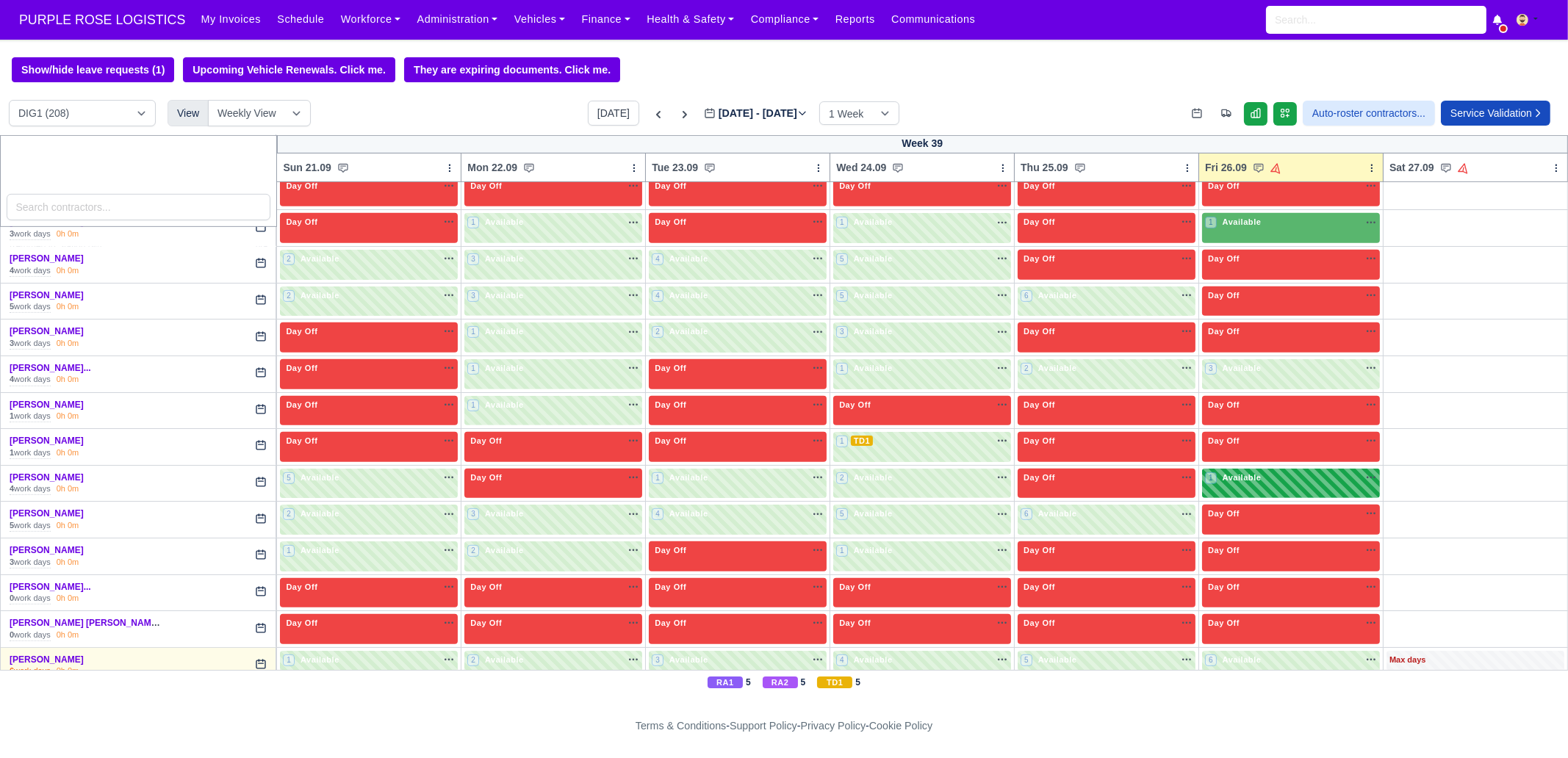
scroll to position [1149, 0]
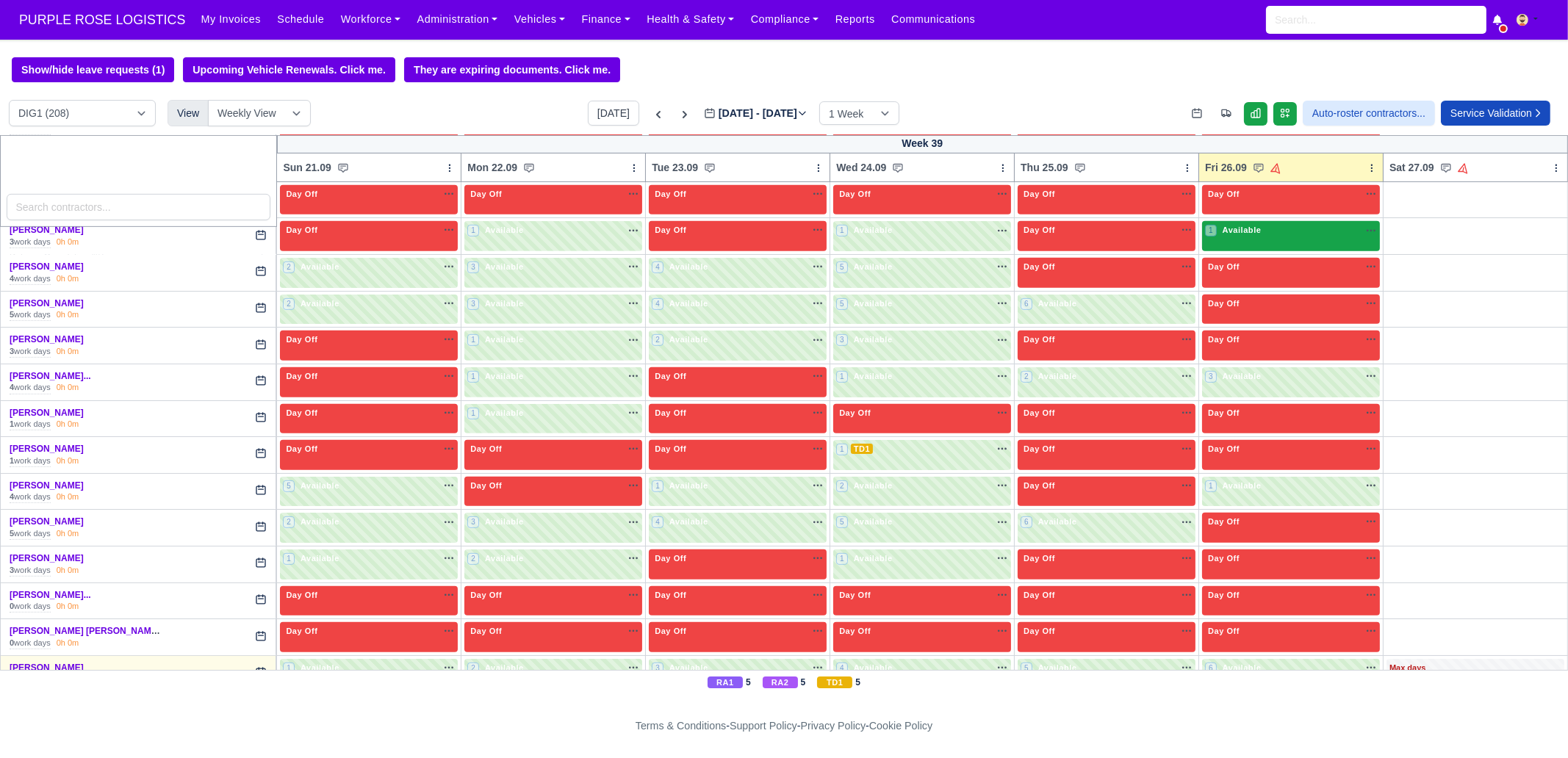
click at [1253, 233] on div "1 Available na" at bounding box center [1291, 231] width 172 height 15
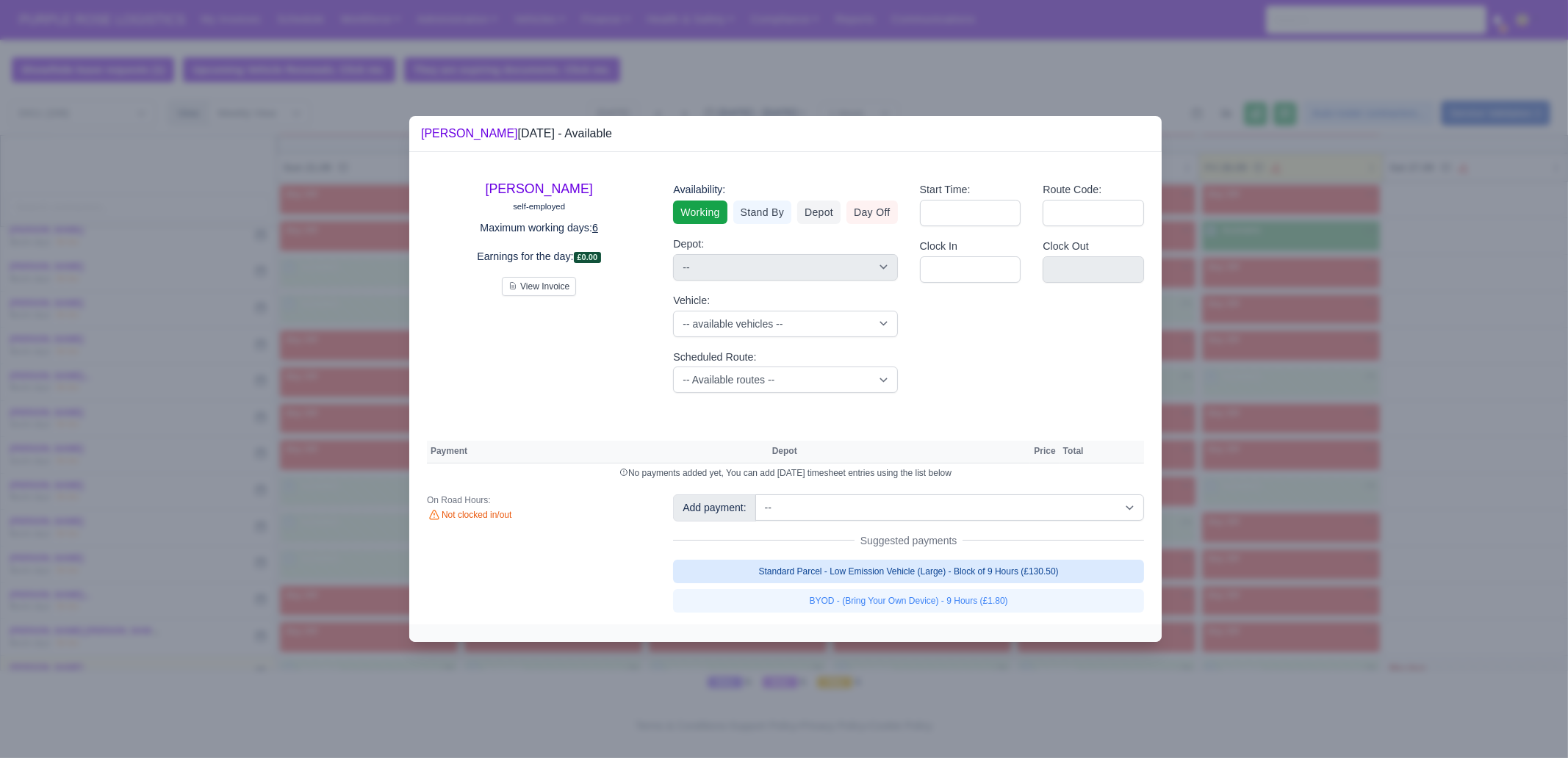
click at [963, 568] on link "Standard Parcel - Low Emission Vehicle (Large) - Block of 9 Hours (£130.50)" at bounding box center [909, 571] width 471 height 24
select select "1"
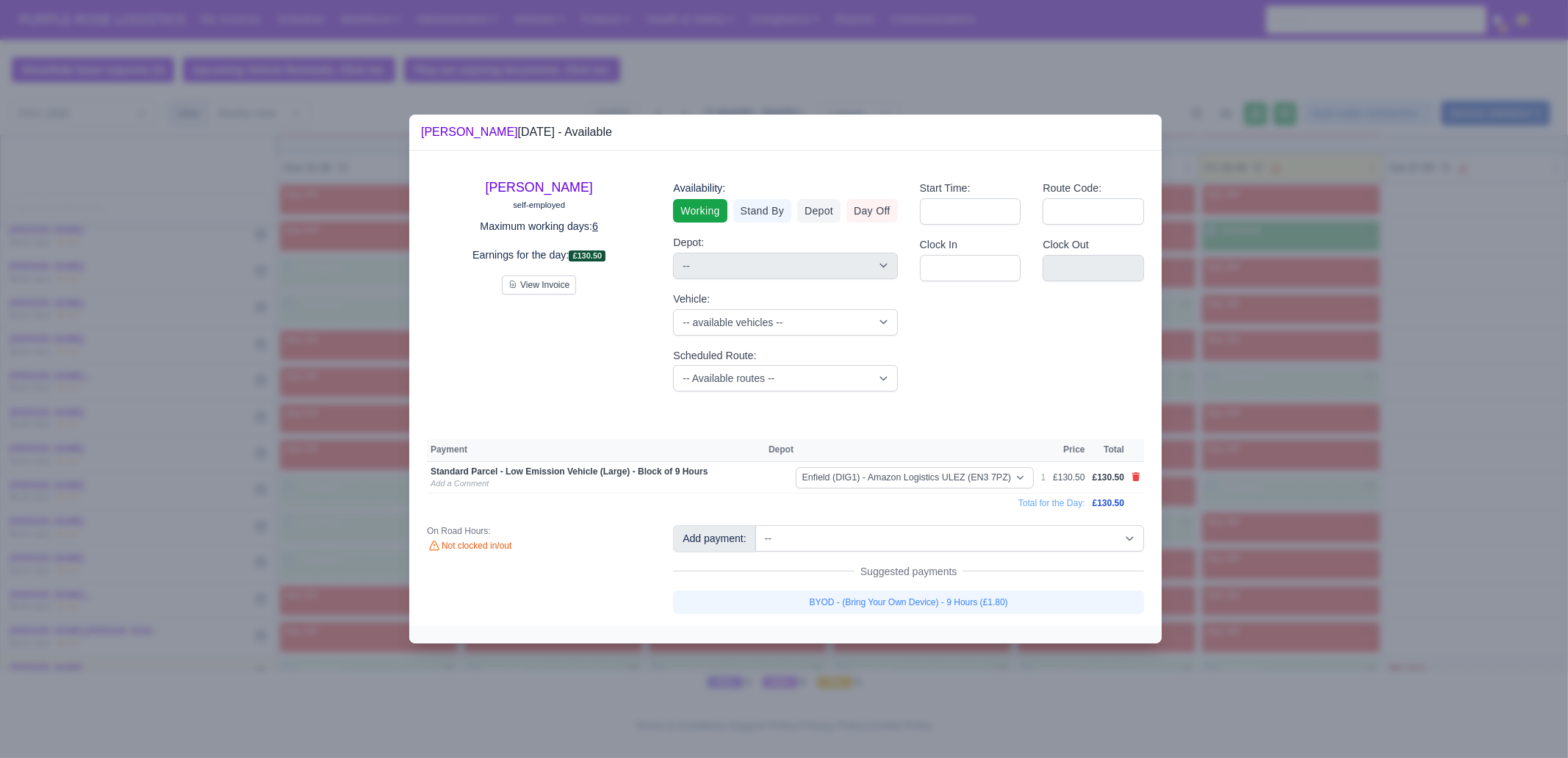
click at [960, 603] on link "BYOD - (Bring Your Own Device) - 9 Hours (£1.80)" at bounding box center [909, 602] width 471 height 24
select select "1"
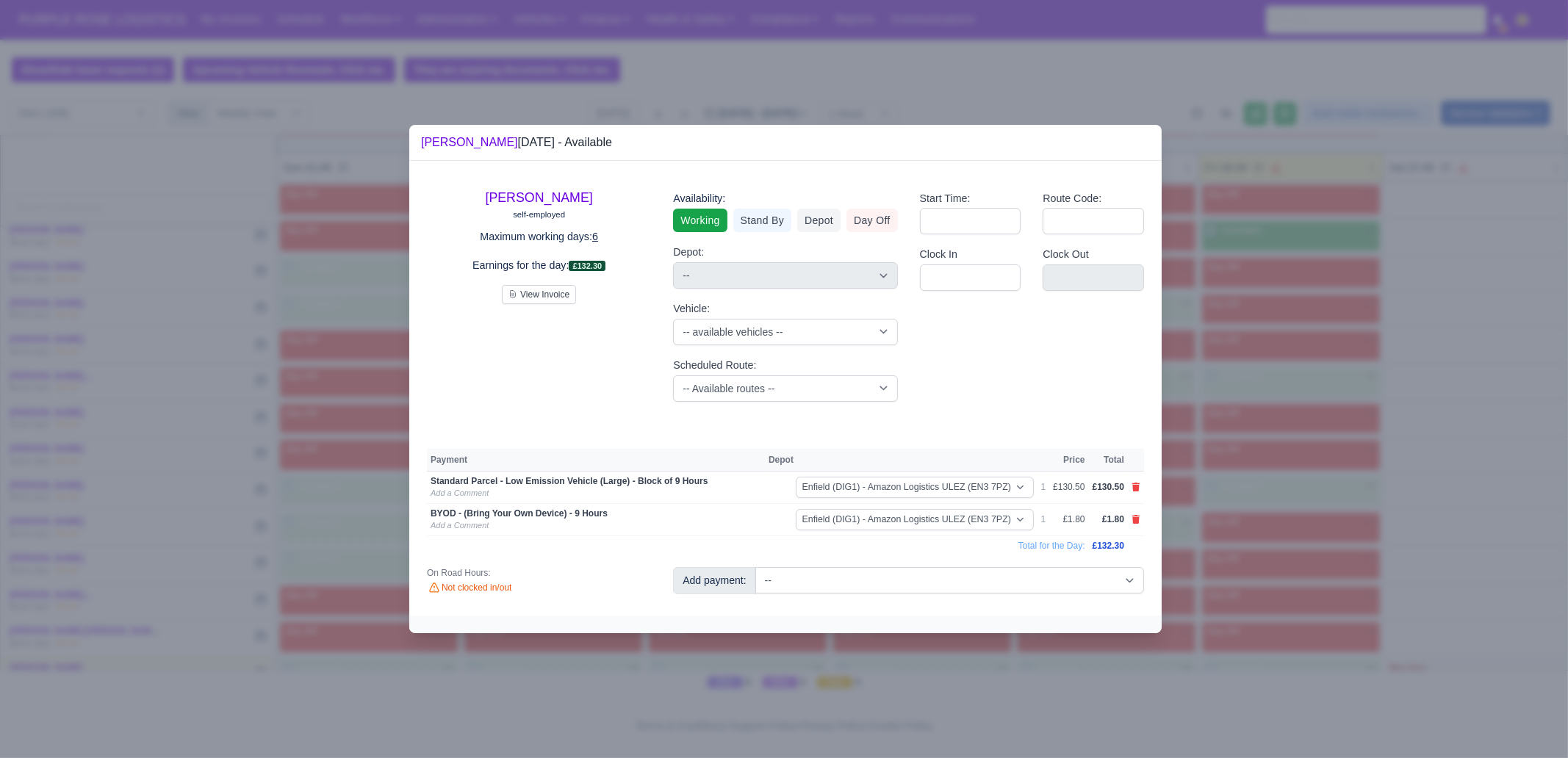
click at [1239, 549] on div at bounding box center [784, 379] width 1568 height 758
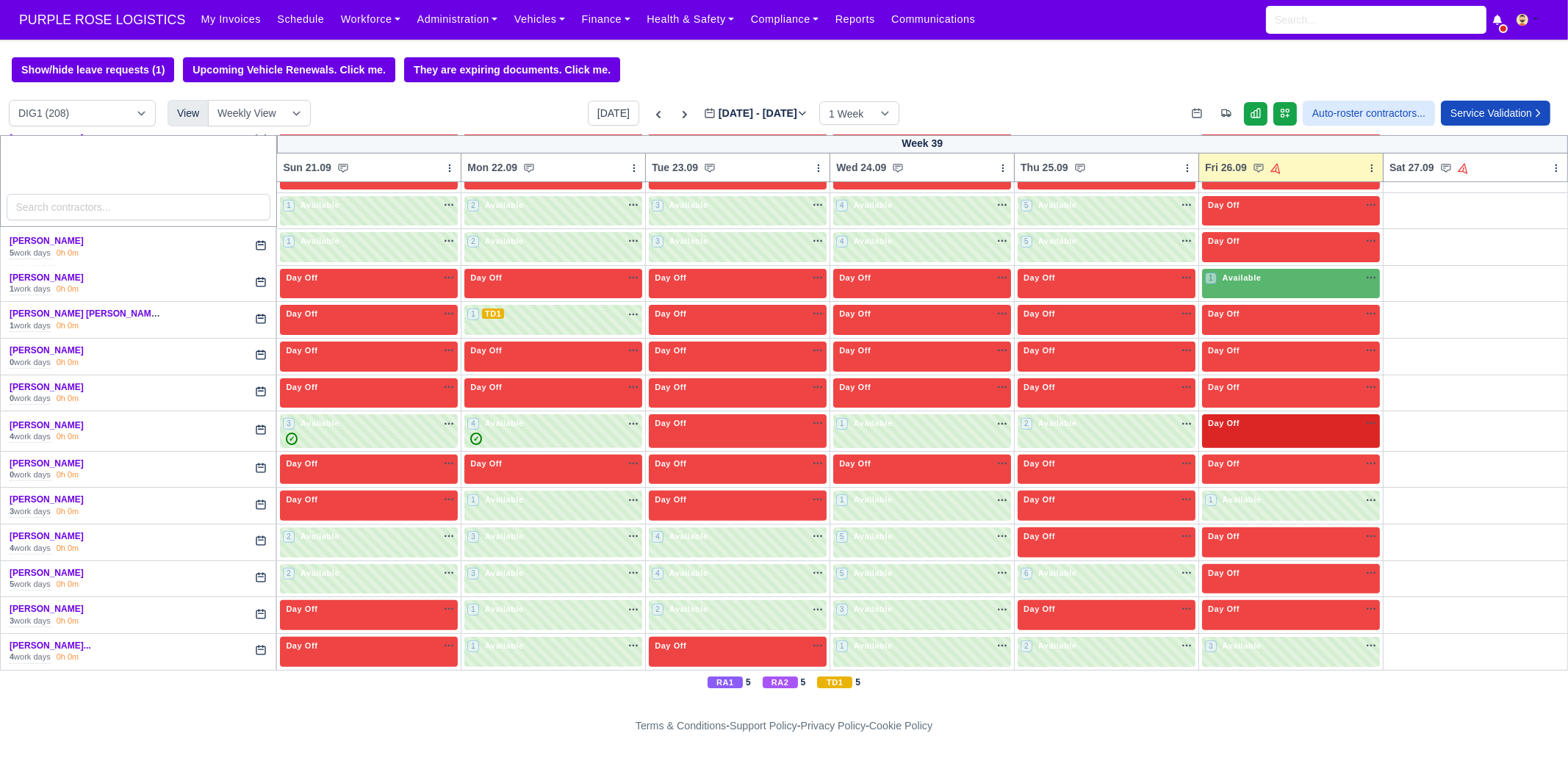
scroll to position [874, 0]
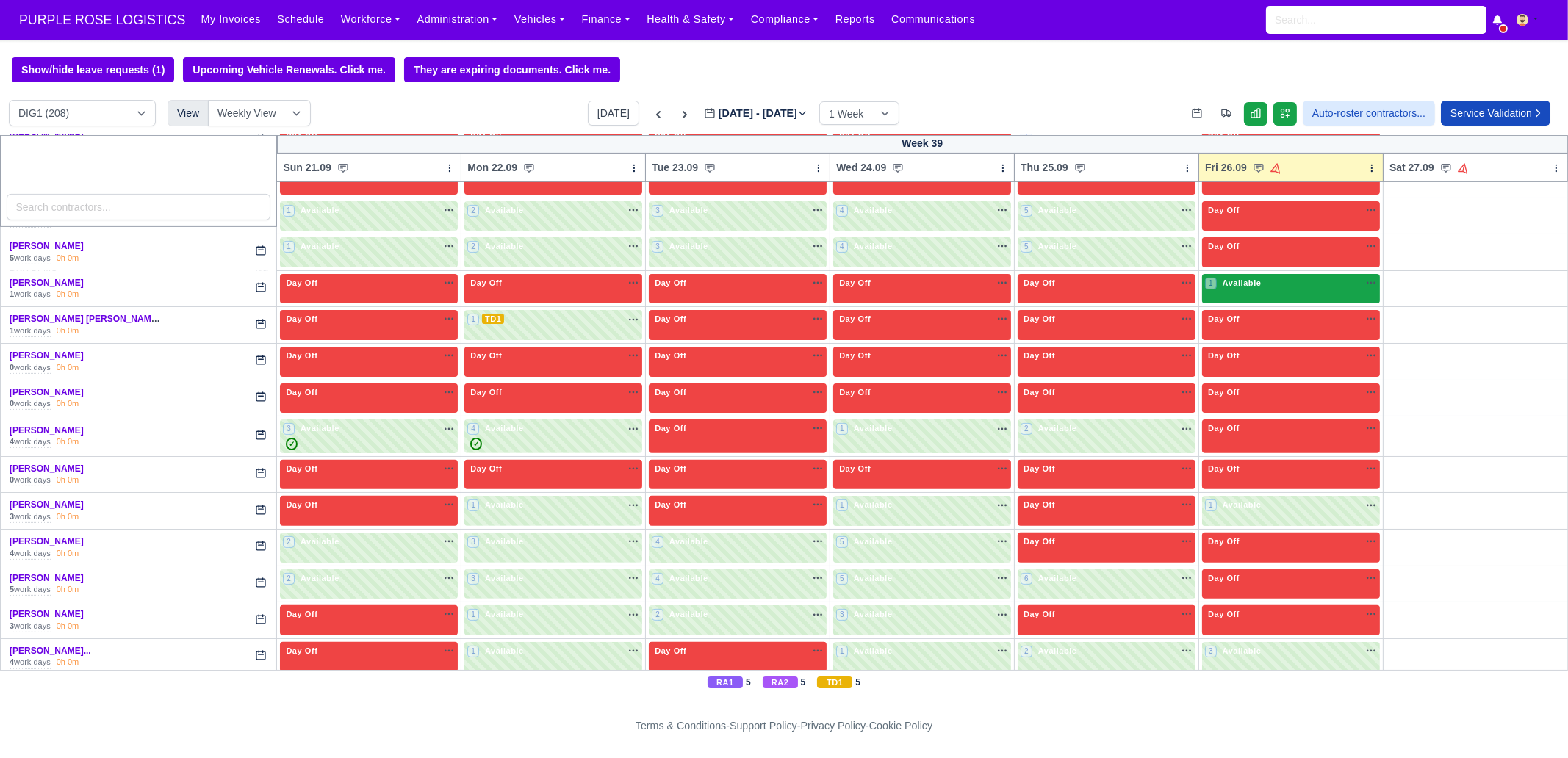
click at [1244, 287] on div "1 Available na" at bounding box center [1291, 284] width 172 height 15
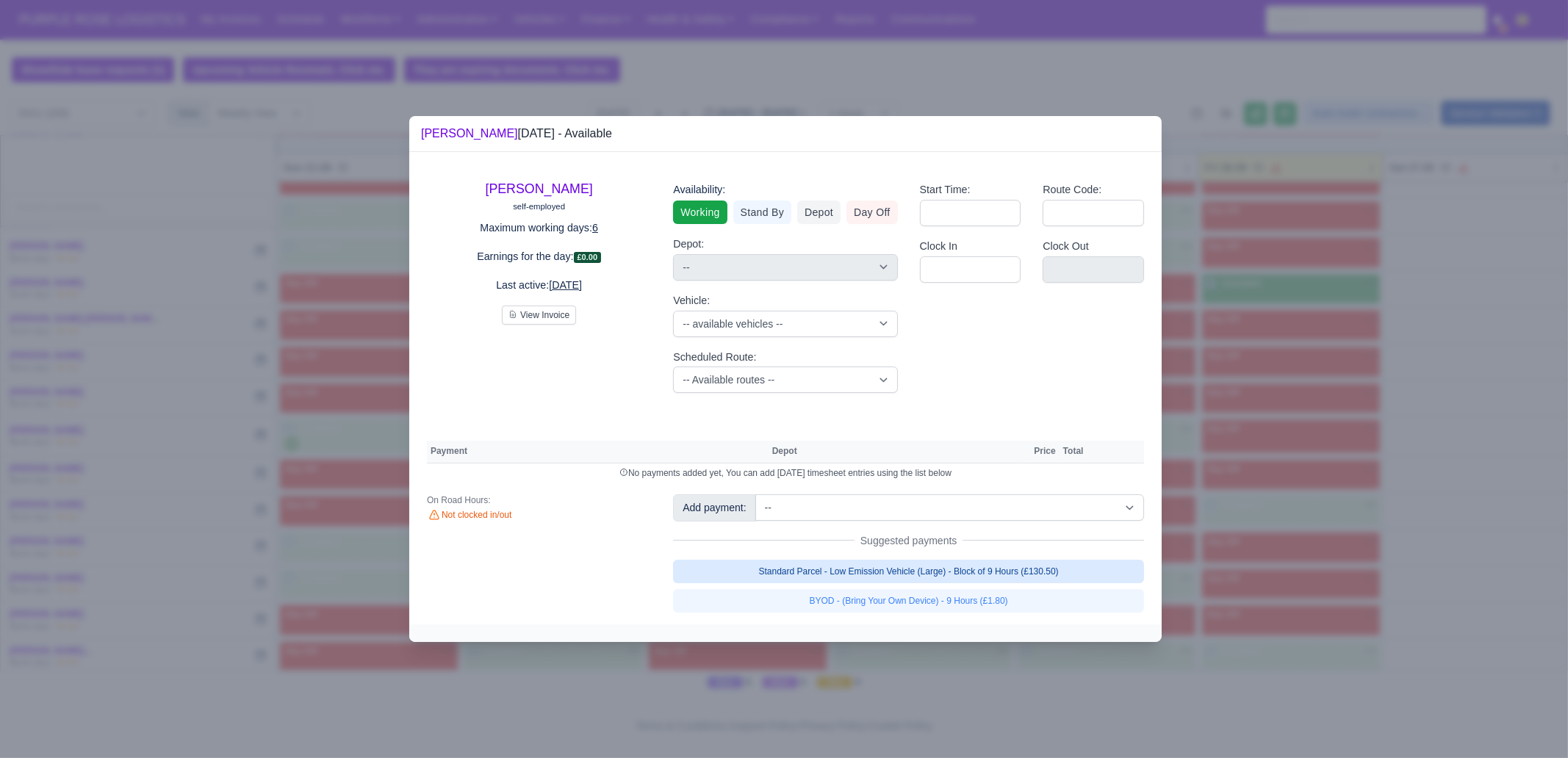
click at [1025, 567] on link "Standard Parcel - Low Emission Vehicle (Large) - Block of 9 Hours (£130.50)" at bounding box center [909, 571] width 471 height 24
select select "1"
click at [1021, 583] on link "Standard Parcel - Low Emission Vehicle (Large) - Block of 9 Hours (£130.50)" at bounding box center [909, 571] width 471 height 24
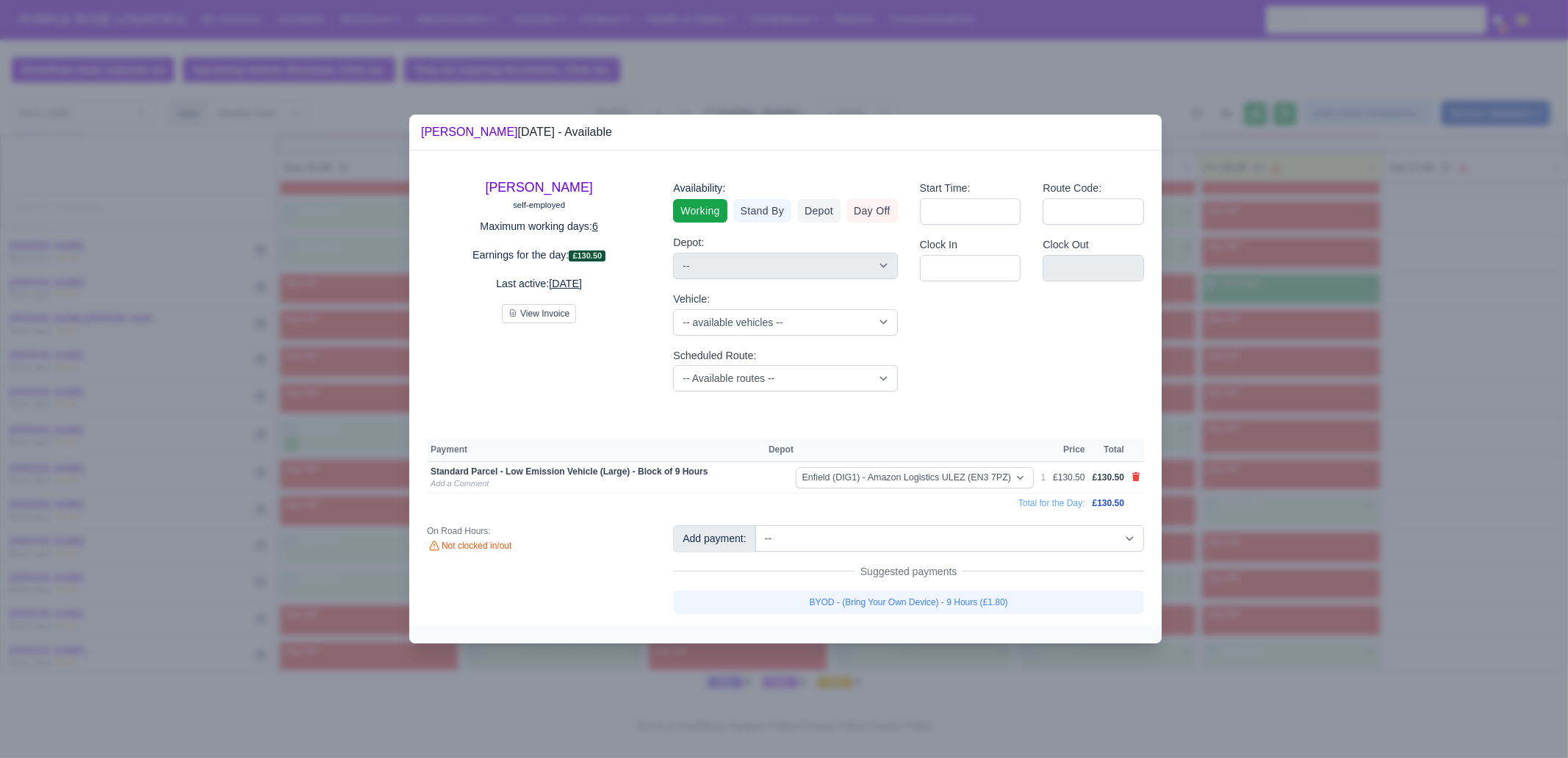
select select "1"
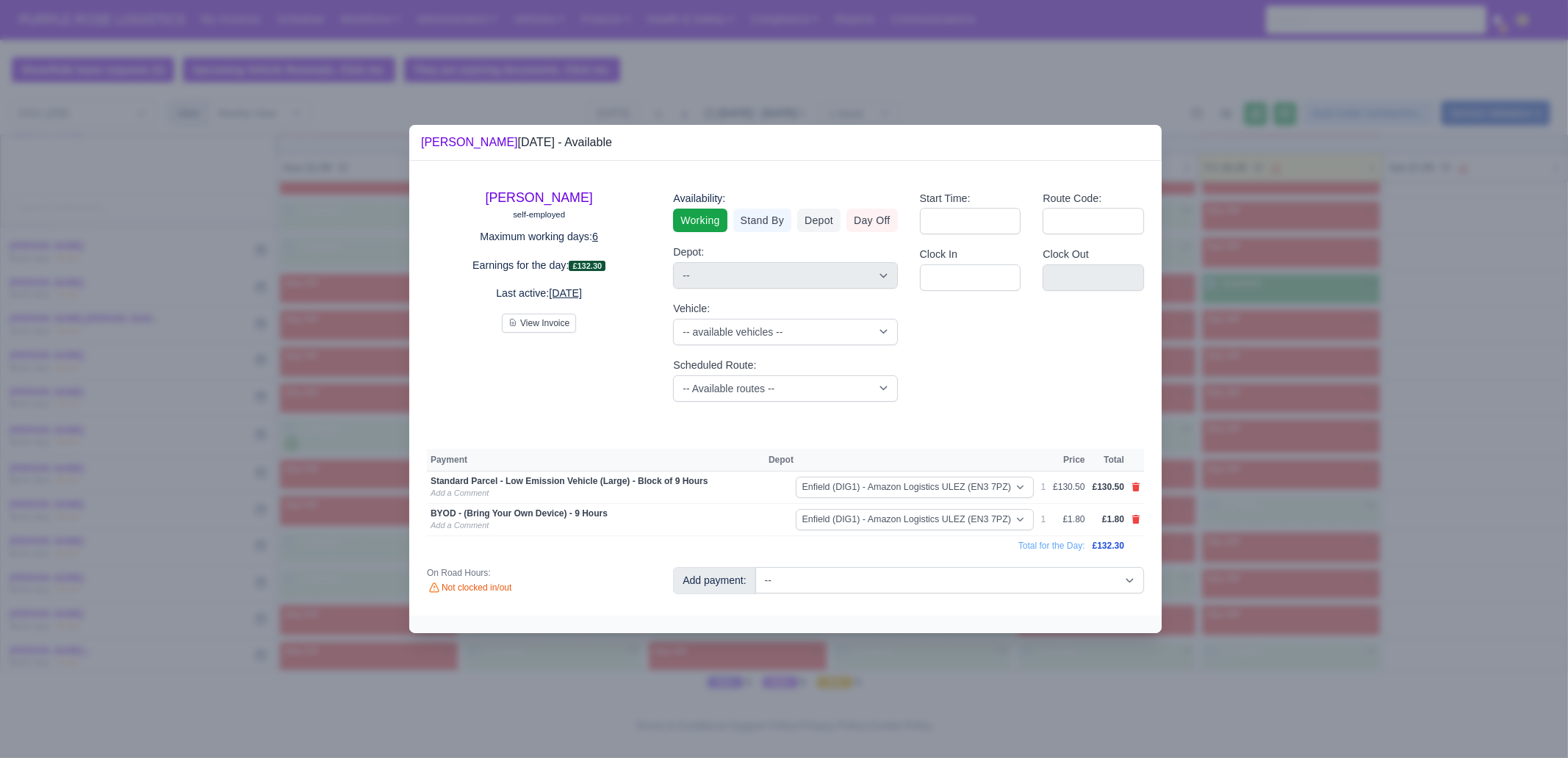
click at [1248, 462] on div at bounding box center [784, 379] width 1568 height 758
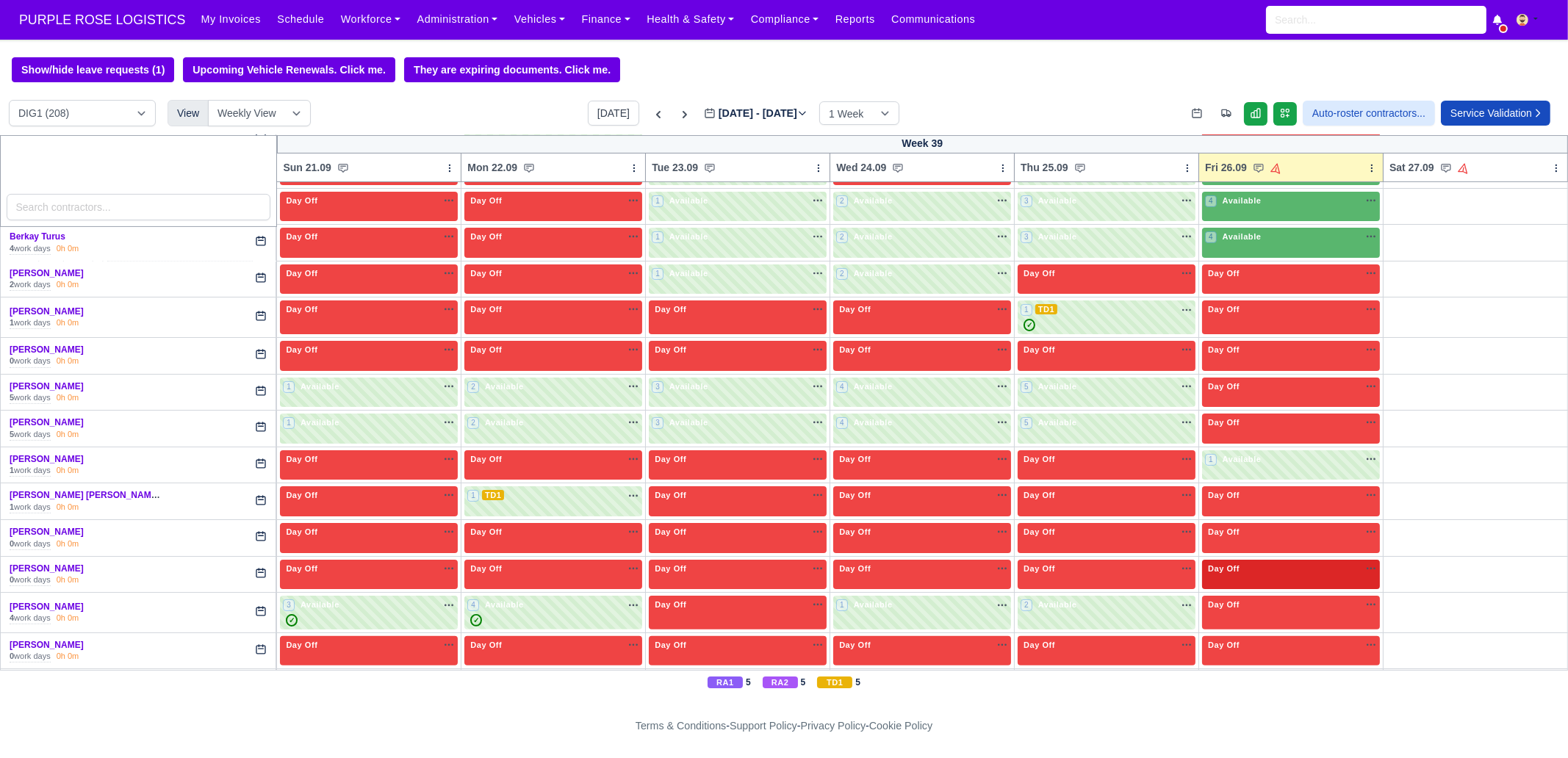
scroll to position [690, 0]
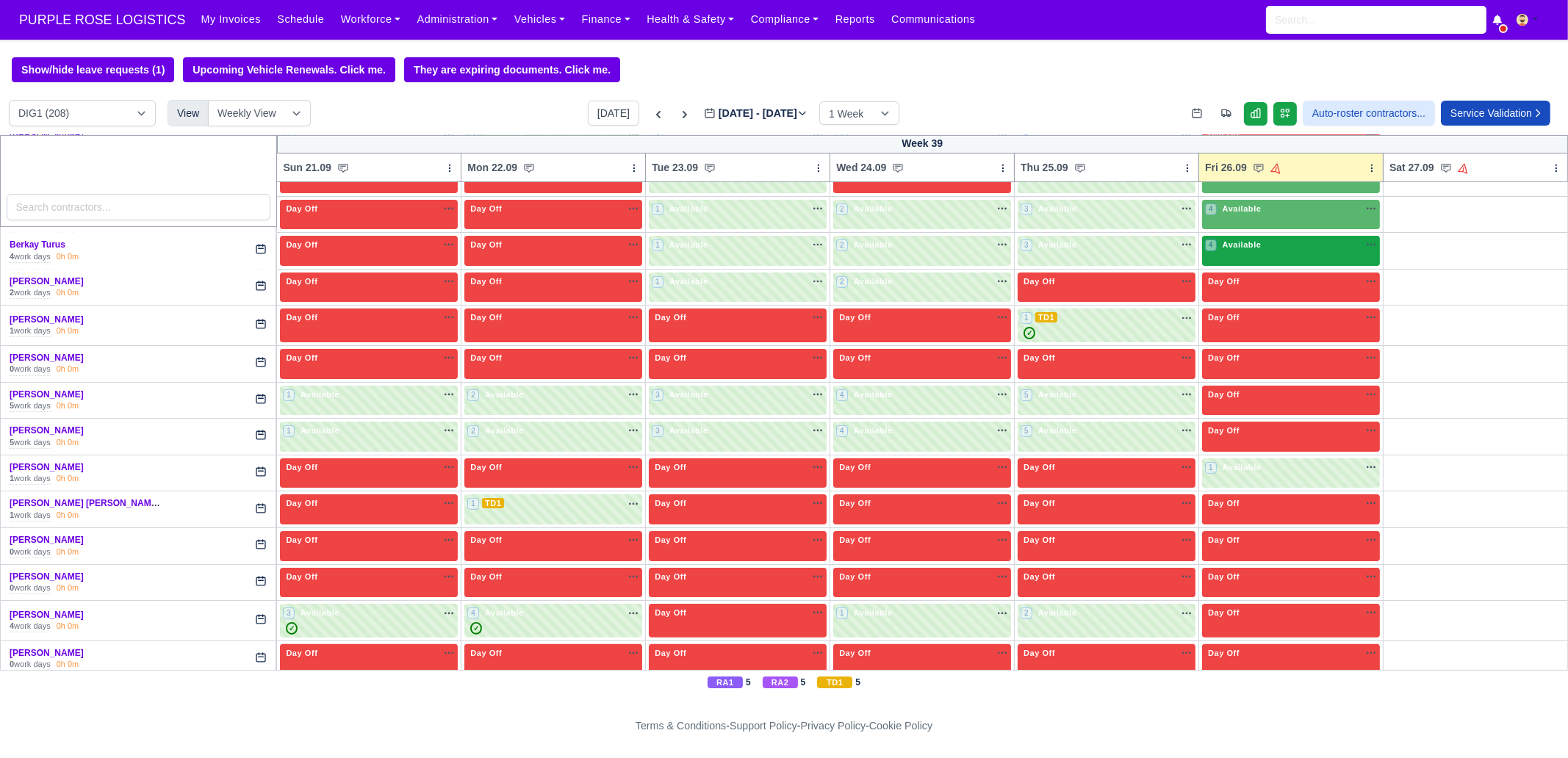
click at [1270, 251] on div "4 Available" at bounding box center [1291, 251] width 178 height 30
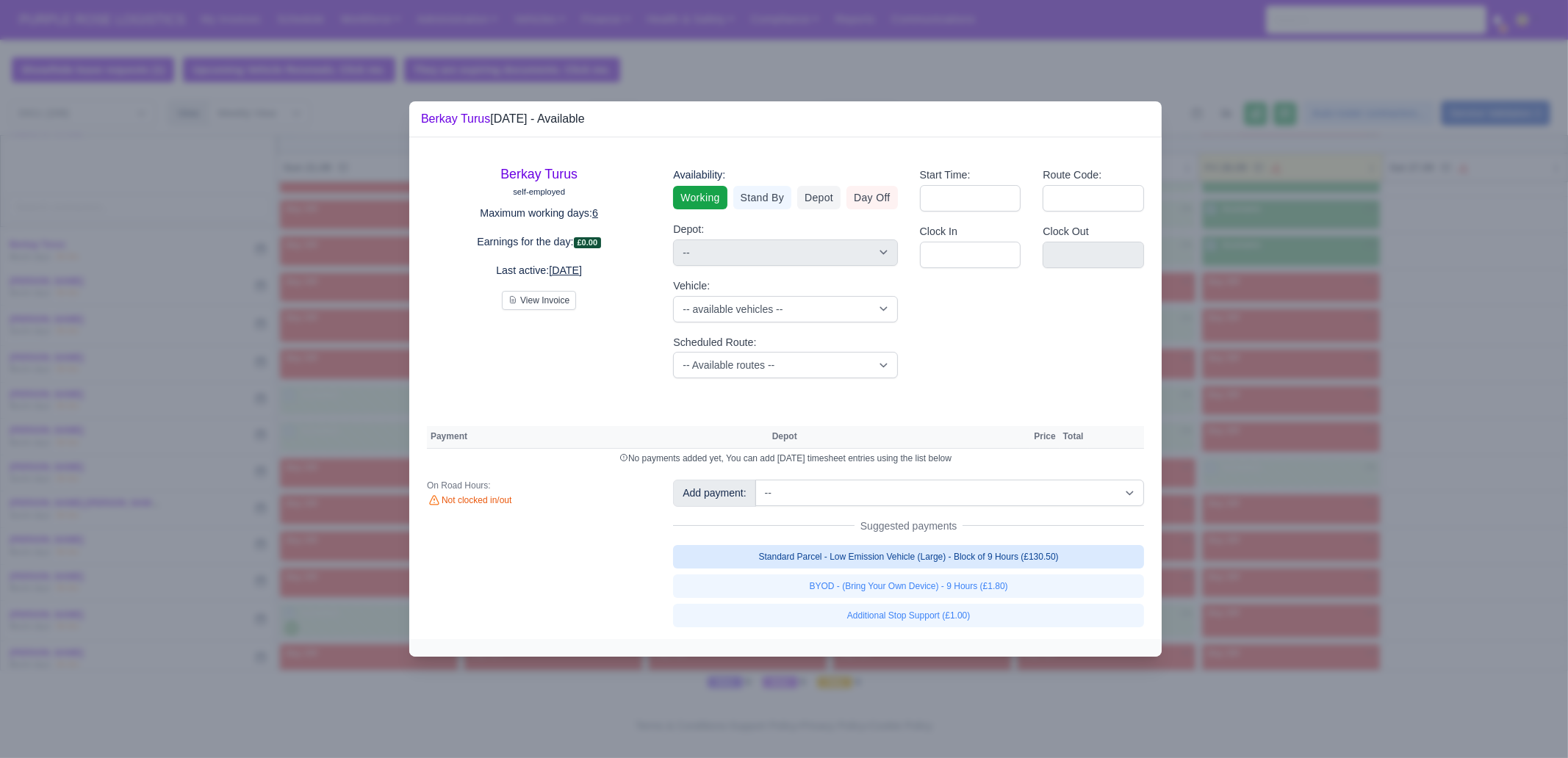
click at [1000, 556] on link "Standard Parcel - Low Emission Vehicle (Large) - Block of 9 Hours (£130.50)" at bounding box center [909, 556] width 471 height 24
select select "1"
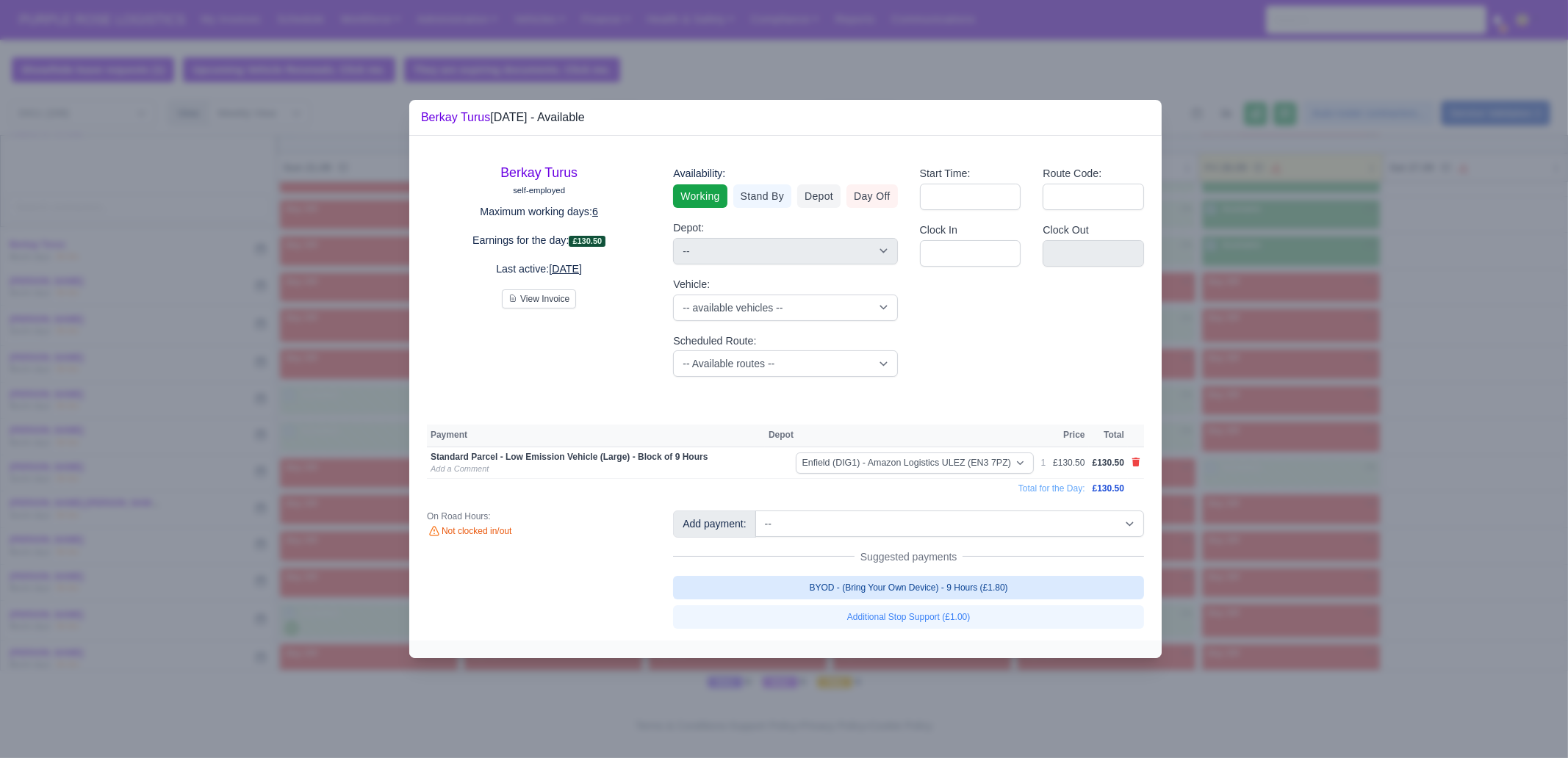
click at [1000, 596] on link "BYOD - (Bring Your Own Device) - 9 Hours (£1.80)" at bounding box center [909, 587] width 471 height 24
select select "1"
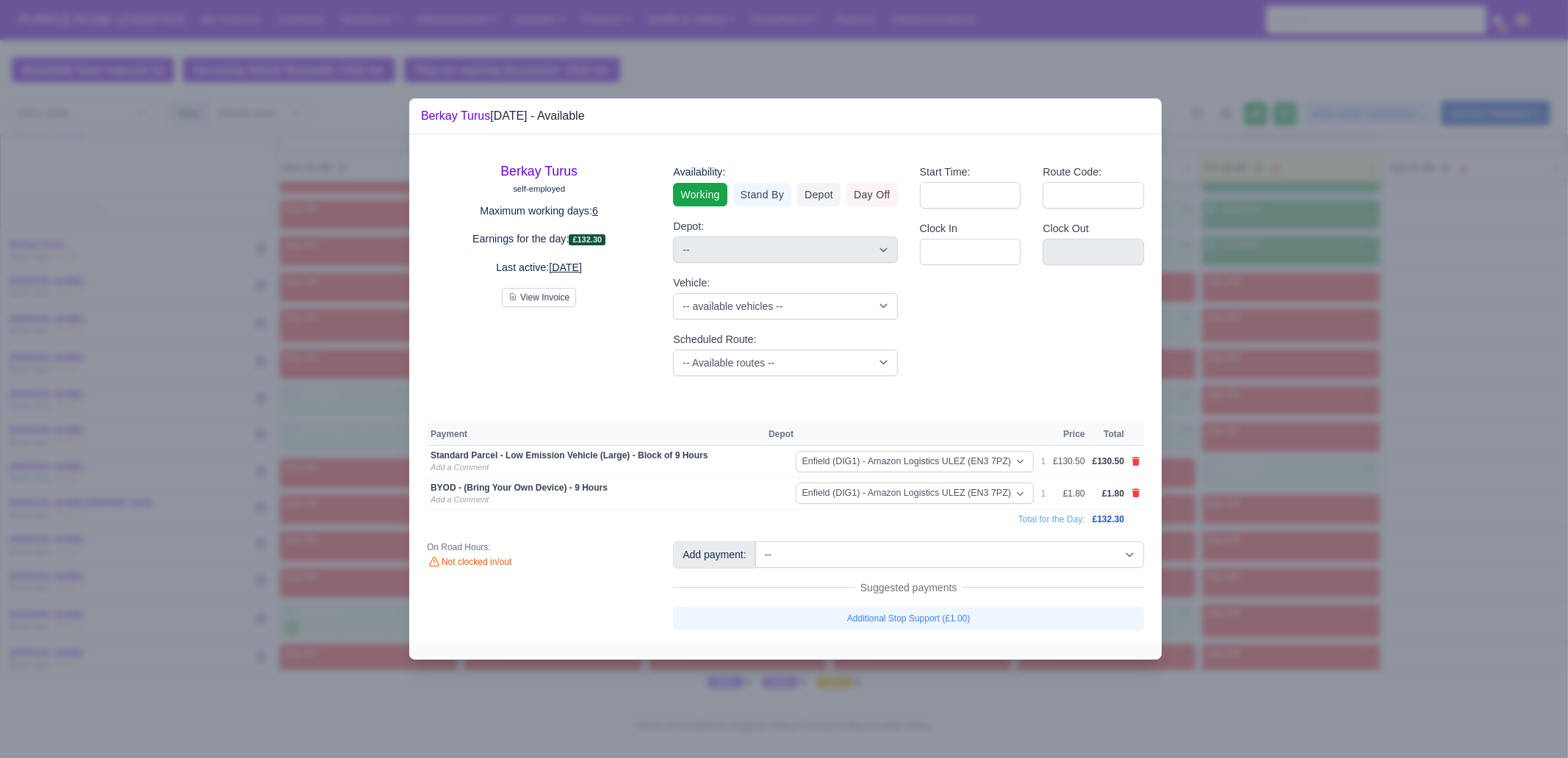
click at [1272, 531] on div at bounding box center [784, 379] width 1568 height 758
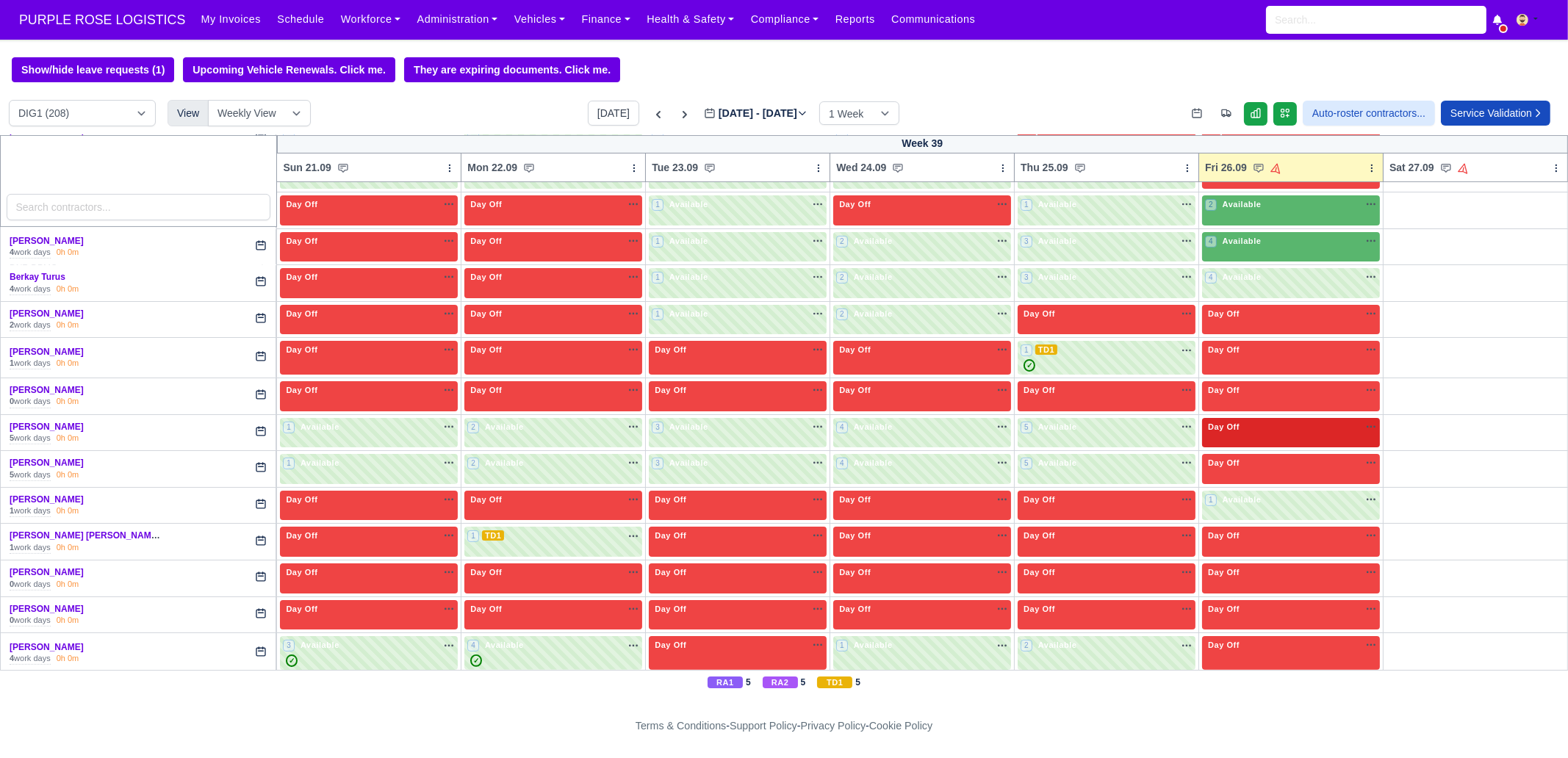
scroll to position [598, 0]
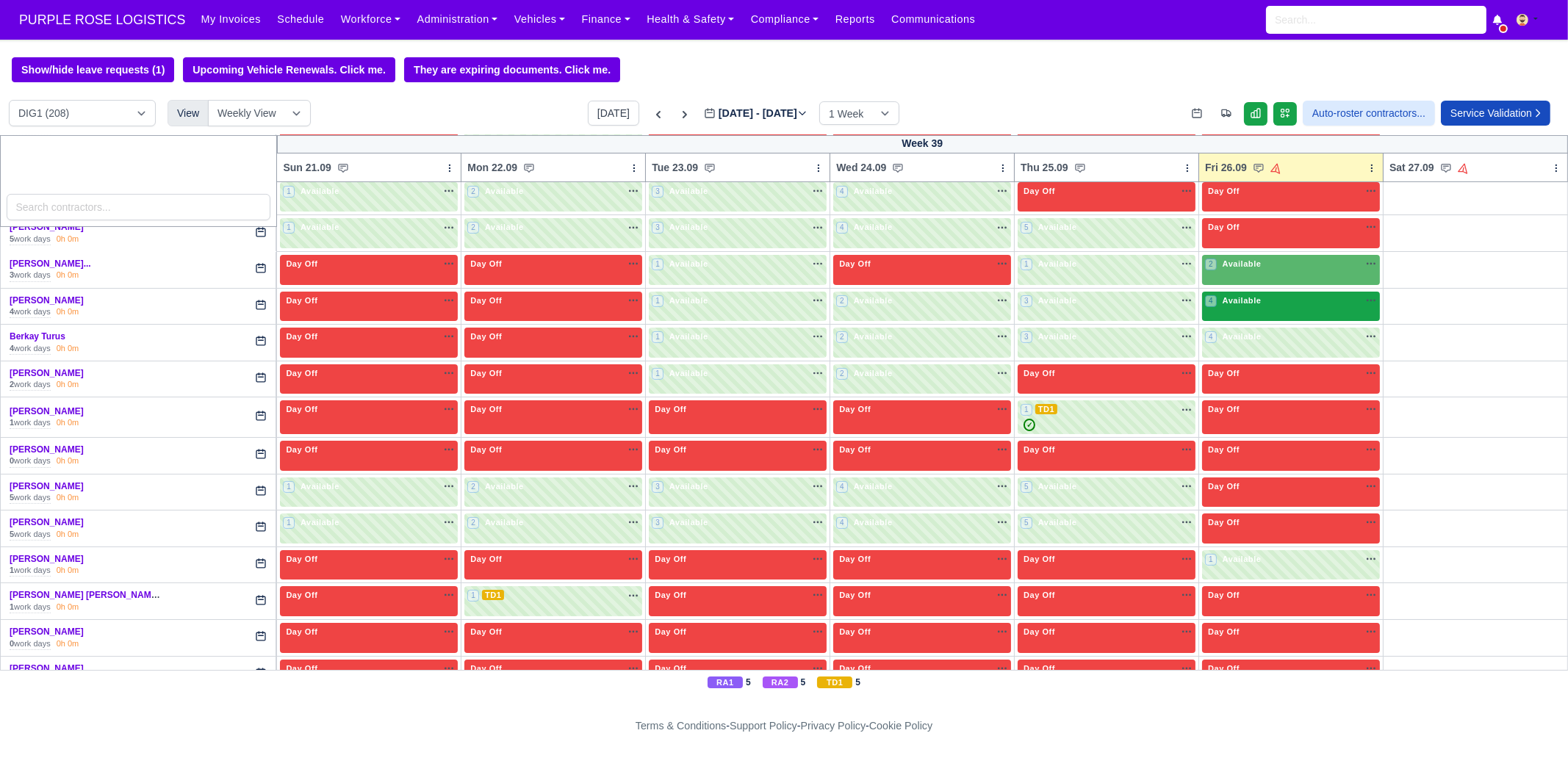
click at [1238, 307] on div "4 Available" at bounding box center [1291, 307] width 178 height 30
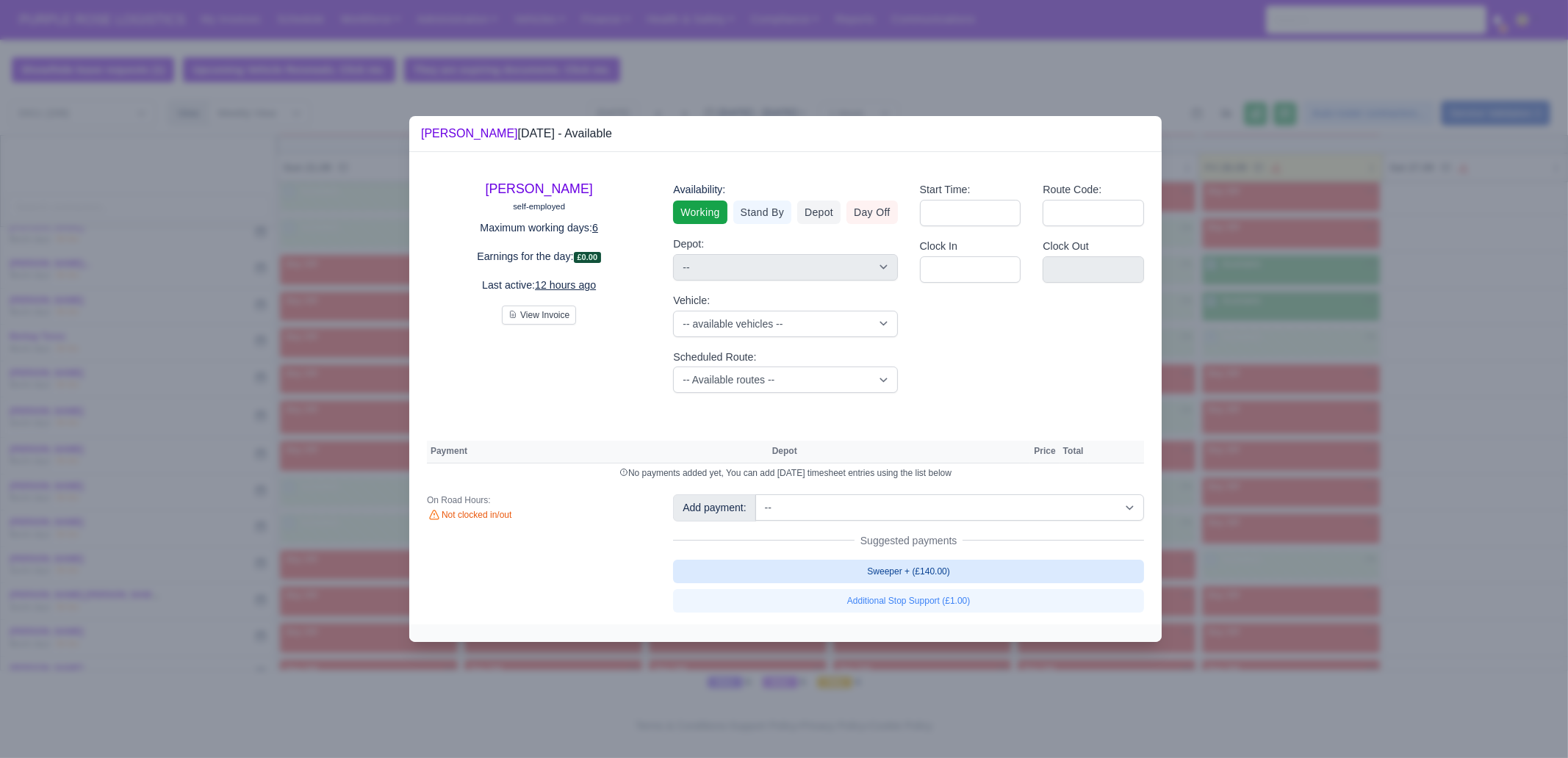
click at [996, 568] on link "Sweeper + (£140.00)" at bounding box center [909, 571] width 471 height 24
select select "1"
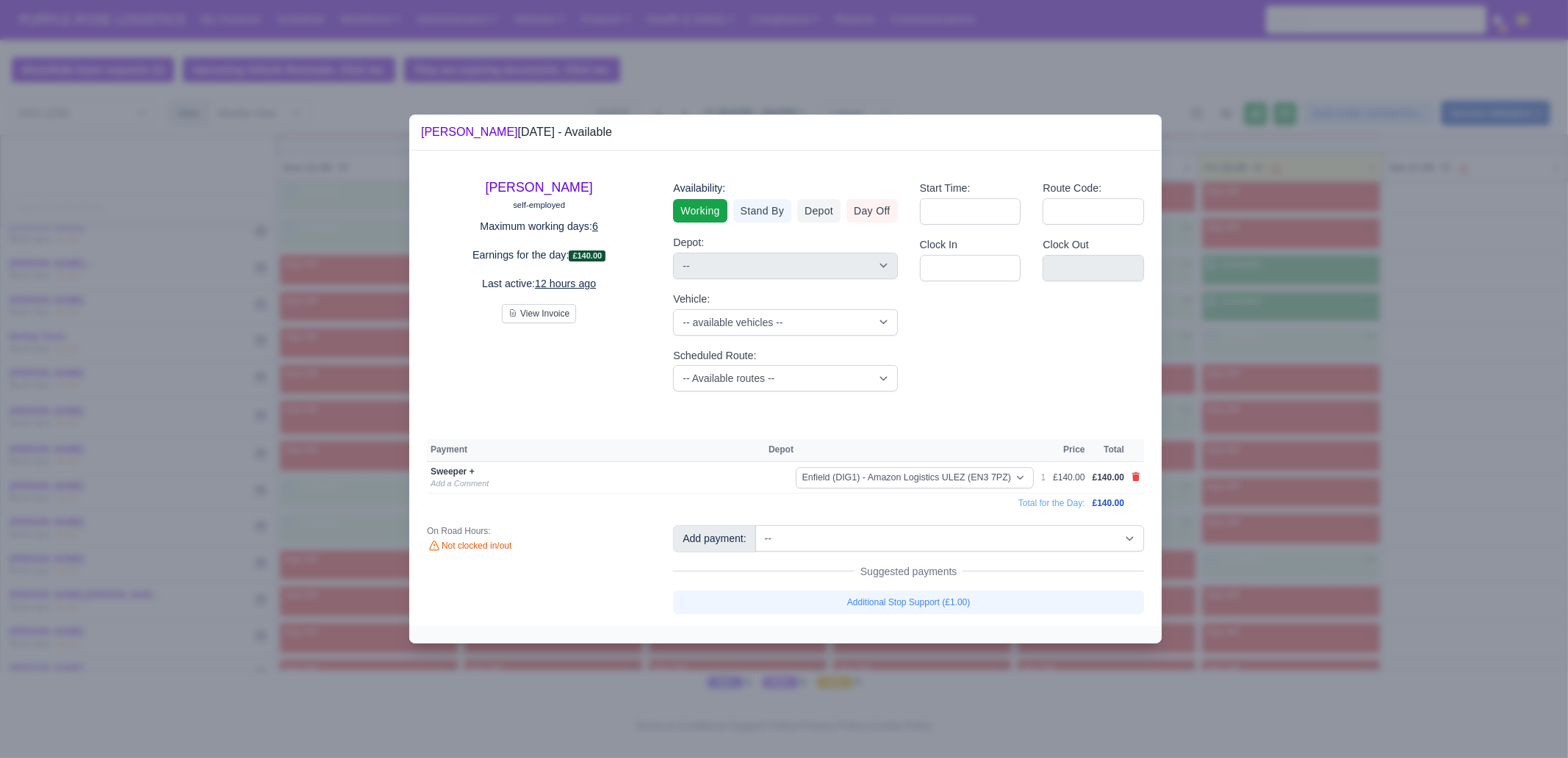
click at [1239, 522] on div at bounding box center [784, 379] width 1568 height 758
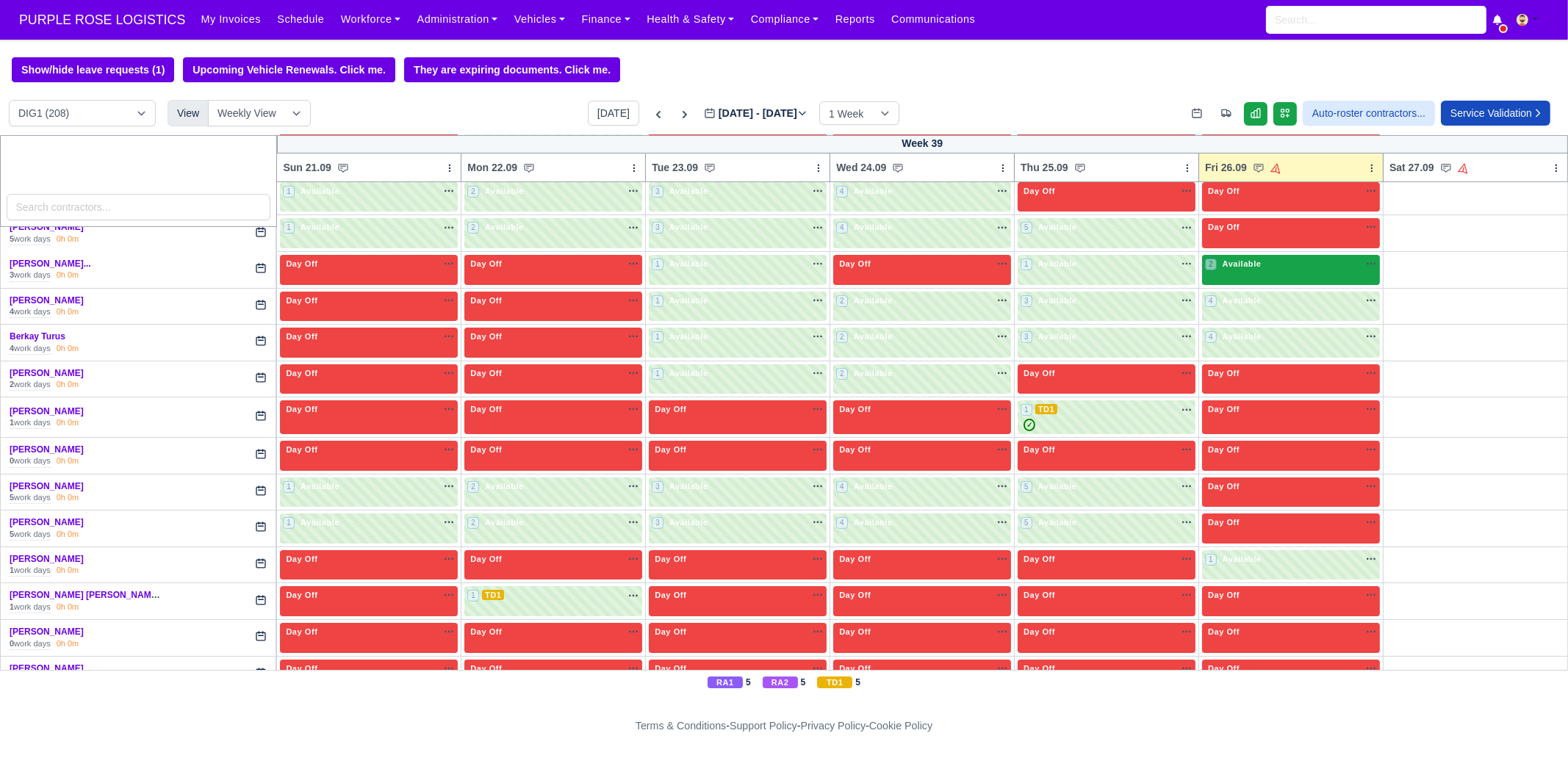
click at [1279, 272] on div "2 Available" at bounding box center [1291, 270] width 178 height 30
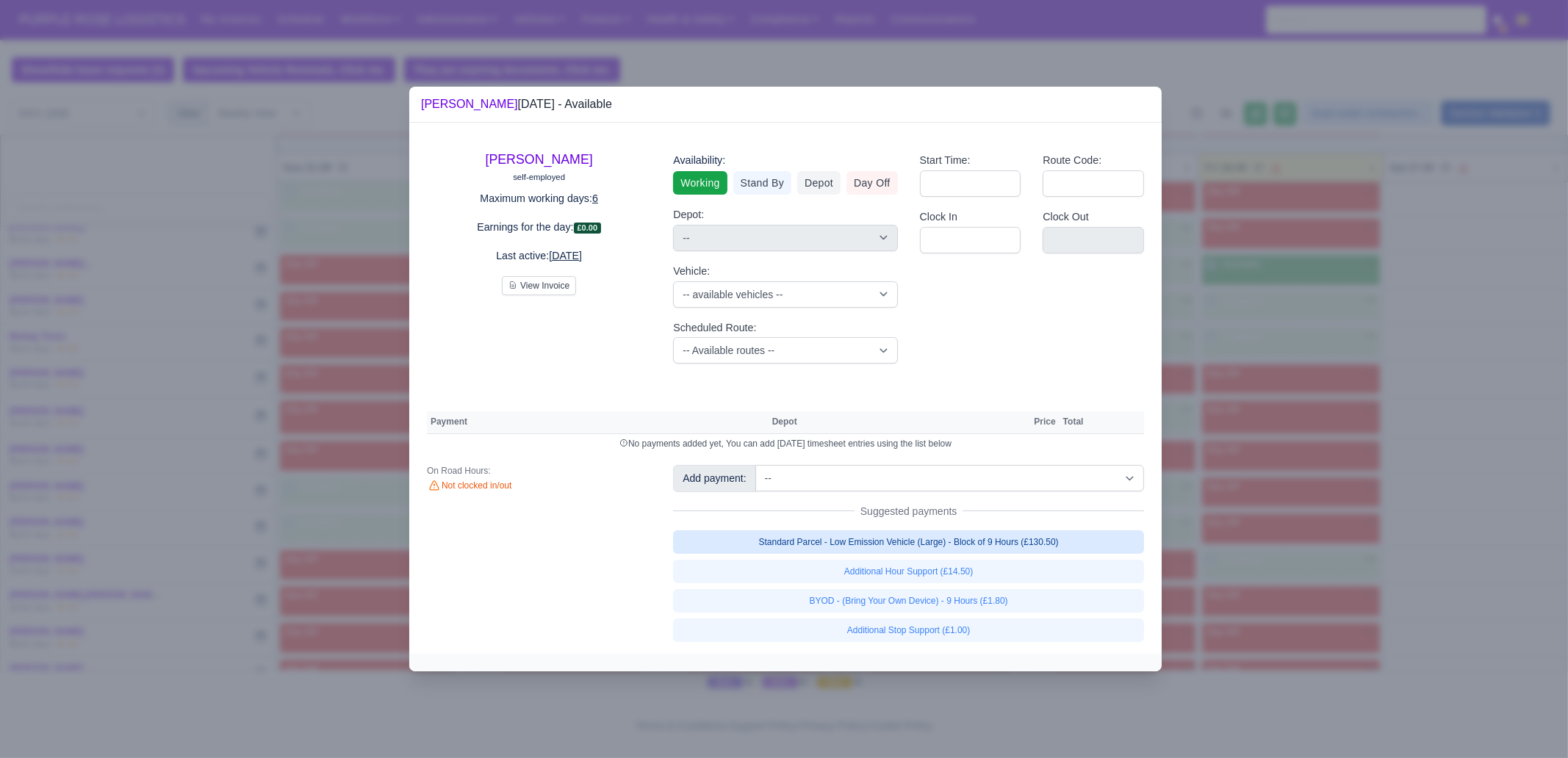
click at [988, 540] on link "Standard Parcel - Low Emission Vehicle (Large) - Block of 9 Hours (£130.50)" at bounding box center [909, 542] width 471 height 24
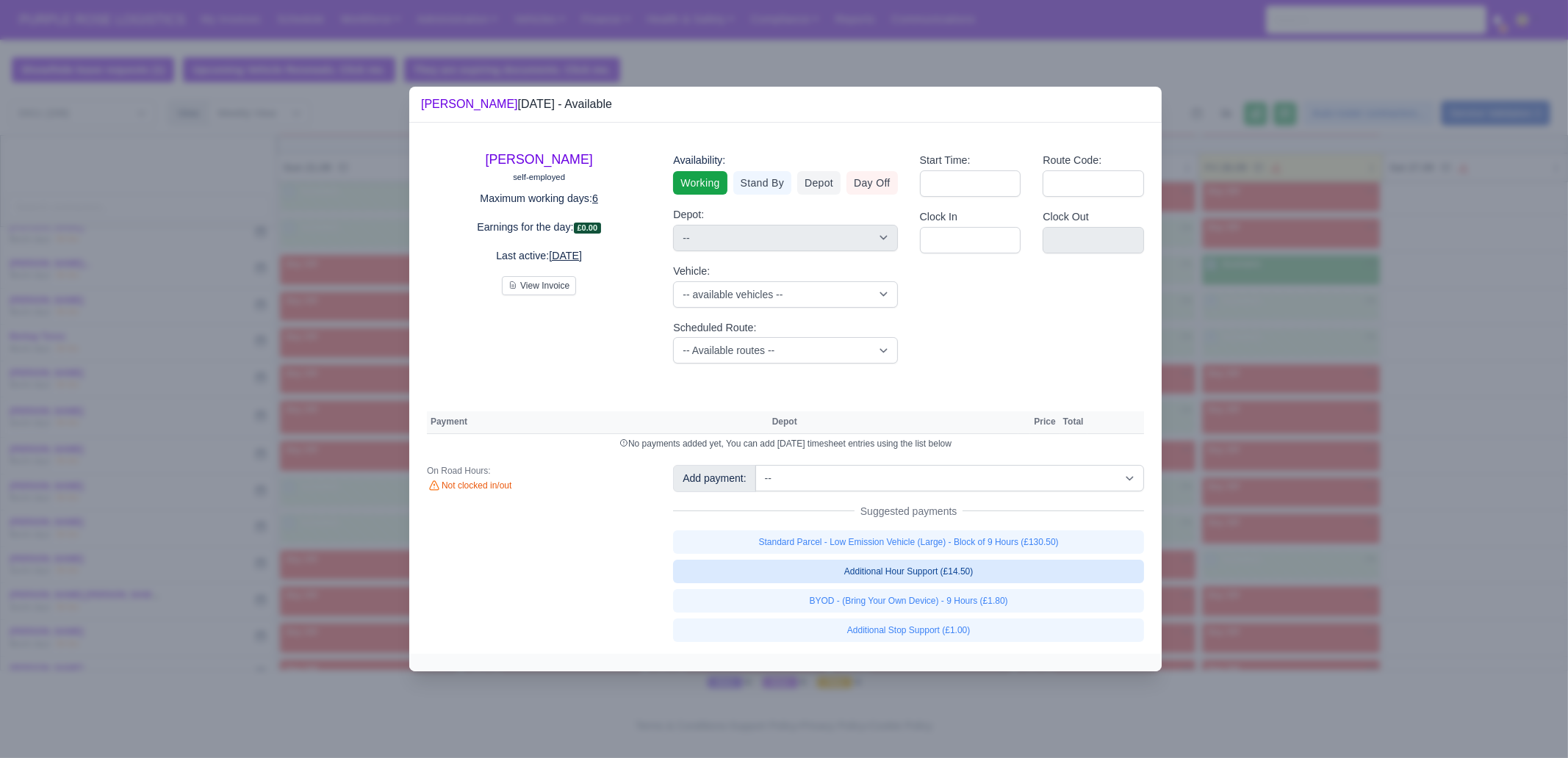
select select "1"
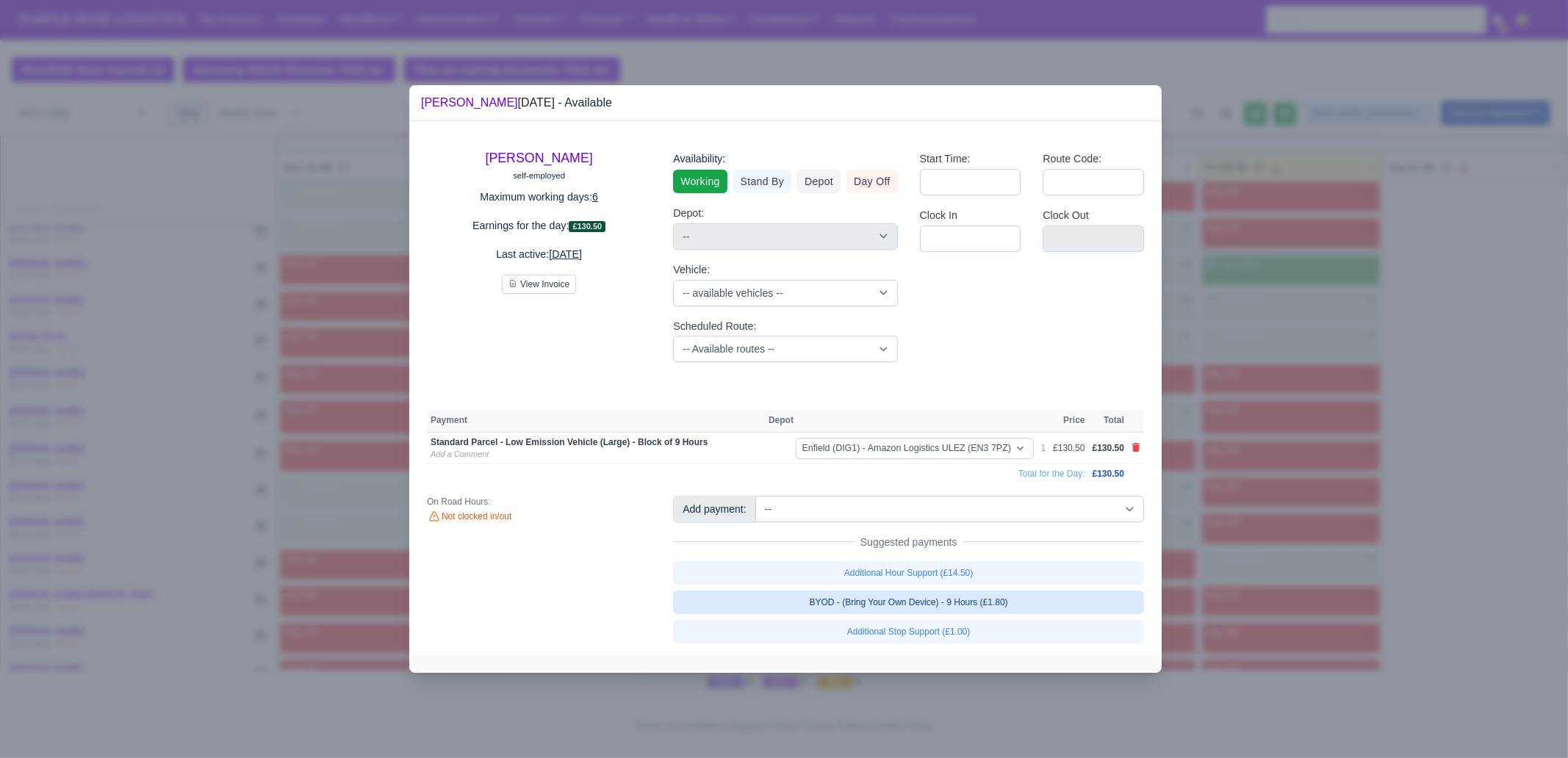
click at [991, 601] on link "BYOD - (Bring Your Own Device) - 9 Hours (£1.80)" at bounding box center [909, 602] width 471 height 24
select select "1"
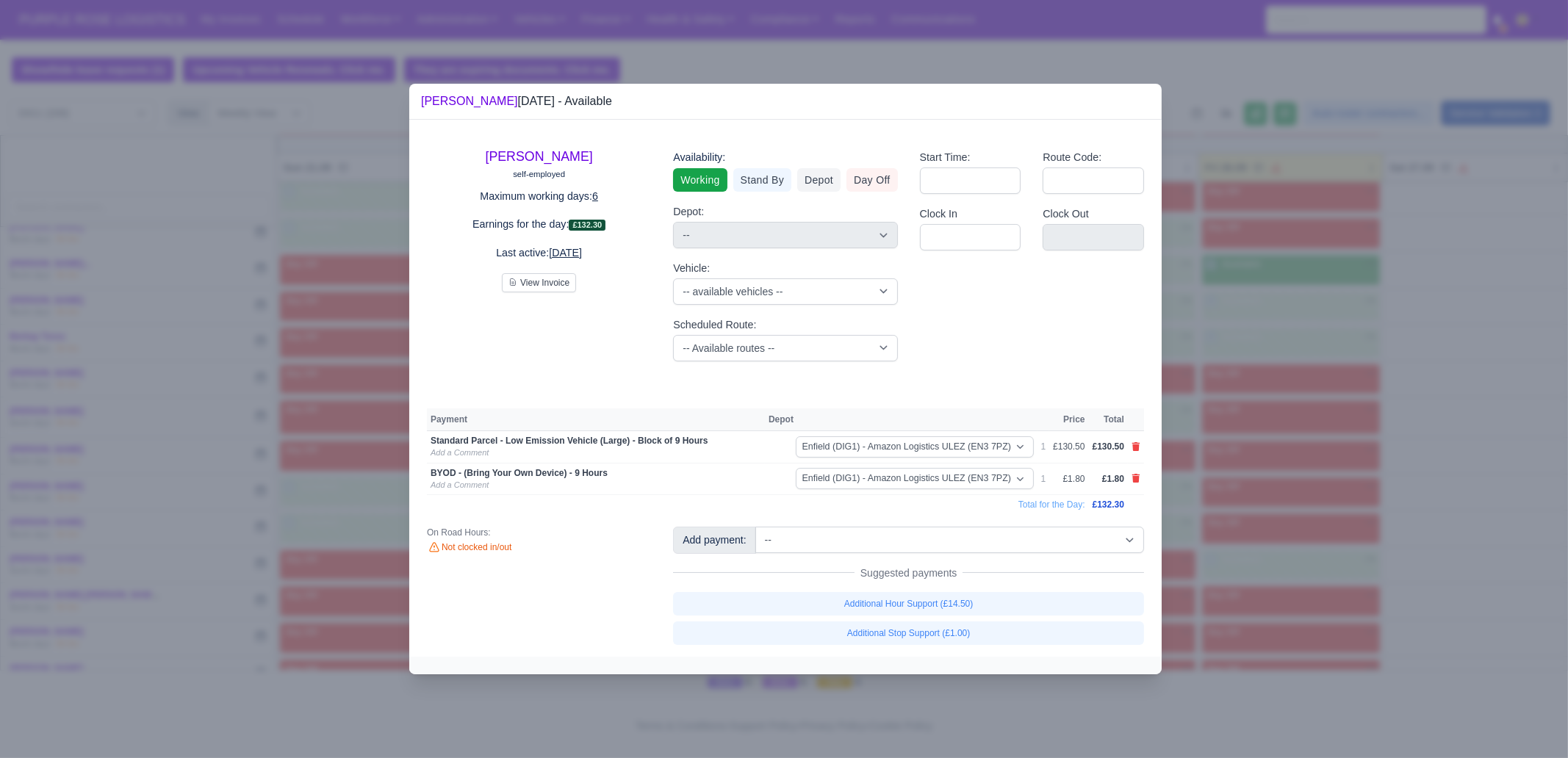
click at [1231, 520] on div at bounding box center [784, 379] width 1568 height 758
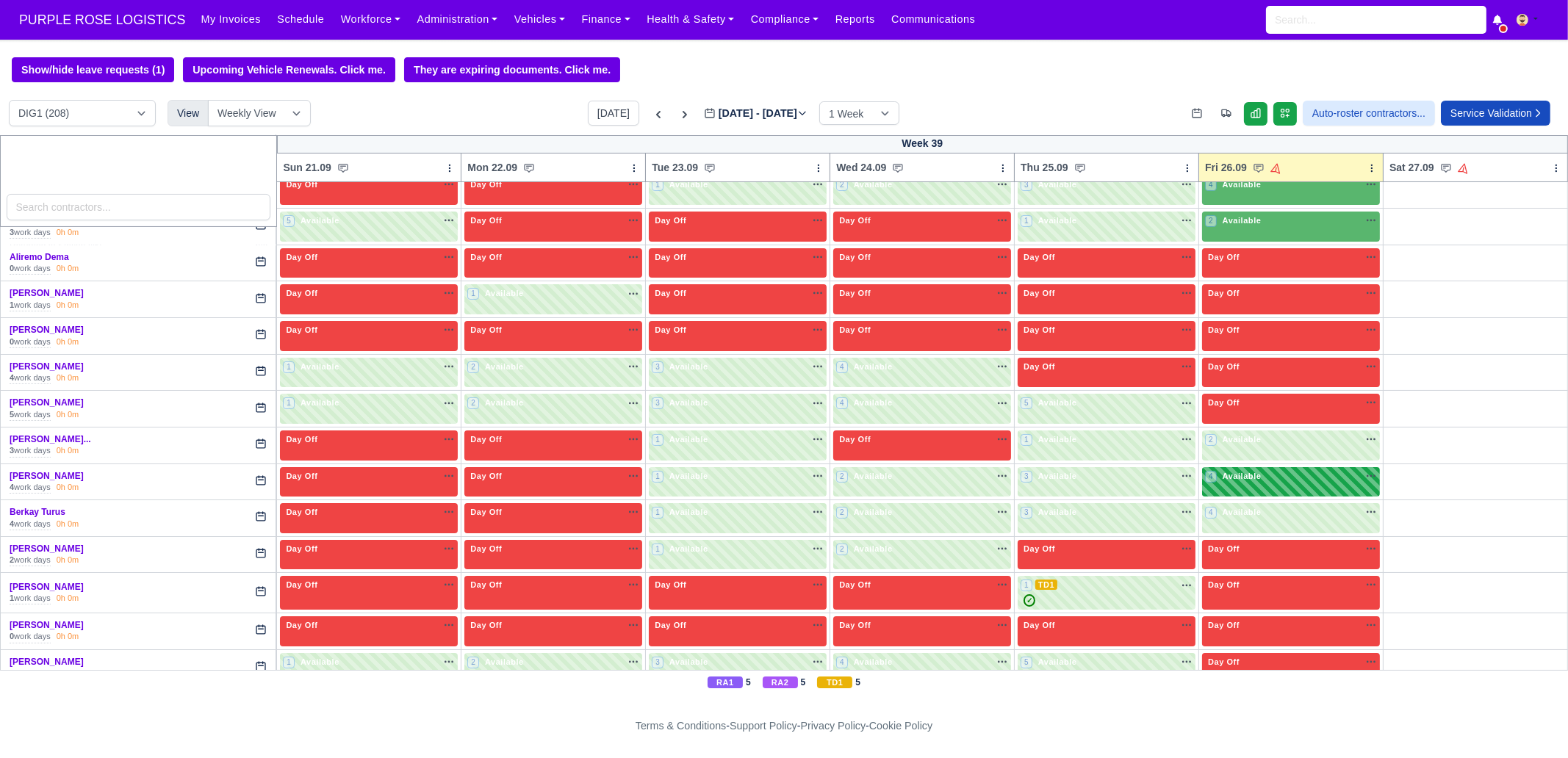
scroll to position [415, 0]
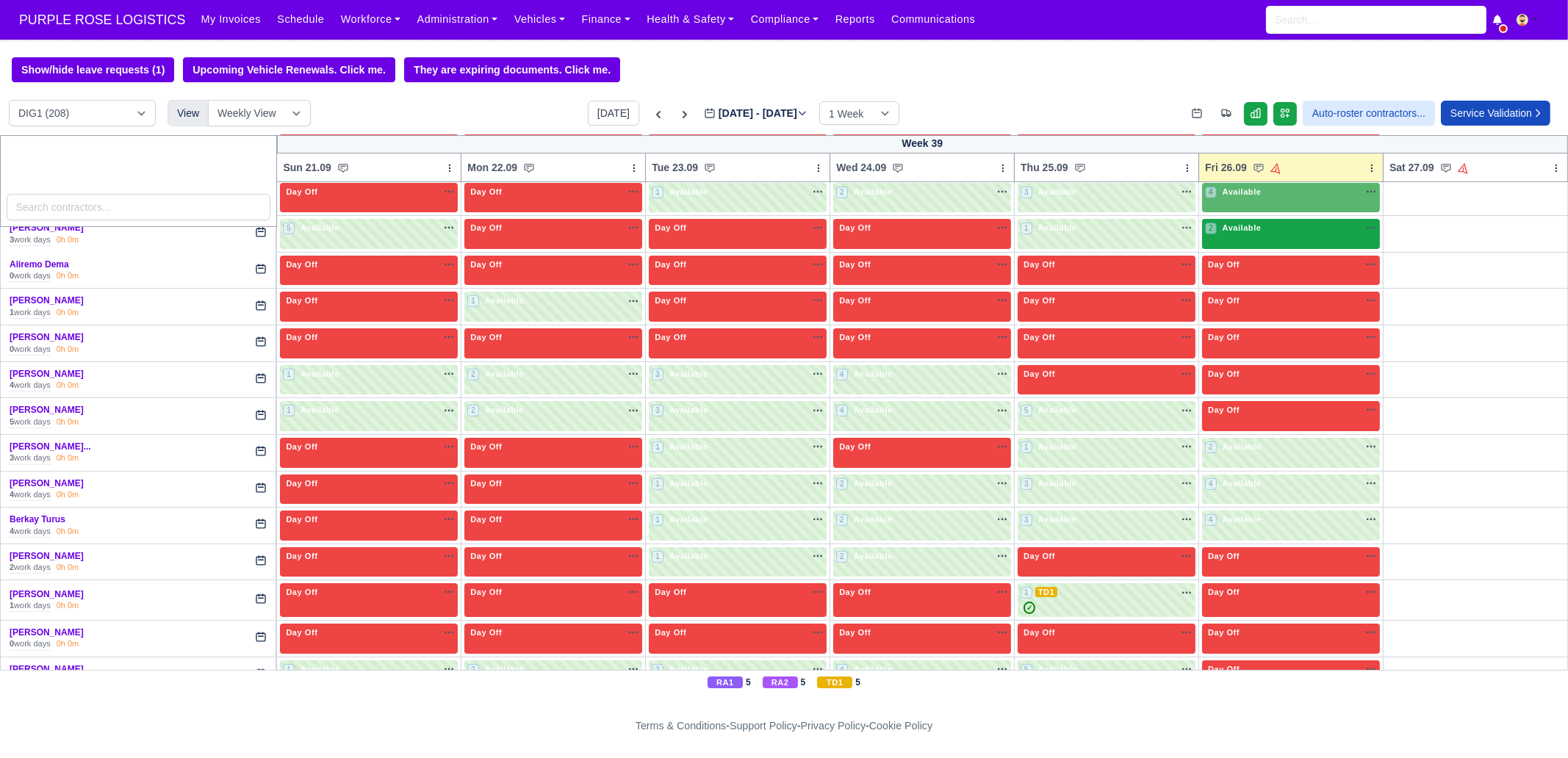
click at [1257, 231] on div "2 Available na" at bounding box center [1291, 228] width 172 height 12
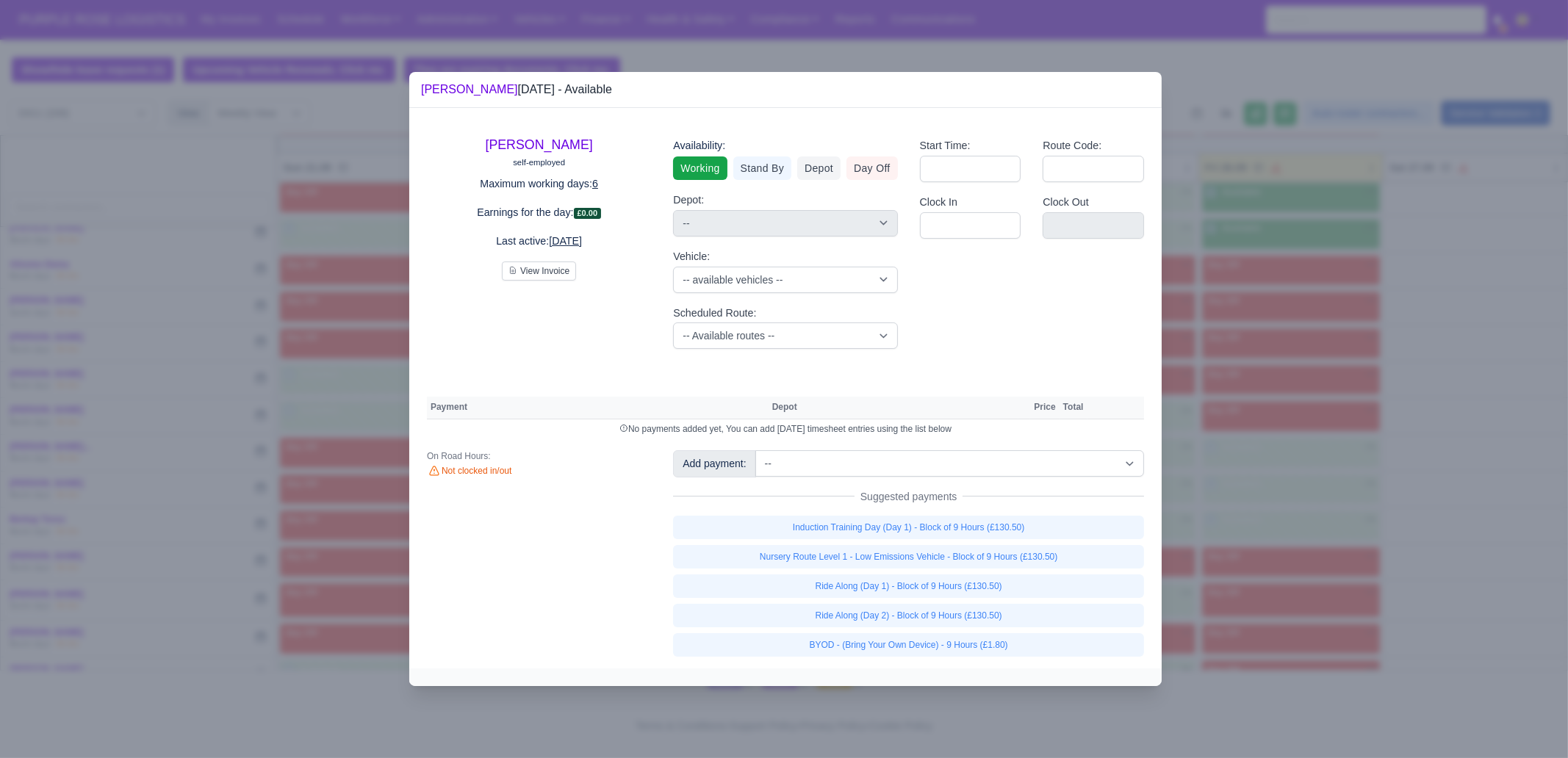
click at [1290, 479] on div at bounding box center [784, 379] width 1568 height 758
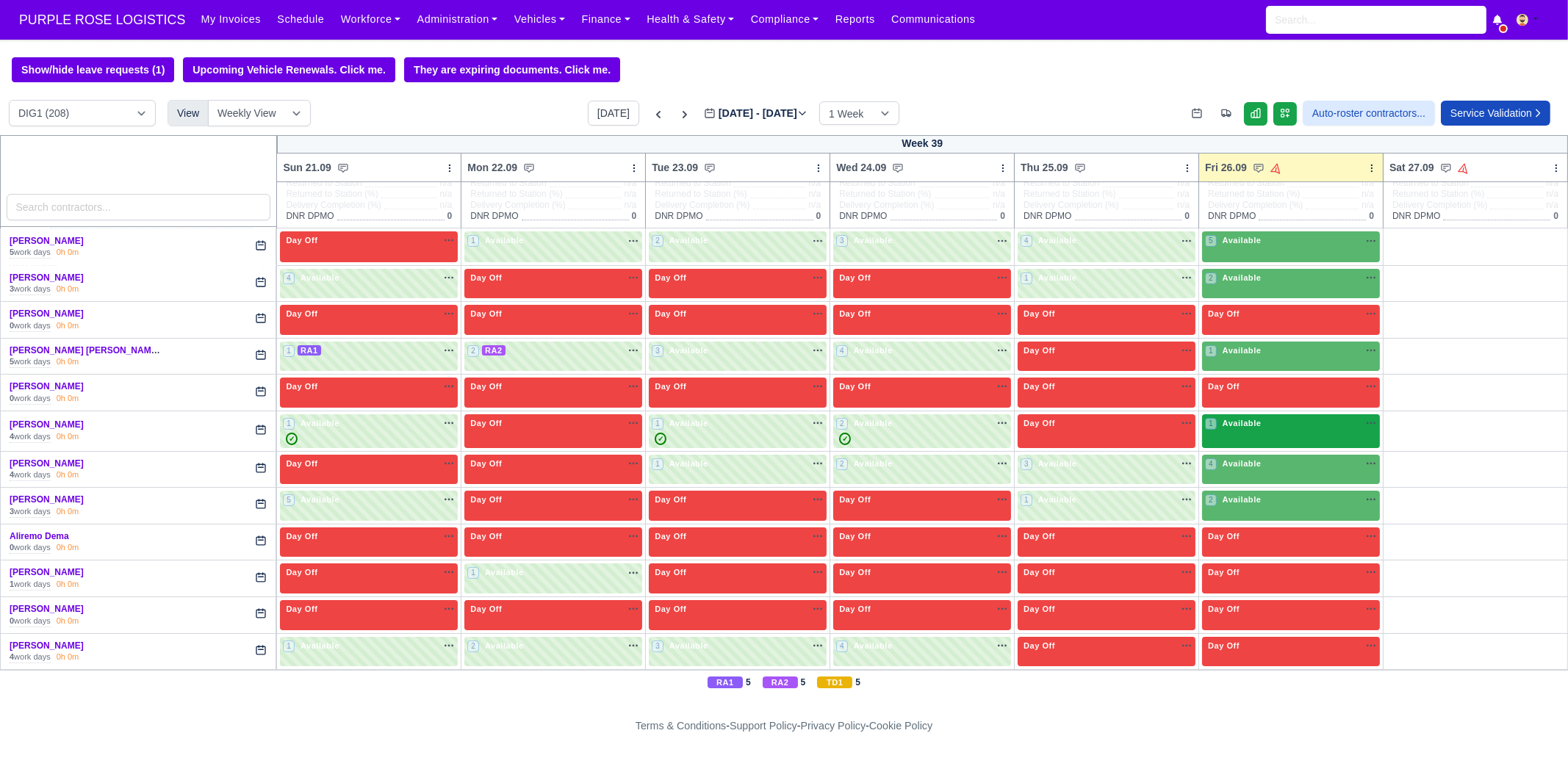
scroll to position [139, 0]
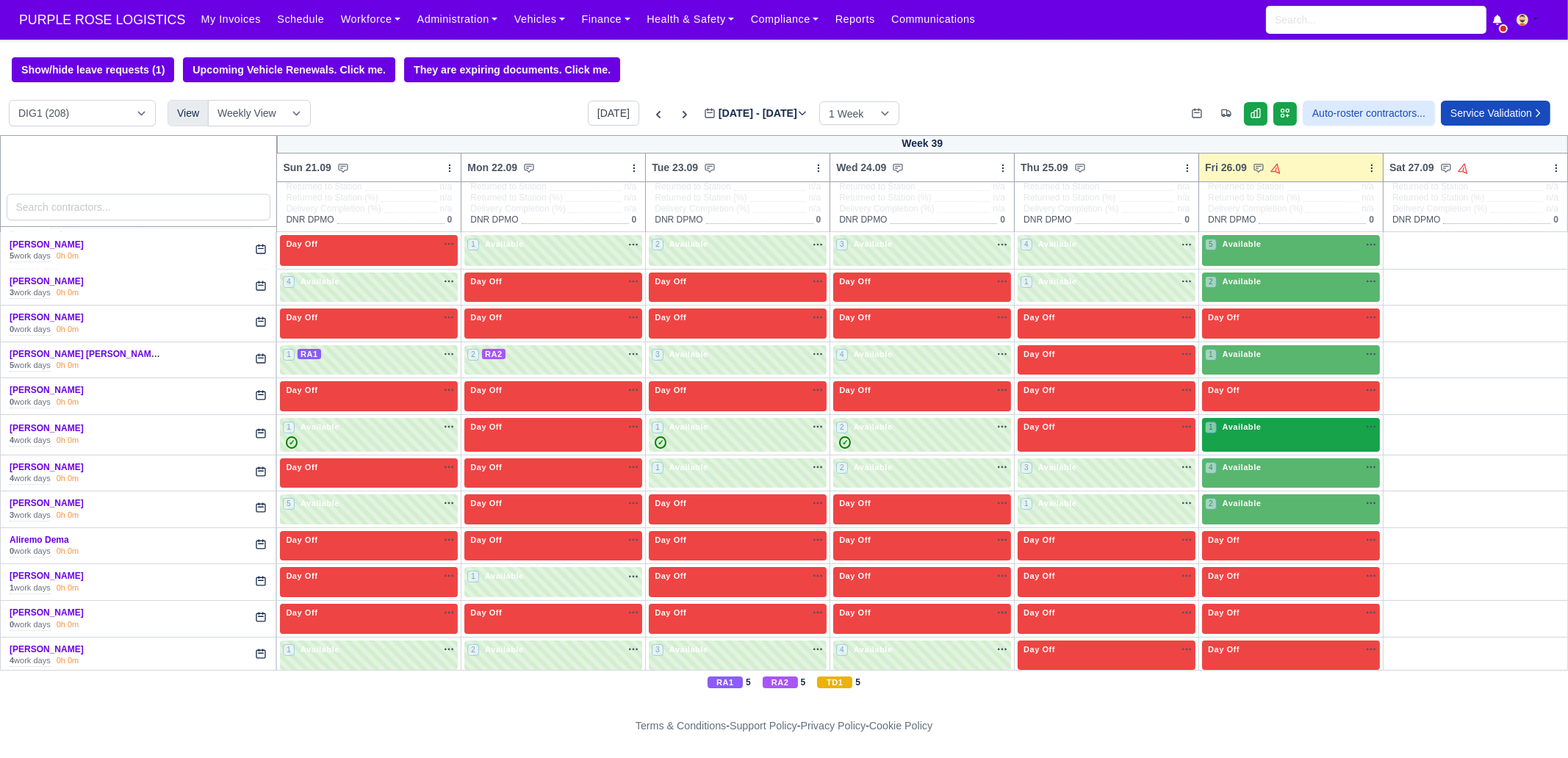
click at [1256, 434] on div "1 Available na" at bounding box center [1291, 428] width 172 height 15
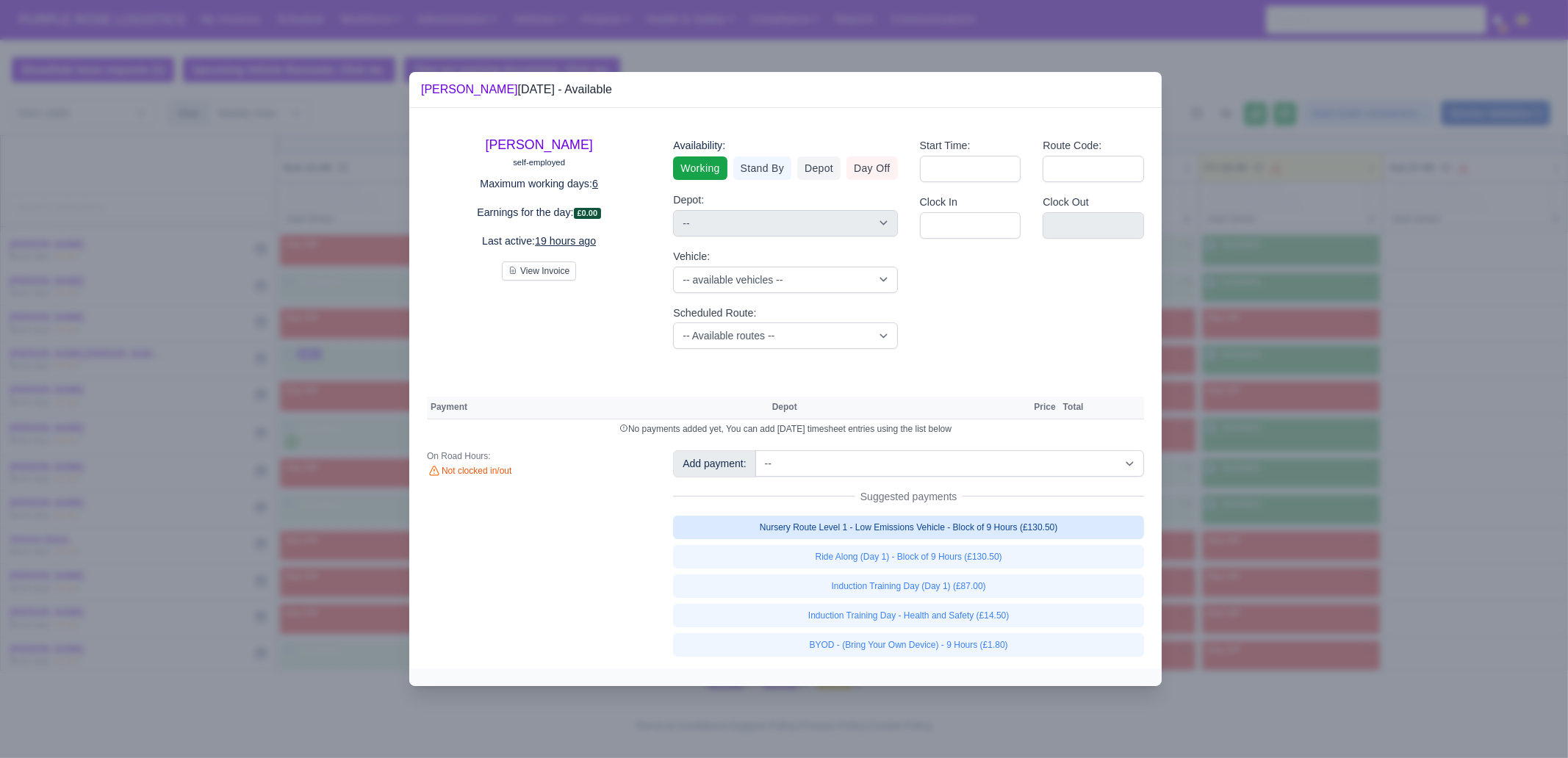
click at [975, 529] on link "Nursery Route Level 1 - Low Emissions Vehicle - Block of 9 Hours (£130.50)" at bounding box center [909, 527] width 471 height 24
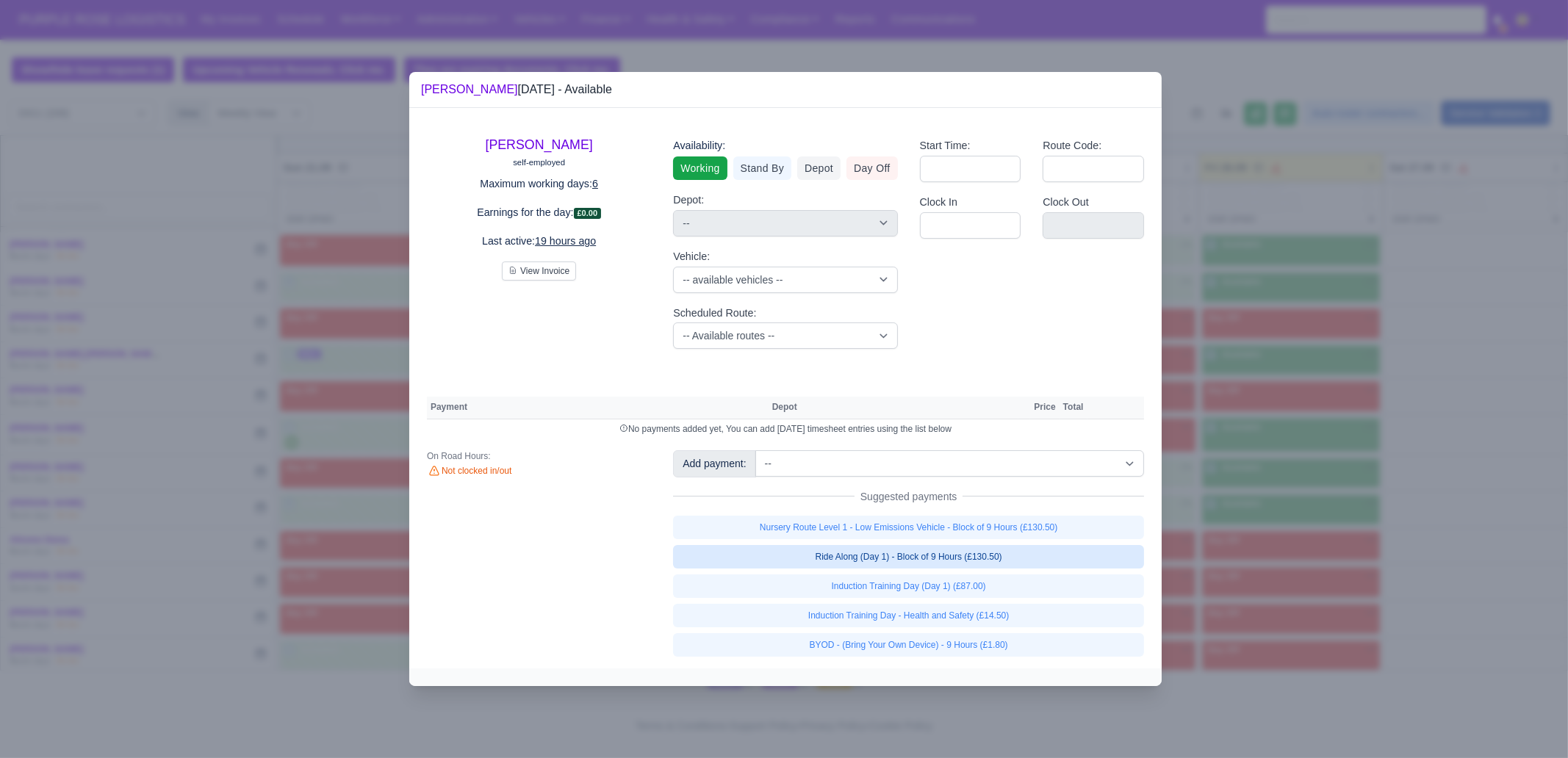
select select "1"
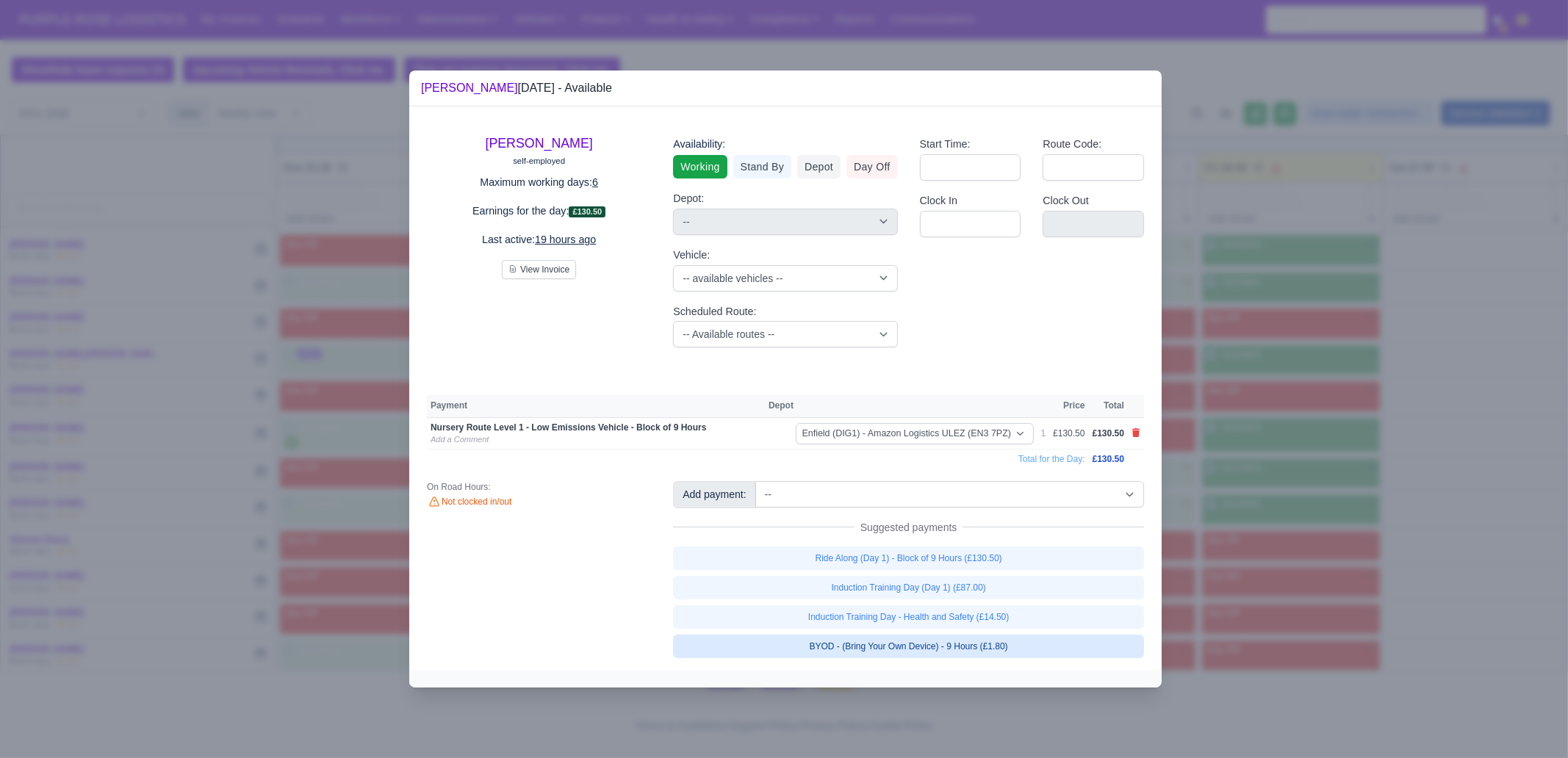
click at [1014, 643] on link "BYOD - (Bring Your Own Device) - 9 Hours (£1.80)" at bounding box center [909, 646] width 471 height 24
select select "1"
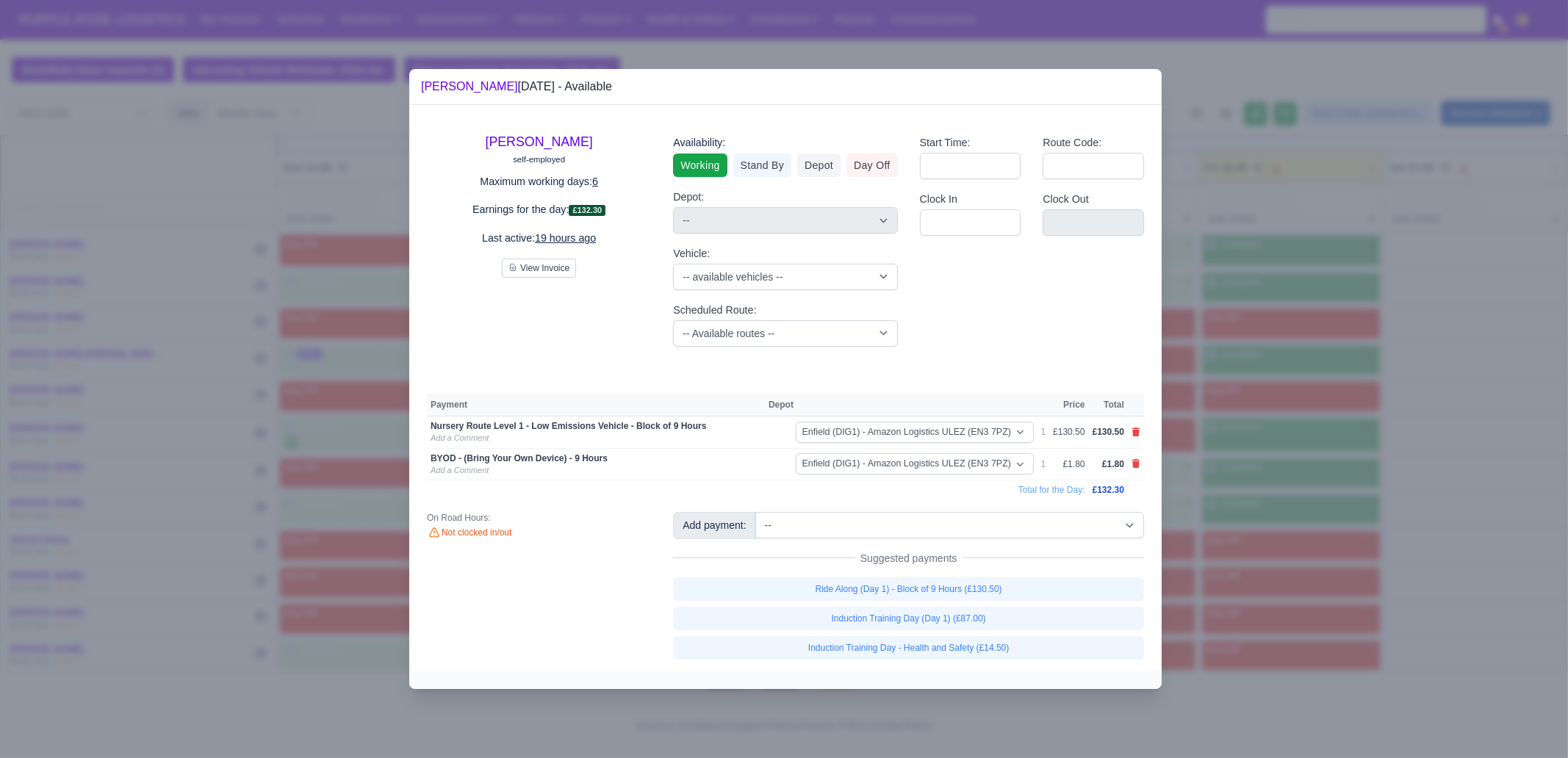
click at [1271, 519] on div at bounding box center [784, 379] width 1568 height 758
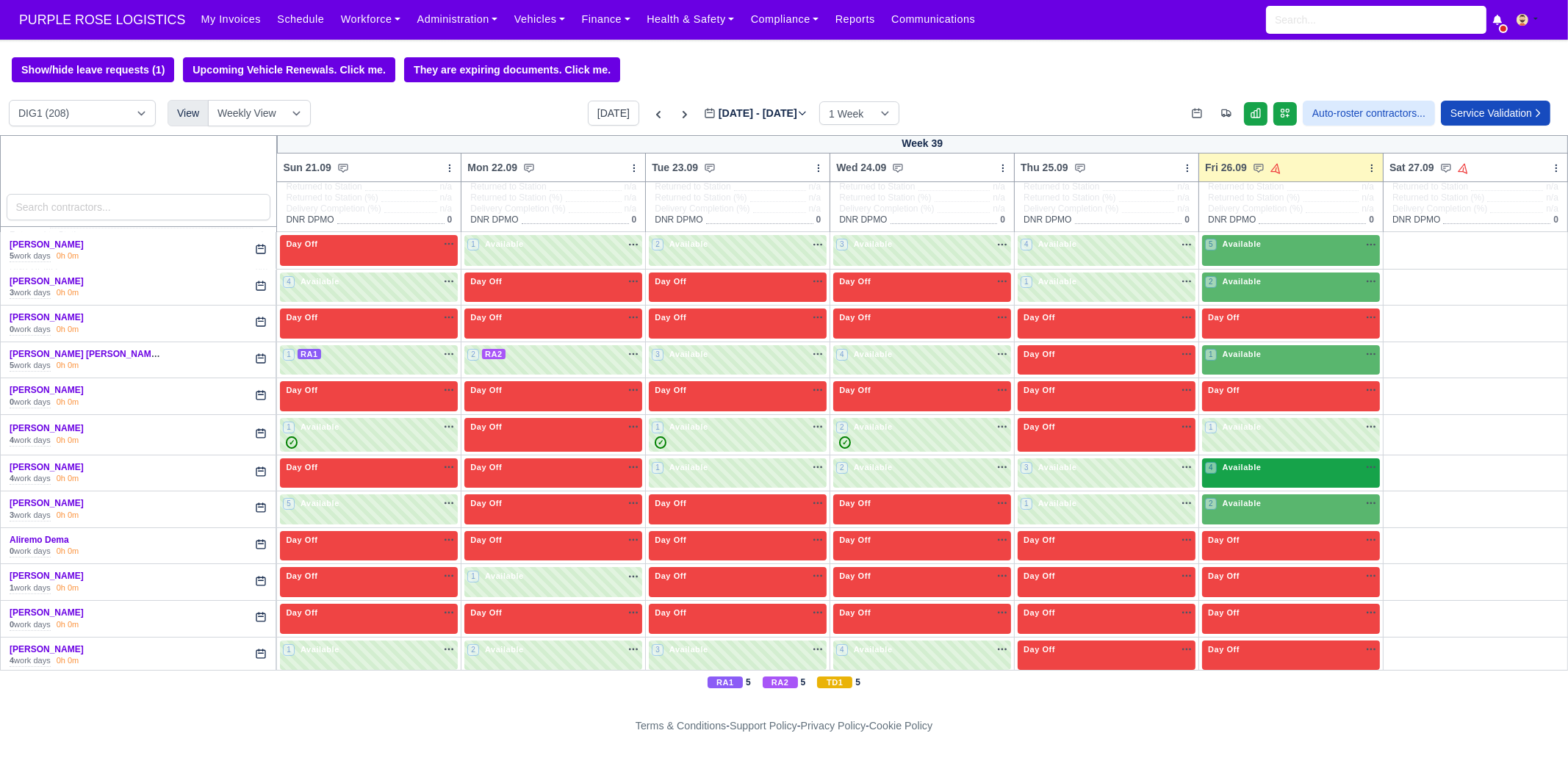
click at [1255, 478] on div "4 Available" at bounding box center [1291, 473] width 178 height 30
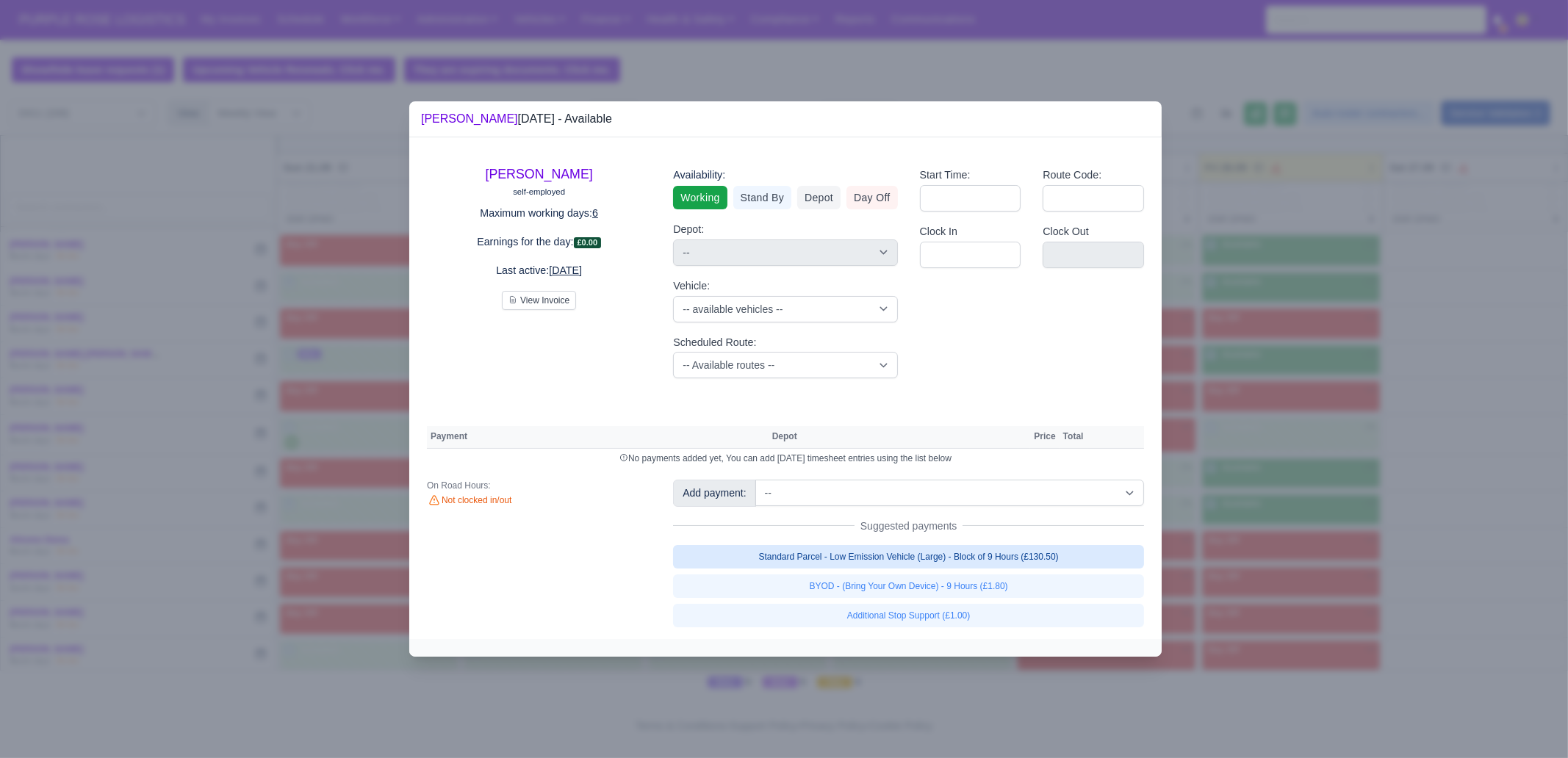
click at [1058, 553] on link "Standard Parcel - Low Emission Vehicle (Large) - Block of 9 Hours (£130.50)" at bounding box center [909, 556] width 471 height 24
select select "1"
click at [1038, 569] on link "Standard Parcel - Low Emission Vehicle (Large) - Block of 9 Hours (£130.50)" at bounding box center [909, 556] width 471 height 24
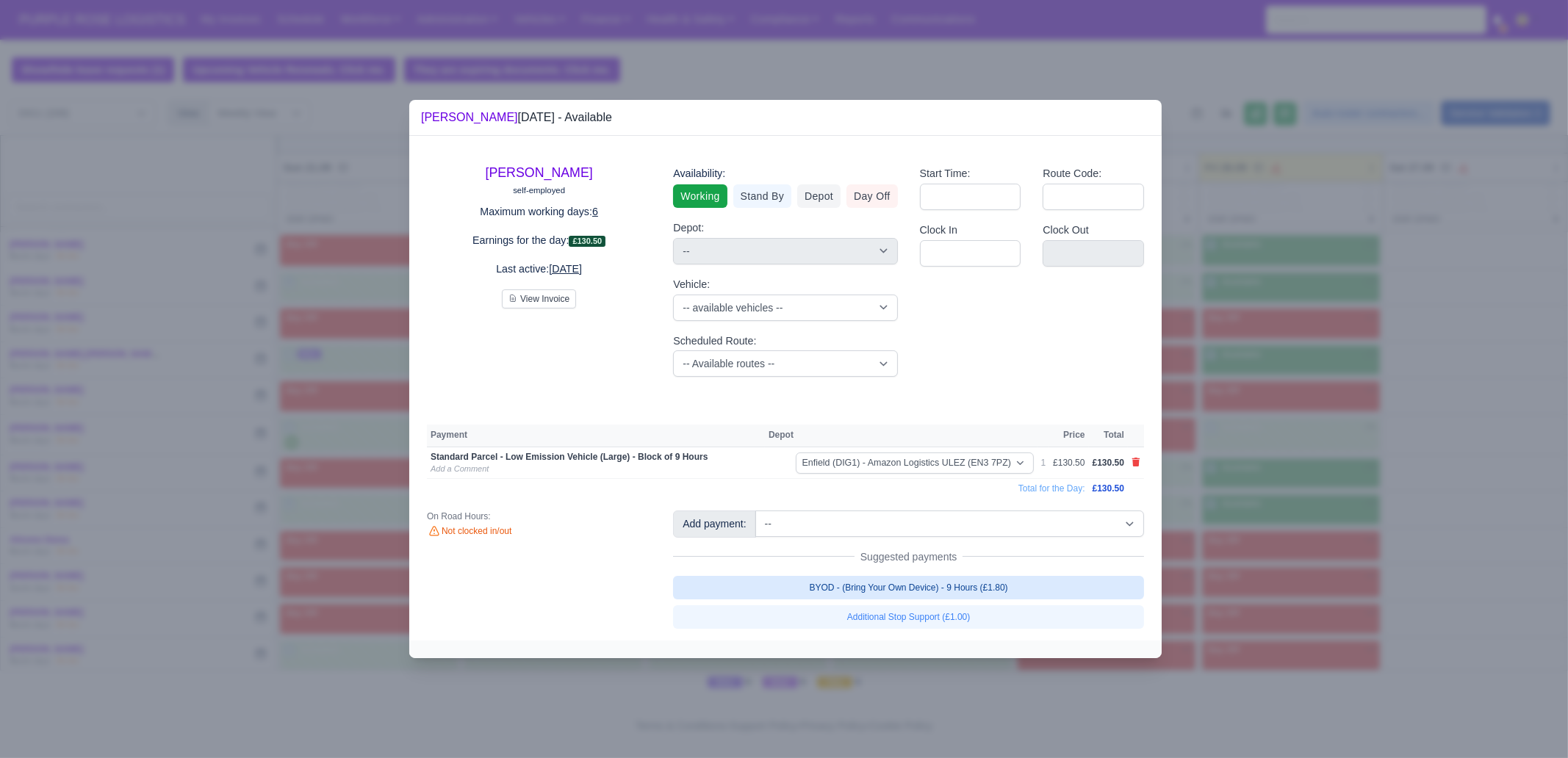
select select "1"
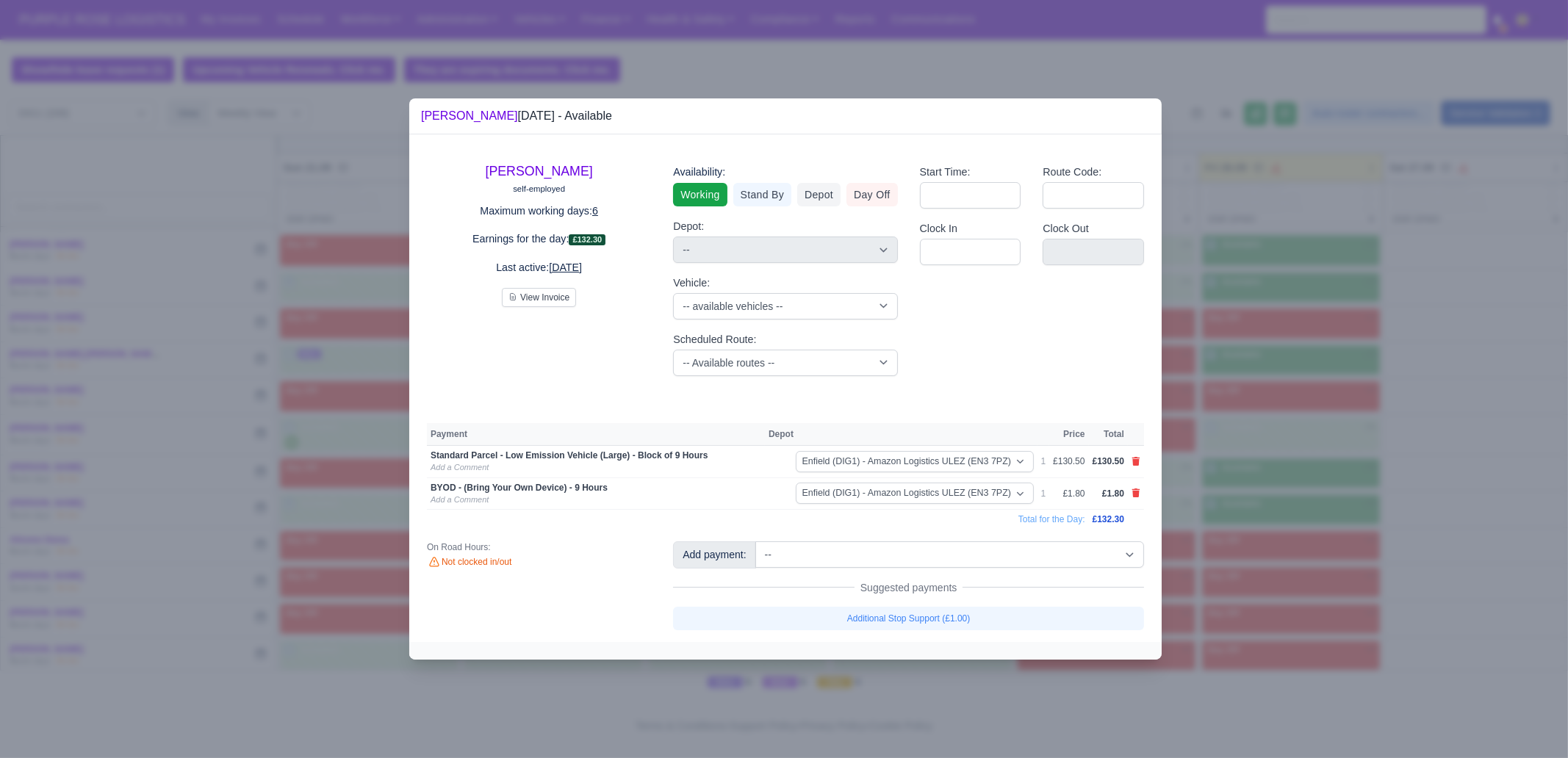
click at [1280, 538] on div at bounding box center [784, 379] width 1568 height 758
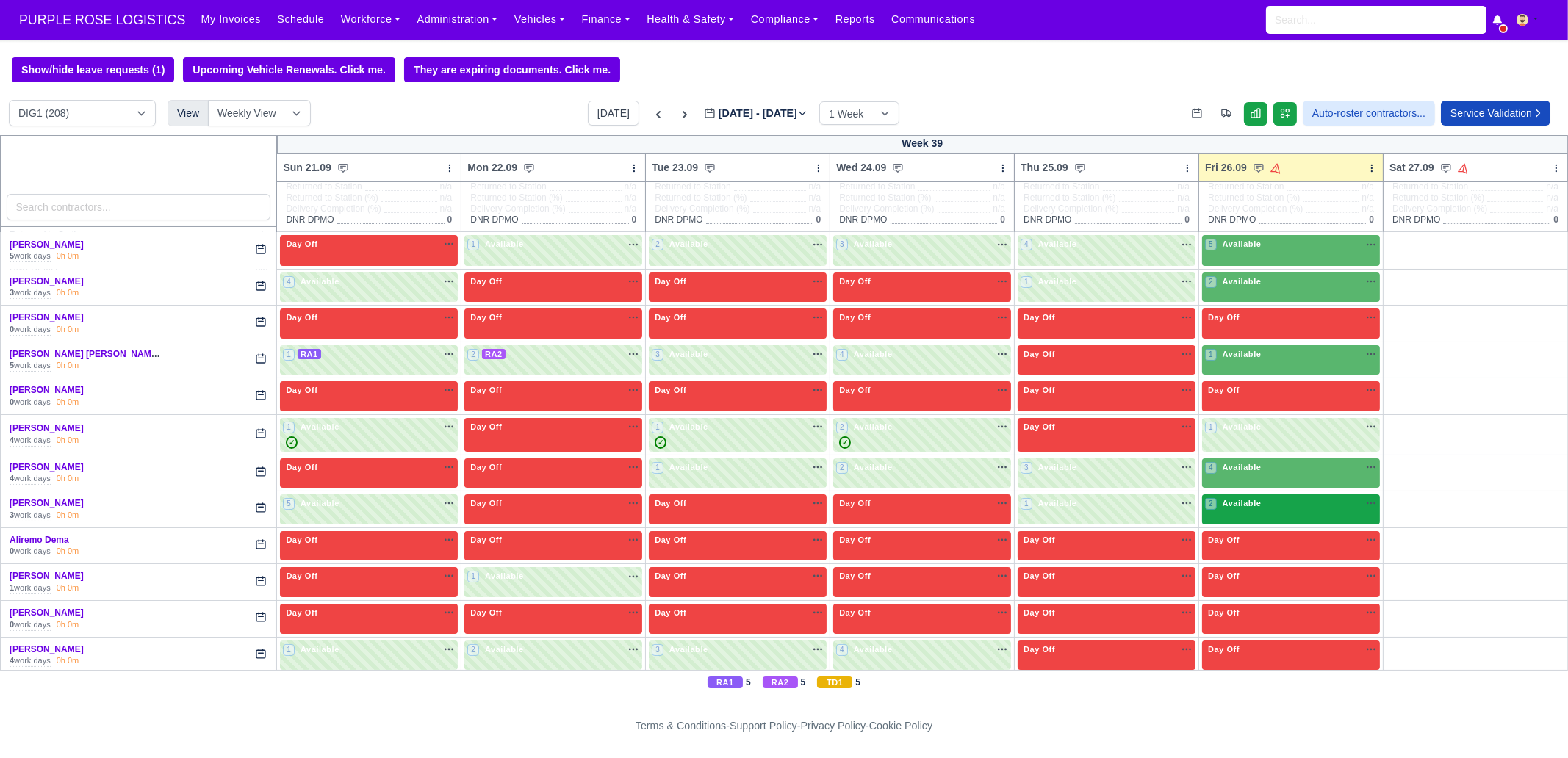
click at [1267, 504] on div "2 Available na" at bounding box center [1291, 504] width 172 height 12
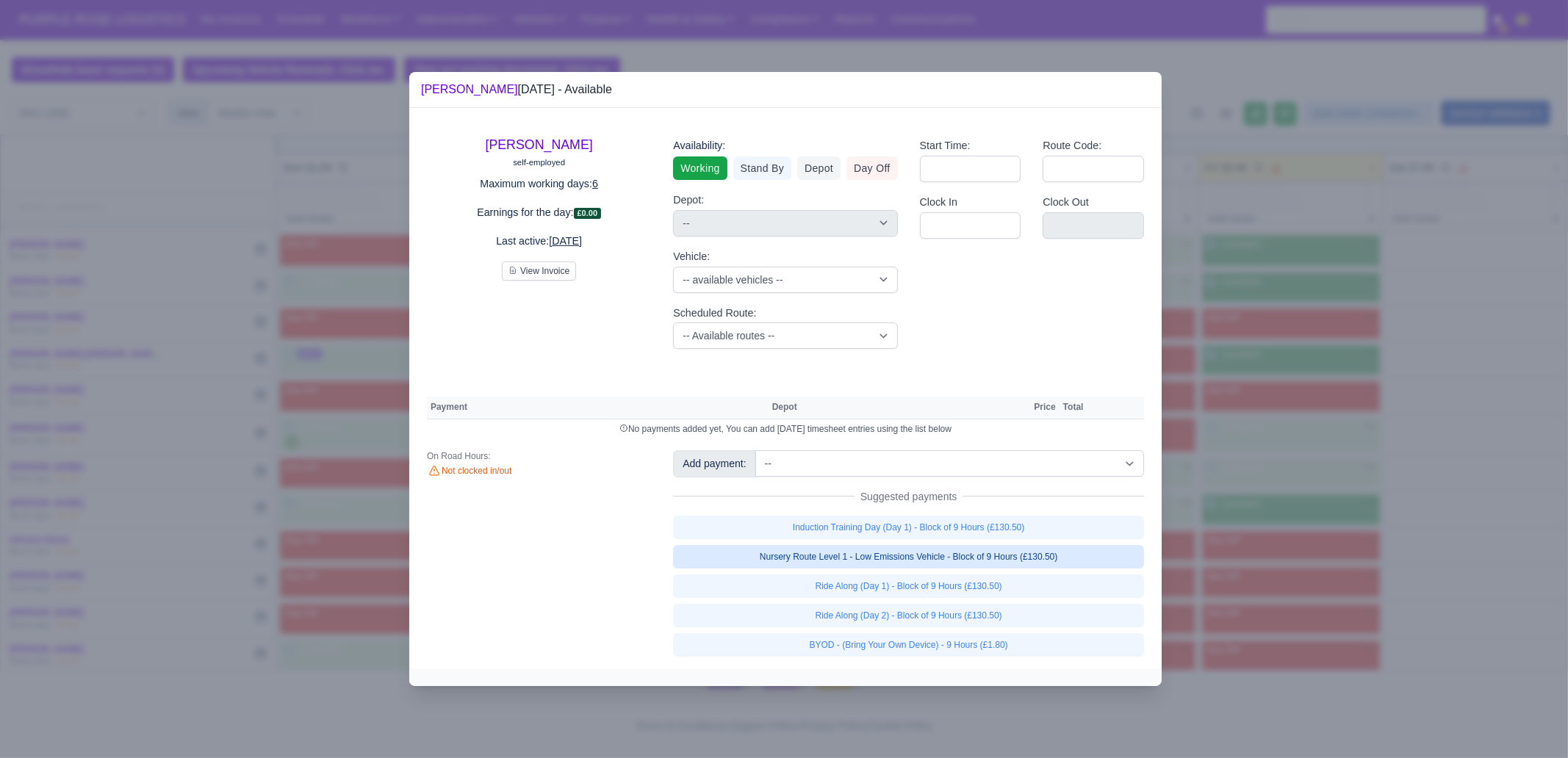
click at [1065, 553] on link "Nursery Route Level 1 - Low Emissions Vehicle - Block of 9 Hours (£130.50)" at bounding box center [909, 556] width 471 height 24
select select "1"
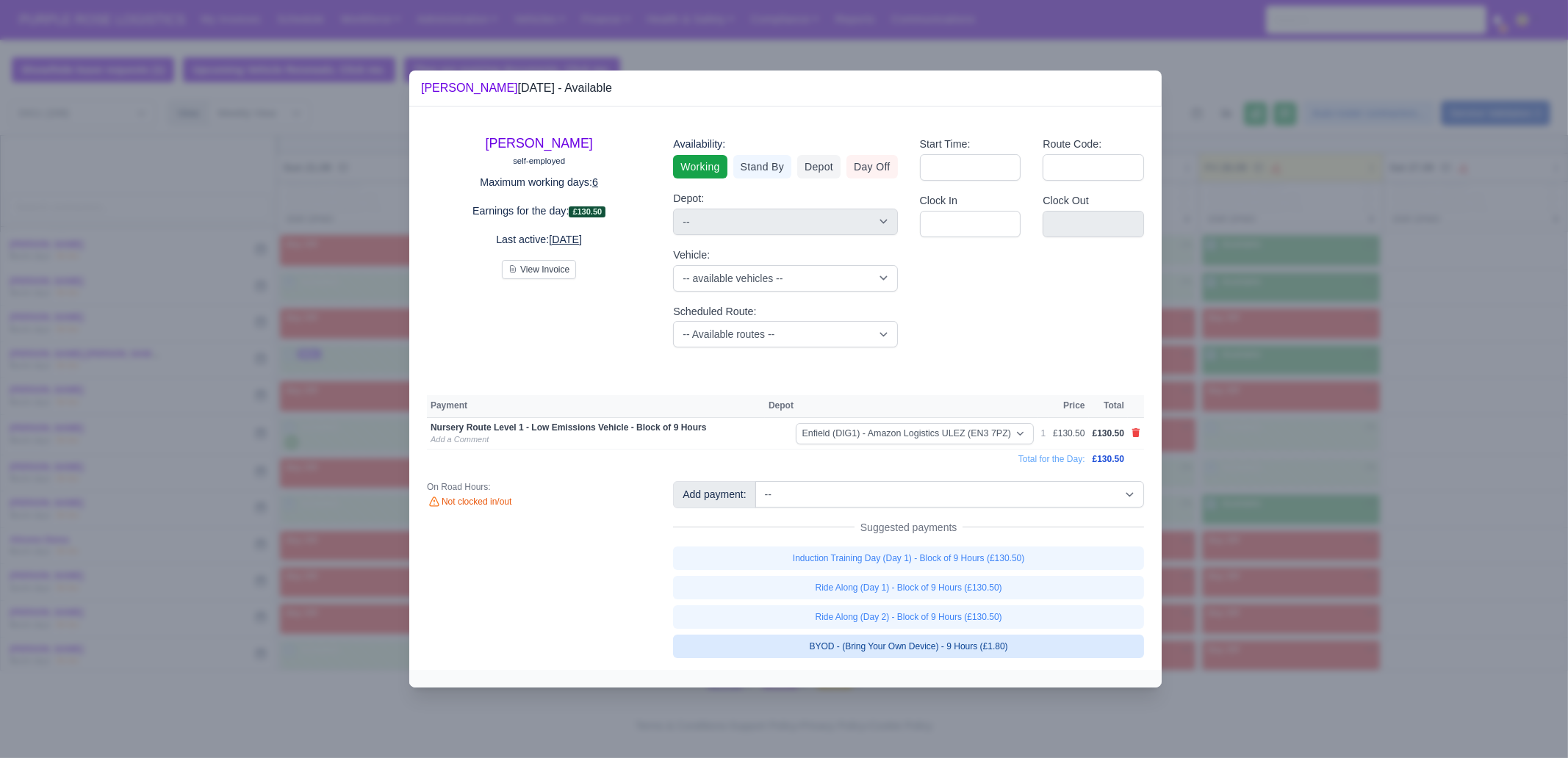
click at [1030, 648] on link "BYOD - (Bring Your Own Device) - 9 Hours (£1.80)" at bounding box center [909, 646] width 471 height 24
select select "1"
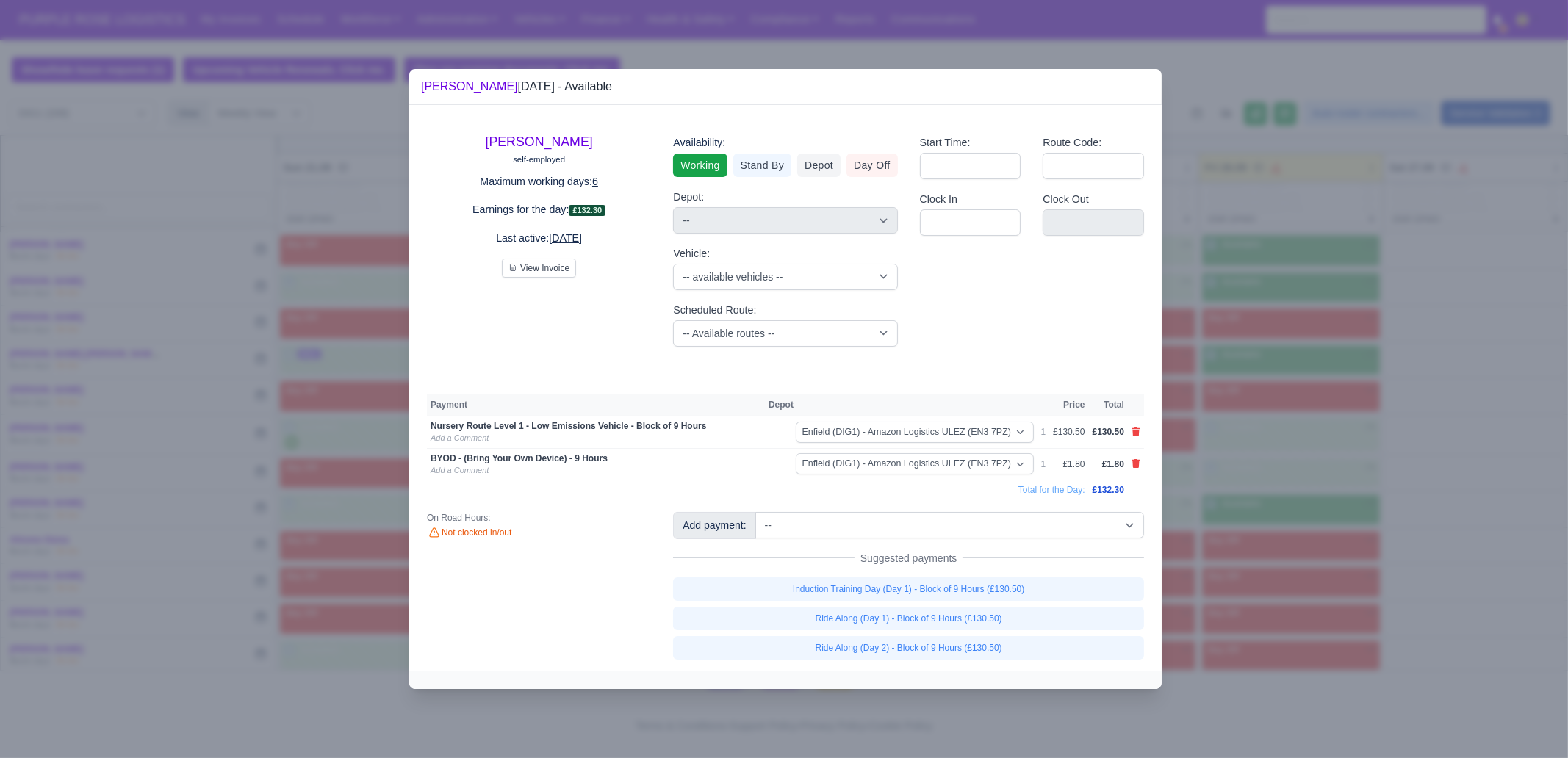
click at [1247, 575] on div at bounding box center [784, 379] width 1568 height 758
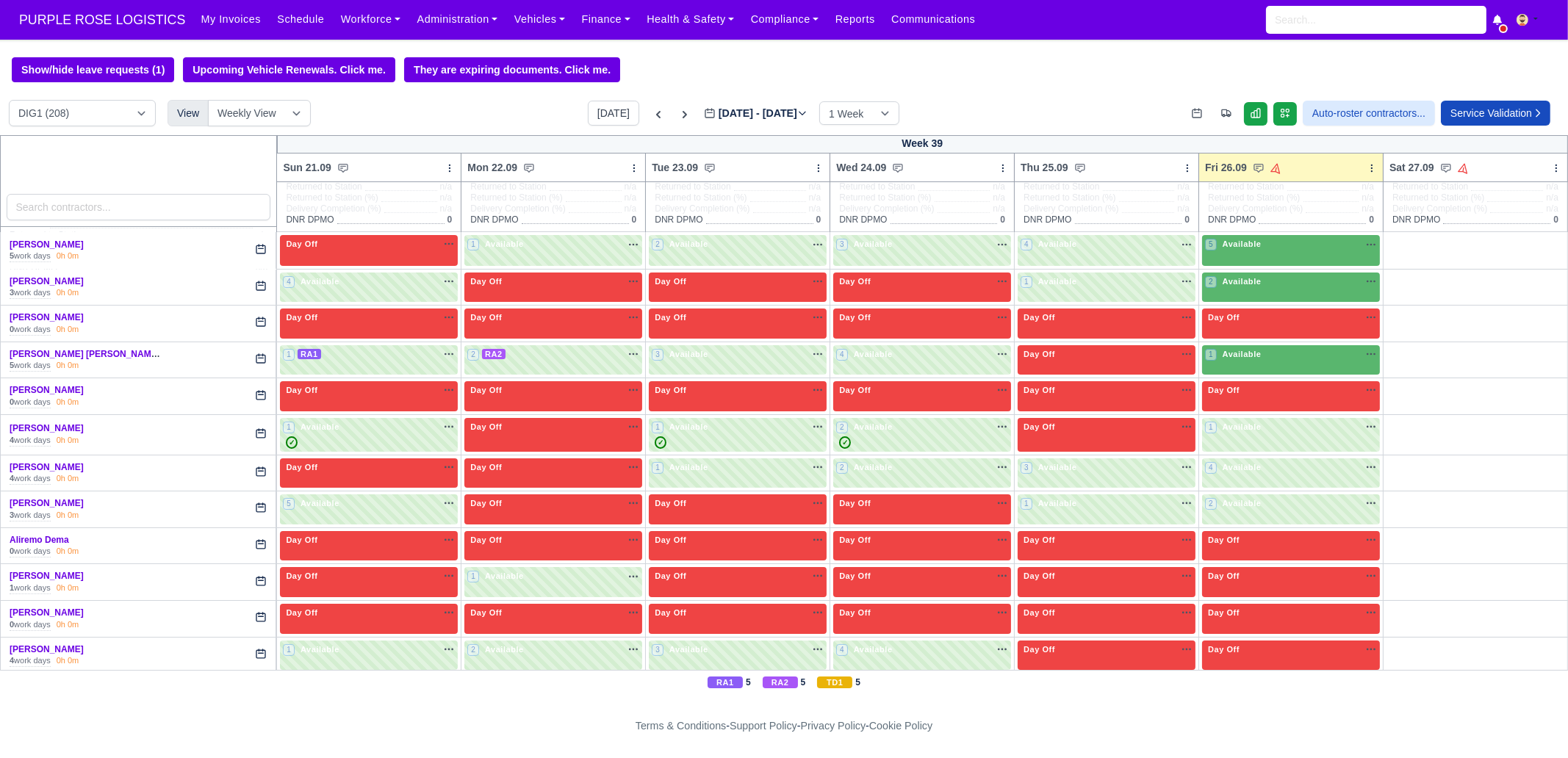
click at [1231, 343] on td "1 Available" at bounding box center [1291, 360] width 185 height 37
click at [1242, 358] on span "Available" at bounding box center [1242, 353] width 44 height 10
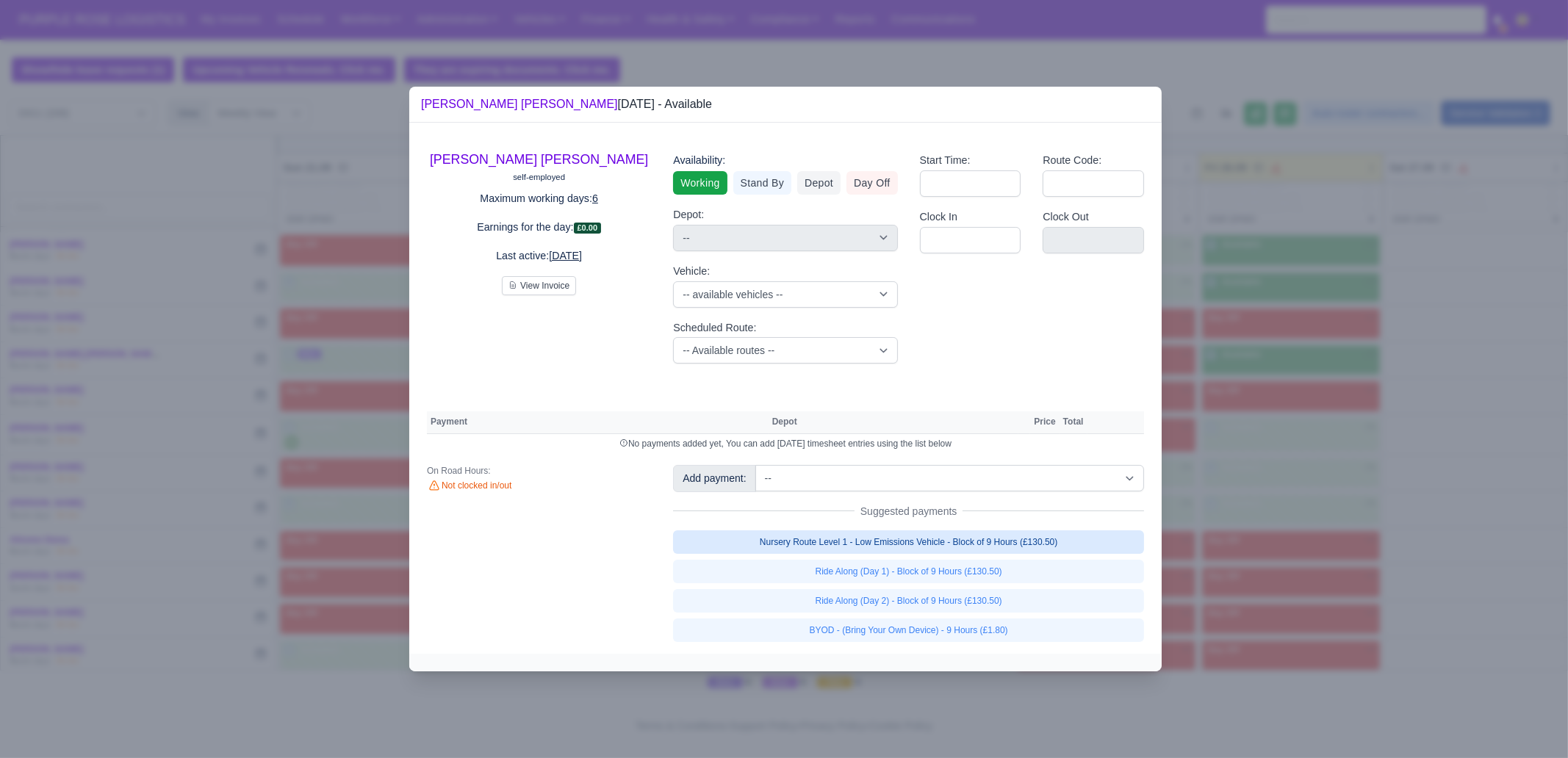
click at [972, 546] on link "Nursery Route Level 1 - Low Emissions Vehicle - Block of 9 Hours (£130.50)" at bounding box center [909, 542] width 471 height 24
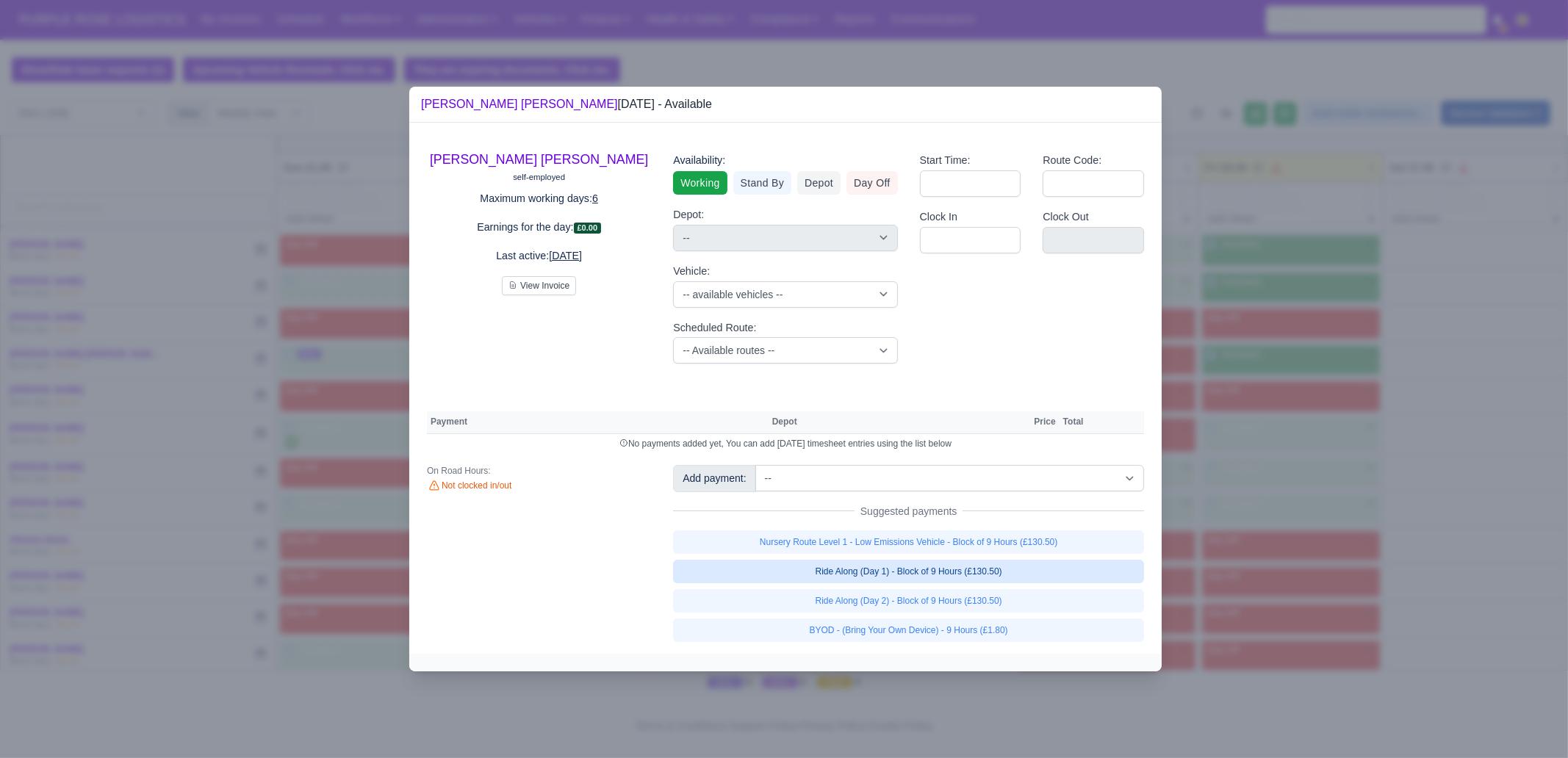
select select "1"
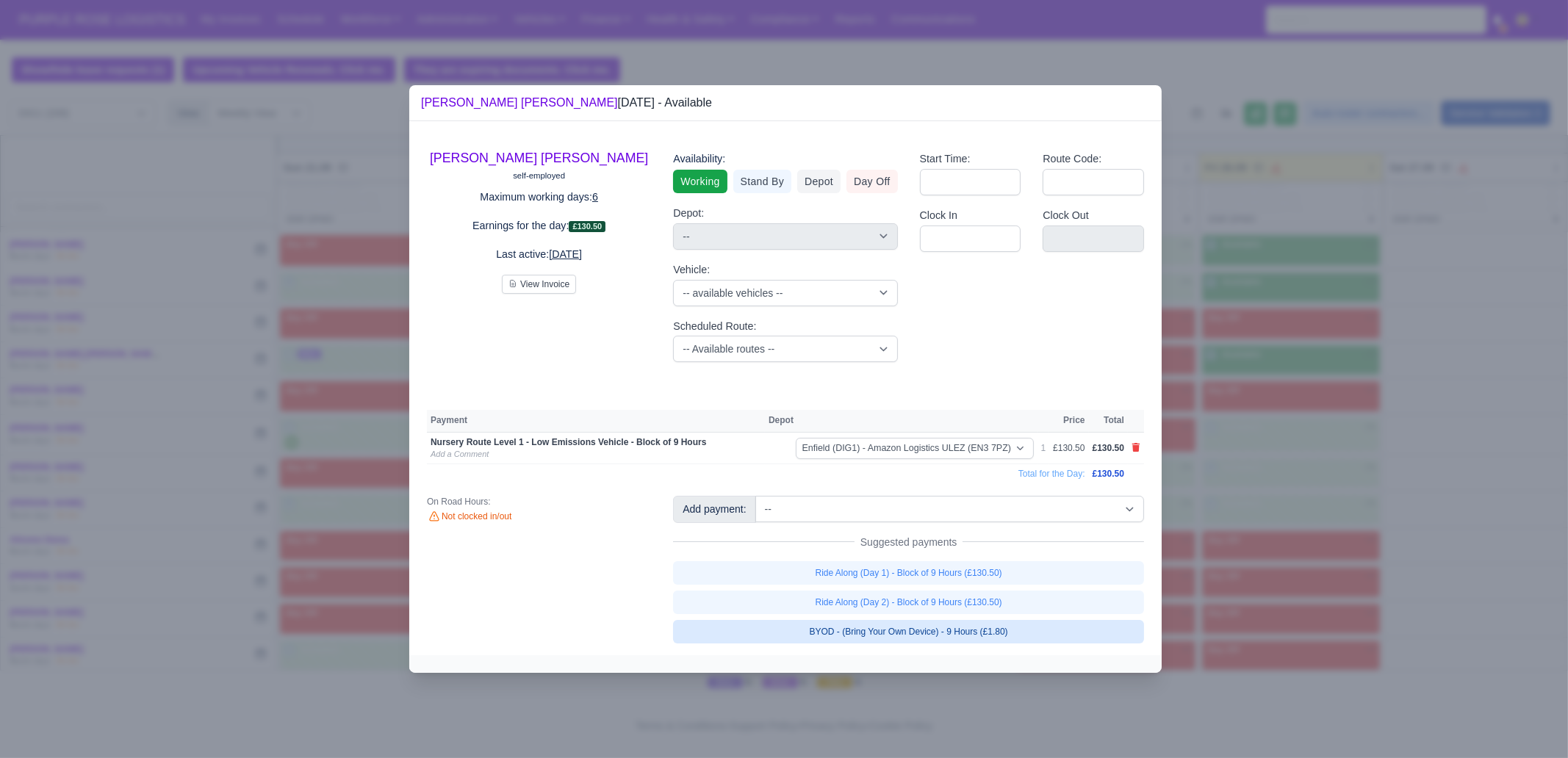
click at [1007, 630] on link "BYOD - (Bring Your Own Device) - 9 Hours (£1.80)" at bounding box center [909, 632] width 471 height 24
select select "1"
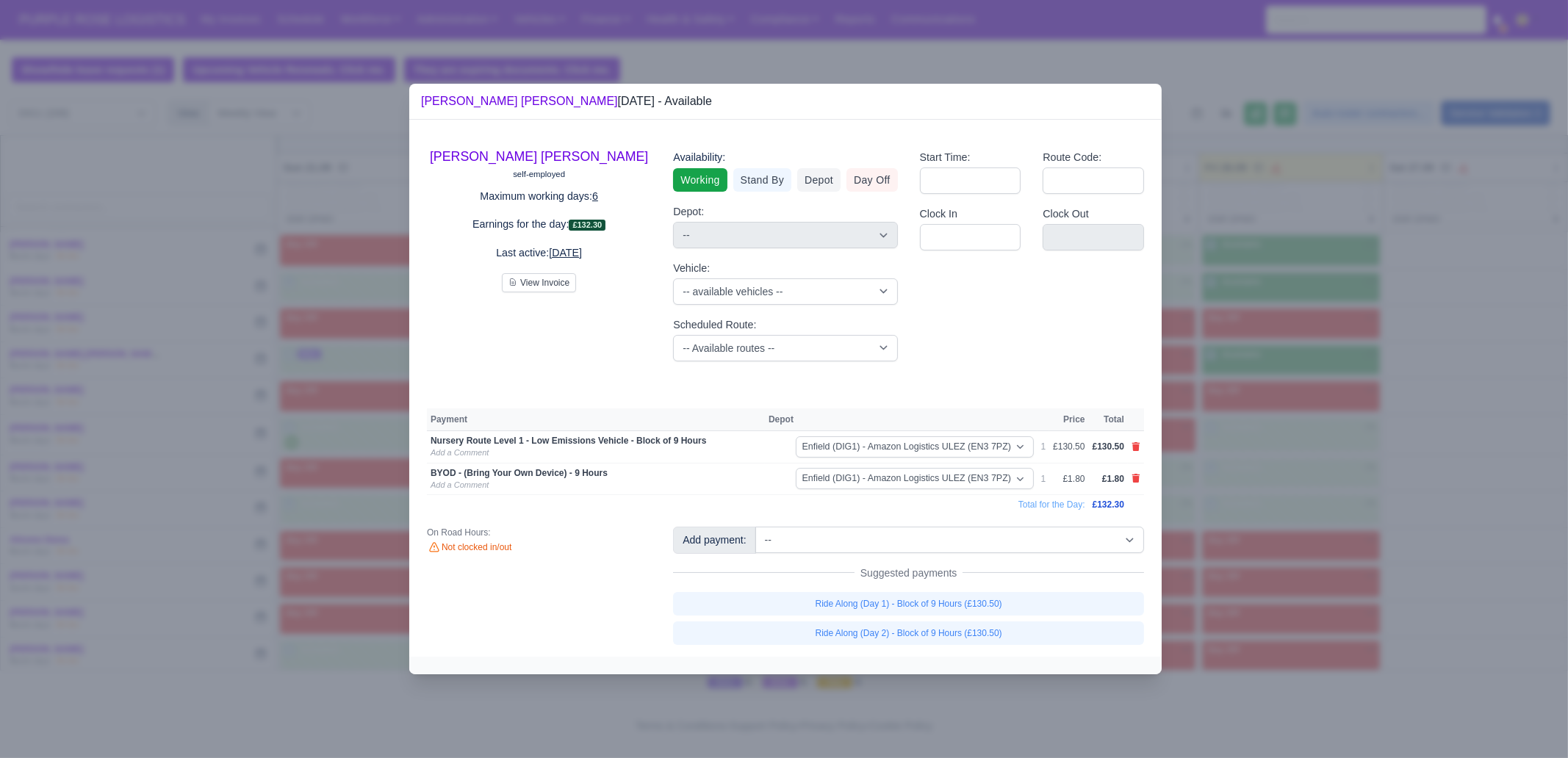
drag, startPoint x: 1278, startPoint y: 567, endPoint x: 1267, endPoint y: 292, distance: 275.2
click at [1278, 567] on div at bounding box center [784, 379] width 1568 height 758
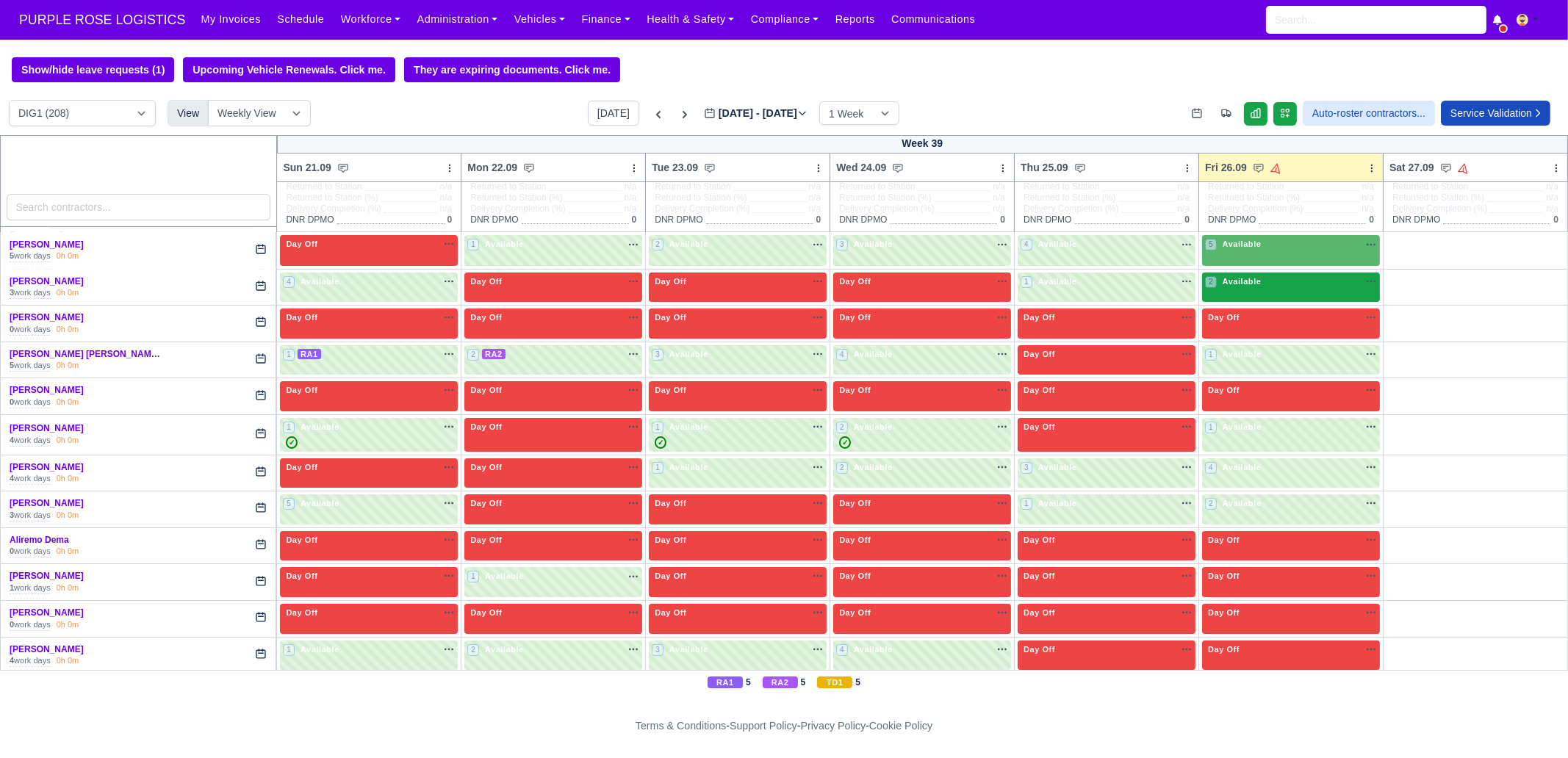
click at [1270, 290] on div "2 Available na" at bounding box center [1291, 283] width 172 height 15
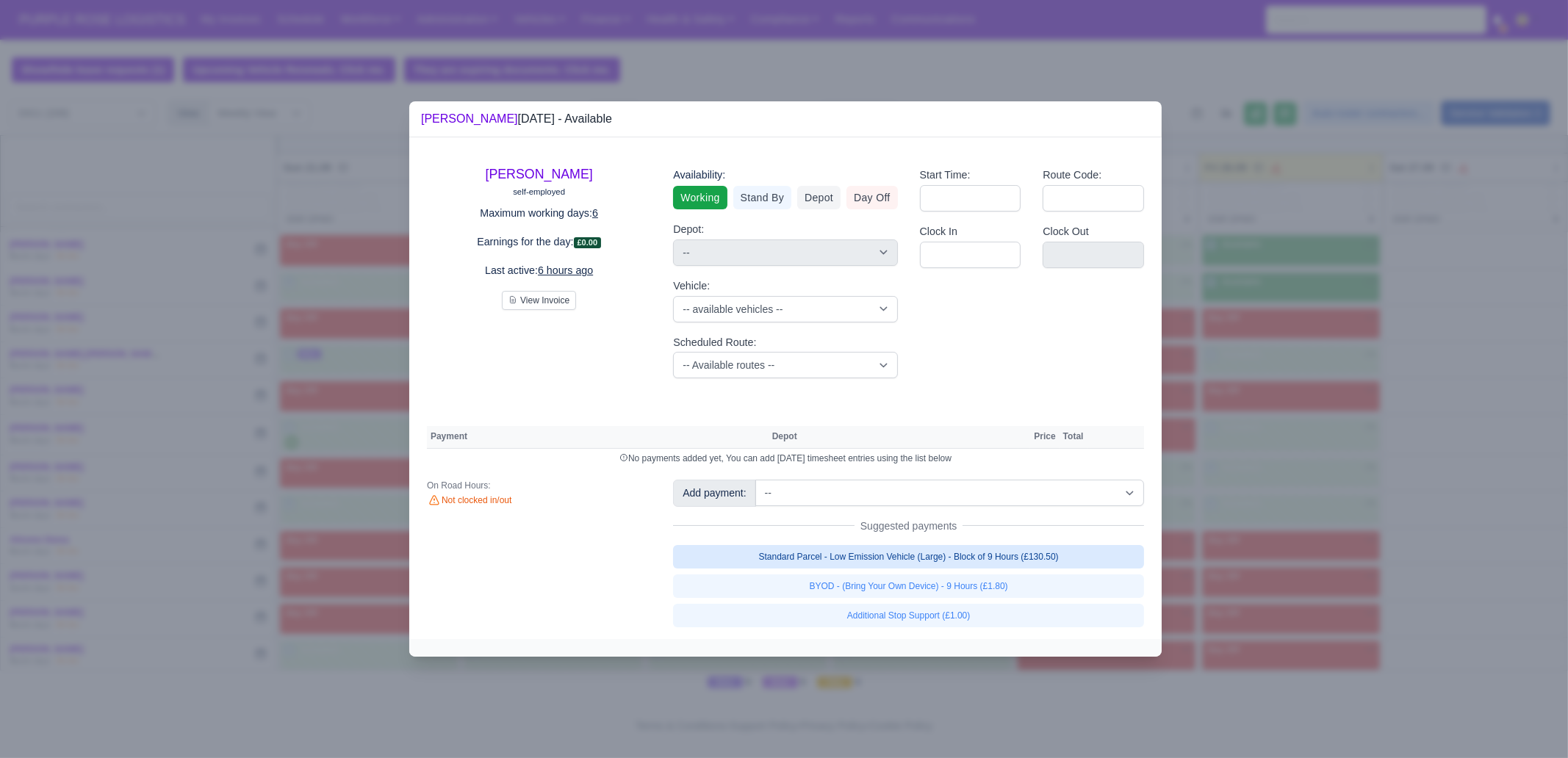
click at [1011, 557] on link "Standard Parcel - Low Emission Vehicle (Large) - Block of 9 Hours (£130.50)" at bounding box center [909, 556] width 471 height 24
select select "1"
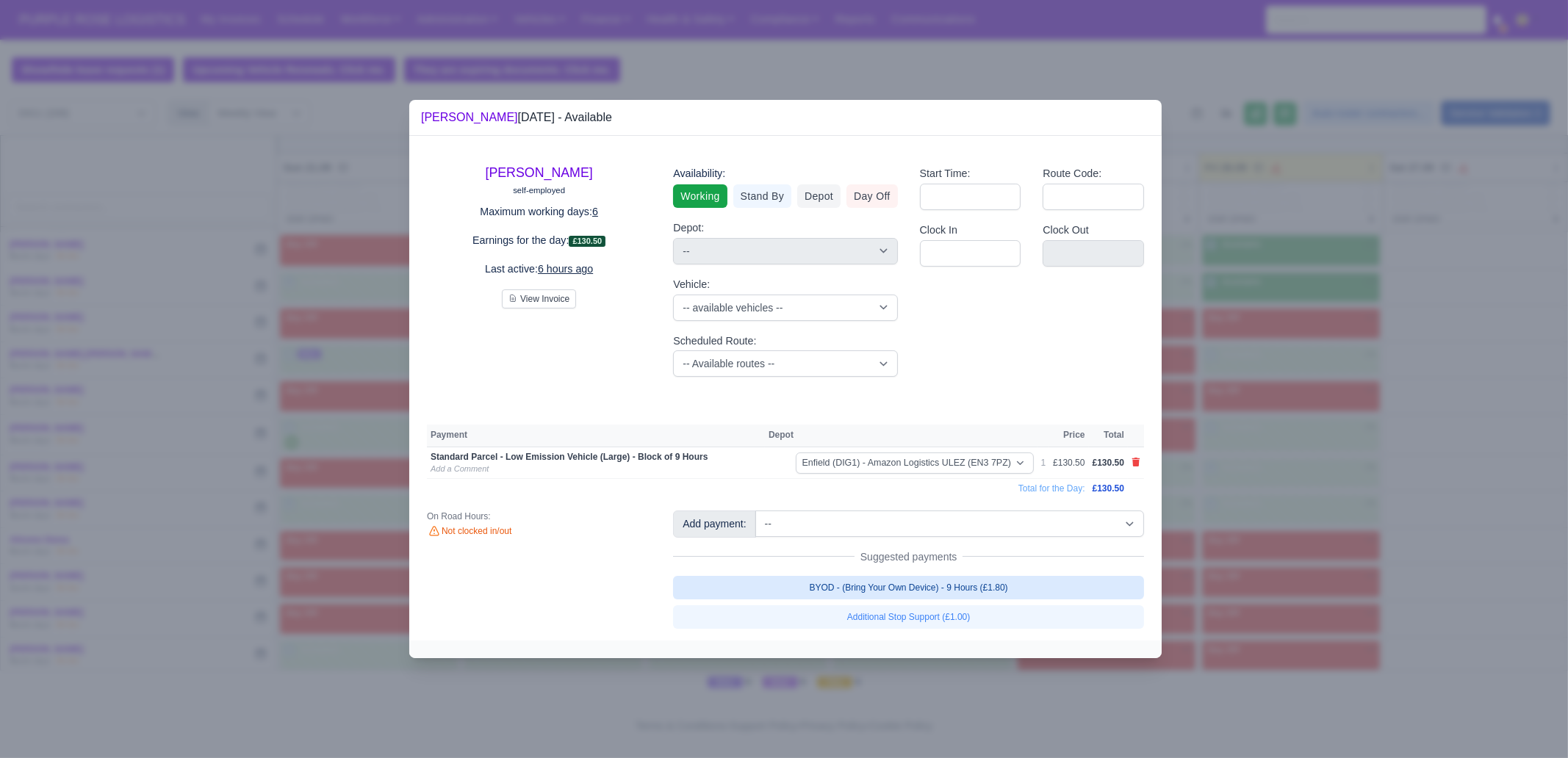
click at [1017, 589] on link "BYOD - (Bring Your Own Device) - 9 Hours (£1.80)" at bounding box center [909, 587] width 471 height 24
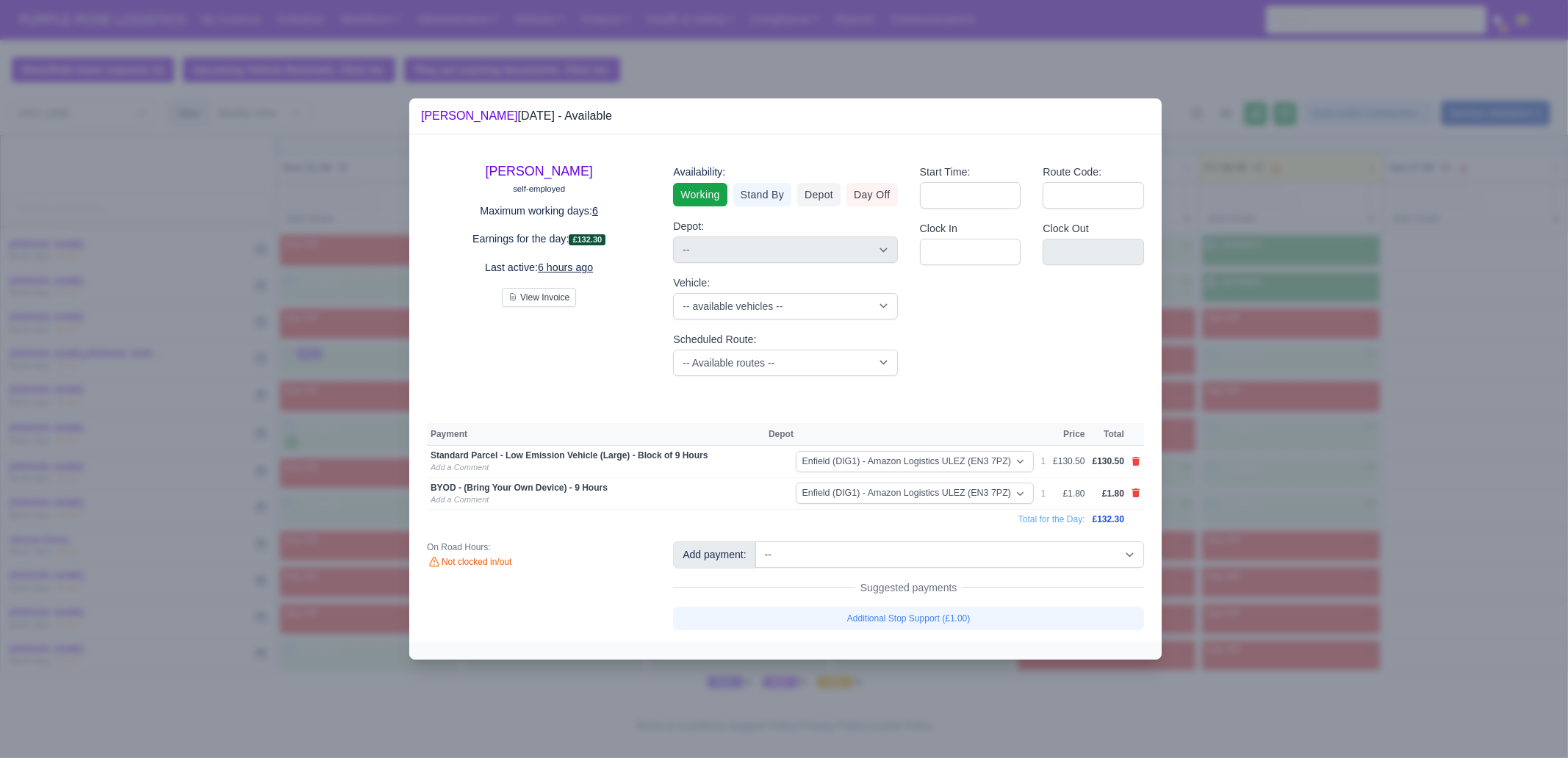
click at [1224, 557] on div at bounding box center [784, 379] width 1568 height 758
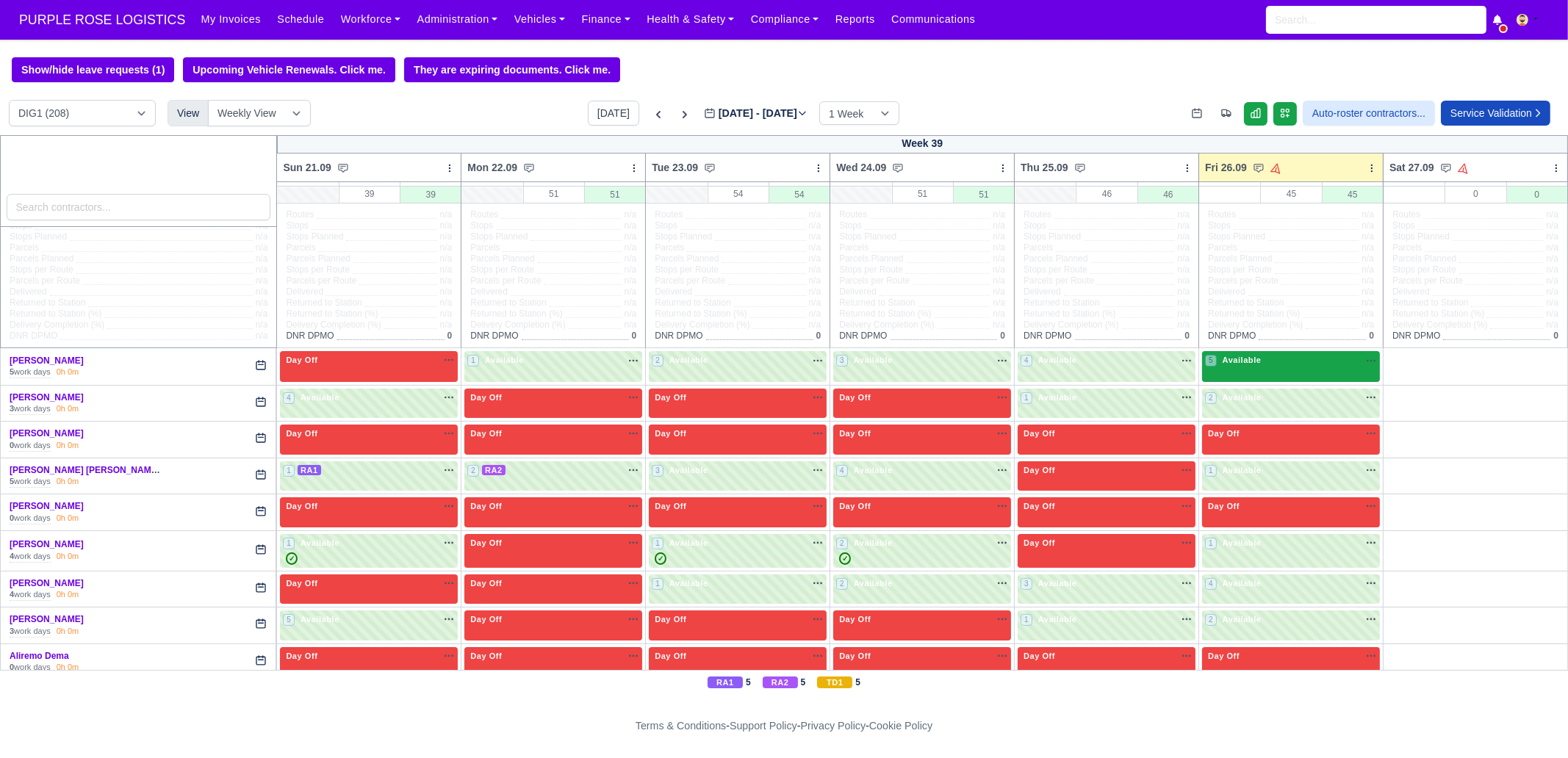
scroll to position [0, 0]
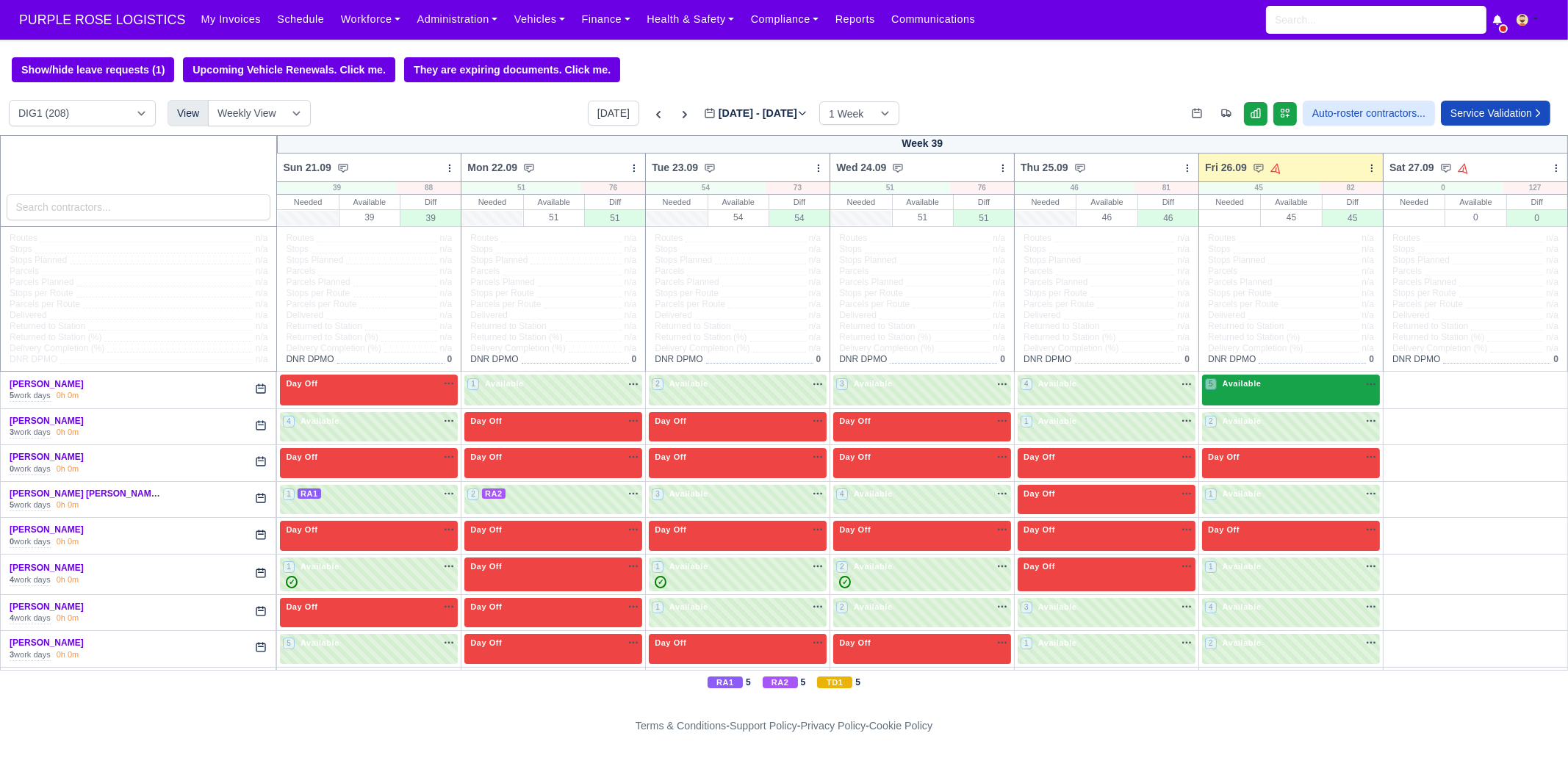
click at [1254, 390] on div "5 Available na" at bounding box center [1291, 384] width 172 height 12
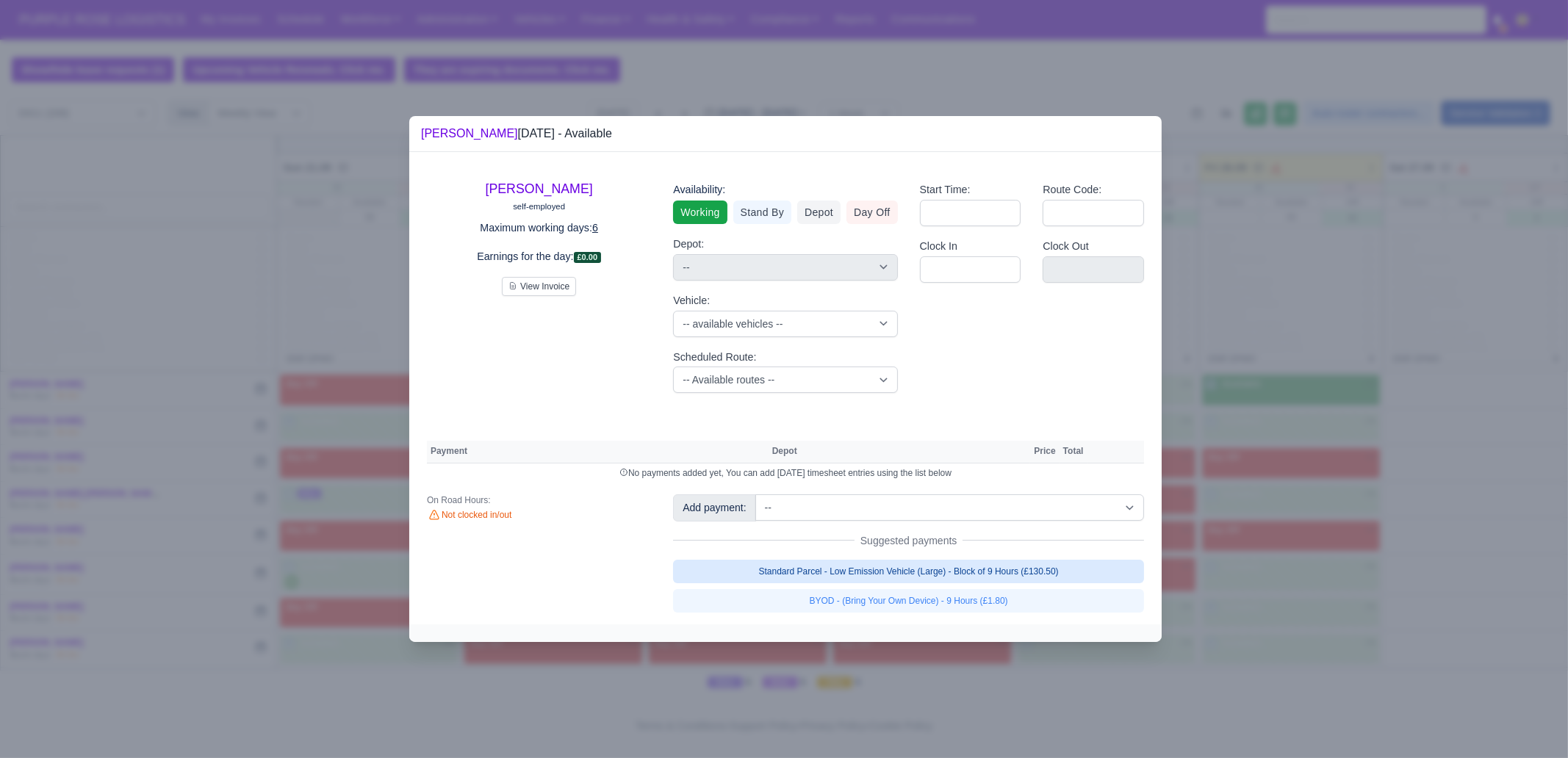
click at [1021, 563] on link "Standard Parcel - Low Emission Vehicle (Large) - Block of 9 Hours (£130.50)" at bounding box center [909, 571] width 471 height 24
click at [1026, 583] on link "Standard Parcel - Low Emission Vehicle (Large) - Block of 9 Hours (£130.50)" at bounding box center [909, 571] width 471 height 24
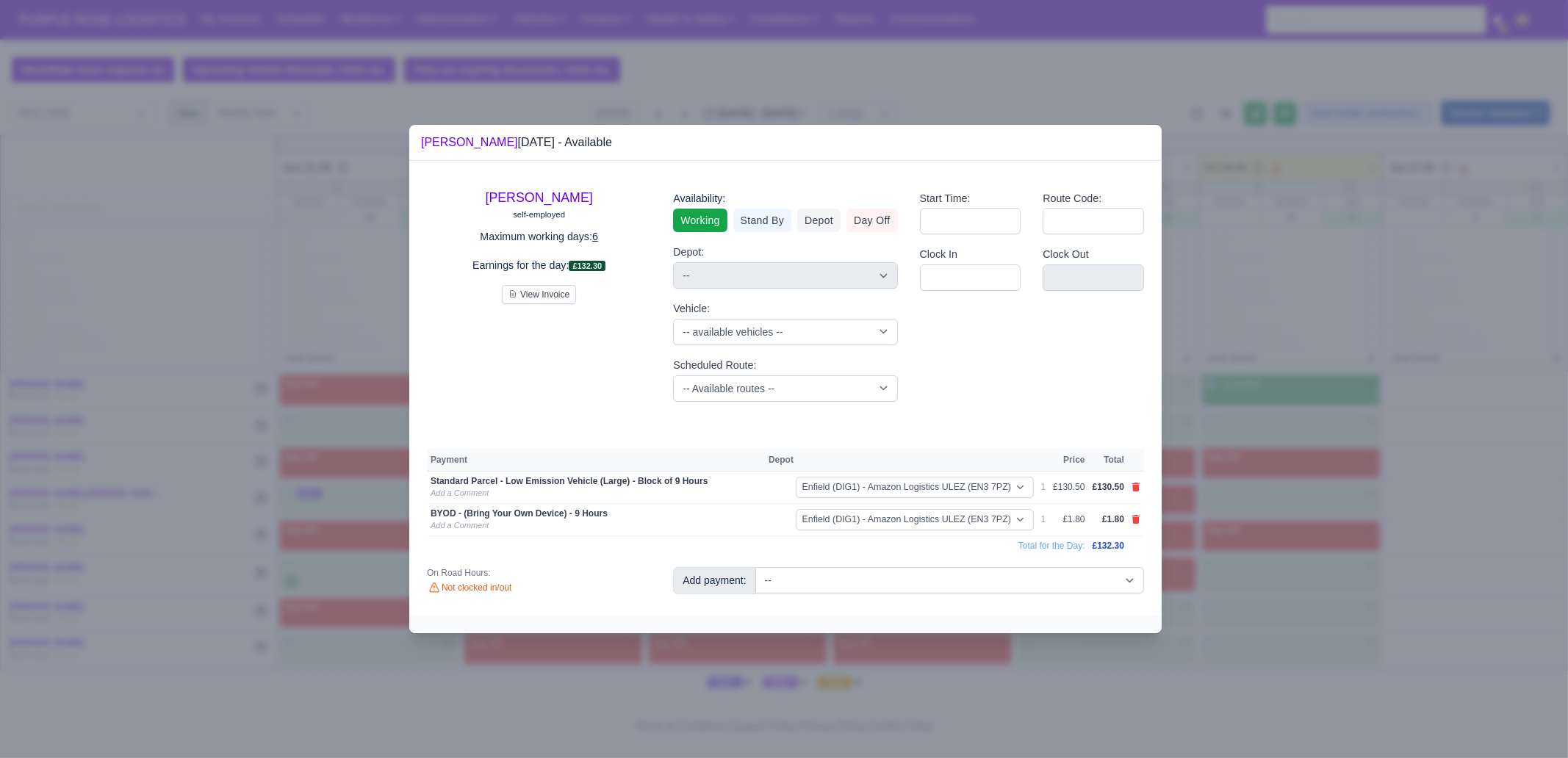
click at [1271, 562] on div at bounding box center [784, 379] width 1568 height 758
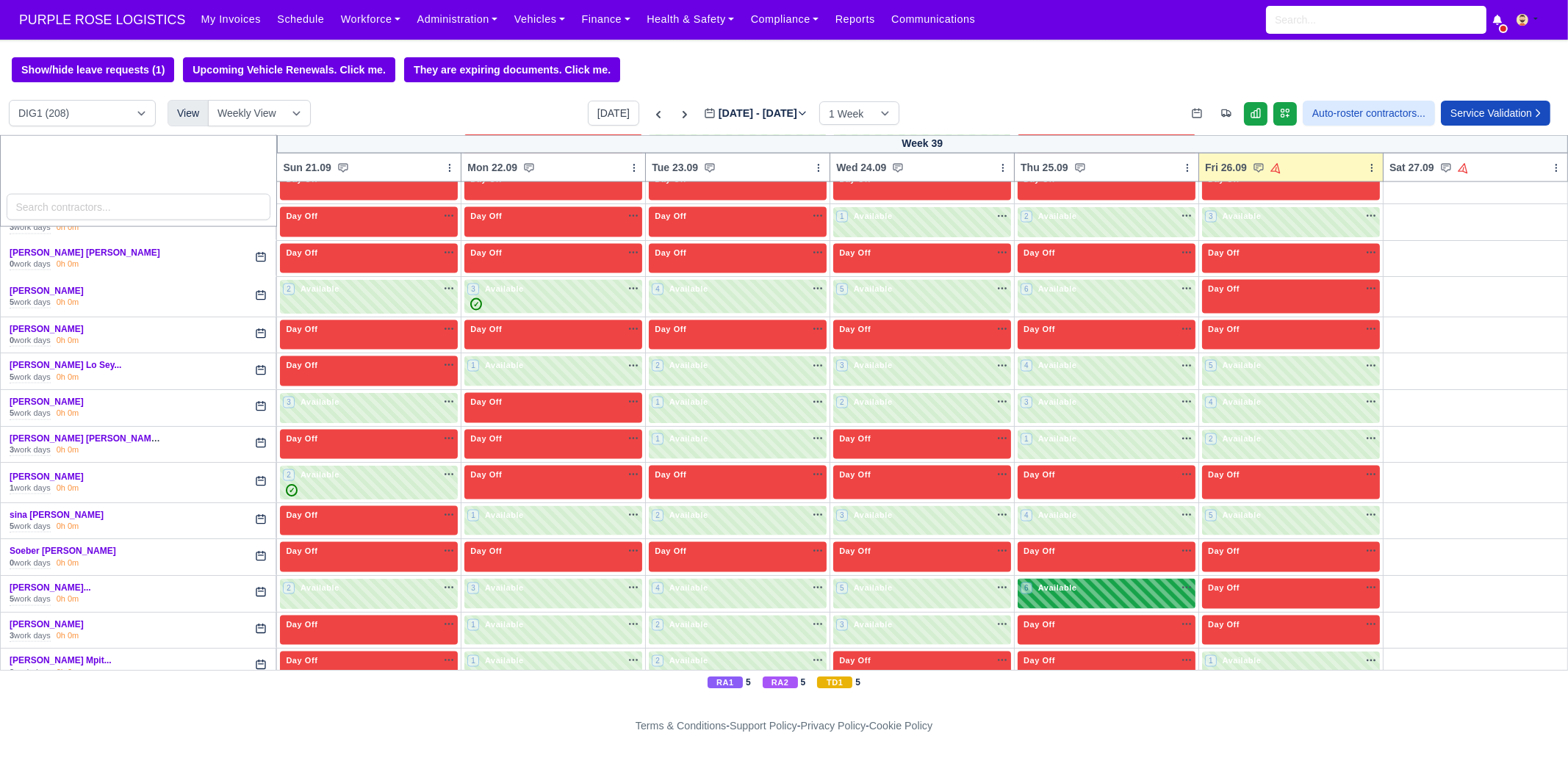
scroll to position [4363, 0]
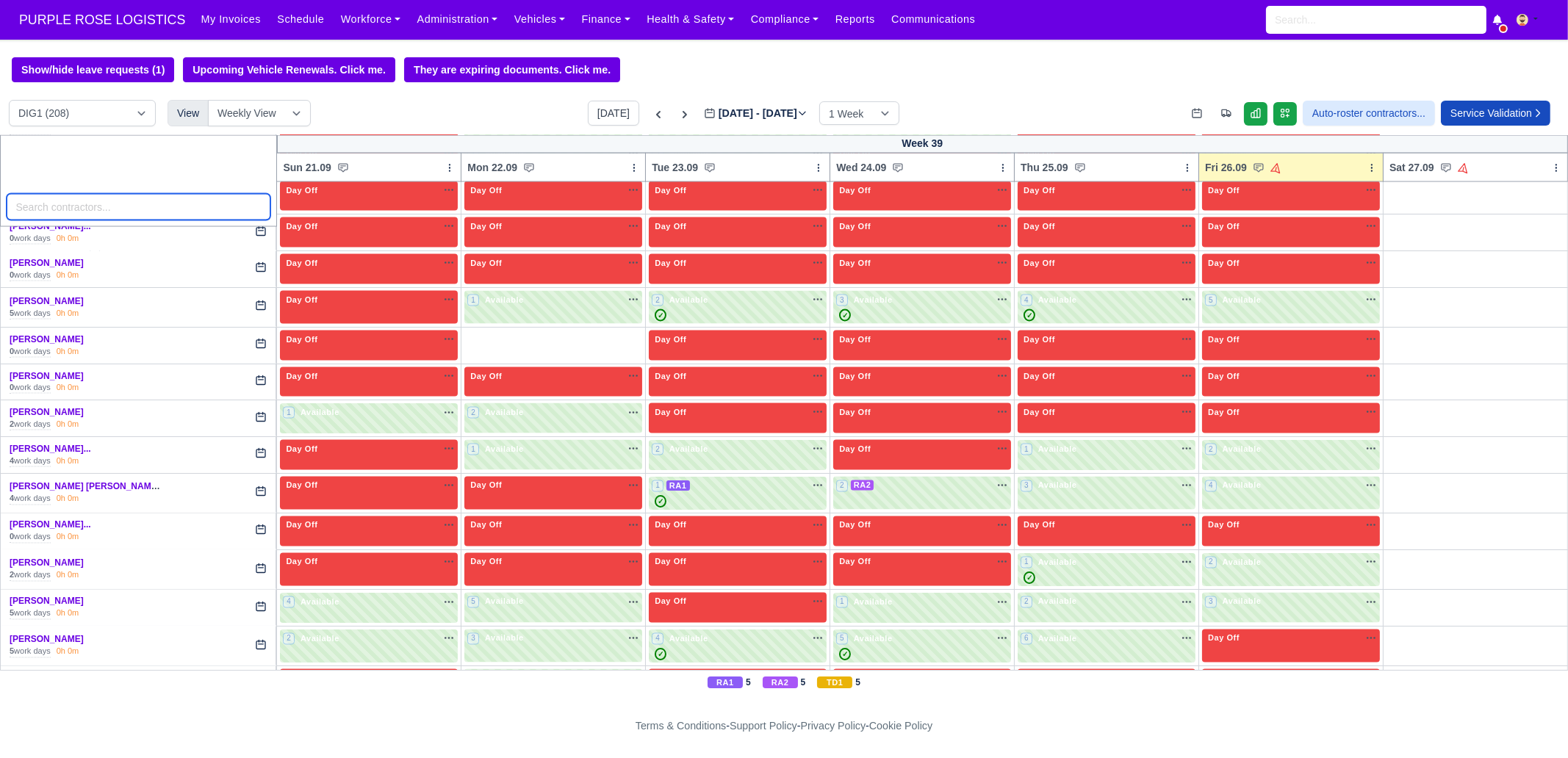
click at [130, 214] on input "search" at bounding box center [139, 207] width 265 height 27
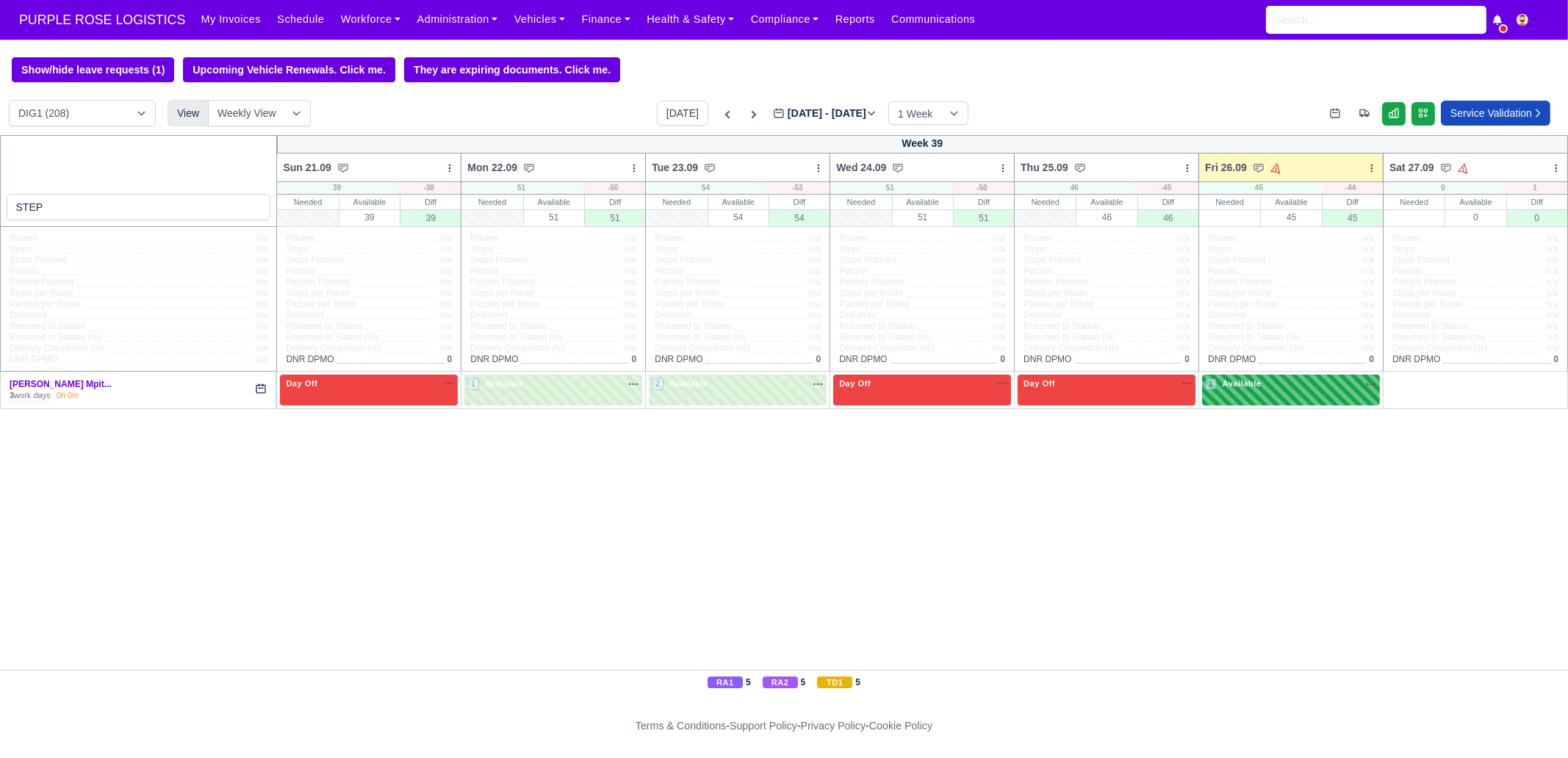
click at [1229, 395] on div "1 Available" at bounding box center [1291, 389] width 178 height 30
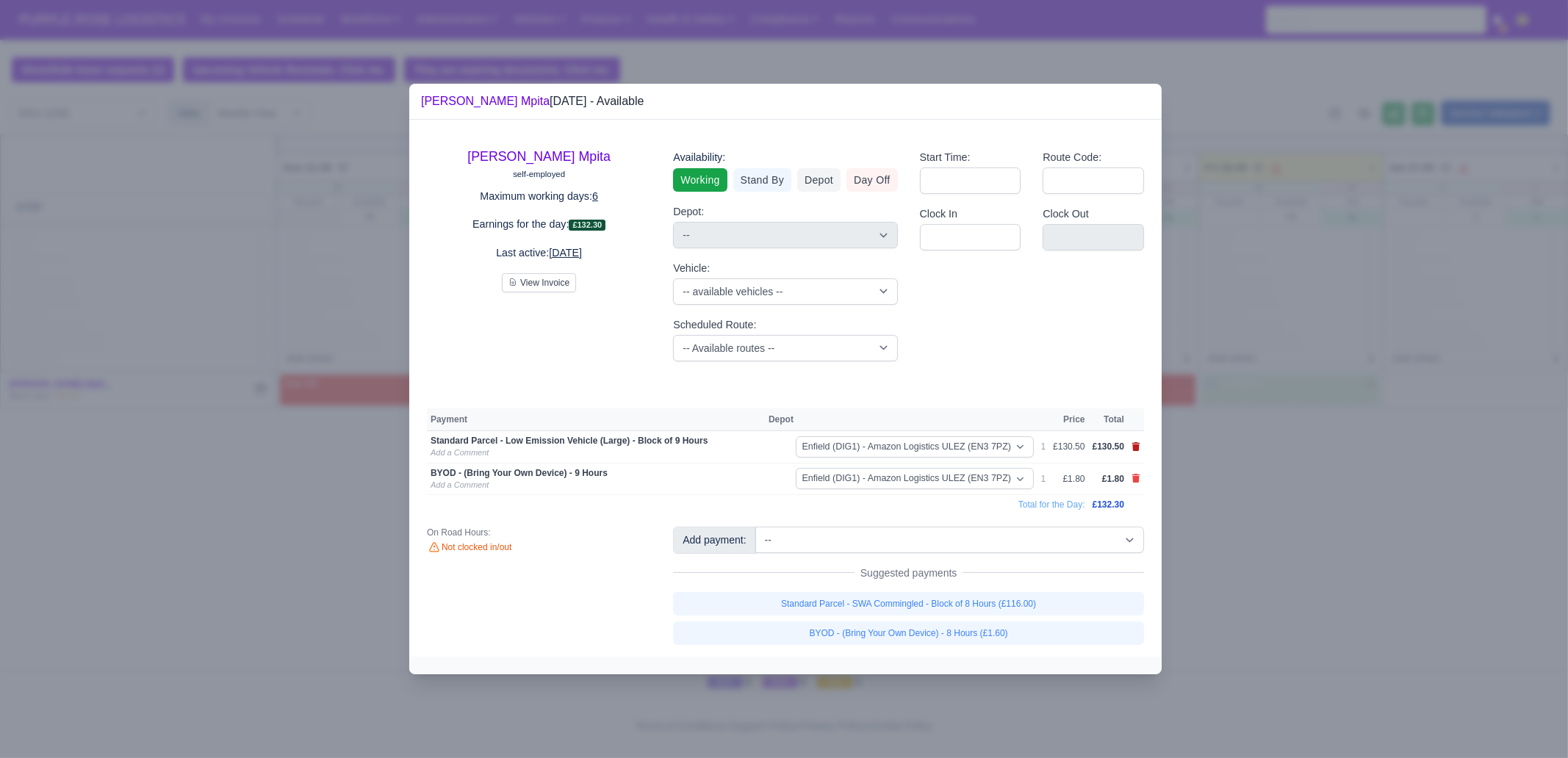
click at [1132, 450] on icon at bounding box center [1136, 447] width 9 height 9
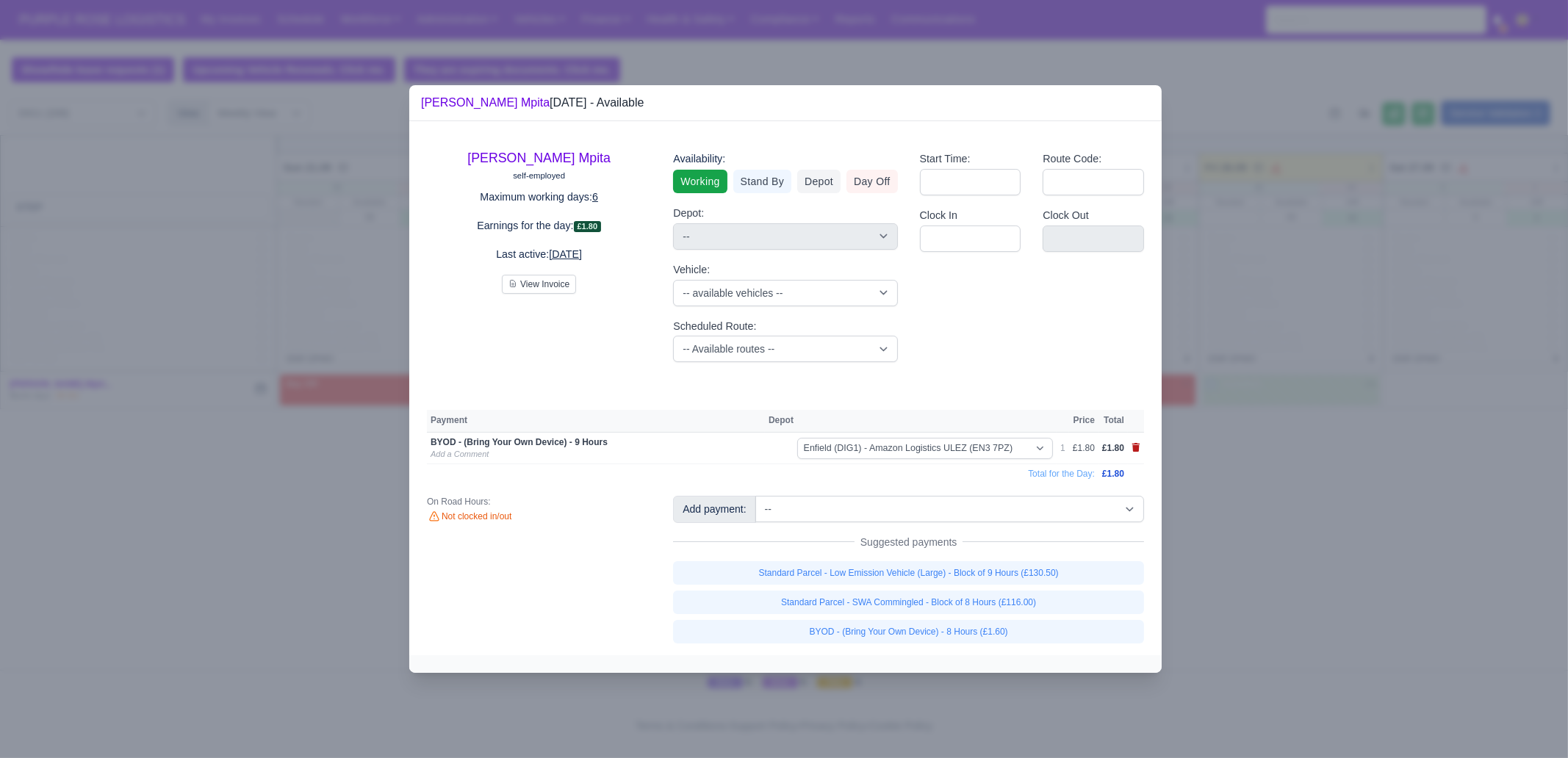
click at [1139, 450] on icon at bounding box center [1136, 448] width 8 height 9
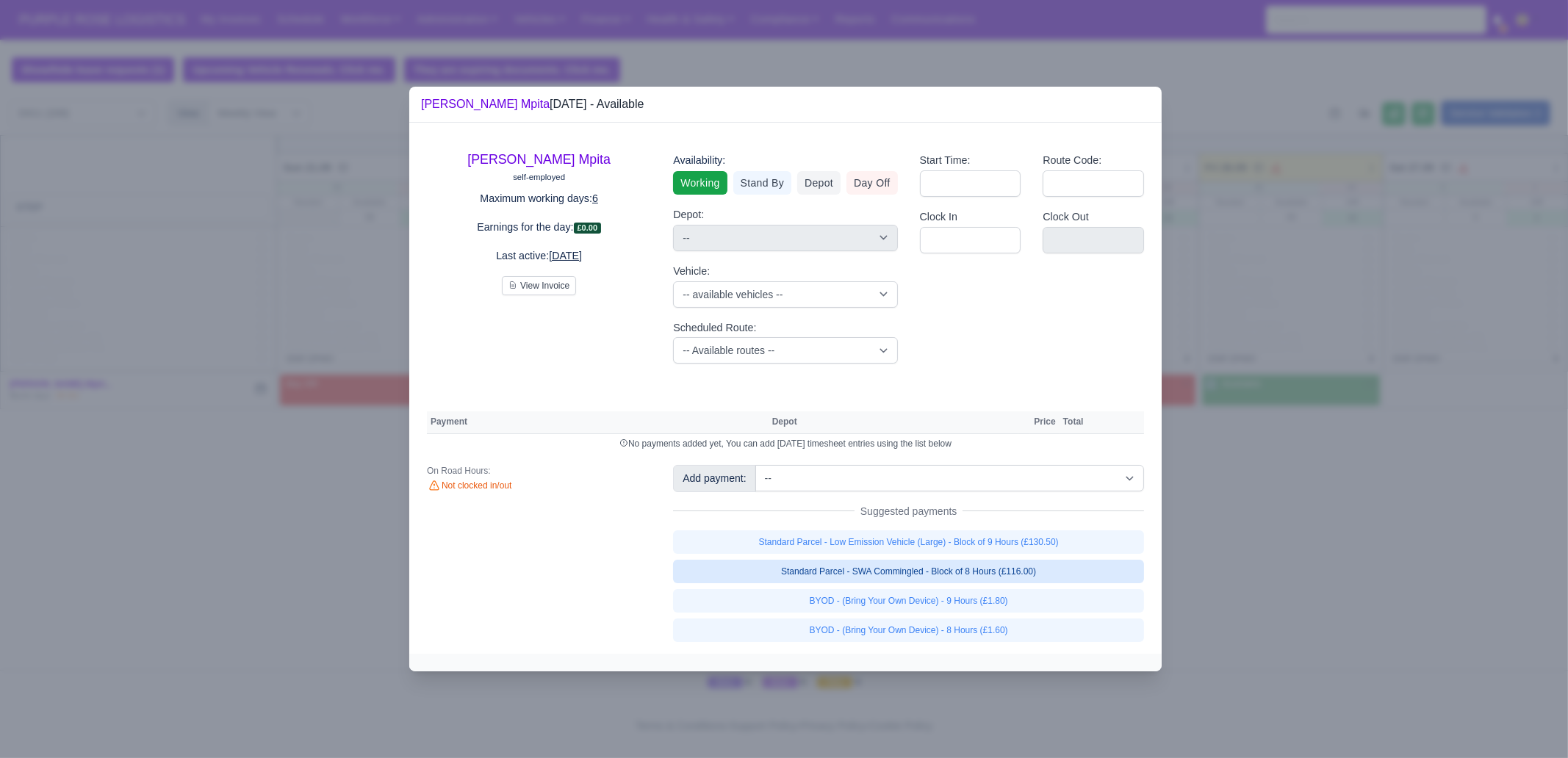
click at [1049, 574] on link "Standard Parcel - SWA Commingled - Block of 8 Hours (£116.00)" at bounding box center [909, 571] width 471 height 24
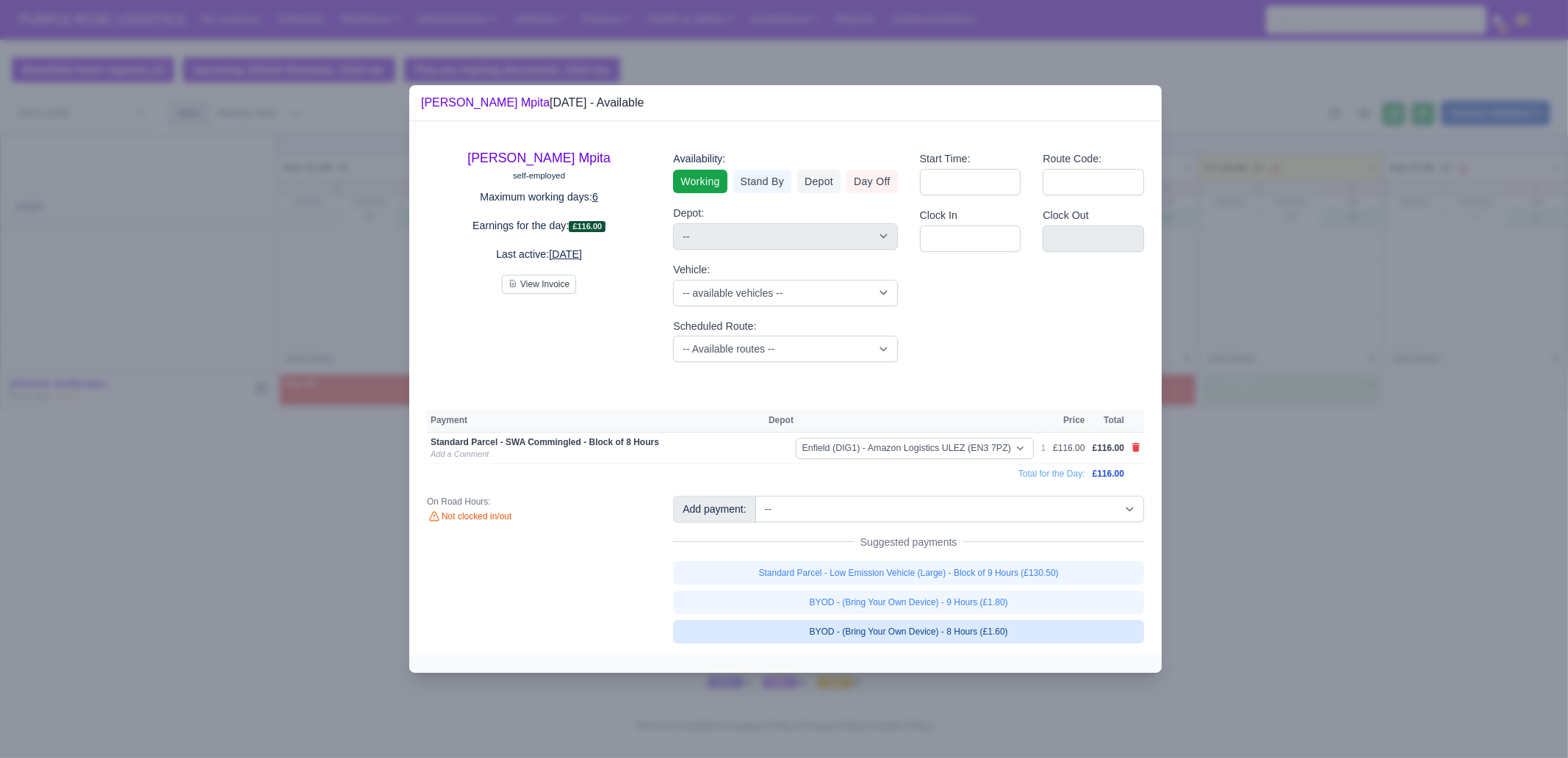
click at [1041, 637] on link "BYOD - (Bring Your Own Device) - 8 Hours (£1.60)" at bounding box center [909, 632] width 471 height 24
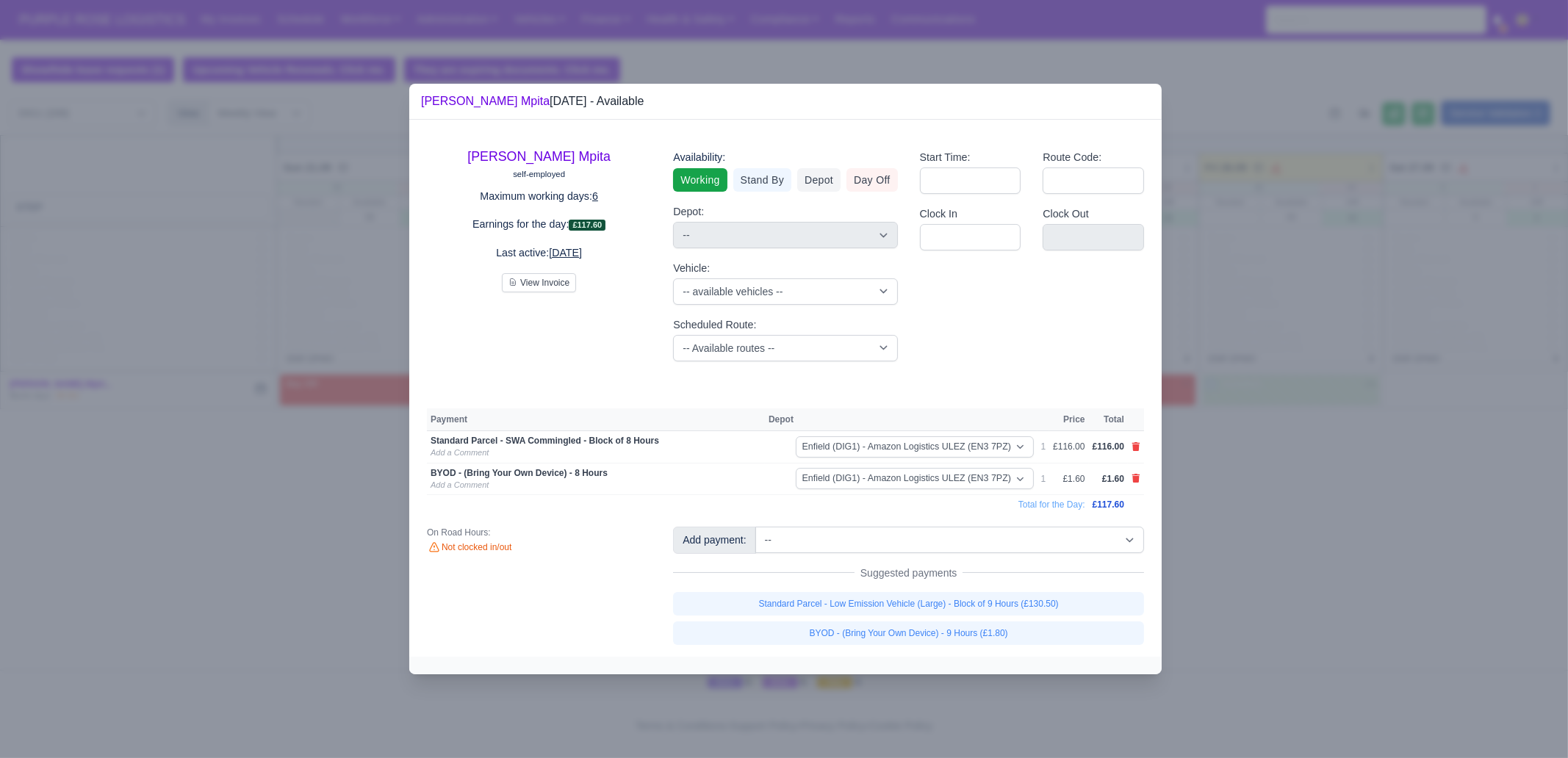
click at [1296, 622] on div at bounding box center [784, 379] width 1568 height 758
